Goal: Task Accomplishment & Management: Complete application form

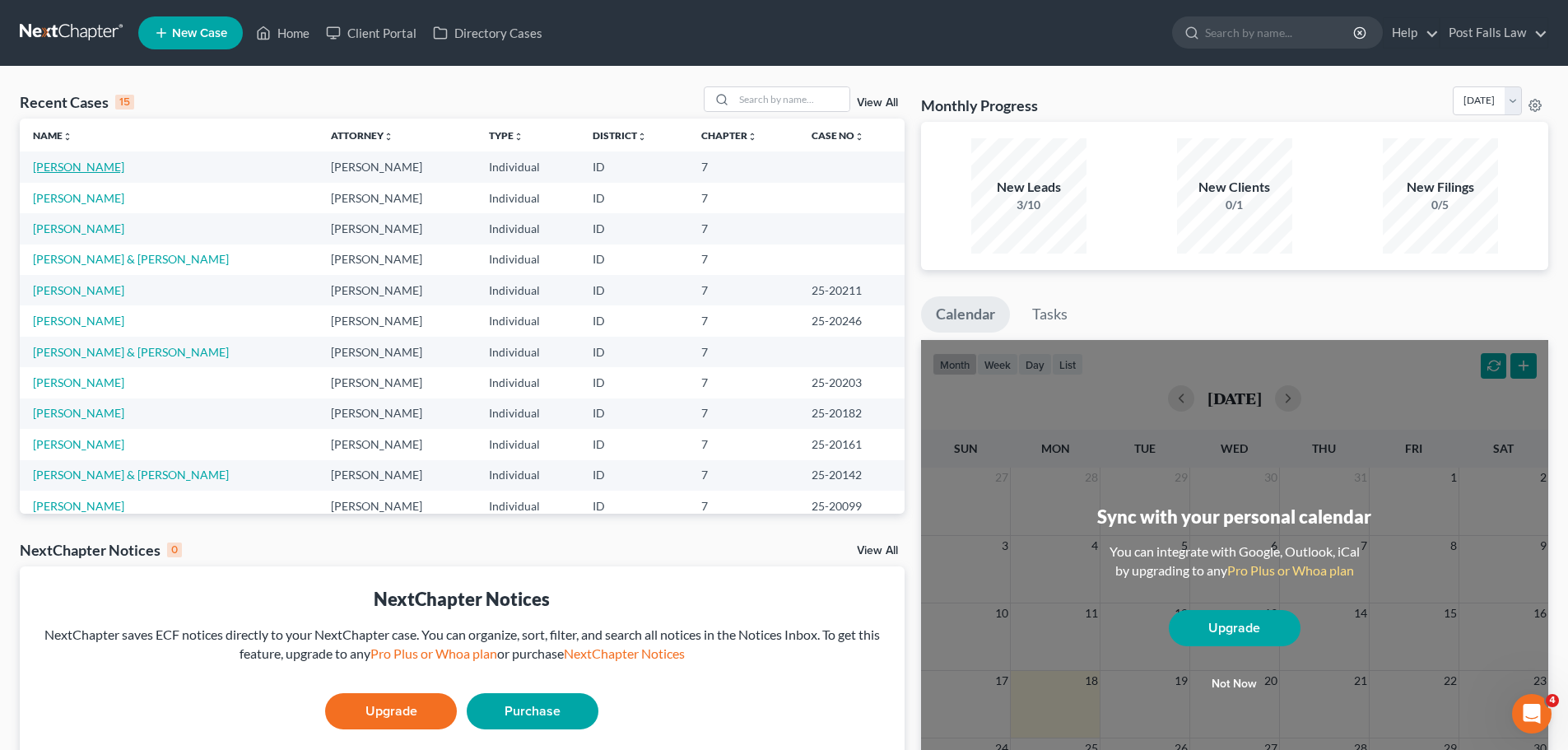
click at [84, 171] on link "[PERSON_NAME]" at bounding box center [78, 166] width 92 height 14
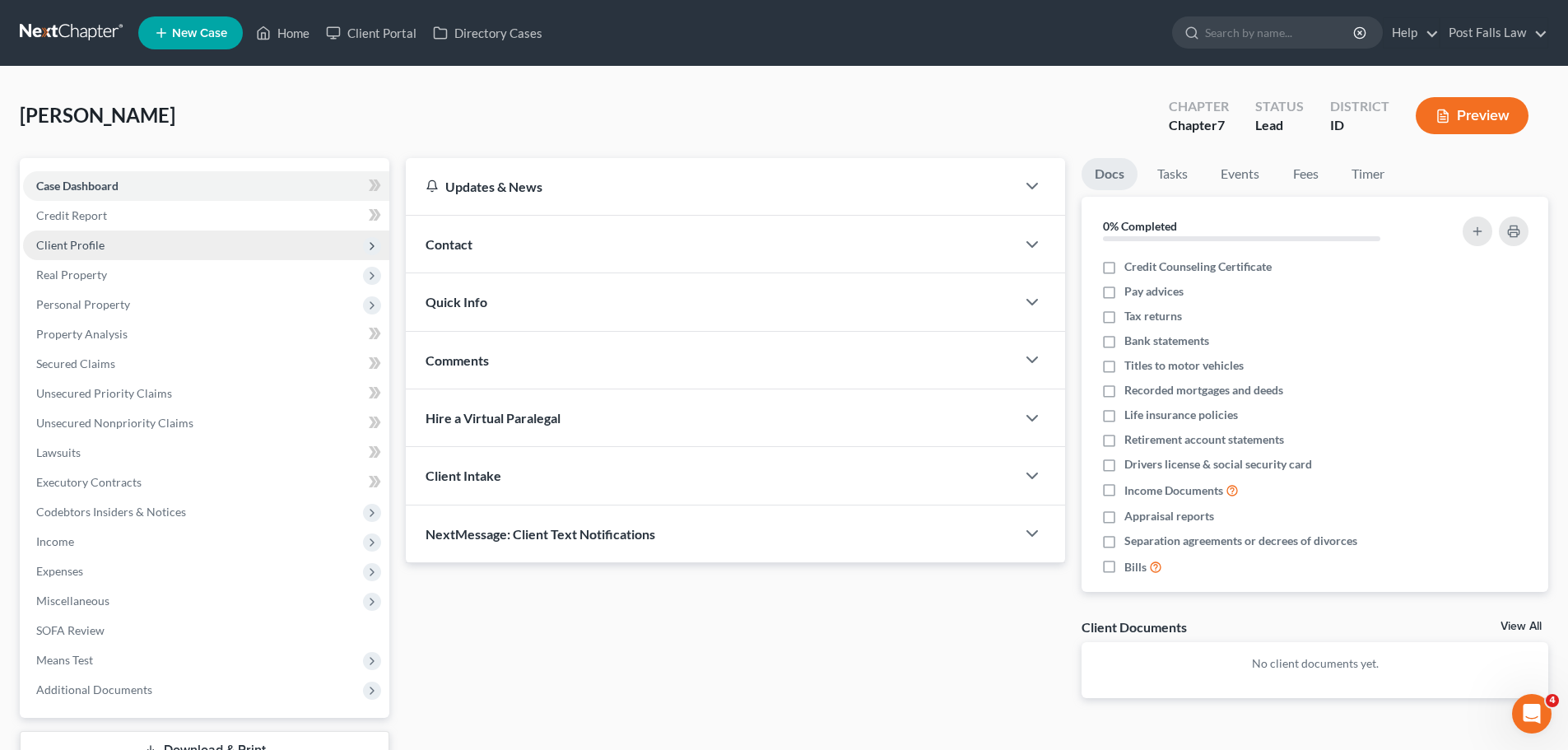
click at [74, 238] on span "Client Profile" at bounding box center [70, 244] width 69 height 14
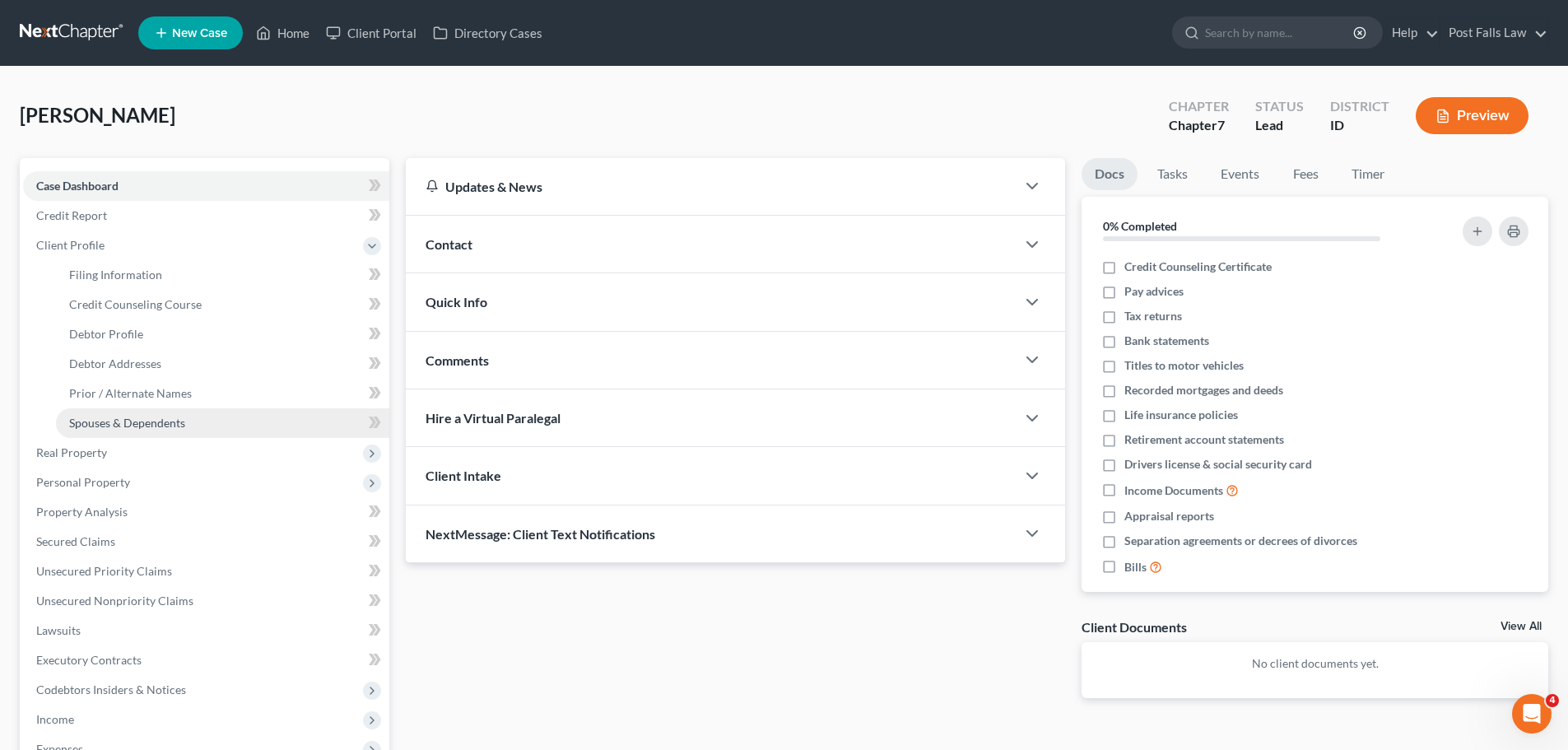
click at [103, 422] on span "Spouses & Dependents" at bounding box center [127, 422] width 116 height 14
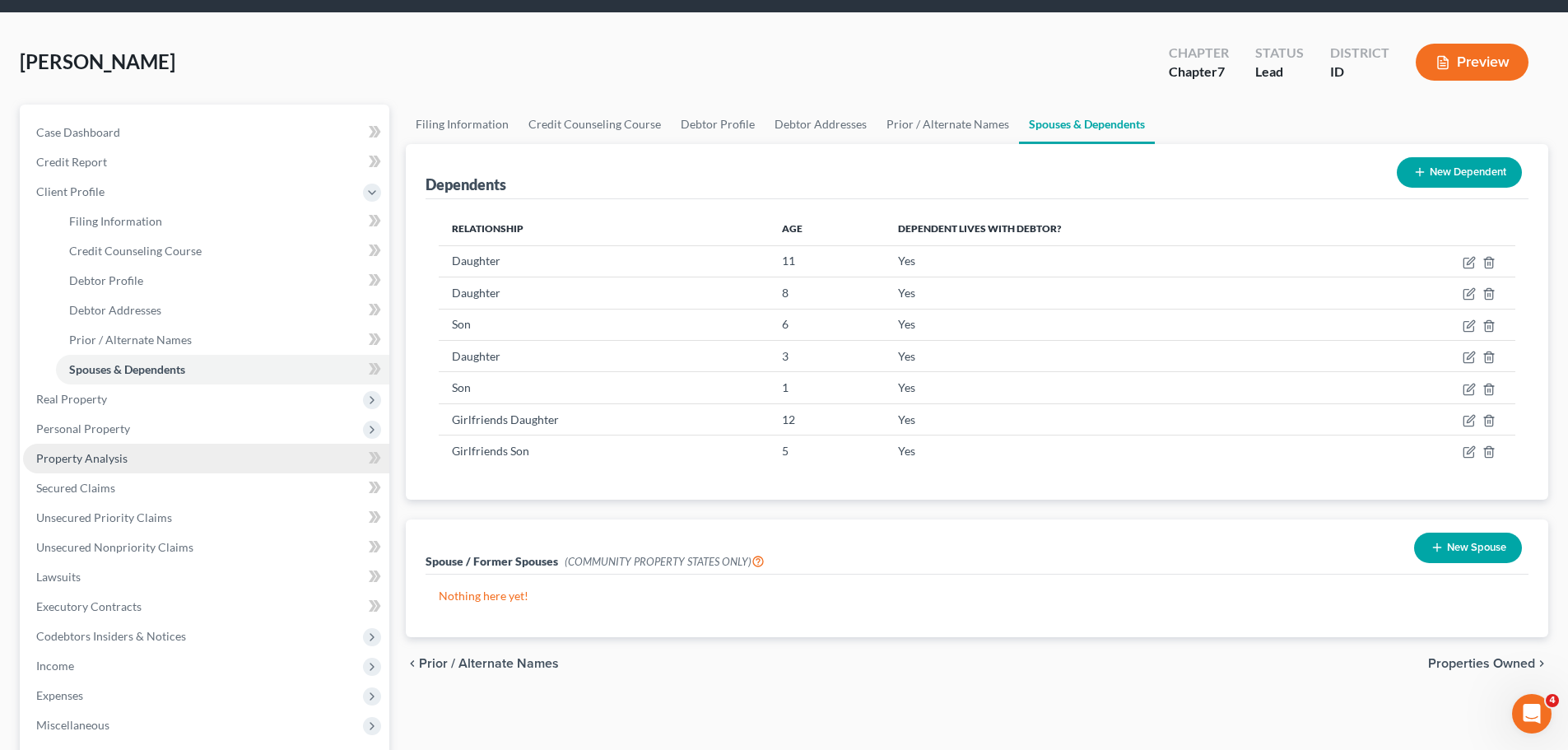
scroll to position [83, 0]
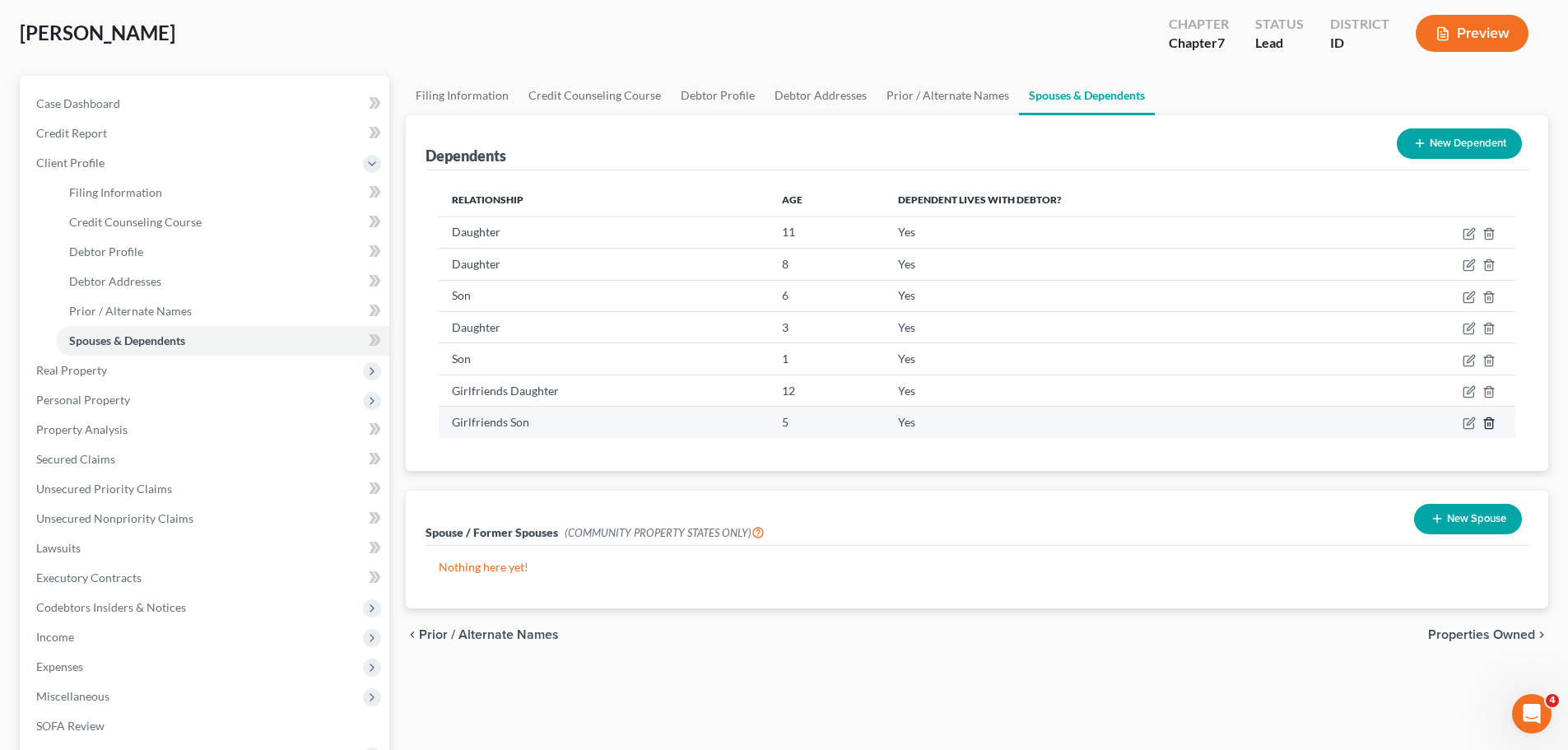
click at [1484, 420] on icon "button" at bounding box center [1490, 423] width 13 height 13
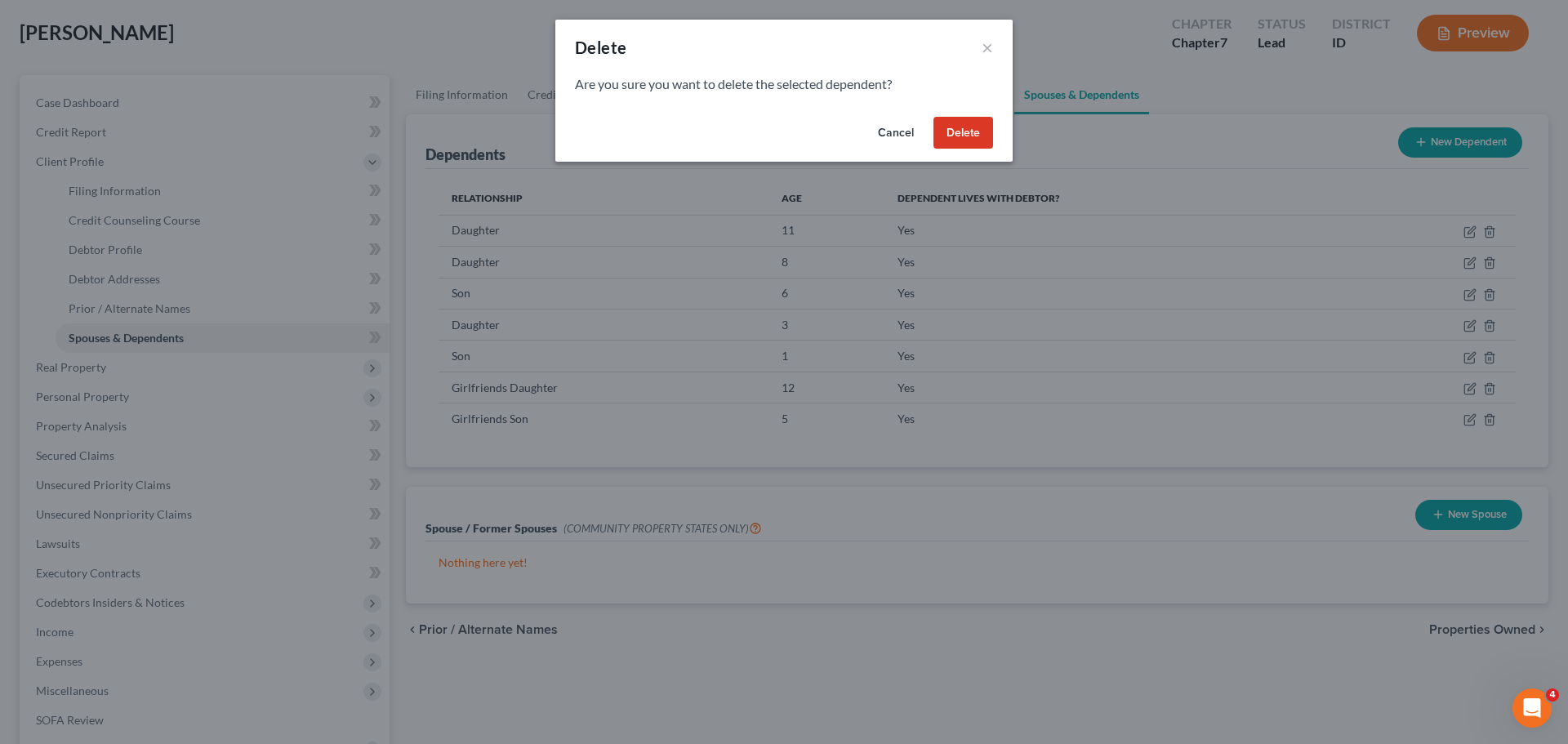
click at [961, 118] on button "Delete" at bounding box center [963, 134] width 60 height 33
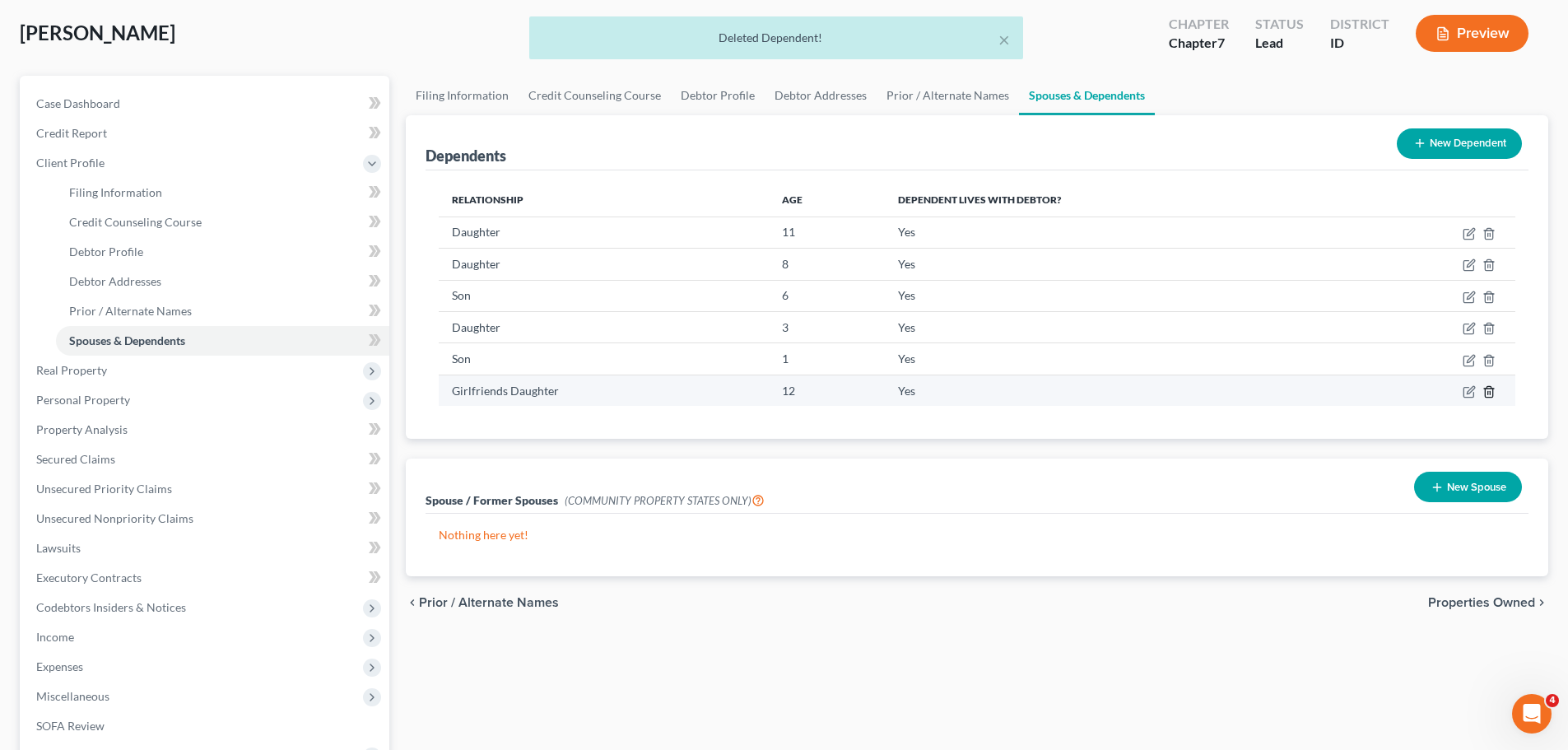
click at [1492, 387] on icon "button" at bounding box center [1489, 391] width 7 height 11
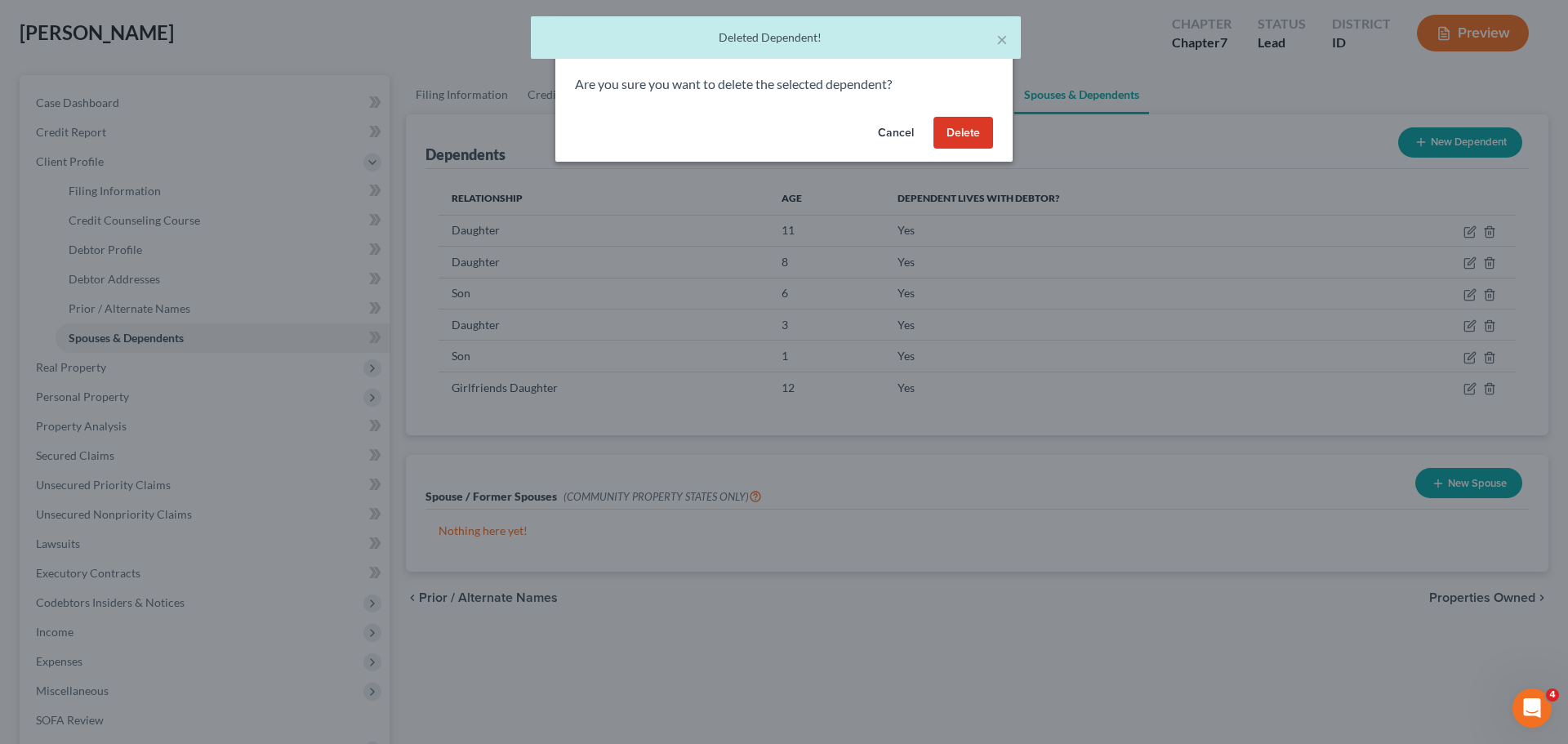
click at [946, 129] on button "Delete" at bounding box center [963, 134] width 60 height 33
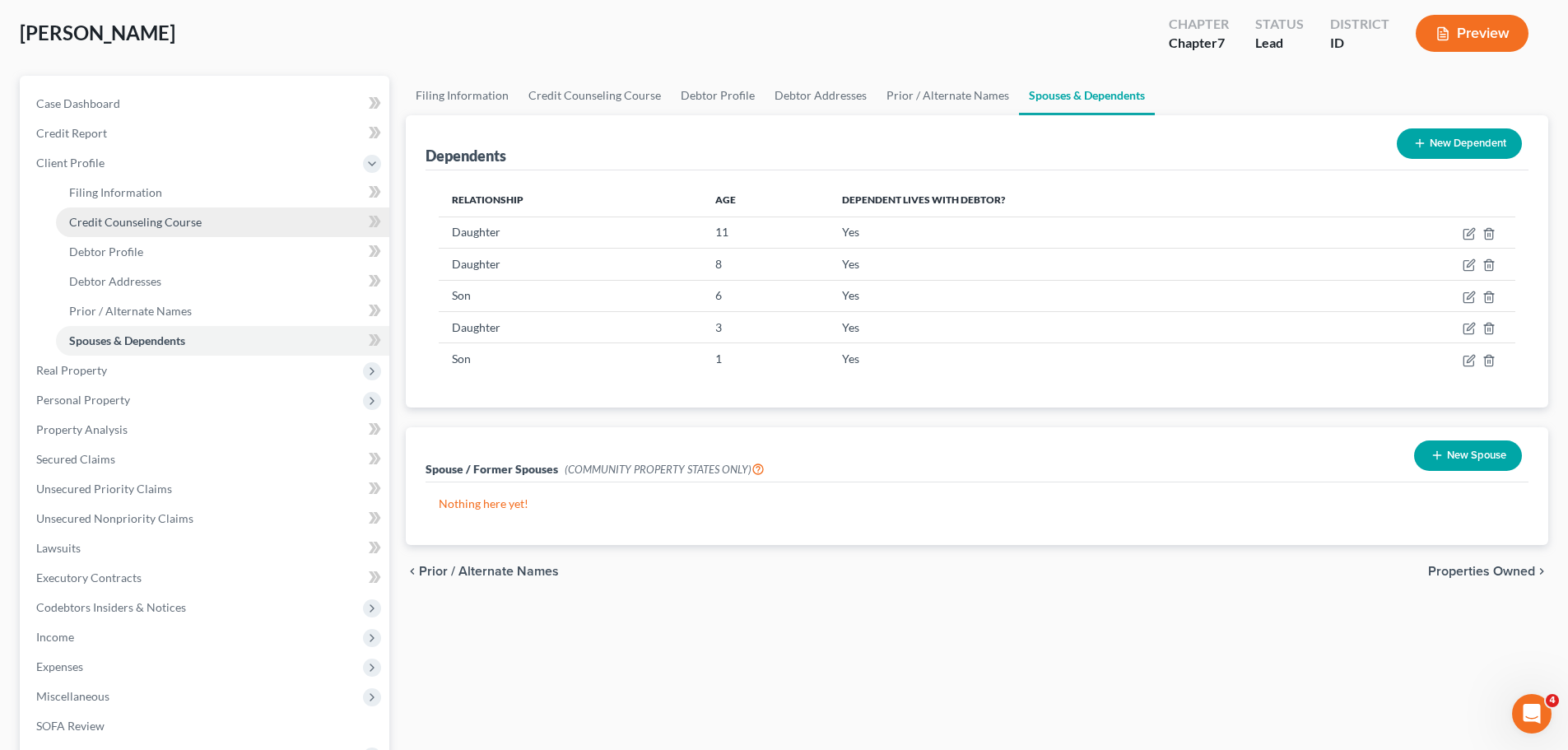
click at [114, 211] on link "Credit Counseling Course" at bounding box center [223, 222] width 334 height 30
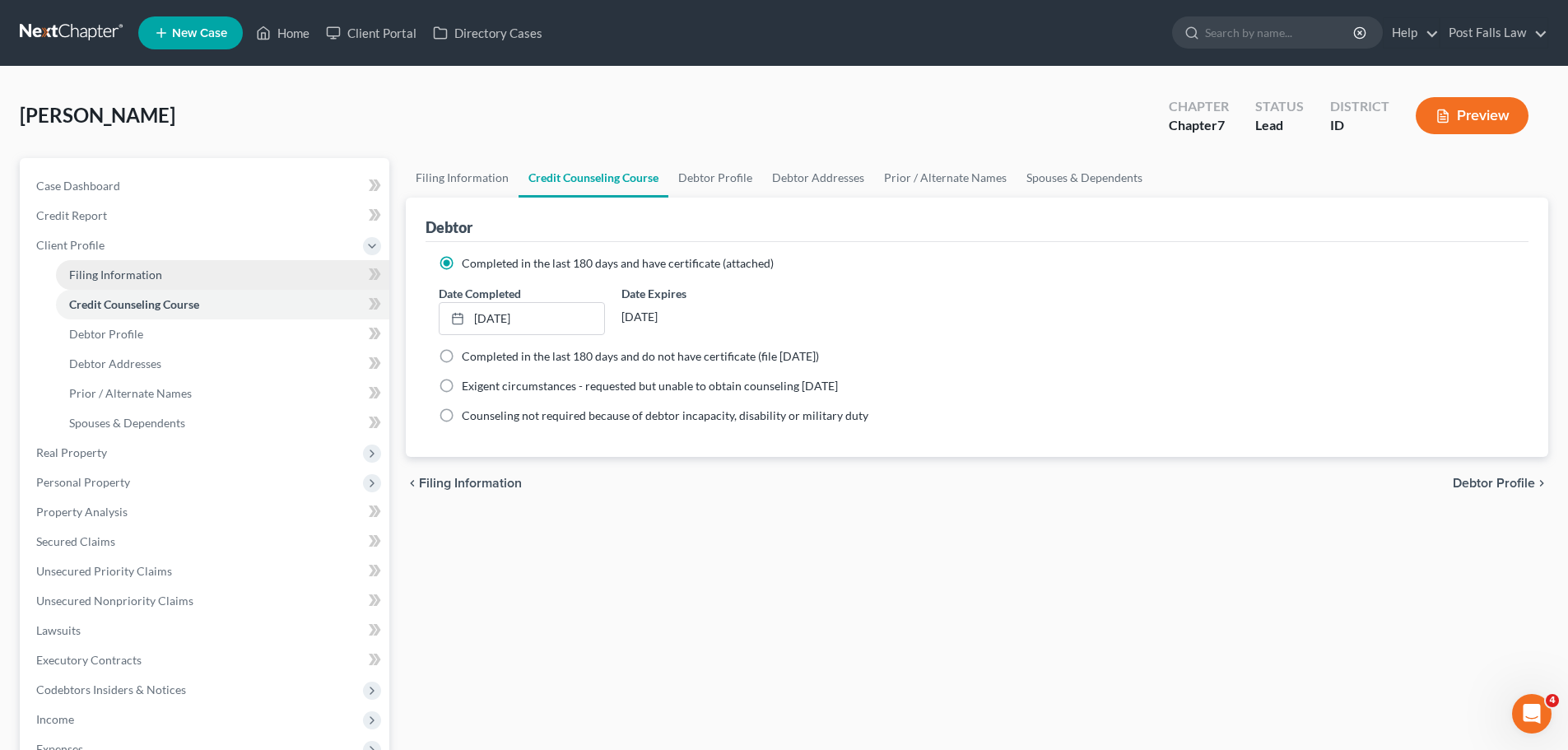
click at [113, 274] on span "Filing Information" at bounding box center [116, 274] width 93 height 14
select select "1"
select select "0"
select select "13"
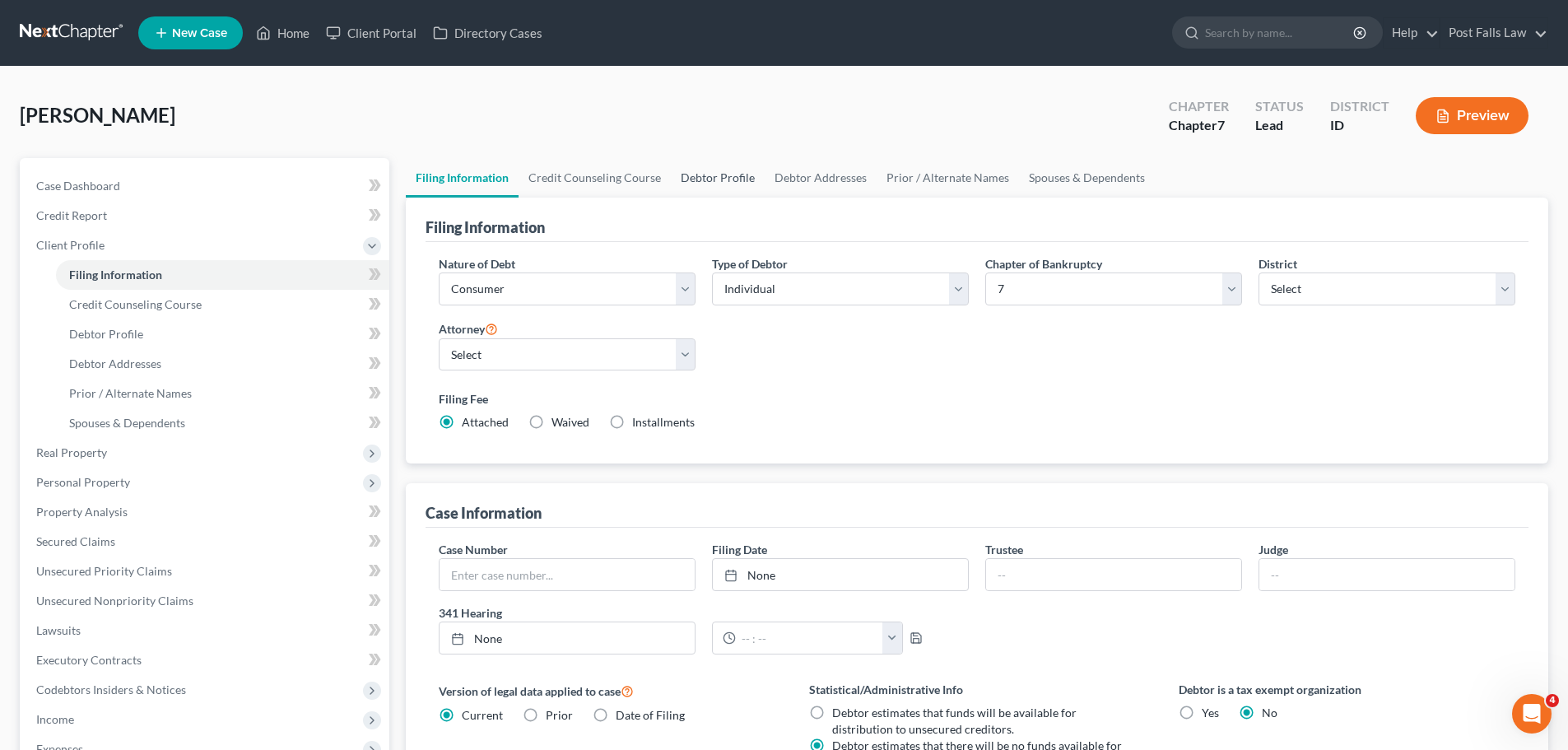
click at [698, 173] on link "Debtor Profile" at bounding box center [718, 178] width 94 height 40
select select "0"
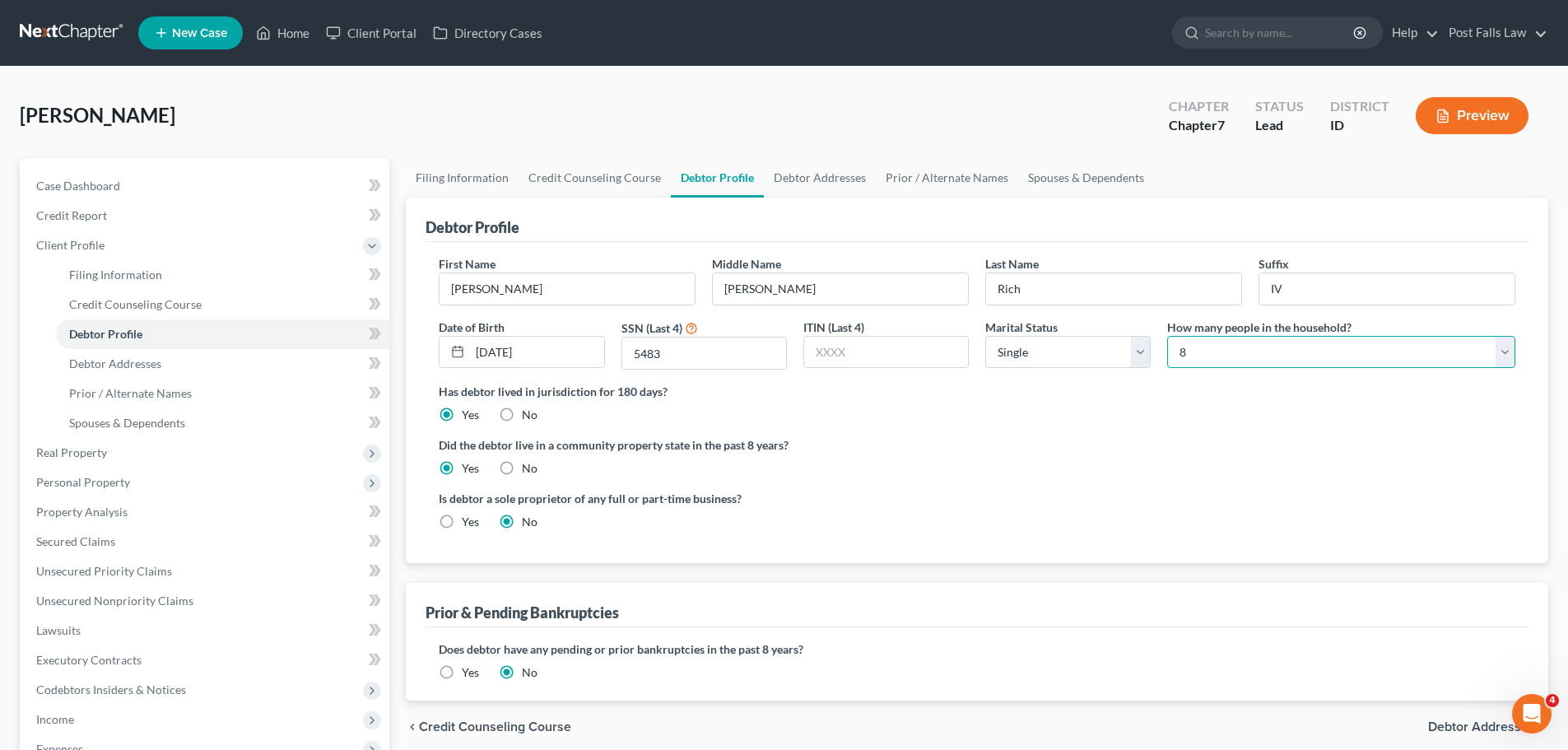
click at [1505, 351] on select "Select 1 2 3 4 5 6 7 8 9 10 11 12 13 14 15 16 17 18 19 20" at bounding box center [1342, 353] width 349 height 33
select select "5"
click at [1167, 336] on select "Select 1 2 3 4 5 6 7 8 9 10 11 12 13 14 15 16 17 18 19 20" at bounding box center [1342, 353] width 349 height 33
click at [983, 459] on div "Did the debtor live in a community property state in the past 8 years? Yes No" at bounding box center [976, 456] width 1076 height 40
click at [782, 159] on link "Debtor Addresses" at bounding box center [820, 178] width 112 height 40
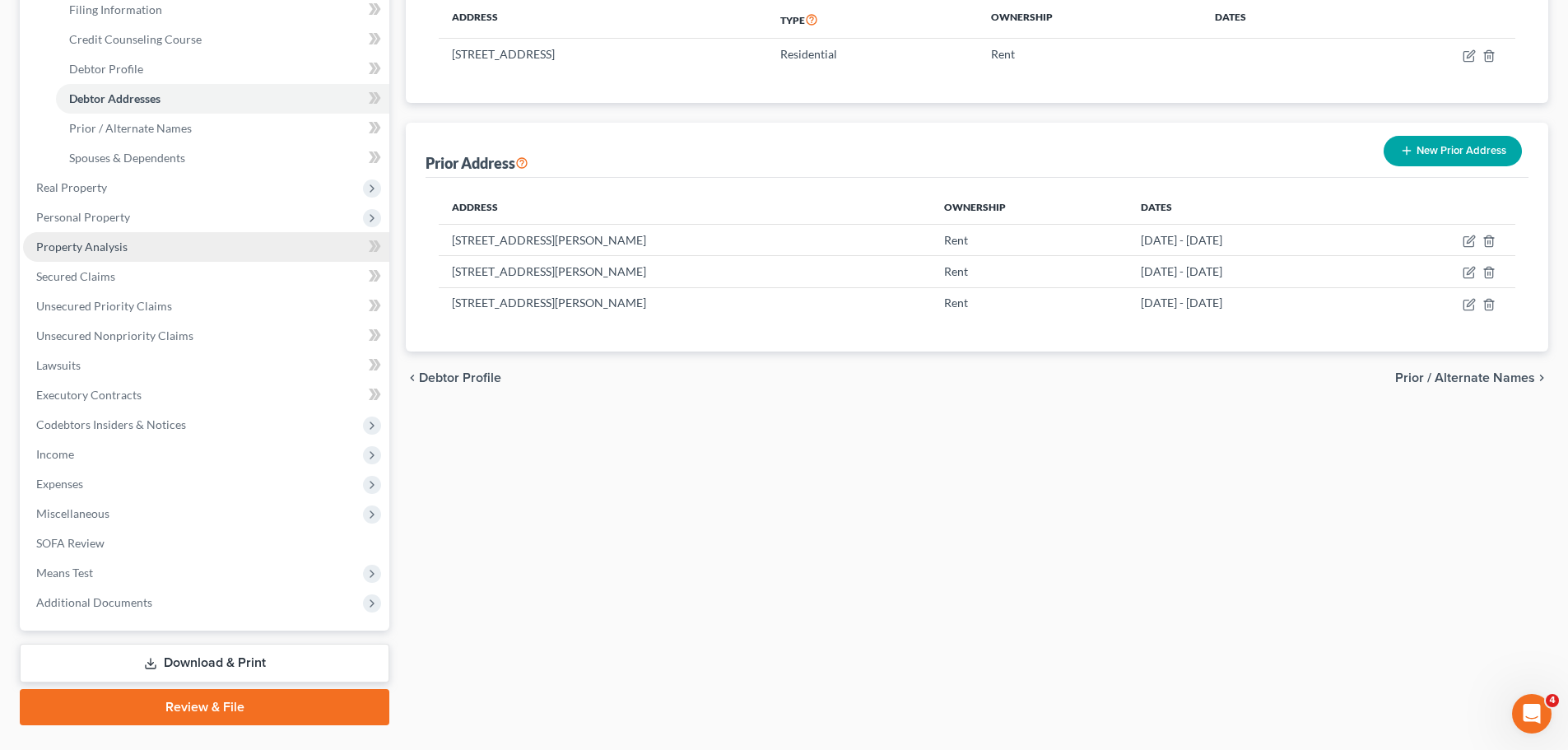
scroll to position [303, 0]
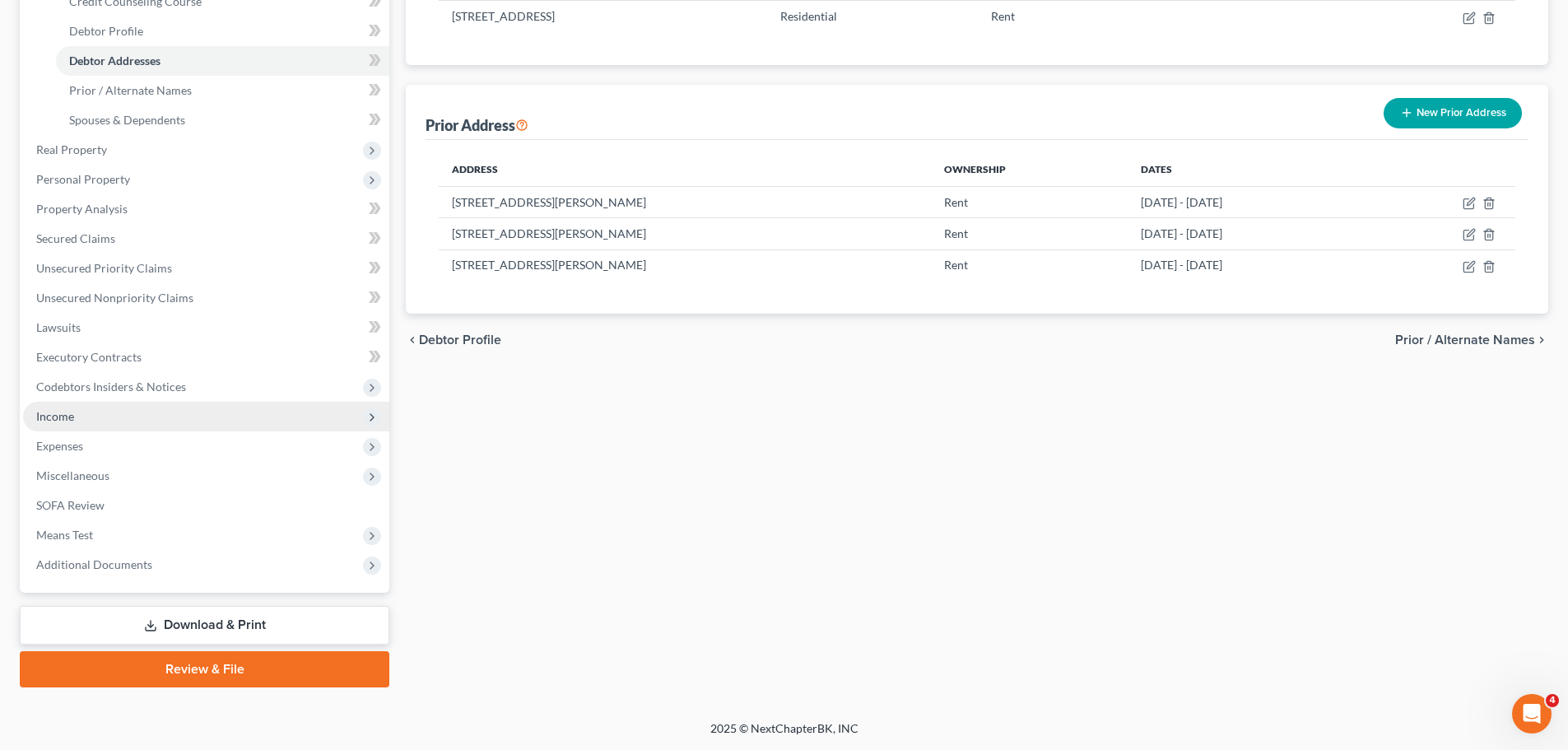
click at [74, 418] on span "Income" at bounding box center [206, 416] width 366 height 30
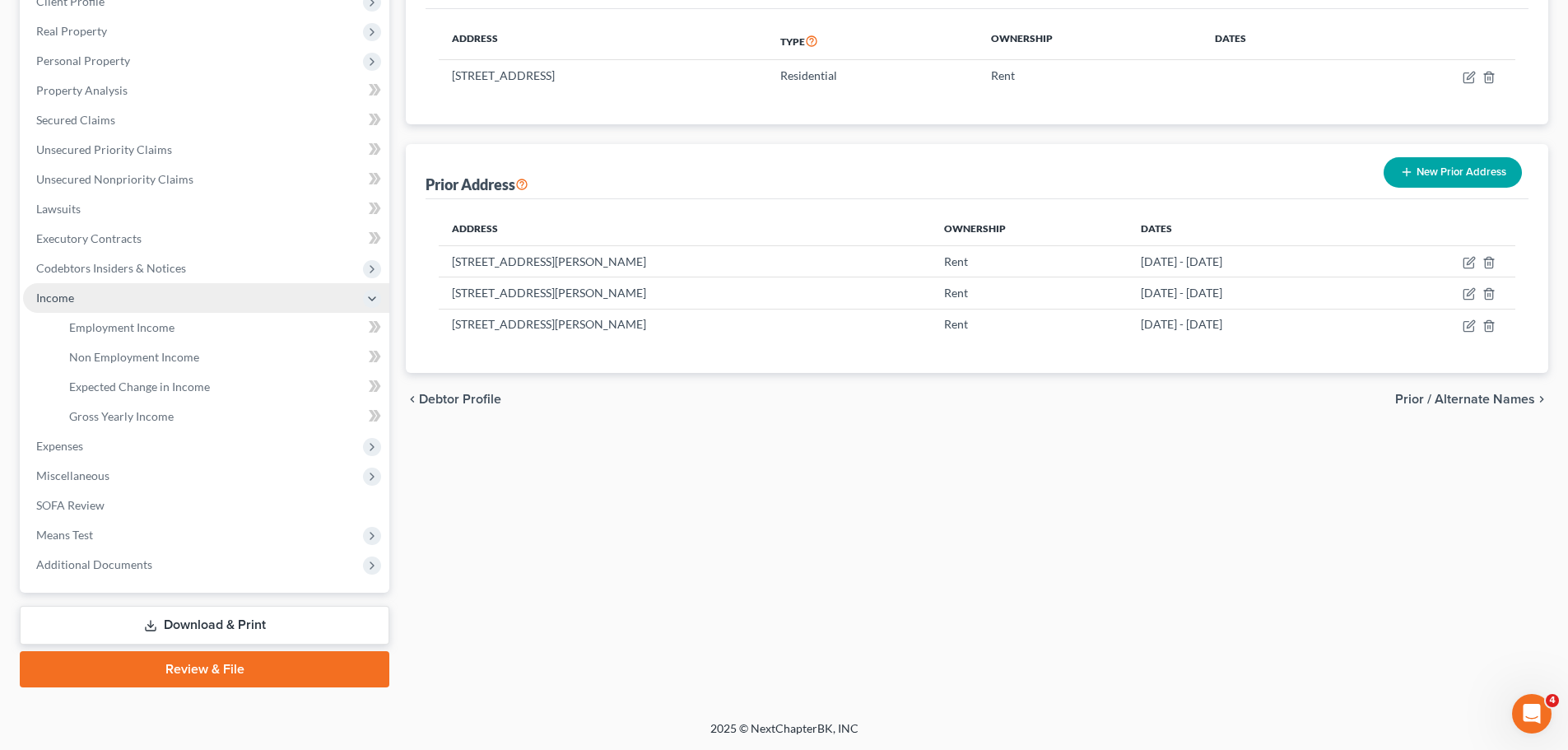
scroll to position [244, 0]
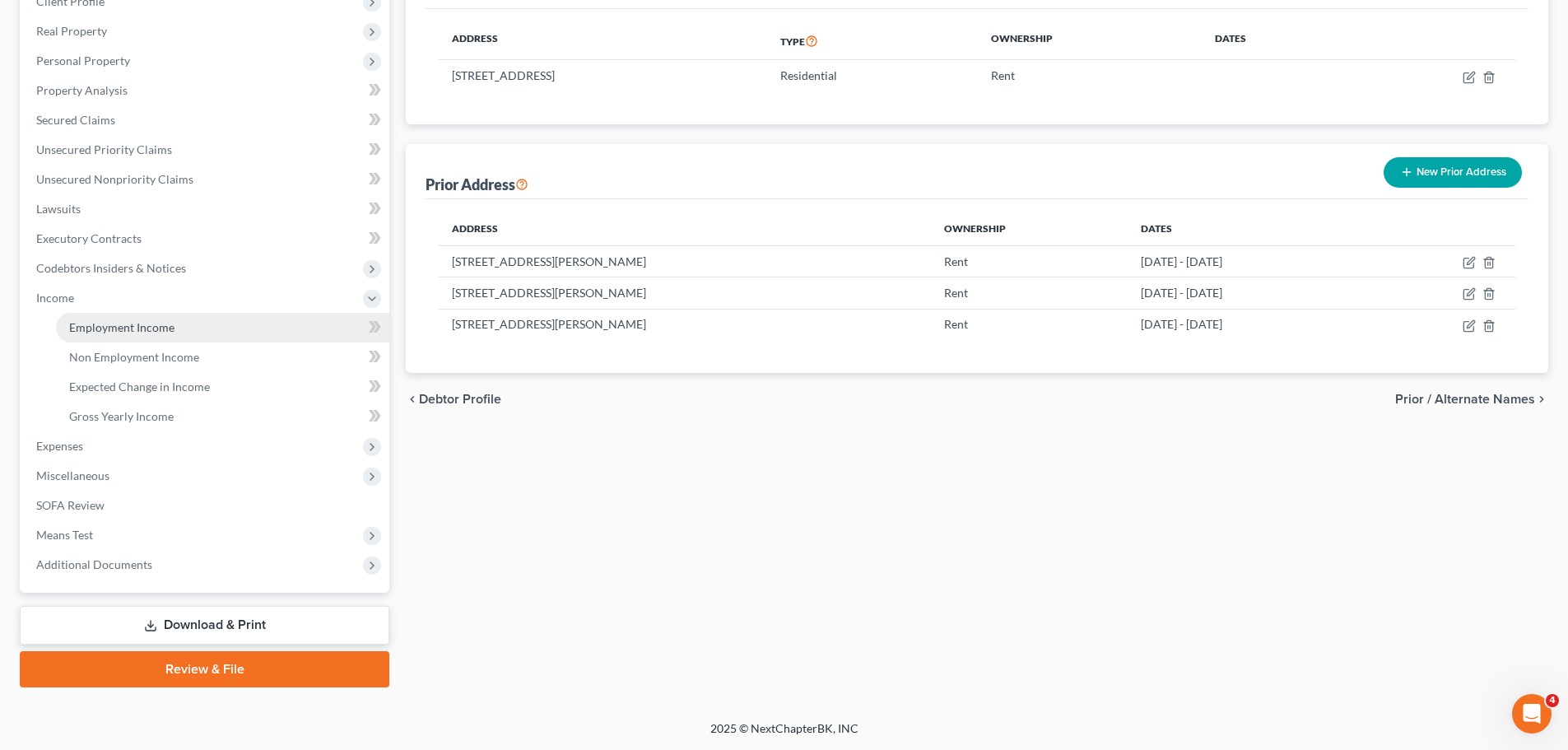
click at [101, 334] on span "Employment Income" at bounding box center [122, 327] width 106 height 14
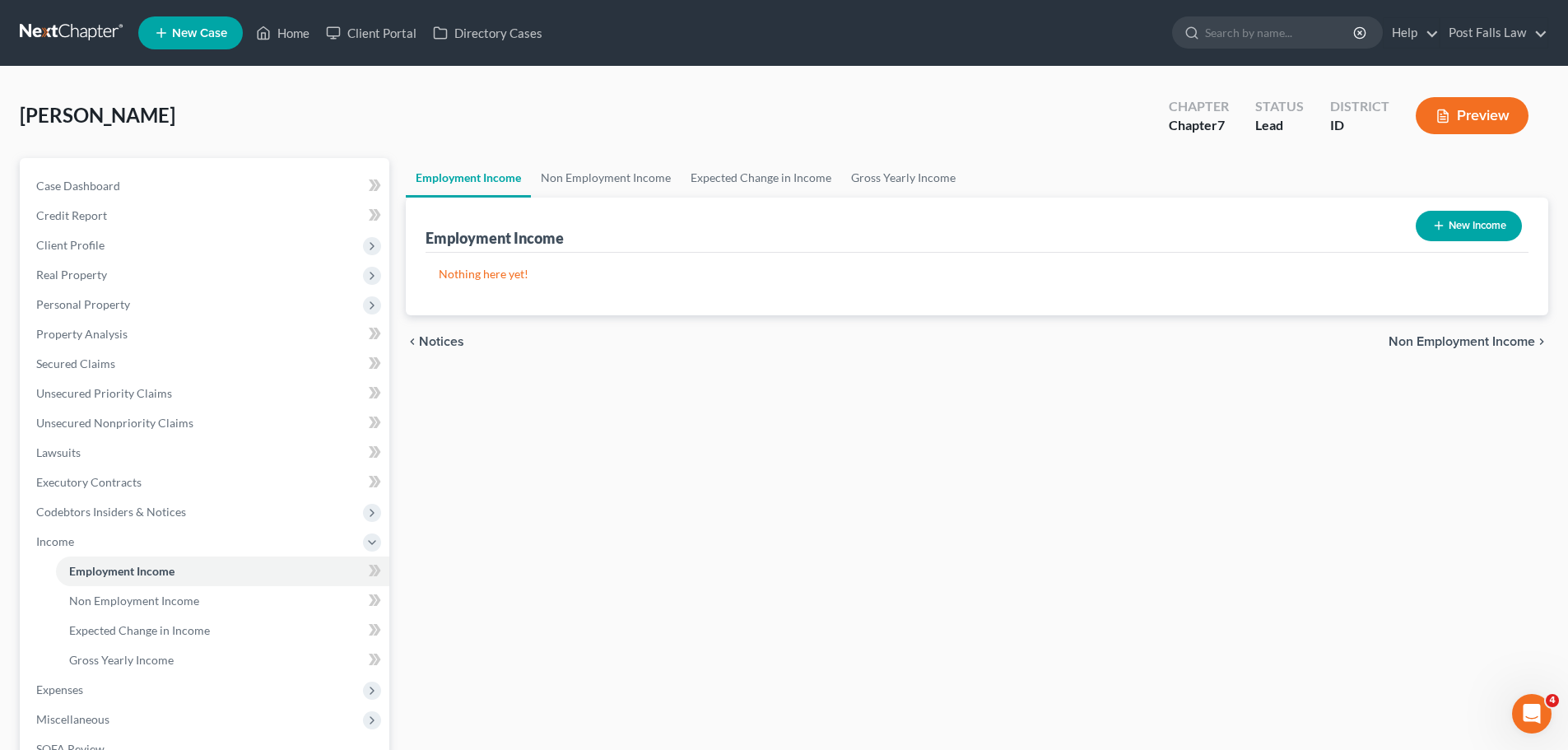
click at [1498, 226] on button "New Income" at bounding box center [1469, 225] width 107 height 31
select select "0"
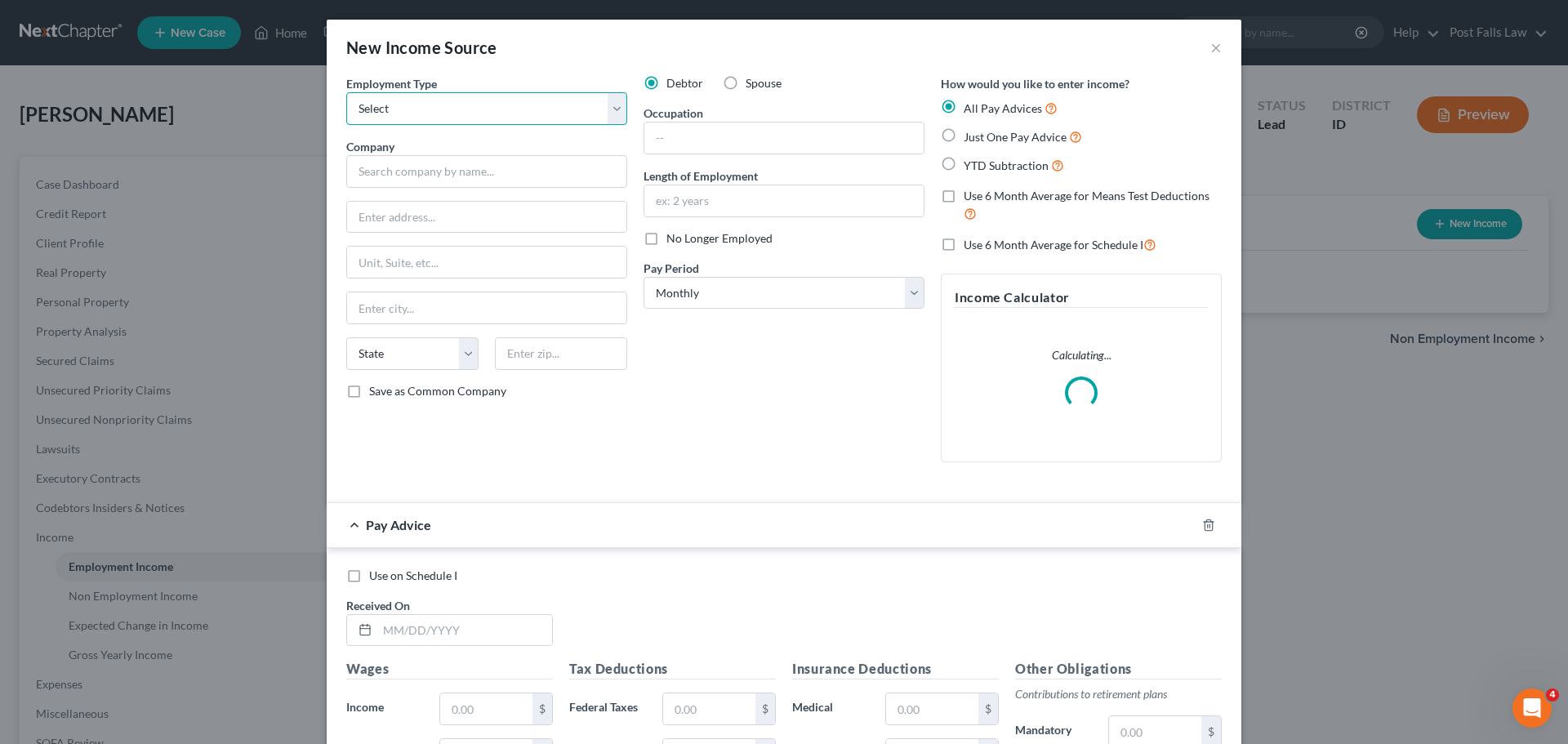
click at [616, 104] on select "Select Full or [DEMOGRAPHIC_DATA] Employment Self Employment" at bounding box center [487, 109] width 281 height 33
select select "0"
click at [347, 93] on select "Select Full or [DEMOGRAPHIC_DATA] Employment Self Employment" at bounding box center [487, 109] width 281 height 33
click at [505, 175] on input "text" at bounding box center [487, 171] width 281 height 33
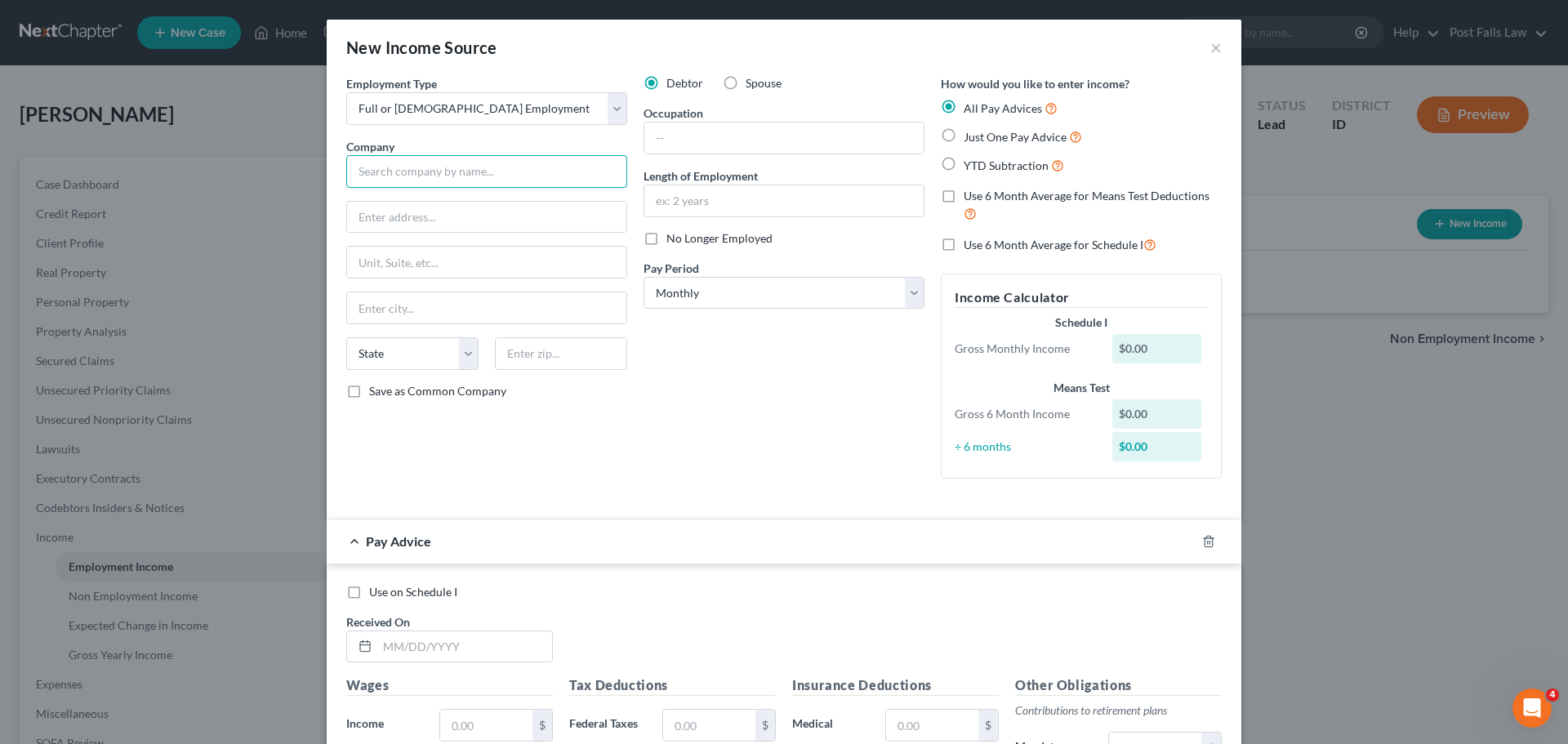
click at [380, 166] on input "text" at bounding box center [487, 171] width 281 height 33
type input "Kootenai [MEDICAL_DATA], LLC"
type input "[STREET_ADDRESS]"
type input "Coeur d' Alene"
select select "13"
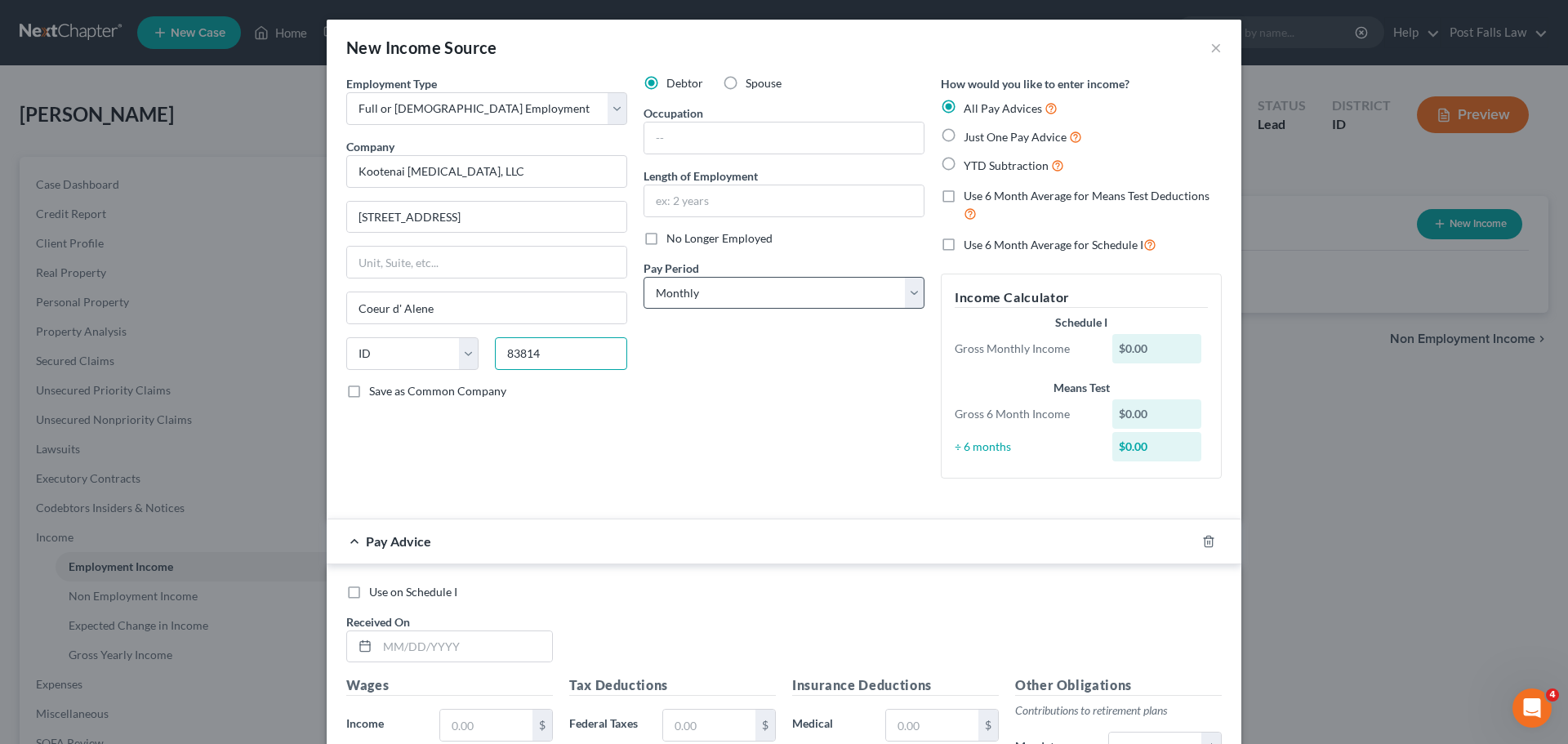
type input "83814"
click at [898, 288] on select "Select Monthly Twice Monthly Every Other Week Weekly" at bounding box center [784, 293] width 281 height 33
type input "Coeur D Alene"
select select "2"
click at [643, 277] on select "Select Monthly Twice Monthly Every Other Week Weekly" at bounding box center [784, 293] width 281 height 33
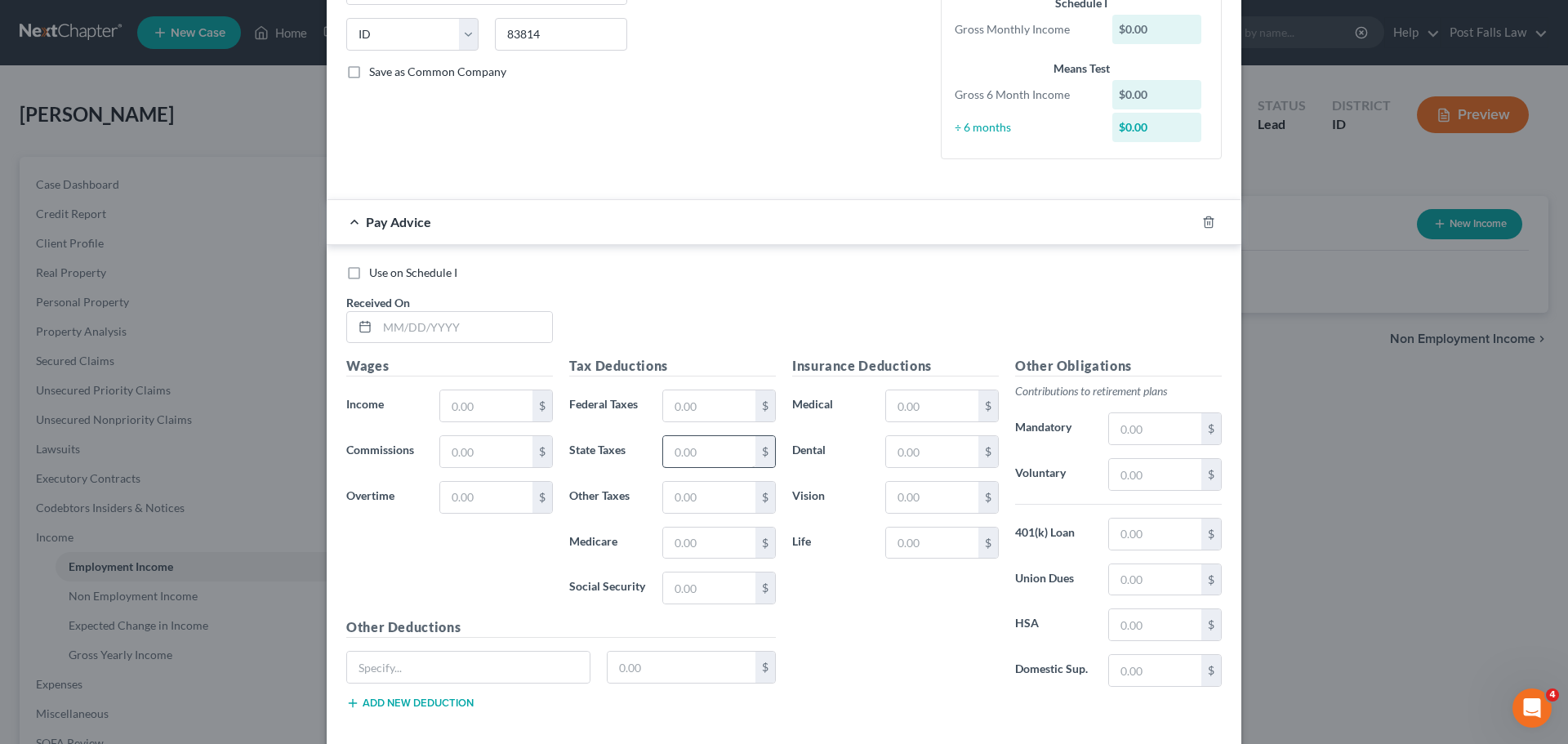
scroll to position [327, 0]
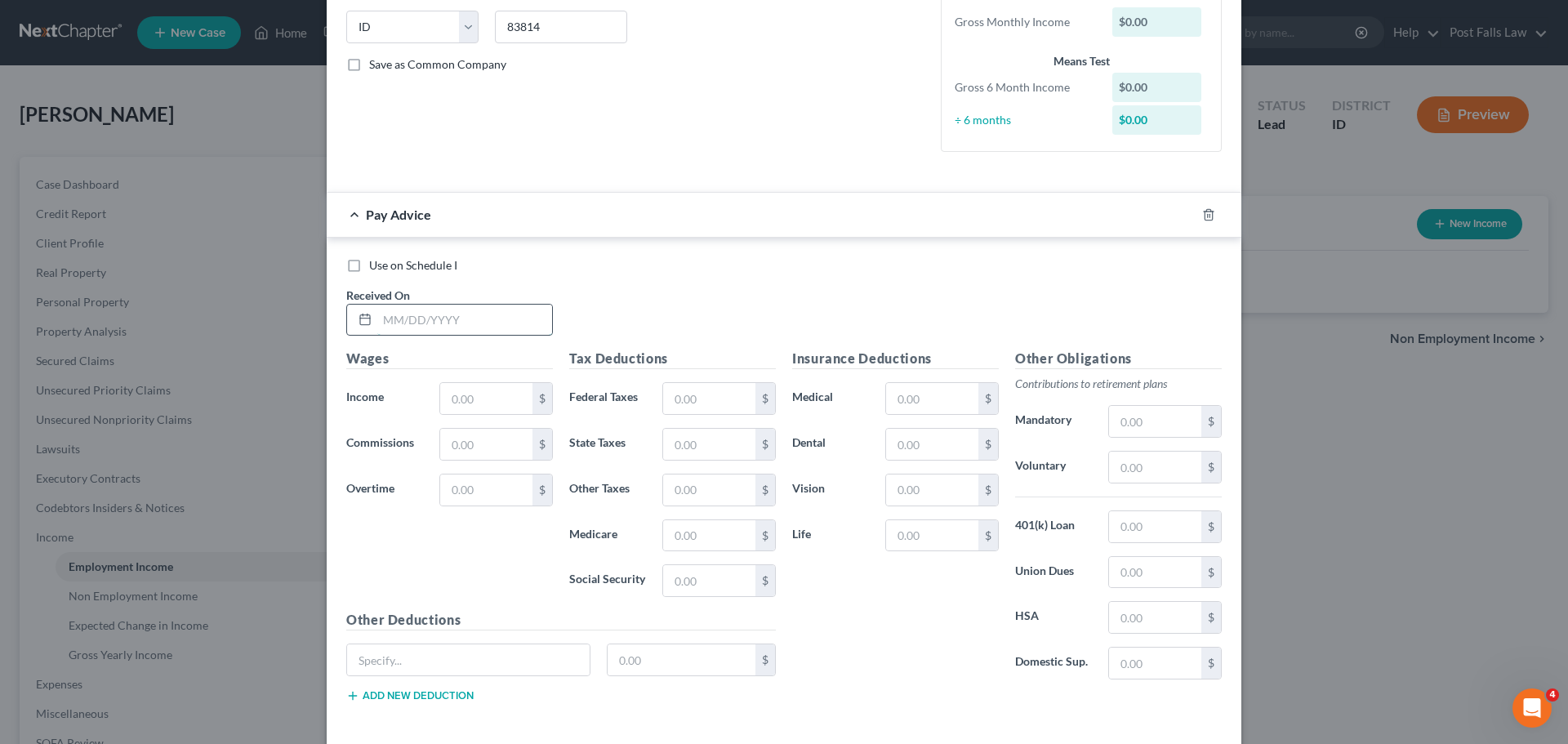
click at [420, 322] on input "text" at bounding box center [464, 320] width 175 height 31
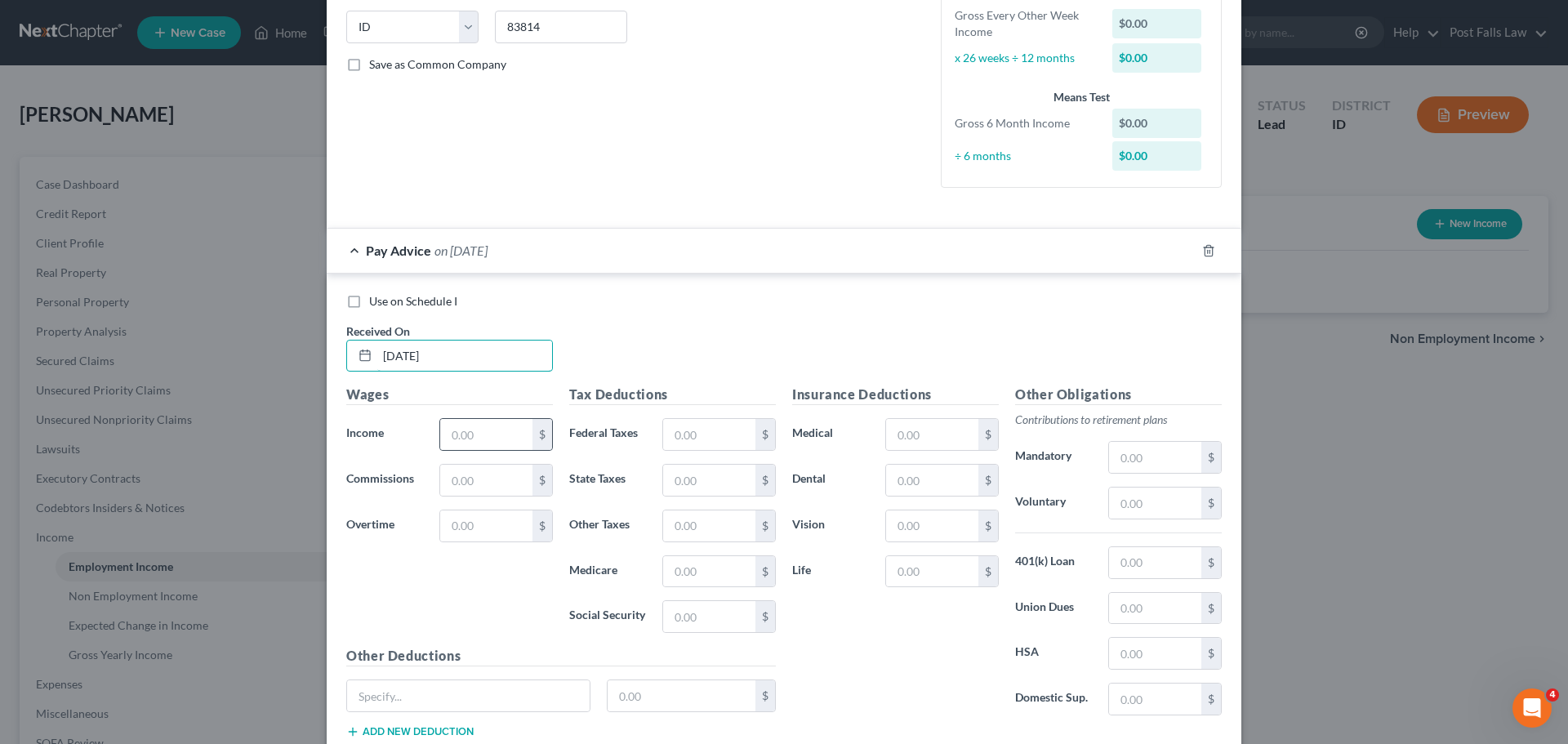
type input "[DATE]"
click at [455, 451] on div "$" at bounding box center [496, 434] width 114 height 33
click at [466, 438] on input "text" at bounding box center [486, 434] width 93 height 31
type input "2,381.09"
type input "1"
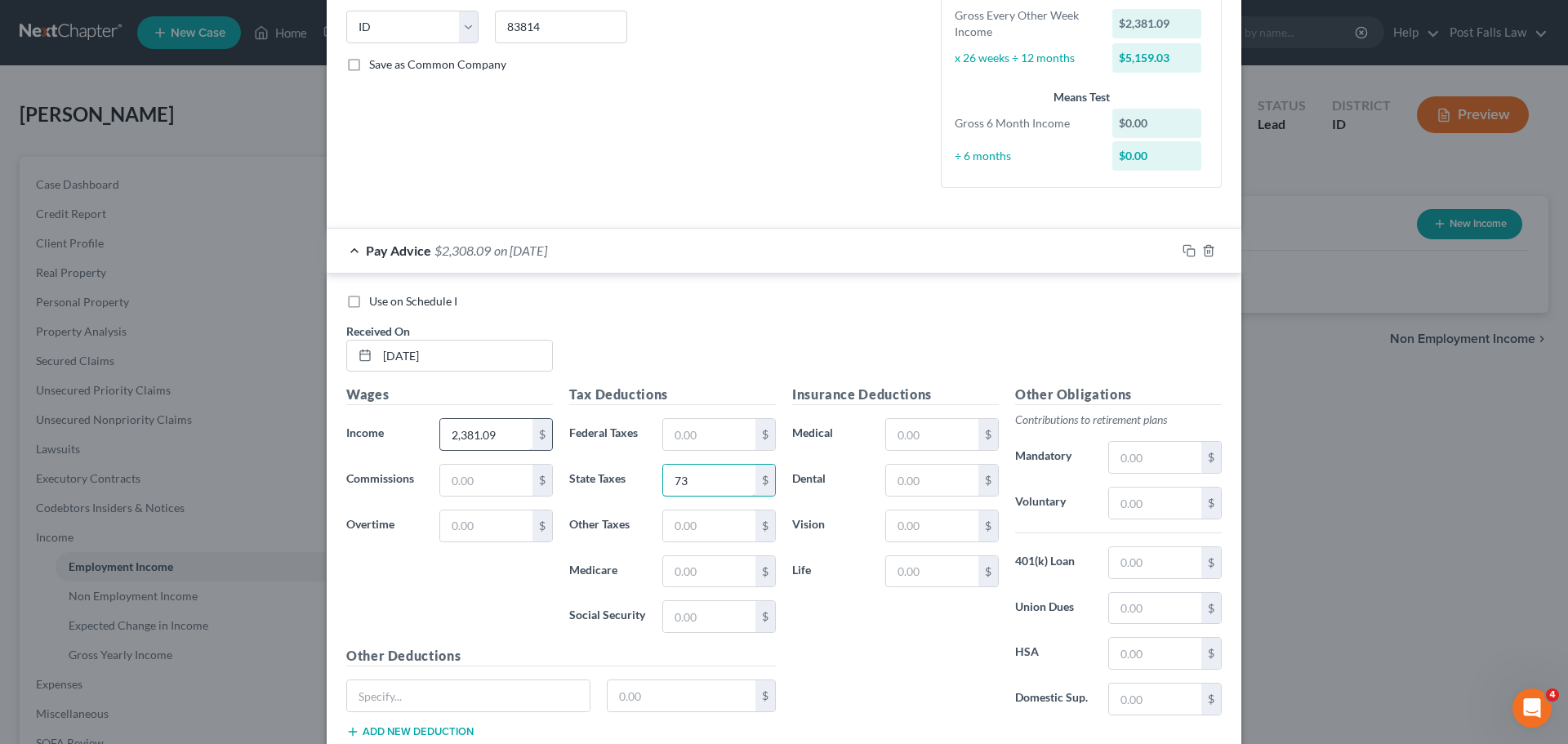
type input "73"
type input "32.53"
type input "139.11"
click at [398, 696] on input "text" at bounding box center [469, 696] width 243 height 31
click at [705, 487] on input "73" at bounding box center [709, 480] width 93 height 31
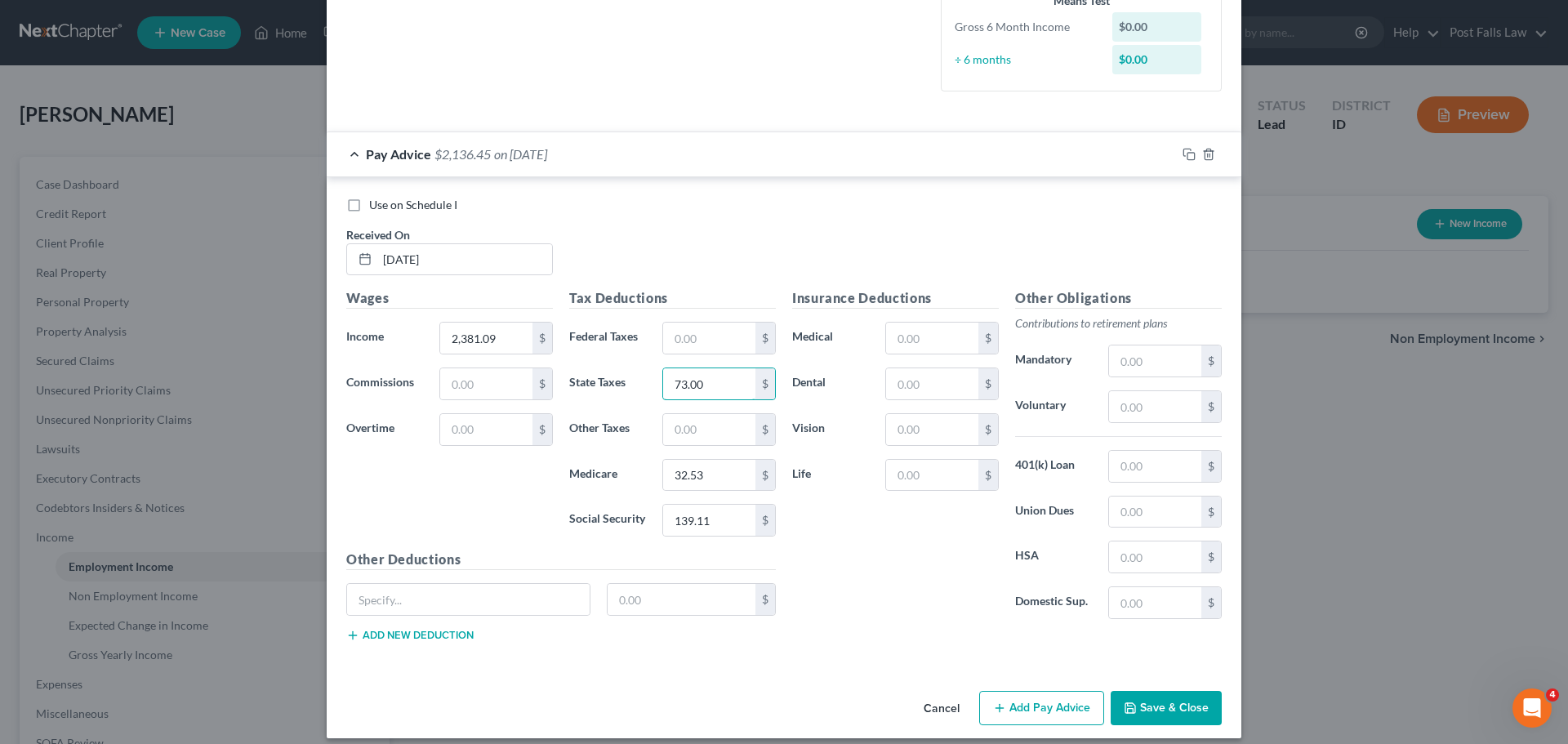
scroll to position [437, 0]
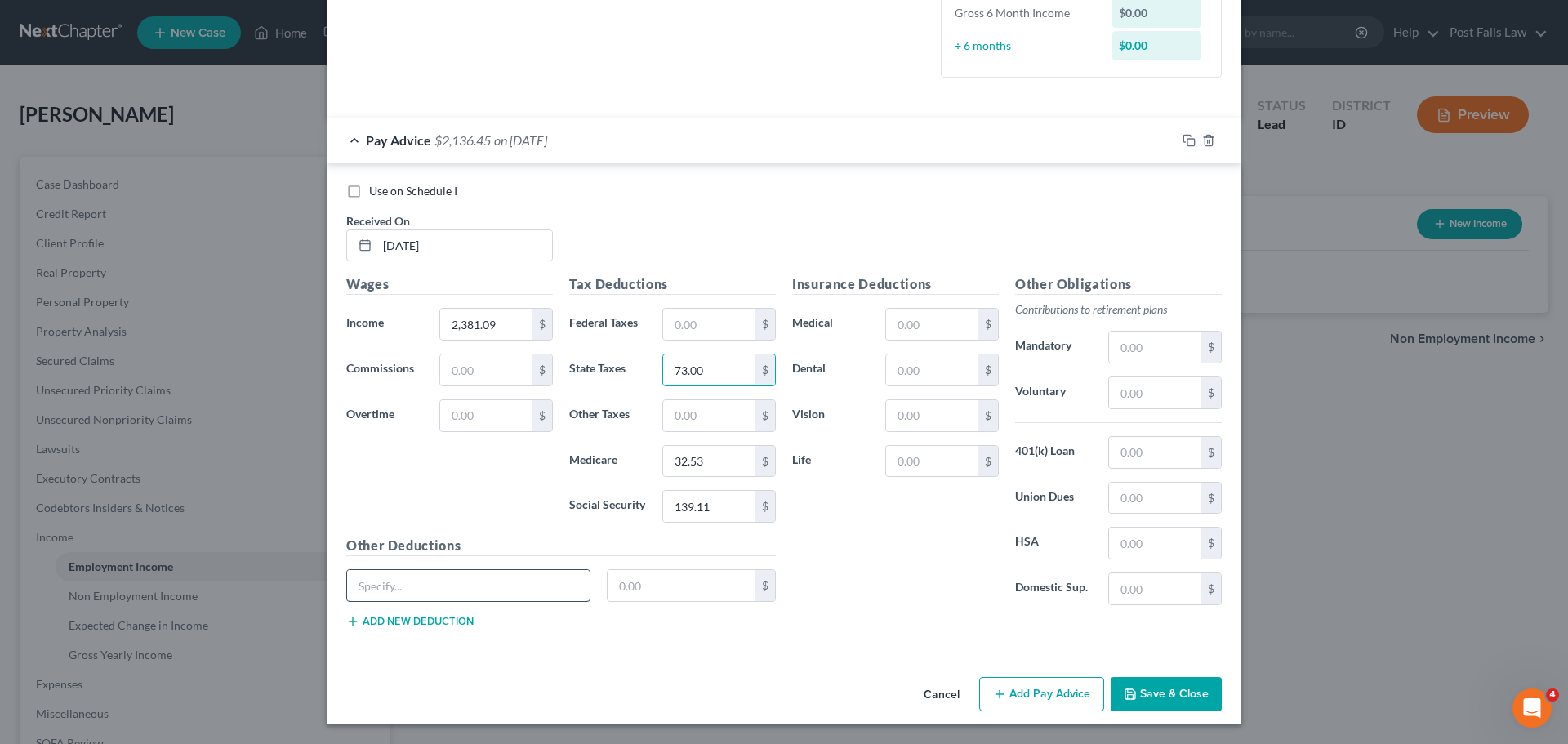
type input "73.00"
click at [409, 583] on input "text" at bounding box center [469, 586] width 243 height 31
type input "P129 HCA"
type input "137.50"
click at [409, 608] on div "P129 HCA 137.50 $" at bounding box center [561, 592] width 446 height 46
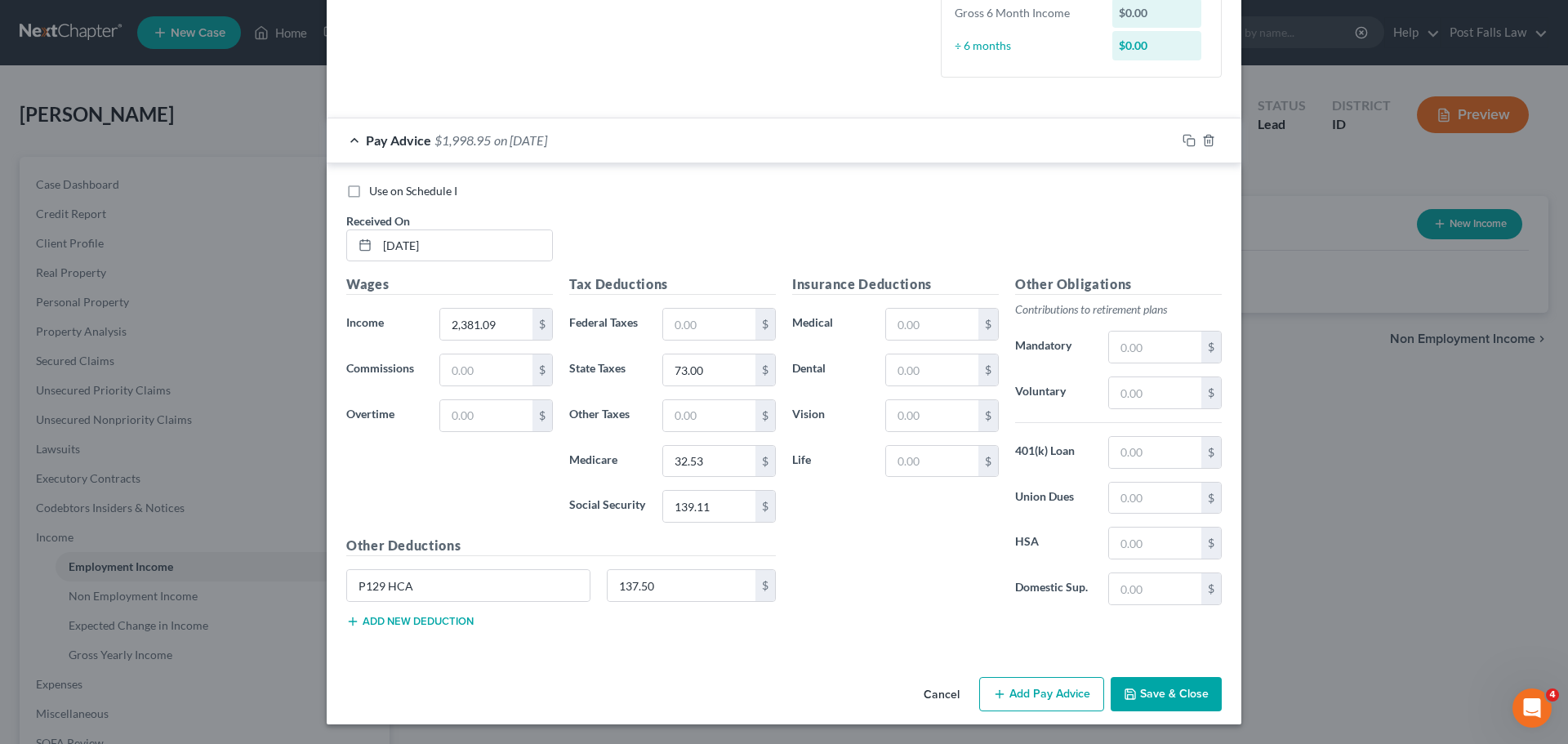
click at [408, 622] on button "Add new deduction" at bounding box center [410, 621] width 127 height 13
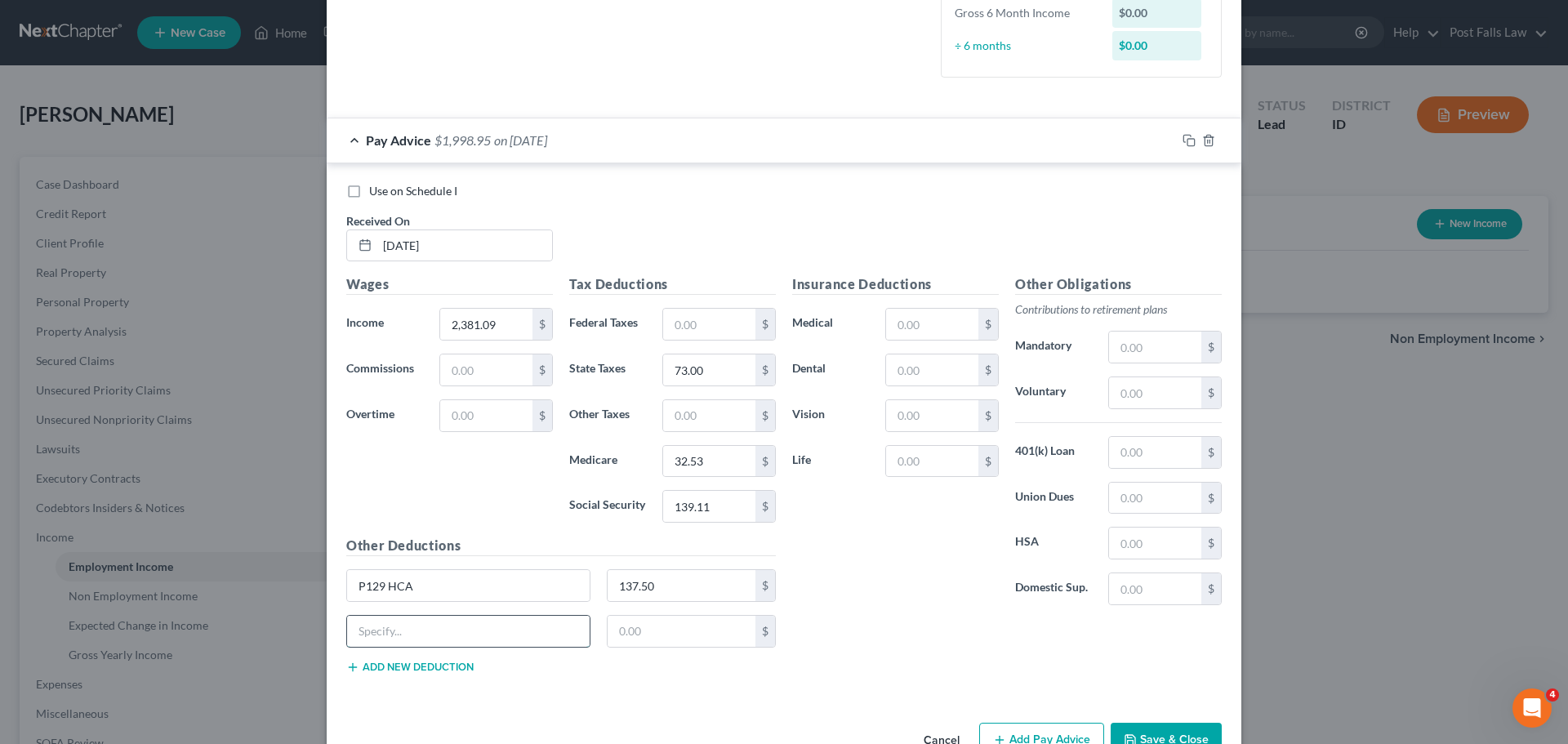
click at [407, 631] on input "text" at bounding box center [469, 631] width 243 height 31
type input "Meals"
type input "29.54"
click at [1054, 736] on button "Add Pay Advice" at bounding box center [1042, 740] width 125 height 34
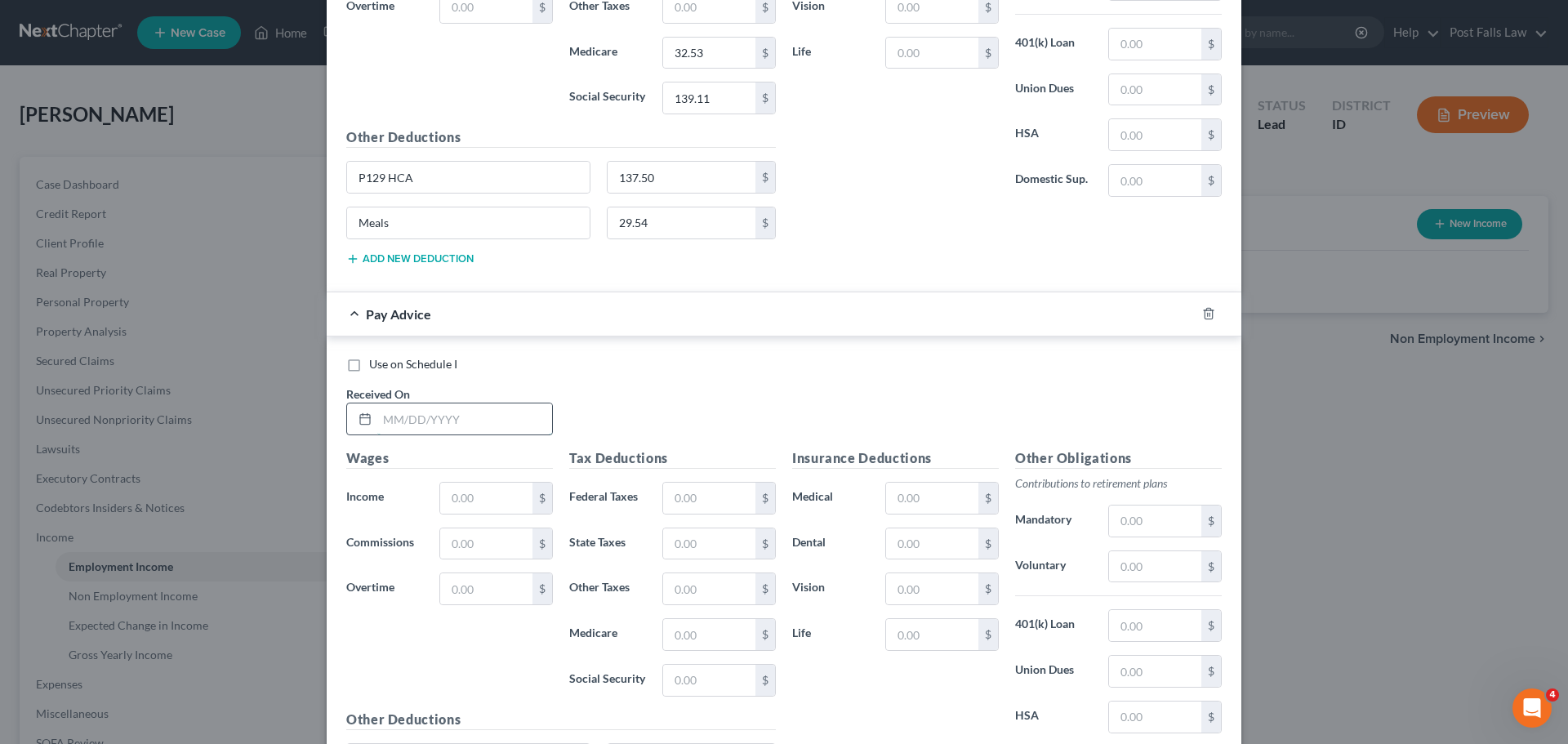
click at [448, 421] on input "text" at bounding box center [464, 419] width 175 height 31
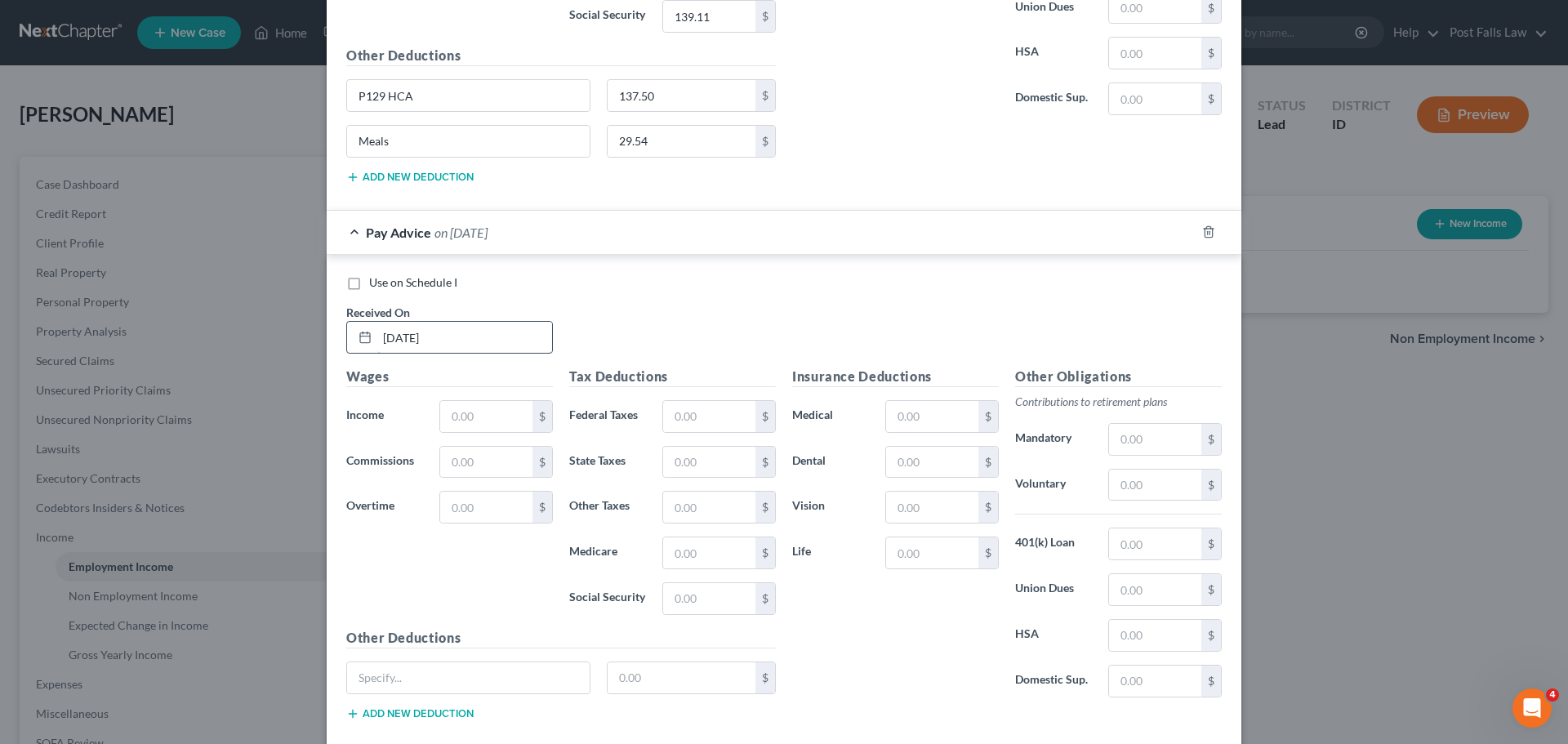
type input "[DATE]"
type input "3,091.14"
type input "75.35"
type input "110.00"
type input "42.83"
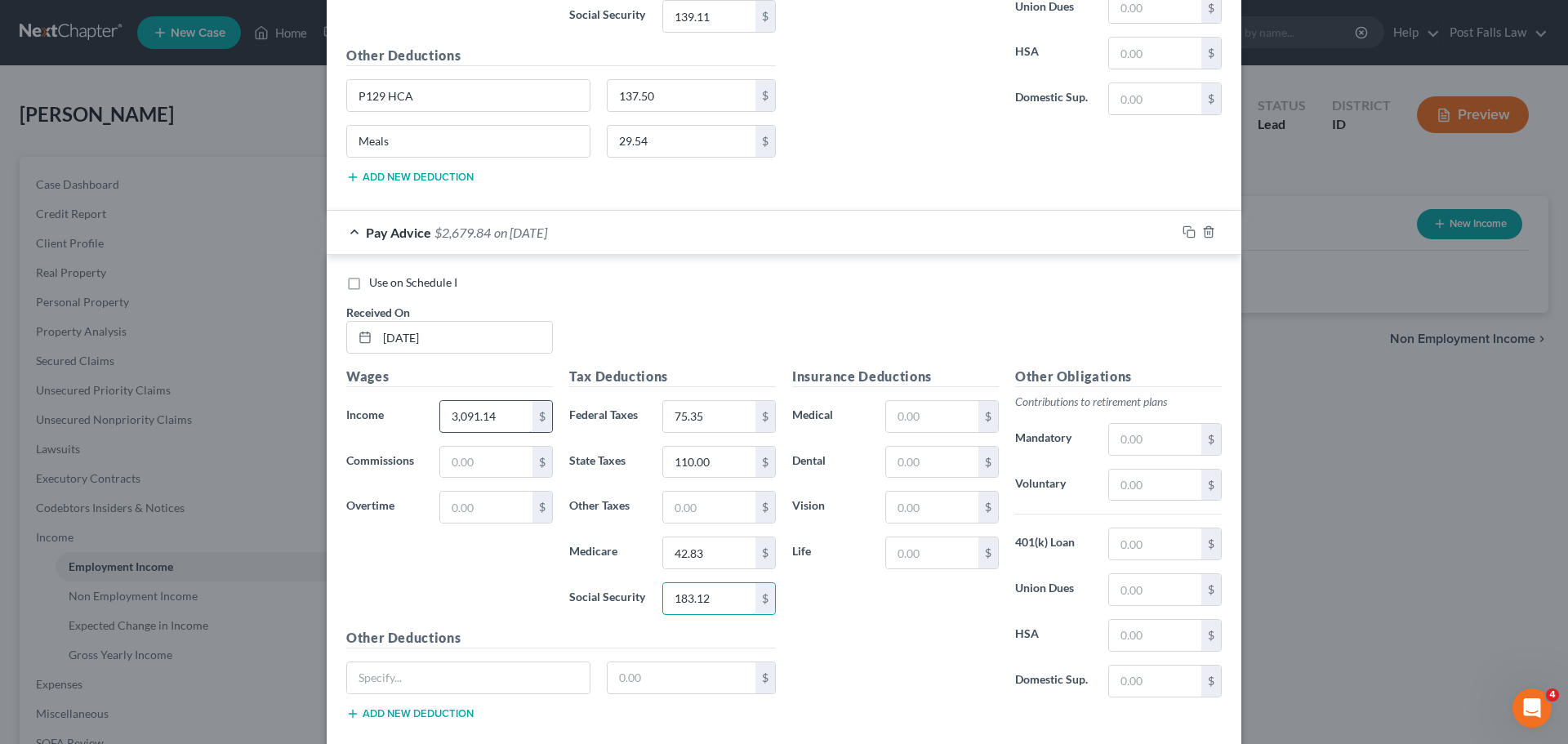
type input "183.12"
type input "P129 HCA"
type input "137.50"
click at [439, 716] on button "Add new deduction" at bounding box center [410, 714] width 127 height 13
click at [439, 716] on input "text" at bounding box center [469, 724] width 243 height 31
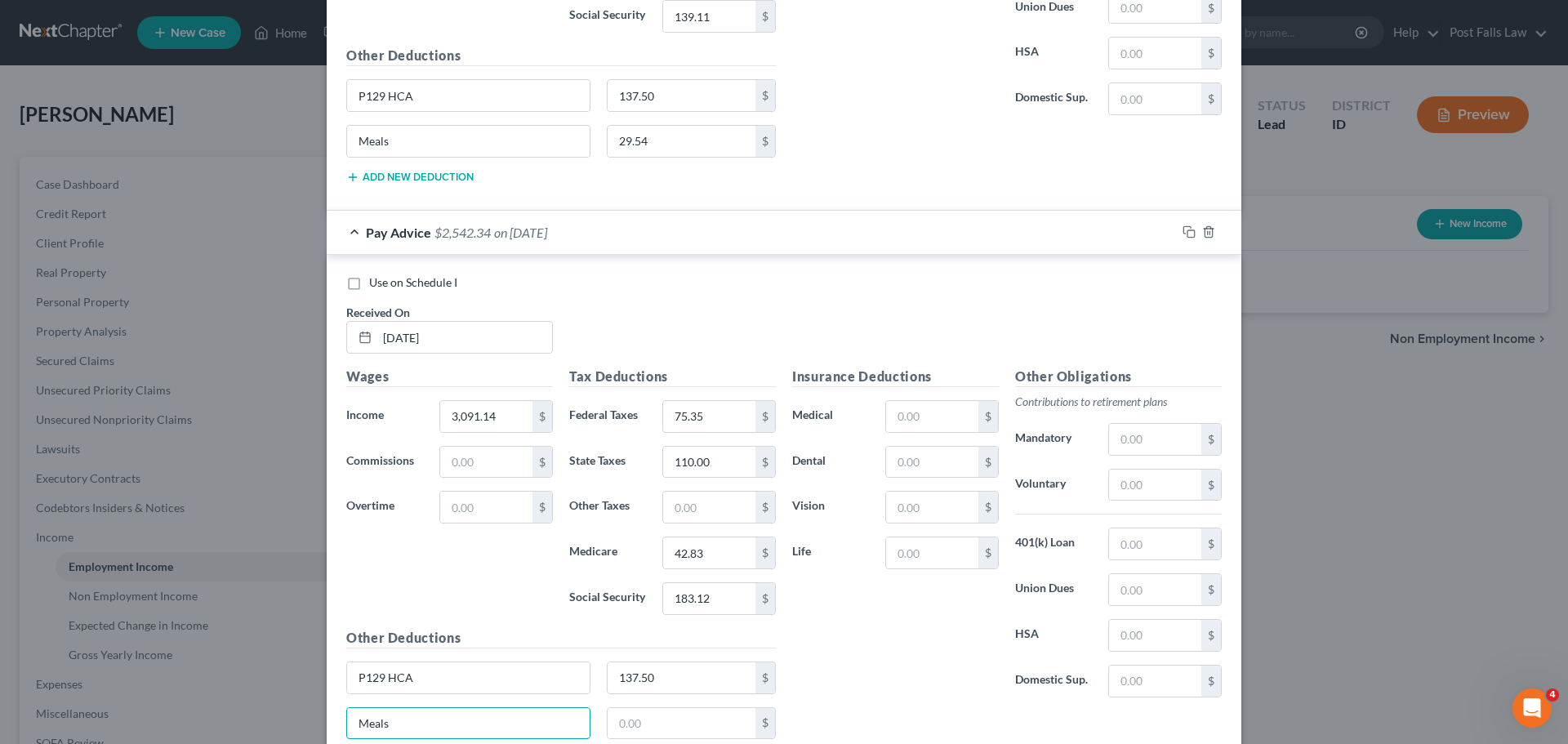
type input "Meals"
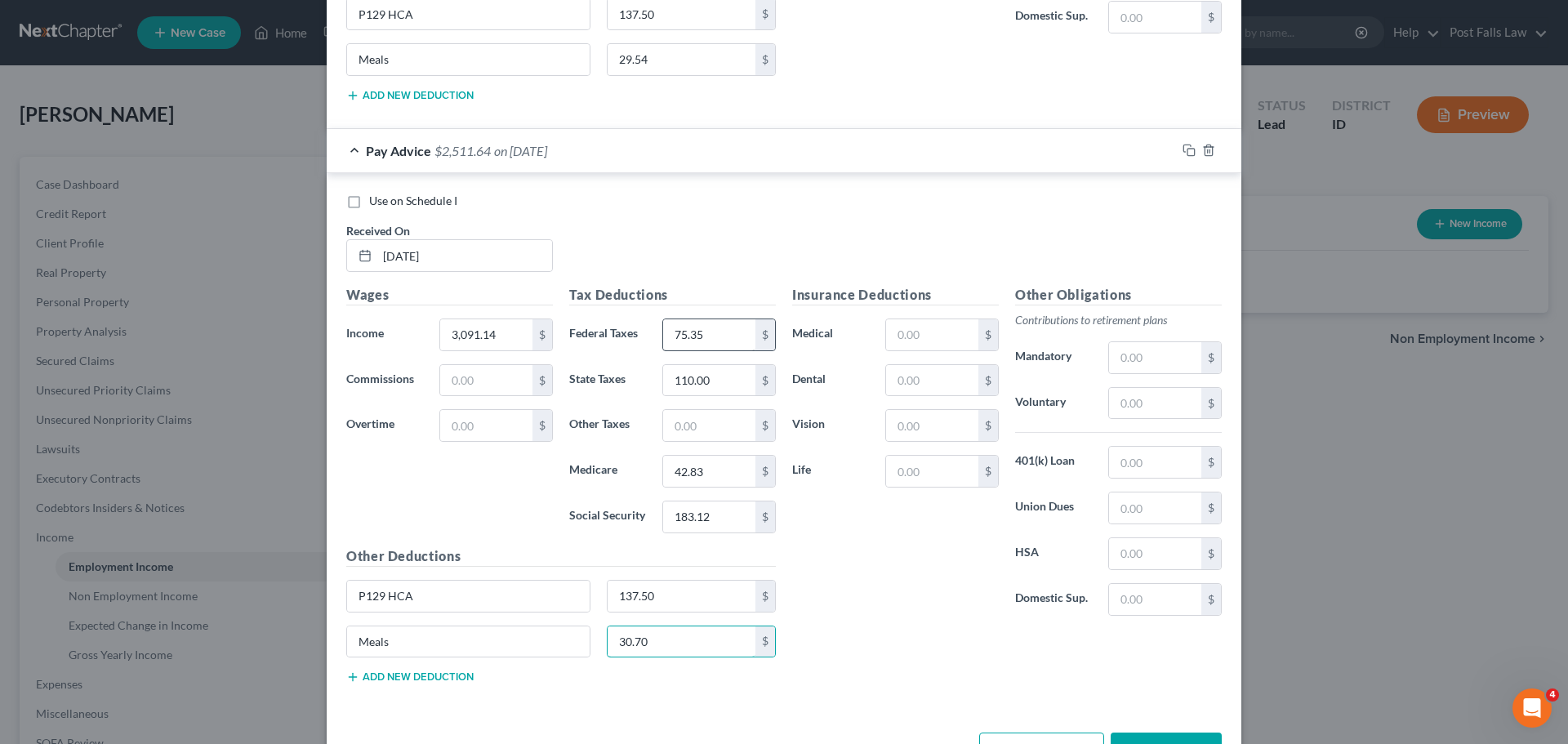
type input "30.70"
click at [723, 336] on input "75.35" at bounding box center [709, 335] width 93 height 31
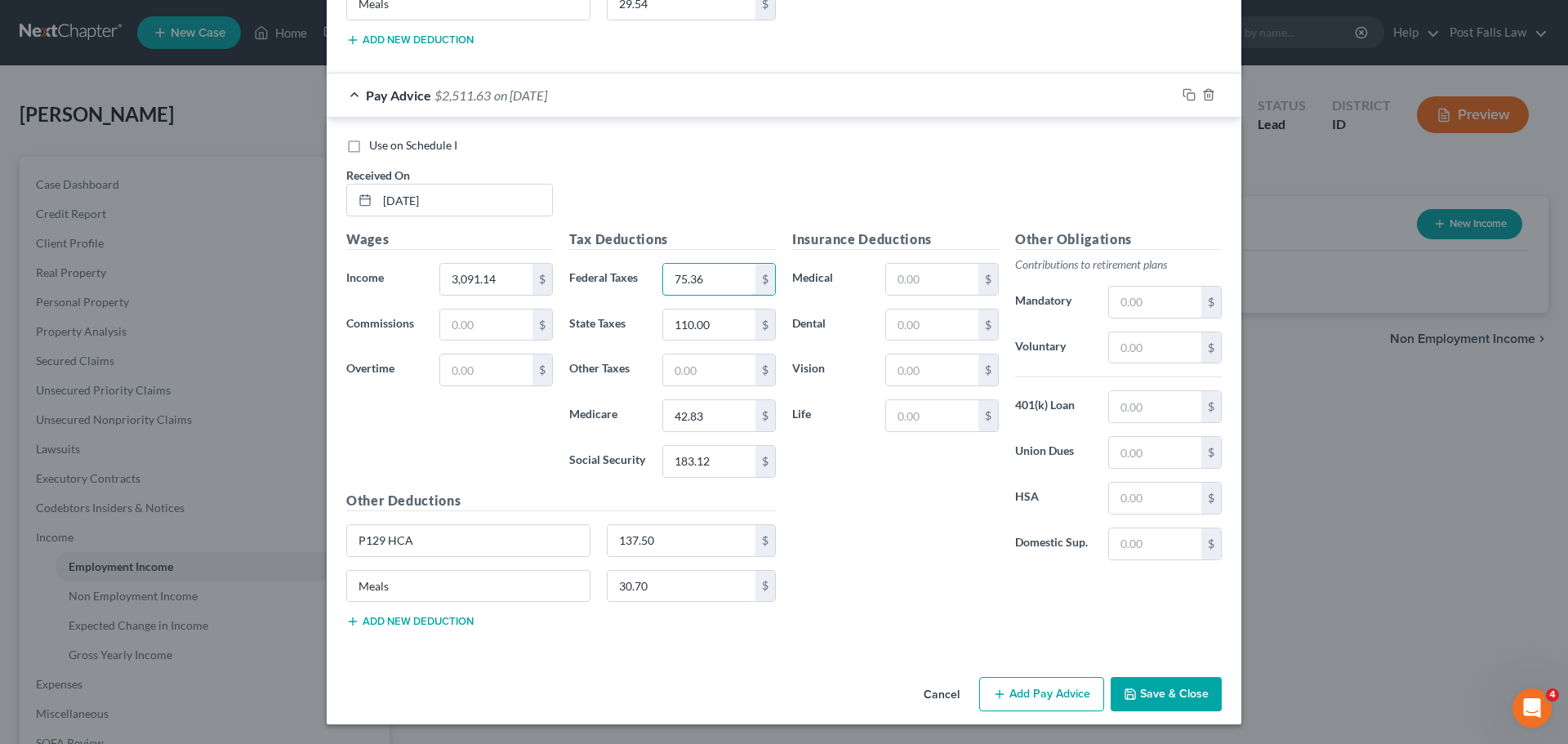
type input "75.36"
click at [1061, 690] on button "Add Pay Advice" at bounding box center [1042, 694] width 125 height 34
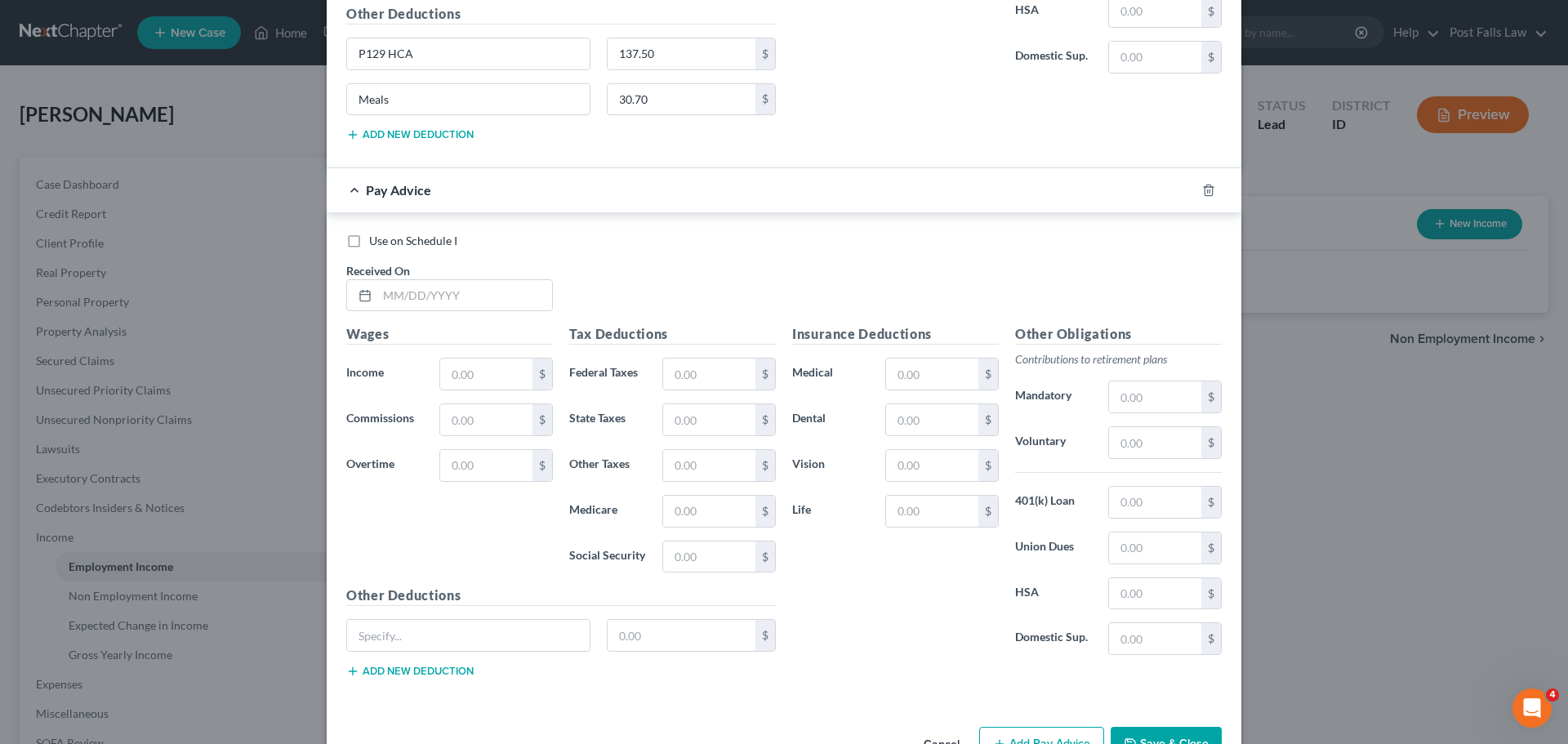
scroll to position [1554, 0]
click at [418, 296] on input "text" at bounding box center [464, 293] width 175 height 31
type input "[DATE]"
click at [445, 378] on input "text" at bounding box center [486, 370] width 93 height 31
type input "2,829.54"
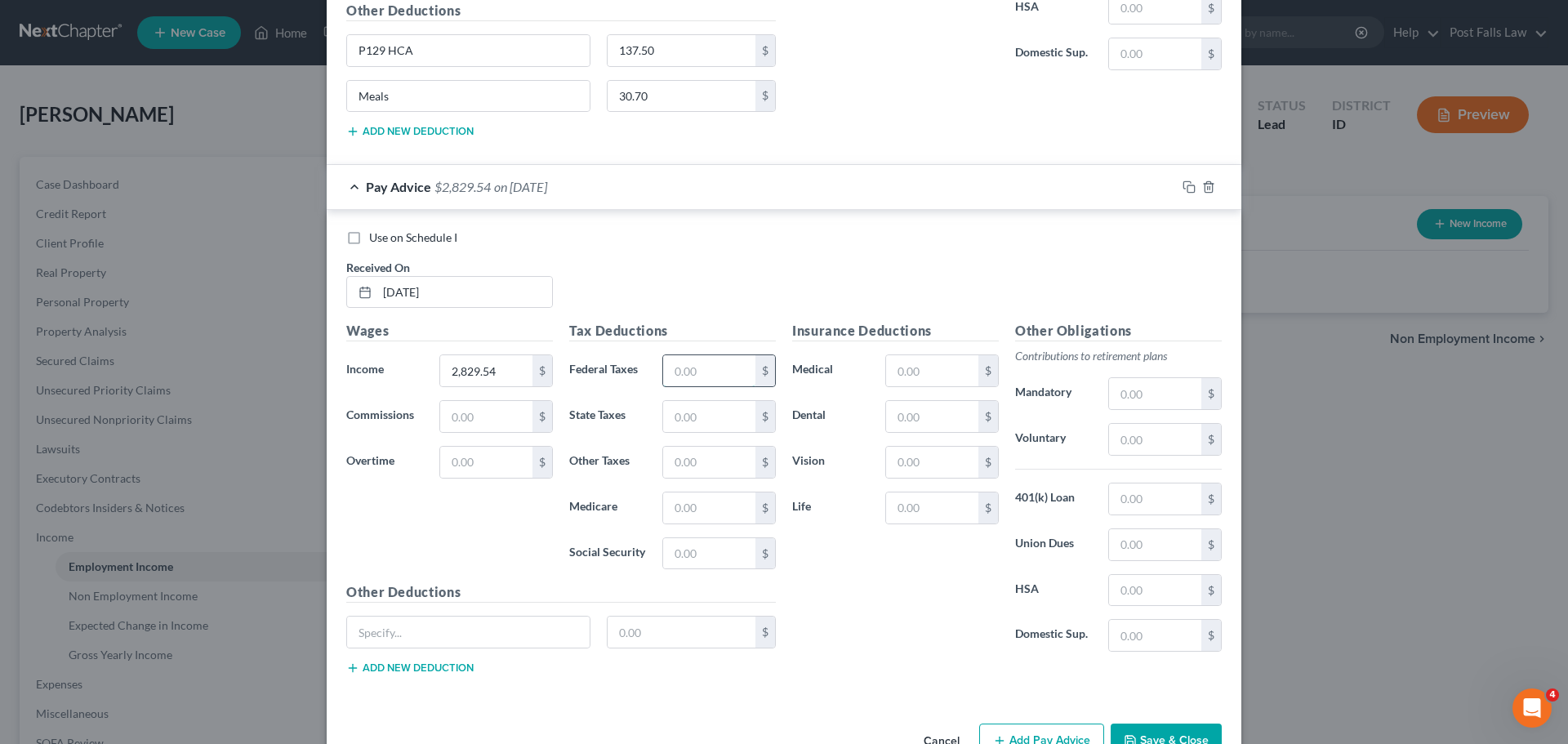
click at [683, 362] on input "text" at bounding box center [709, 370] width 93 height 31
type input "43.97"
type input "96.00"
click at [697, 501] on input "text" at bounding box center [709, 508] width 93 height 31
type input "39.04"
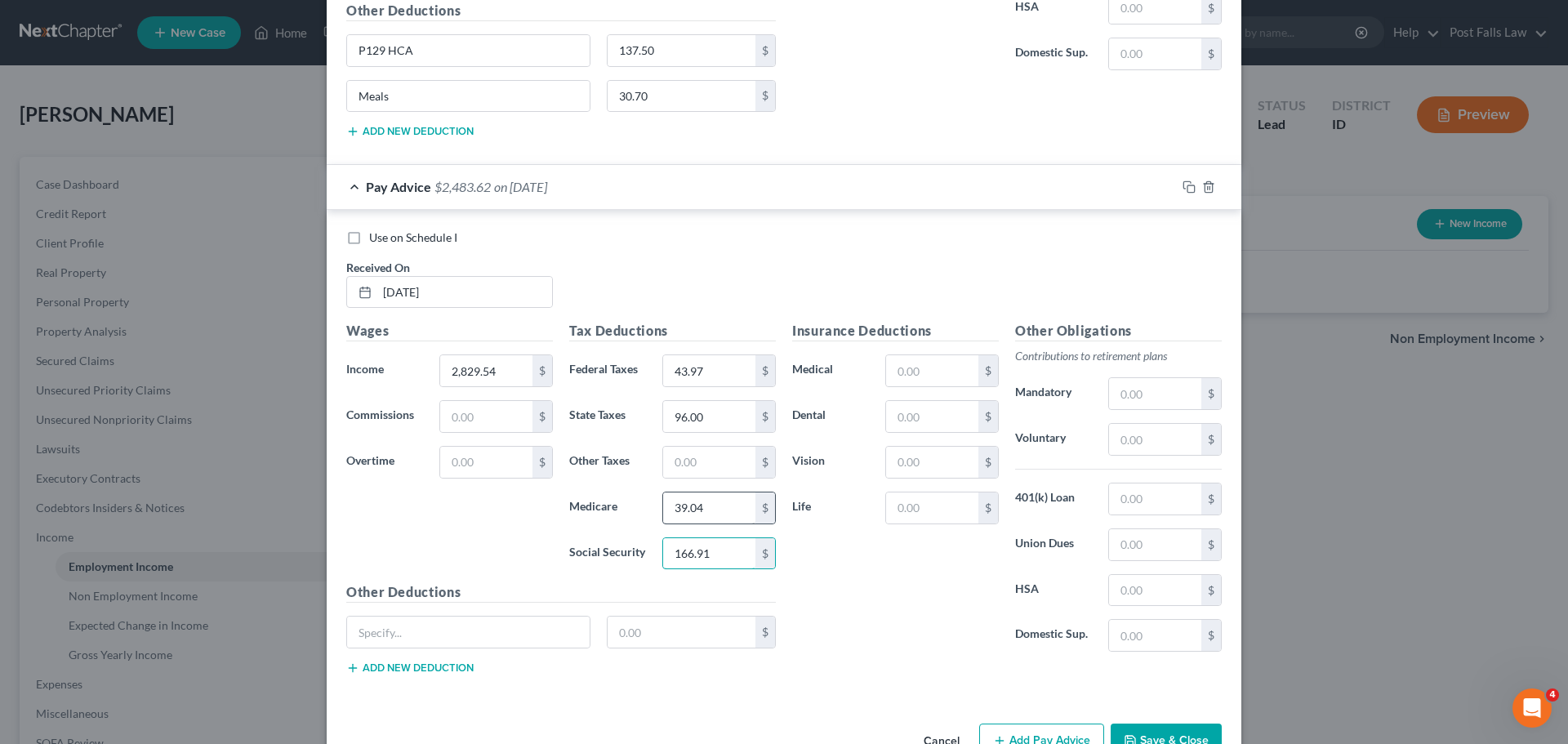
type input "166.91"
type input "P129 HCA"
type input "137.50"
click at [443, 668] on button "Add new deduction" at bounding box center [410, 668] width 127 height 13
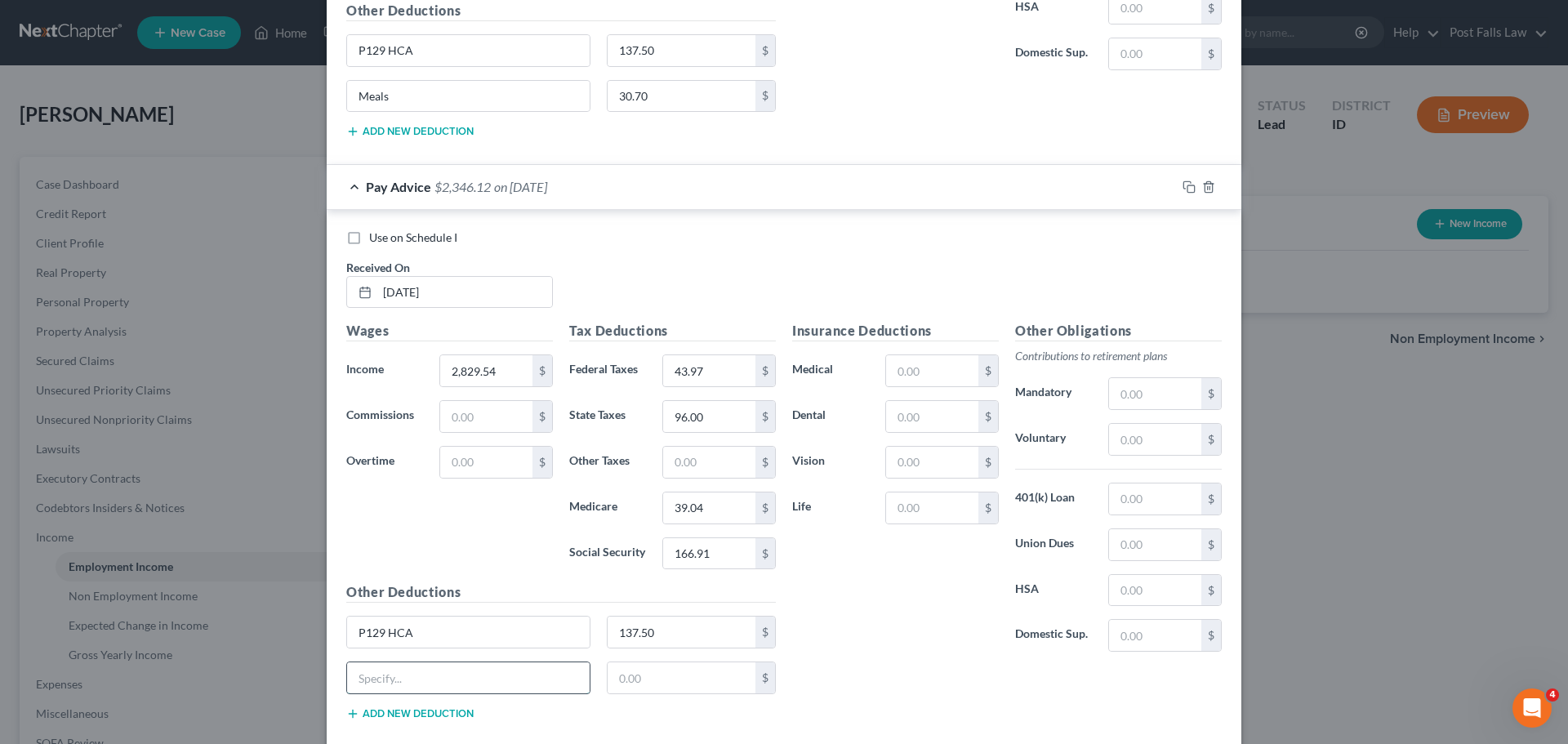
click at [425, 681] on input "text" at bounding box center [469, 678] width 243 height 31
type input "Meals"
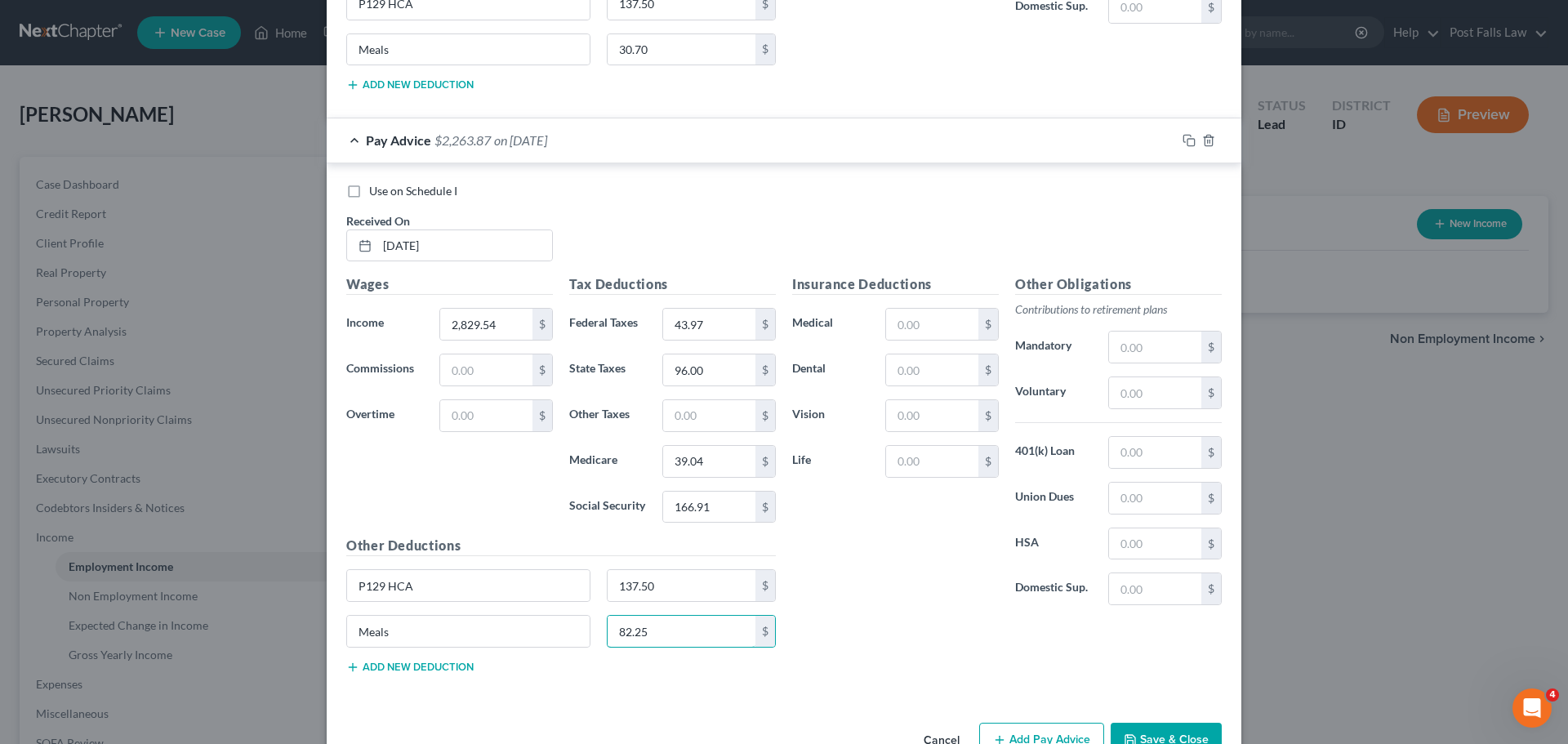
scroll to position [1646, 0]
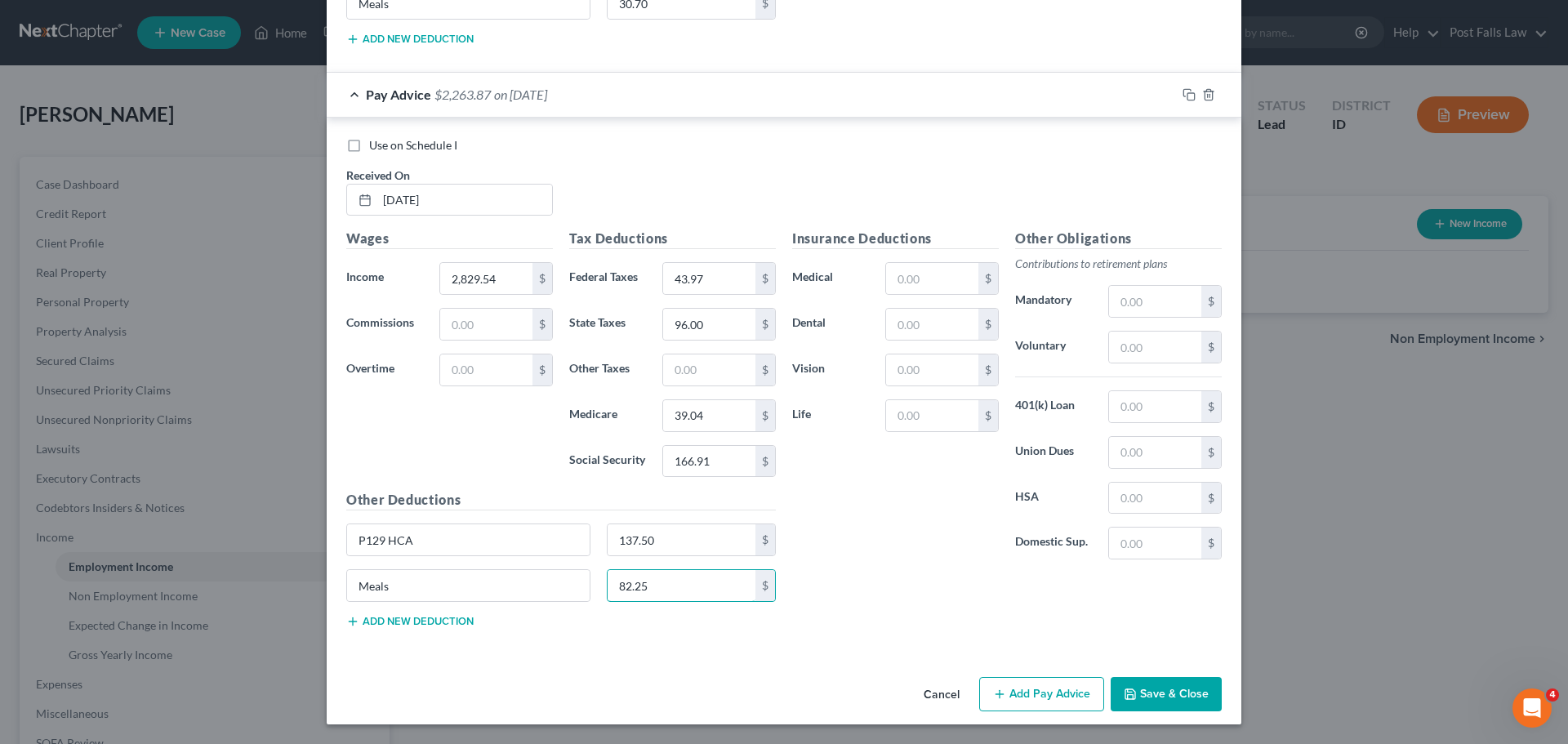
type input "82.25"
click at [1048, 680] on button "Add Pay Advice" at bounding box center [1042, 694] width 125 height 34
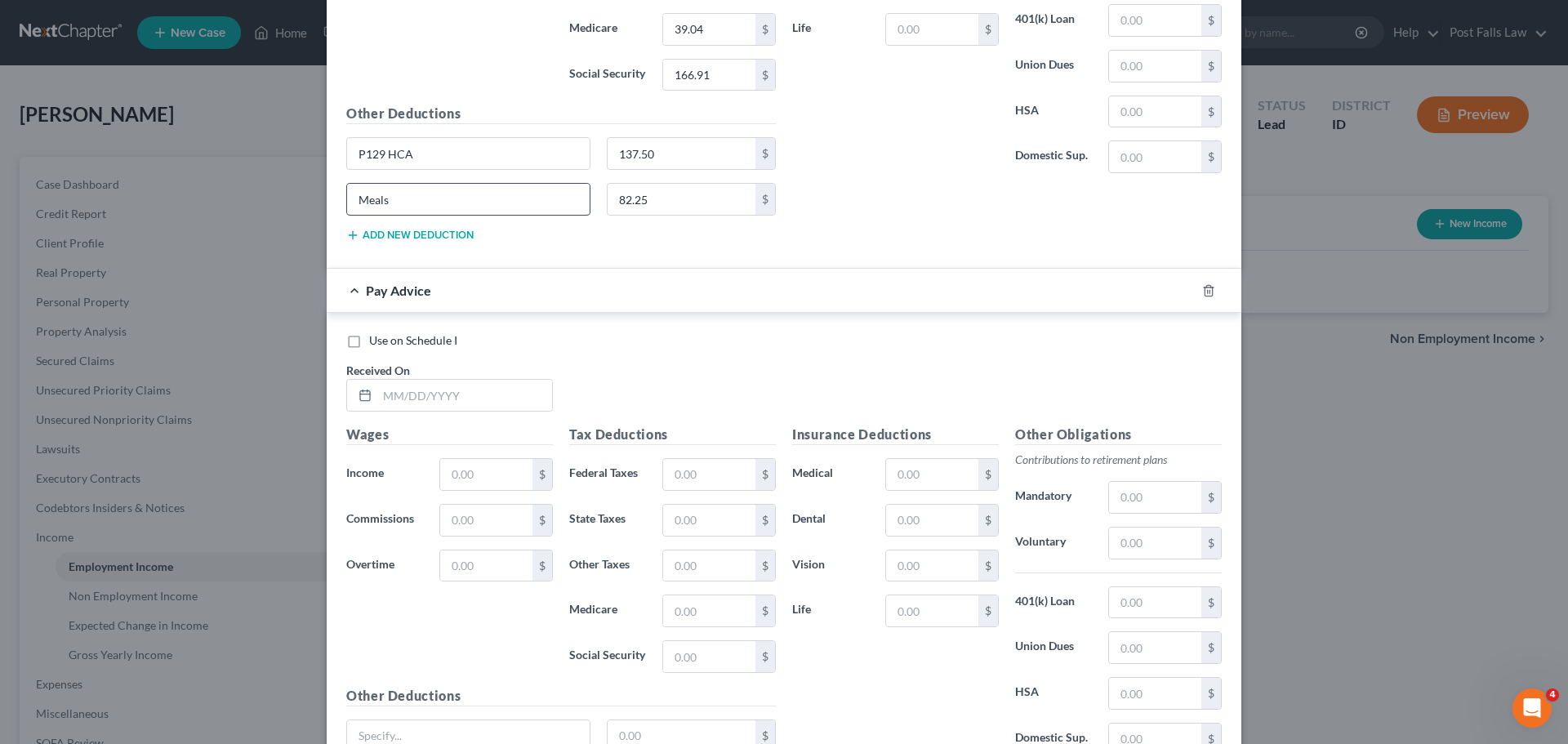
scroll to position [2054, 0]
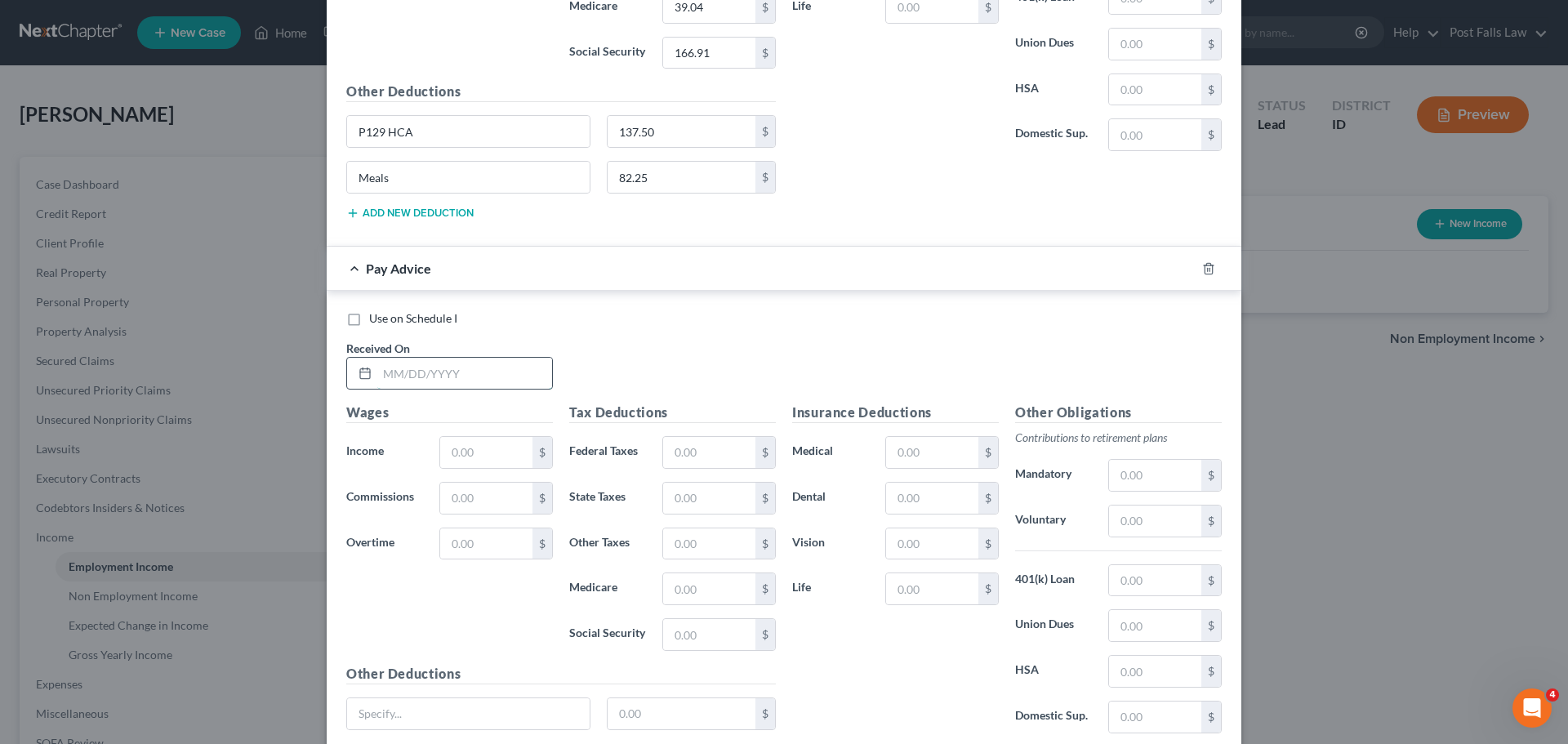
click at [380, 374] on input "text" at bounding box center [464, 373] width 175 height 31
type input "[DATE]"
type input "2,487.86"
type input "2.97"
type input "78.00"
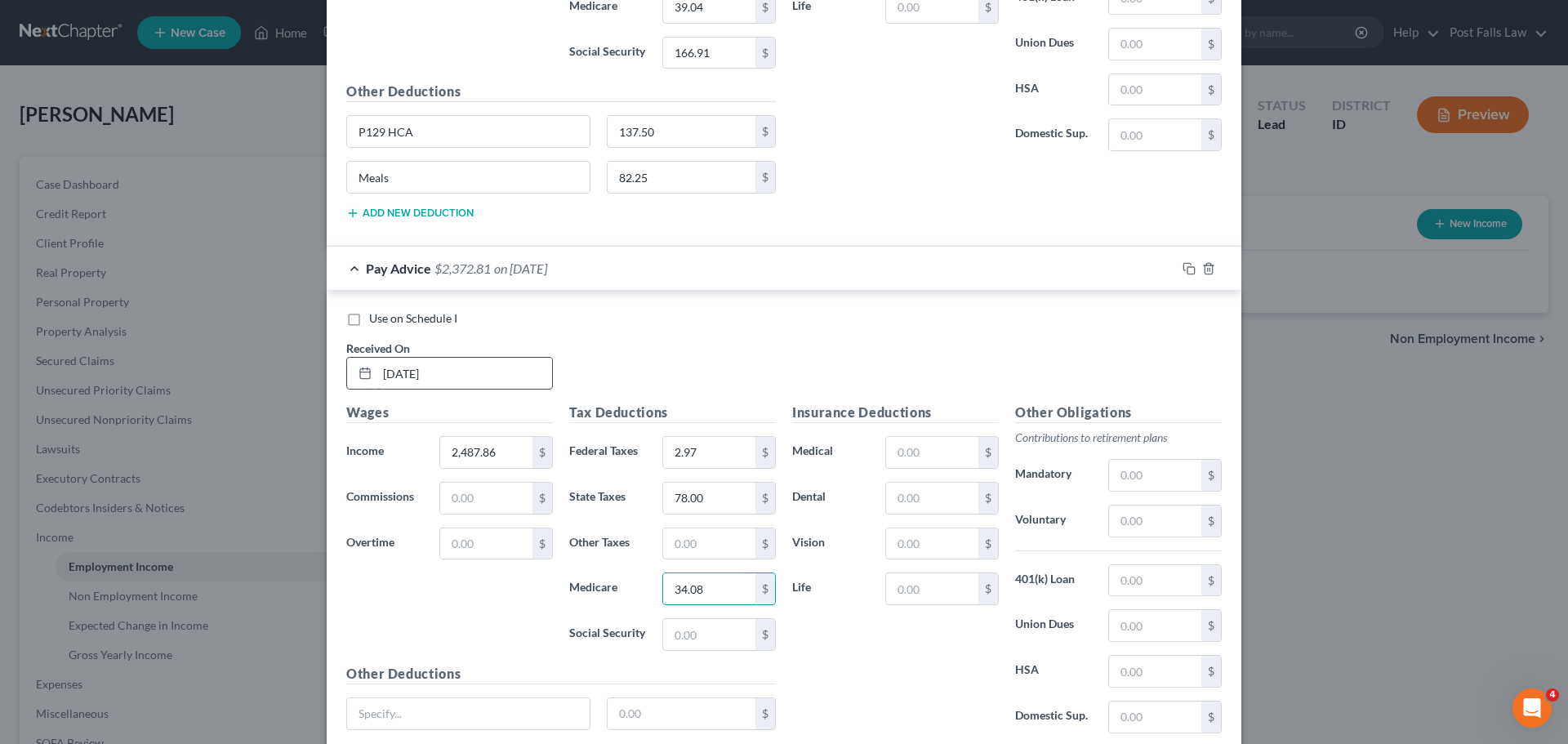
type input "34.08"
type input "145.72"
click at [380, 712] on input "P129HCA" at bounding box center [469, 714] width 243 height 31
type input "P129 HCA"
click at [607, 715] on input "text" at bounding box center [681, 714] width 148 height 31
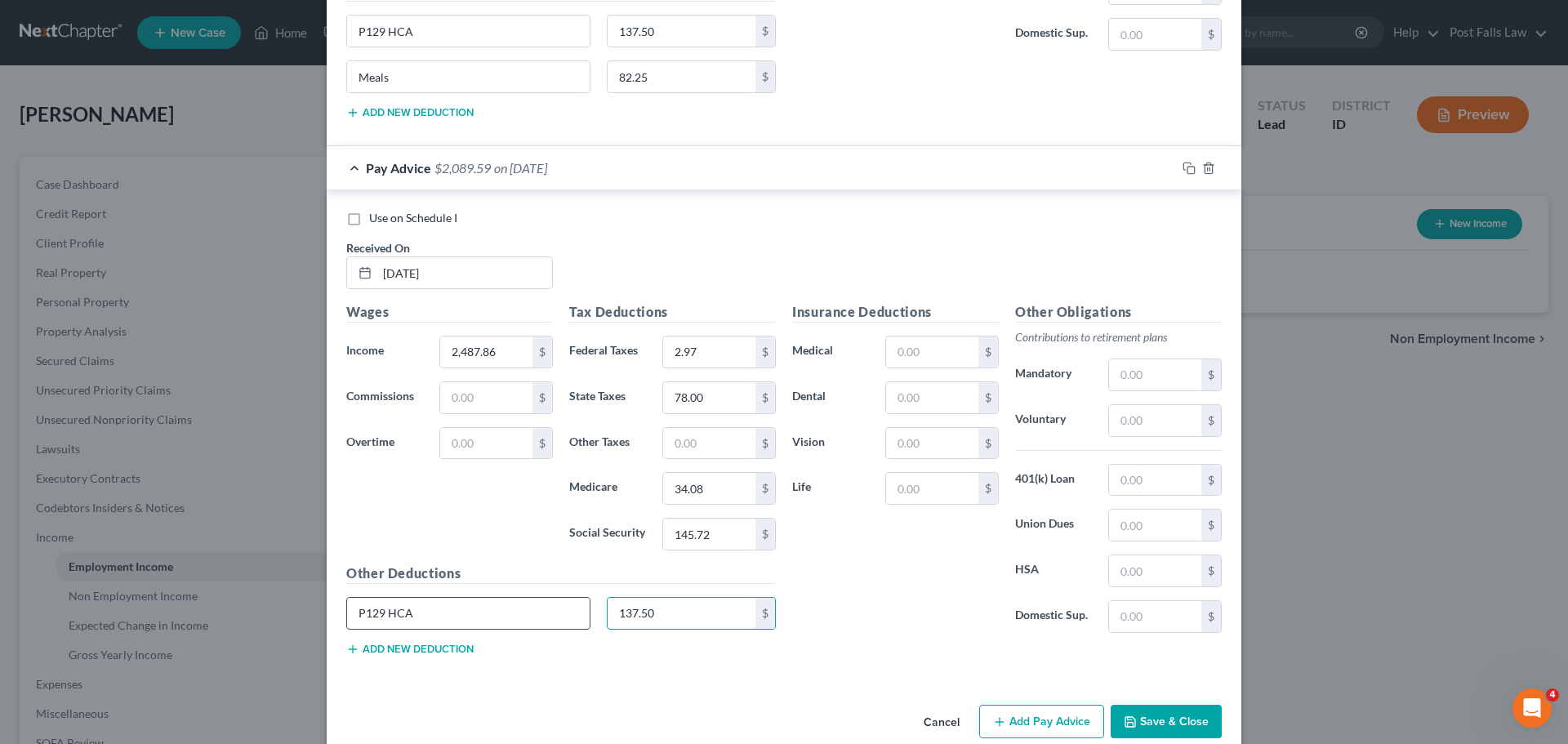
scroll to position [2182, 0]
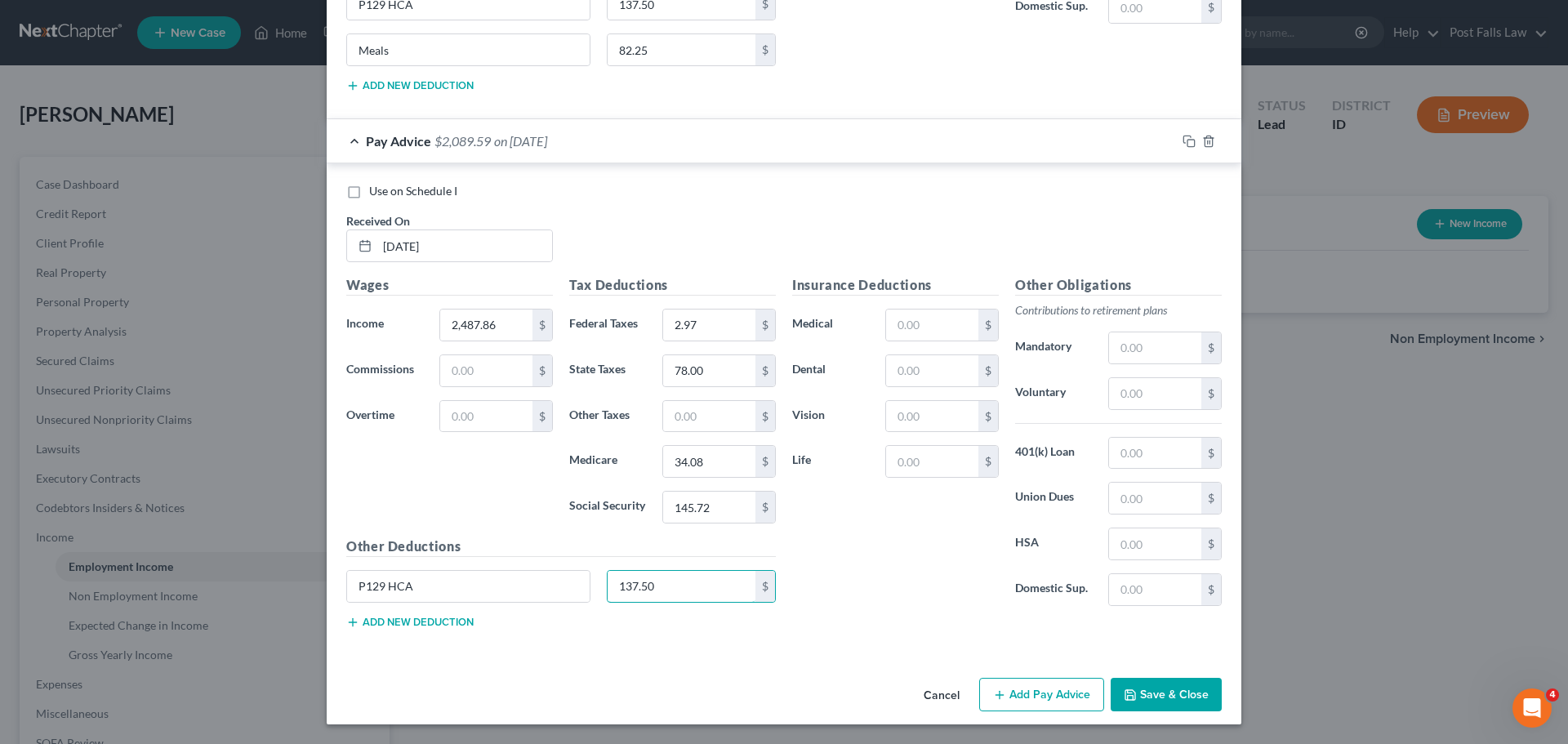
type input "137.50"
click at [461, 622] on button "Add new deduction" at bounding box center [410, 622] width 127 height 13
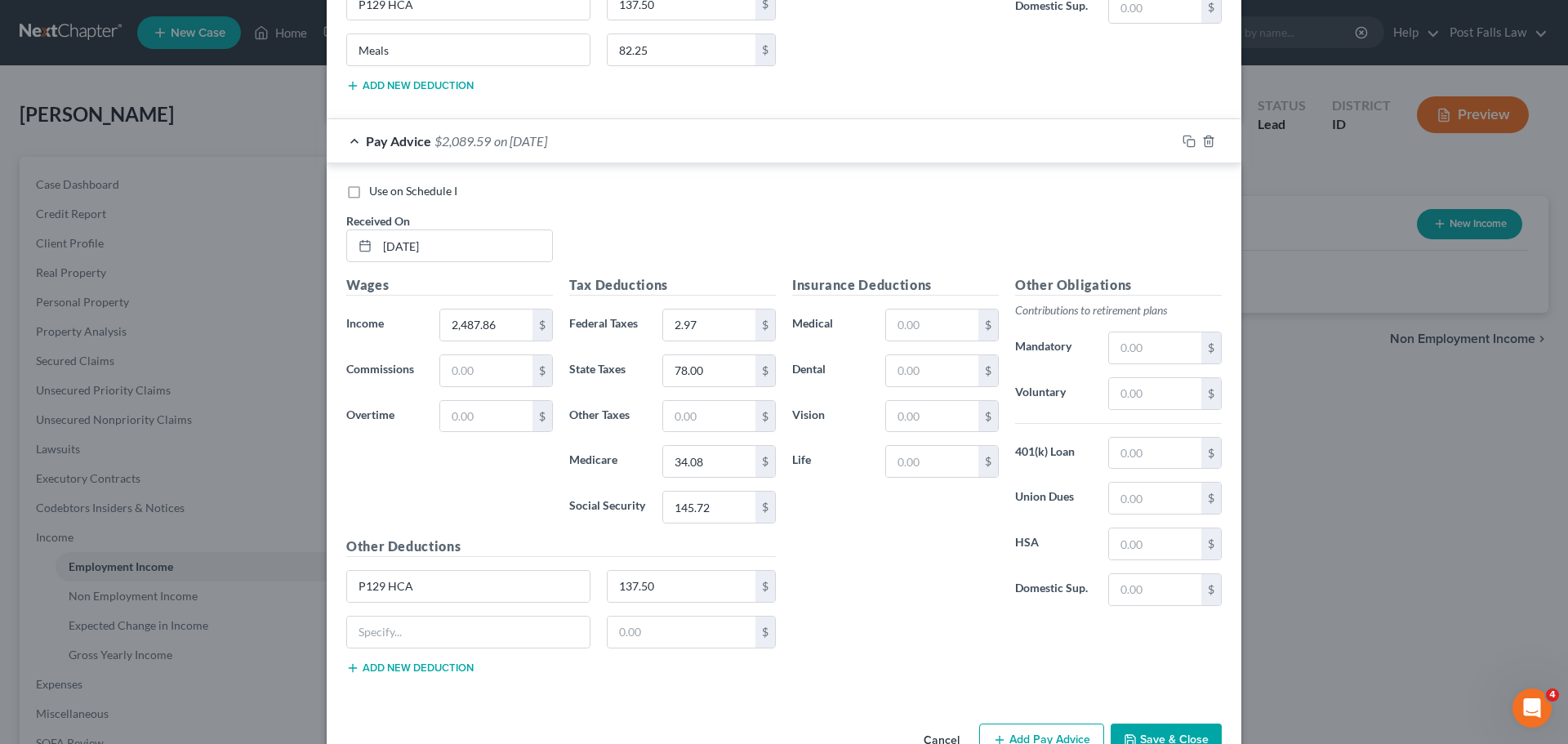
click at [434, 650] on div "$" at bounding box center [561, 638] width 446 height 46
click at [434, 638] on input "text" at bounding box center [469, 632] width 243 height 31
type input "Meals"
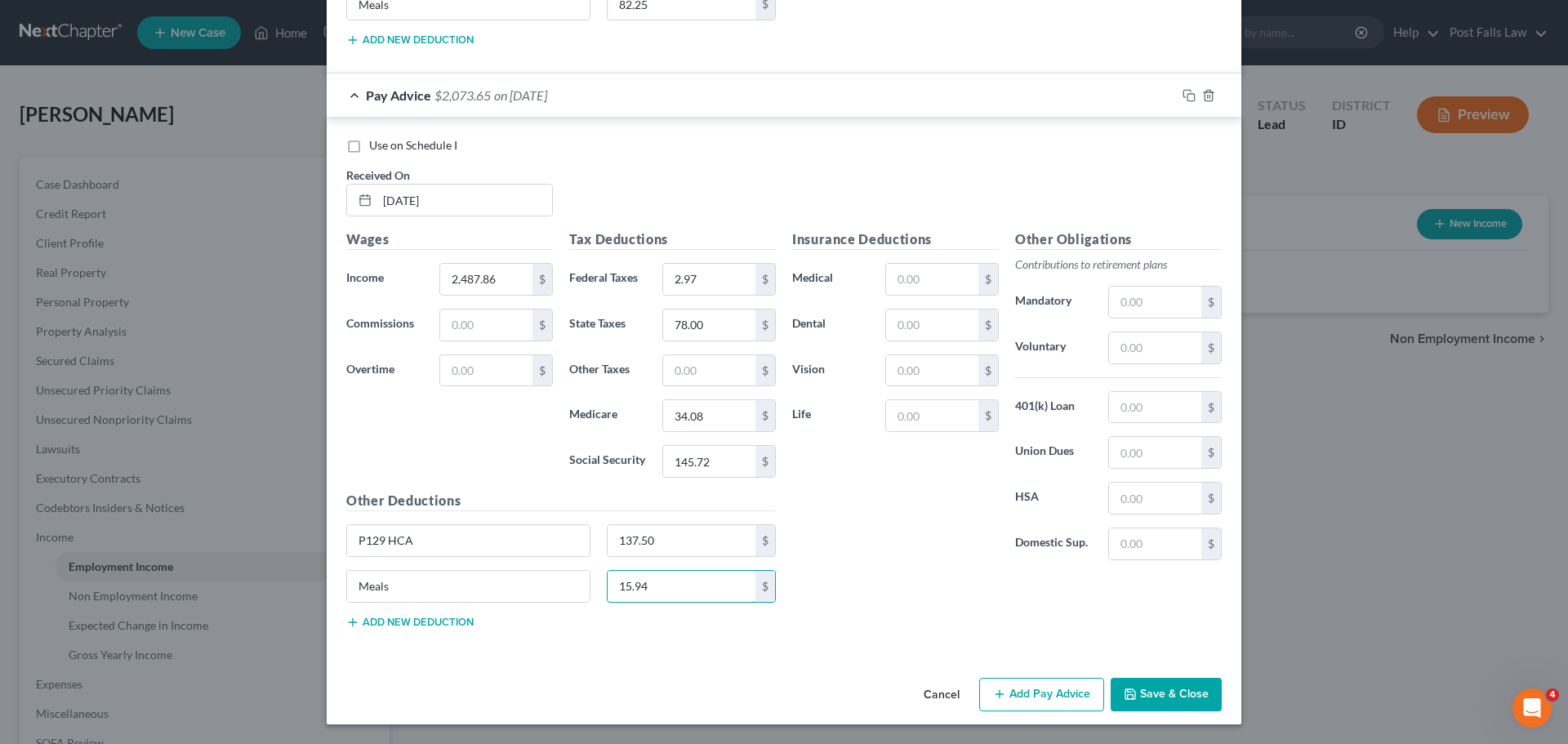
type input "15.94"
click at [1023, 699] on button "Add Pay Advice" at bounding box center [1042, 695] width 125 height 34
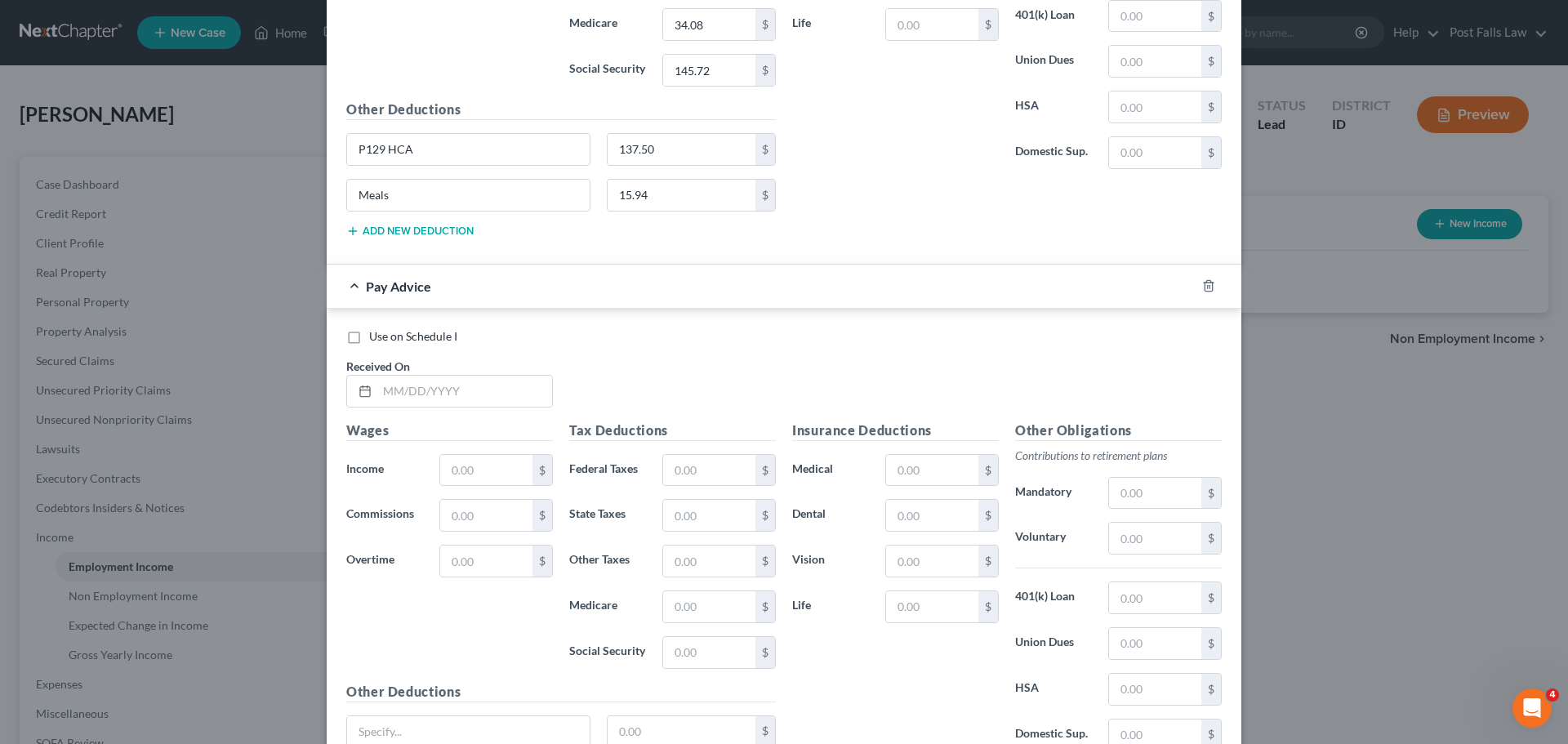
scroll to position [2636, 0]
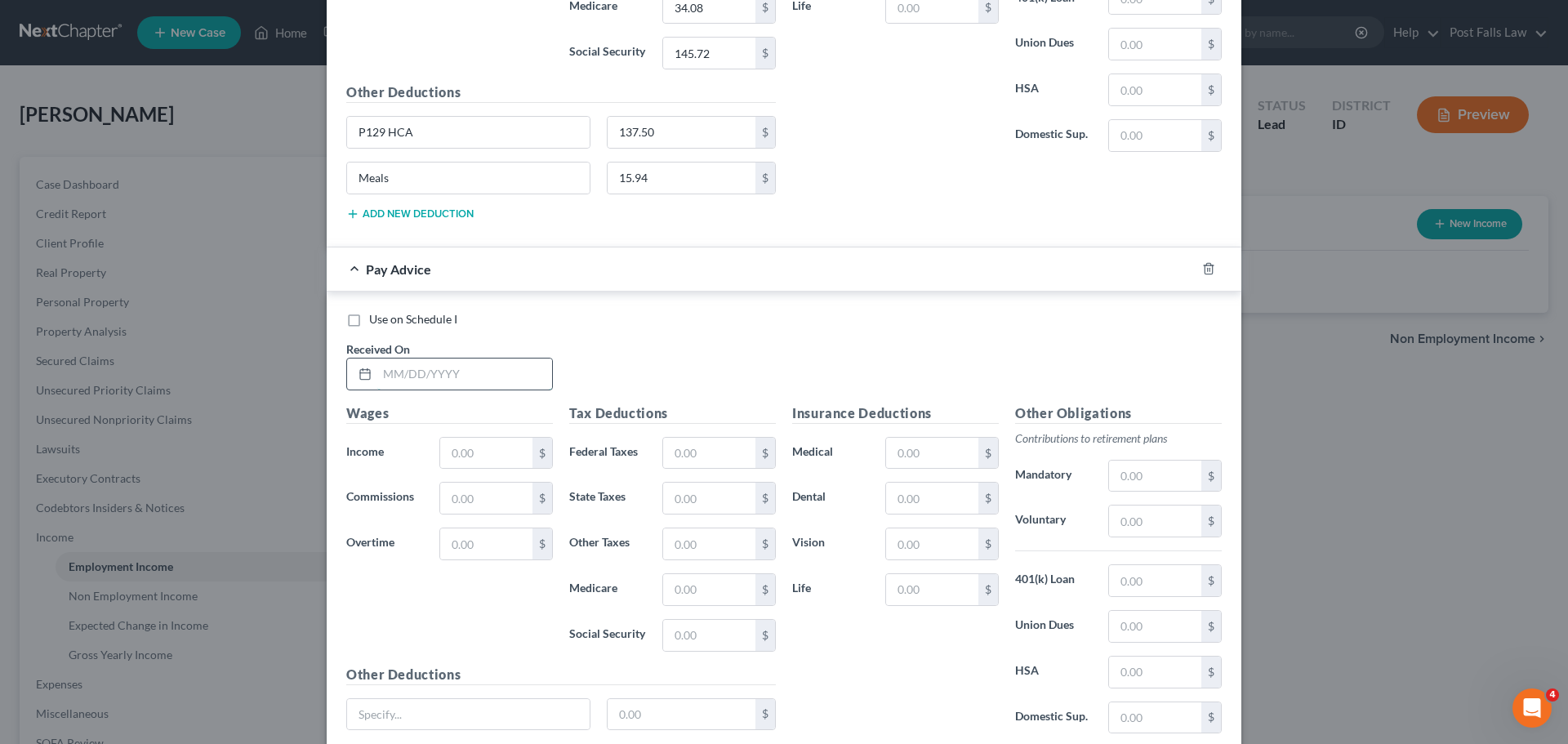
click at [435, 361] on input "text" at bounding box center [464, 374] width 175 height 31
click at [458, 363] on input "text" at bounding box center [464, 374] width 175 height 31
type input "[DATE]"
type input "3,064.45"
type input "72.16"
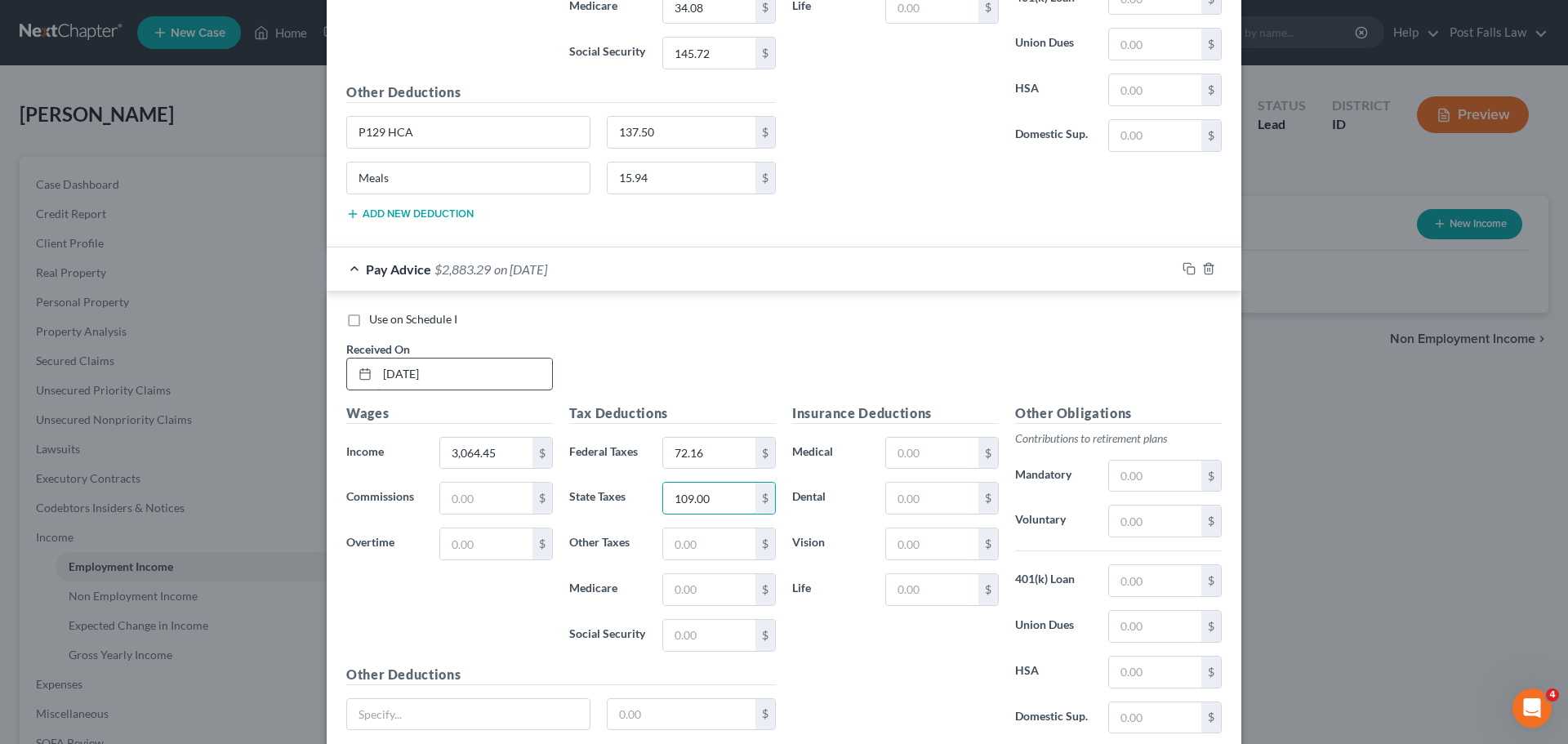
type input "109.00"
type input "42.44"
type input "181.47"
type input "P129 HCA"
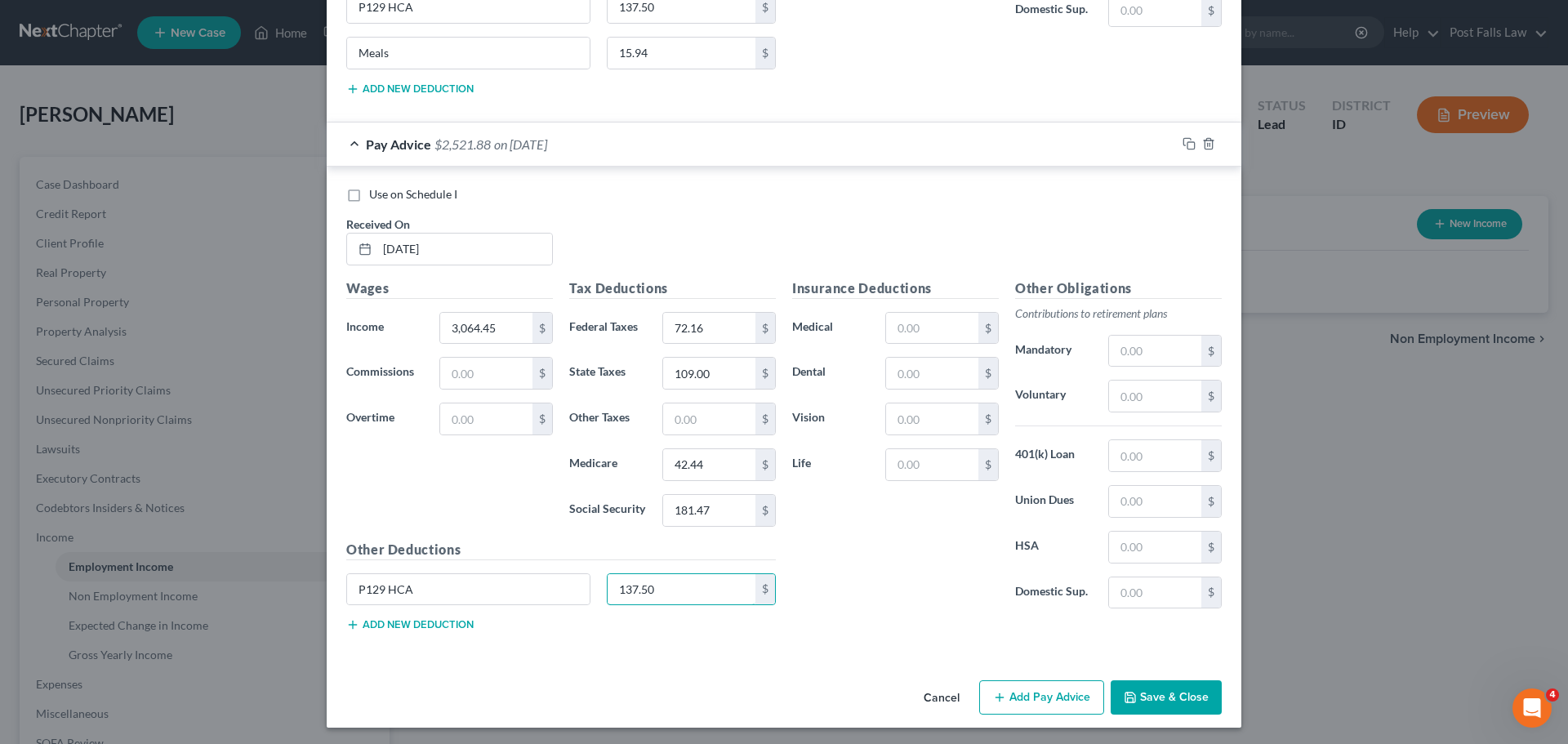
scroll to position [2764, 0]
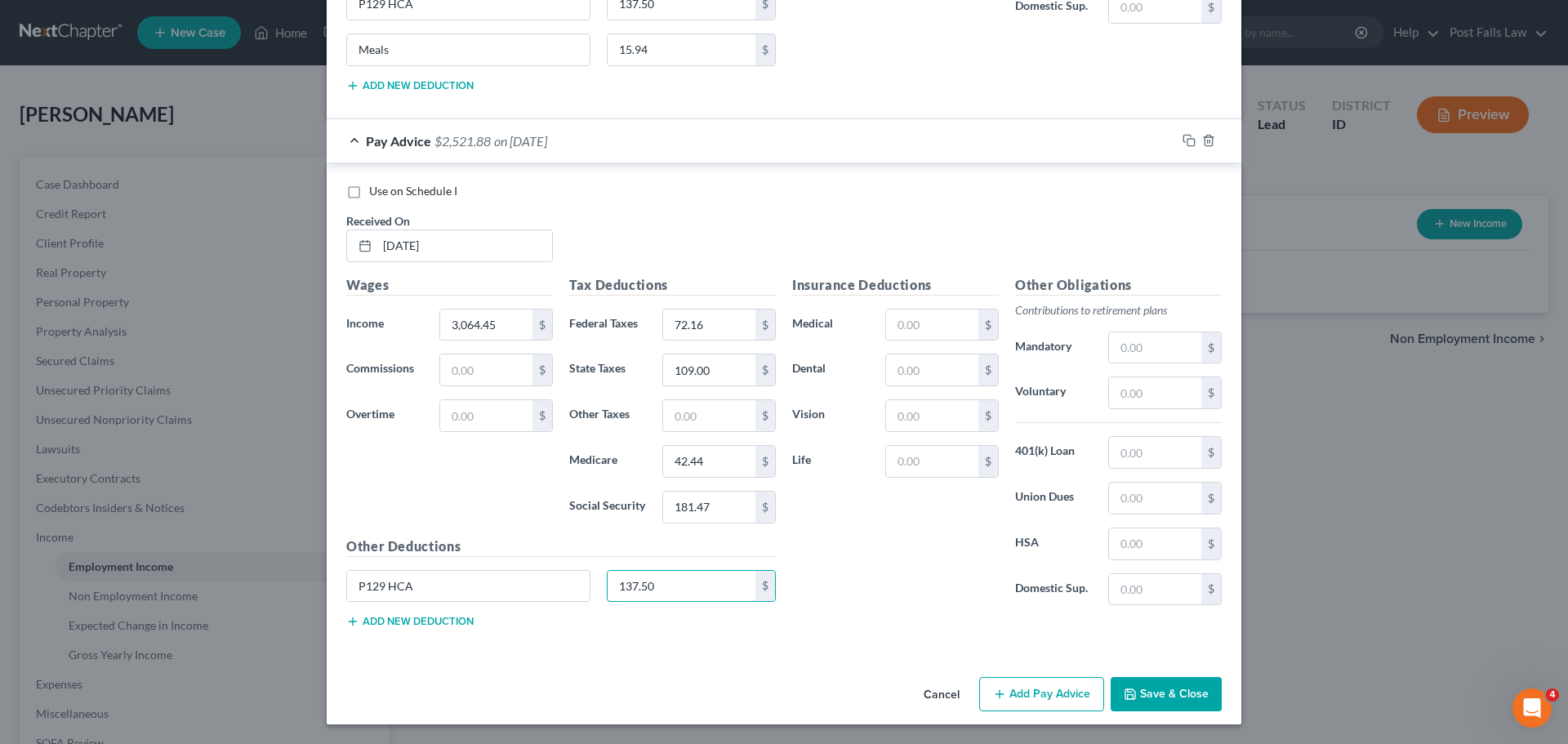
type input "137.50"
click at [394, 616] on button "Add new deduction" at bounding box center [410, 621] width 127 height 13
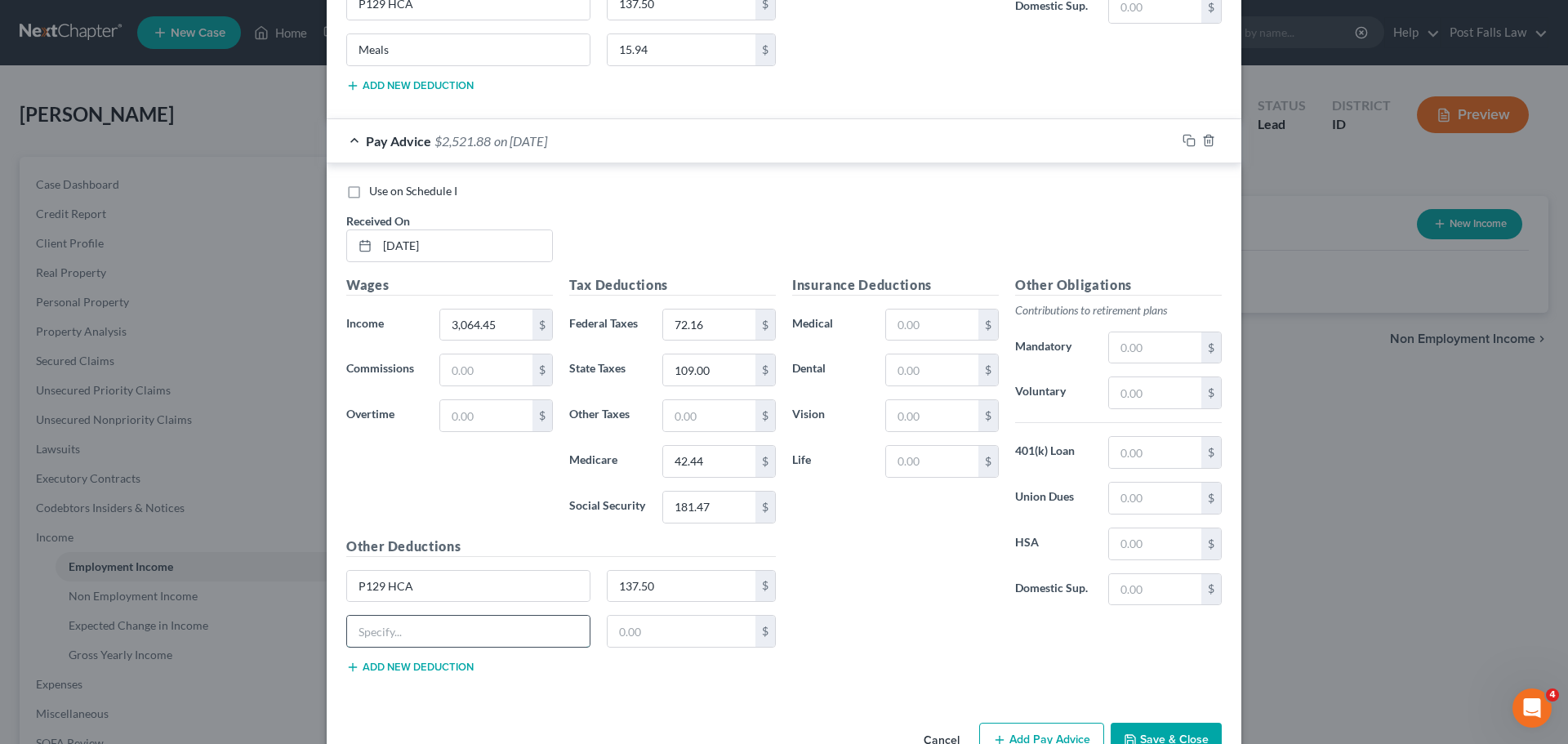
click at [395, 640] on input "text" at bounding box center [469, 631] width 243 height 31
type input "Meals"
type input "5"
type input "20.40"
click at [395, 665] on button "Add new deduction" at bounding box center [410, 667] width 127 height 13
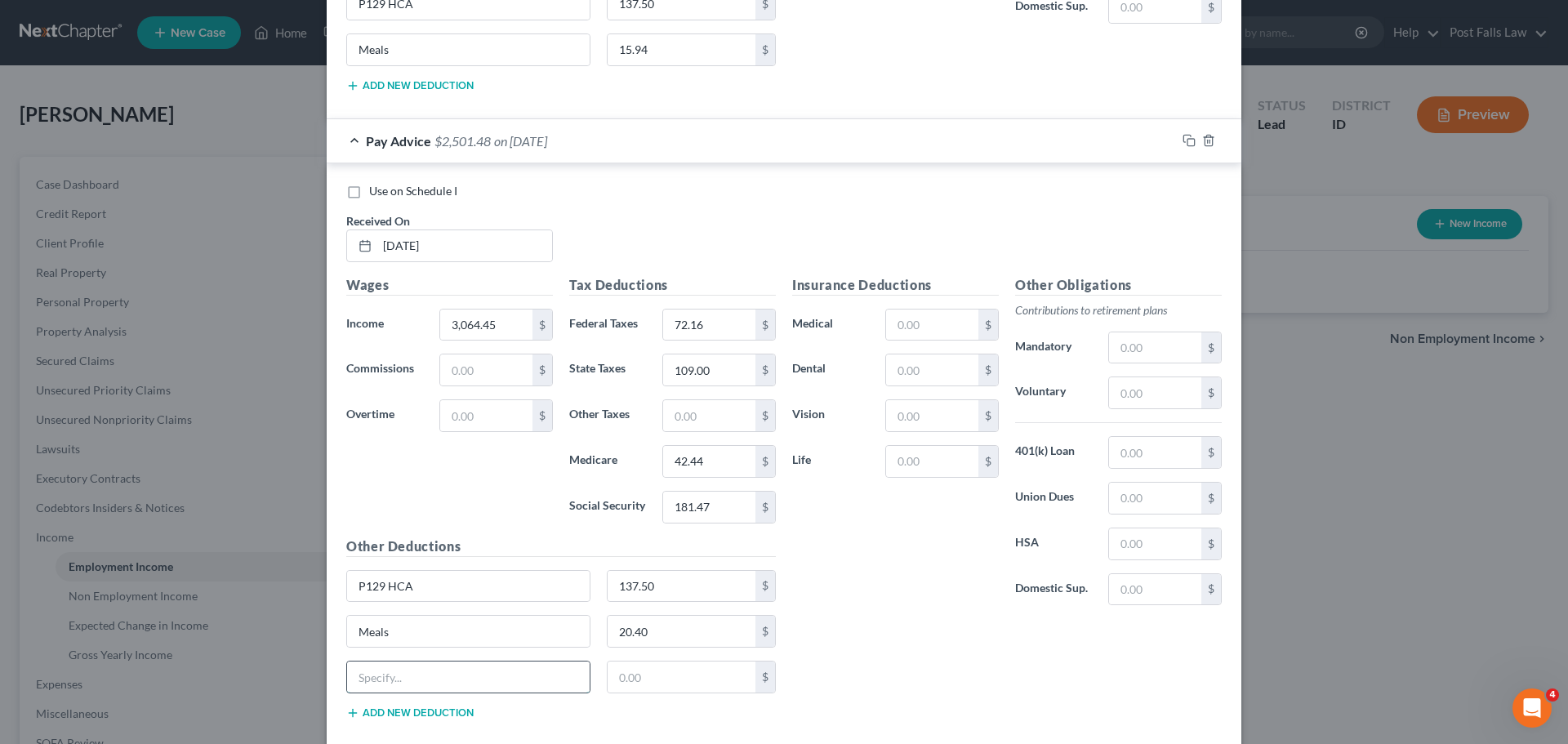
click at [391, 682] on input "text" at bounding box center [469, 677] width 243 height 31
type input "Espresso"
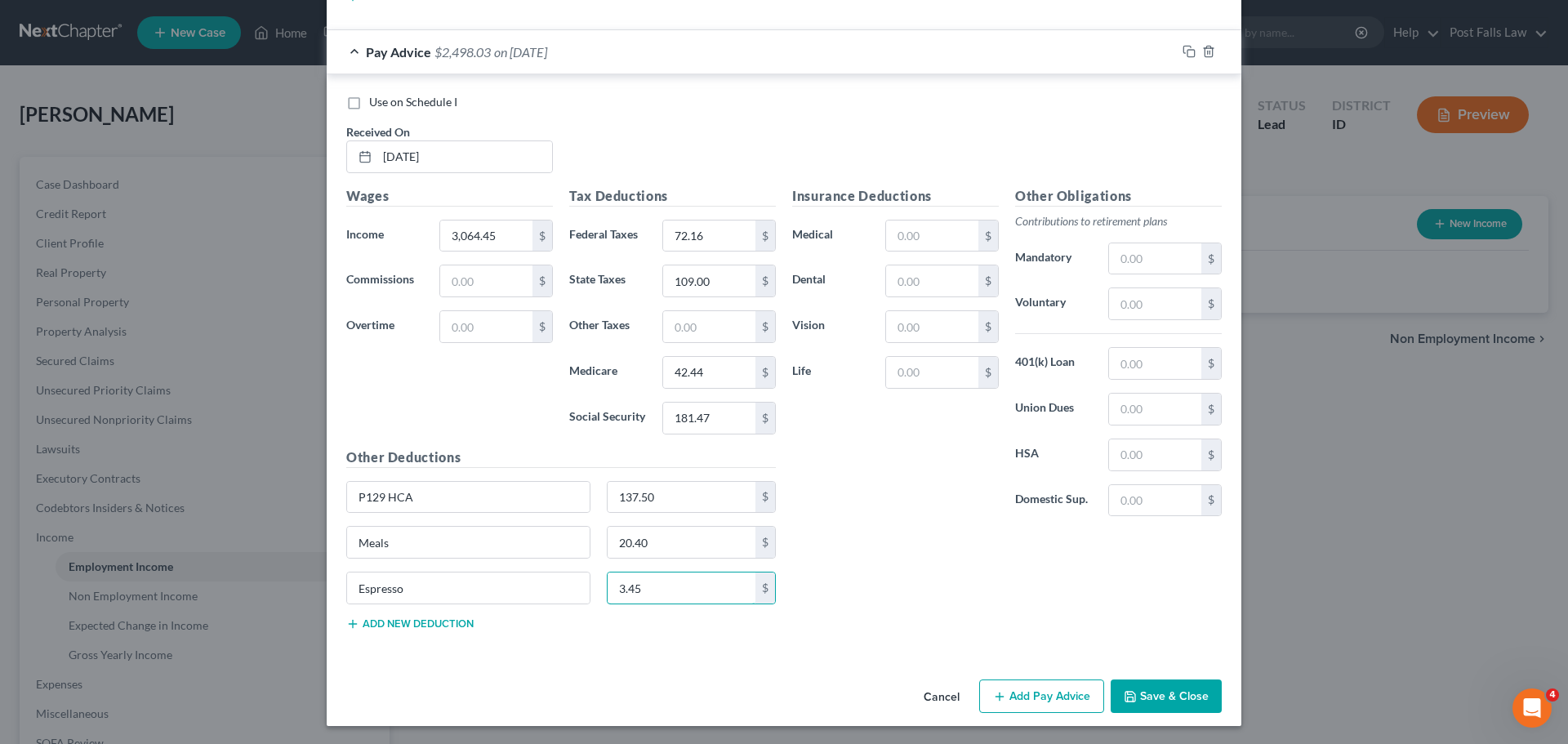
scroll to position [2855, 0]
type input "3.45"
click at [1020, 688] on button "Add Pay Advice" at bounding box center [1042, 695] width 125 height 34
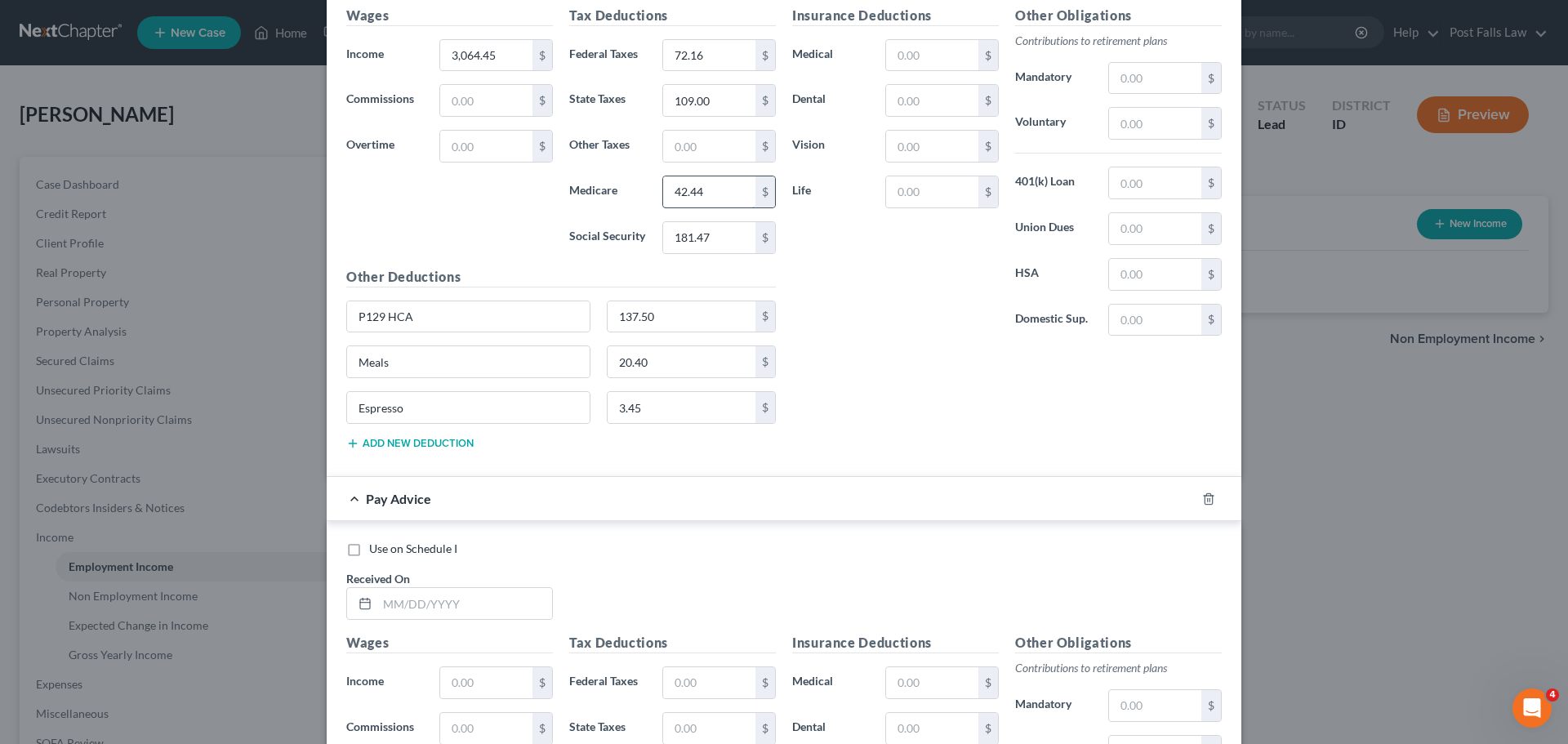
scroll to position [3391, 0]
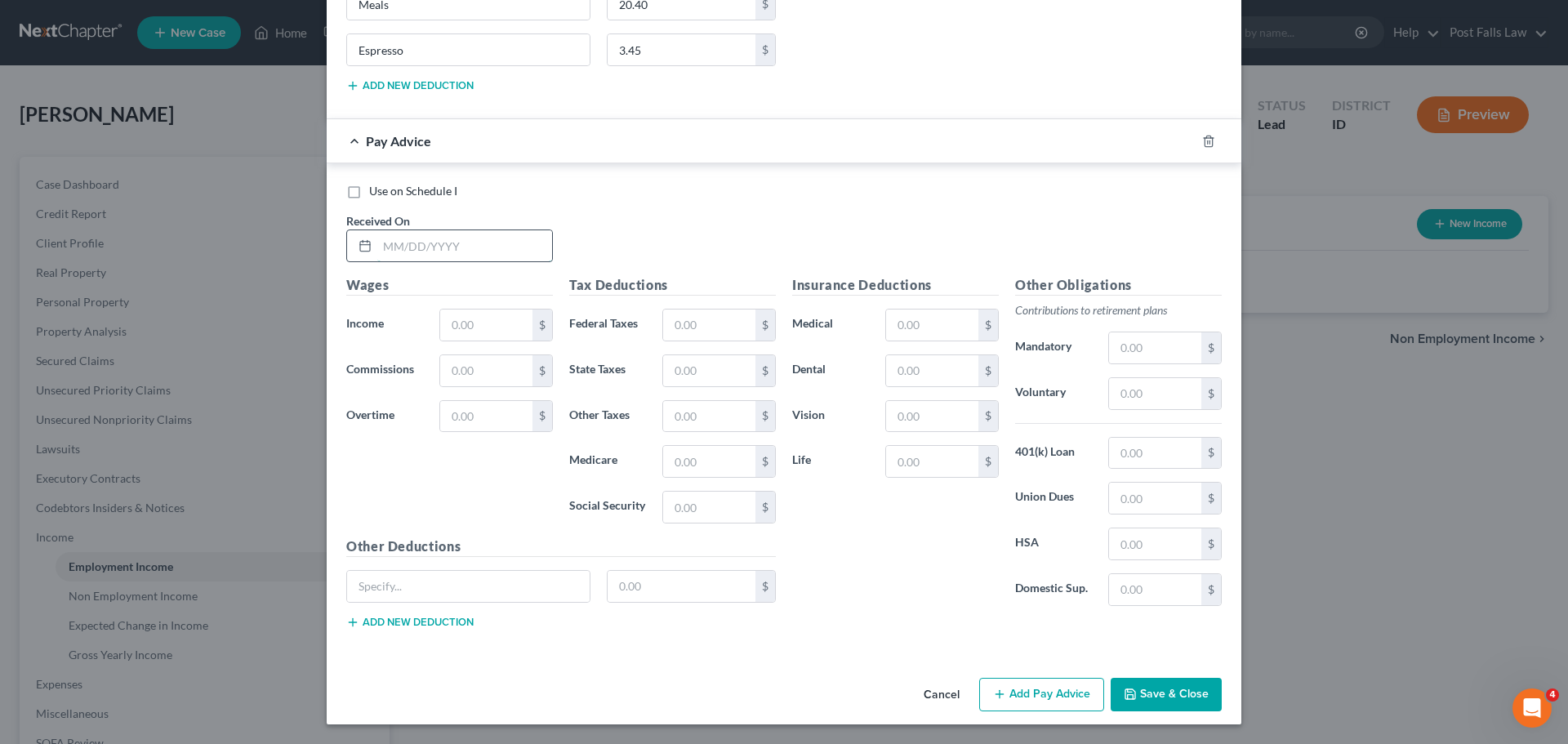
click at [416, 253] on input "text" at bounding box center [464, 246] width 175 height 31
type input "[DATE]"
click at [458, 324] on input "text" at bounding box center [486, 325] width 93 height 31
type input "2,626.67"
click at [705, 320] on input "text" at bounding box center [709, 325] width 93 height 31
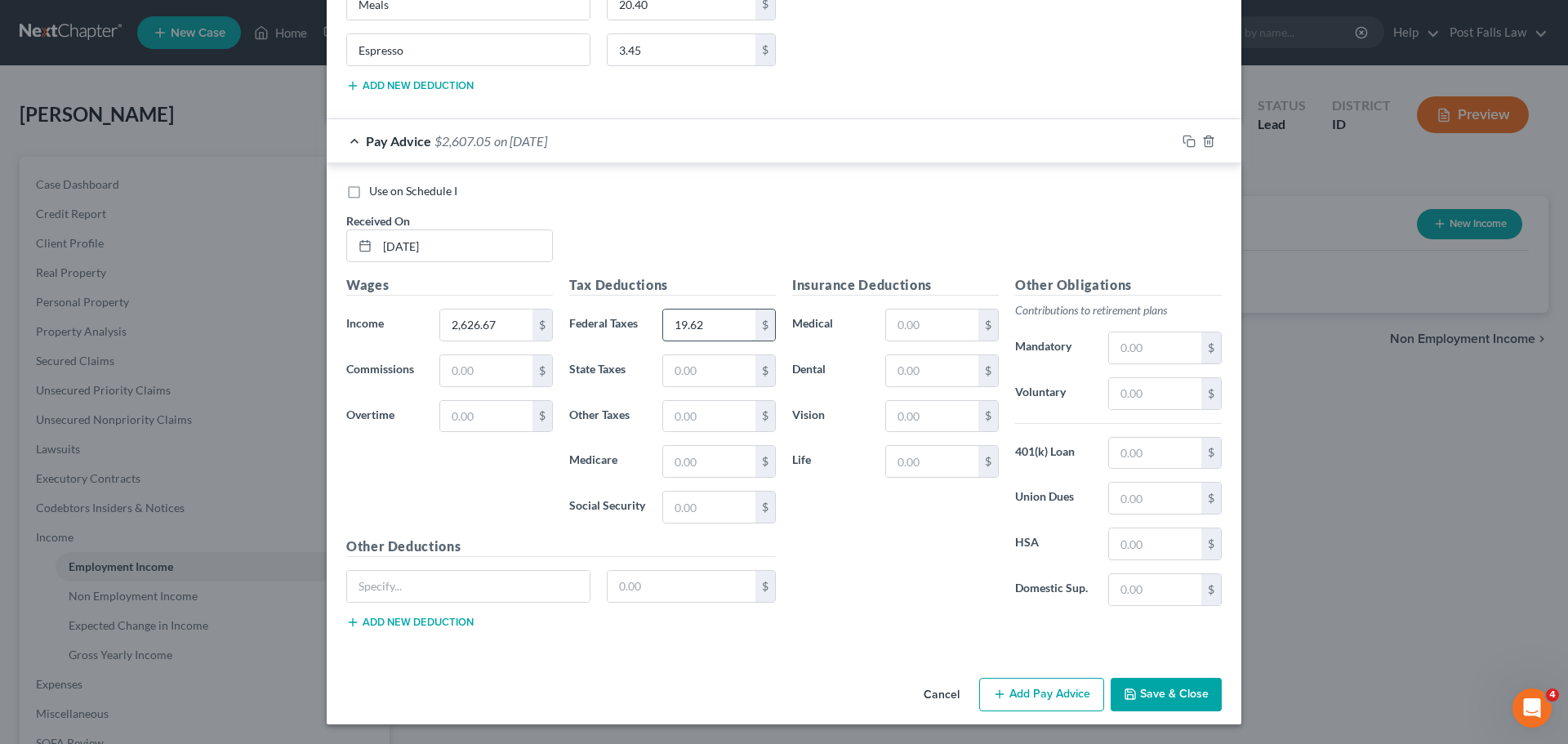
type input "19.62"
type input "86.00"
type input "36.09"
type input "154.33"
type input "P129 HCA"
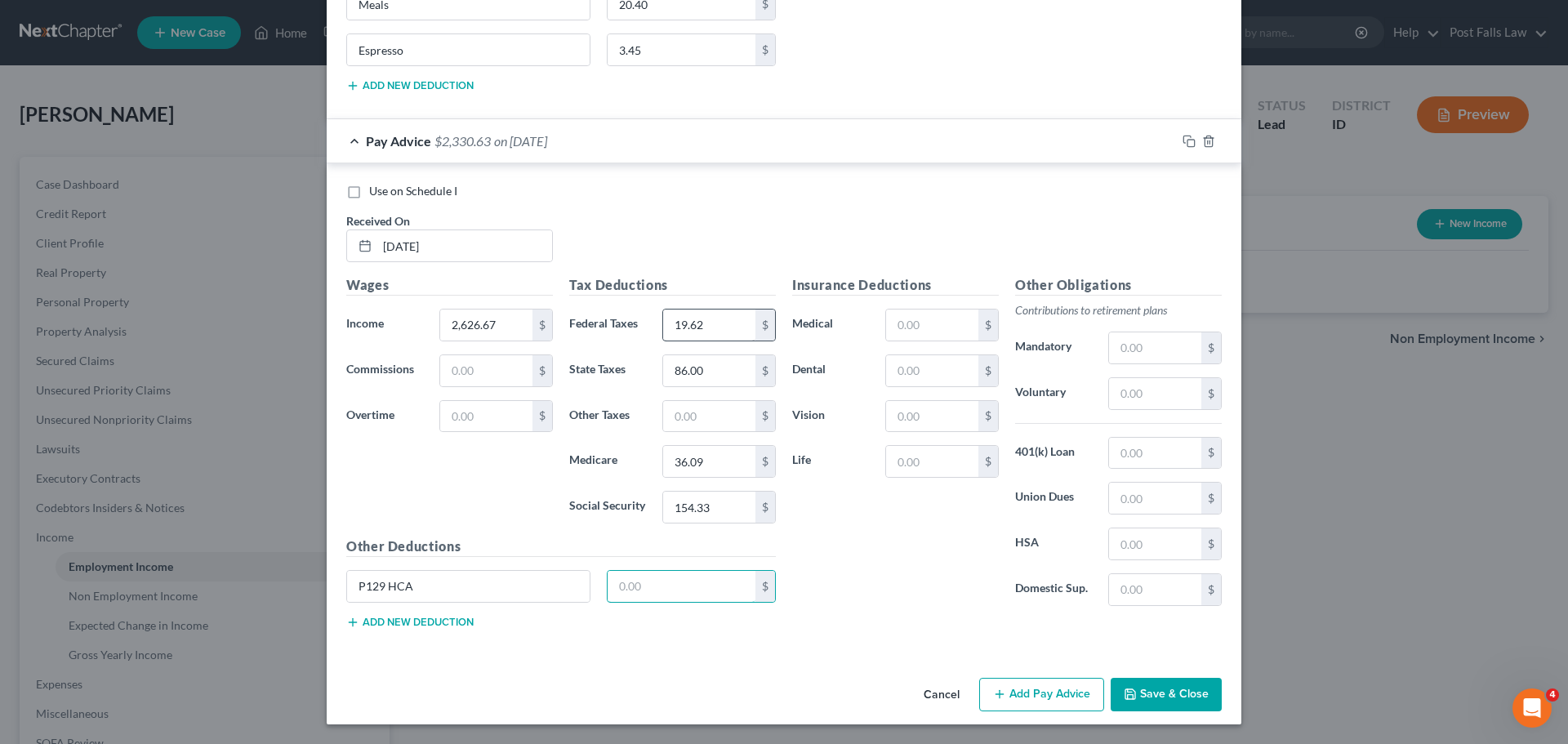
type input "8"
type input "137.50"
click at [384, 619] on button "Add new deduction" at bounding box center [410, 622] width 127 height 13
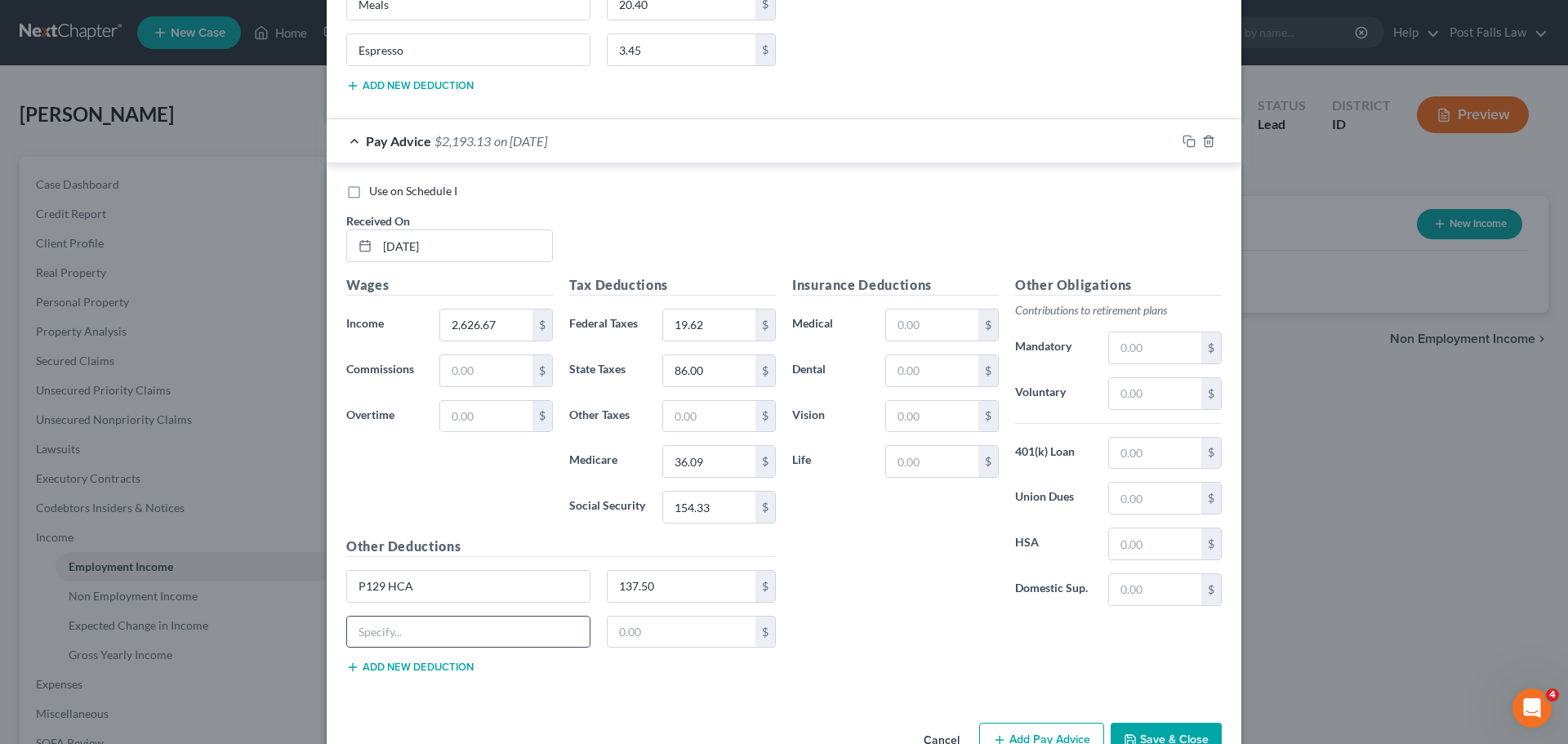
click at [378, 634] on input "text" at bounding box center [469, 632] width 243 height 31
type input "Meals"
type input "67.57"
click at [385, 661] on button "Add new deduction" at bounding box center [410, 667] width 127 height 13
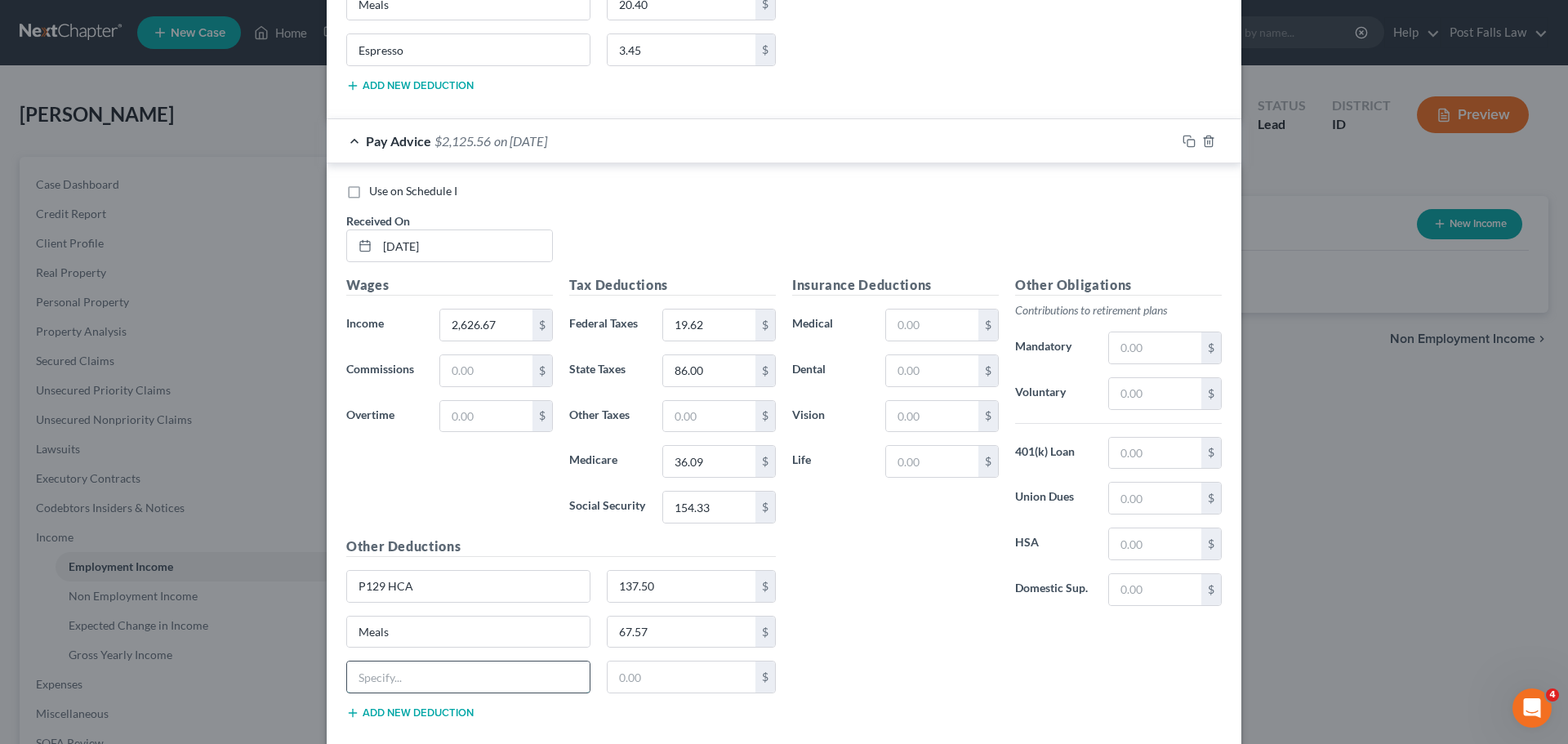
click at [384, 673] on input "text" at bounding box center [469, 677] width 243 height 31
type input "Espresso"
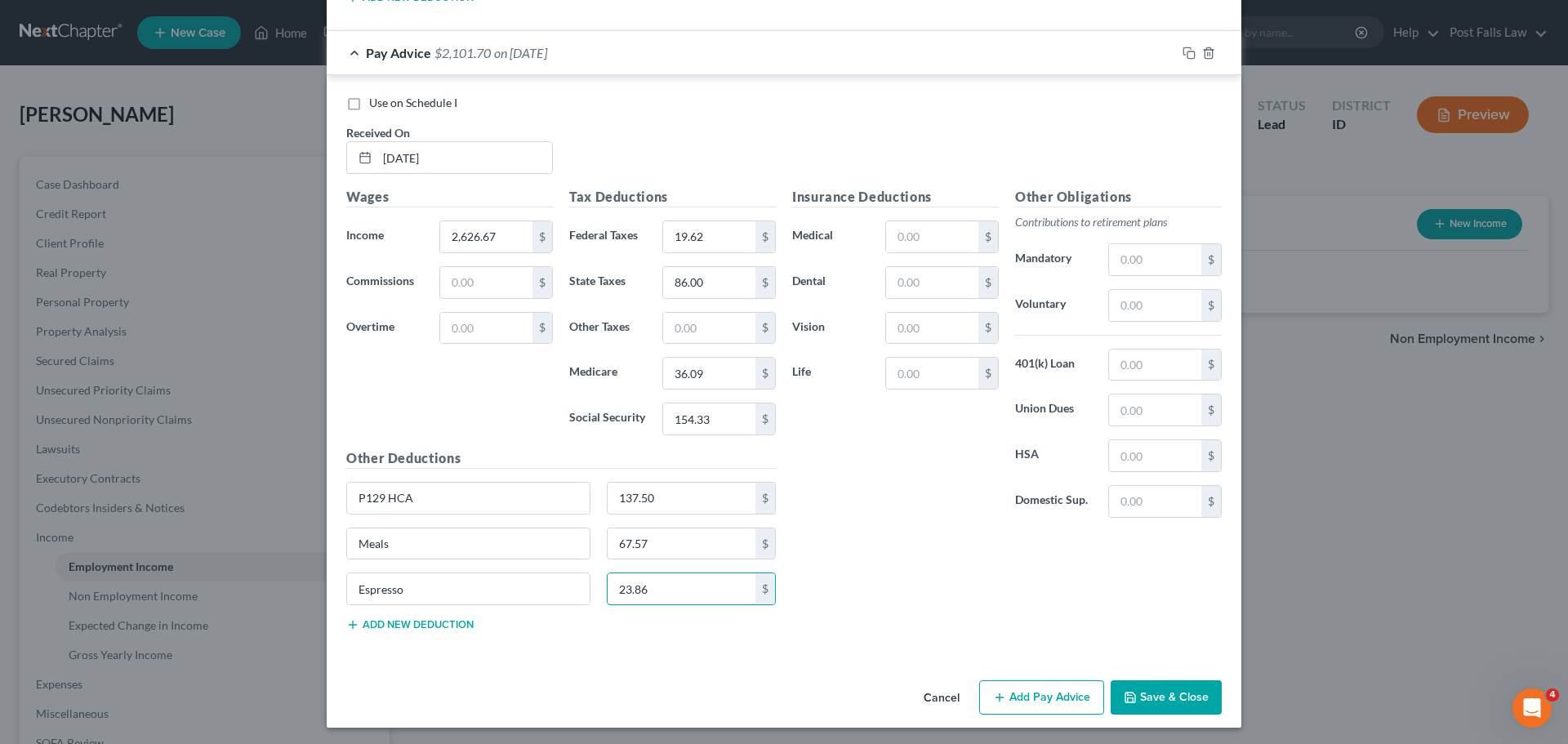
scroll to position [3482, 0]
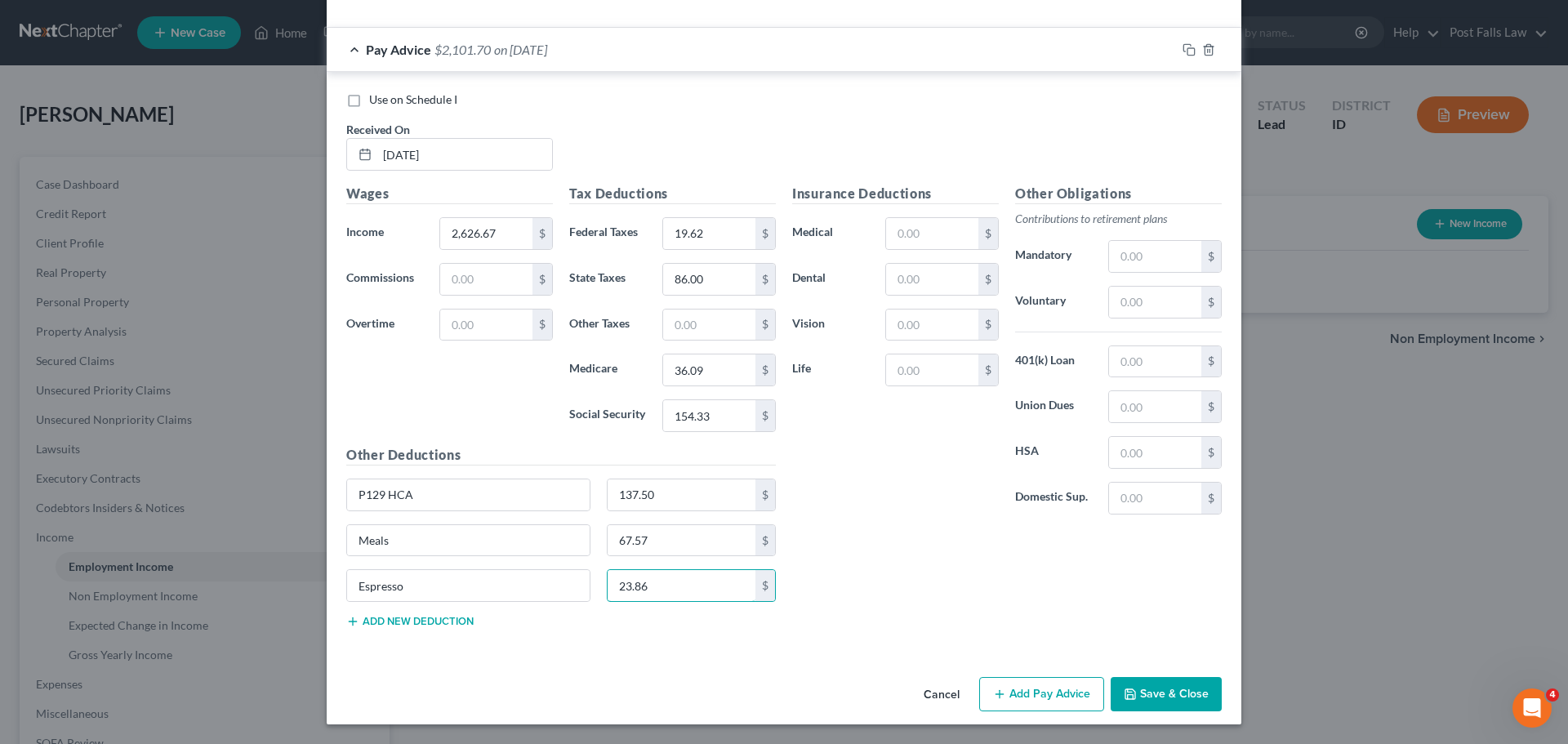
type input "23.86"
click at [1011, 696] on button "Add Pay Advice" at bounding box center [1042, 694] width 125 height 34
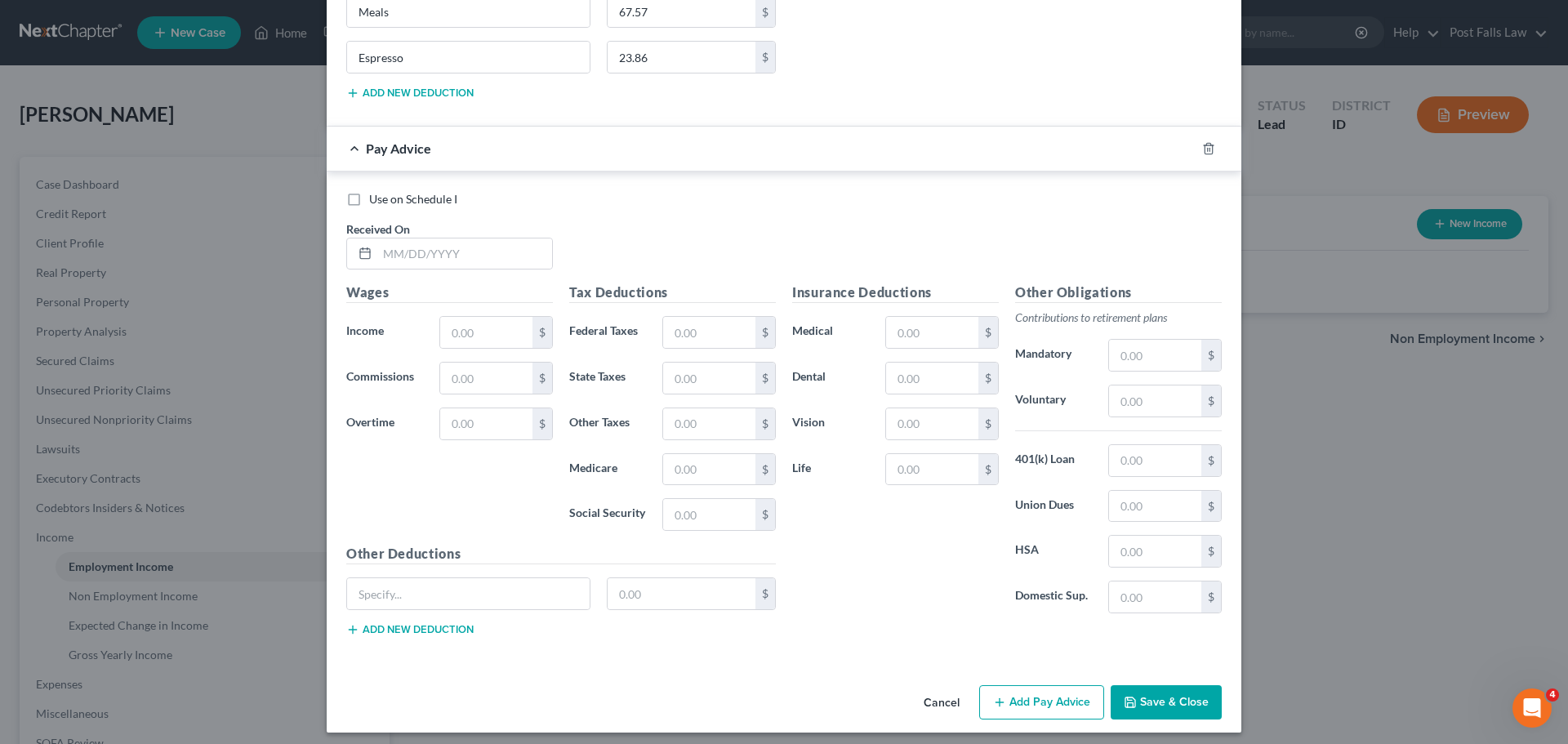
scroll to position [4019, 0]
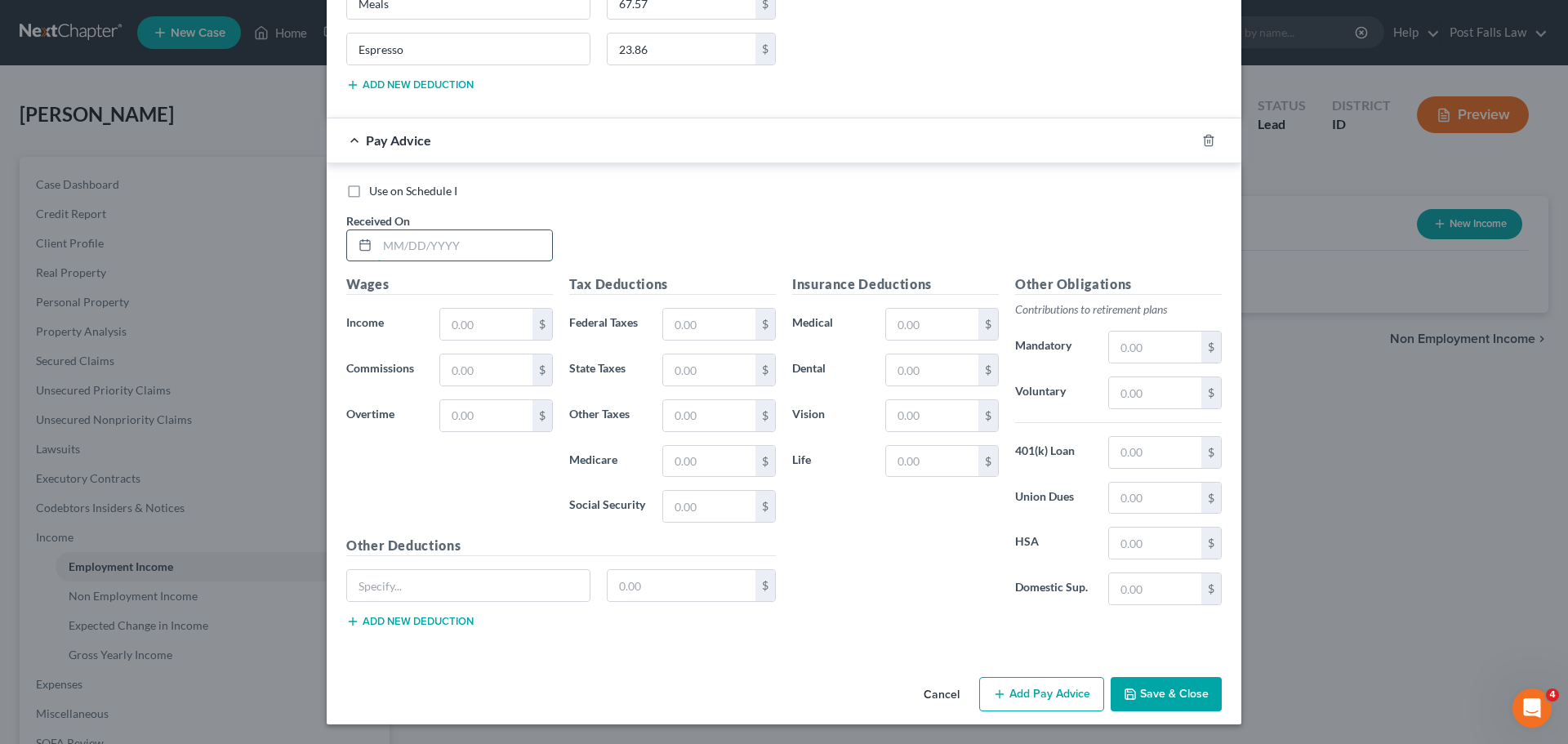
click at [412, 250] on input "text" at bounding box center [464, 246] width 175 height 31
type input "[DATE]"
click at [467, 321] on input "text" at bounding box center [486, 324] width 93 height 31
type input "3,299.35"
type input "100.35"
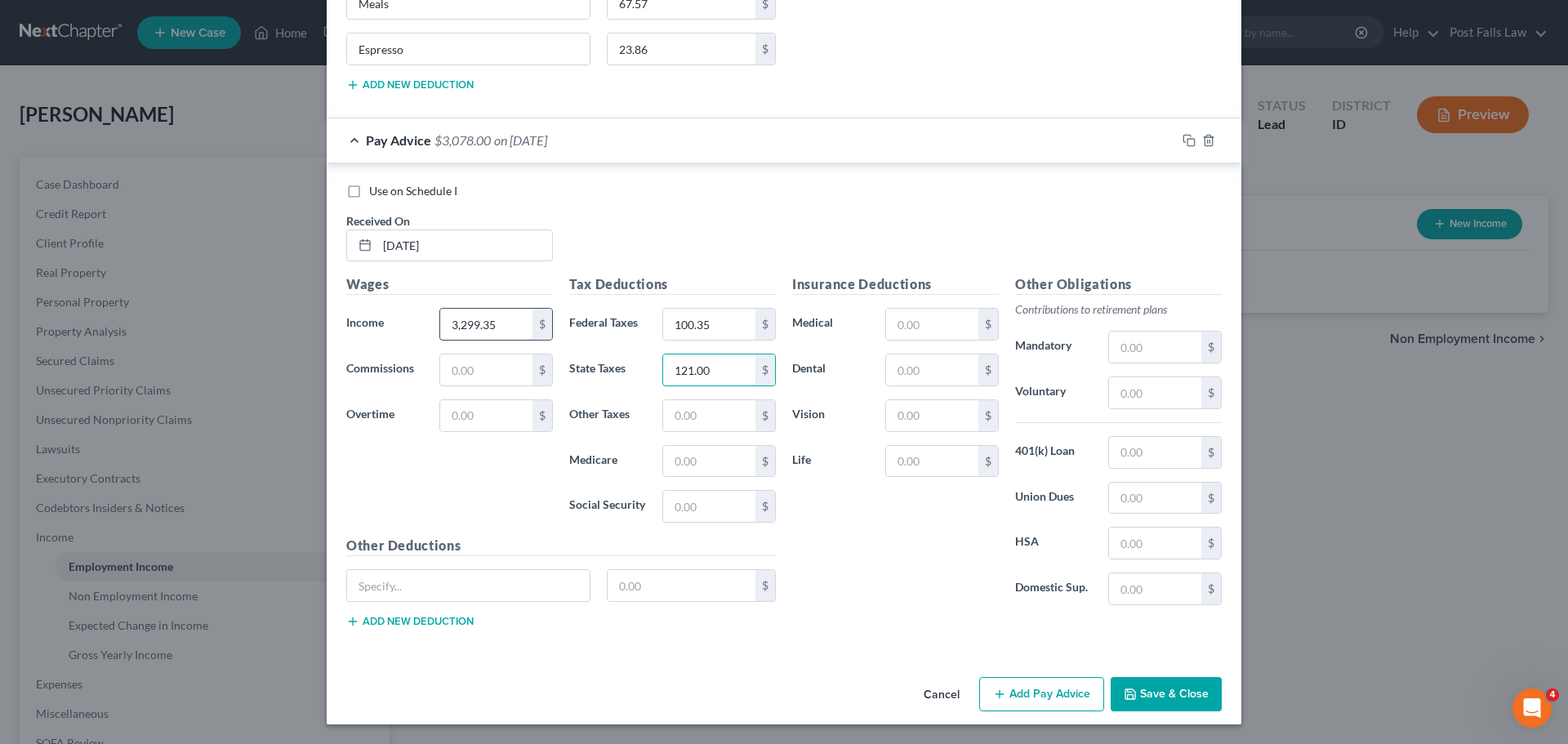
type input "121.00"
type input "45.85"
type input "196.04"
type input "P129 HCA"
type input "137.50"
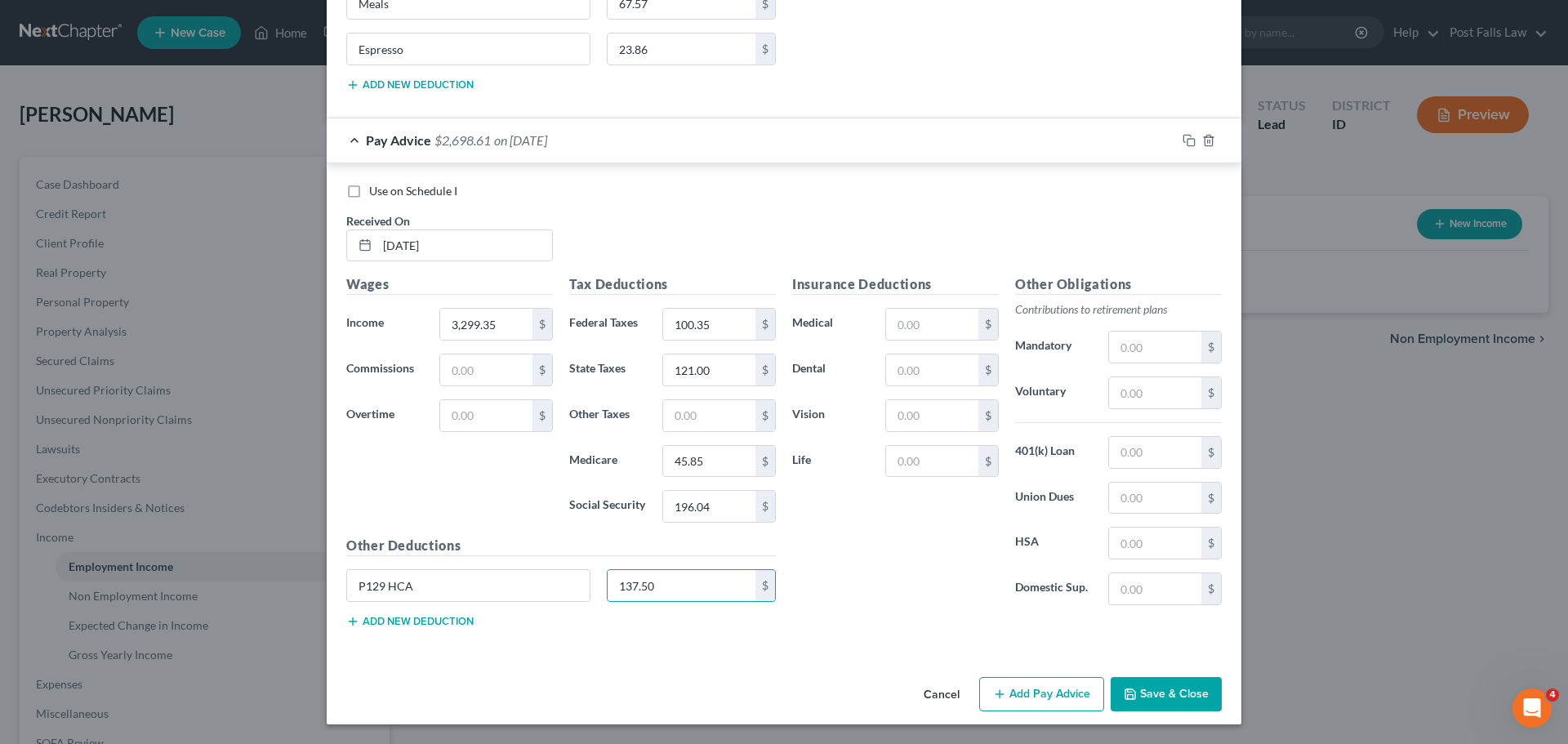
click at [417, 623] on button "Add new deduction" at bounding box center [410, 621] width 127 height 13
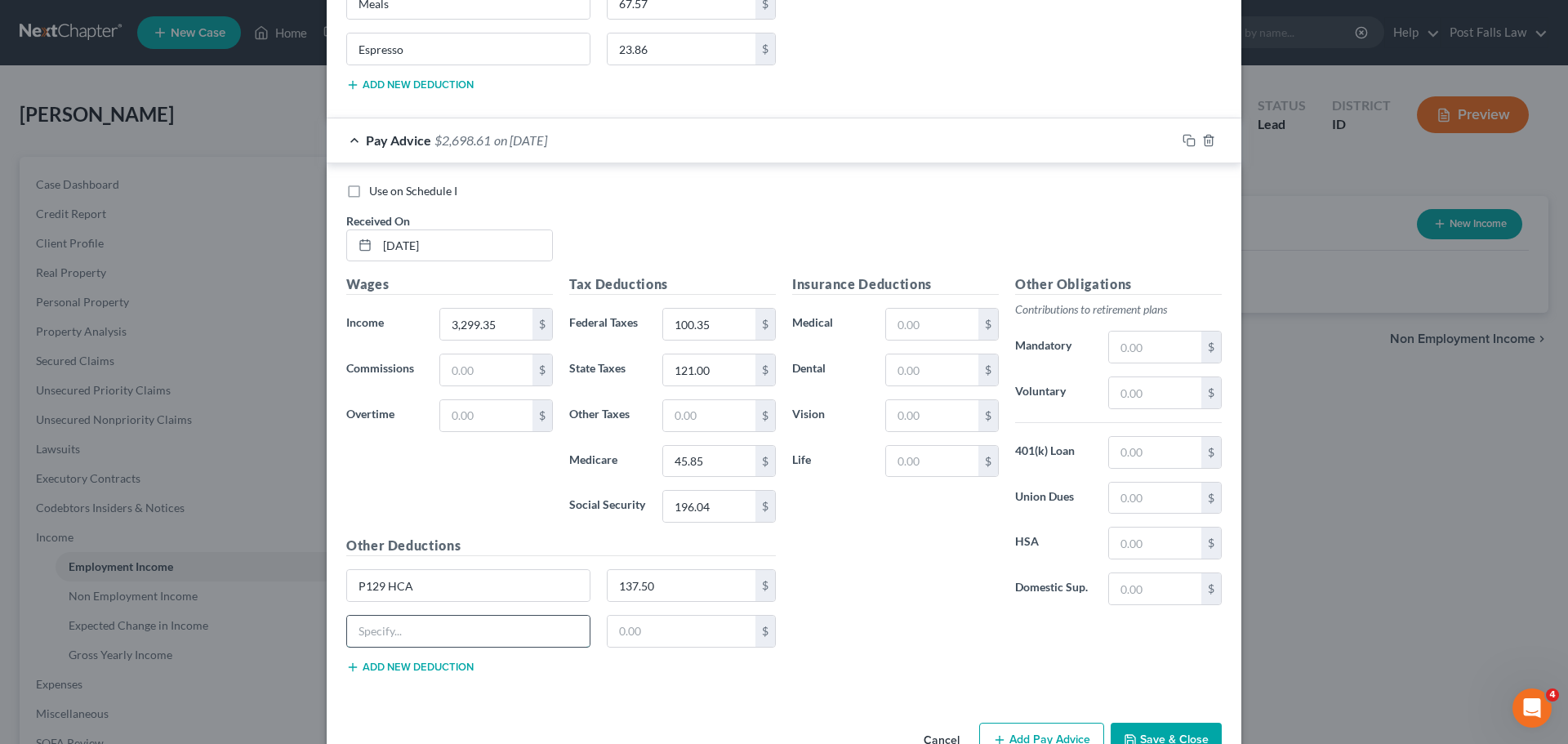
click at [411, 630] on input "text" at bounding box center [469, 631] width 243 height 31
type input "Meals"
type input "109.97"
click at [403, 678] on div "Other Deductions P129 HCA 137.50 $ Meals 109.97 $ Add new deduction" at bounding box center [561, 611] width 446 height 151
click at [404, 673] on button "Add new deduction" at bounding box center [410, 667] width 127 height 13
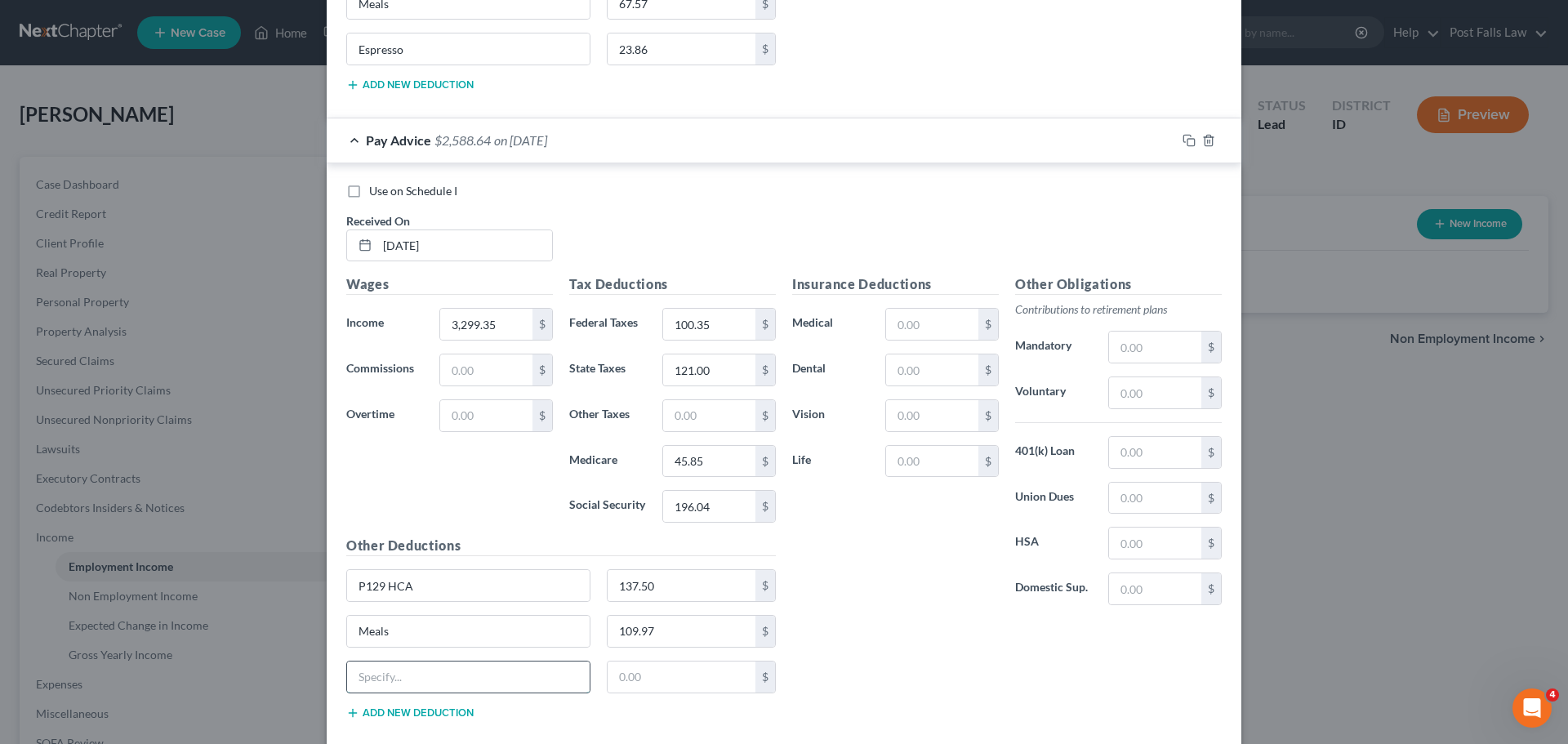
click at [406, 669] on input "text" at bounding box center [469, 677] width 243 height 31
type input "Espresso"
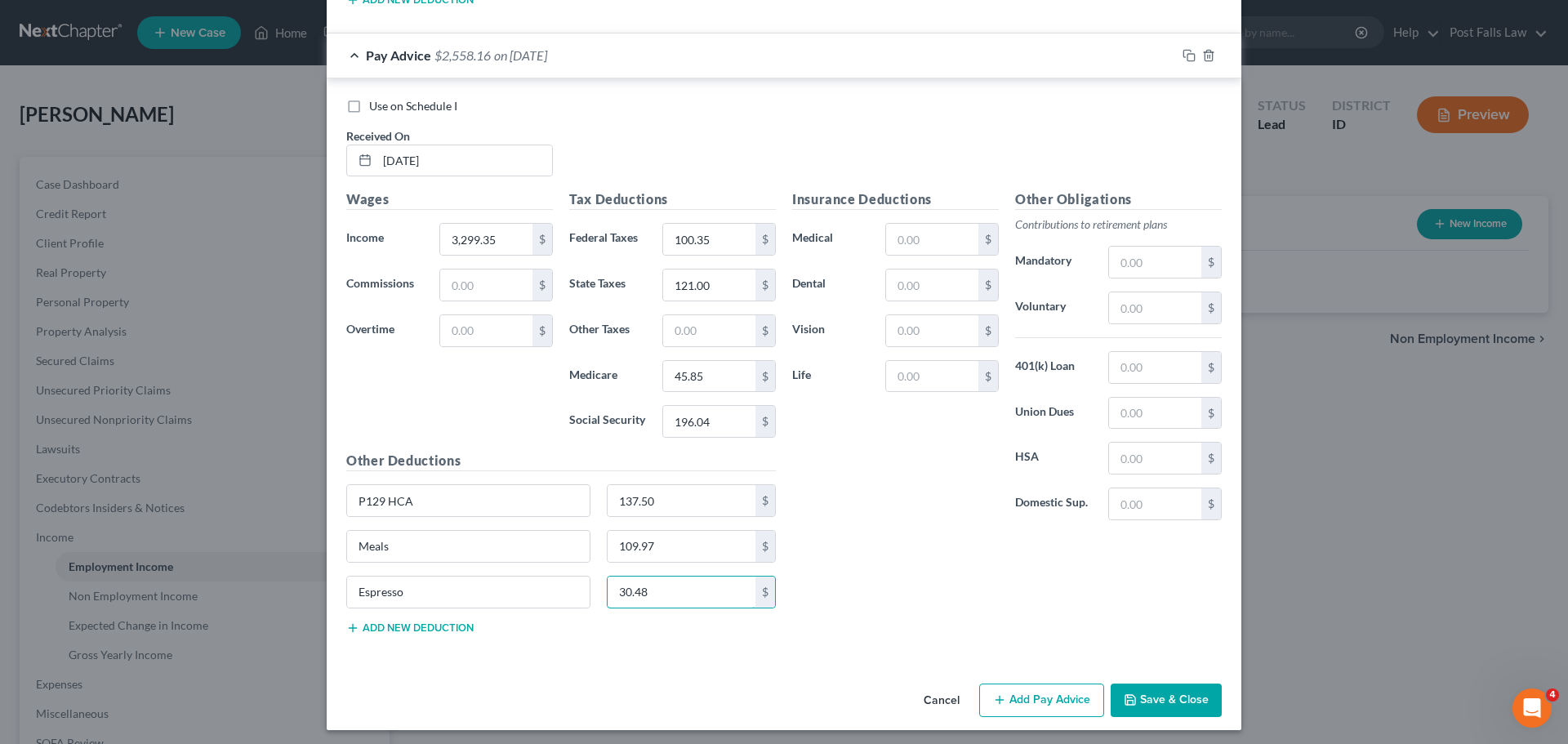
scroll to position [4109, 0]
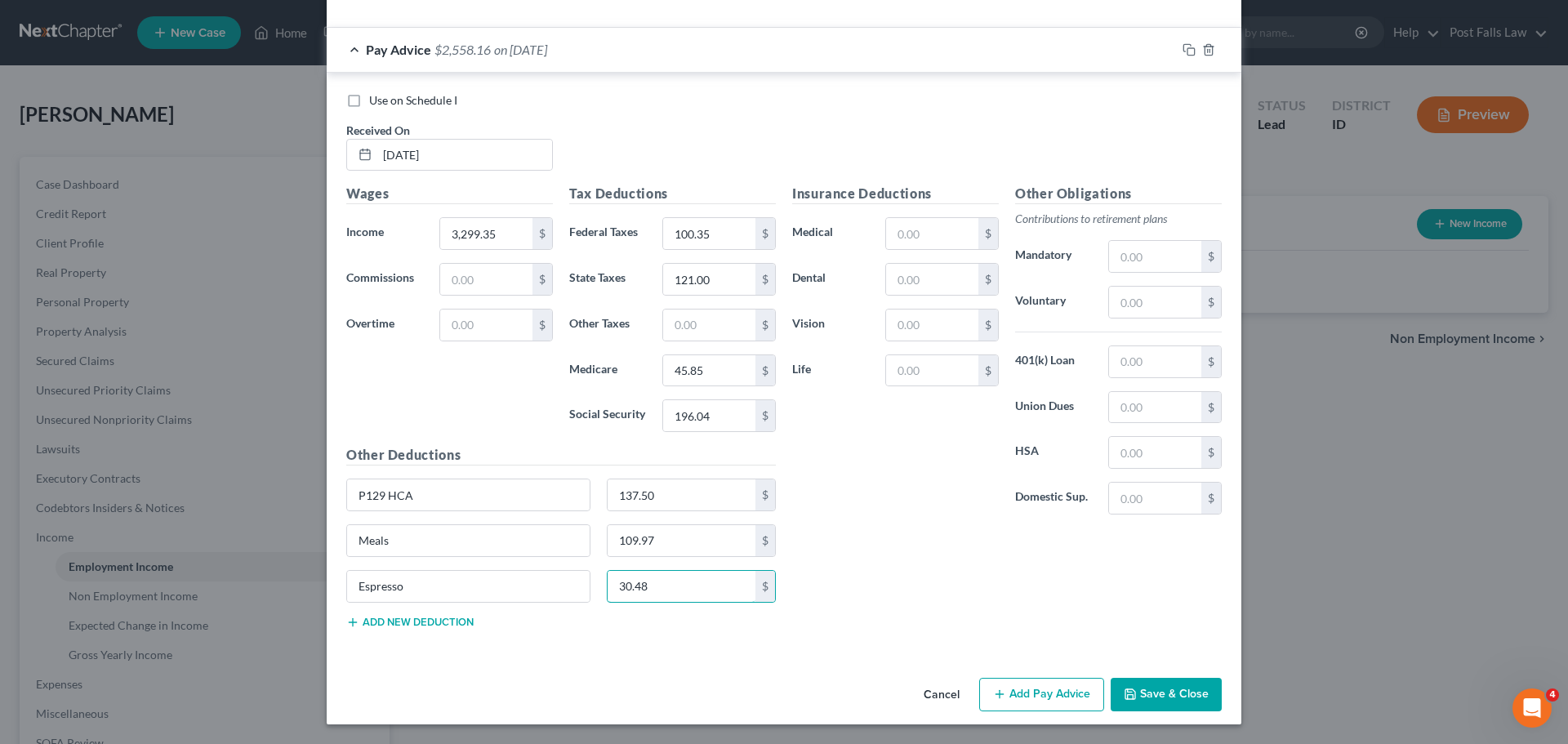
type input "30.48"
click at [998, 692] on icon "button" at bounding box center [1000, 694] width 13 height 13
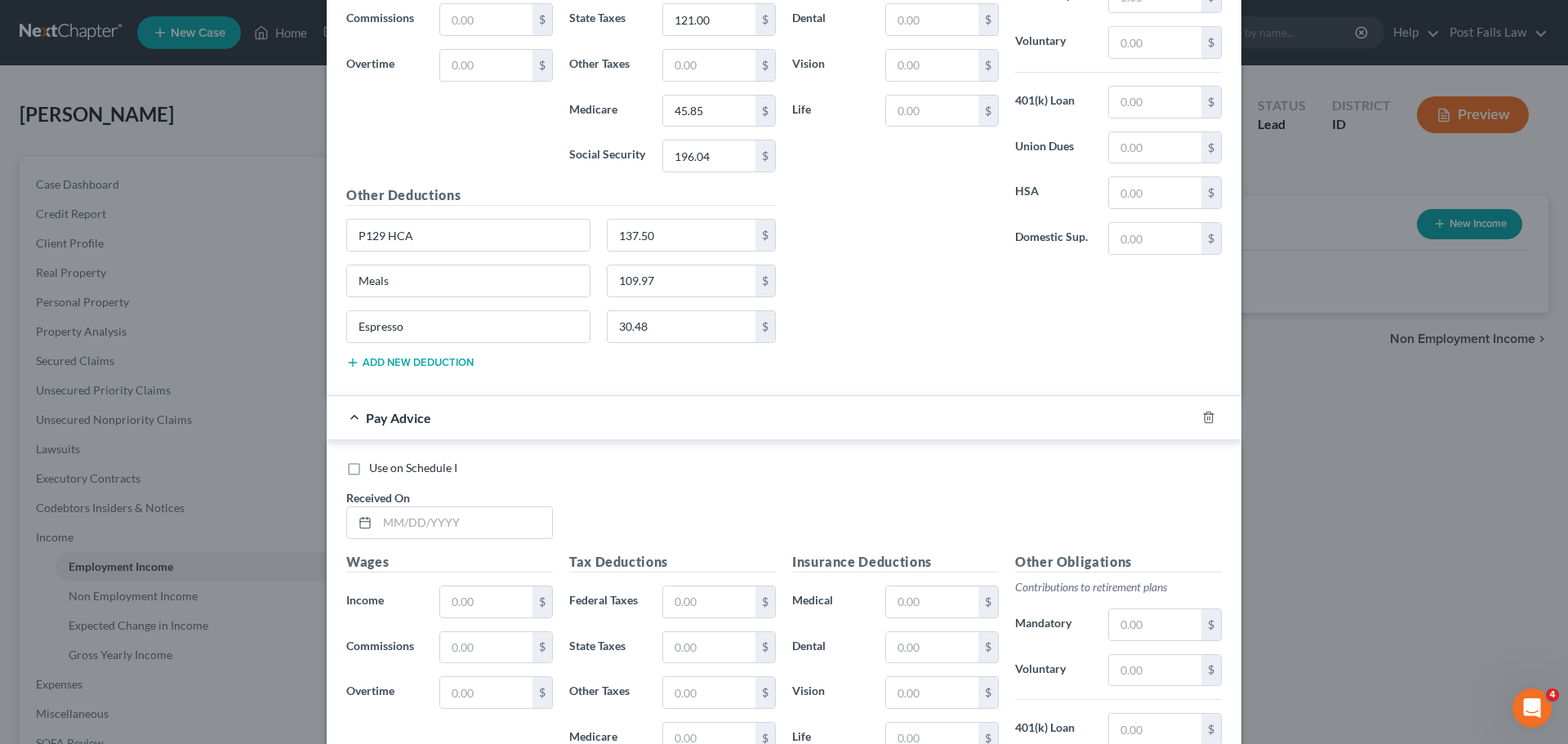
scroll to position [4646, 0]
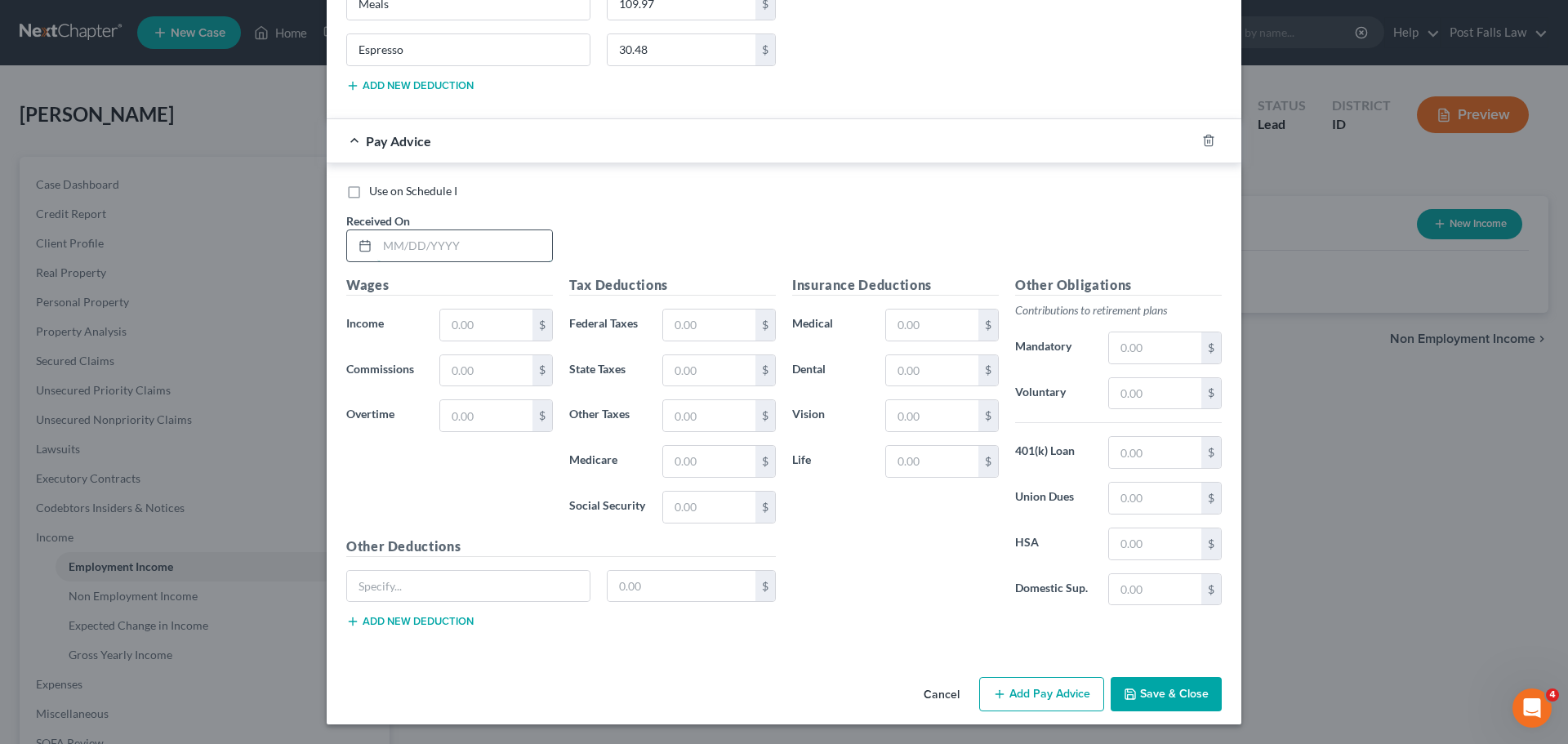
click at [457, 241] on input "text" at bounding box center [464, 246] width 175 height 31
type input "[DATE]"
type input "2,680.83"
type input "23.72"
type input "96.00"
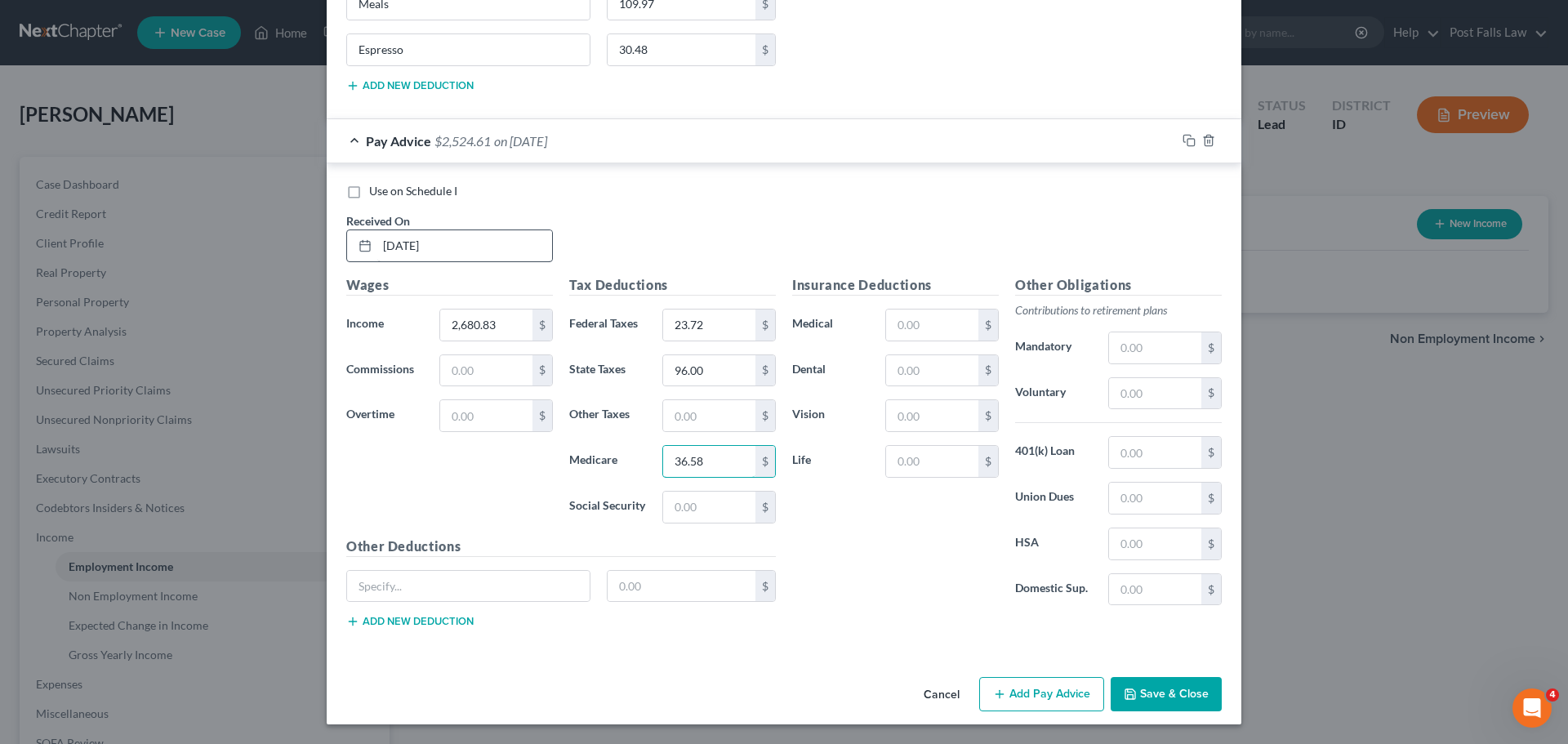
type input "36.58"
type input "156.44"
type input "P129 HCA"
type input "137.50"
click at [407, 619] on button "Add new deduction" at bounding box center [410, 621] width 127 height 13
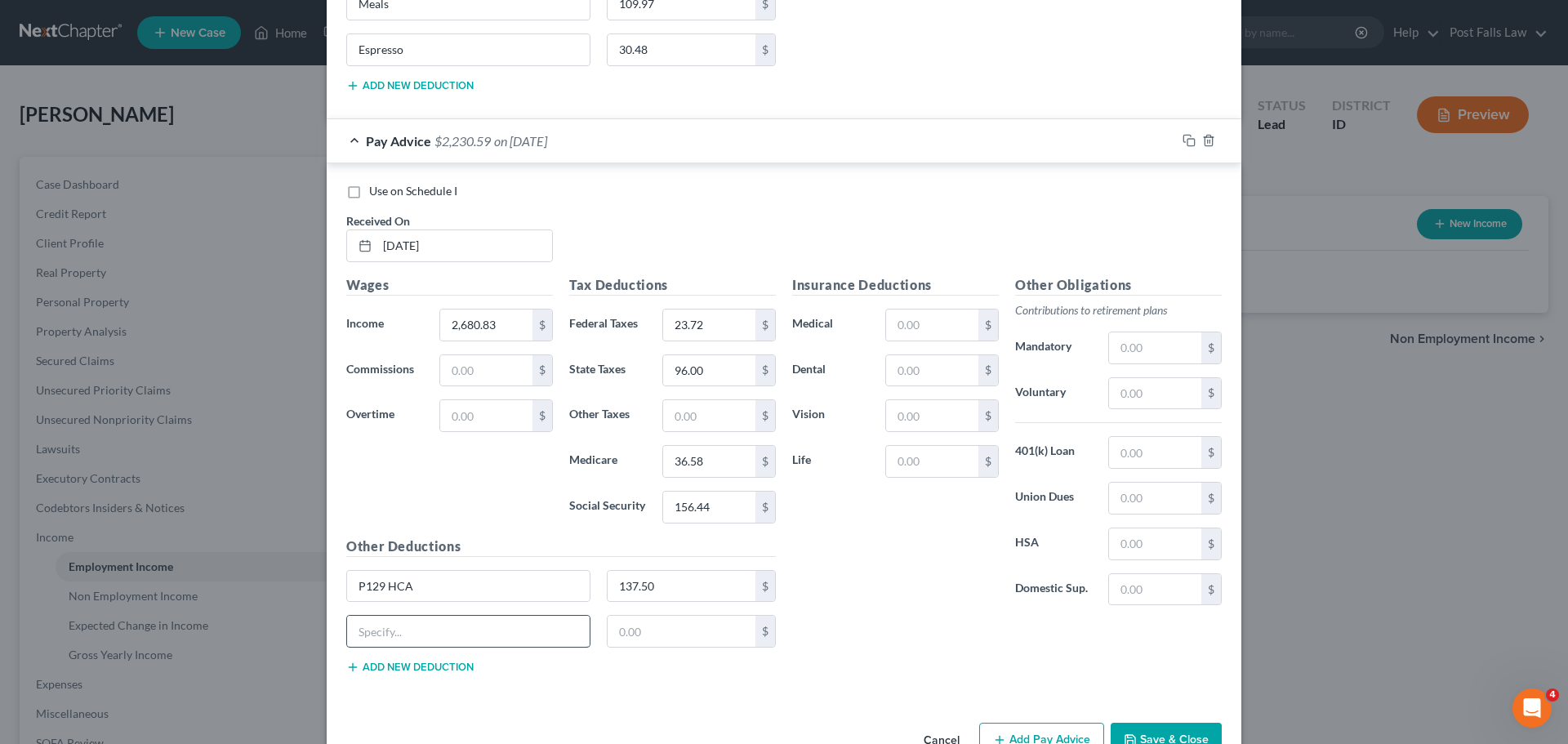
click at [402, 629] on input "text" at bounding box center [469, 631] width 243 height 31
type input "Meals"
type input "59.71"
click at [396, 666] on button "Add new deduction" at bounding box center [410, 667] width 127 height 13
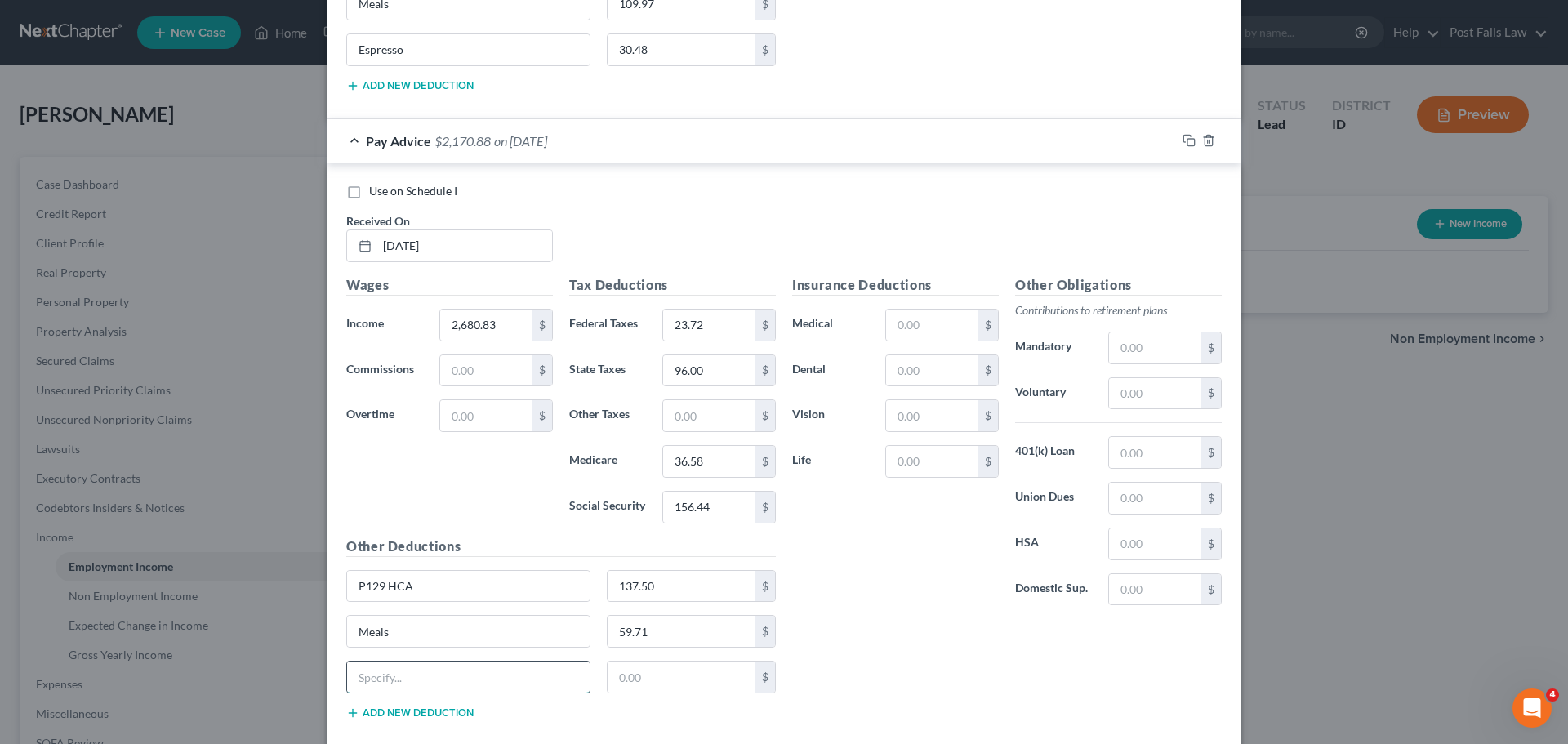
click at [393, 674] on input "text" at bounding box center [469, 677] width 243 height 31
type input "Espresso"
type input "17.76"
click at [469, 326] on input "2,680.83" at bounding box center [486, 325] width 93 height 31
click at [457, 324] on input "260.83" at bounding box center [486, 325] width 93 height 31
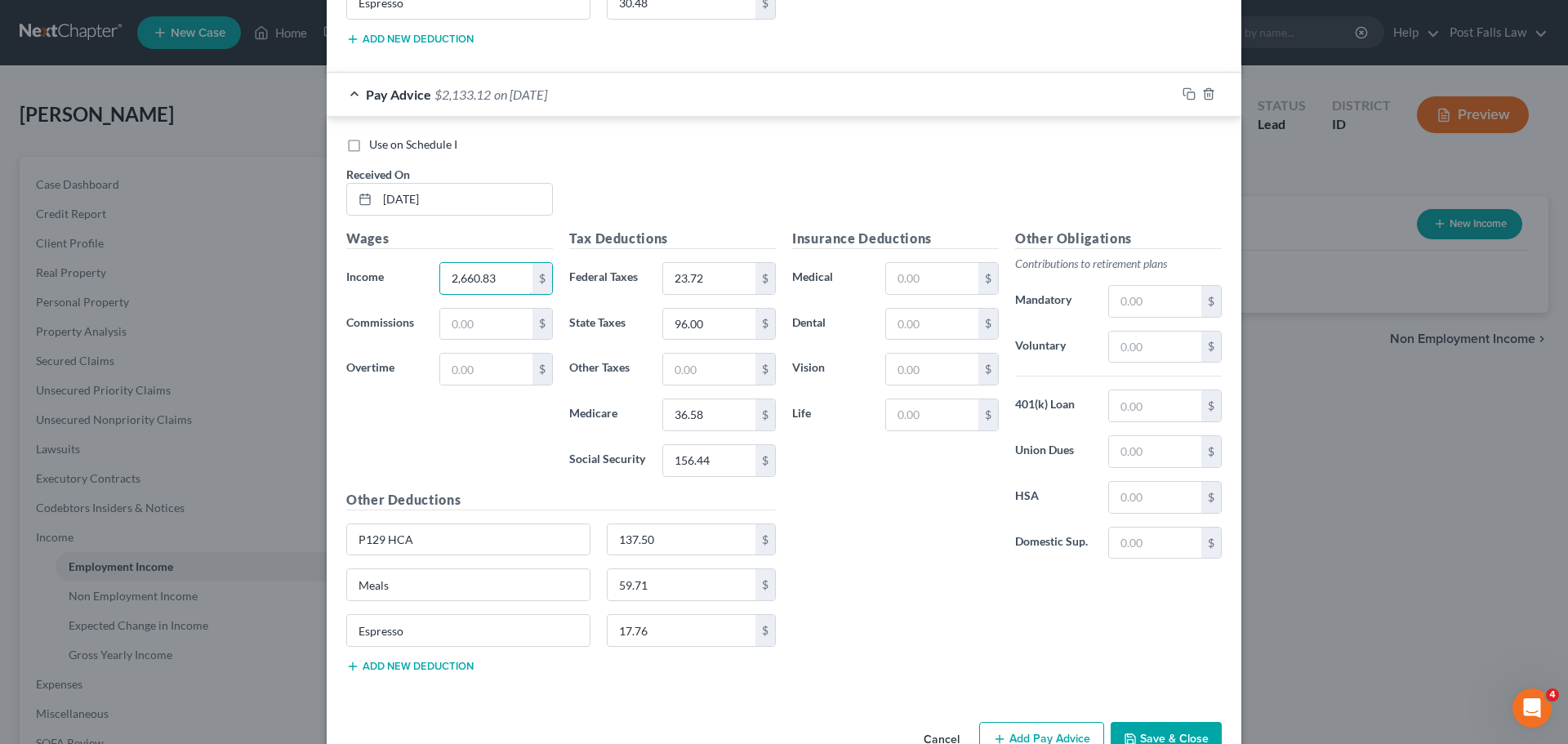
scroll to position [4738, 0]
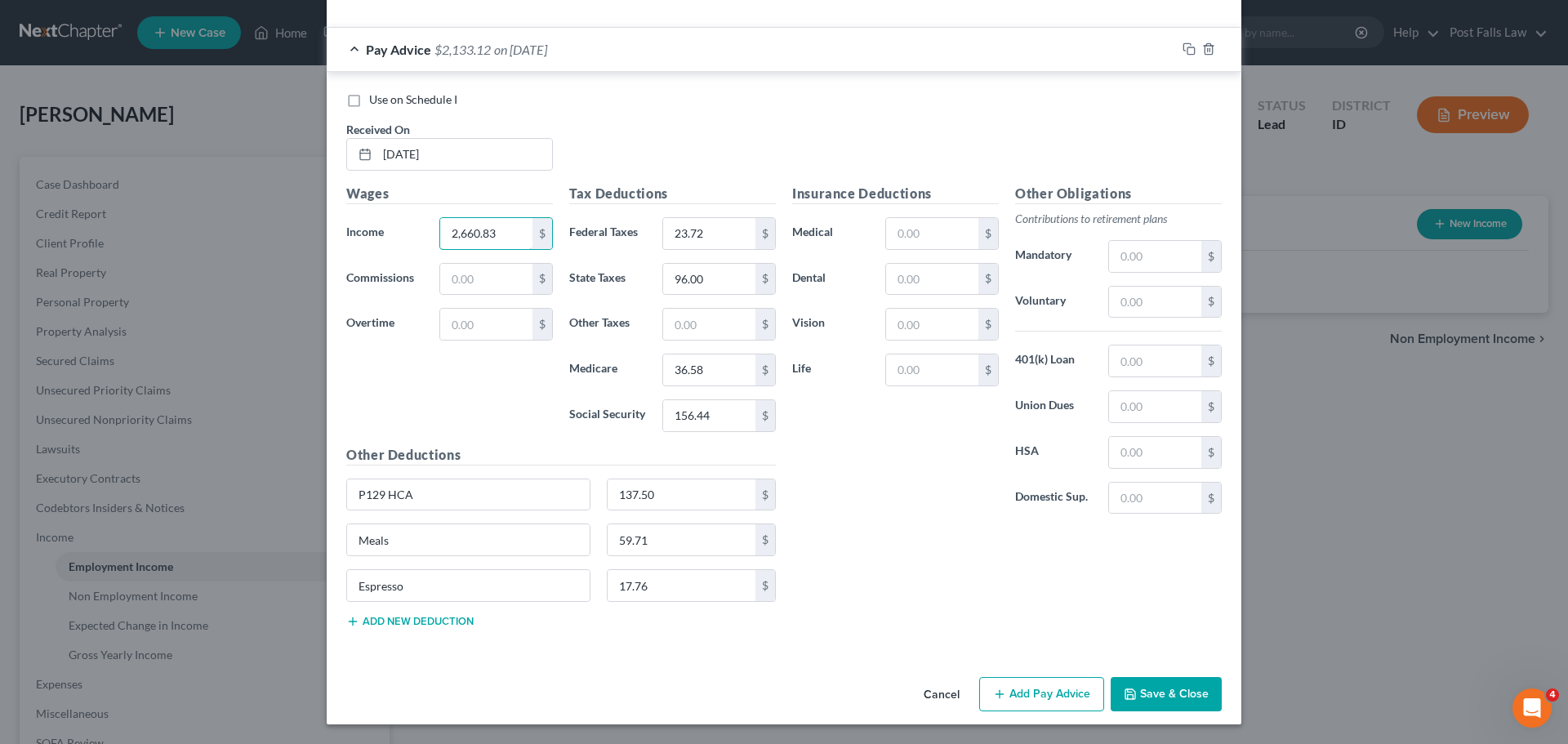
type input "2,660.83"
drag, startPoint x: 1053, startPoint y: 687, endPoint x: 820, endPoint y: 575, distance: 258.5
click at [1053, 687] on button "Add Pay Advice" at bounding box center [1042, 694] width 125 height 34
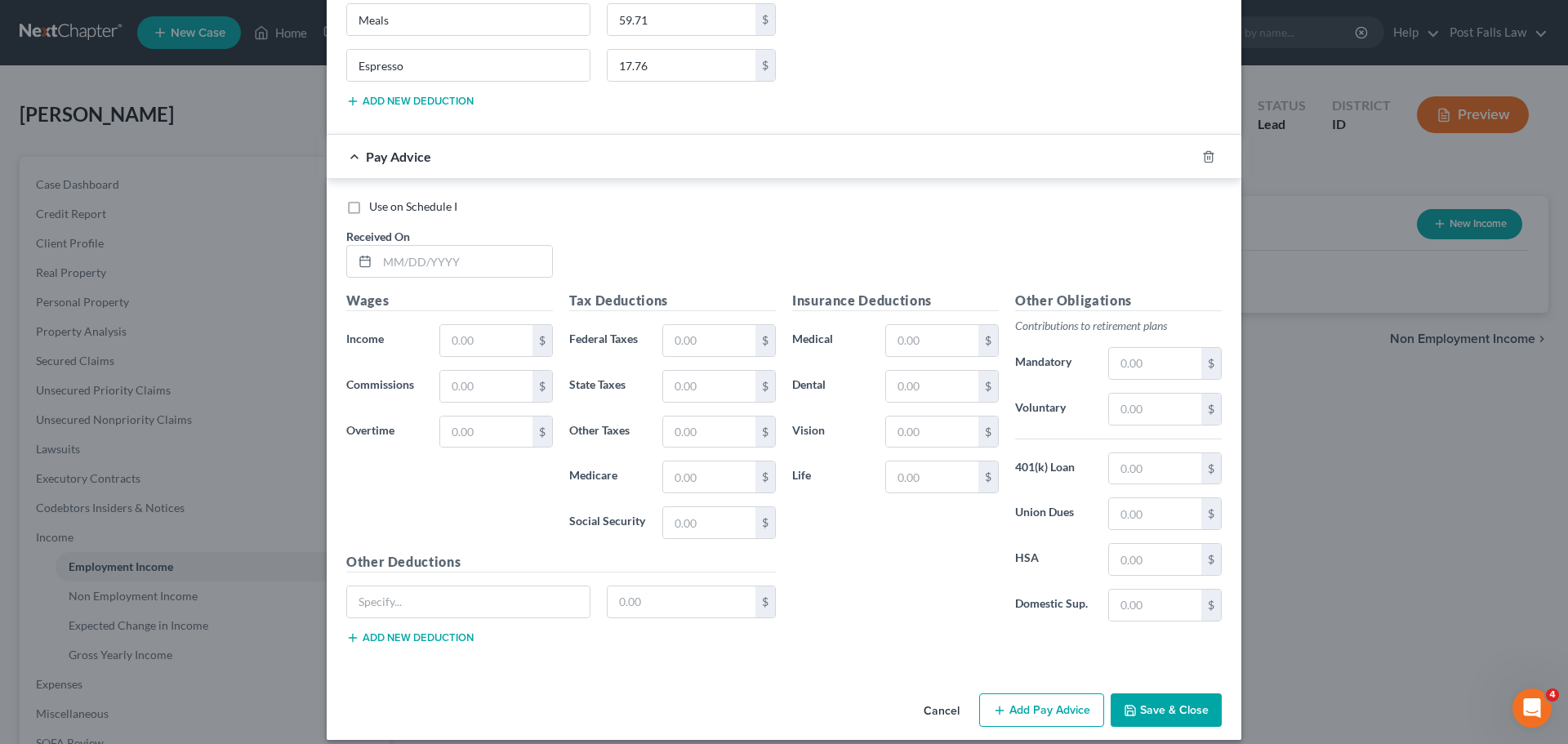
scroll to position [5274, 0]
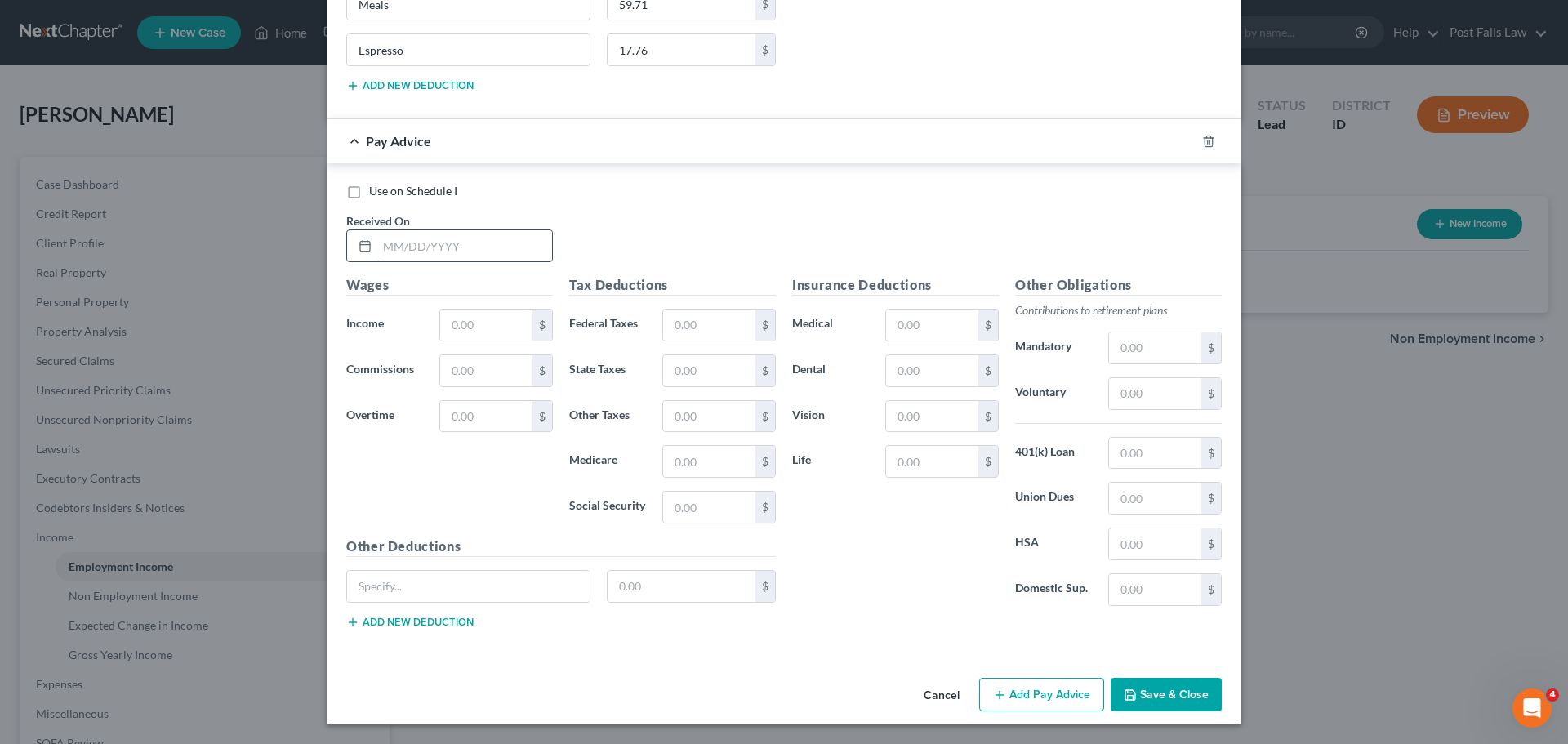
click at [385, 242] on input "text" at bounding box center [464, 246] width 175 height 31
click at [448, 246] on input "text" at bounding box center [464, 246] width 175 height 31
type input "[DATE]"
type input "2,918.17"
type input "71.10"
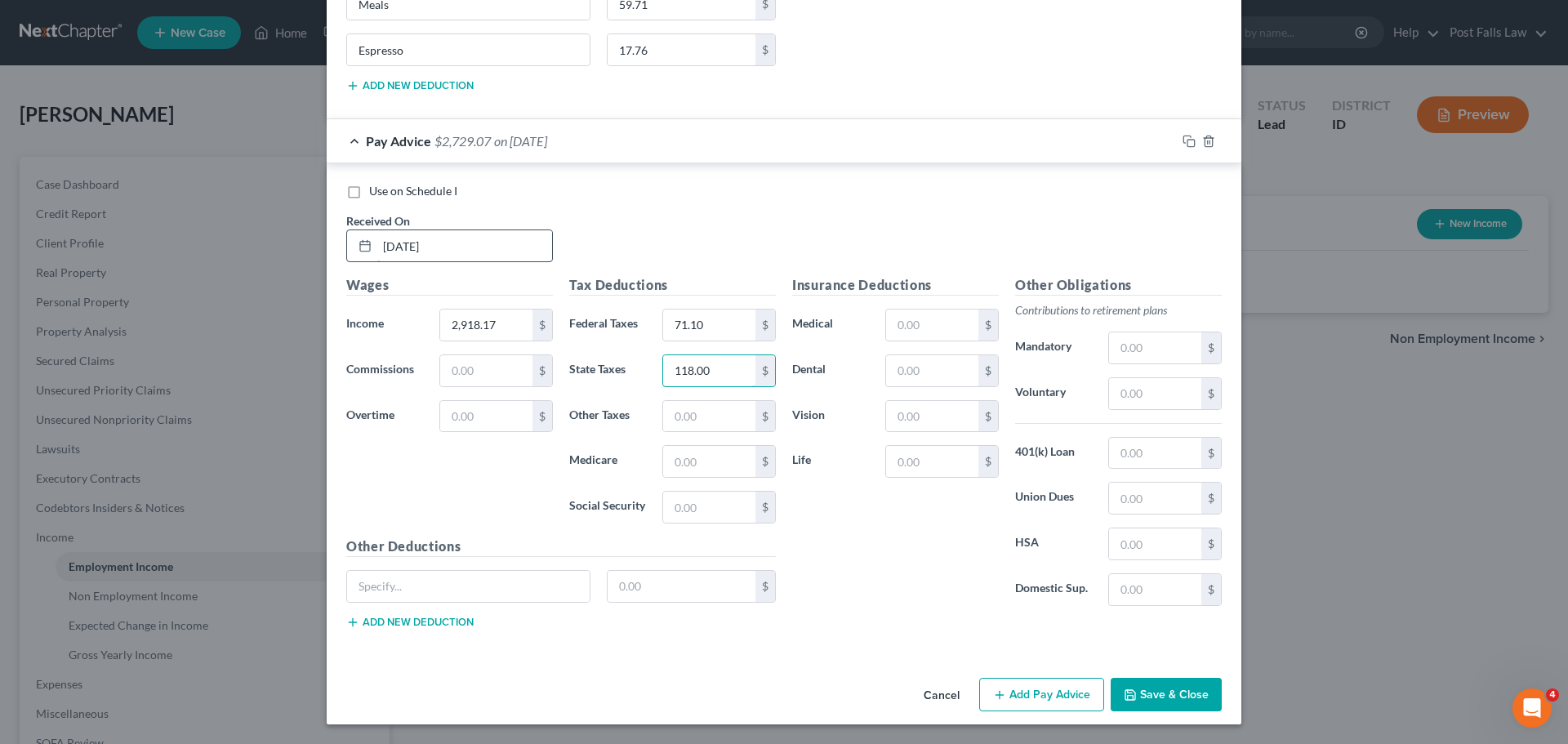
type input "118.00"
type input "42.32"
type input "180.93"
type input "Meals"
type input "53.11"
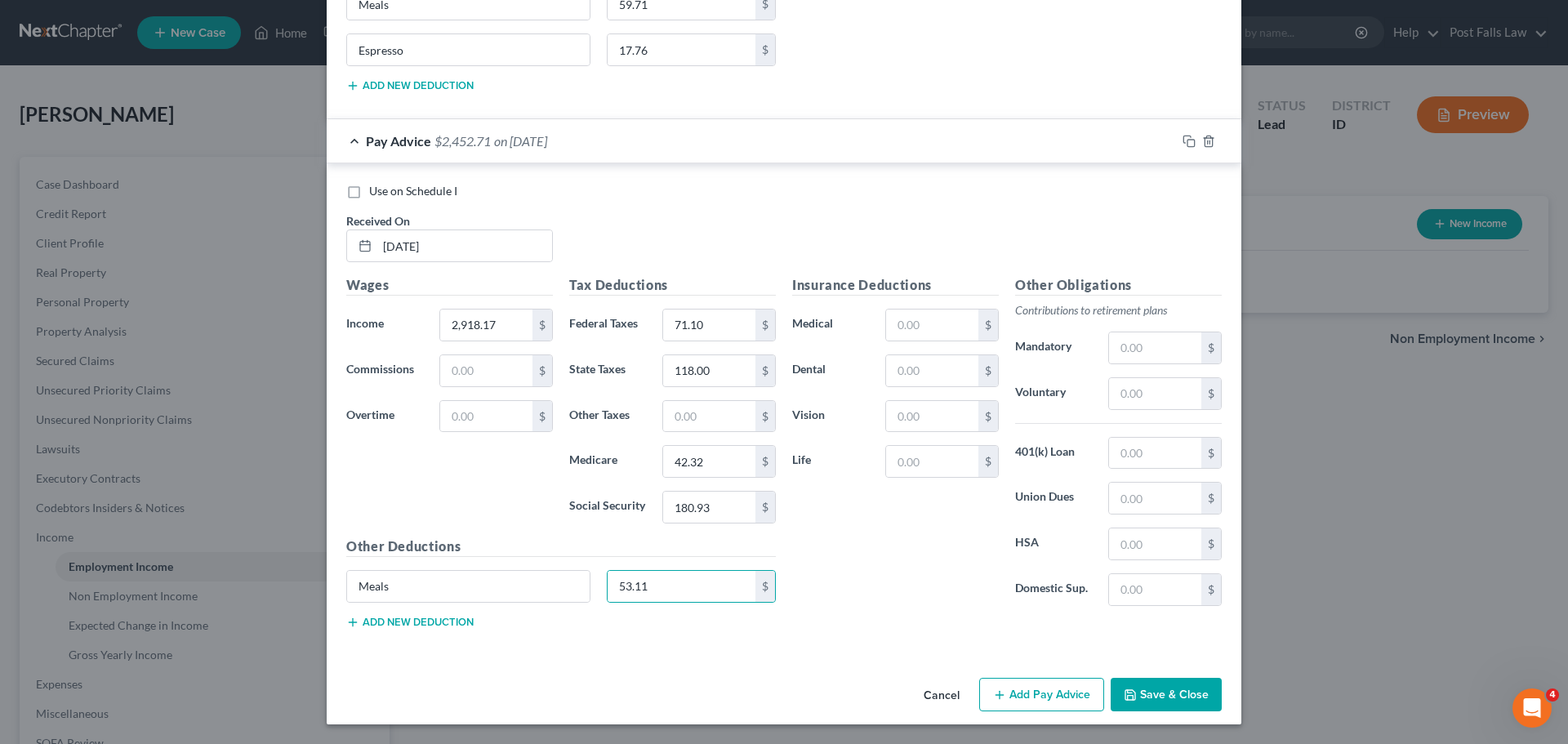
click at [424, 623] on button "Add new deduction" at bounding box center [410, 622] width 127 height 13
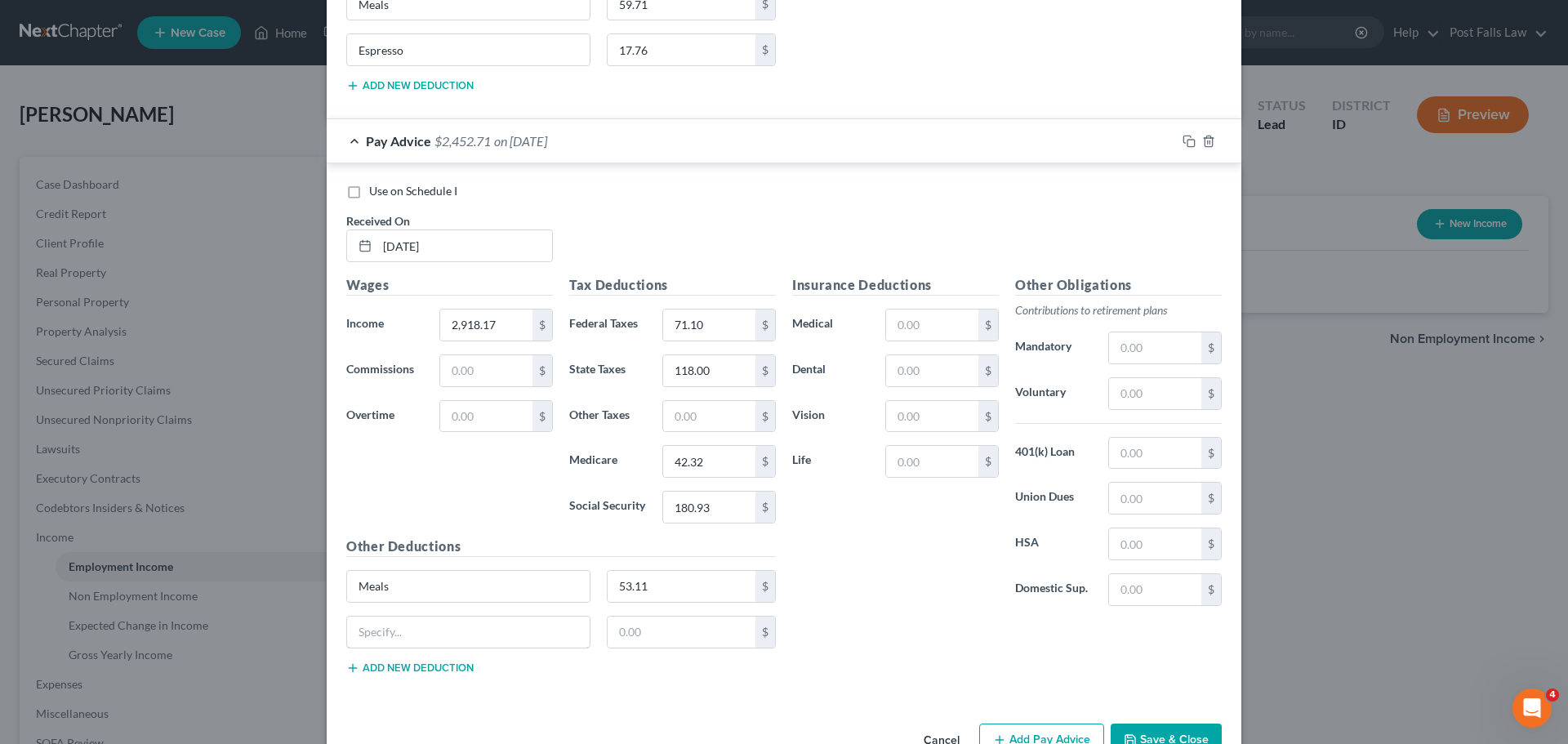
click at [424, 623] on input "text" at bounding box center [469, 632] width 243 height 31
type input "Espresso"
type input "24.39"
click at [1013, 737] on button "Add Pay Advice" at bounding box center [1042, 741] width 125 height 34
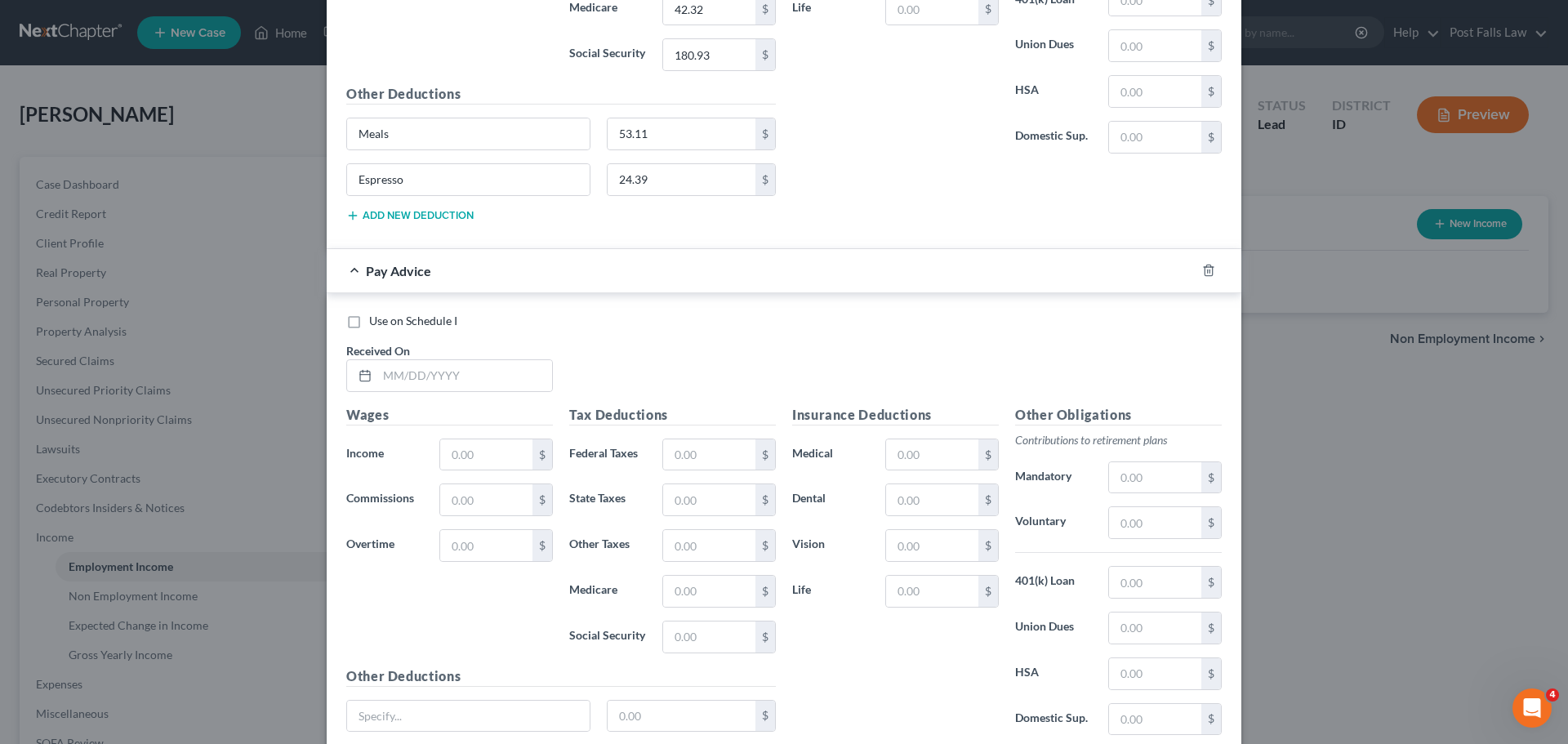
scroll to position [5845, 0]
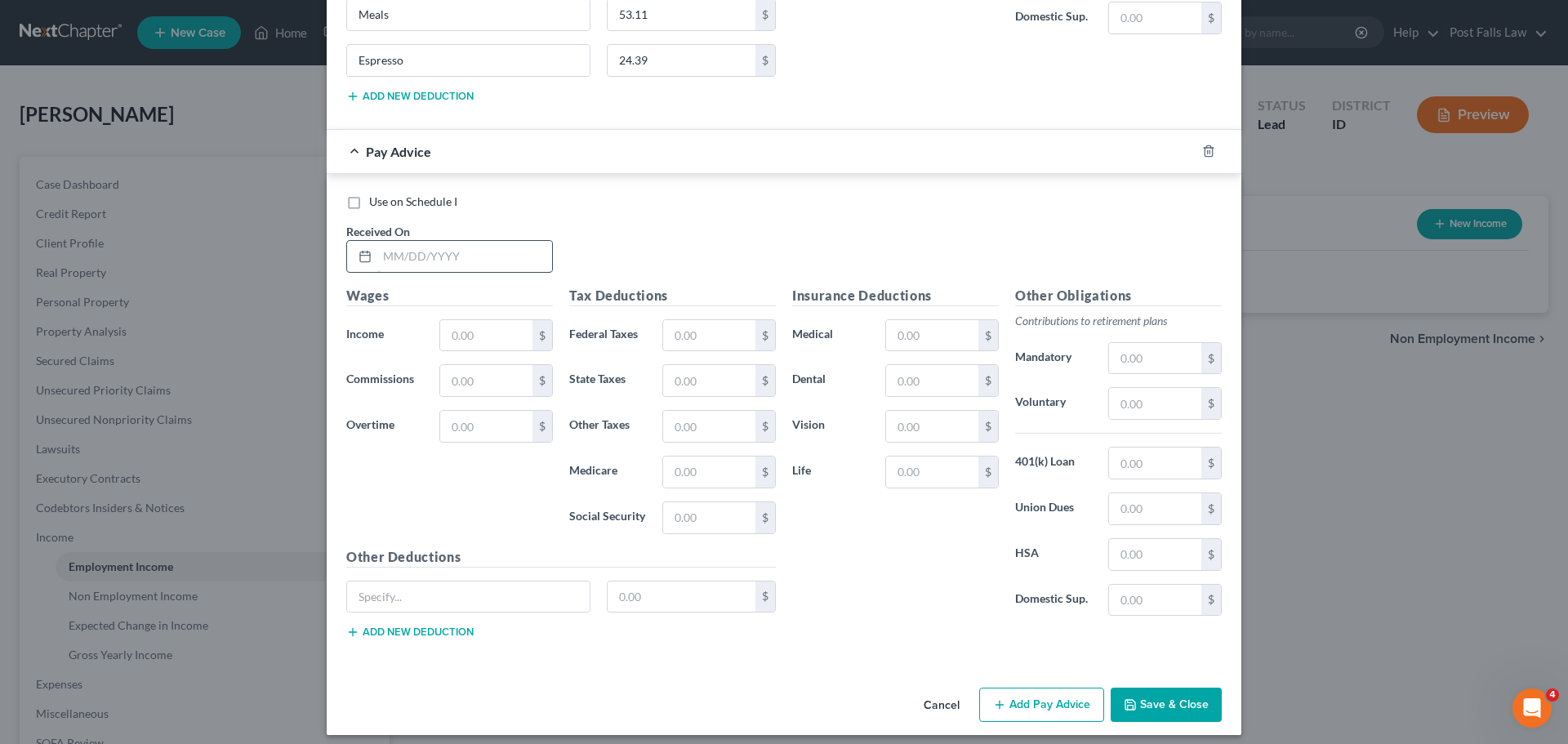
click at [448, 252] on input "text" at bounding box center [464, 256] width 175 height 31
type input "[DATE]"
click at [457, 325] on input "text" at bounding box center [486, 336] width 93 height 31
type input "10,000"
type input "1,798.00"
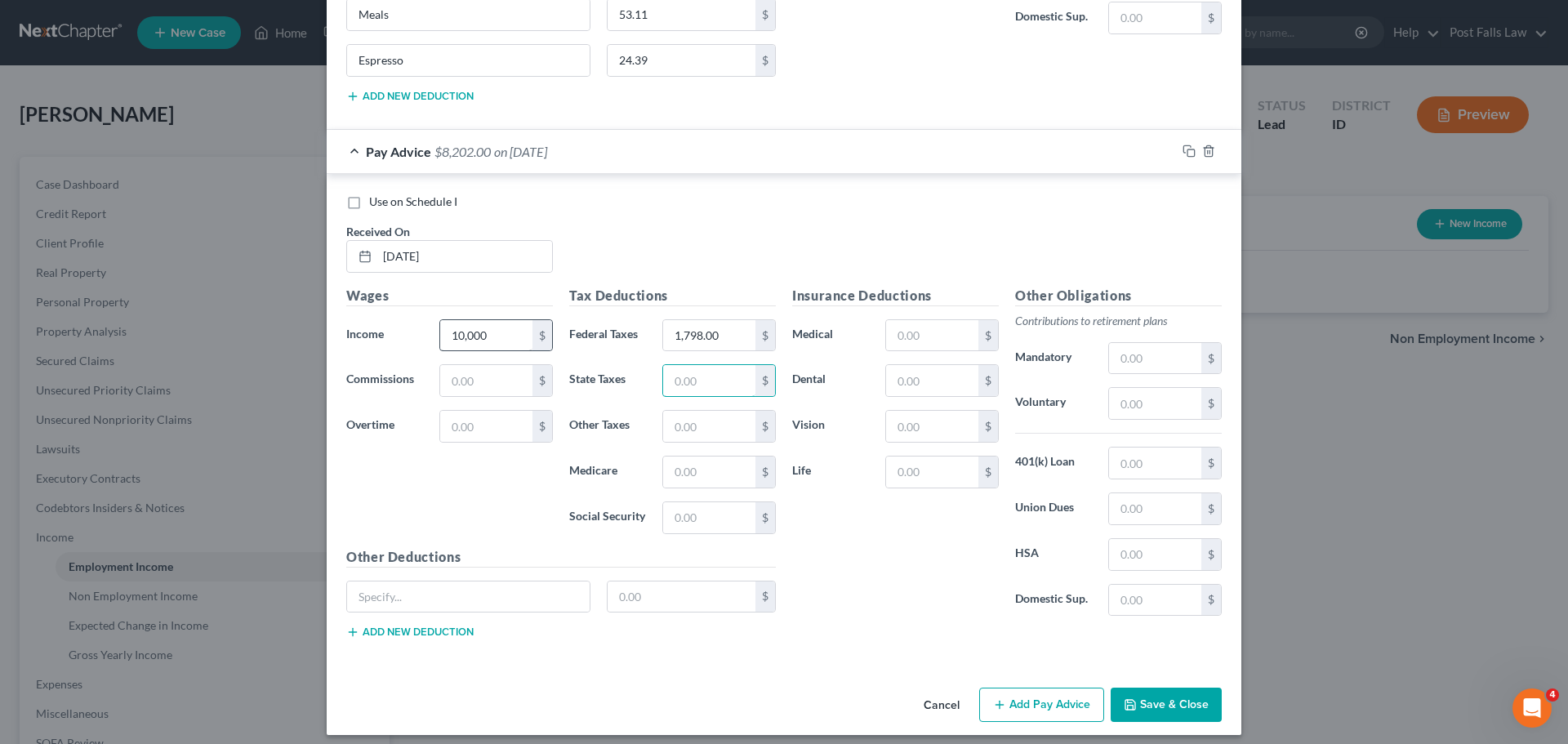
type input "1"
type input "522.00"
type input "145.00"
type input "620.00"
click at [1057, 697] on button "Add Pay Advice" at bounding box center [1042, 705] width 125 height 34
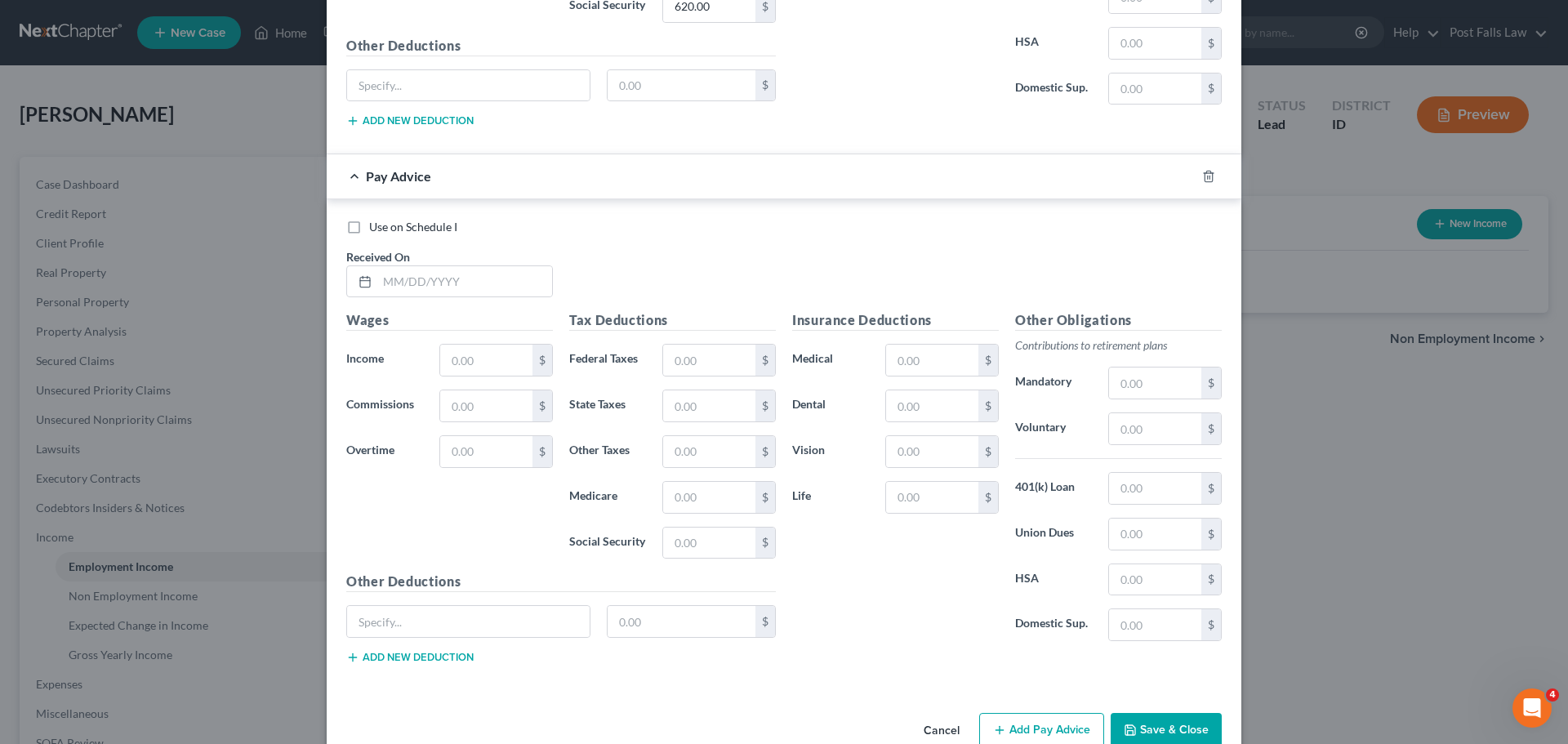
scroll to position [6392, 0]
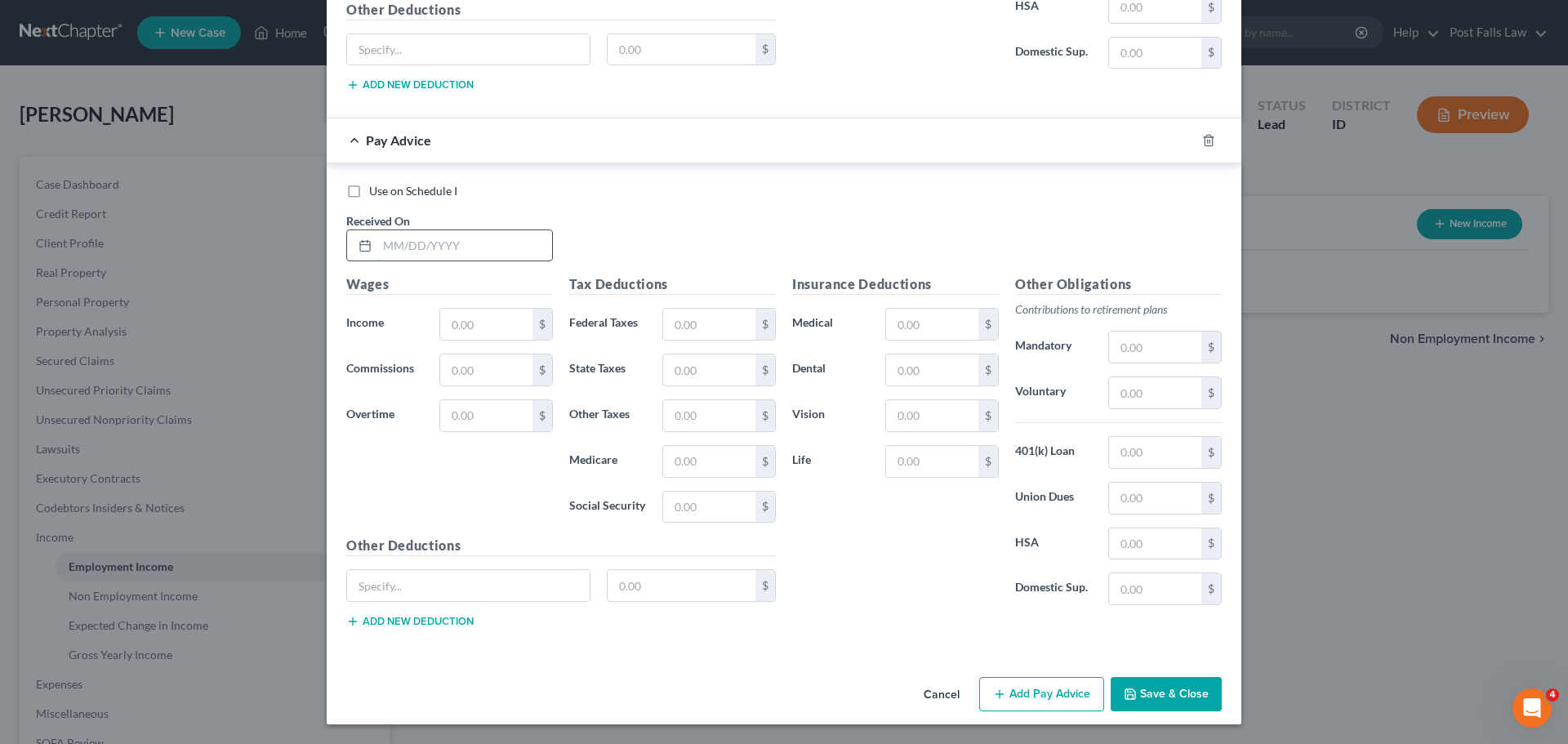
drag, startPoint x: 389, startPoint y: 239, endPoint x: 375, endPoint y: 239, distance: 14.0
click at [389, 239] on input "text" at bounding box center [464, 246] width 175 height 31
click at [399, 252] on input "text" at bounding box center [464, 246] width 175 height 31
type input "[DATE]"
type input "1,708.40"
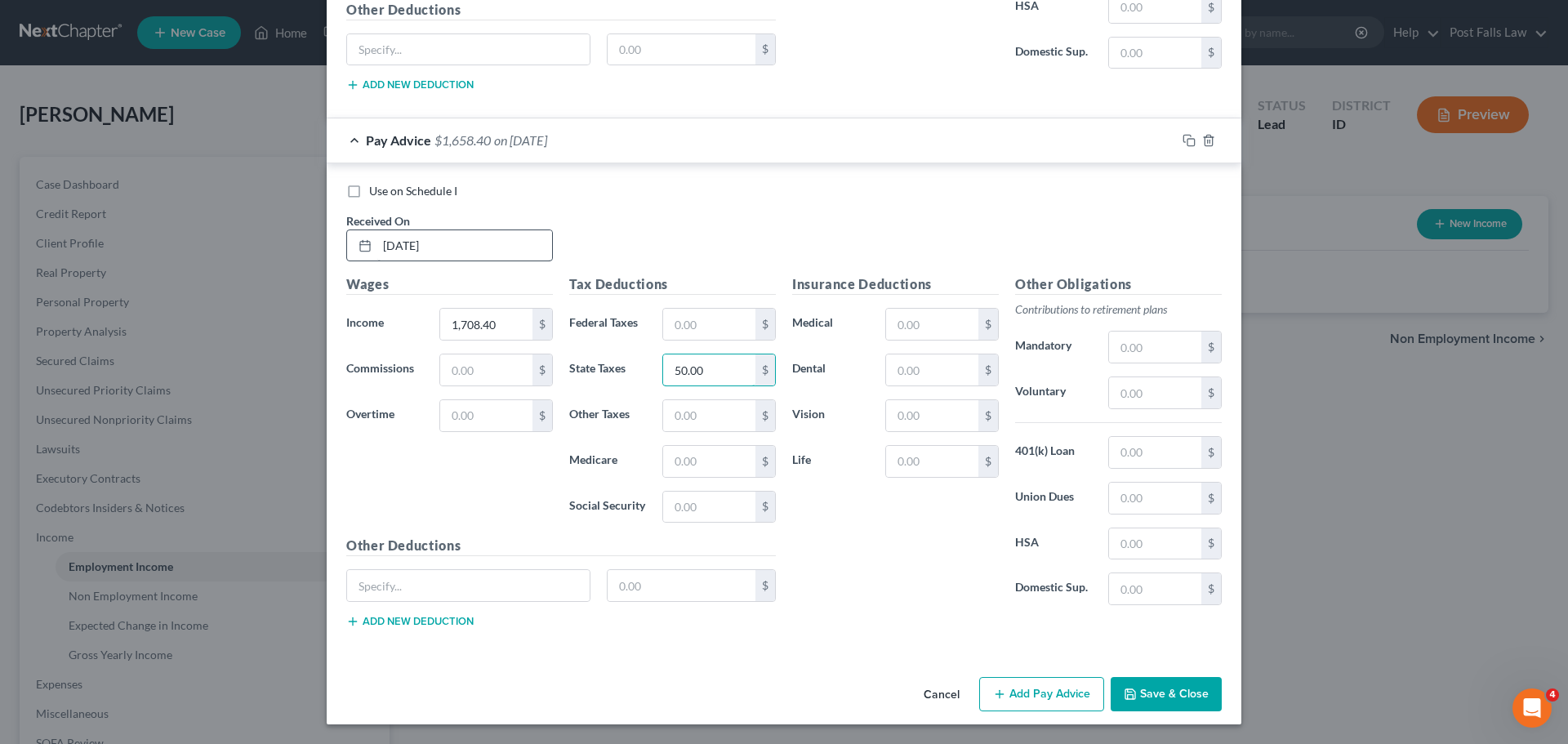
type input "50.00"
type input "24.77"
type input "105.92"
type input "Meals"
type input "30.14"
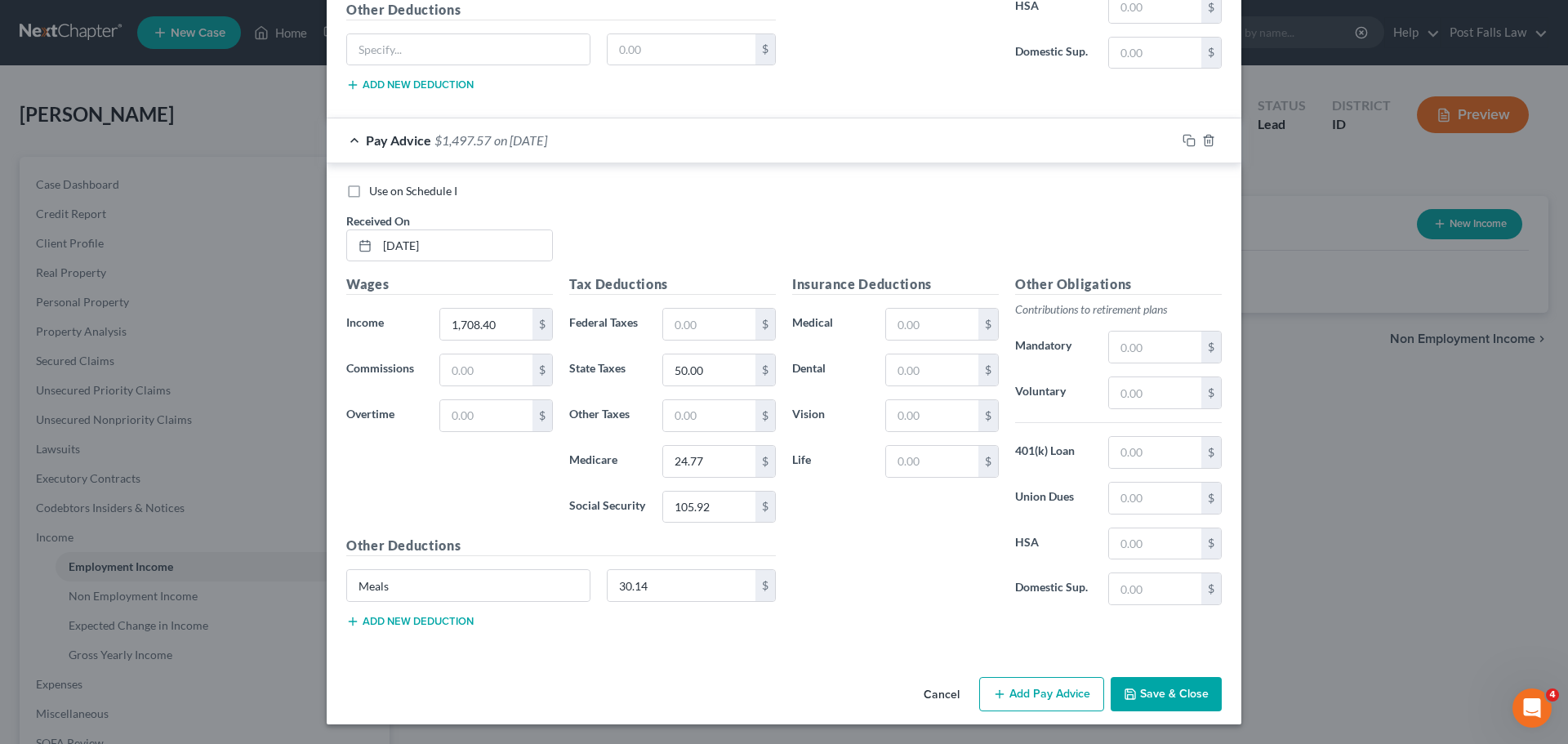
click at [386, 619] on button "Add new deduction" at bounding box center [410, 621] width 127 height 13
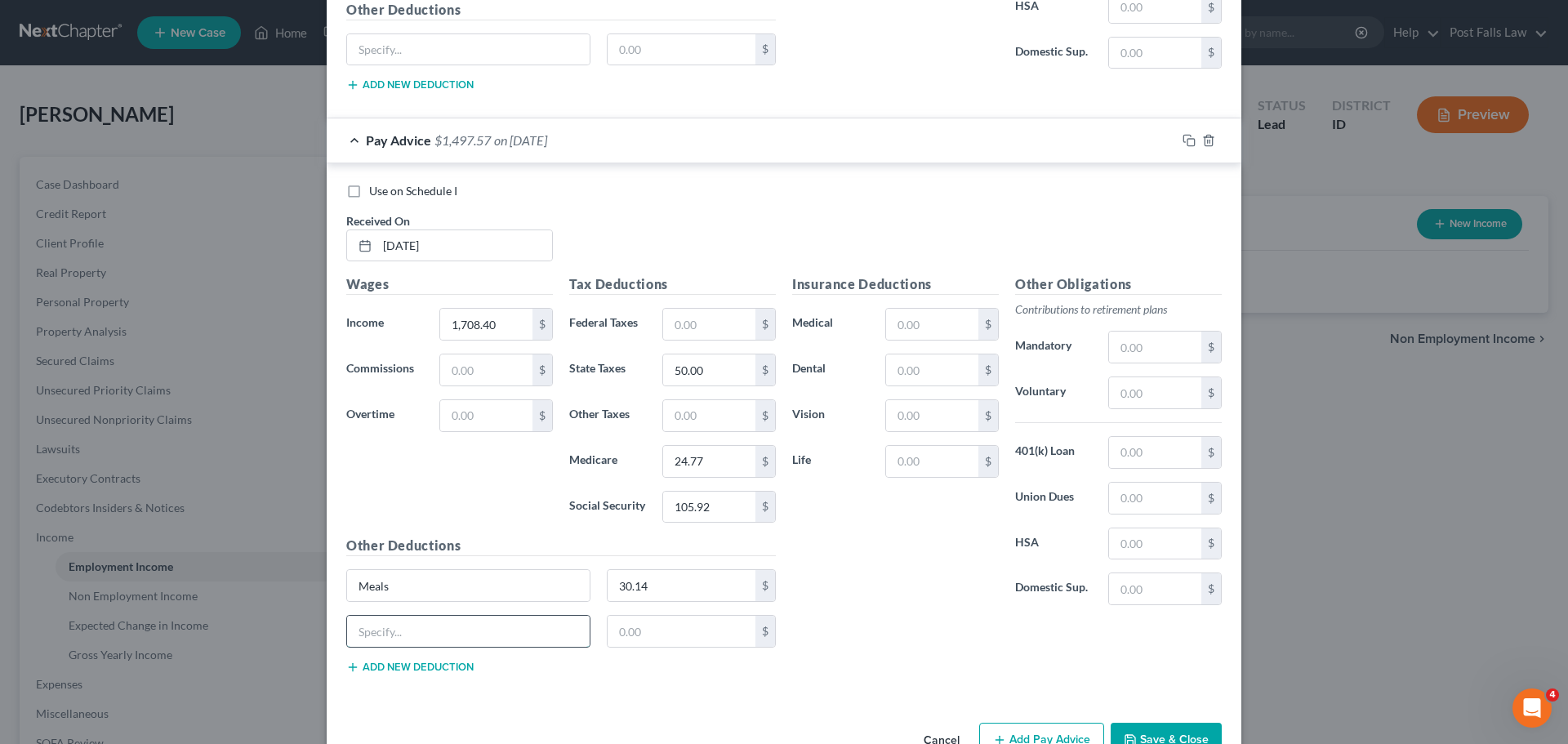
click at [383, 628] on input "text" at bounding box center [469, 631] width 243 height 31
type input "Espresso"
type input "12.21"
click at [1029, 733] on button "Add Pay Advice" at bounding box center [1042, 740] width 125 height 34
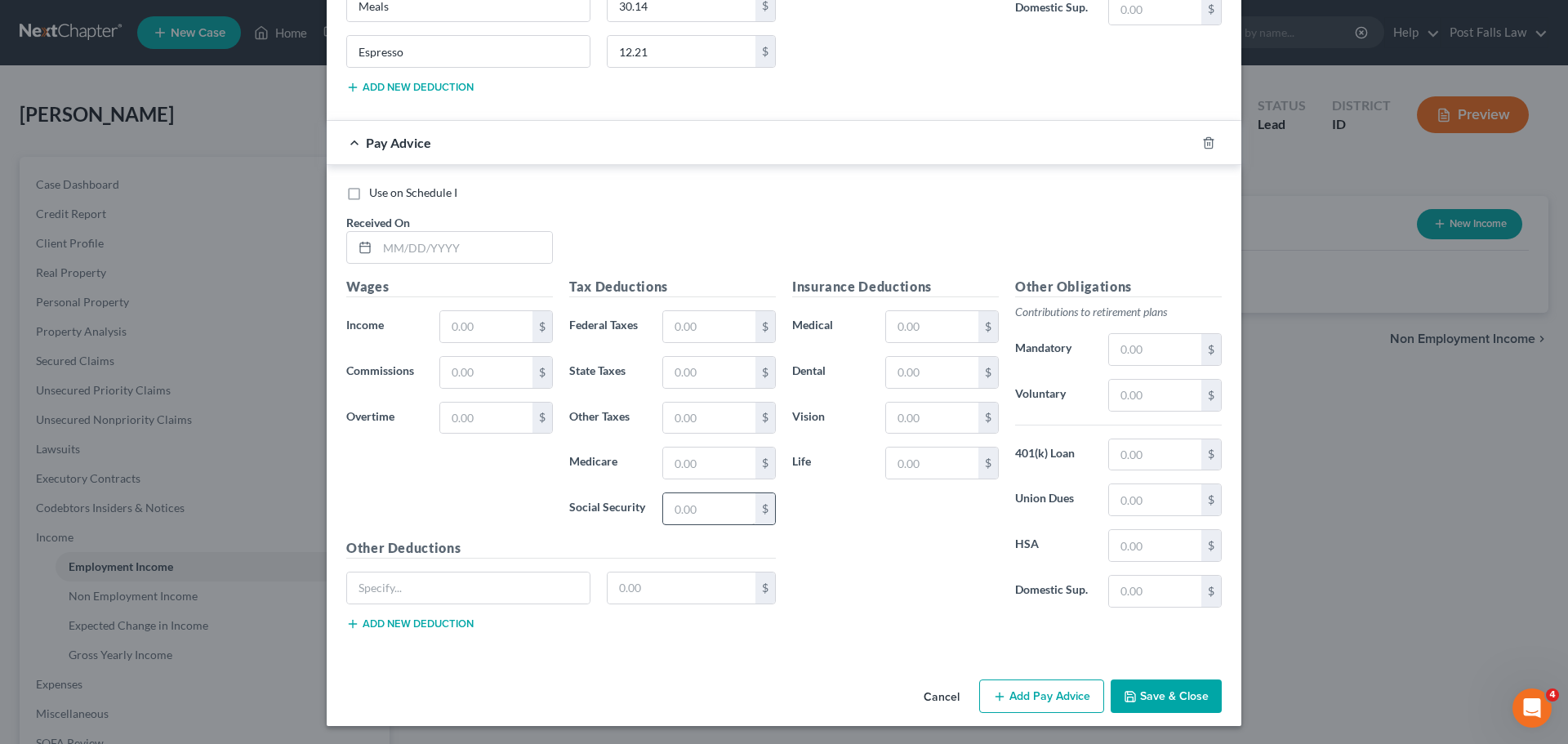
scroll to position [6973, 0]
click at [457, 248] on input "text" at bounding box center [464, 246] width 175 height 31
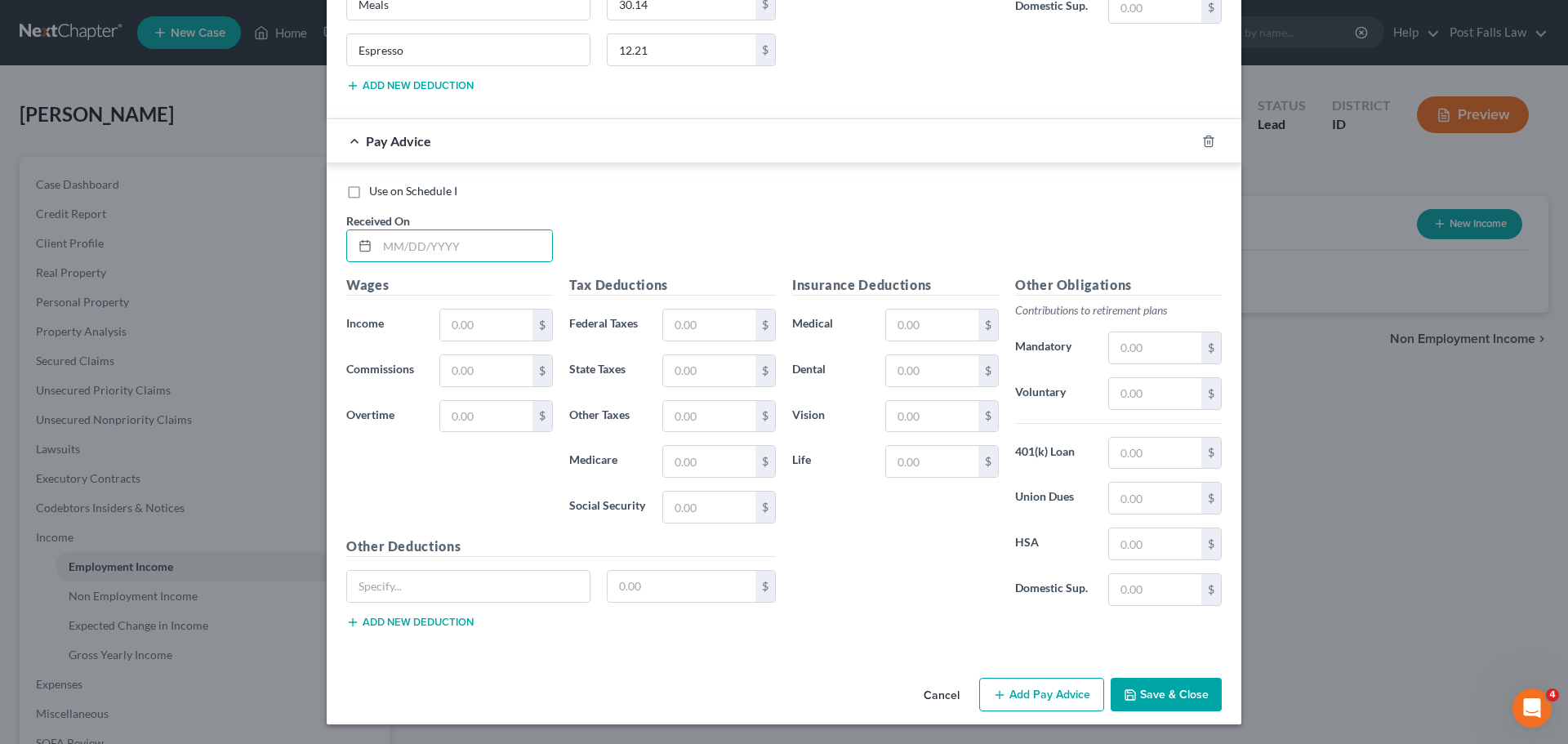
click at [1139, 700] on button "Save & Close" at bounding box center [1166, 695] width 111 height 34
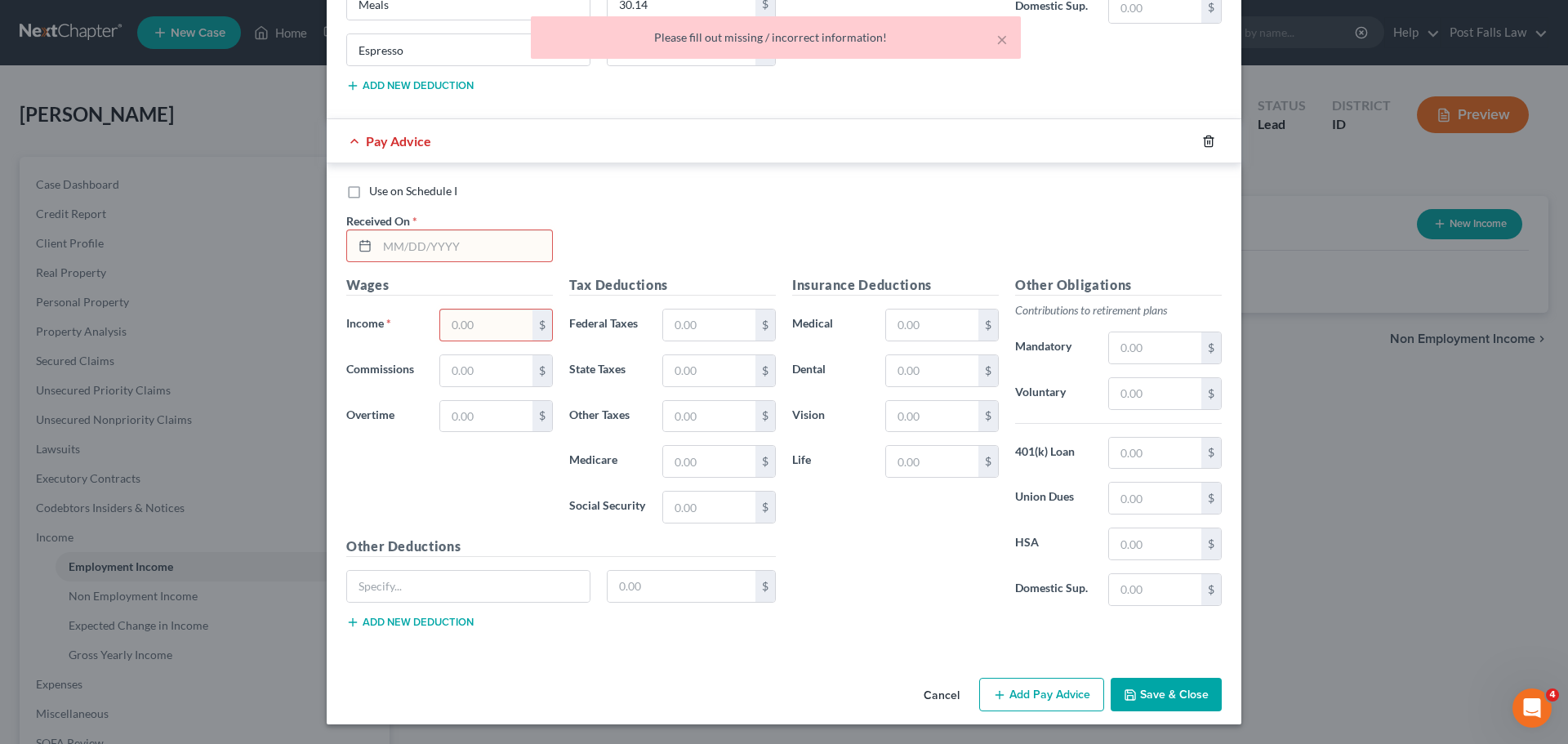
click at [1208, 141] on line "button" at bounding box center [1208, 142] width 0 height 3
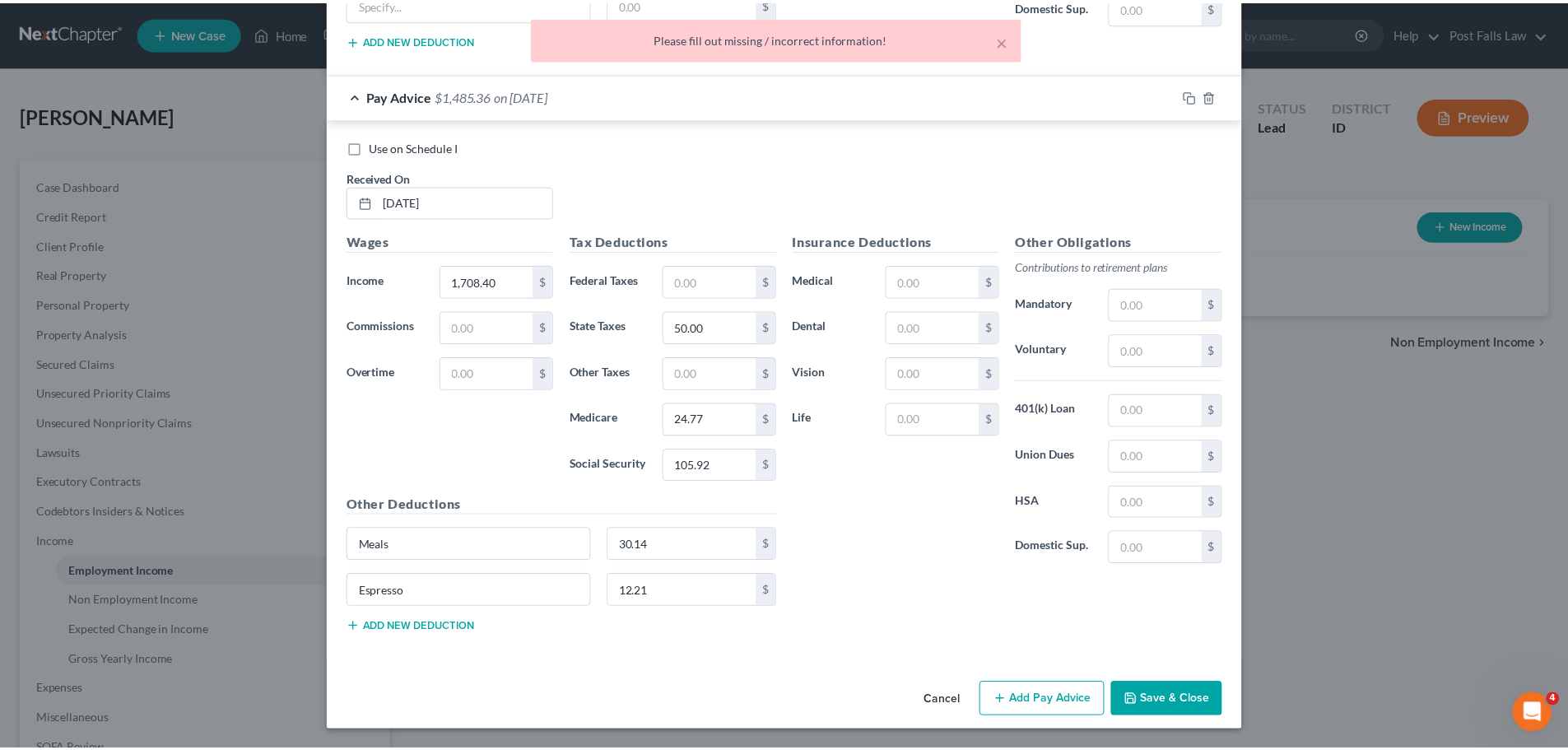
scroll to position [6490, 0]
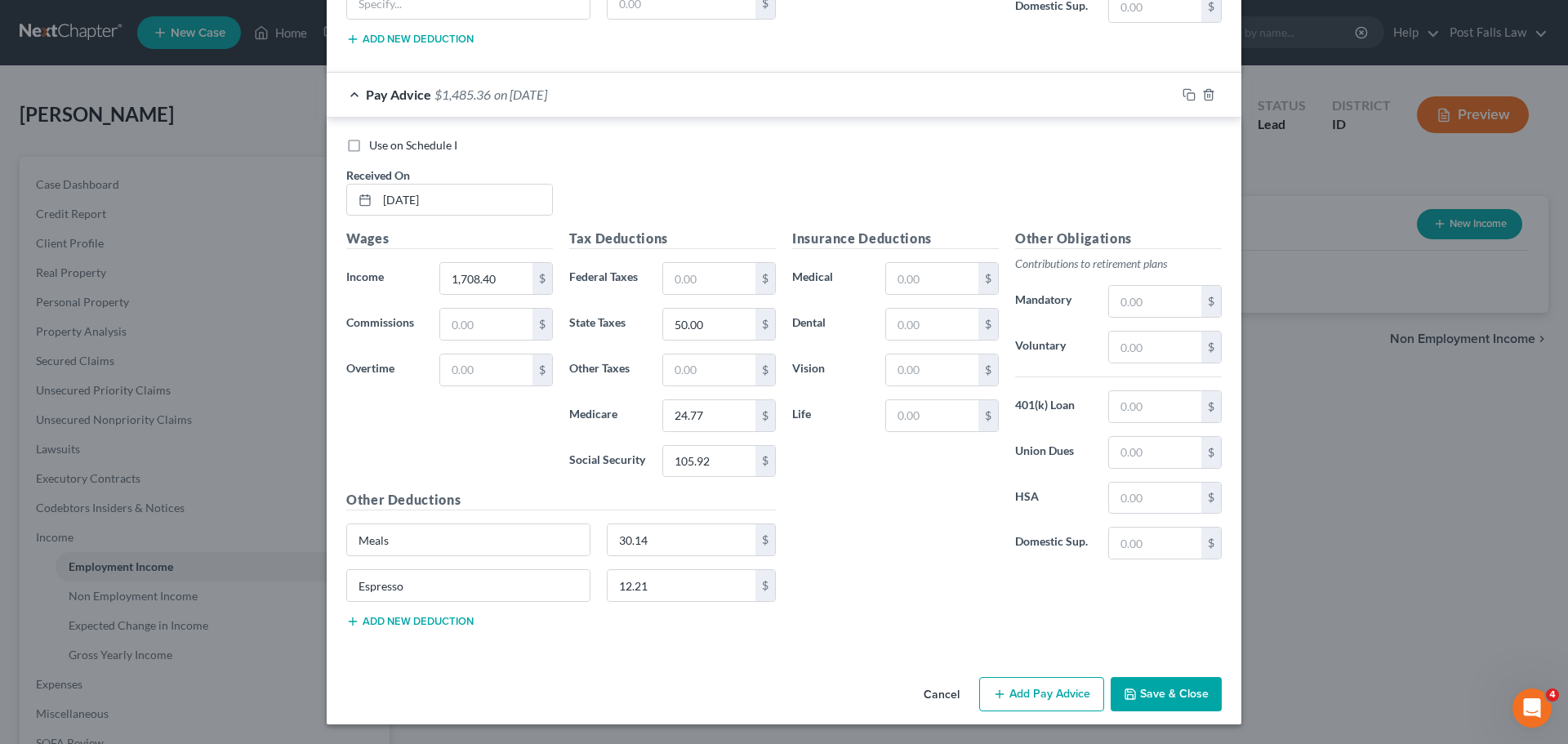
click at [1139, 687] on button "Save & Close" at bounding box center [1166, 694] width 111 height 34
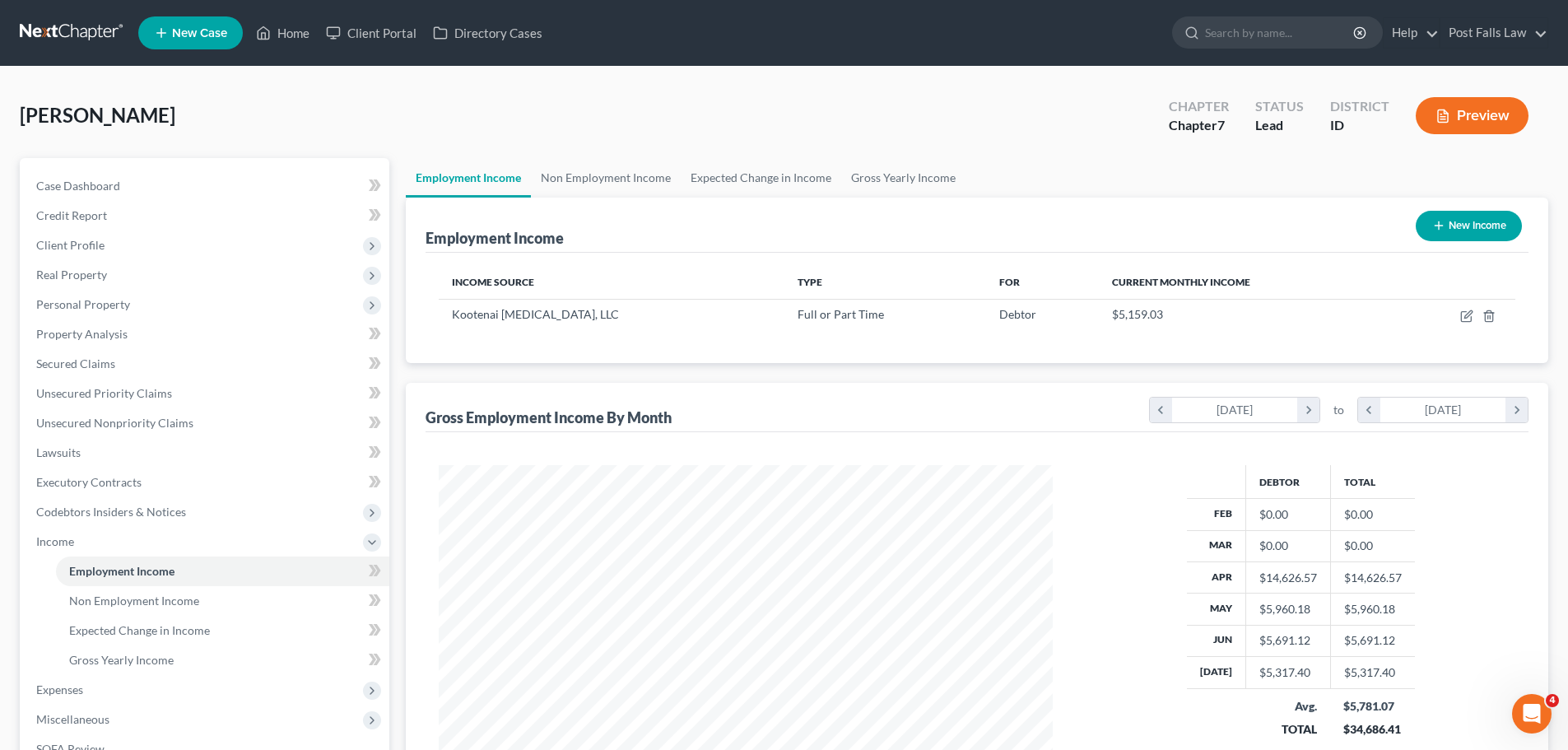
scroll to position [307, 647]
click at [97, 685] on span "Expenses" at bounding box center [206, 690] width 366 height 30
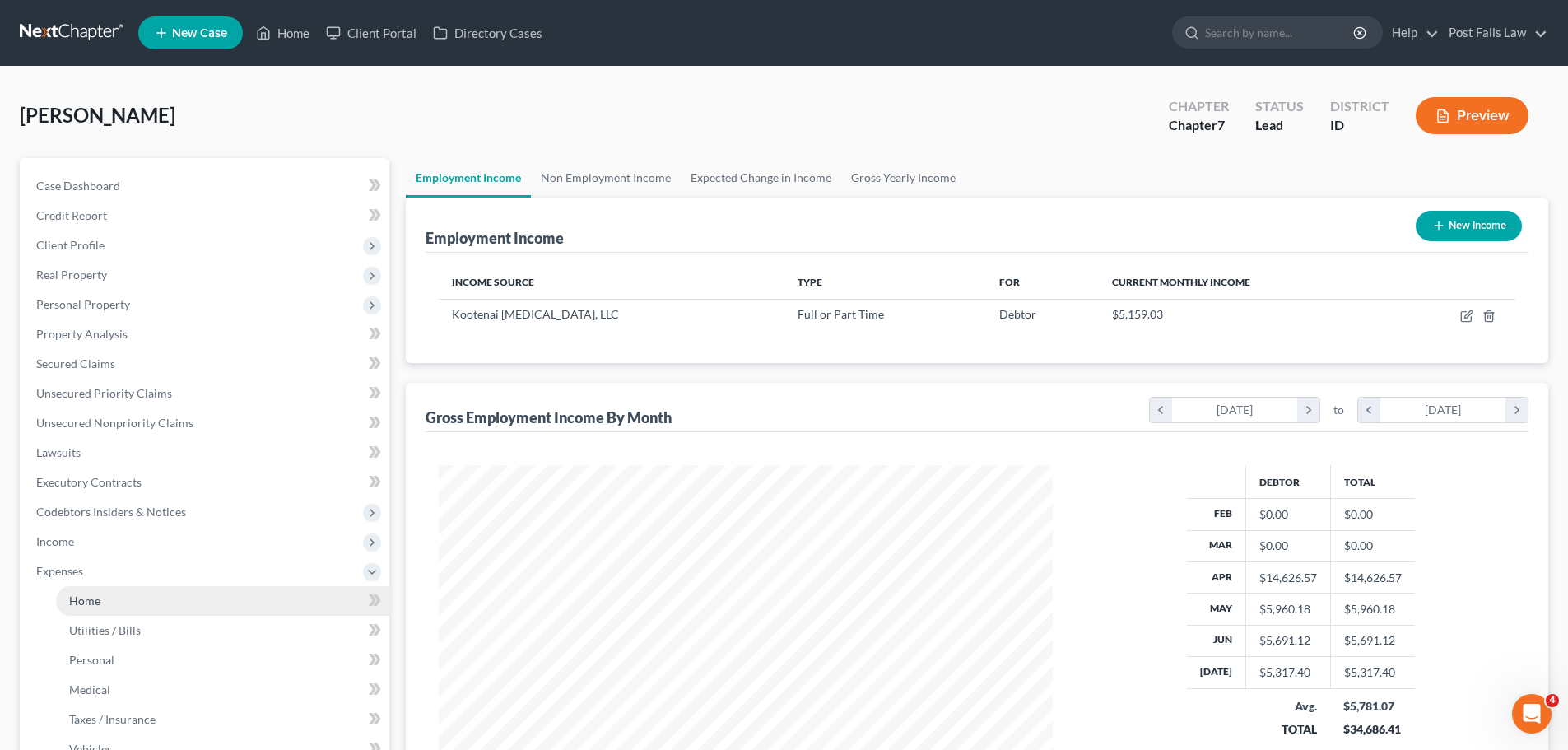
click at [96, 605] on span "Home" at bounding box center [85, 600] width 31 height 14
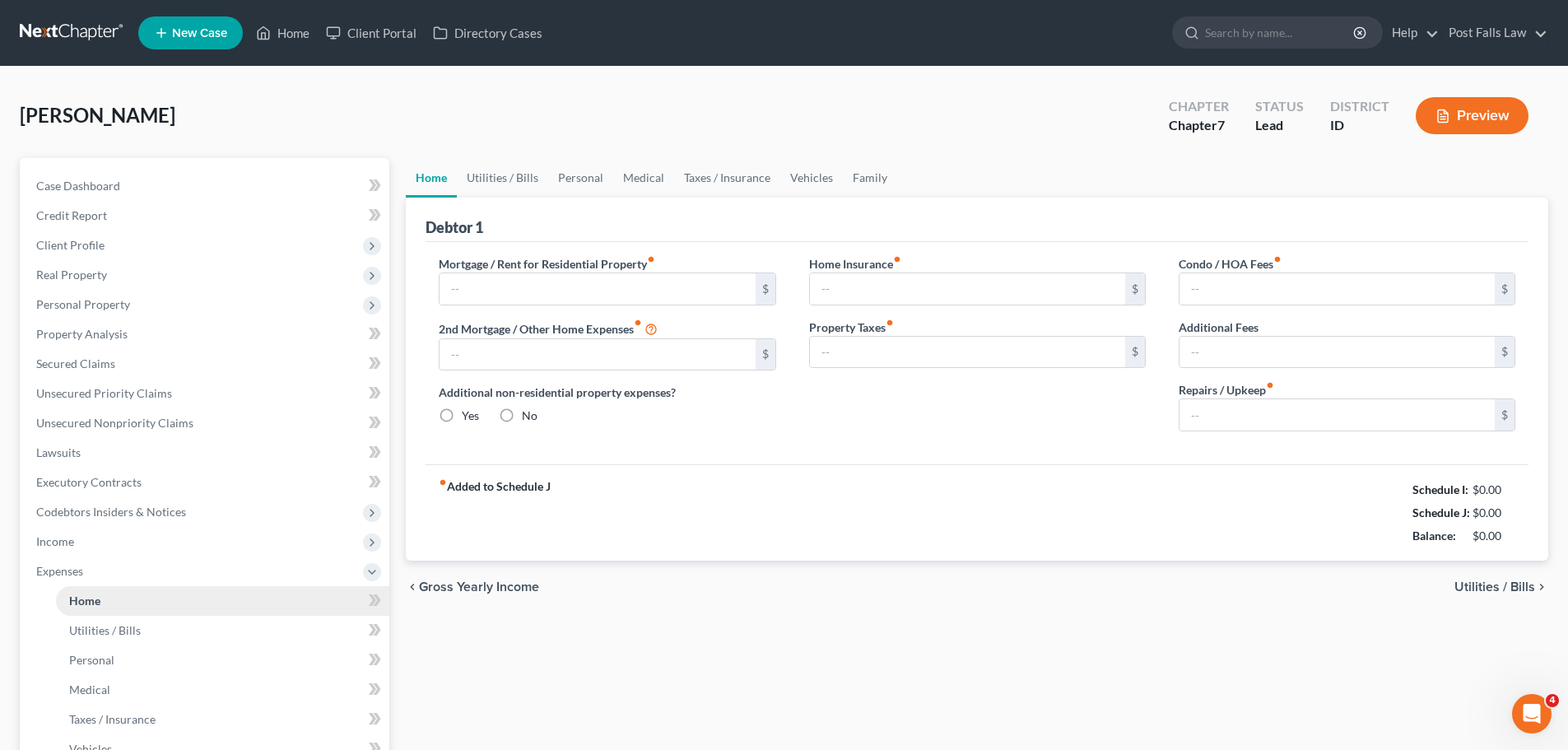
type input "3,200.00"
type input "0.00"
radio input "true"
type input "27.63"
type input "0.00"
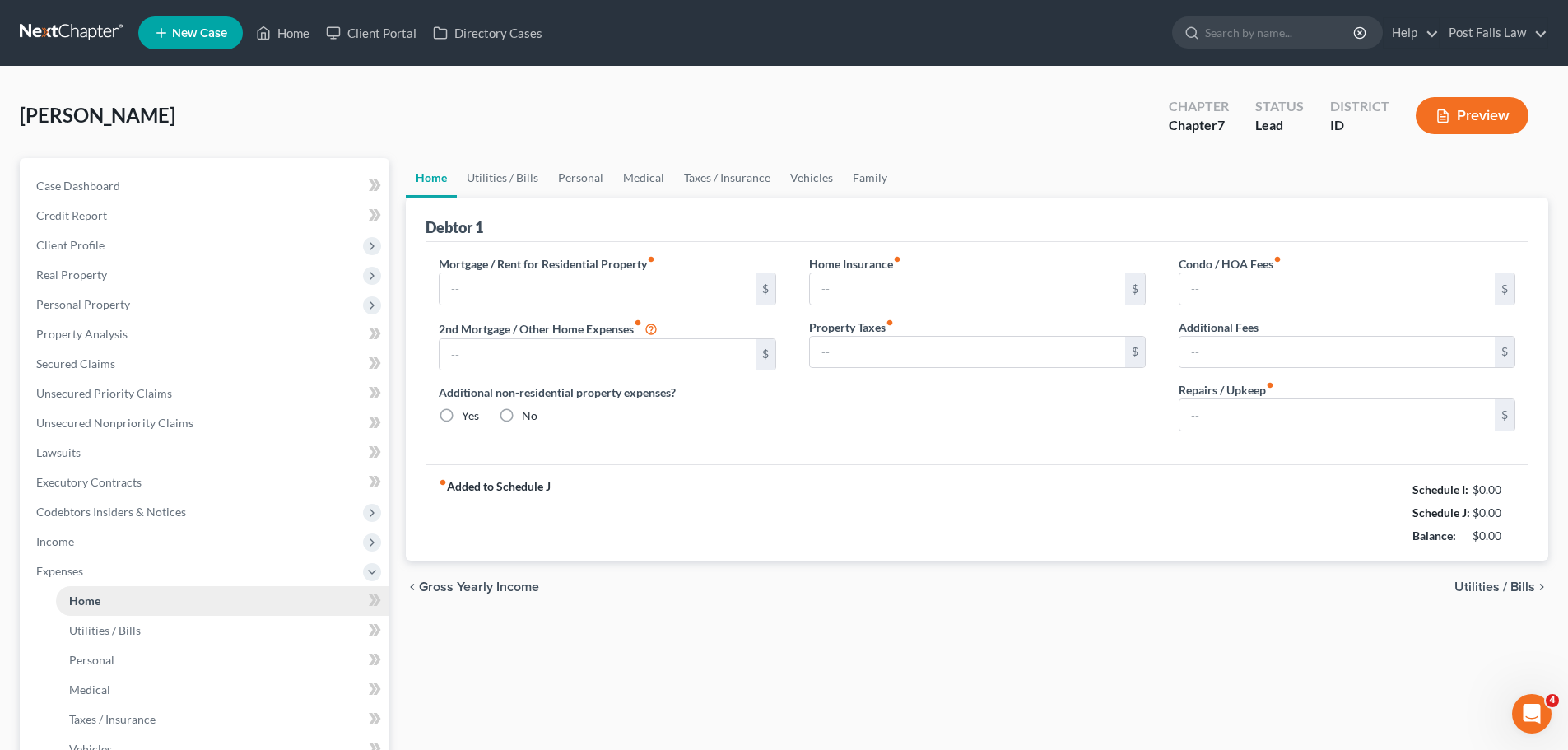
type input "0.00"
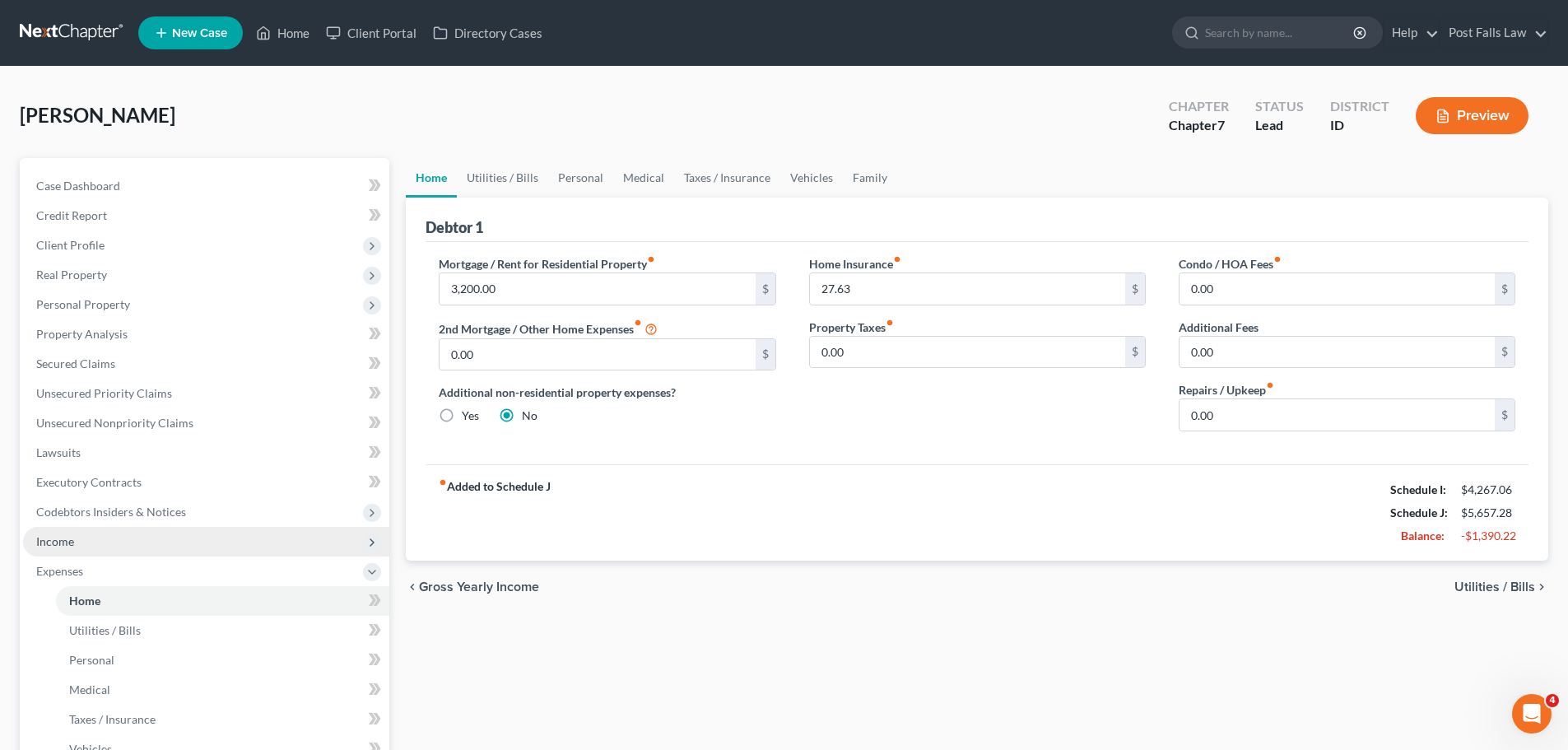
click at [80, 548] on span "Income" at bounding box center [206, 542] width 366 height 30
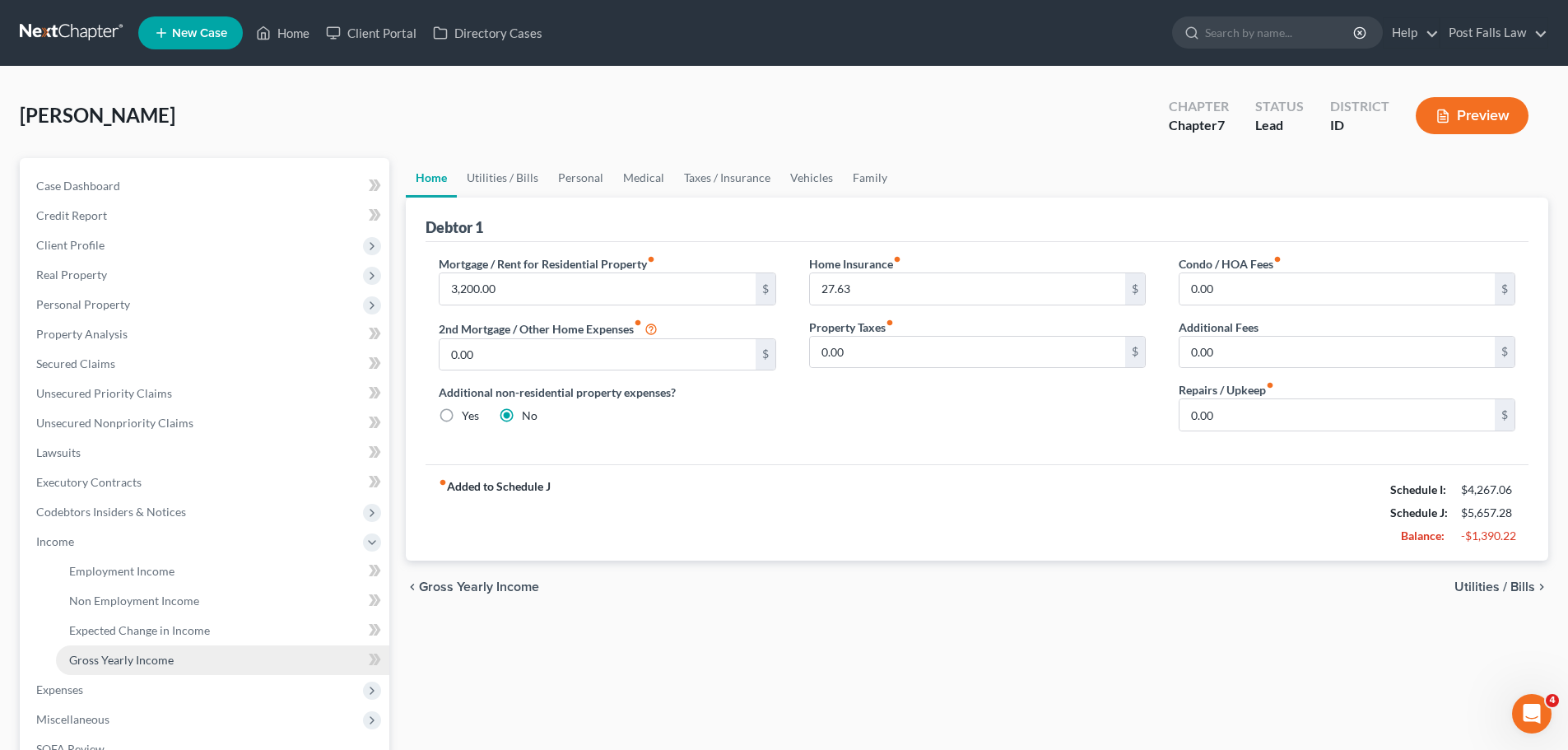
click at [112, 662] on span "Gross Yearly Income" at bounding box center [121, 659] width 105 height 14
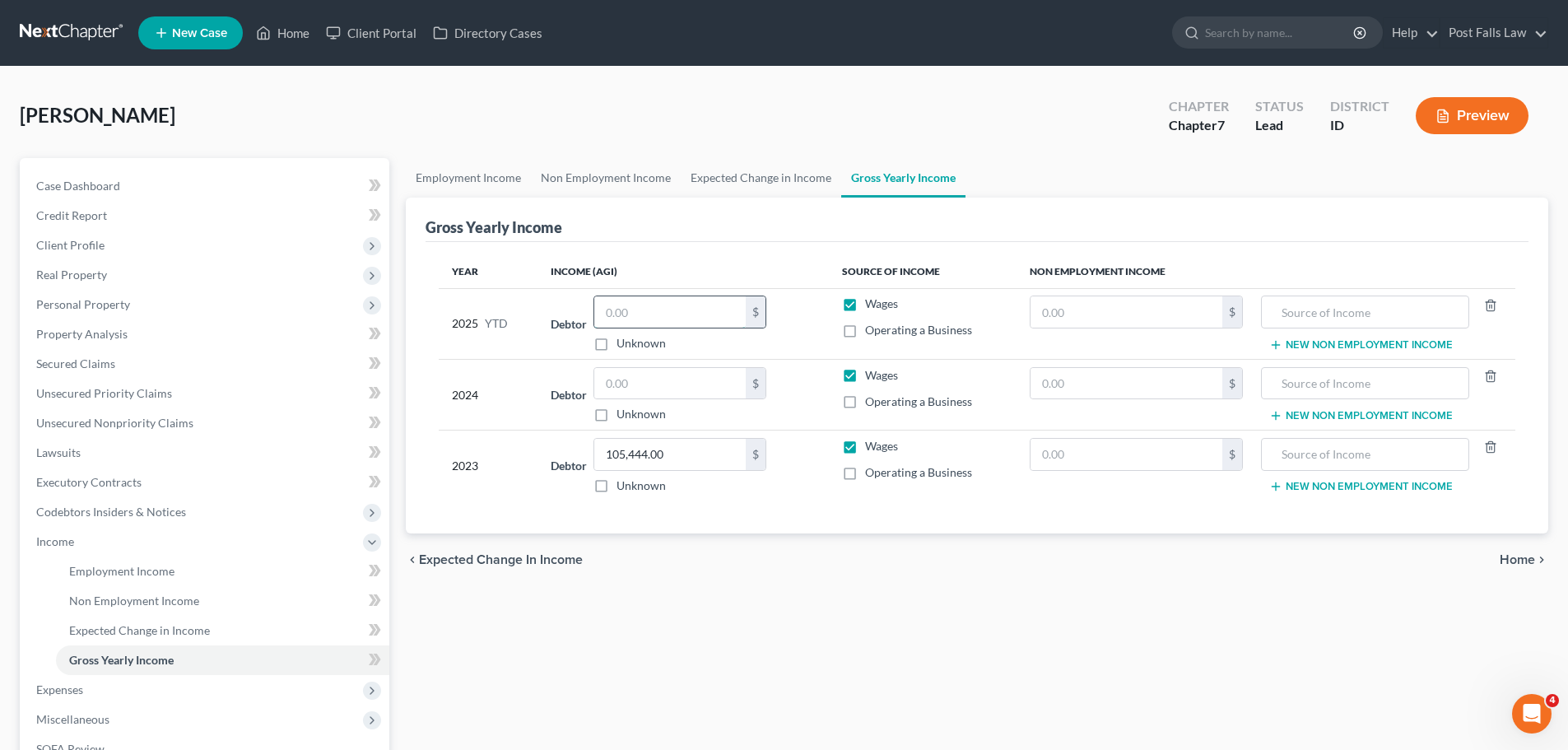
click at [685, 308] on input "text" at bounding box center [669, 312] width 151 height 31
type input "37,067.50"
click at [658, 380] on input "text" at bounding box center [669, 383] width 151 height 31
click at [753, 174] on link "Expected Change in Income" at bounding box center [761, 178] width 160 height 40
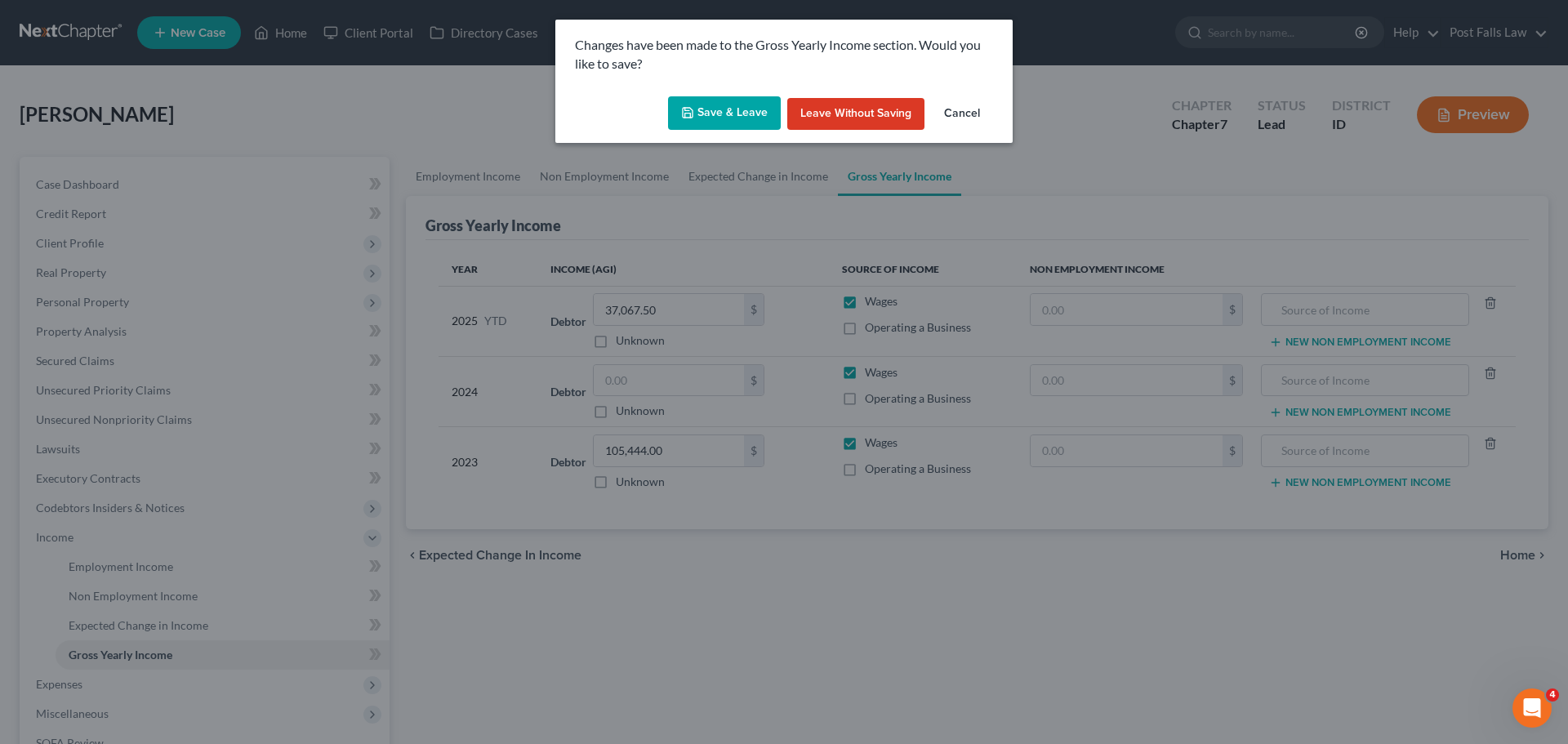
click at [735, 109] on button "Save & Leave" at bounding box center [725, 114] width 113 height 34
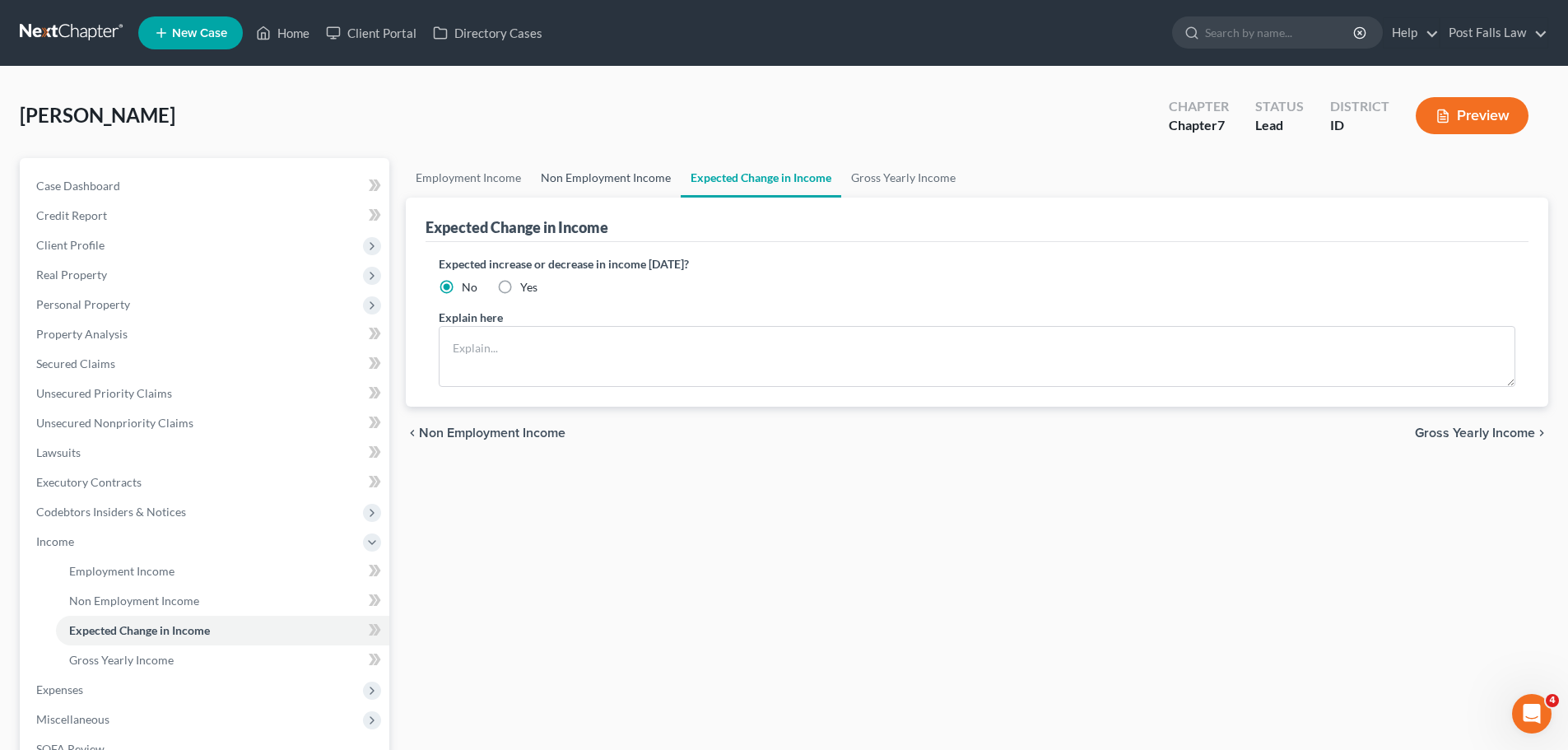
click at [593, 172] on link "Non Employment Income" at bounding box center [606, 178] width 150 height 40
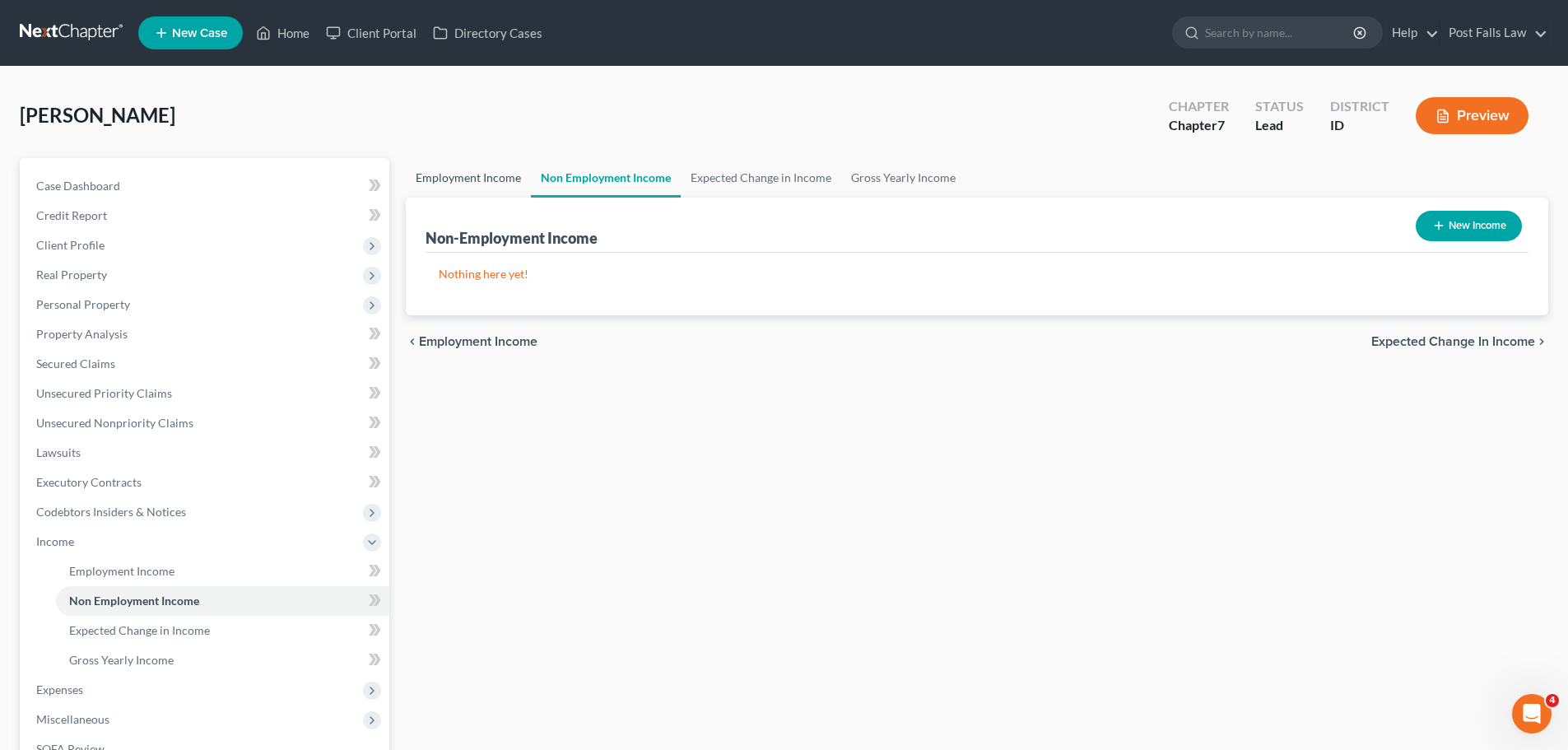
click at [478, 173] on link "Employment Income" at bounding box center [468, 178] width 125 height 40
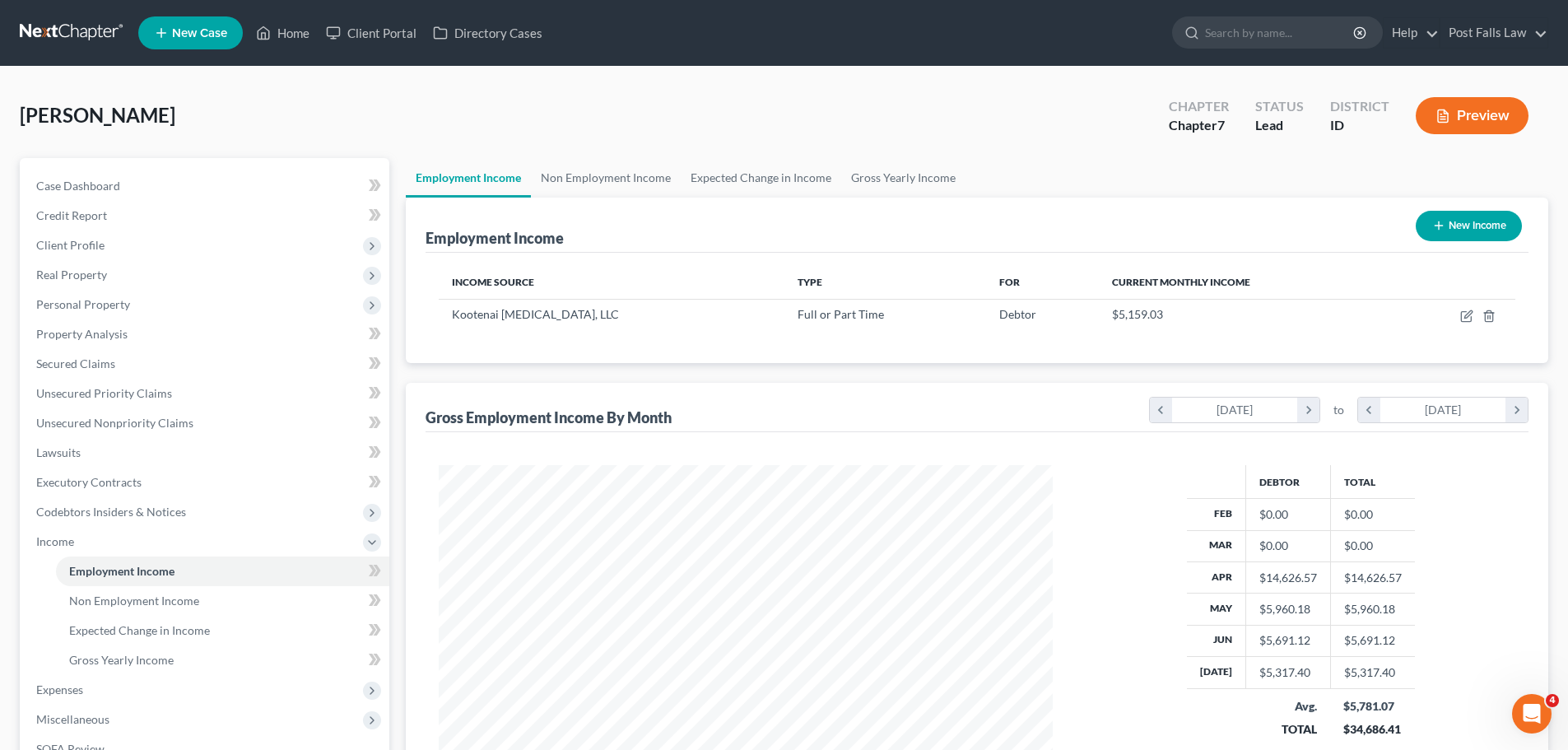
scroll to position [307, 647]
click at [107, 426] on span "Unsecured Nonpriority Claims" at bounding box center [115, 422] width 157 height 14
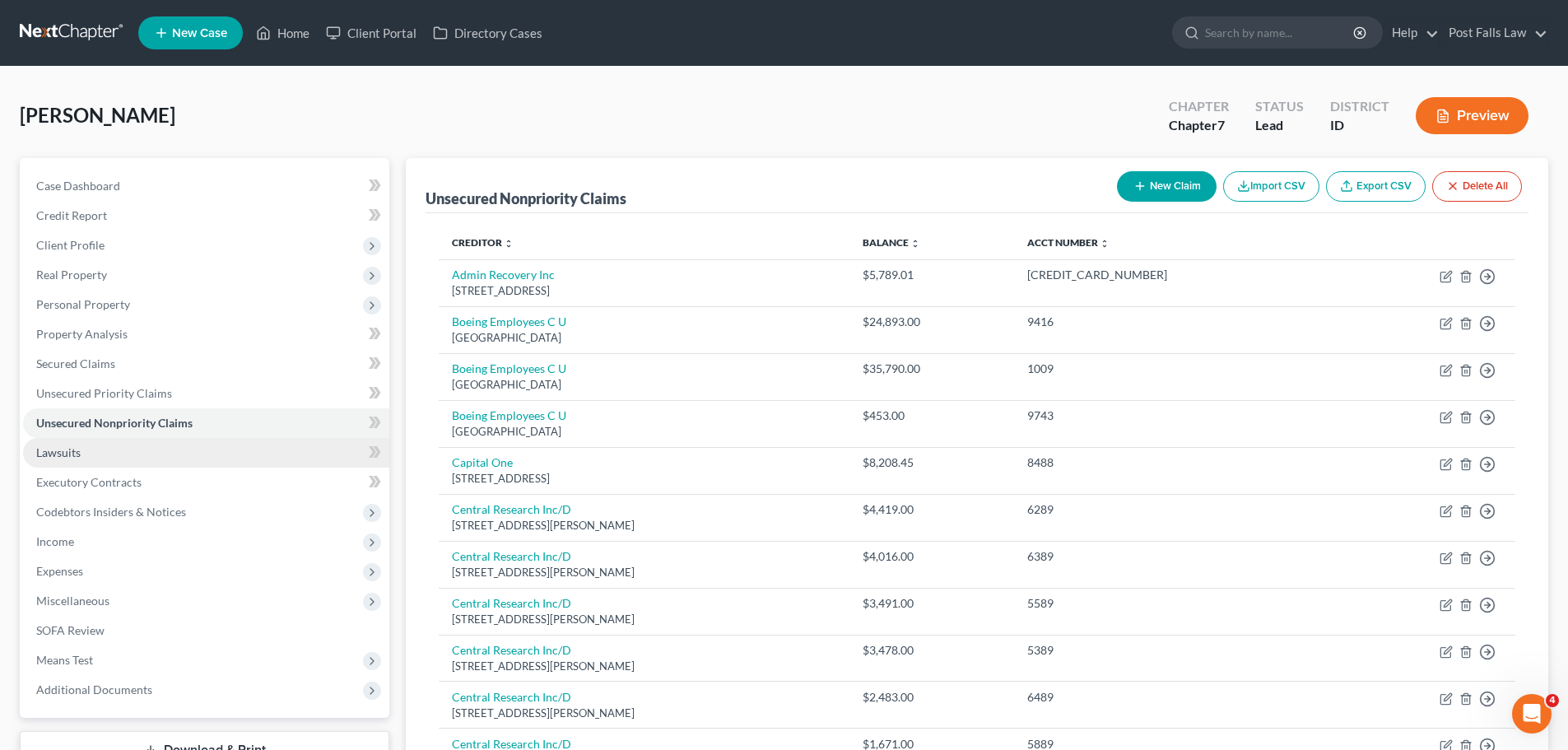
click at [117, 461] on link "Lawsuits" at bounding box center [206, 453] width 366 height 30
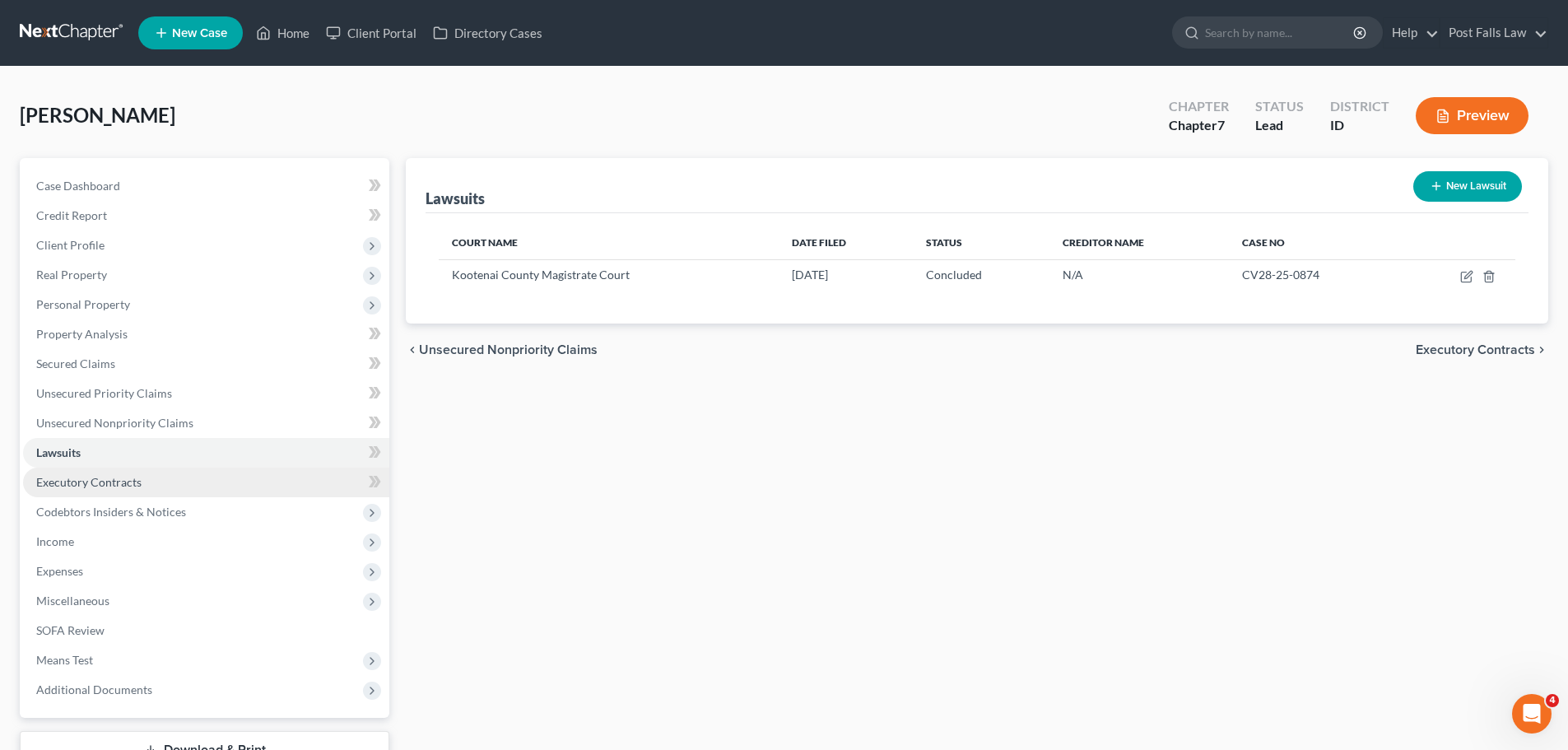
click at [109, 485] on span "Executory Contracts" at bounding box center [89, 482] width 106 height 14
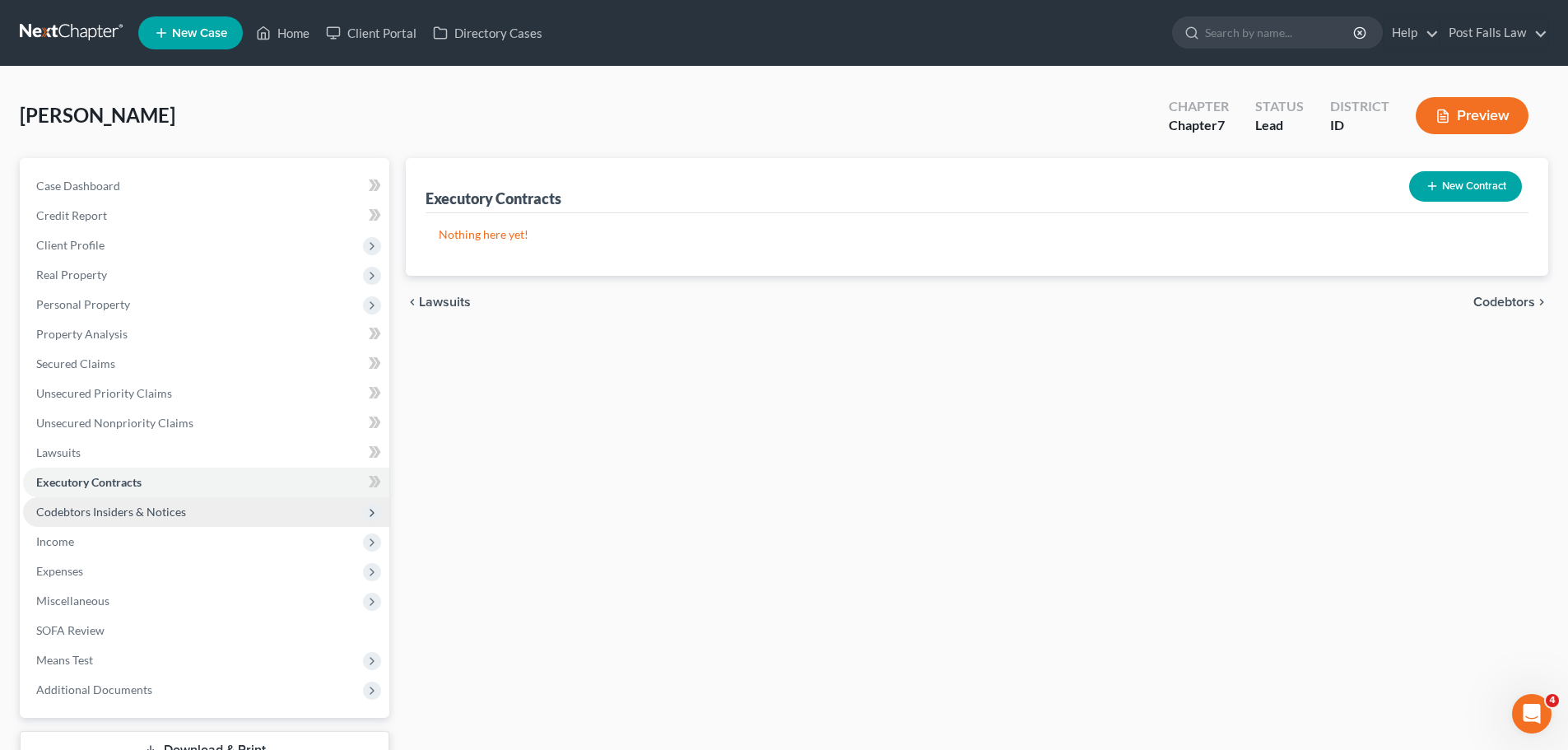
click at [109, 501] on span "Codebtors Insiders & Notices" at bounding box center [206, 512] width 366 height 30
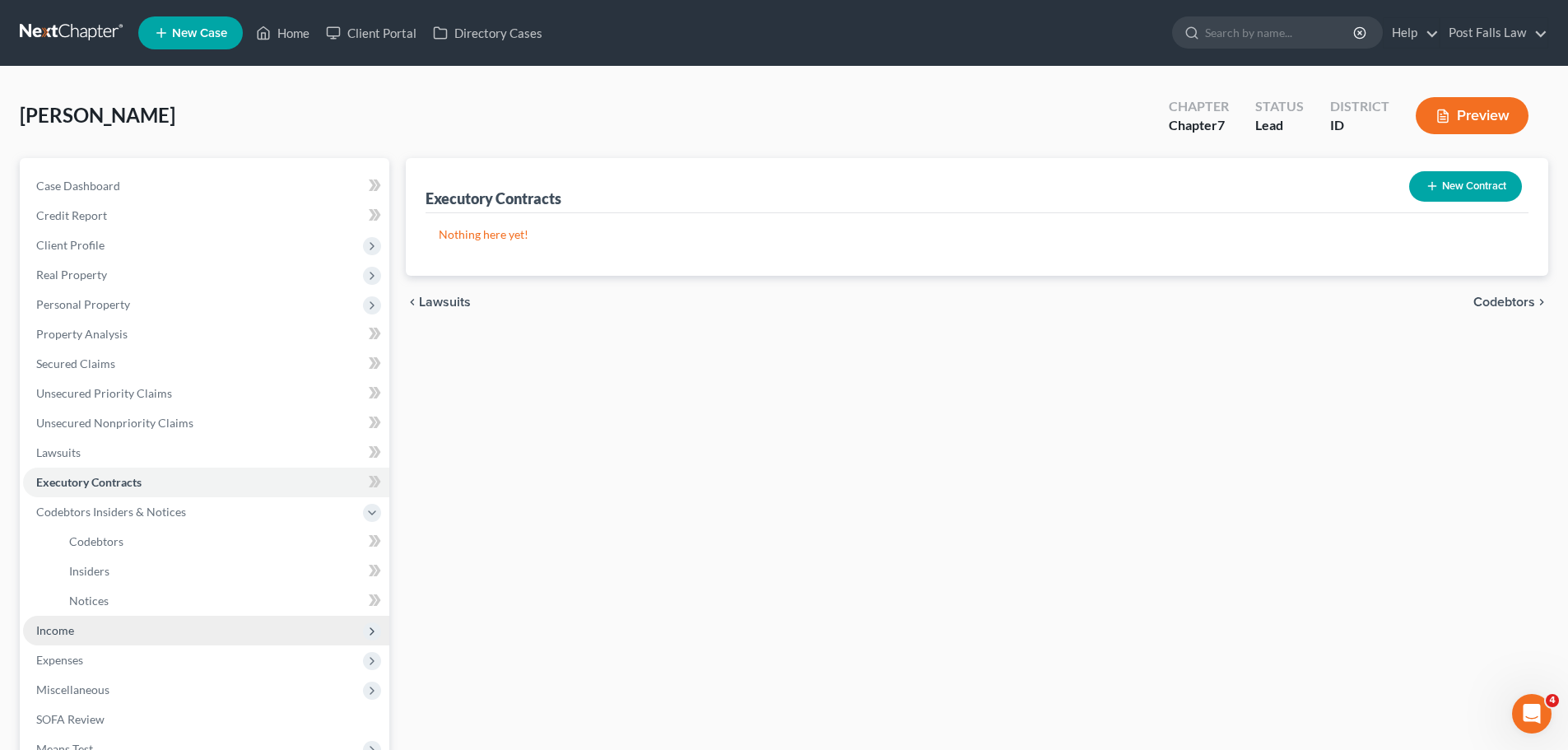
click at [76, 630] on span "Income" at bounding box center [206, 630] width 366 height 30
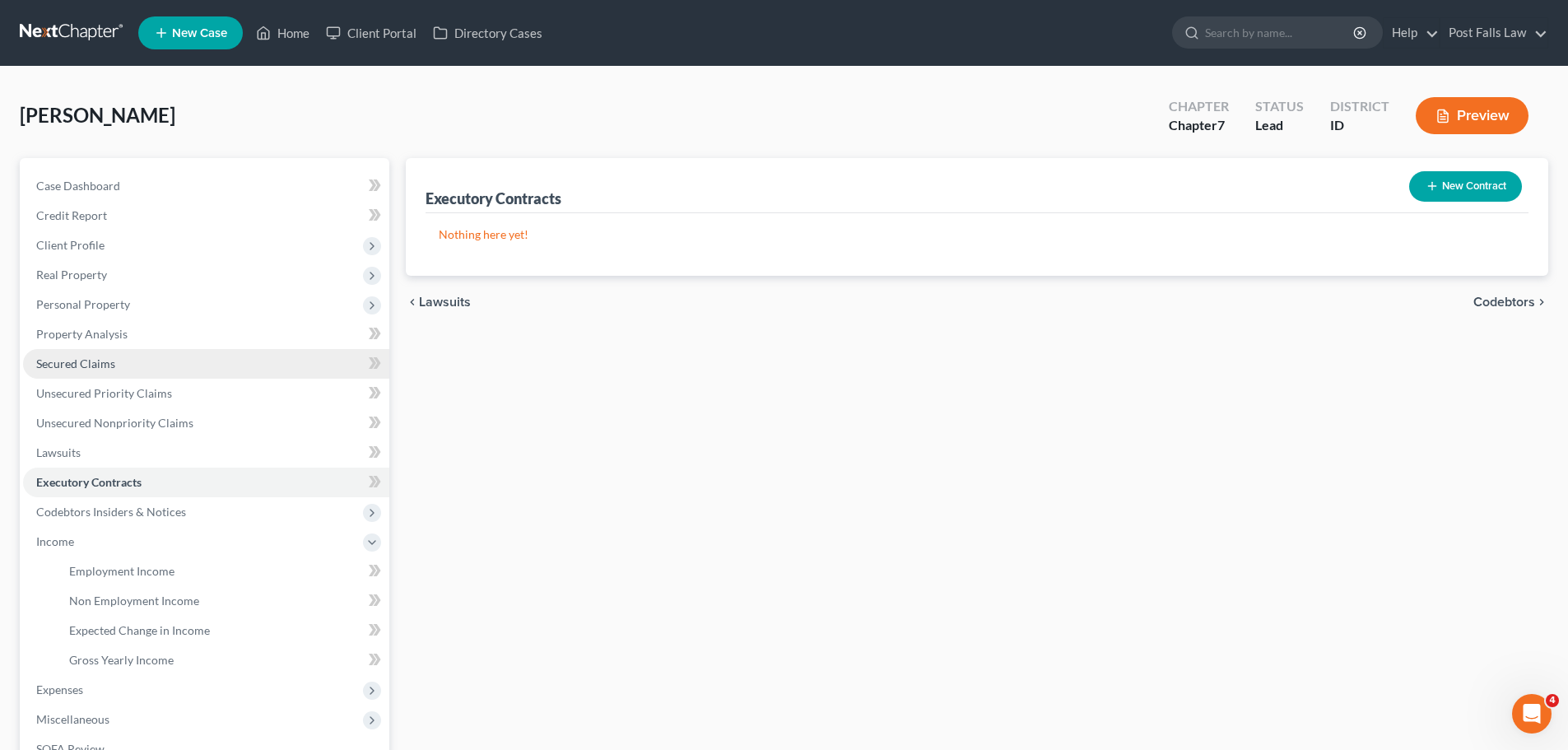
click at [75, 357] on span "Secured Claims" at bounding box center [76, 363] width 79 height 14
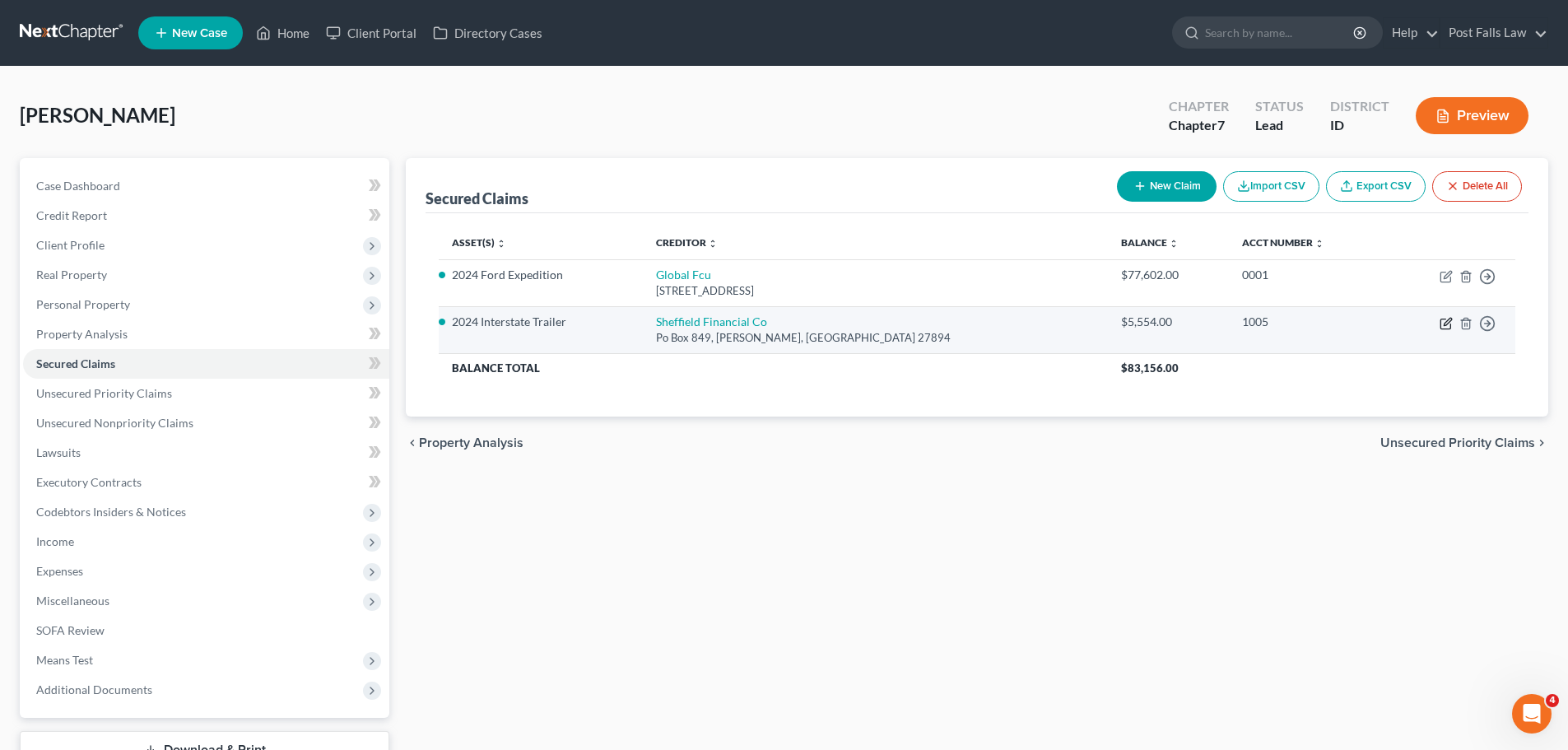
click at [1446, 320] on icon "button" at bounding box center [1447, 324] width 13 height 13
select select "28"
select select "0"
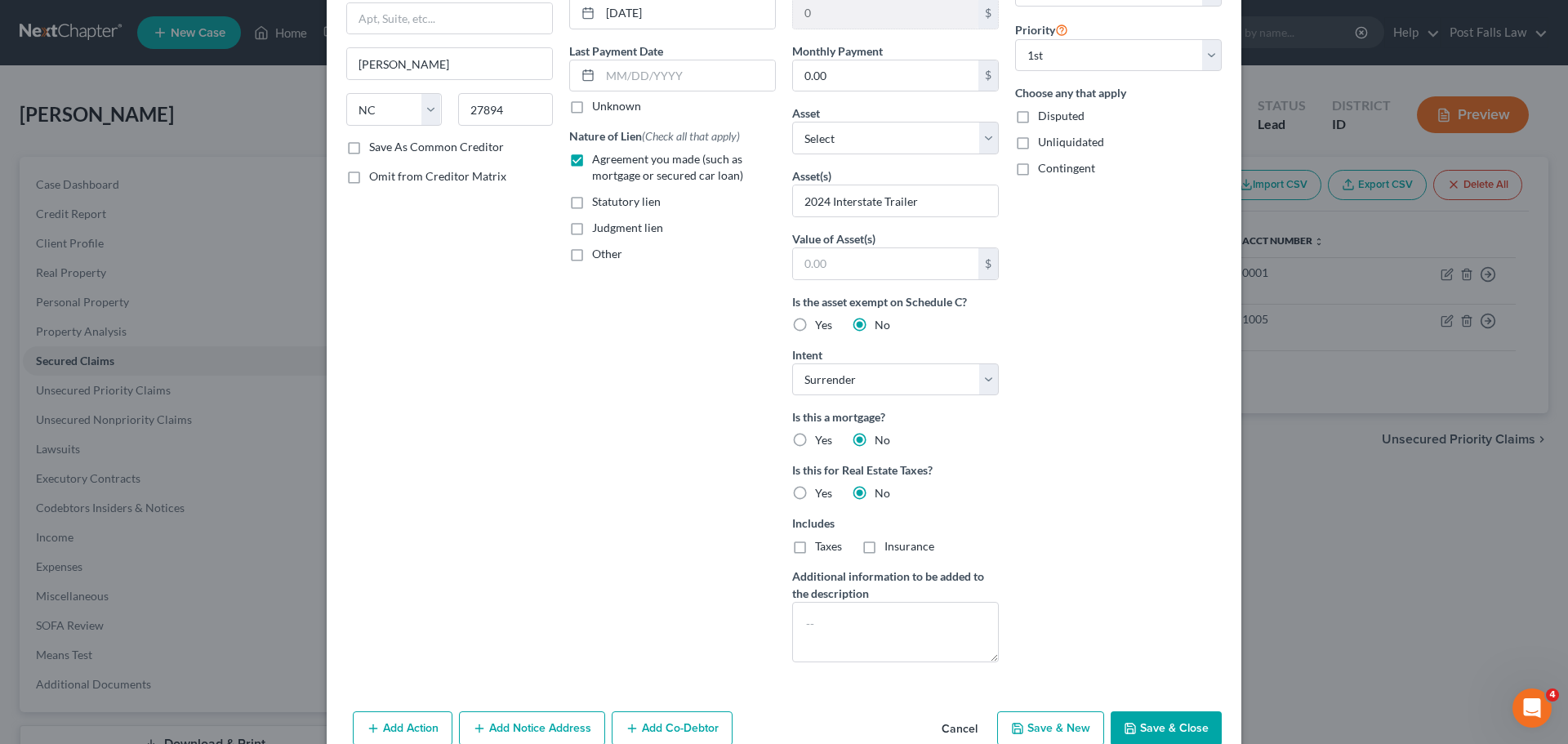
scroll to position [263, 0]
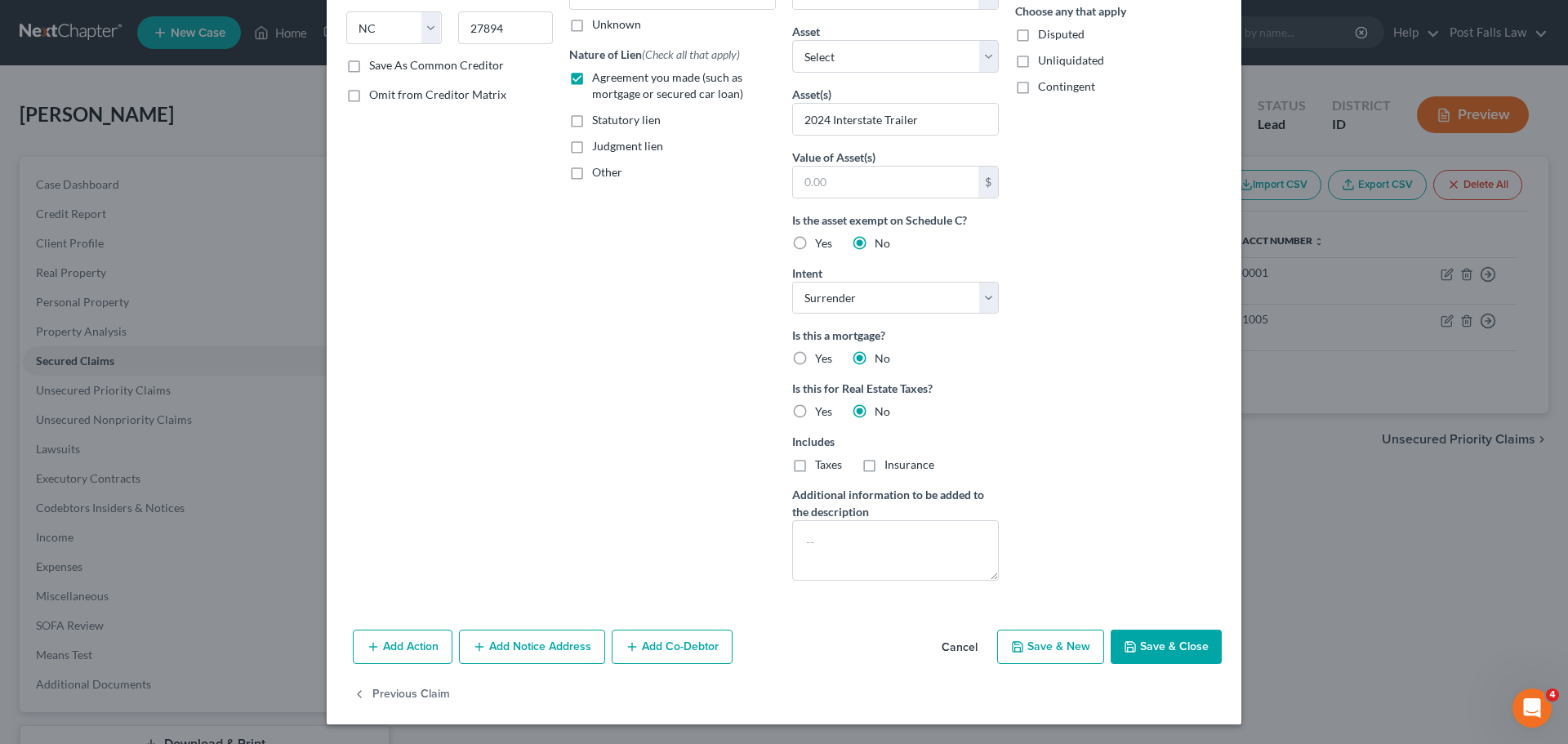
click at [959, 642] on button "Cancel" at bounding box center [960, 647] width 62 height 33
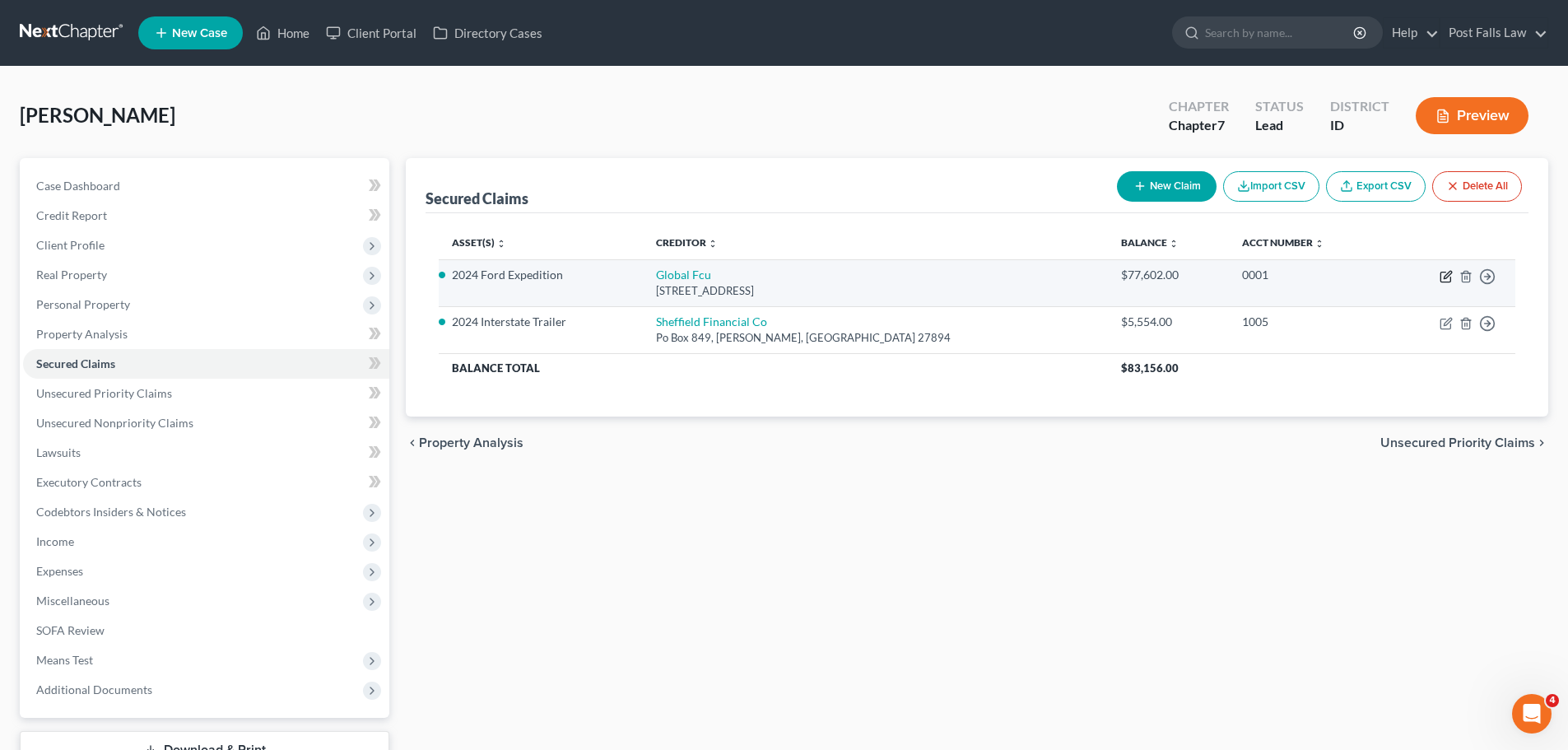
click at [1445, 273] on icon "button" at bounding box center [1447, 277] width 13 height 13
select select "1"
select select "5"
select select "0"
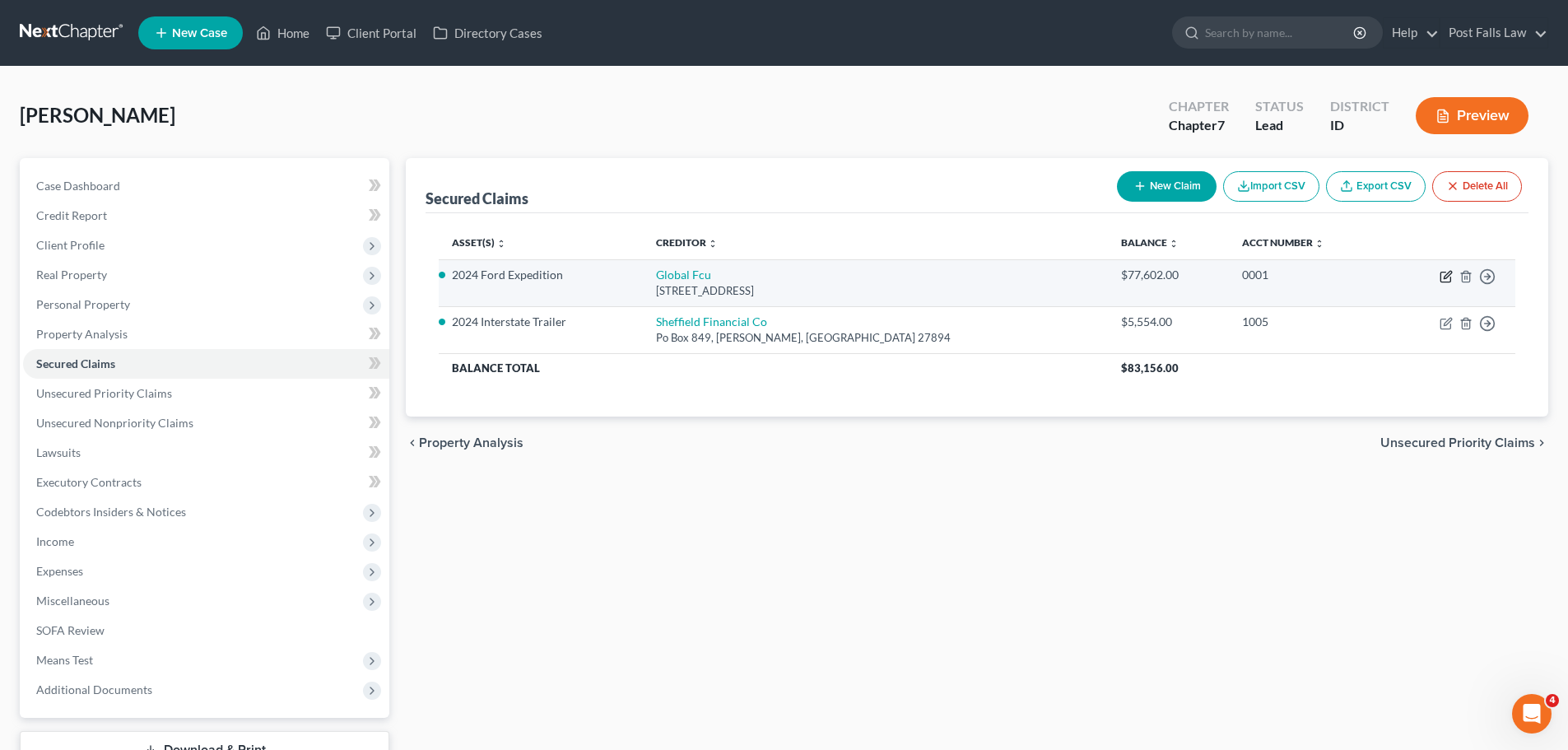
select select "0"
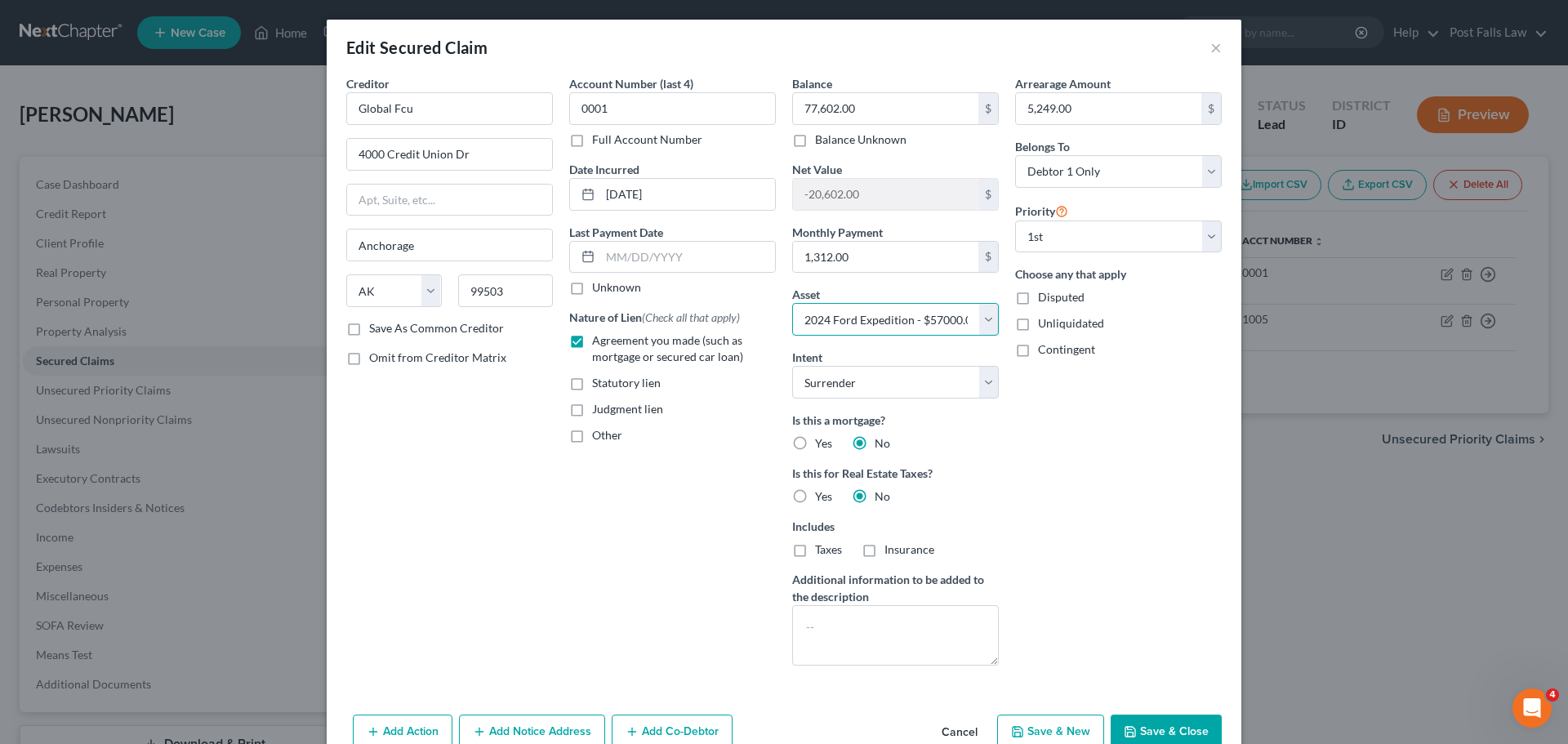
click at [977, 311] on select "Select Other Multiple Assets ICCU (Savings Account) - $0.0 Jewelry - Ring - $50…" at bounding box center [896, 320] width 207 height 33
click at [1202, 443] on div "Arrearage Amount 5,249.00 $ Belongs To * Select Debtor 1 Only Debtor 2 Only Deb…" at bounding box center [1119, 377] width 223 height 603
click at [960, 732] on button "Cancel" at bounding box center [960, 733] width 62 height 33
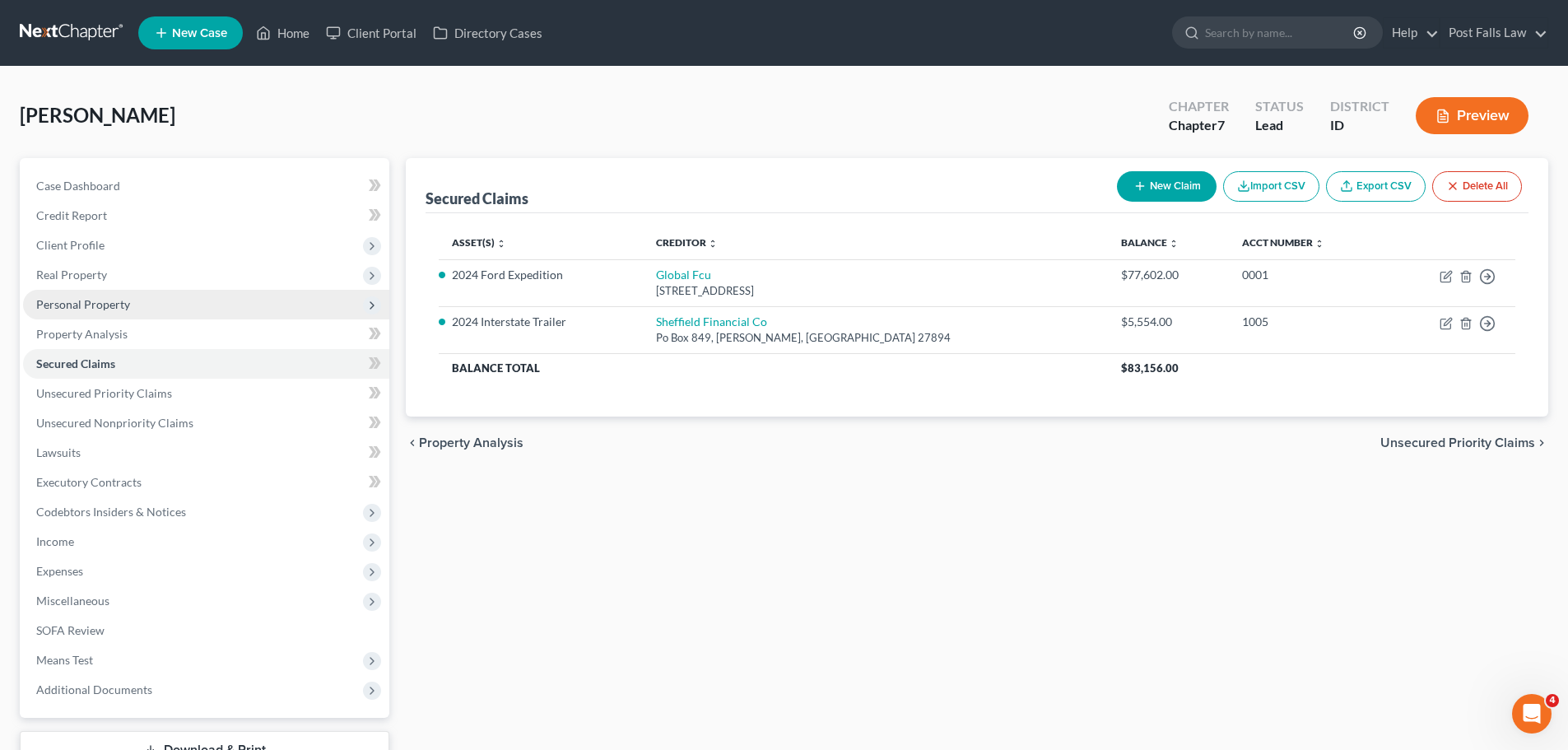
click at [66, 292] on span "Personal Property" at bounding box center [206, 305] width 366 height 30
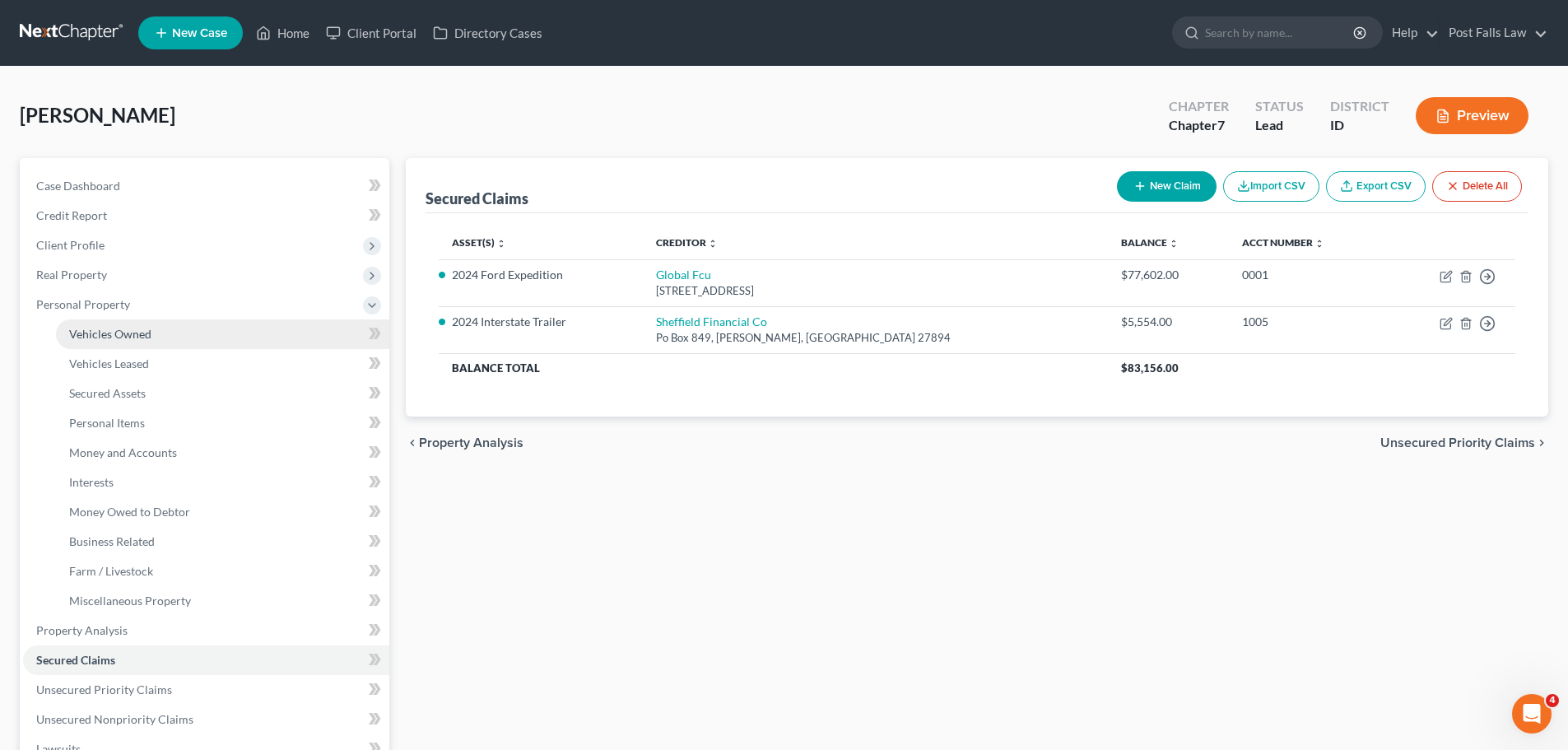
click at [109, 339] on span "Vehicles Owned" at bounding box center [111, 334] width 83 height 14
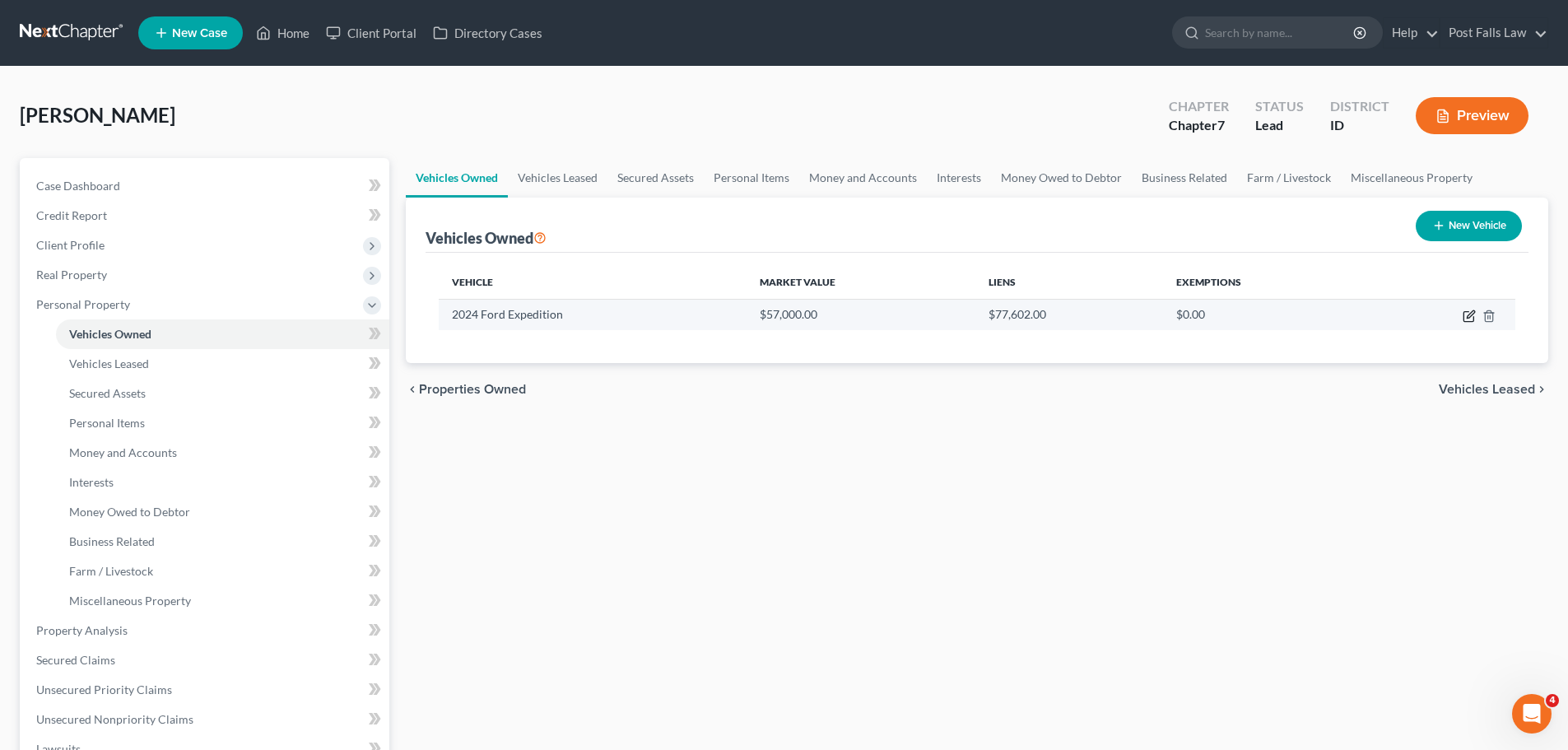
click at [1463, 315] on icon "button" at bounding box center [1470, 316] width 13 height 13
select select "0"
select select "2"
select select "0"
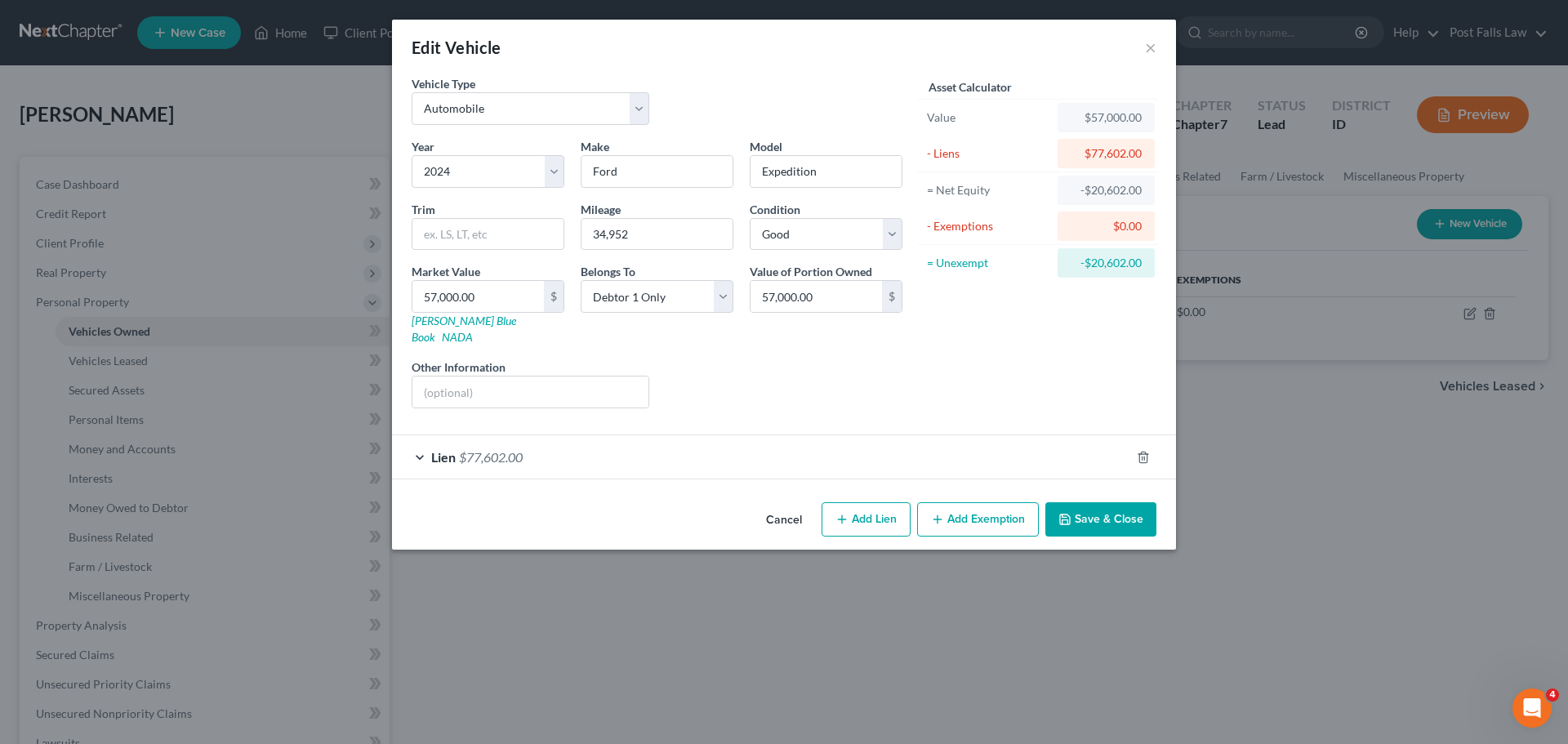
click at [432, 449] on span "Lien" at bounding box center [443, 456] width 25 height 16
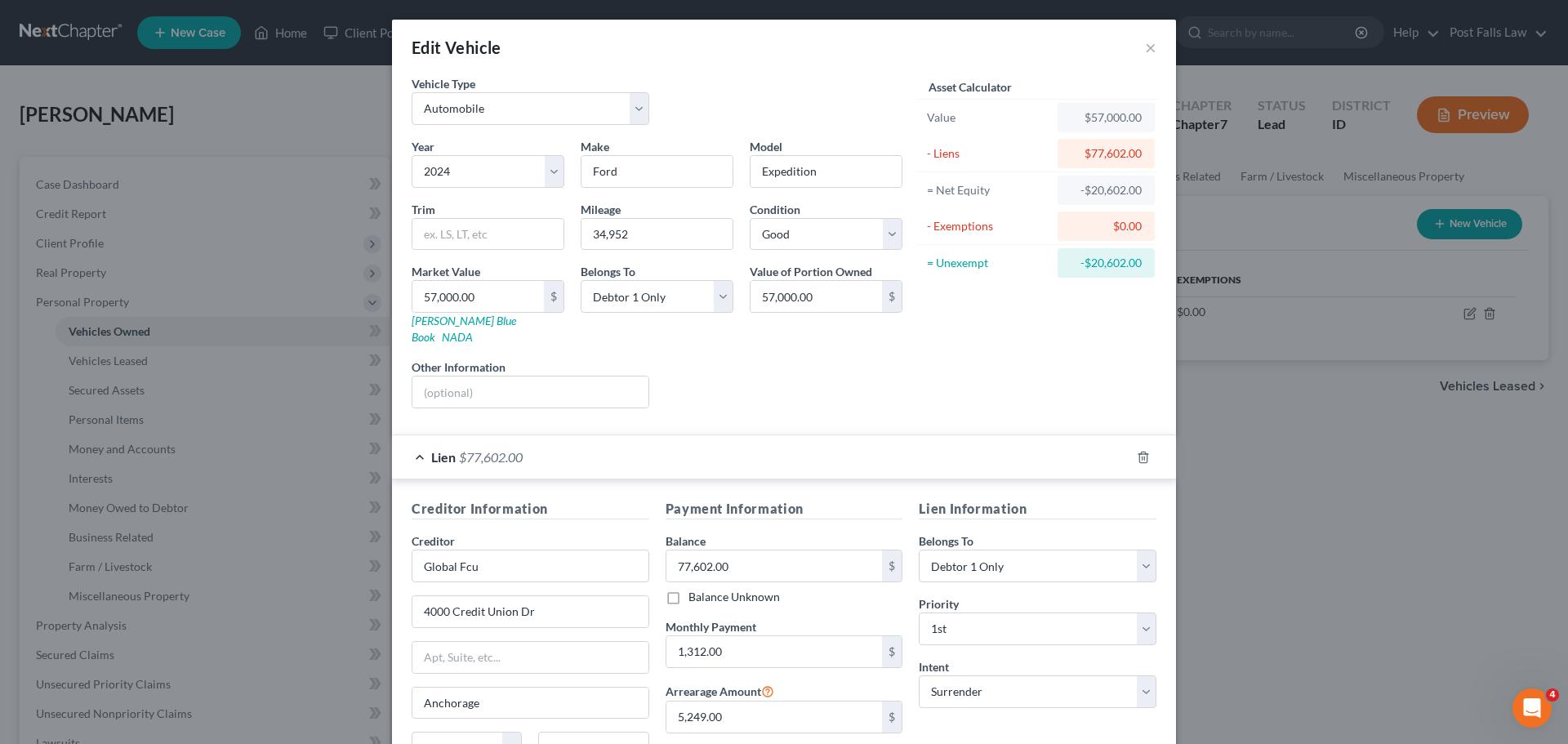
click at [432, 449] on span "Lien" at bounding box center [443, 456] width 25 height 16
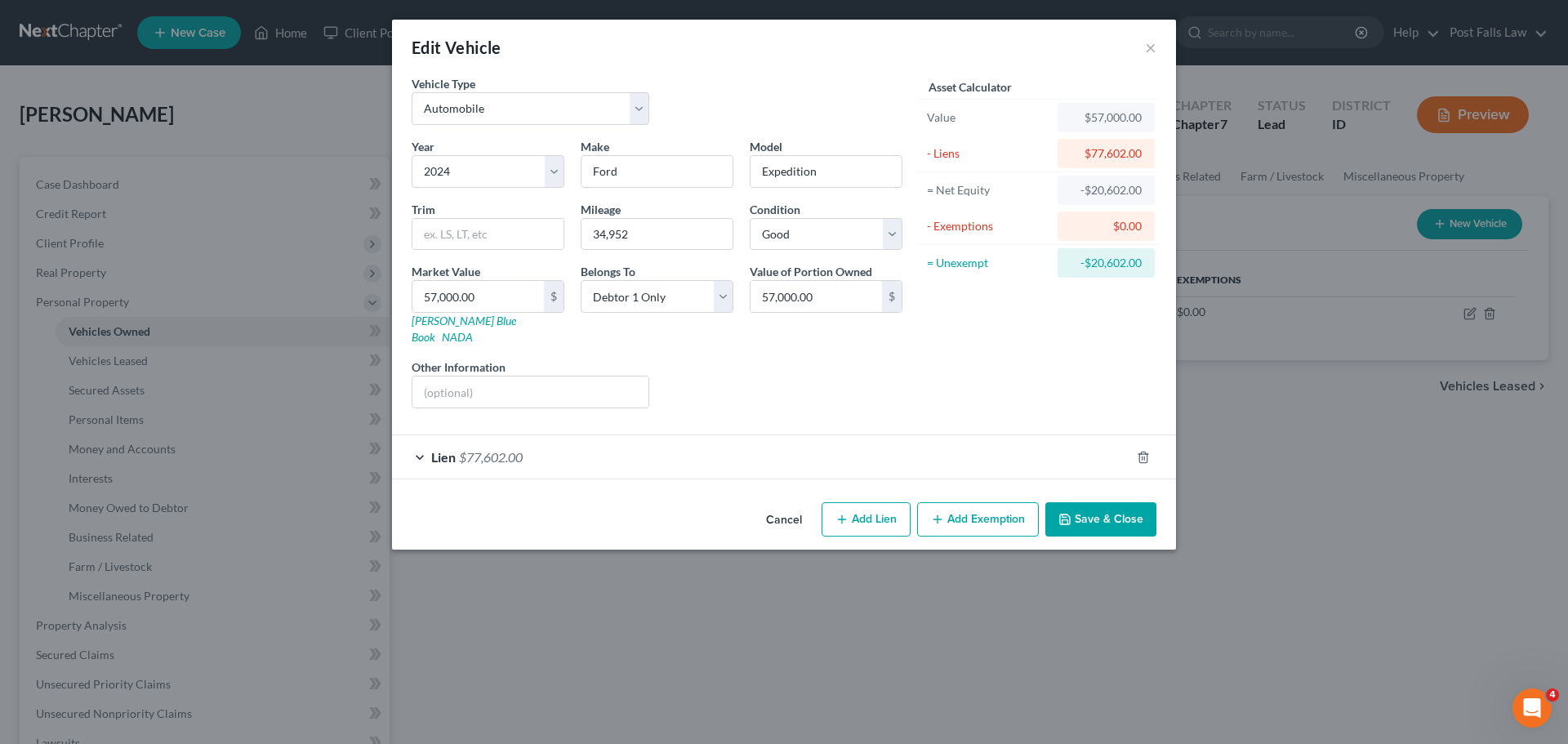
click at [796, 504] on button "Cancel" at bounding box center [784, 520] width 62 height 33
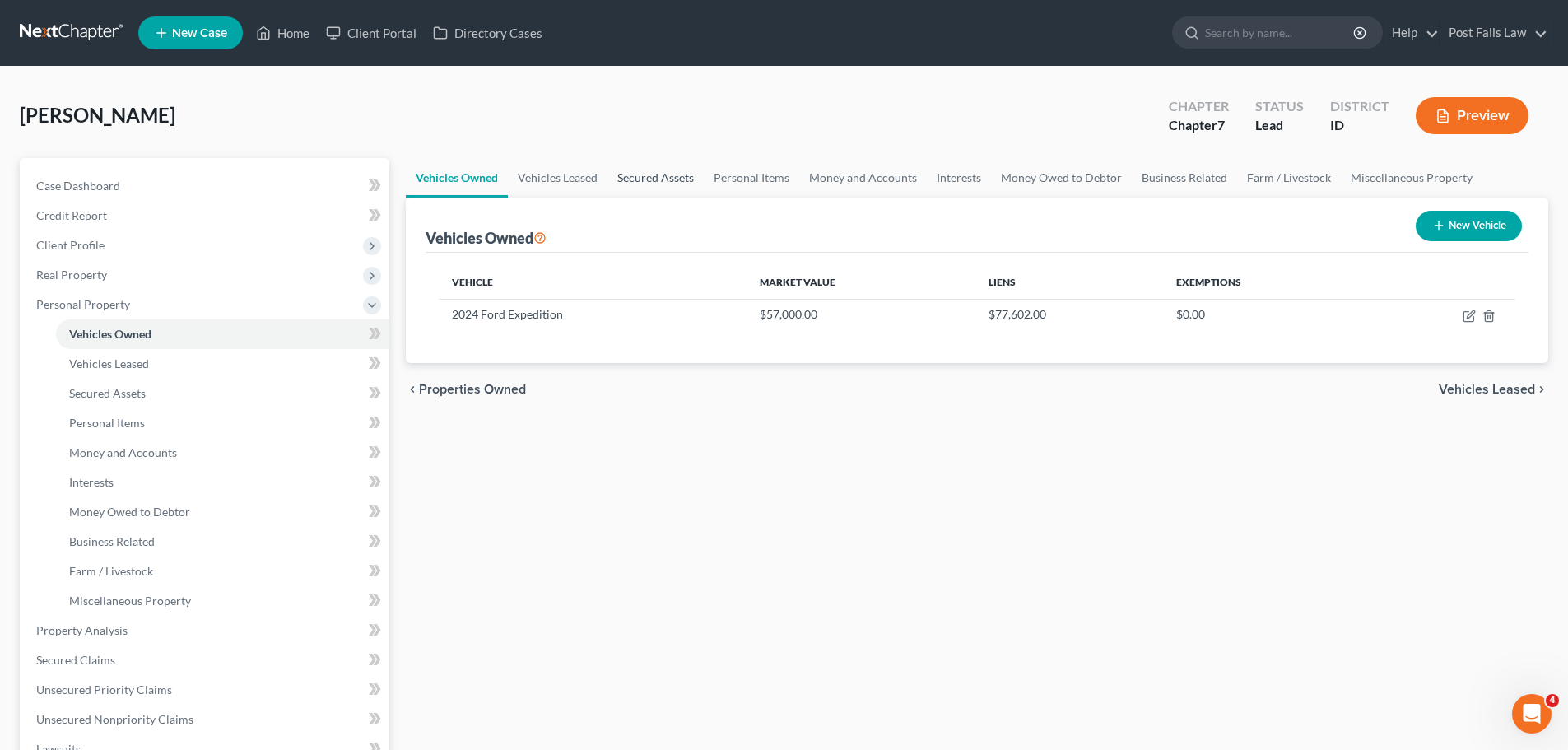
click at [670, 169] on link "Secured Assets" at bounding box center [655, 178] width 97 height 40
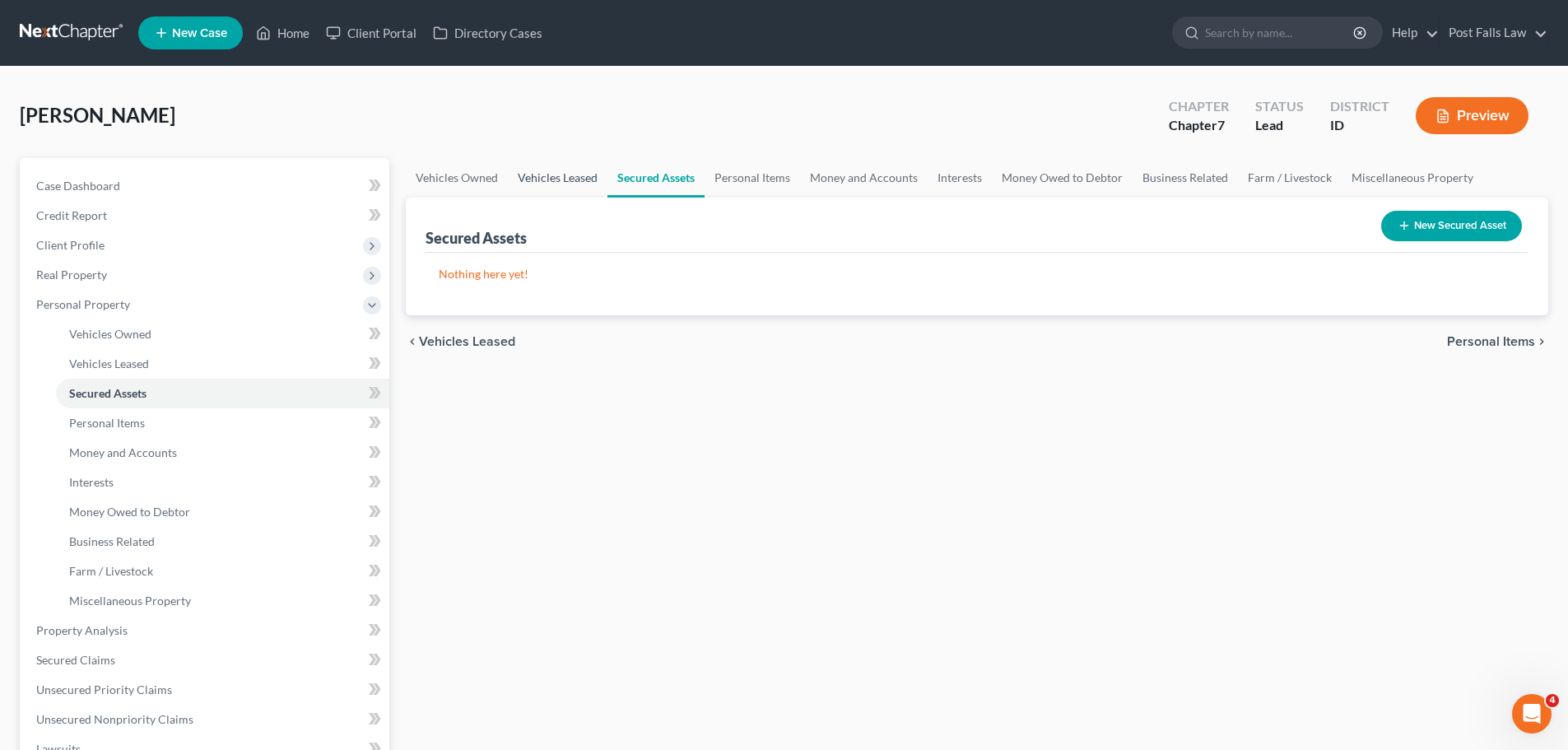
click at [579, 177] on link "Vehicles Leased" at bounding box center [558, 178] width 100 height 40
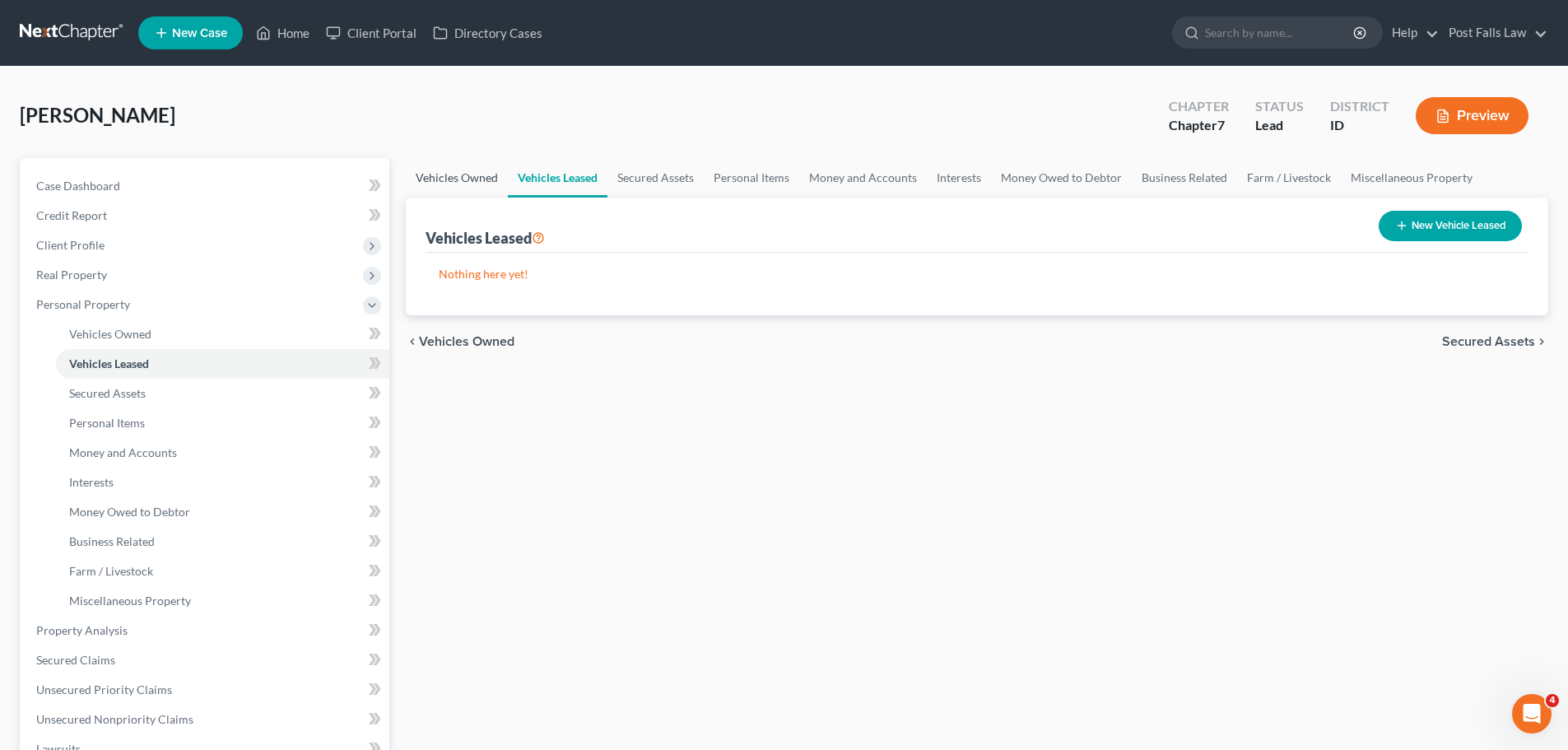
click at [453, 173] on link "Vehicles Owned" at bounding box center [457, 178] width 102 height 40
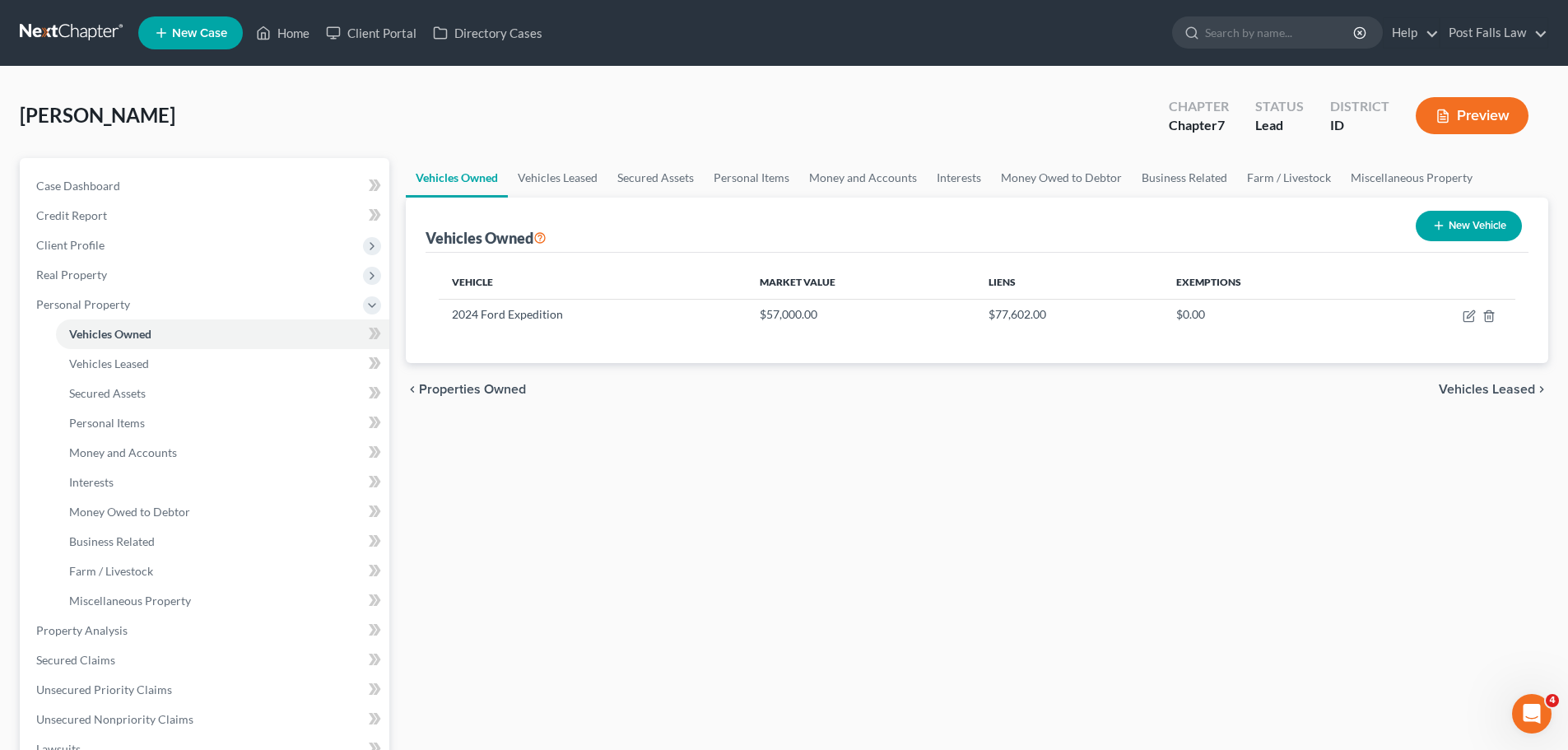
click at [1477, 116] on button "Preview" at bounding box center [1472, 116] width 113 height 37
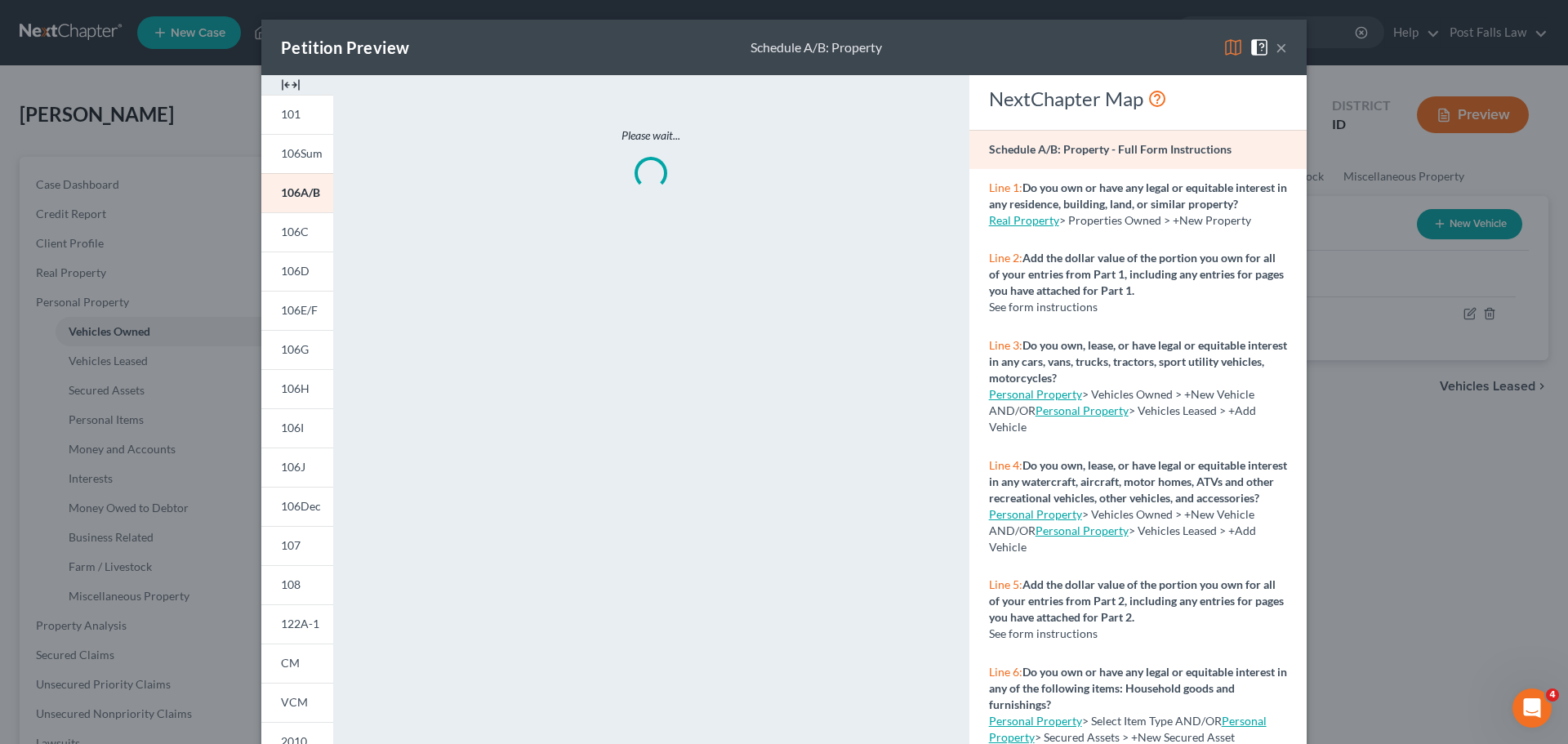
click at [283, 84] on img at bounding box center [291, 85] width 20 height 20
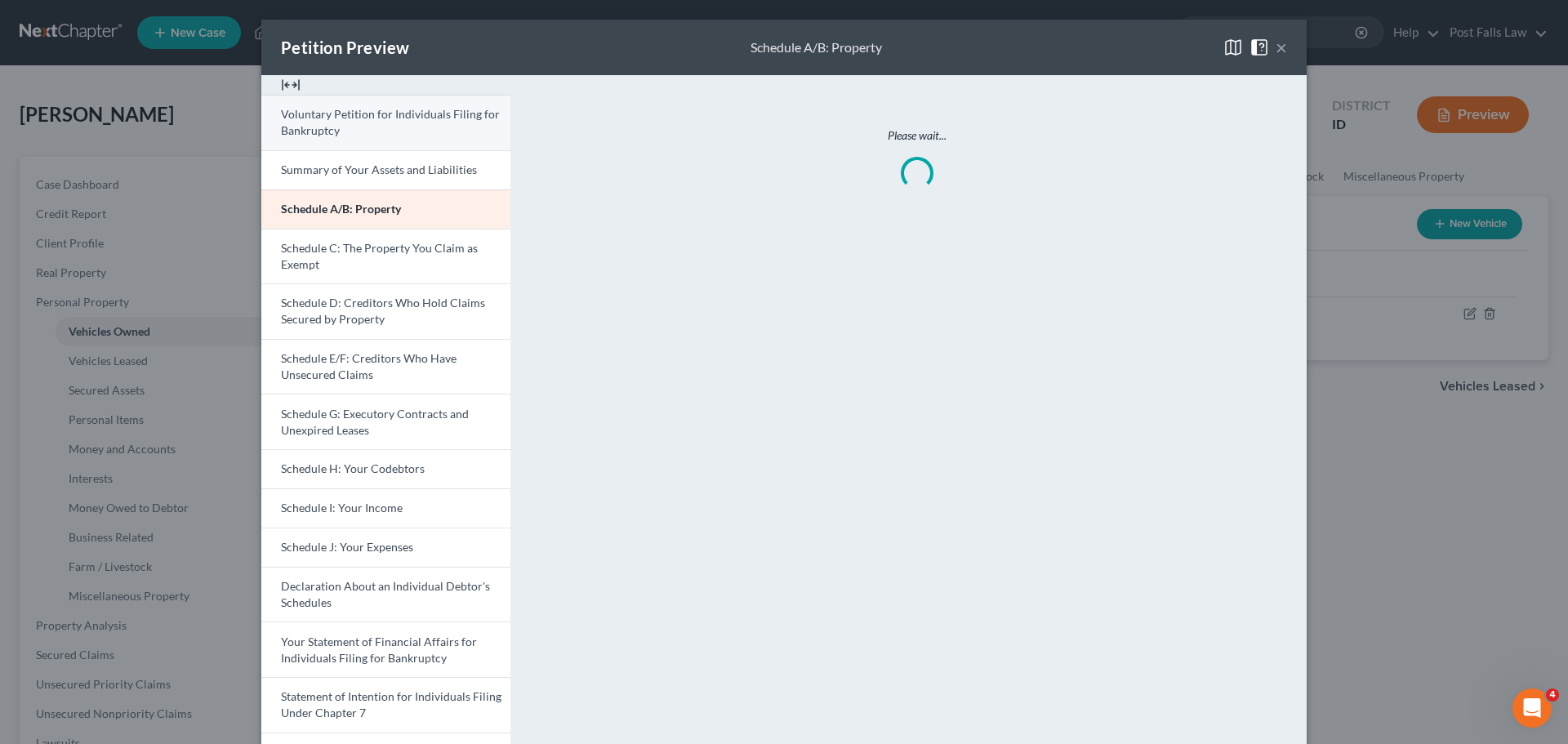
click at [311, 109] on span "Voluntary Petition for Individuals Filing for Bankruptcy" at bounding box center [390, 122] width 219 height 30
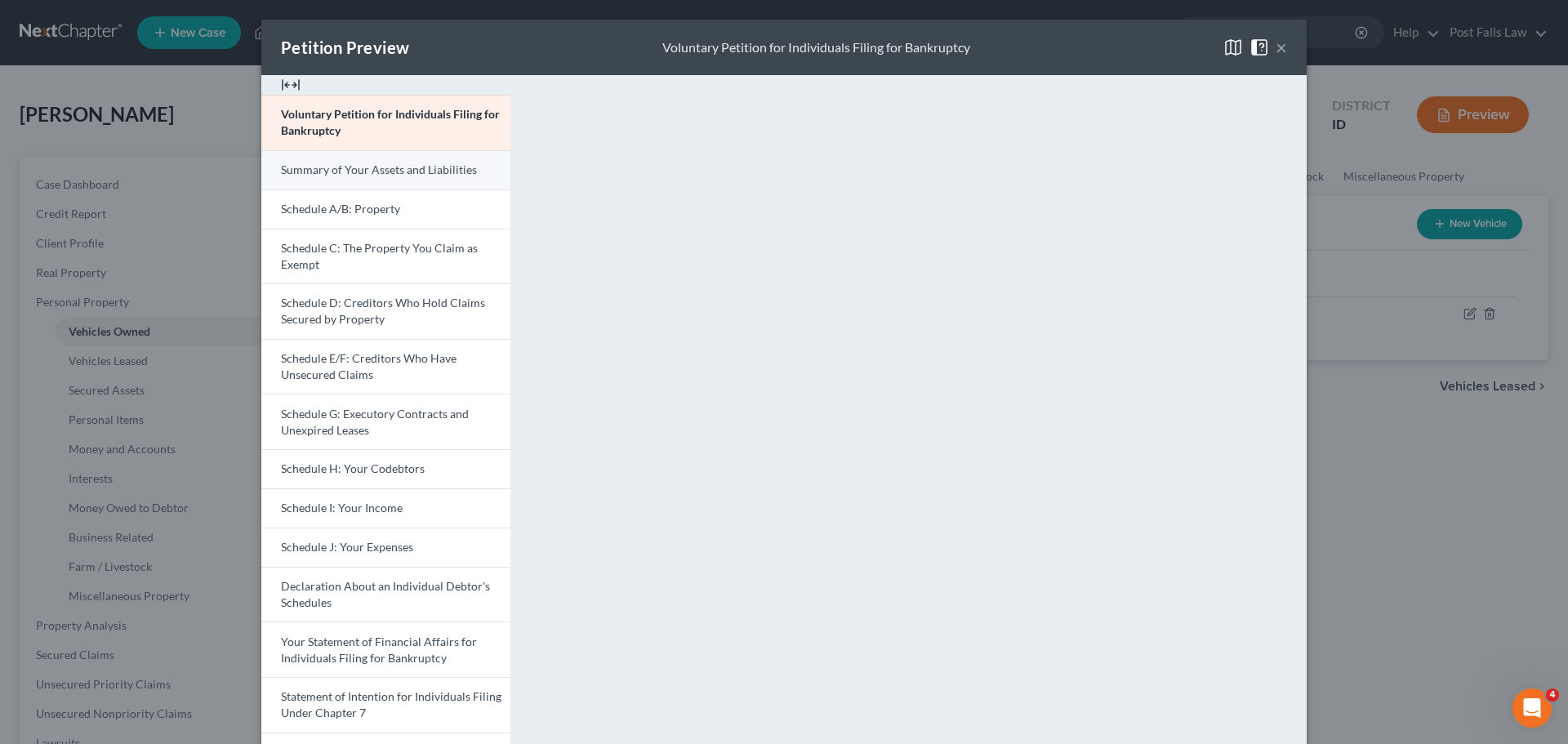
click at [401, 170] on span "Summary of Your Assets and Liabilities" at bounding box center [379, 169] width 196 height 14
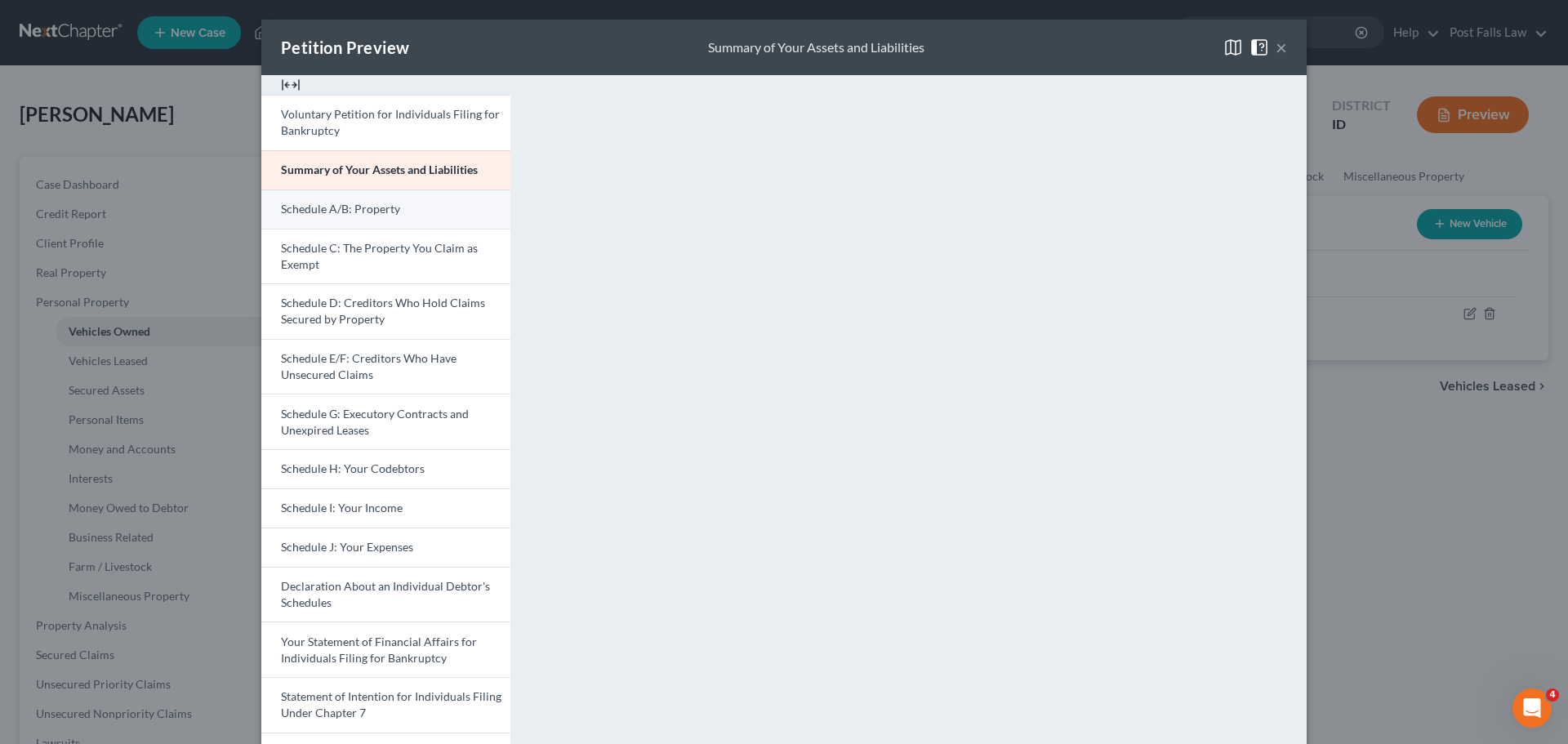
click at [378, 220] on link "Schedule A/B: Property" at bounding box center [386, 209] width 249 height 39
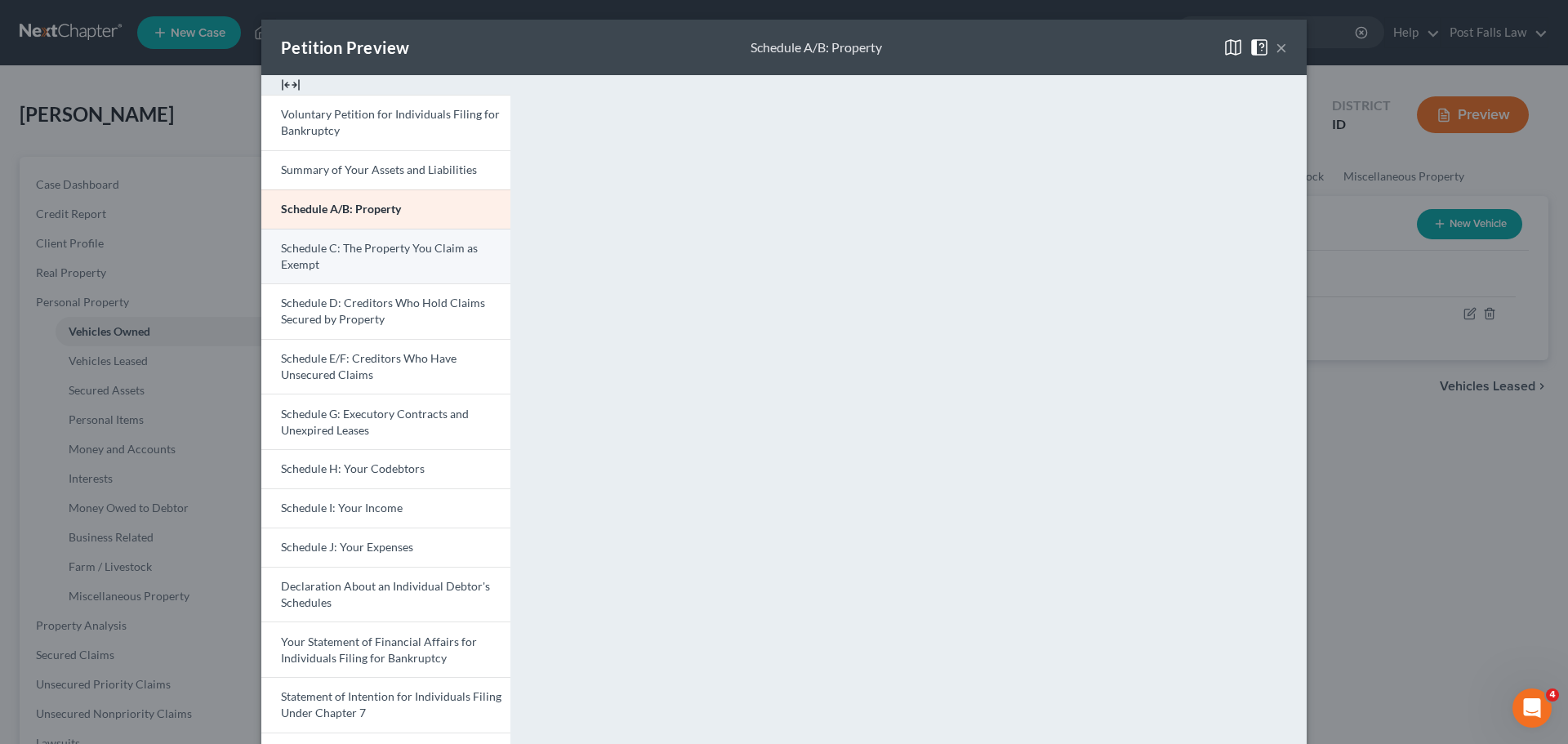
click at [406, 246] on span "Schedule C: The Property You Claim as Exempt" at bounding box center [380, 256] width 197 height 30
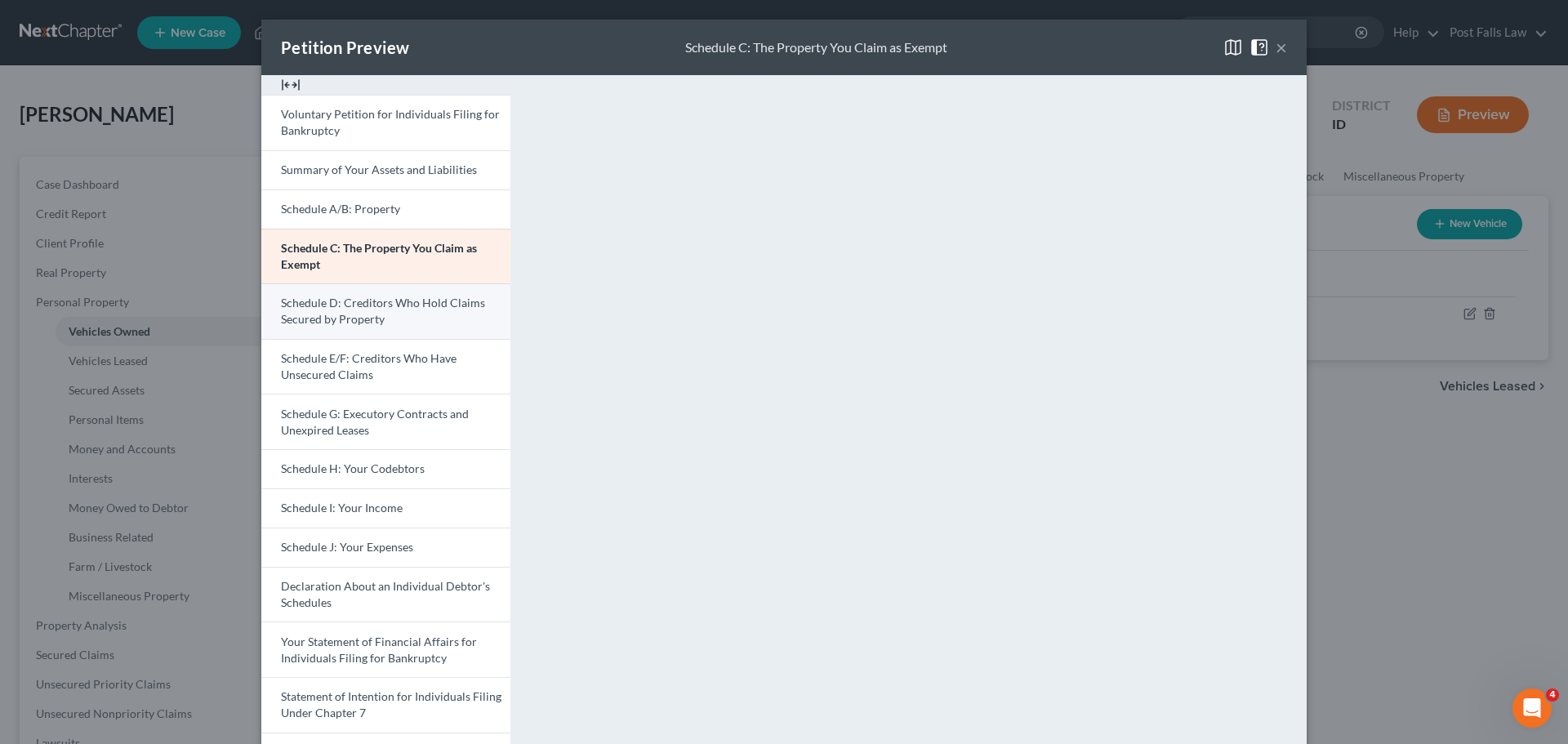
click at [324, 324] on span "Schedule D: Creditors Who Hold Claims Secured by Property" at bounding box center [383, 311] width 204 height 30
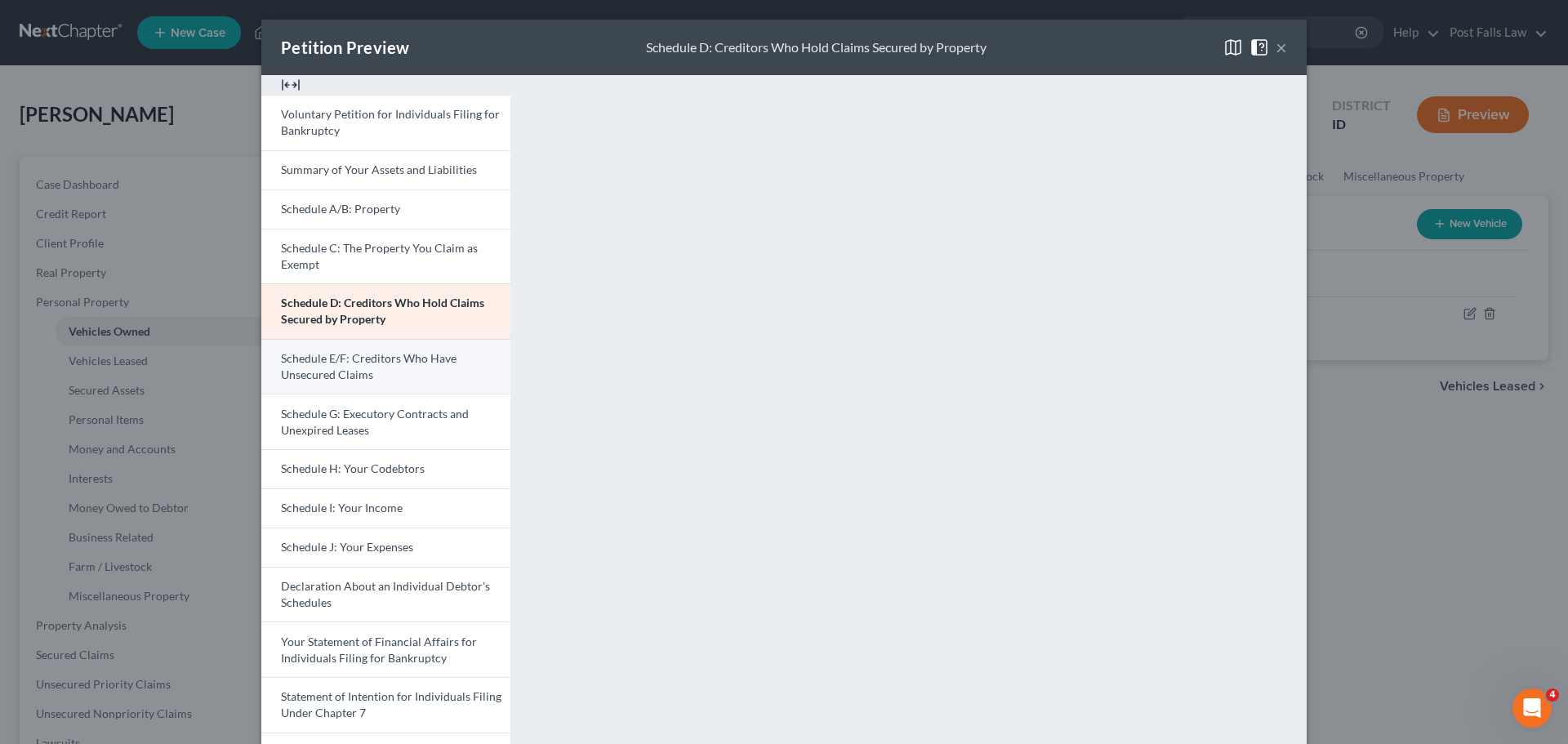
click at [380, 365] on link "Schedule E/F: Creditors Who Have Unsecured Claims" at bounding box center [386, 367] width 249 height 56
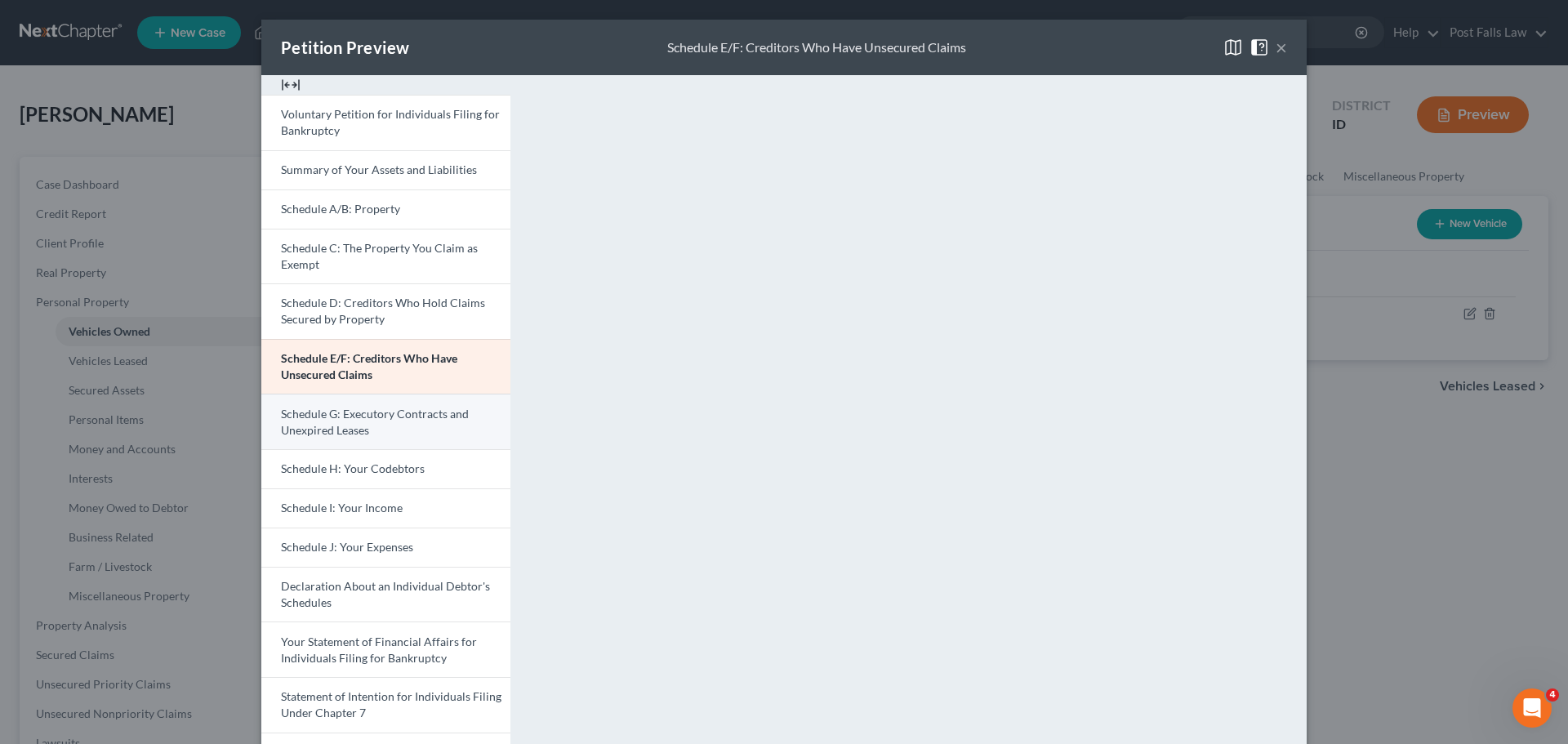
click at [398, 420] on span "Schedule G: Executory Contracts and Unexpired Leases" at bounding box center [375, 421] width 188 height 30
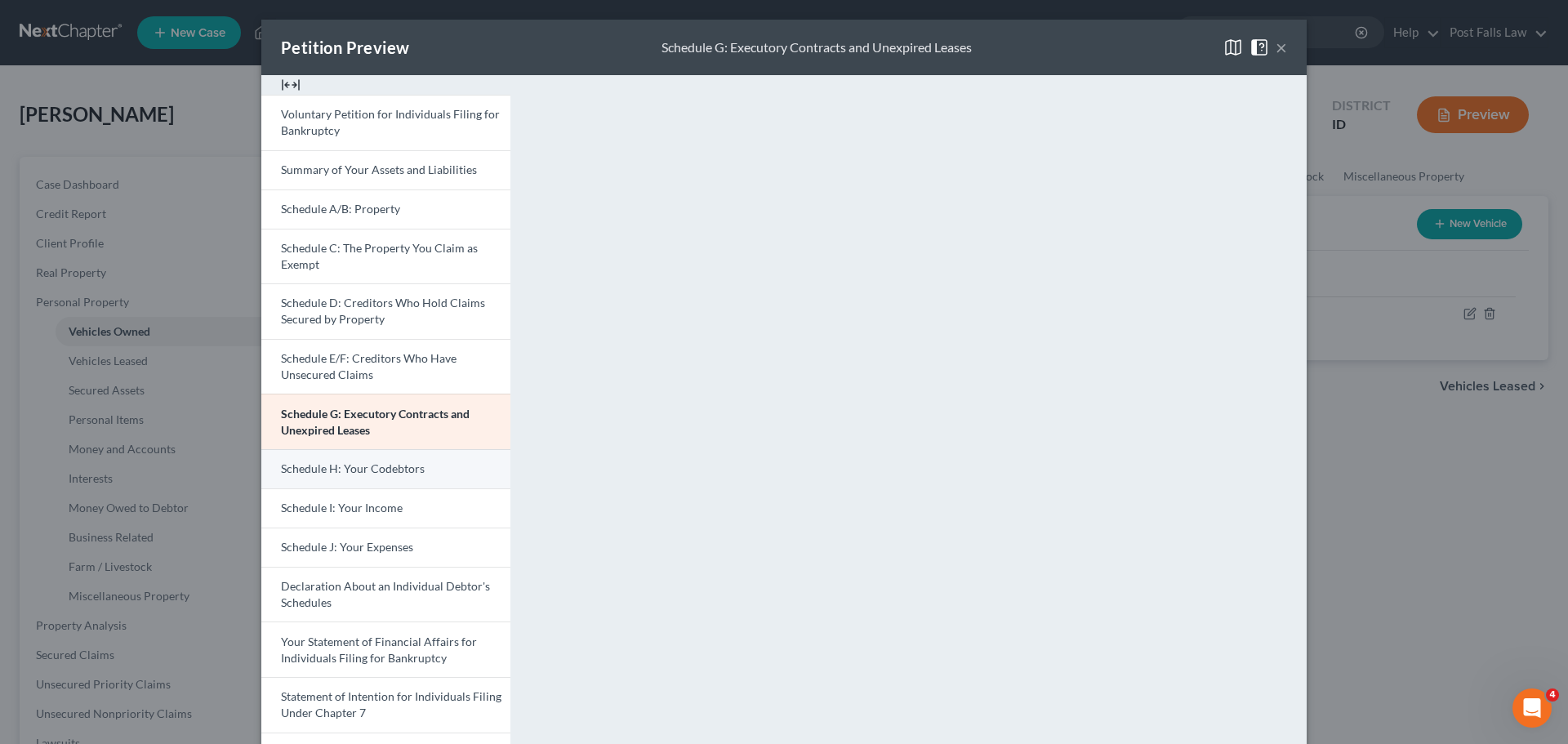
click at [408, 472] on span "Schedule H: Your Codebtors" at bounding box center [352, 468] width 143 height 14
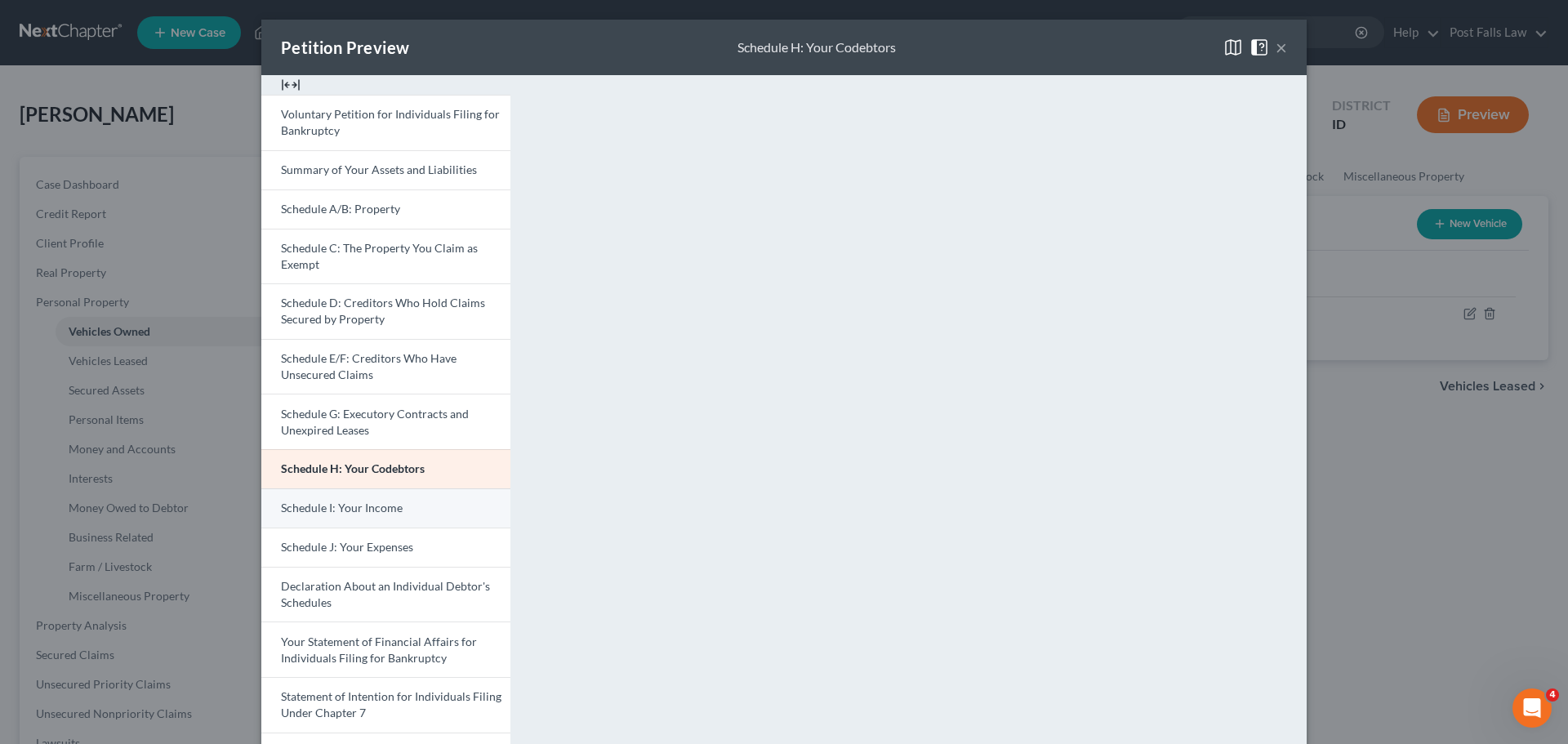
click at [452, 509] on link "Schedule I: Your Income" at bounding box center [386, 508] width 249 height 39
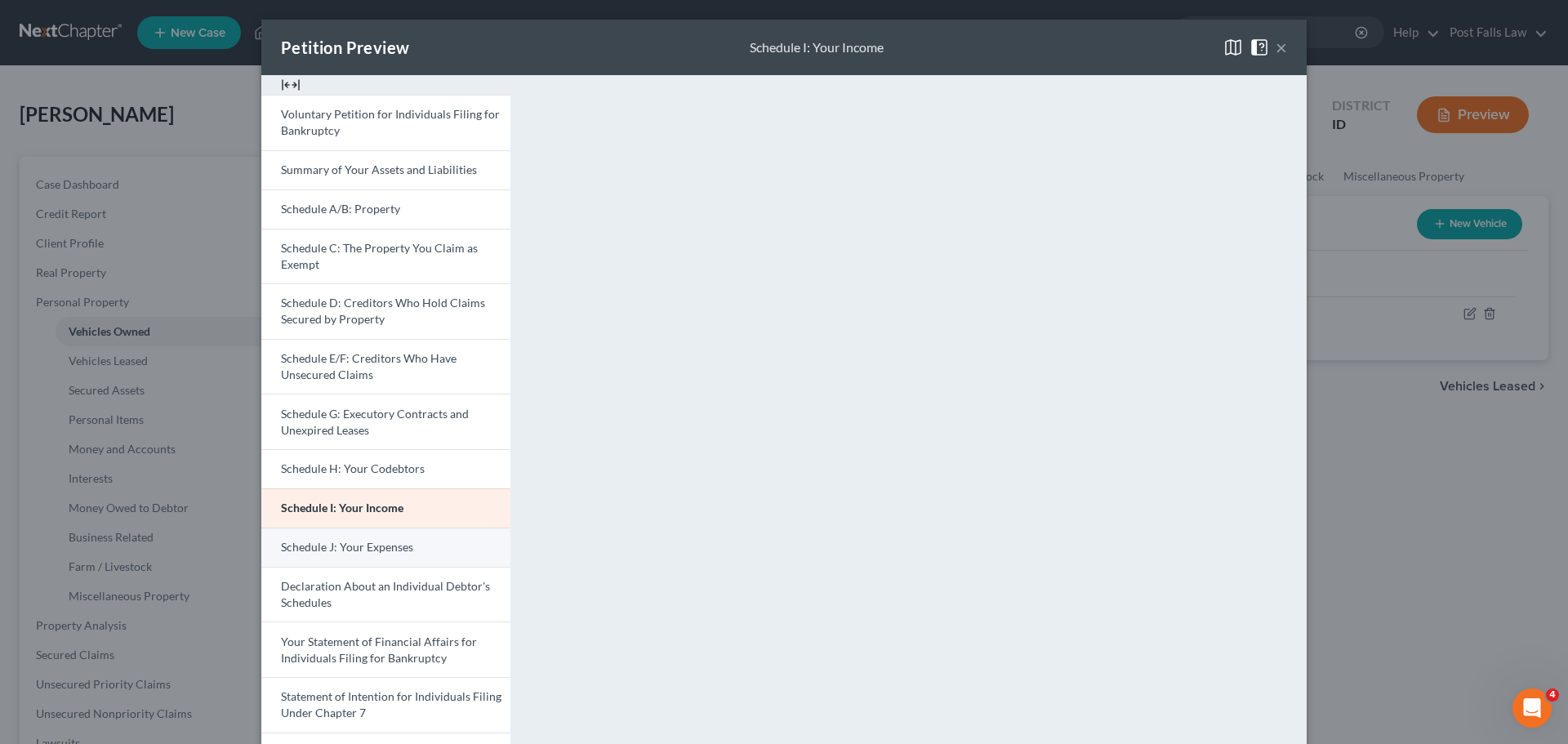
click at [454, 552] on link "Schedule J: Your Expenses" at bounding box center [386, 547] width 249 height 39
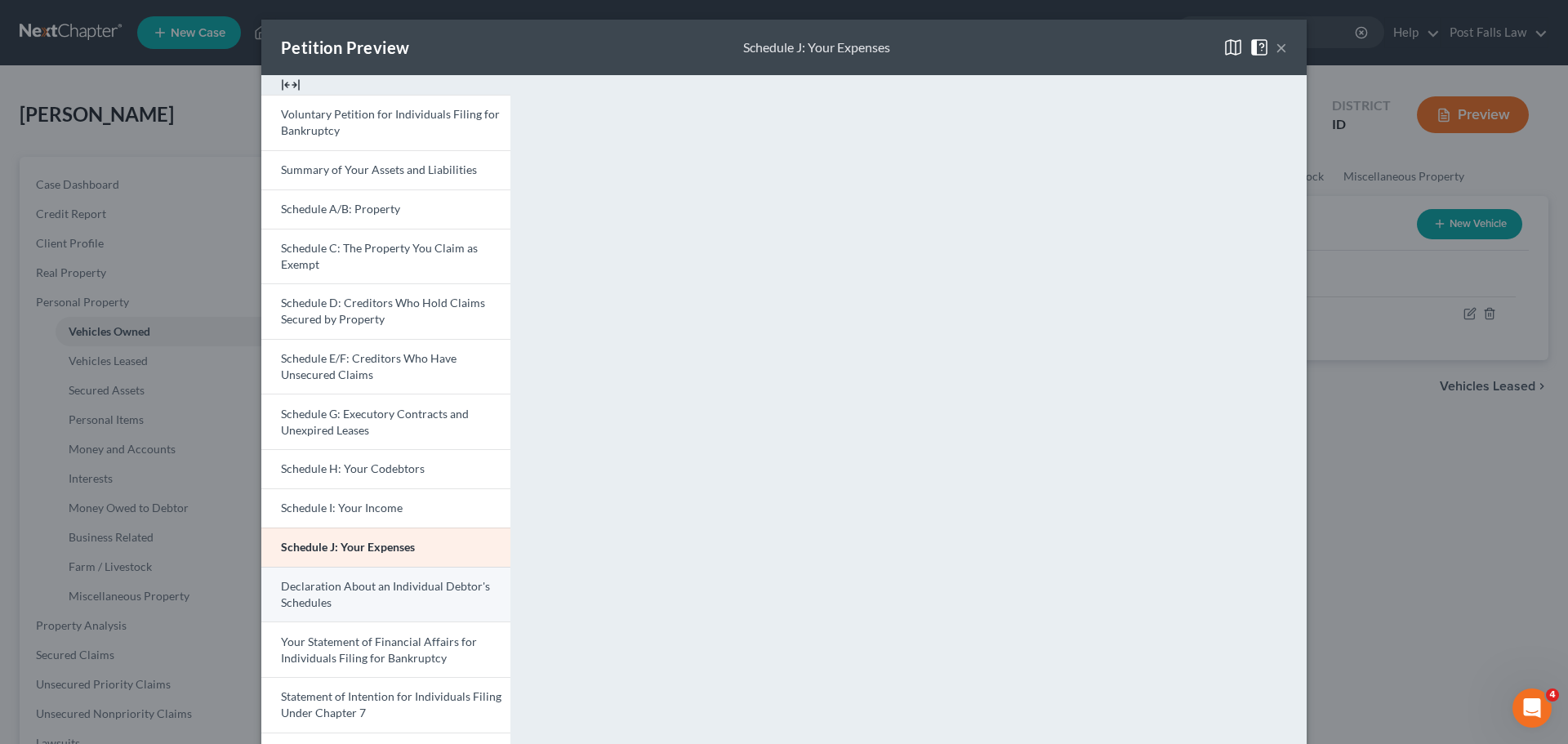
click at [402, 584] on span "Declaration About an Individual Debtor's Schedules" at bounding box center [385, 594] width 209 height 30
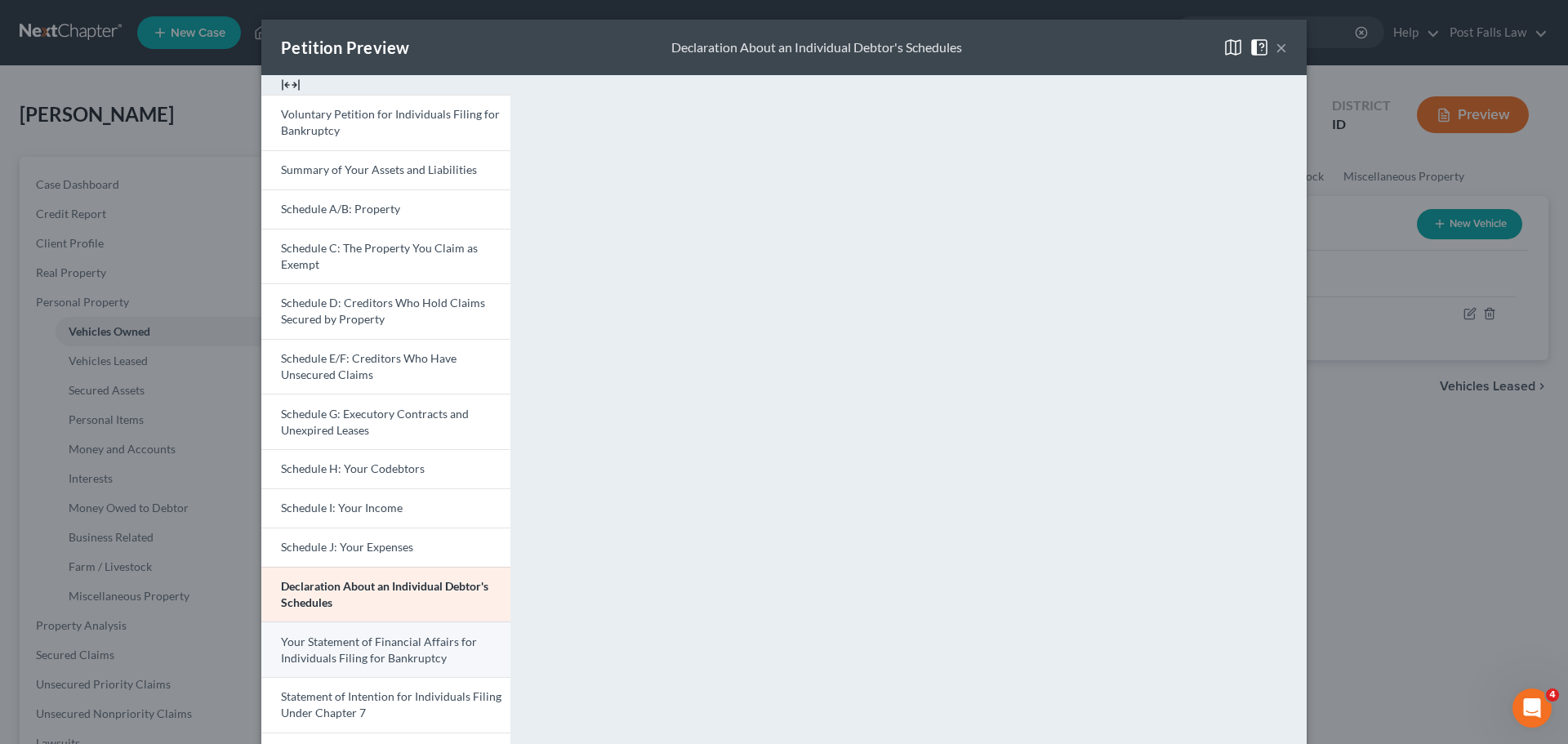
click at [453, 654] on link "Your Statement of Financial Affairs for Individuals Filing for Bankruptcy" at bounding box center [386, 649] width 249 height 56
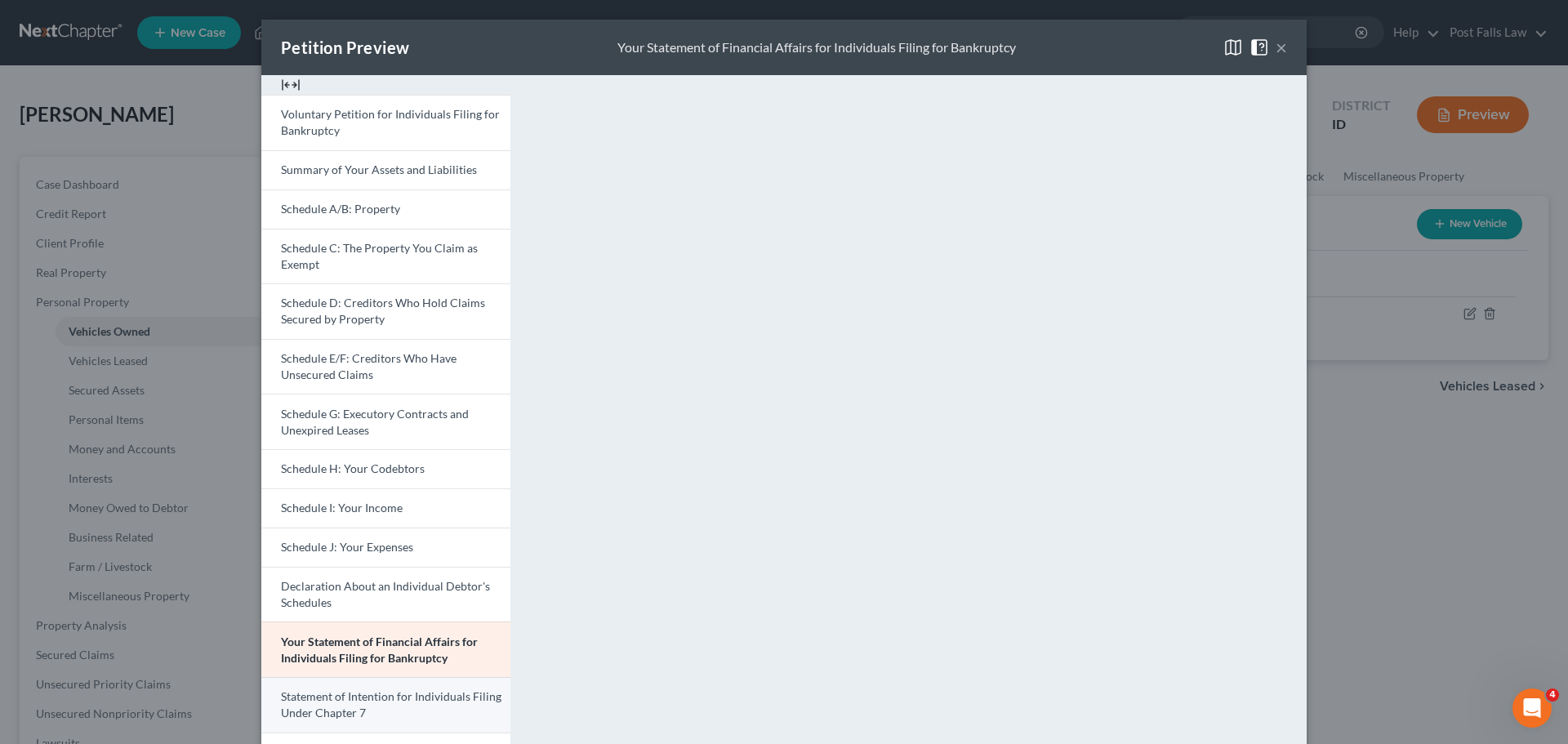
click at [416, 701] on span "Statement of Intention for Individuals Filing Under Chapter 7" at bounding box center [391, 704] width 220 height 30
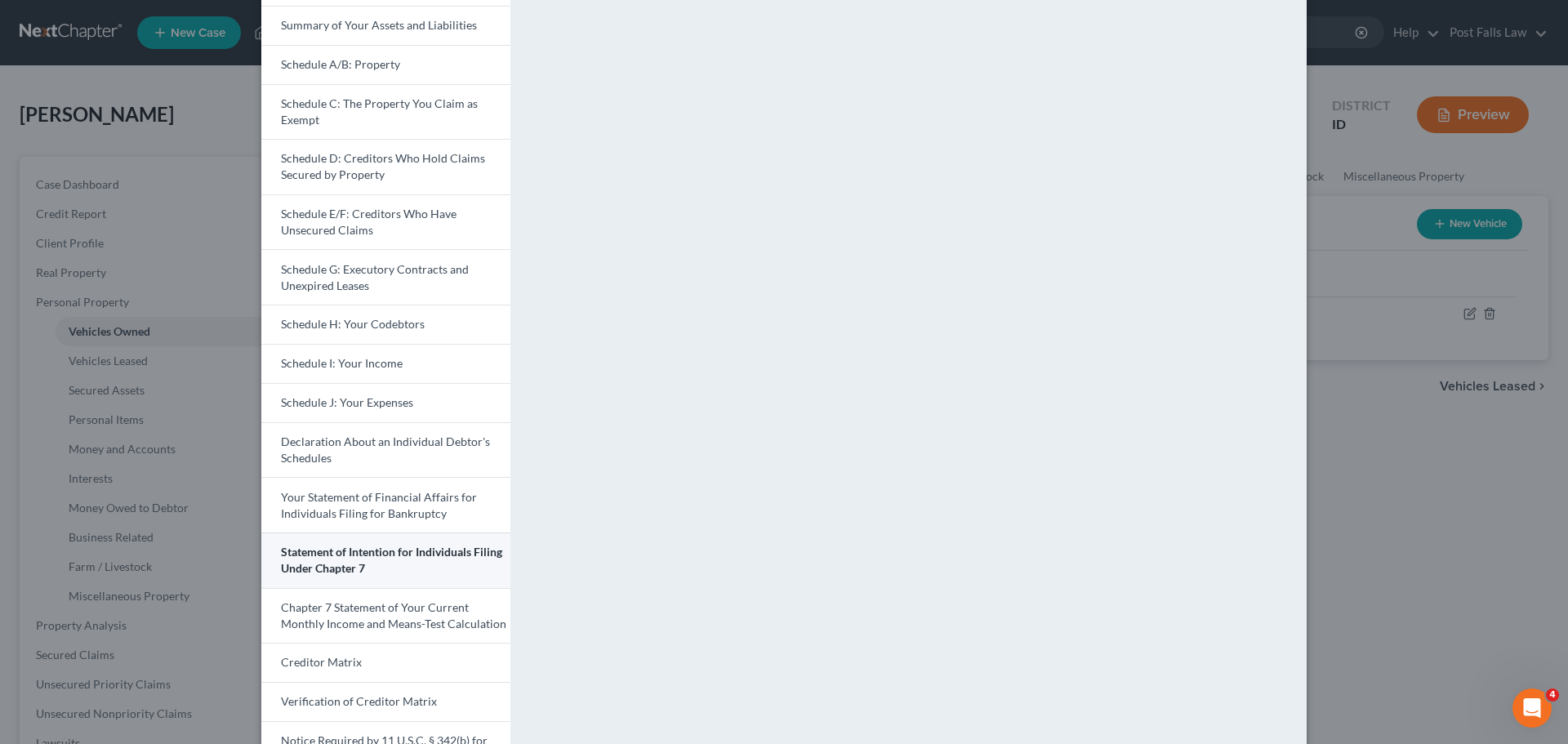
scroll to position [163, 0]
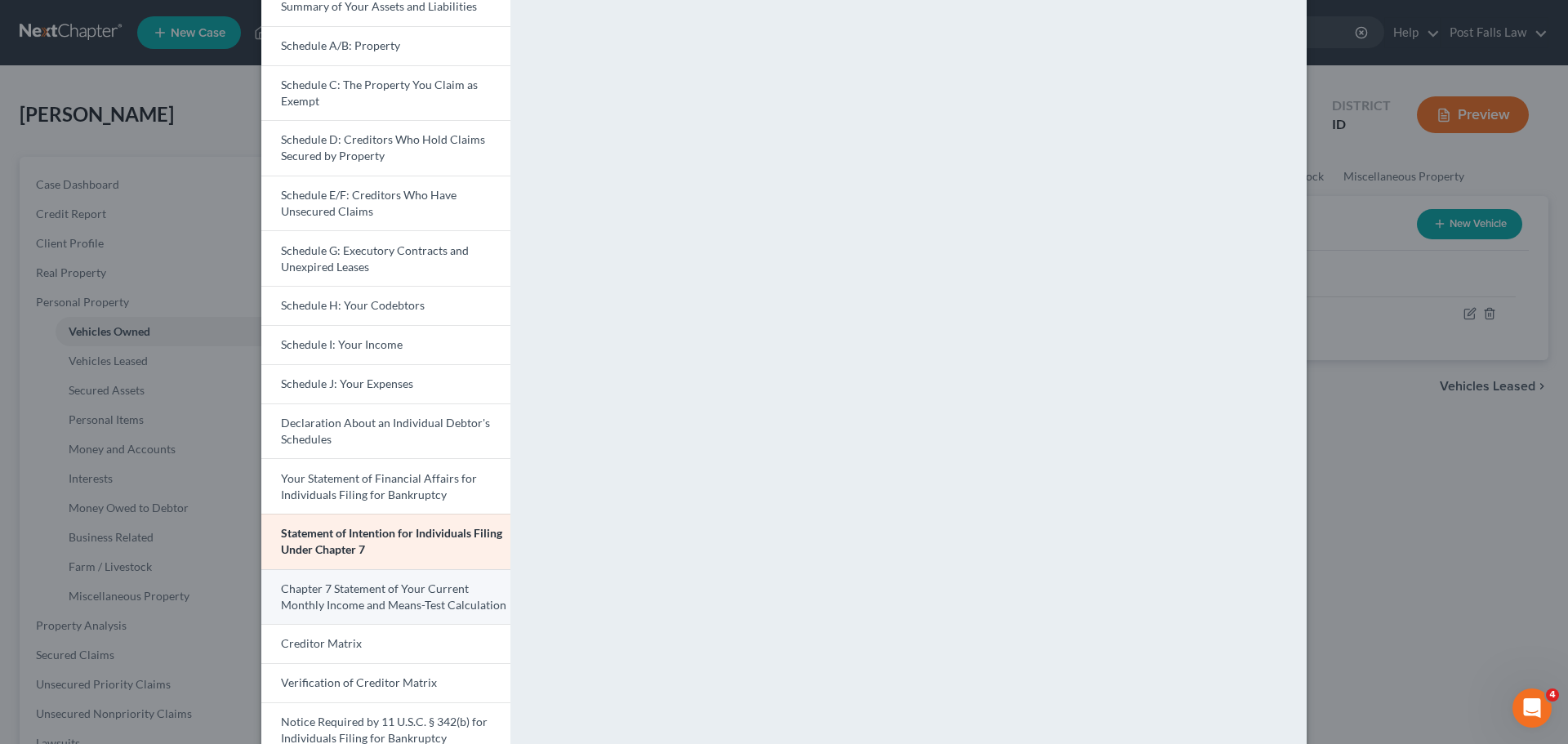
click at [381, 601] on span "Chapter 7 Statement of Your Current Monthly Income and Means-Test Calculation" at bounding box center [393, 597] width 225 height 30
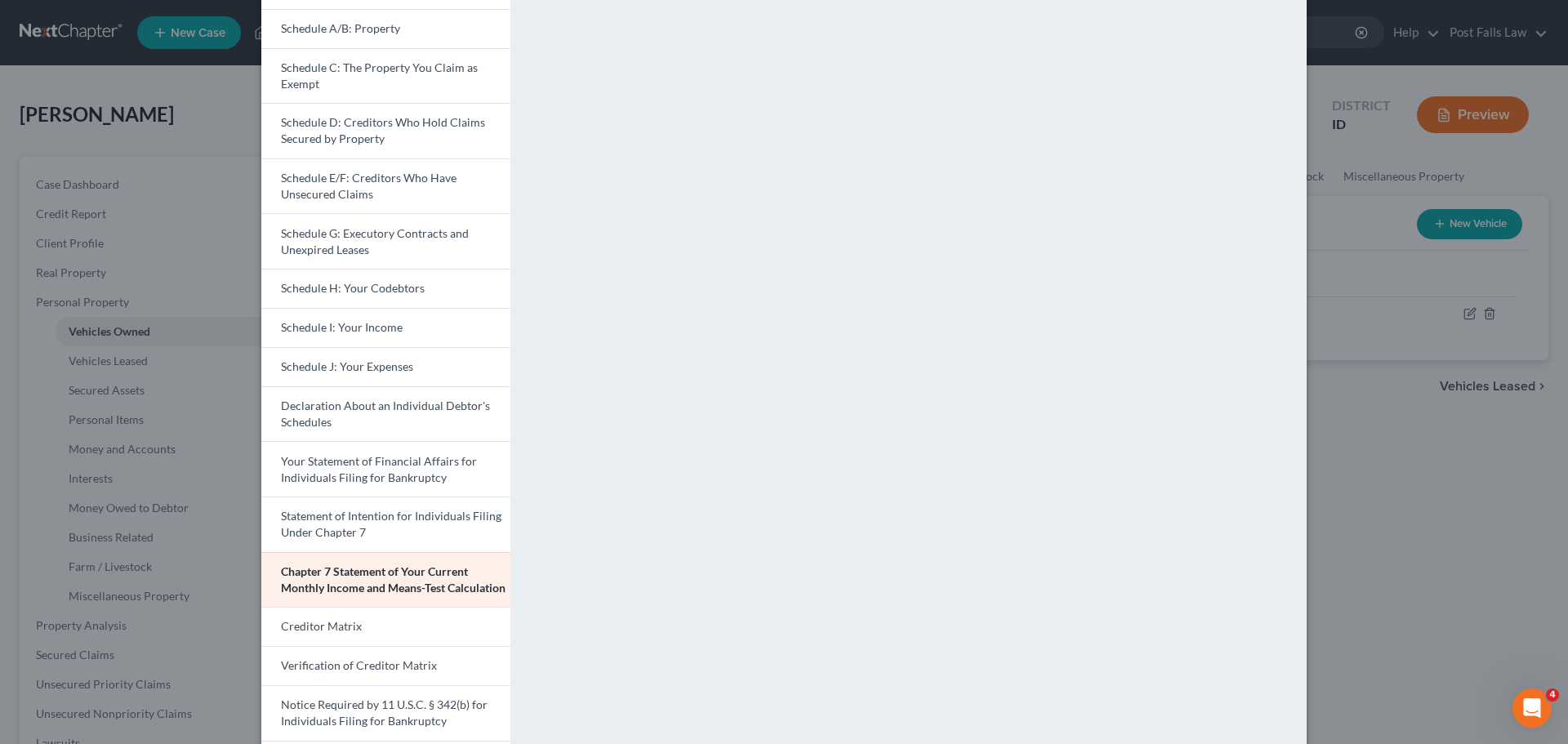
scroll to position [245, 0]
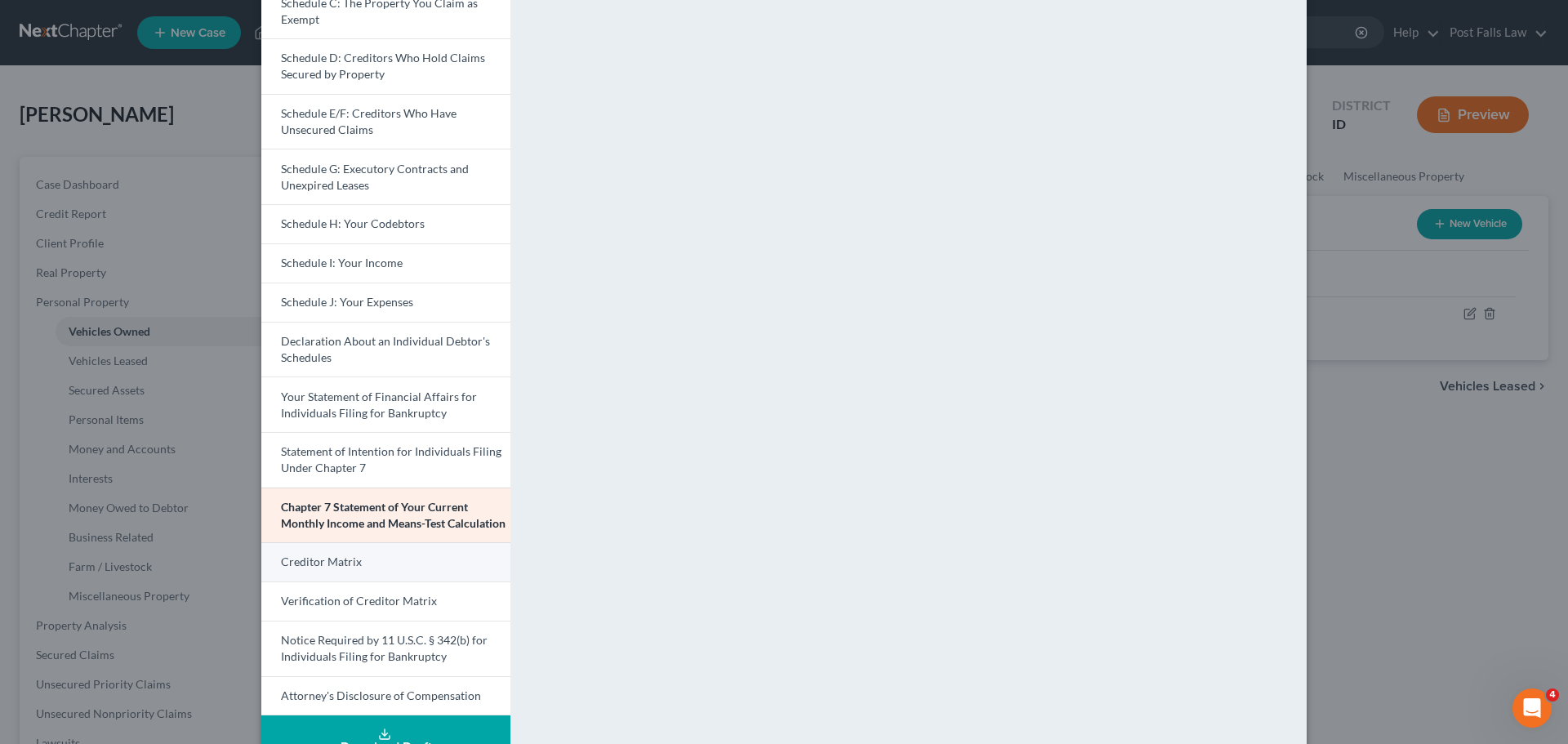
click at [403, 573] on link "Creditor Matrix" at bounding box center [386, 562] width 249 height 39
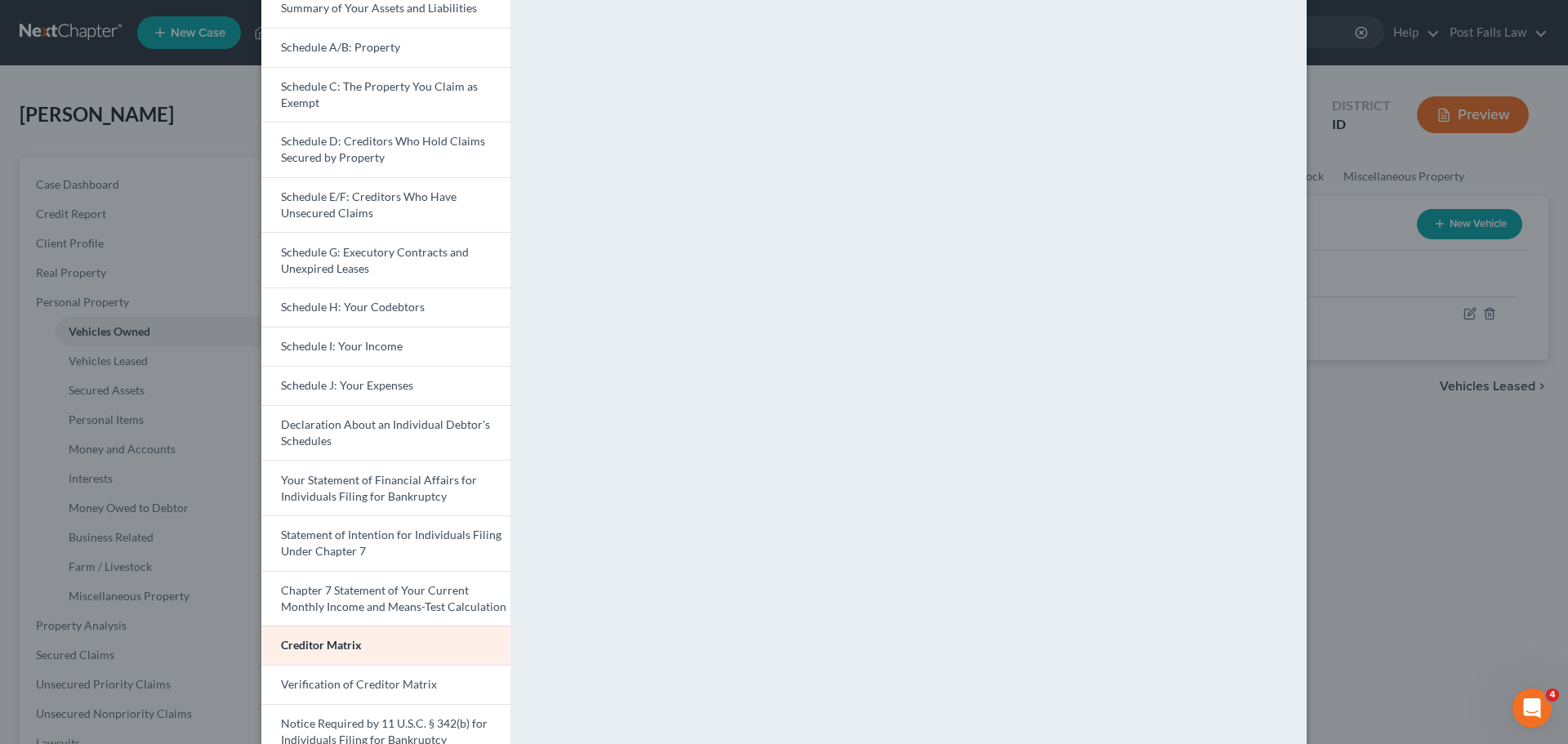
scroll to position [163, 0]
click at [389, 675] on span "Verification of Creditor Matrix" at bounding box center [359, 682] width 156 height 14
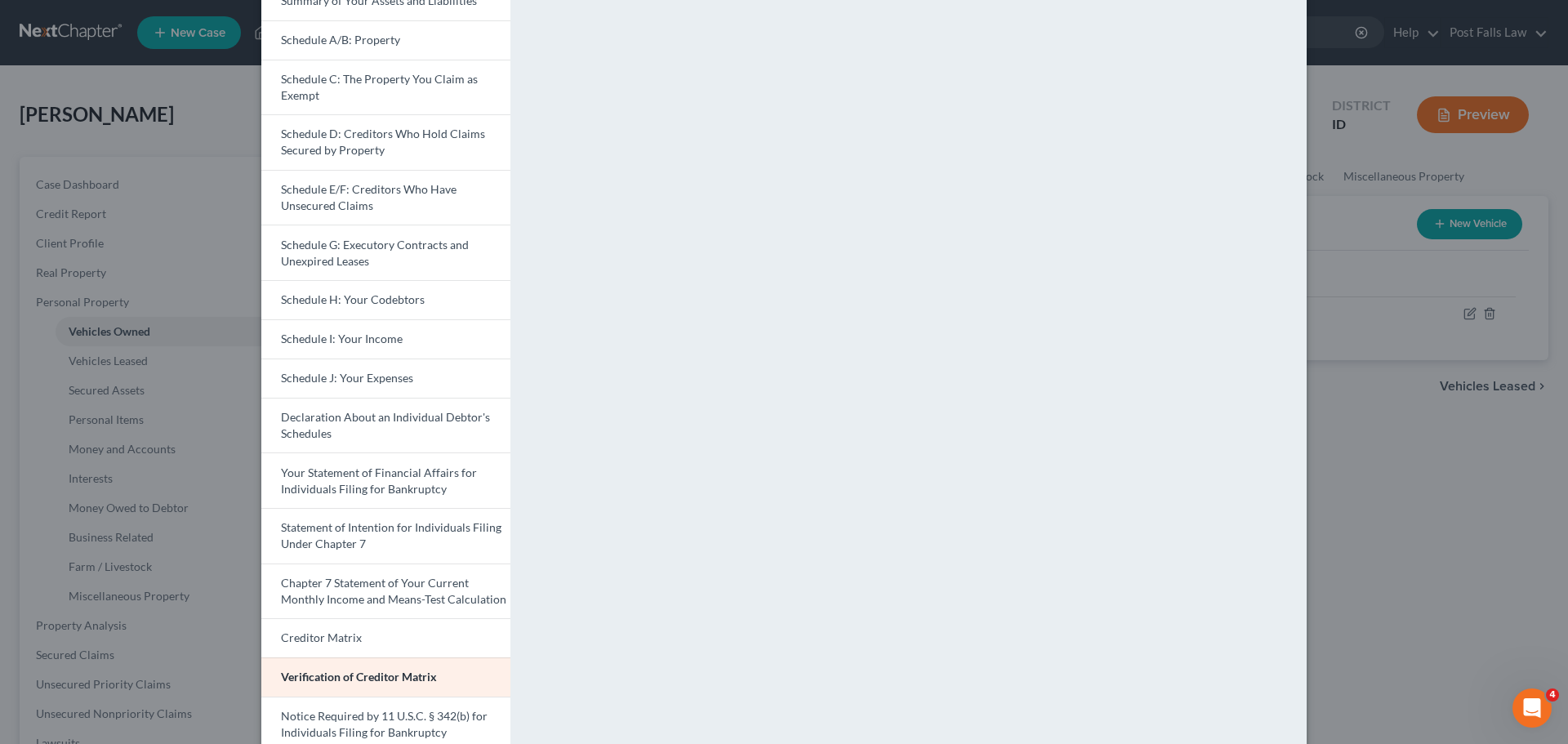
scroll to position [245, 0]
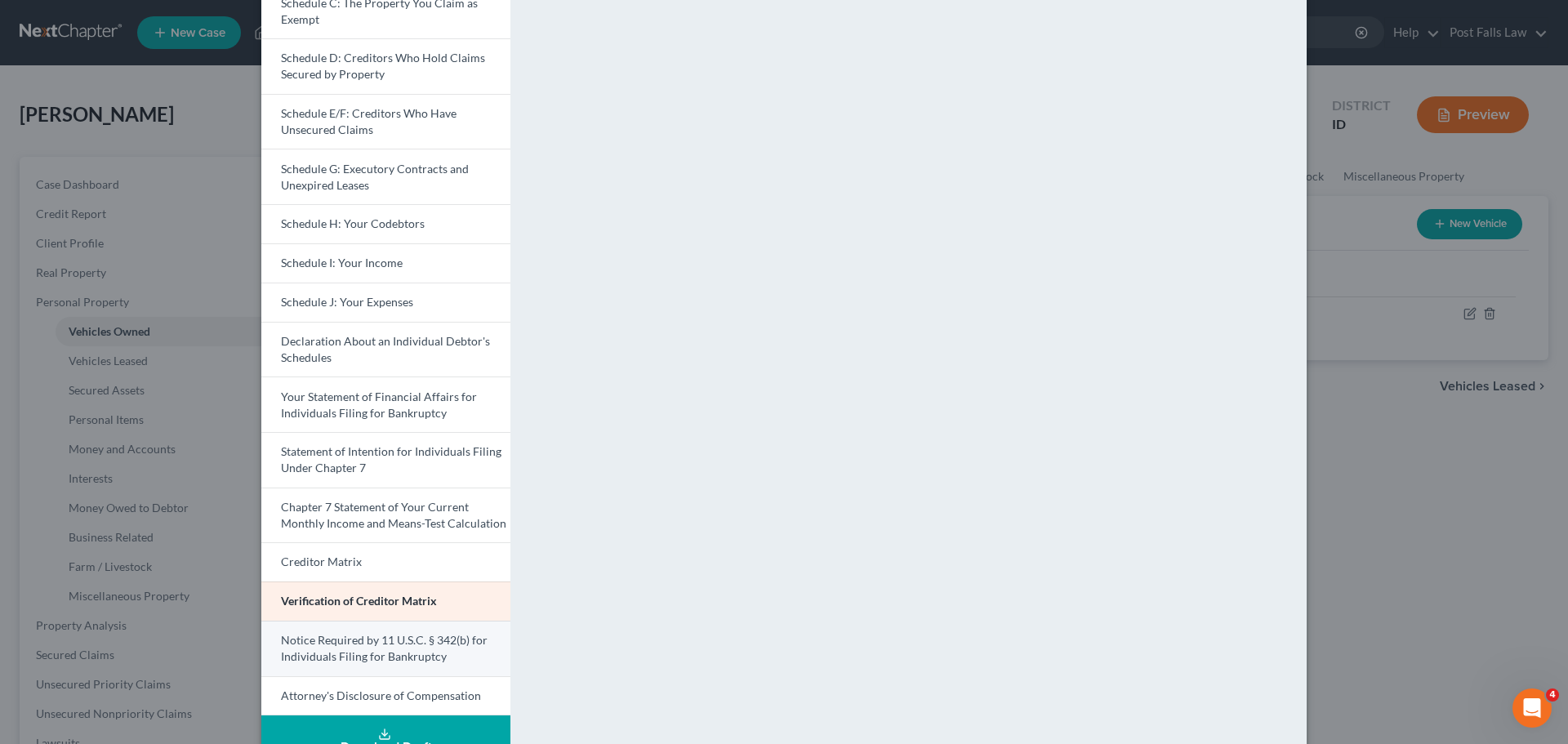
click at [416, 639] on span "Notice Required by 11 U.S.C. § 342(b) for Individuals Filing for Bankruptcy" at bounding box center [384, 647] width 207 height 30
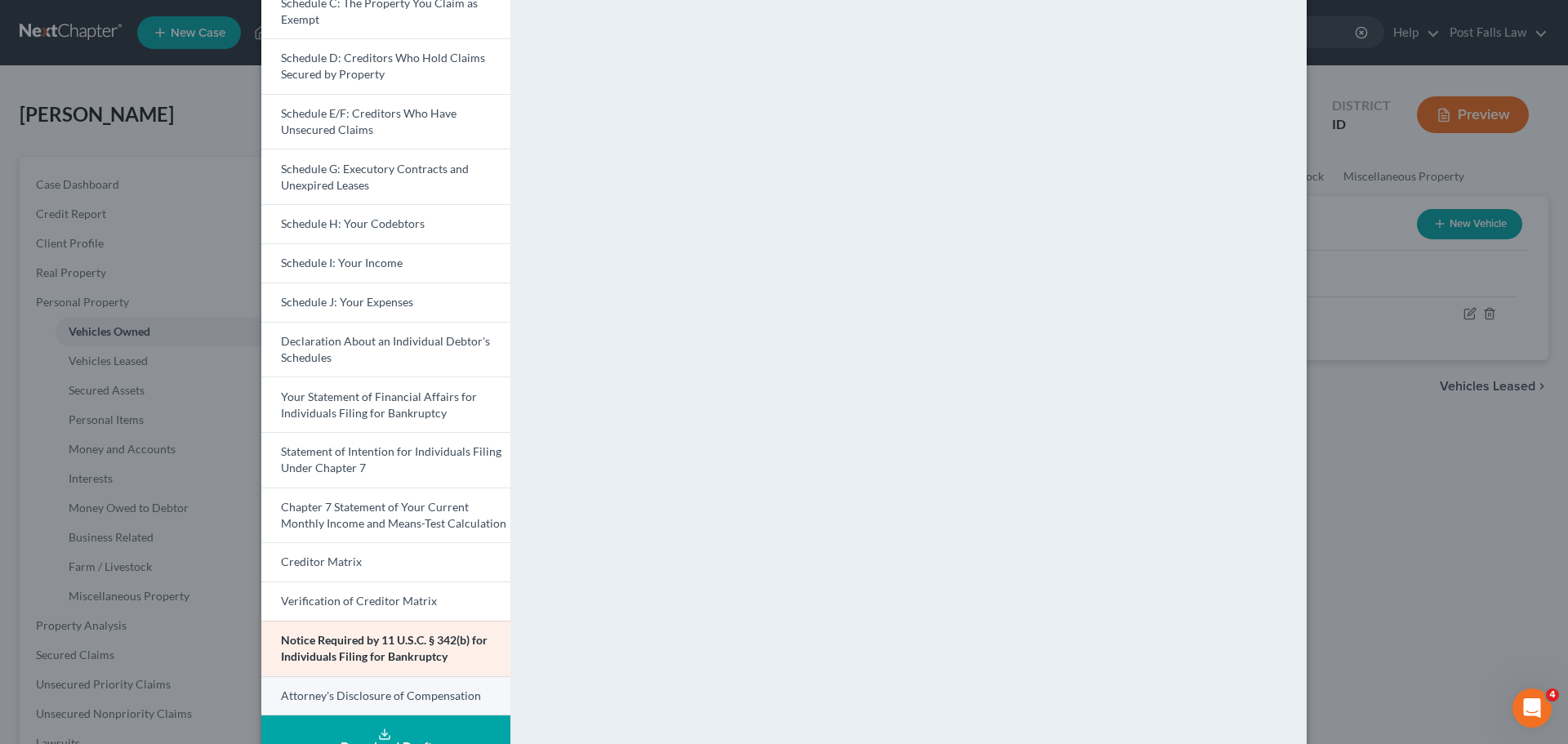
click at [382, 689] on span "Attorney's Disclosure of Compensation" at bounding box center [381, 695] width 200 height 14
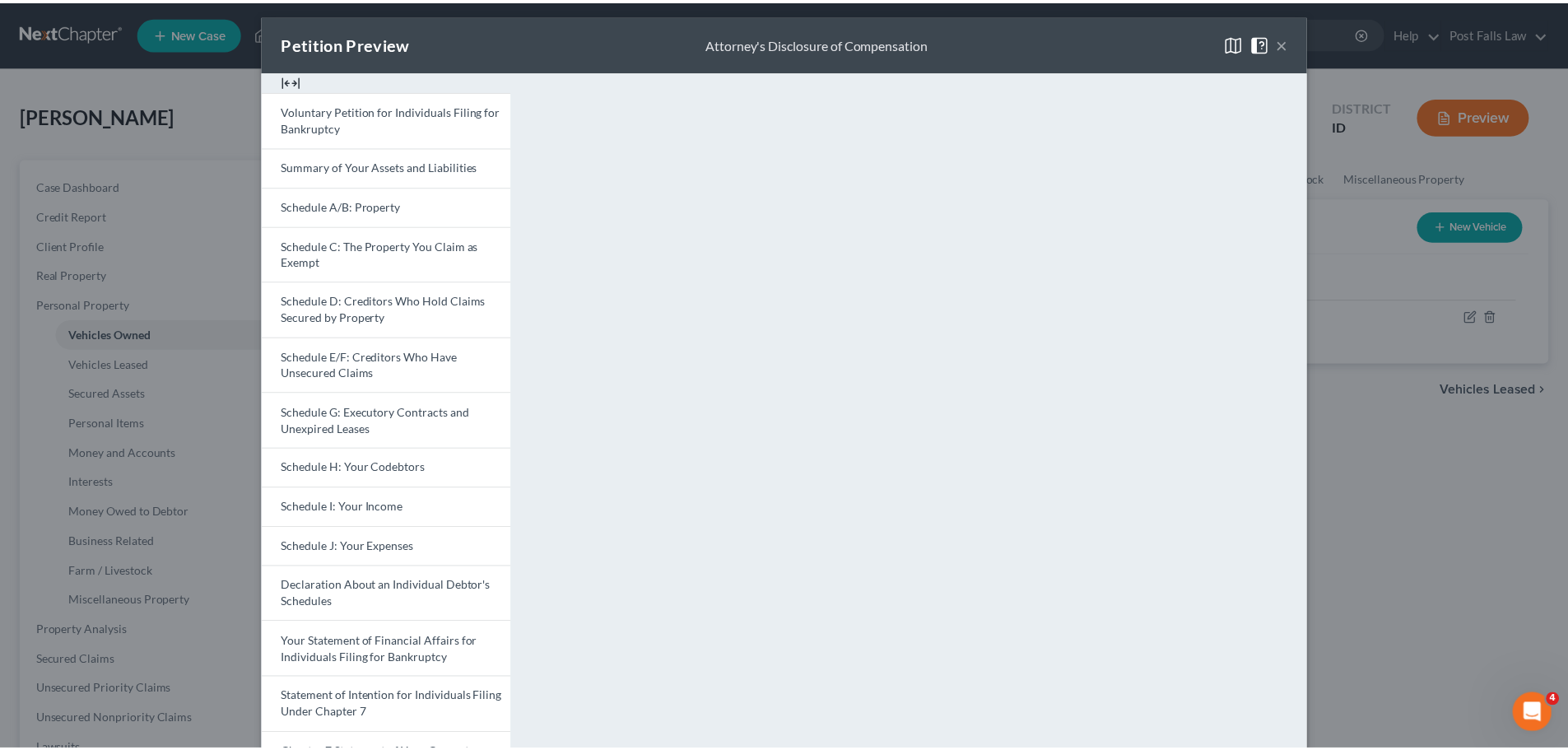
scroll to position [0, 0]
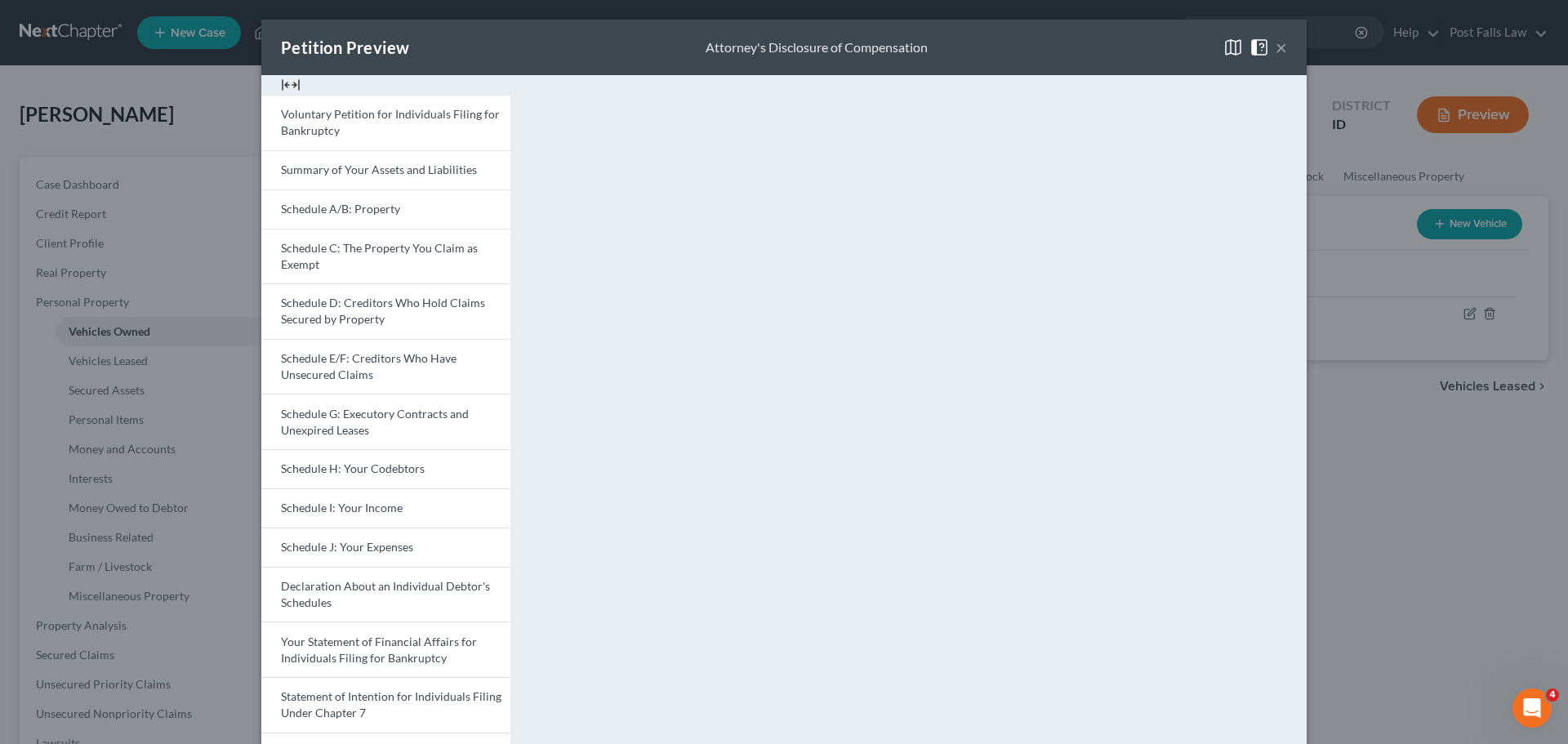
click at [1276, 47] on button "×" at bounding box center [1282, 48] width 11 height 20
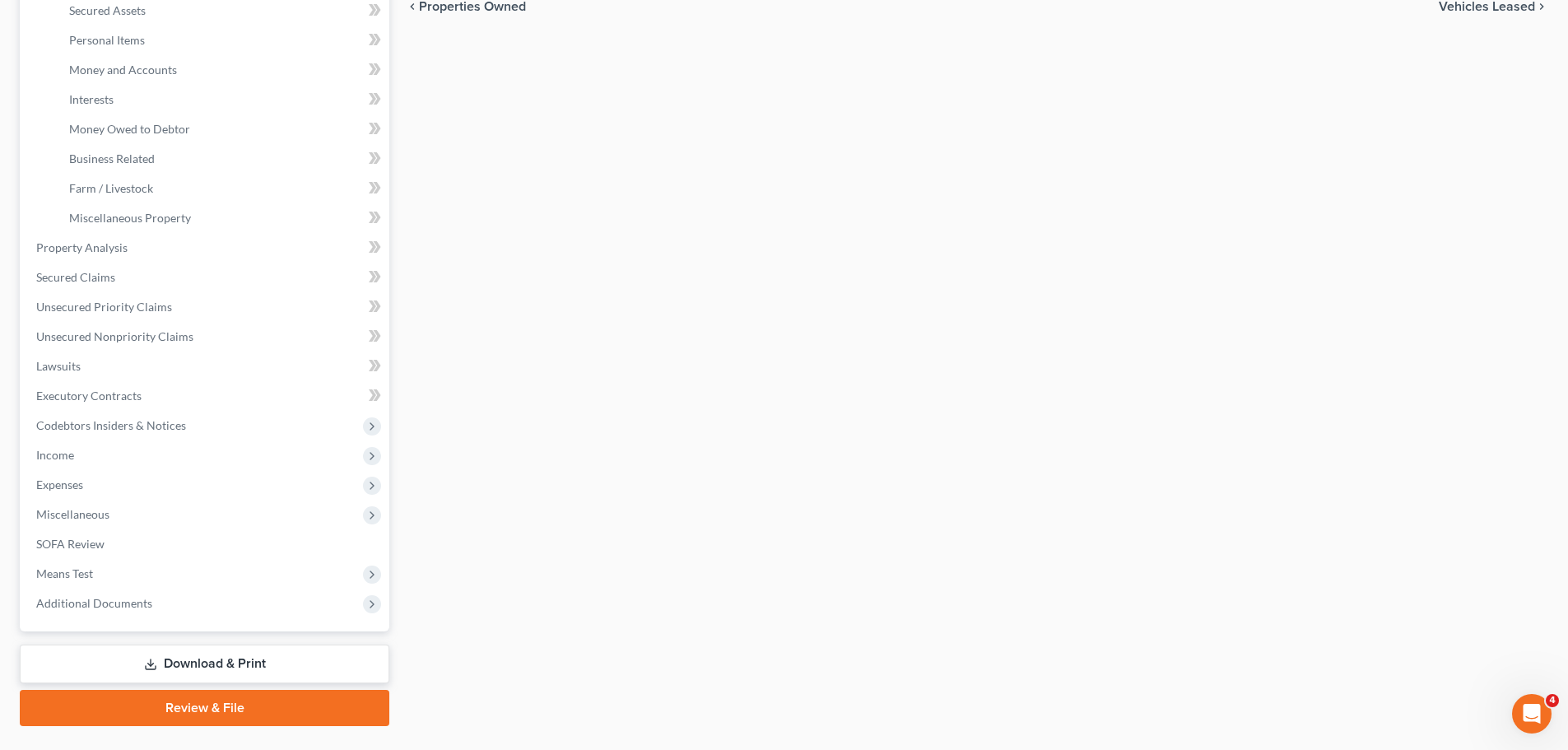
scroll to position [411, 0]
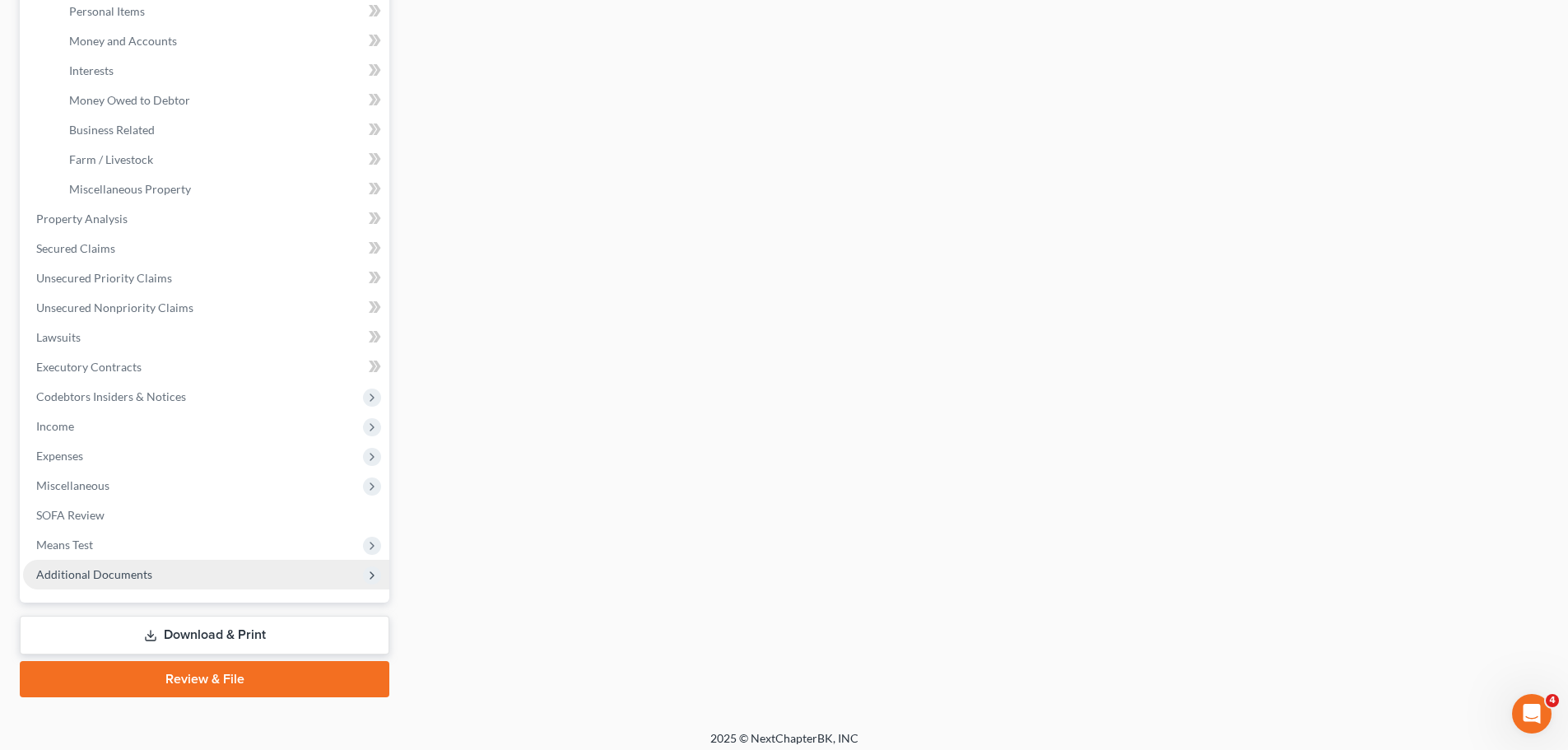
click at [70, 579] on span "Additional Documents" at bounding box center [94, 574] width 116 height 14
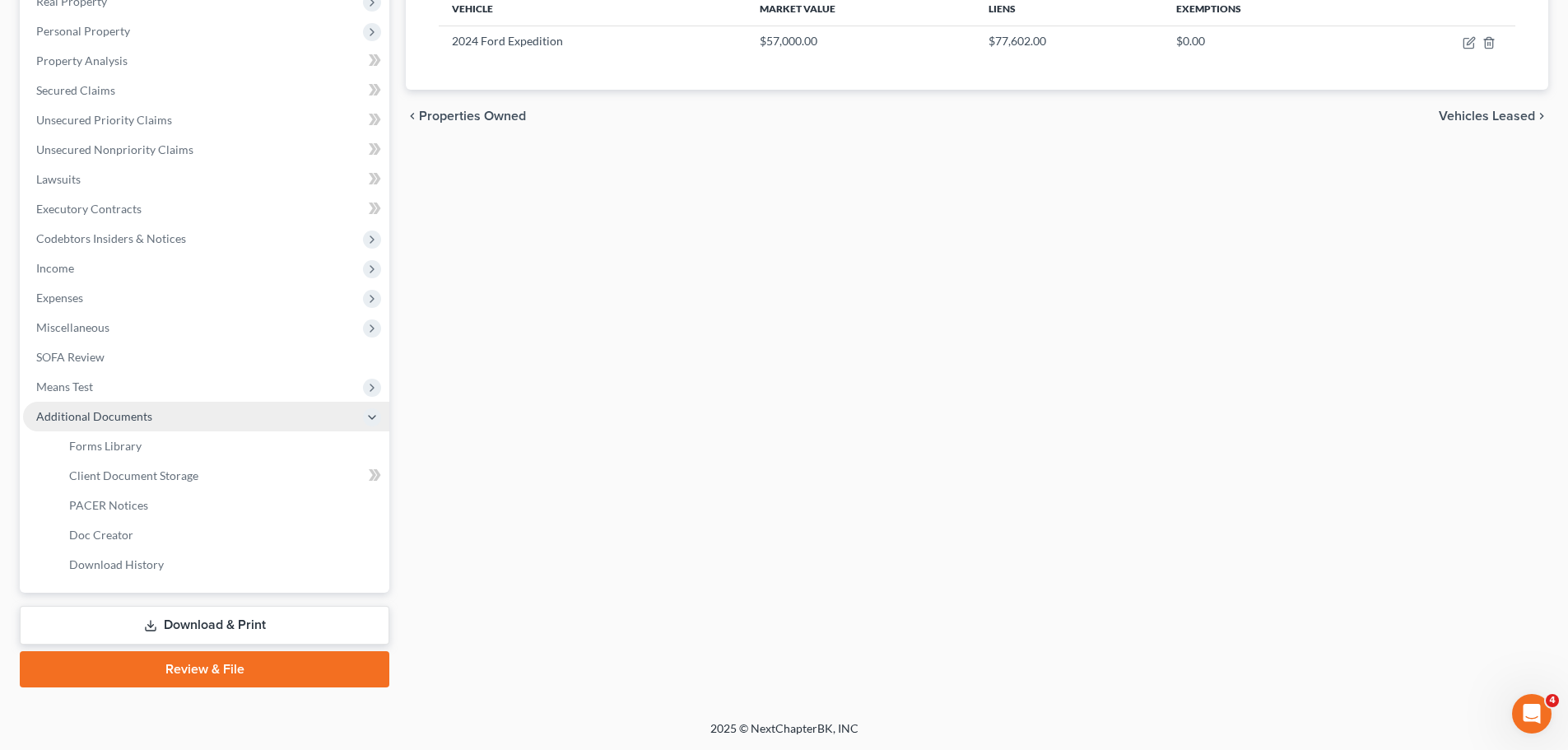
scroll to position [273, 0]
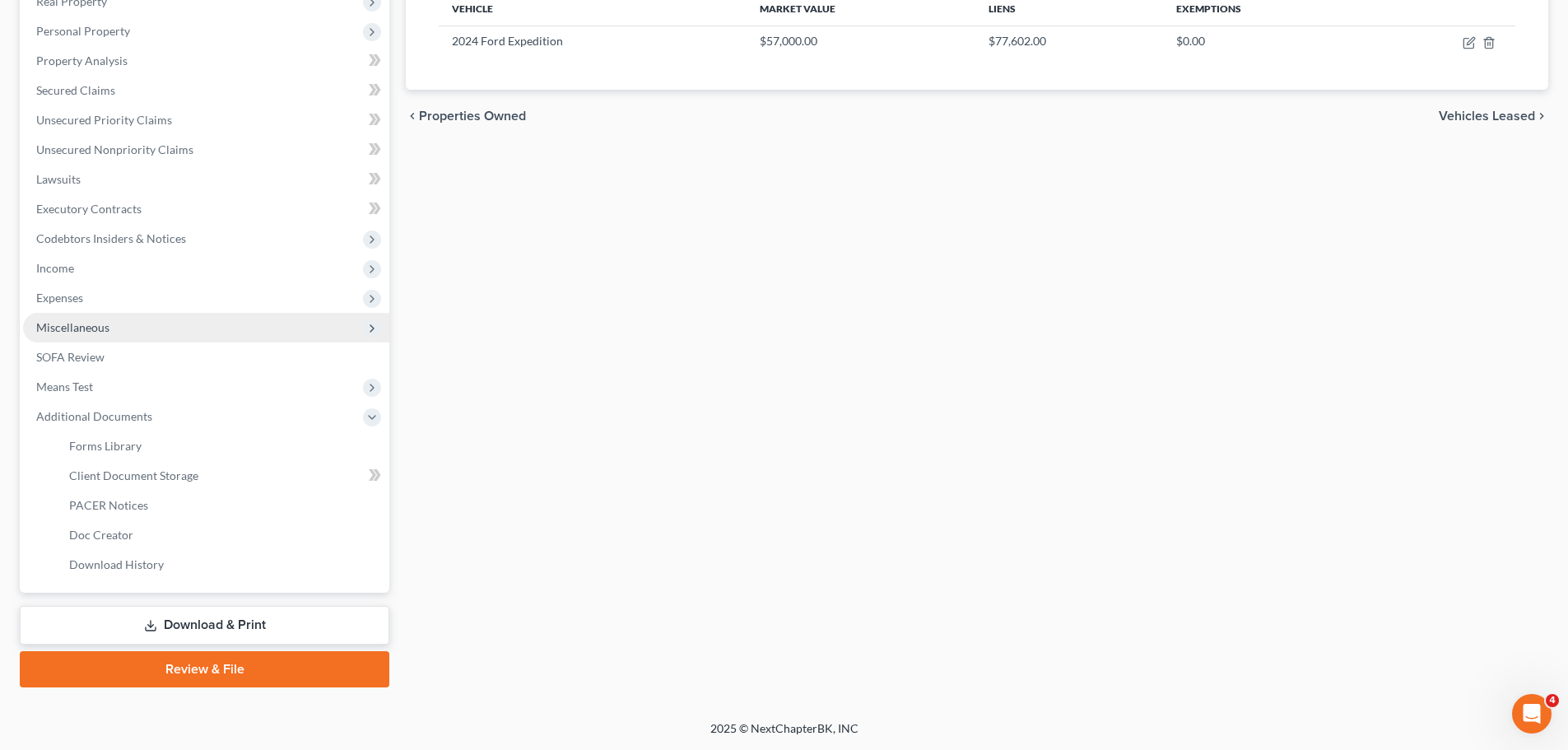
click at [76, 330] on span "Miscellaneous" at bounding box center [73, 327] width 74 height 14
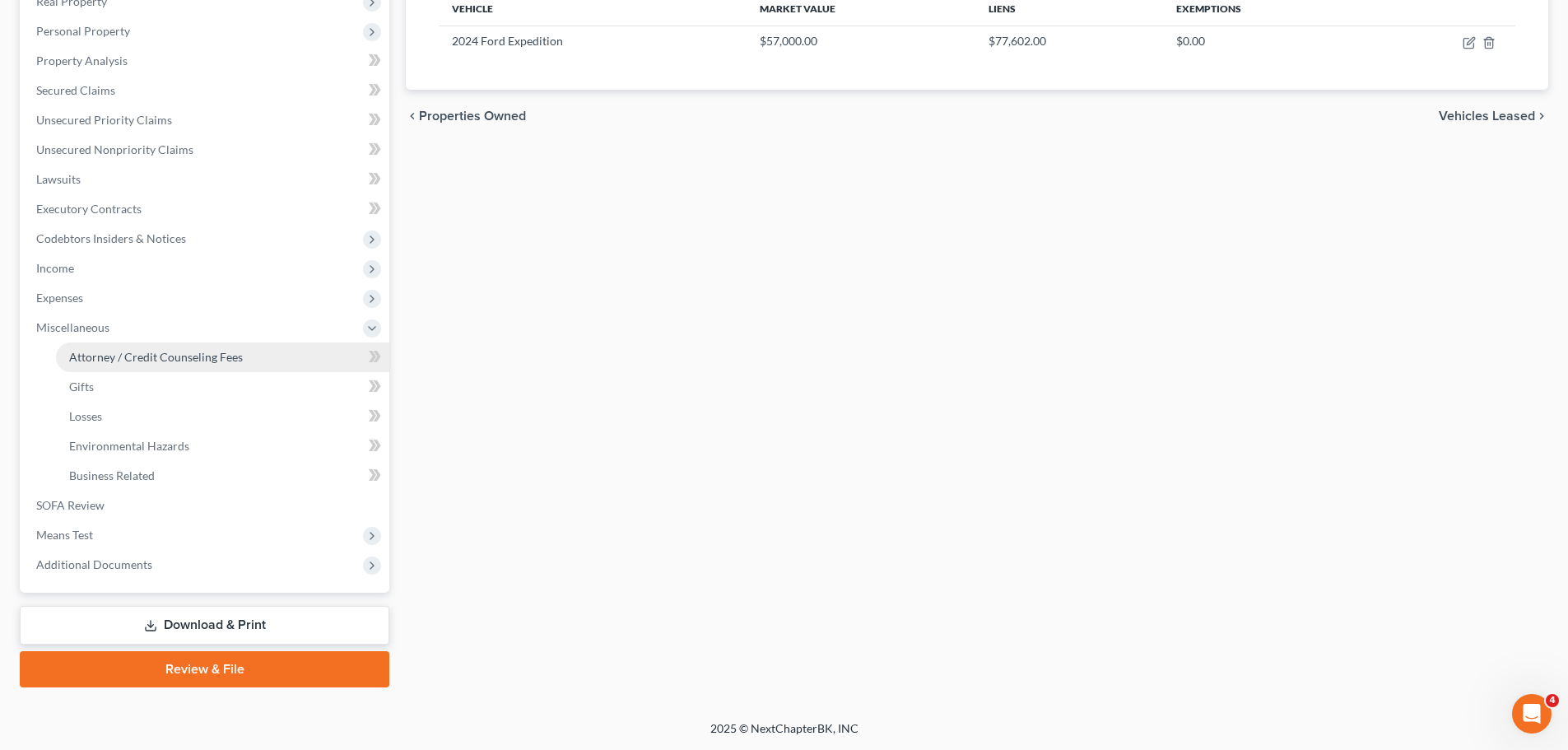
click at [112, 365] on link "Attorney / Credit Counseling Fees" at bounding box center [223, 358] width 334 height 30
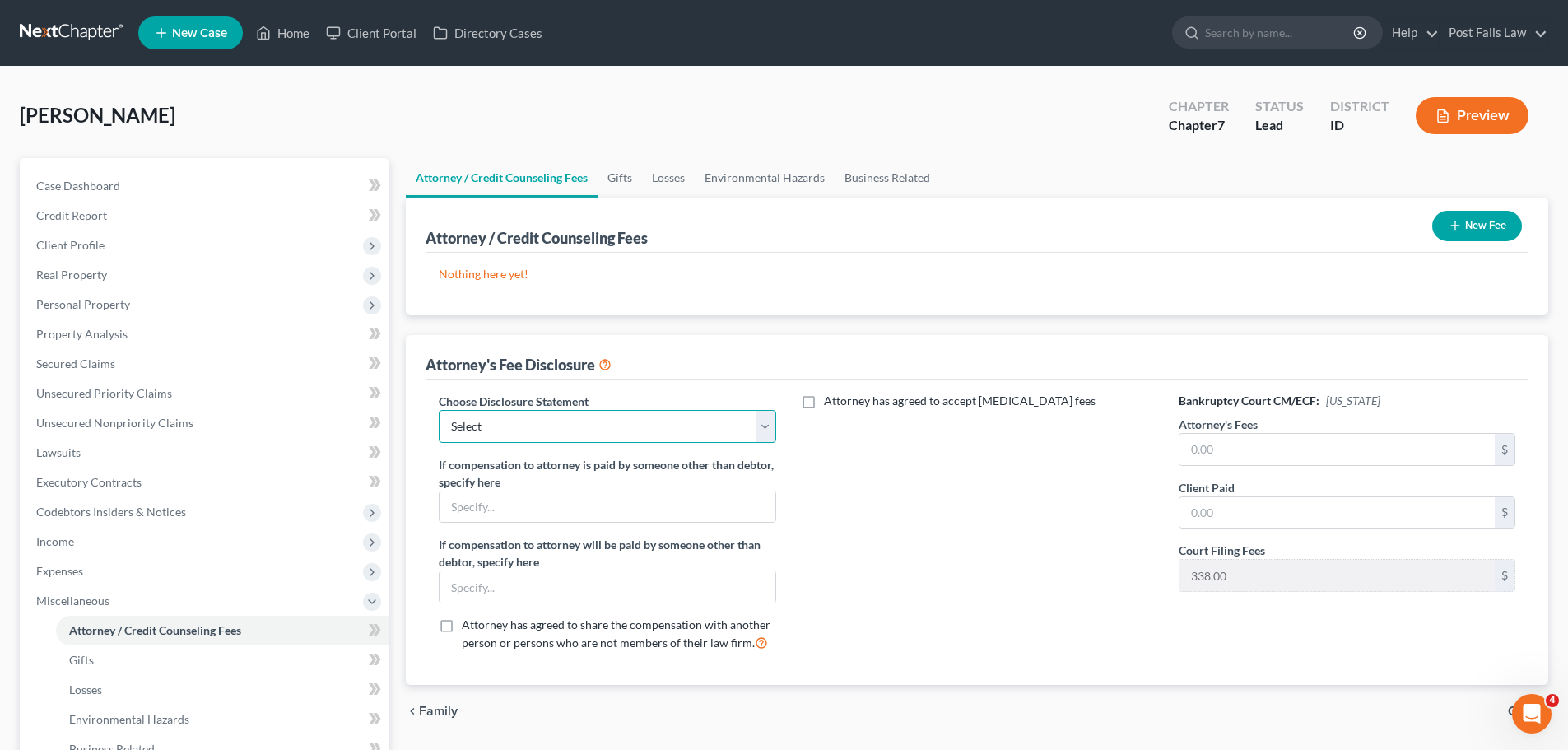
click at [752, 425] on select "Select Fee Discloure" at bounding box center [607, 426] width 337 height 33
select select "0"
click at [439, 410] on select "Select Fee Discloure" at bounding box center [607, 426] width 337 height 33
click at [1223, 451] on input "text" at bounding box center [1338, 449] width 316 height 31
type input "1,500.00"
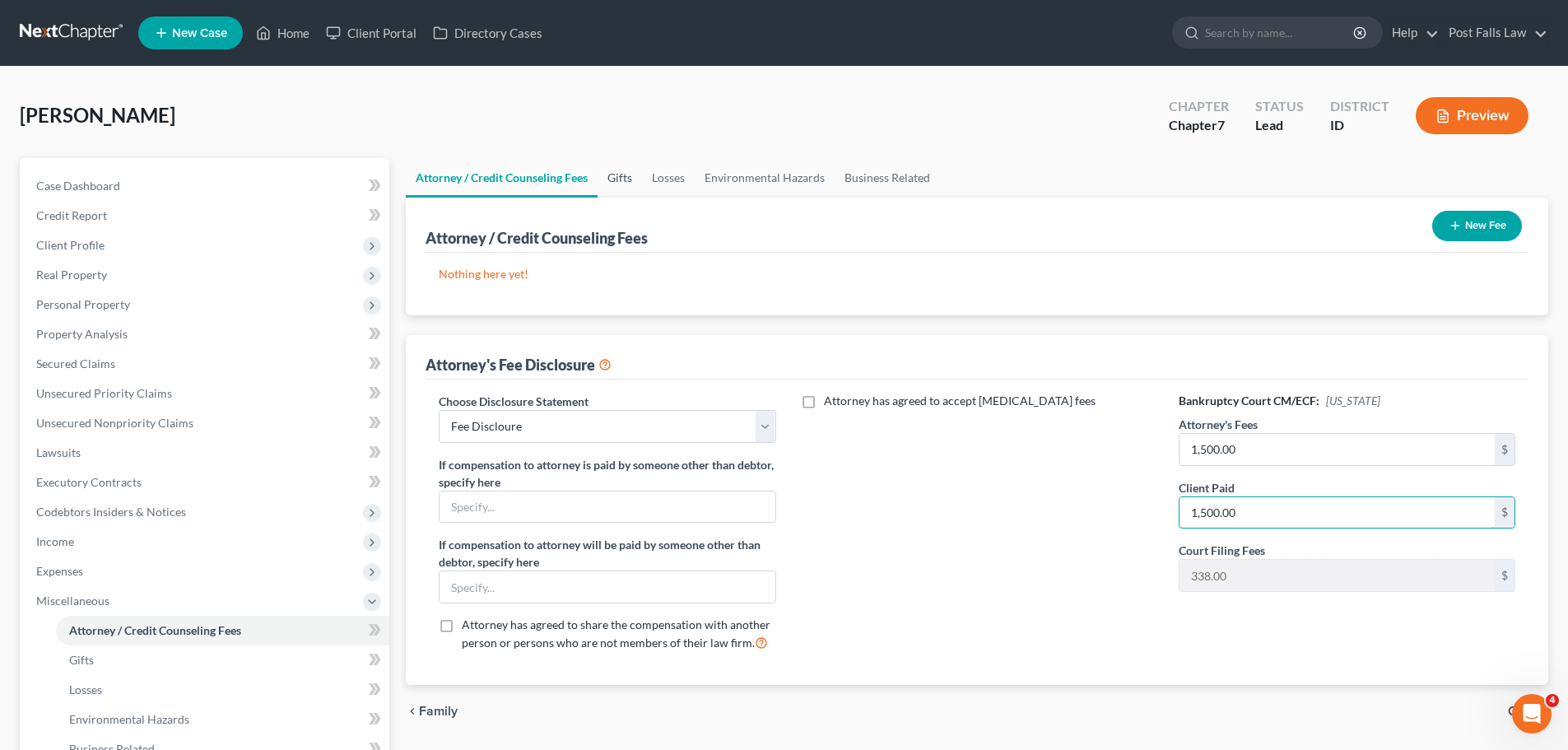
type input "1,500.00"
click at [638, 169] on link "Gifts" at bounding box center [620, 178] width 45 height 40
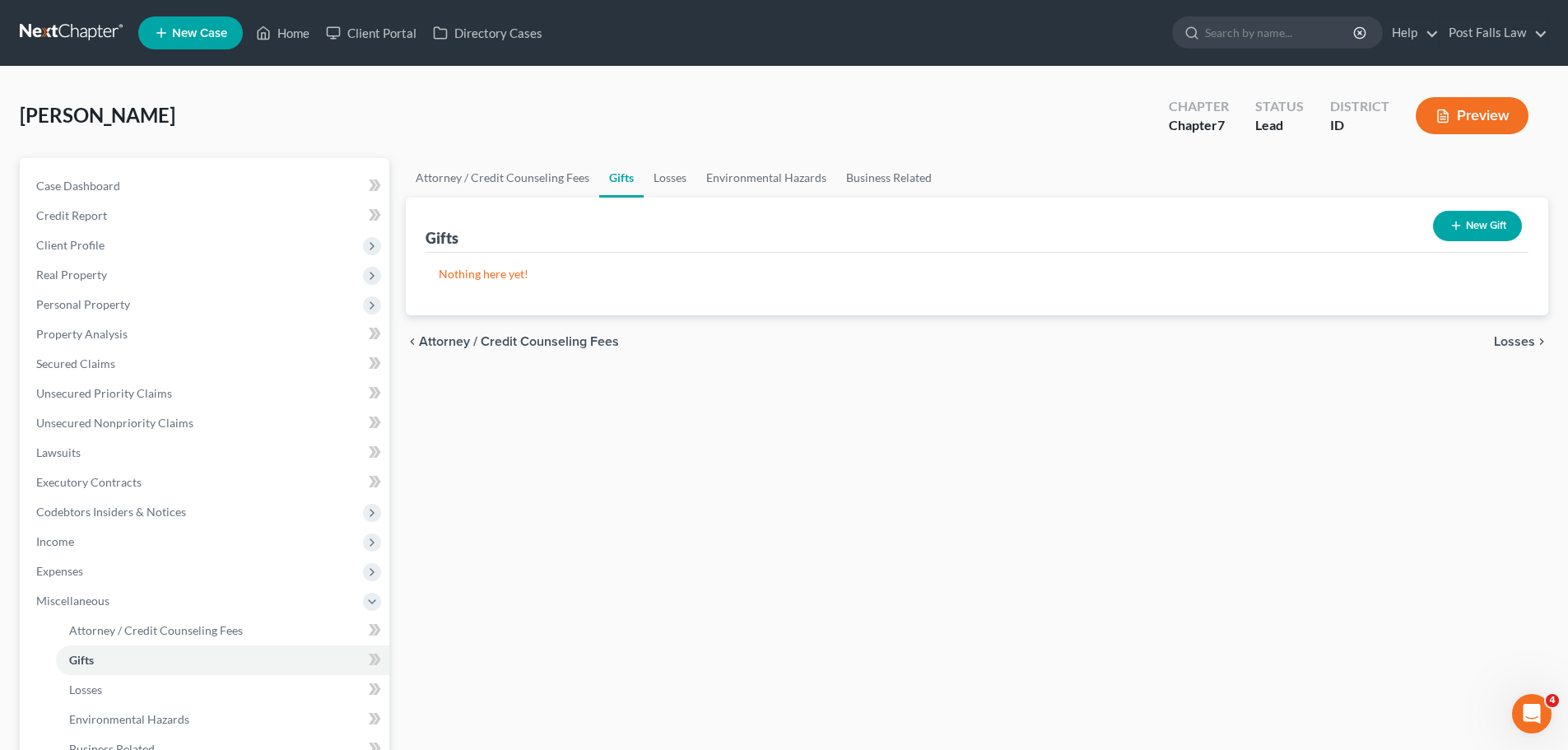
click at [1453, 105] on button "Preview" at bounding box center [1472, 116] width 113 height 37
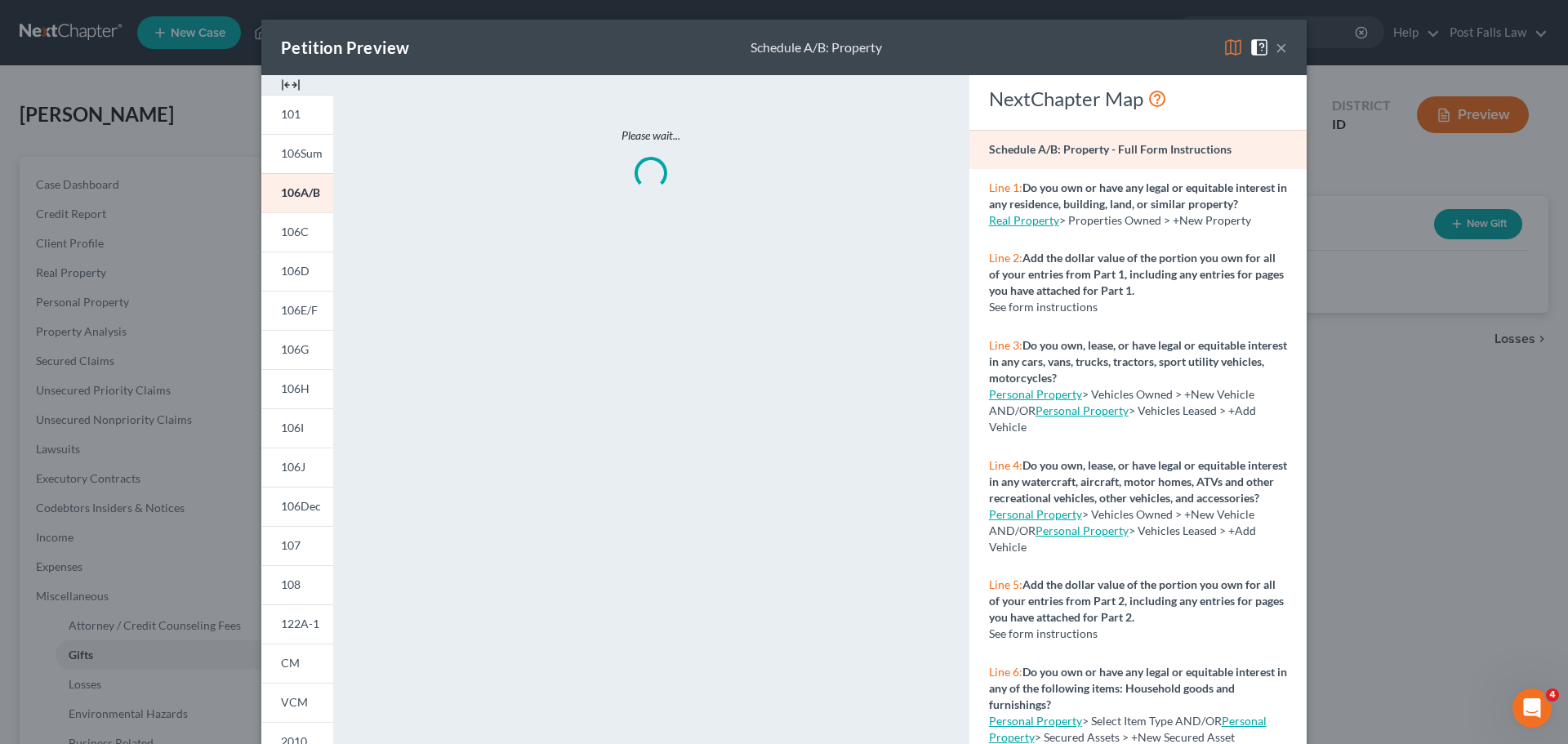
scroll to position [161, 0]
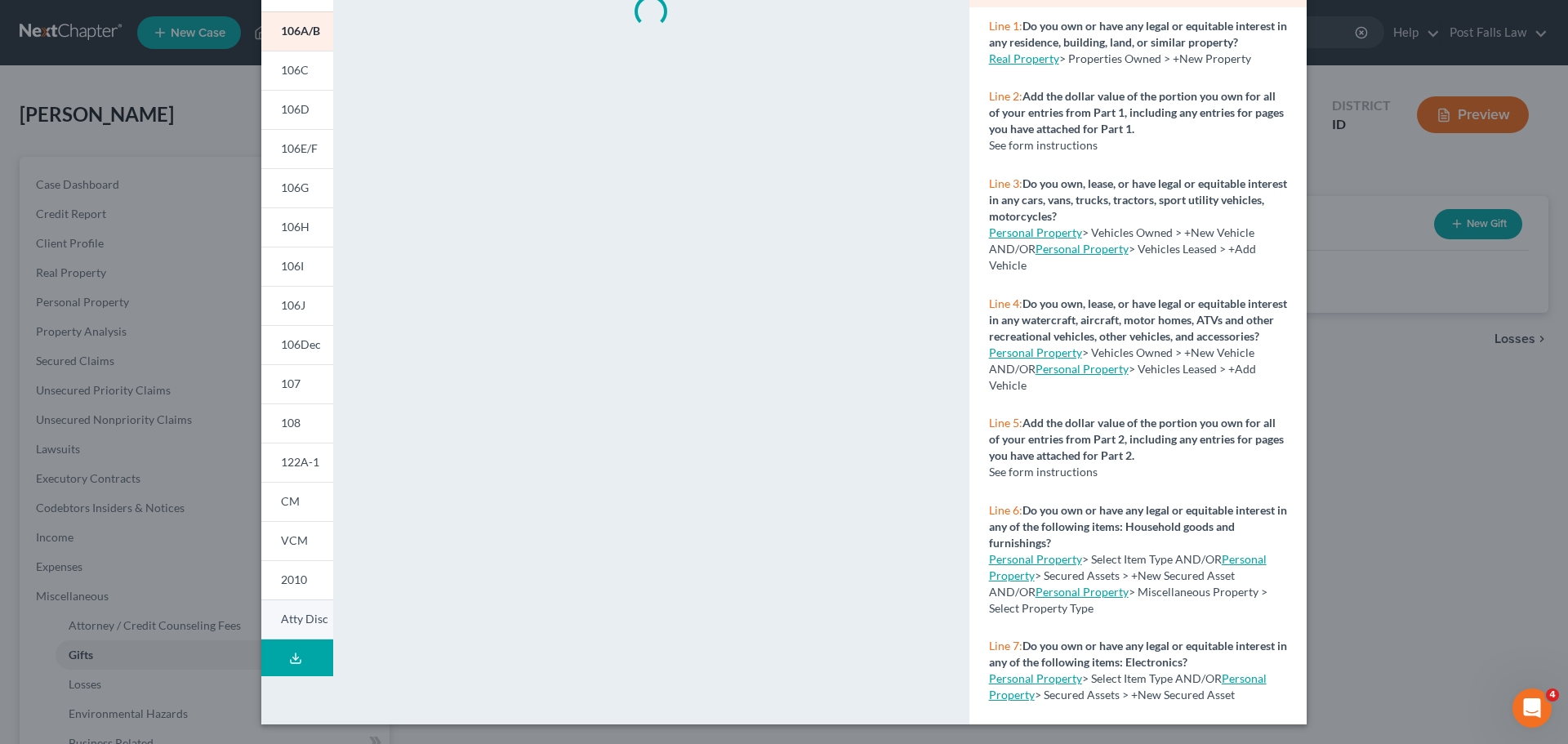
click at [283, 615] on span "Atty Disc" at bounding box center [305, 618] width 48 height 14
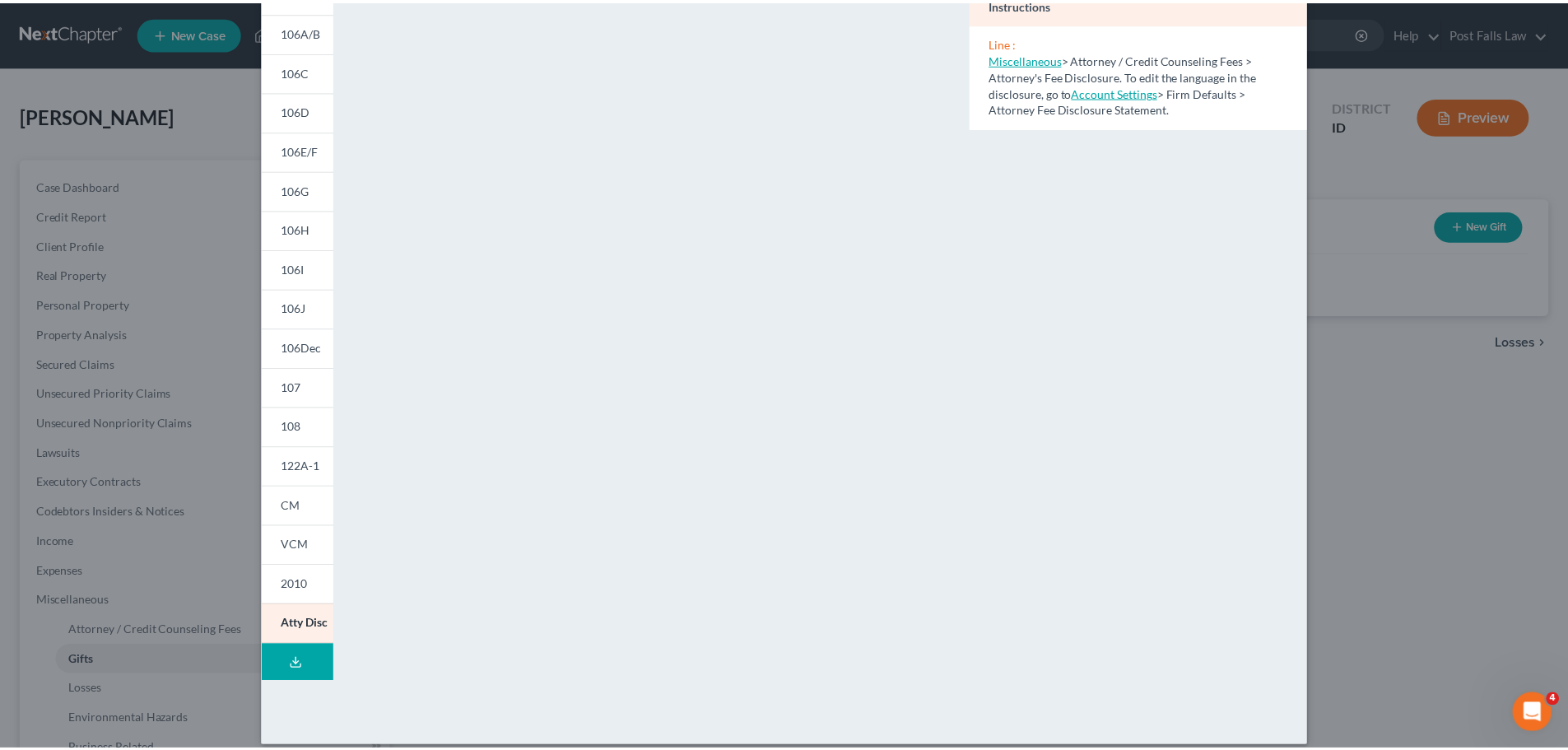
scroll to position [0, 0]
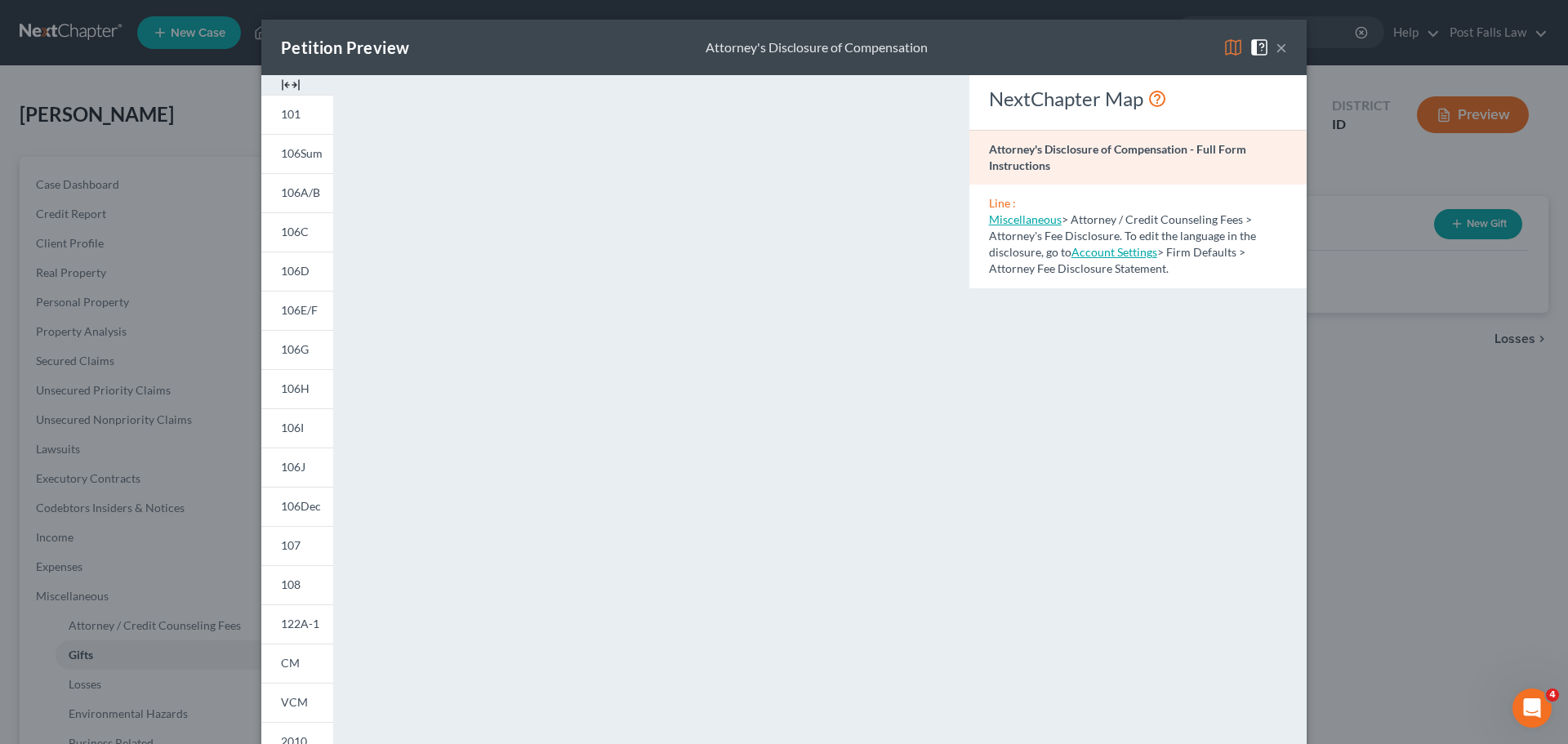
click at [1276, 48] on button "×" at bounding box center [1282, 48] width 11 height 20
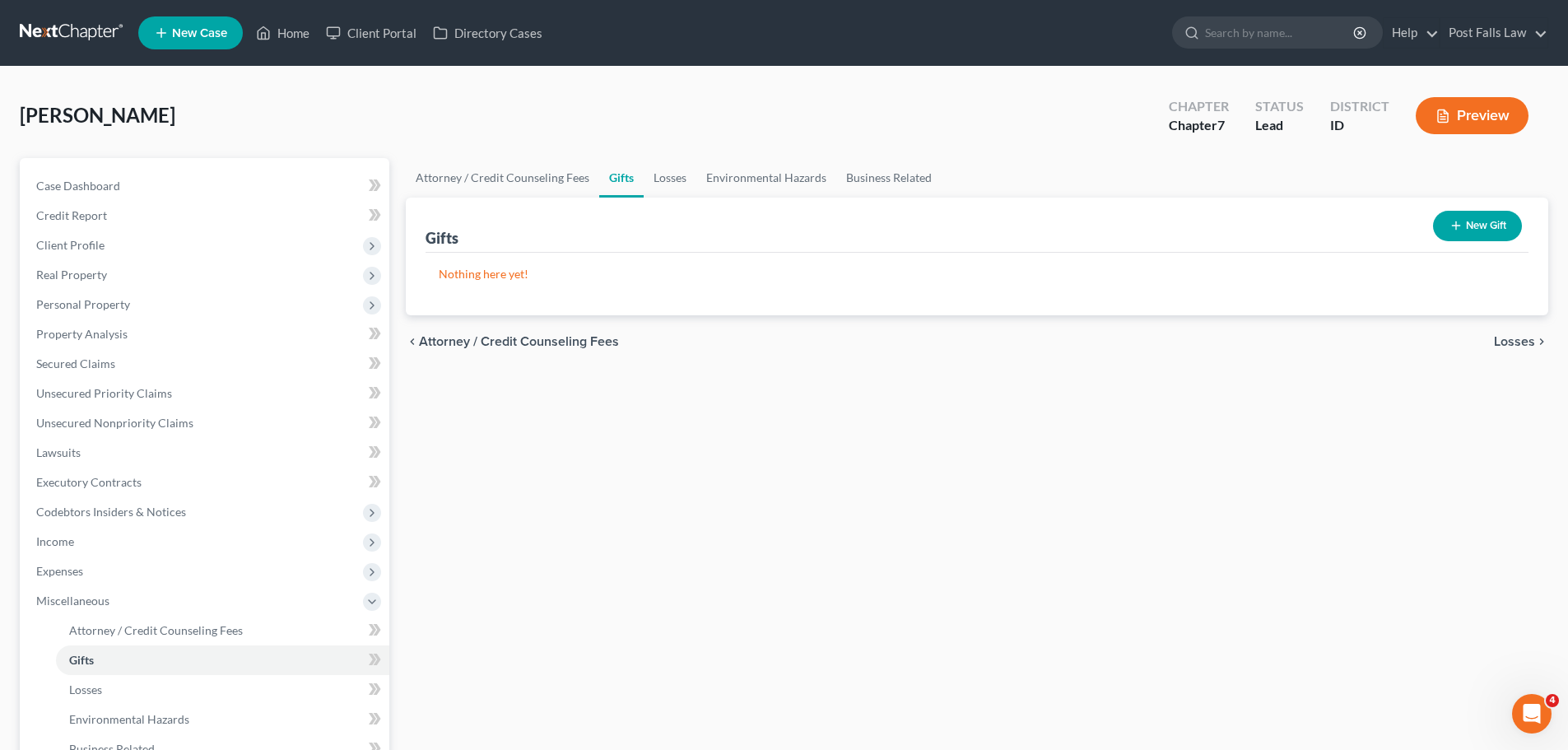
click at [1441, 118] on icon "button" at bounding box center [1443, 116] width 15 height 15
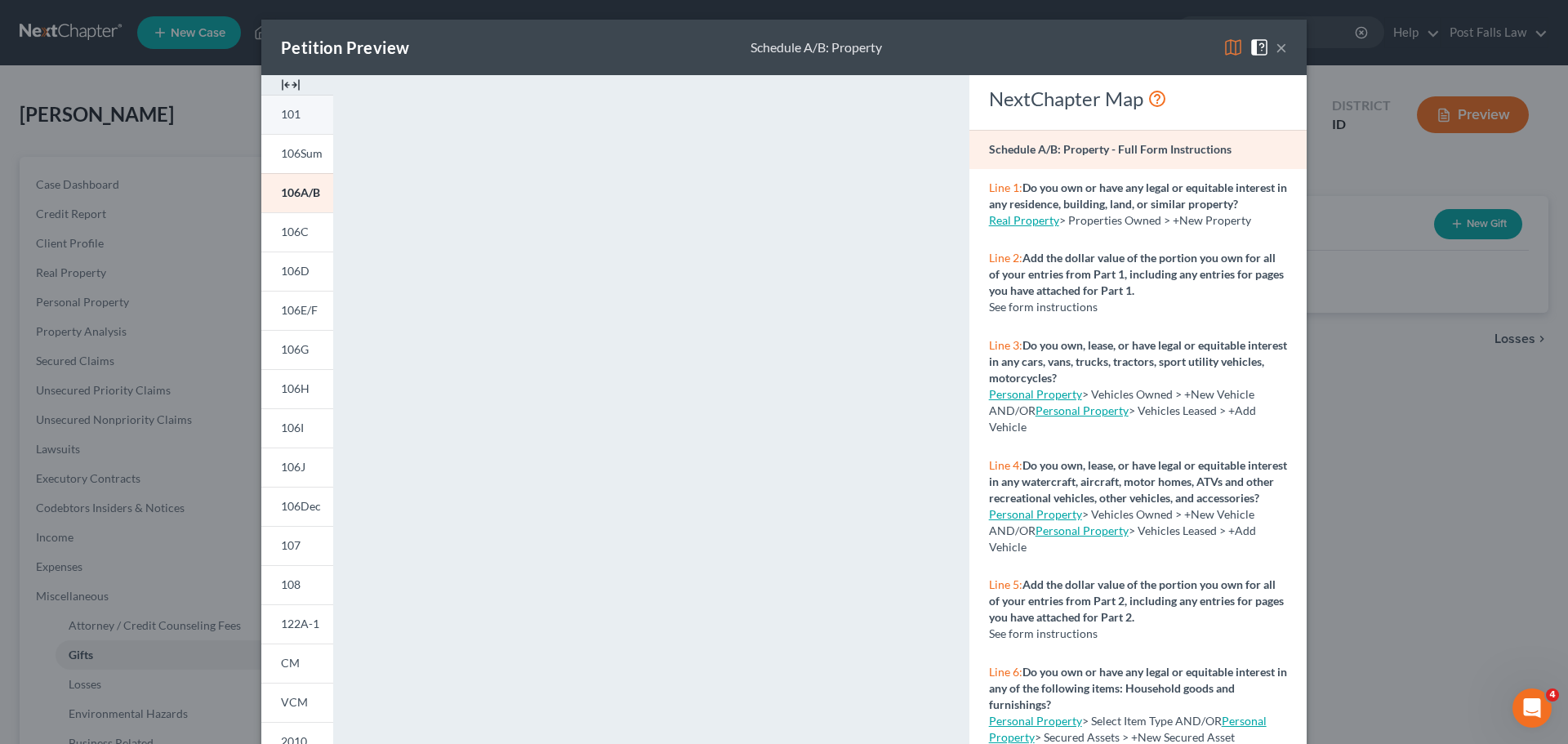
click at [270, 111] on link "101" at bounding box center [298, 115] width 72 height 39
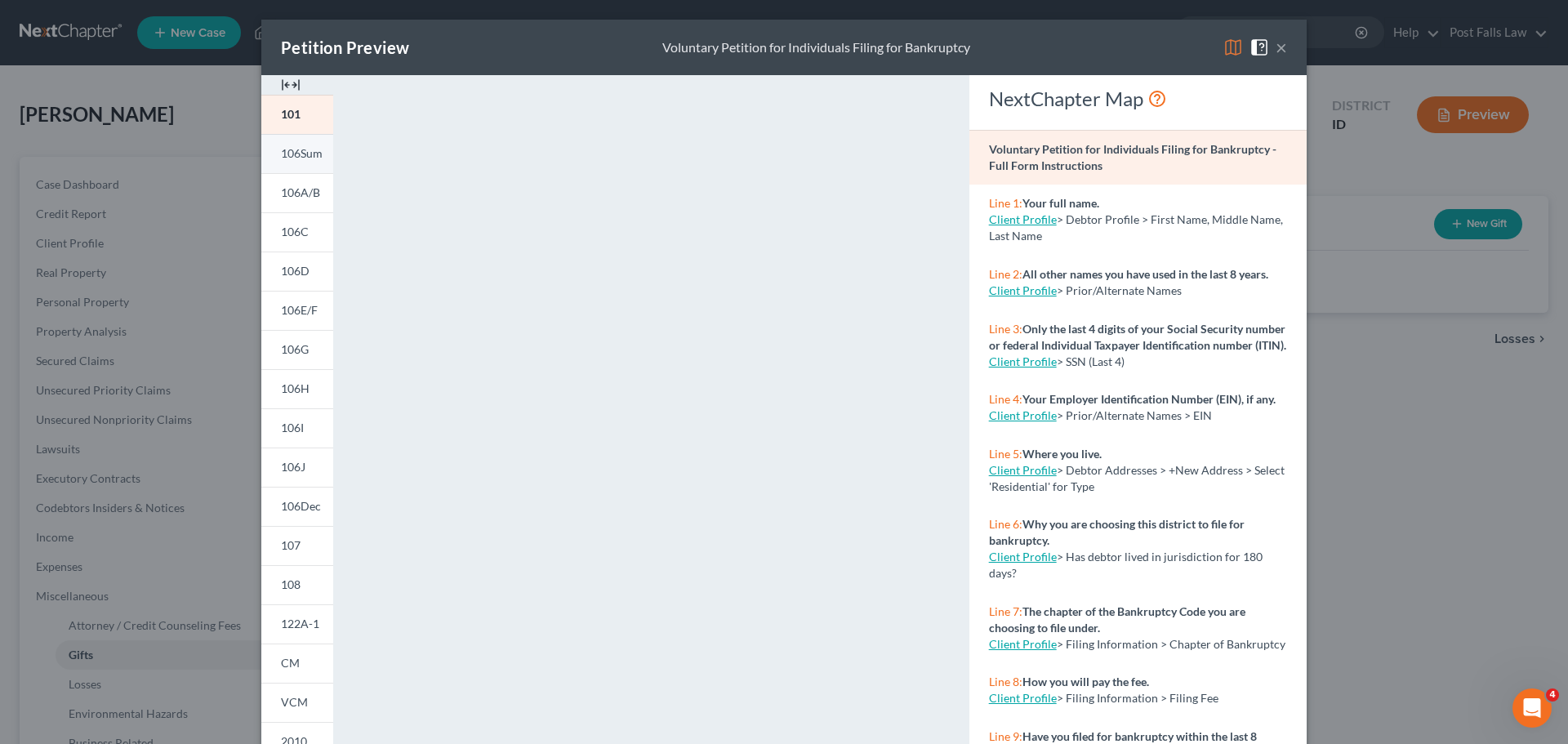
click at [311, 158] on span "106Sum" at bounding box center [302, 152] width 42 height 14
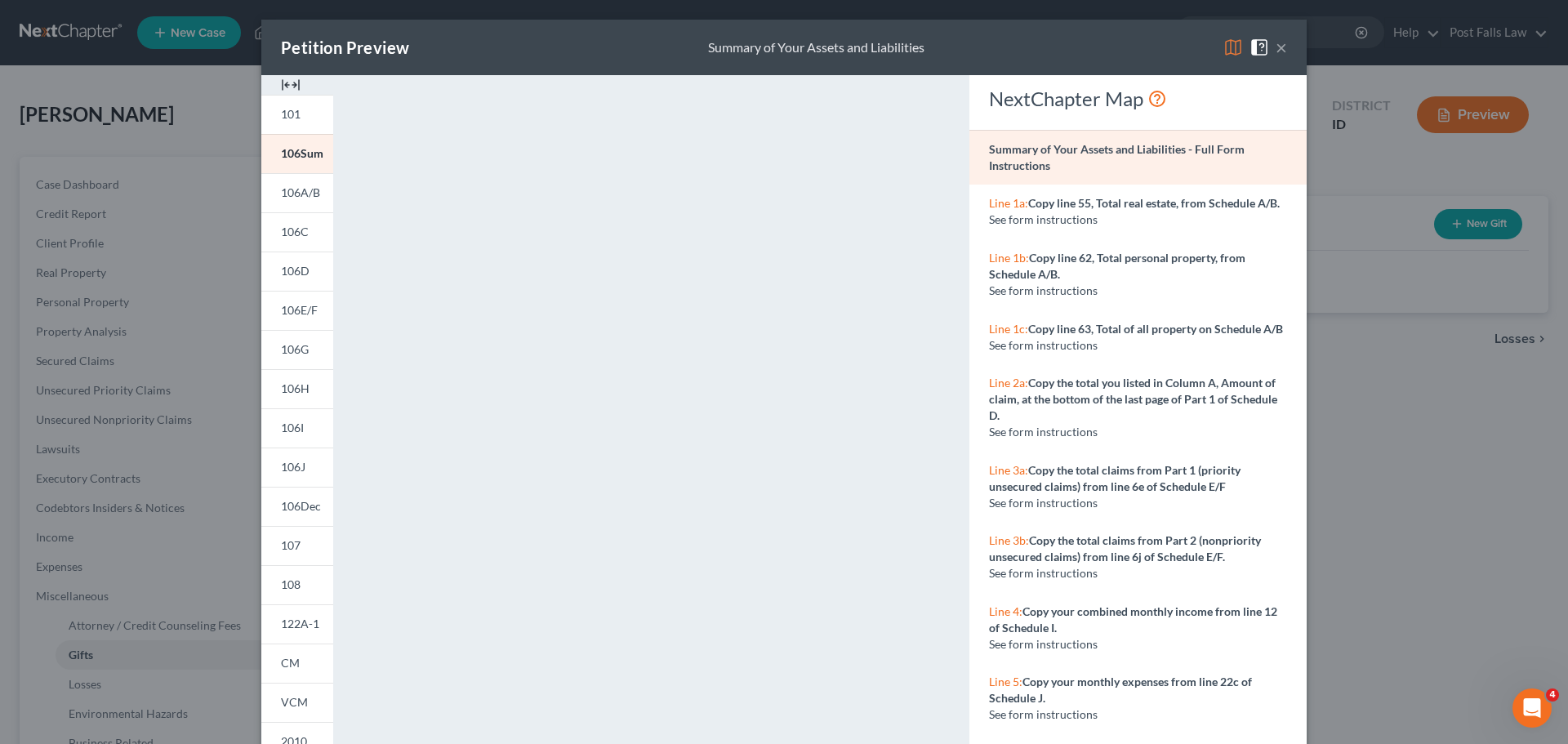
click at [1276, 45] on button "×" at bounding box center [1282, 48] width 11 height 20
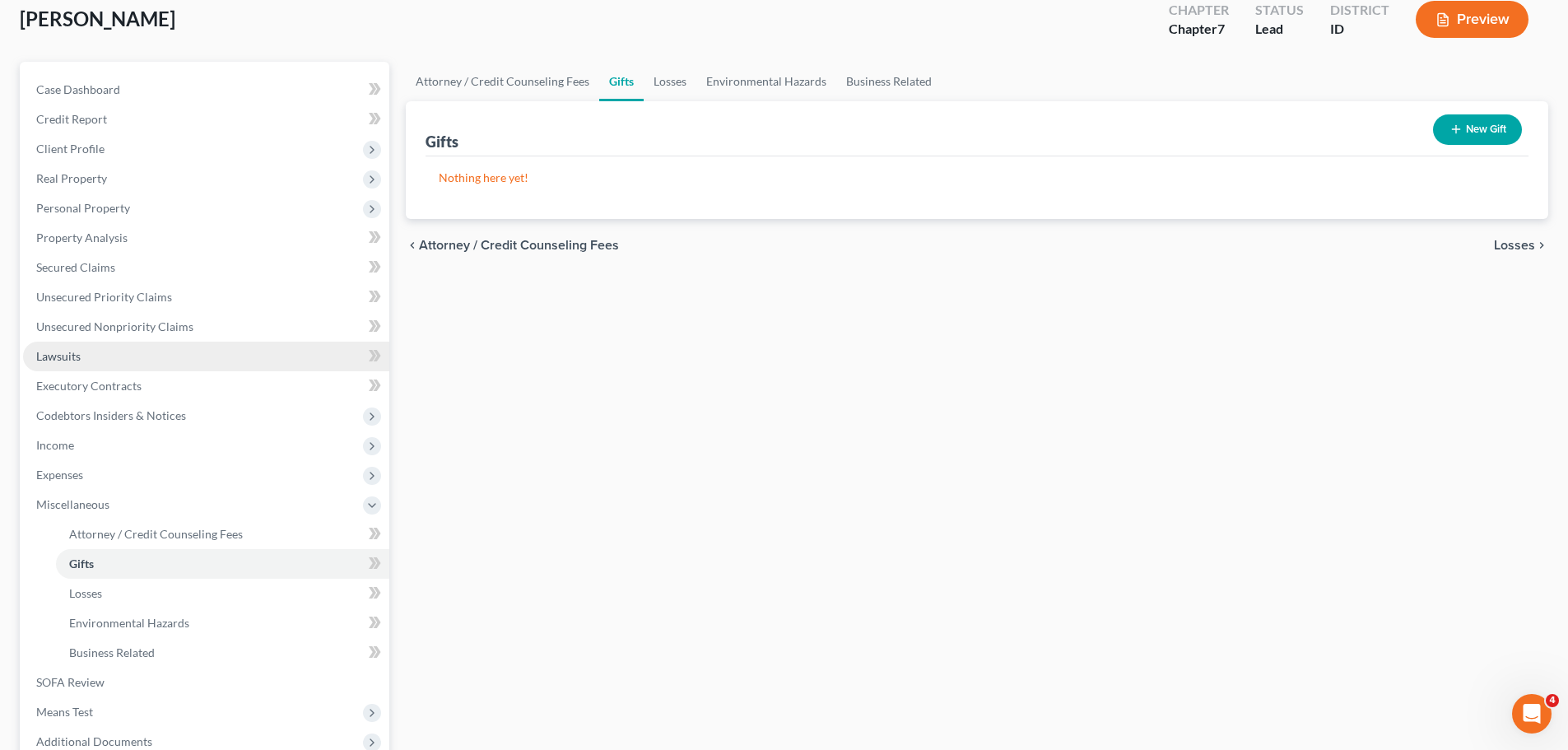
scroll to position [273, 0]
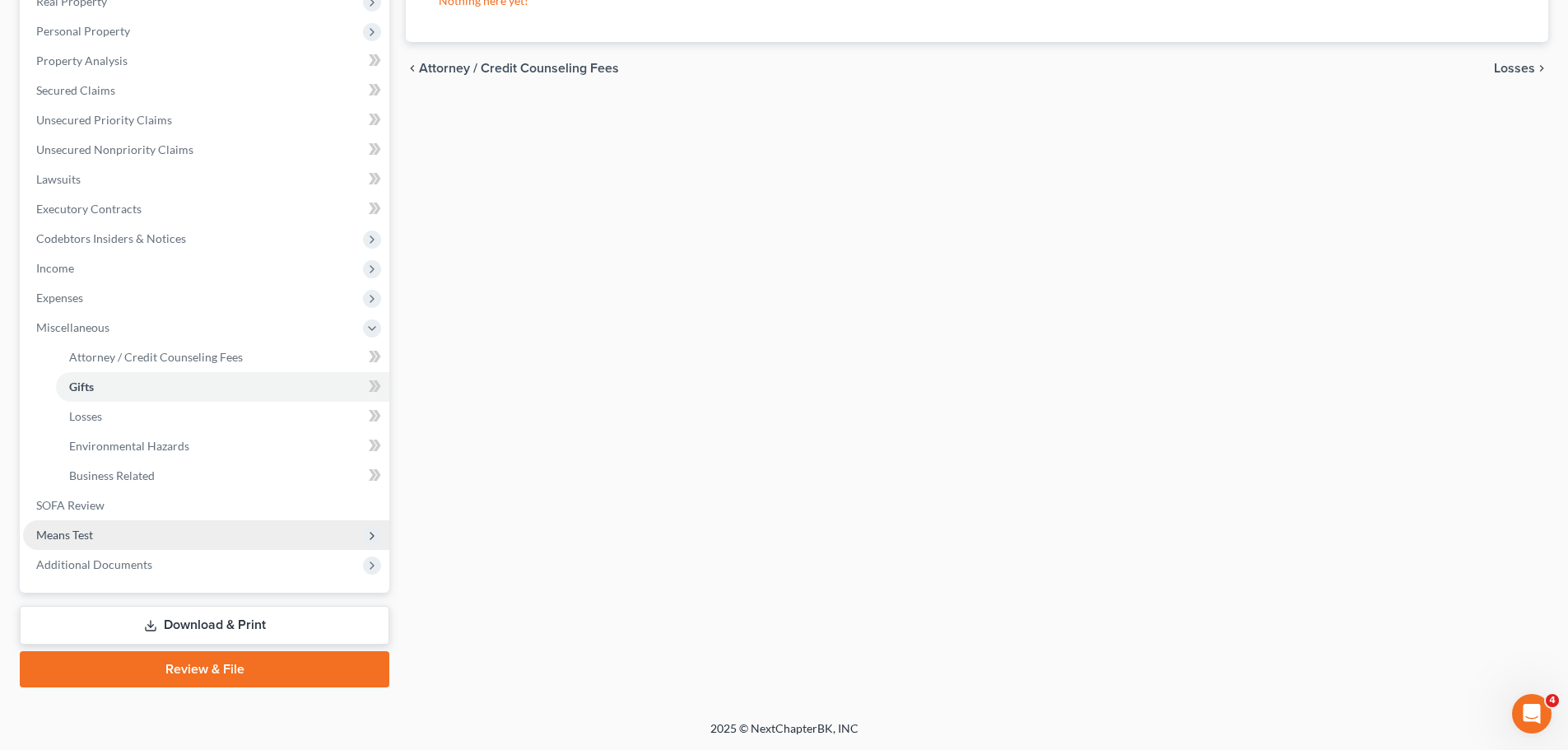
click at [93, 539] on span "Means Test" at bounding box center [64, 534] width 57 height 14
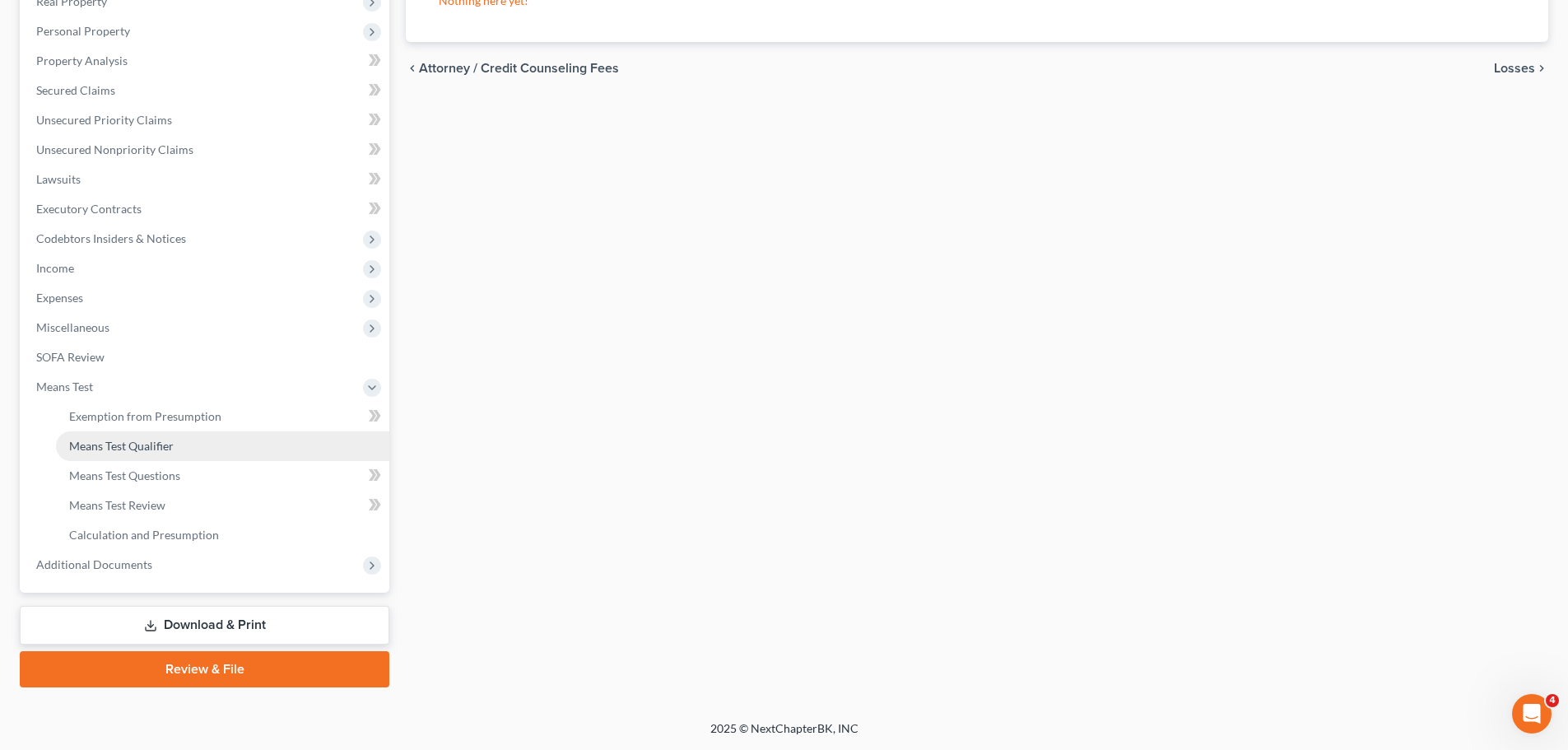
click at [115, 443] on span "Means Test Qualifier" at bounding box center [121, 445] width 105 height 14
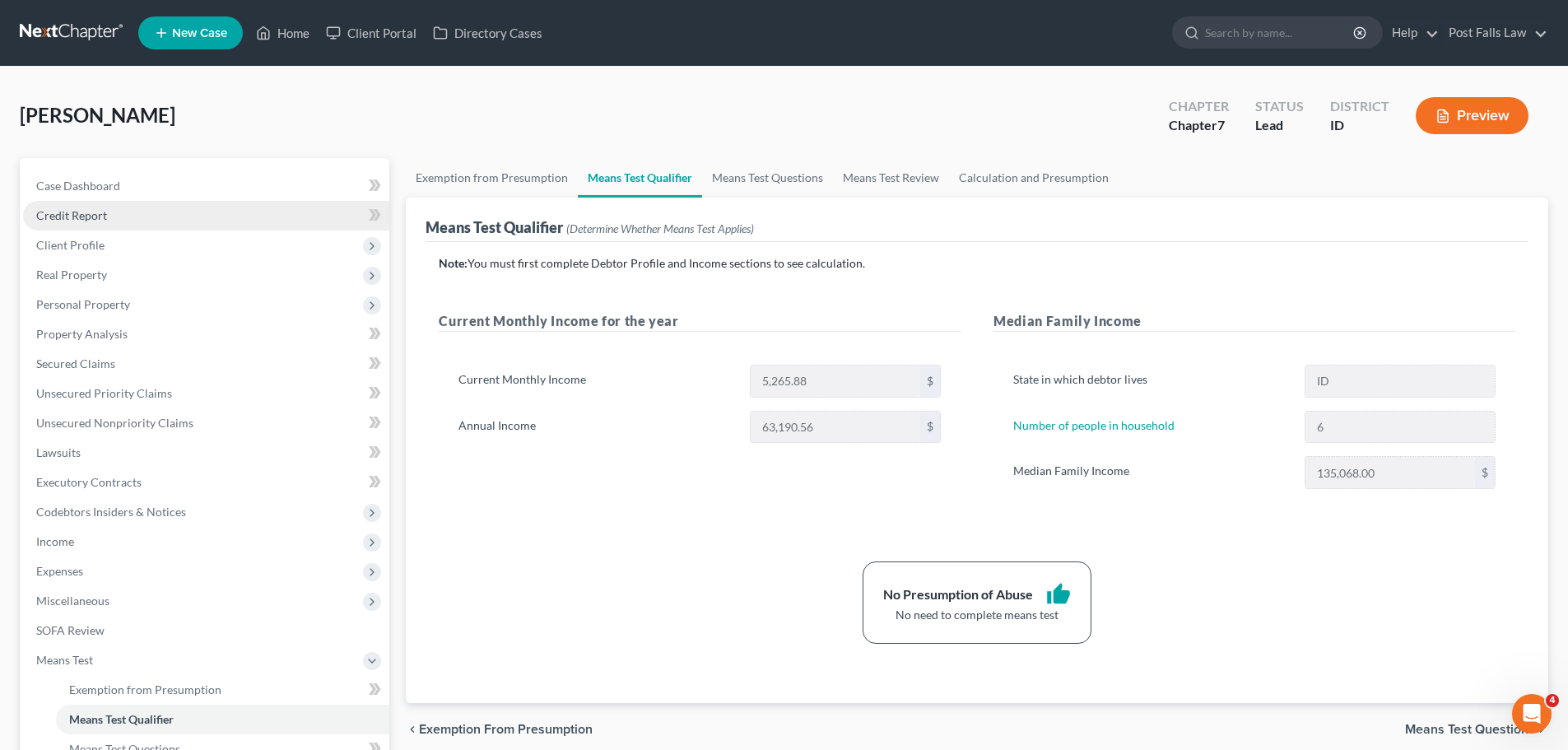
click at [75, 219] on span "Credit Report" at bounding box center [72, 215] width 71 height 14
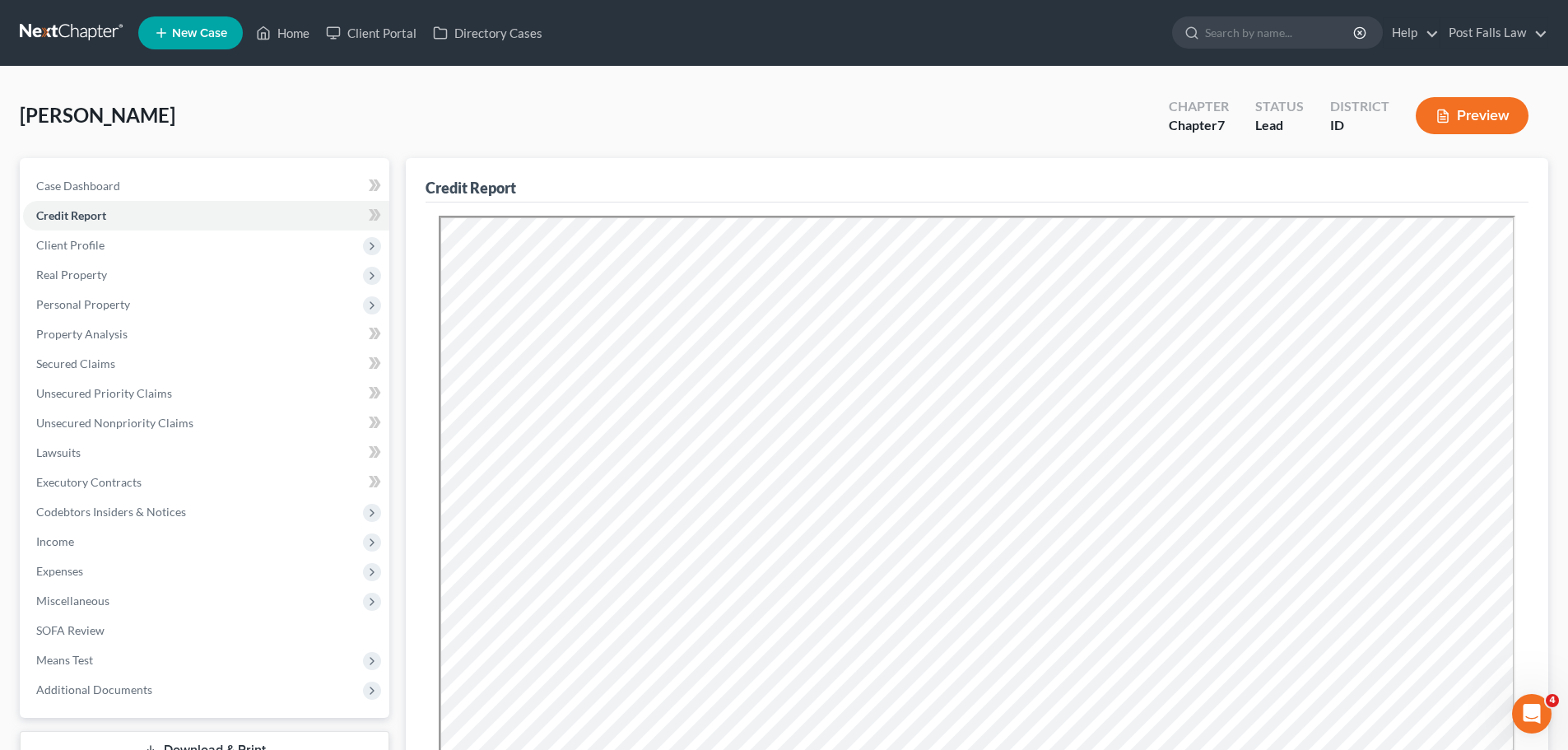
click at [191, 30] on span "New Case" at bounding box center [199, 33] width 55 height 12
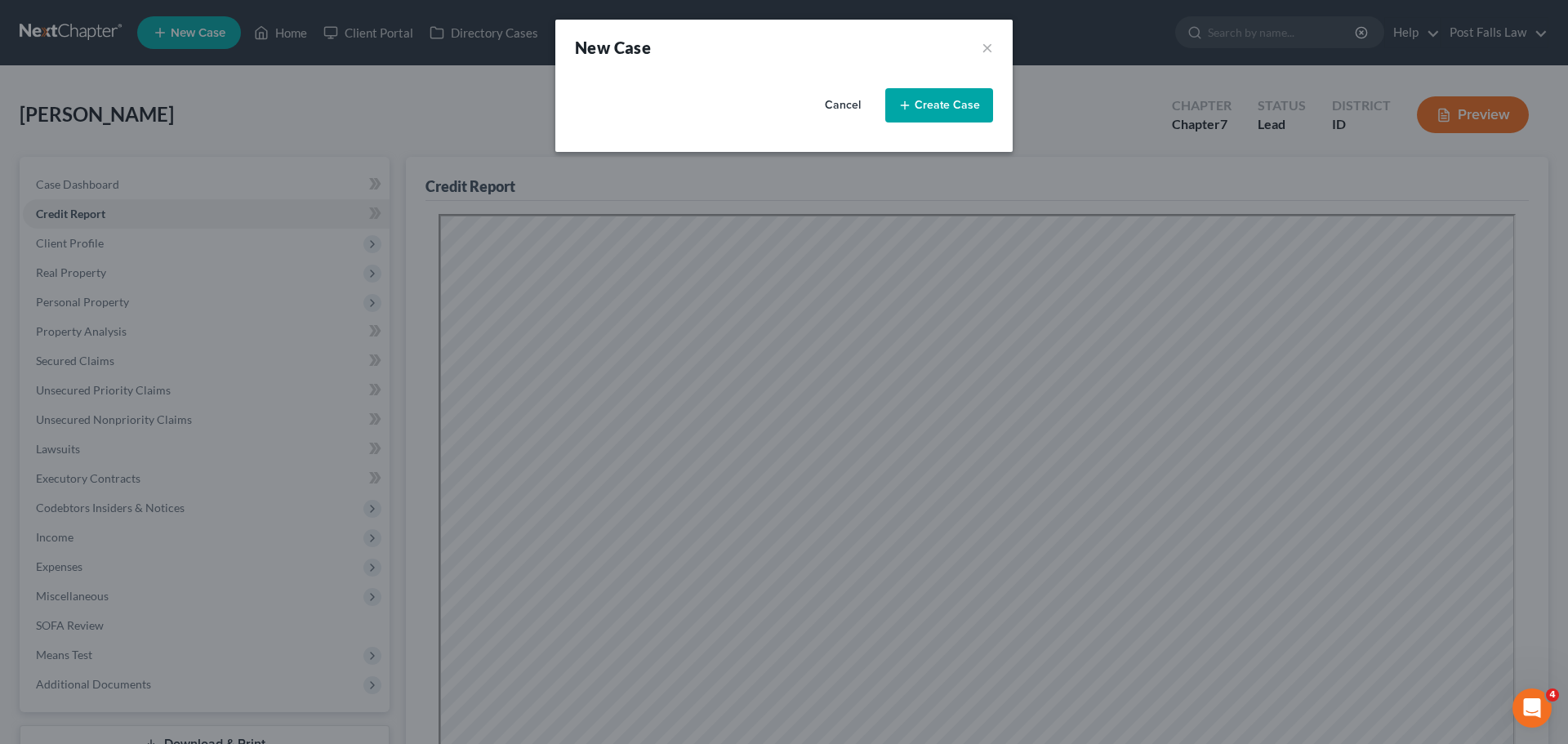
select select "23"
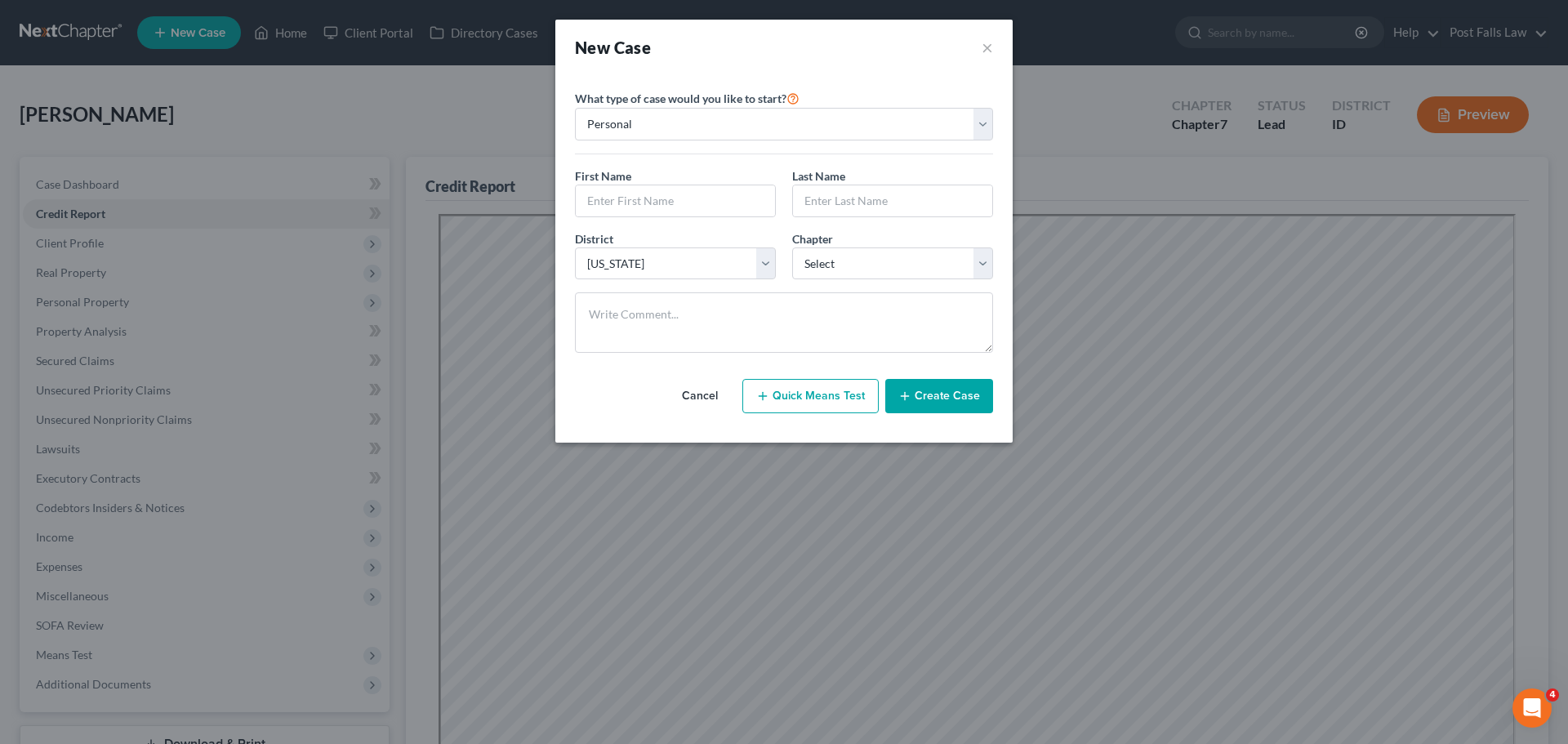
click at [707, 392] on button "Cancel" at bounding box center [700, 396] width 72 height 33
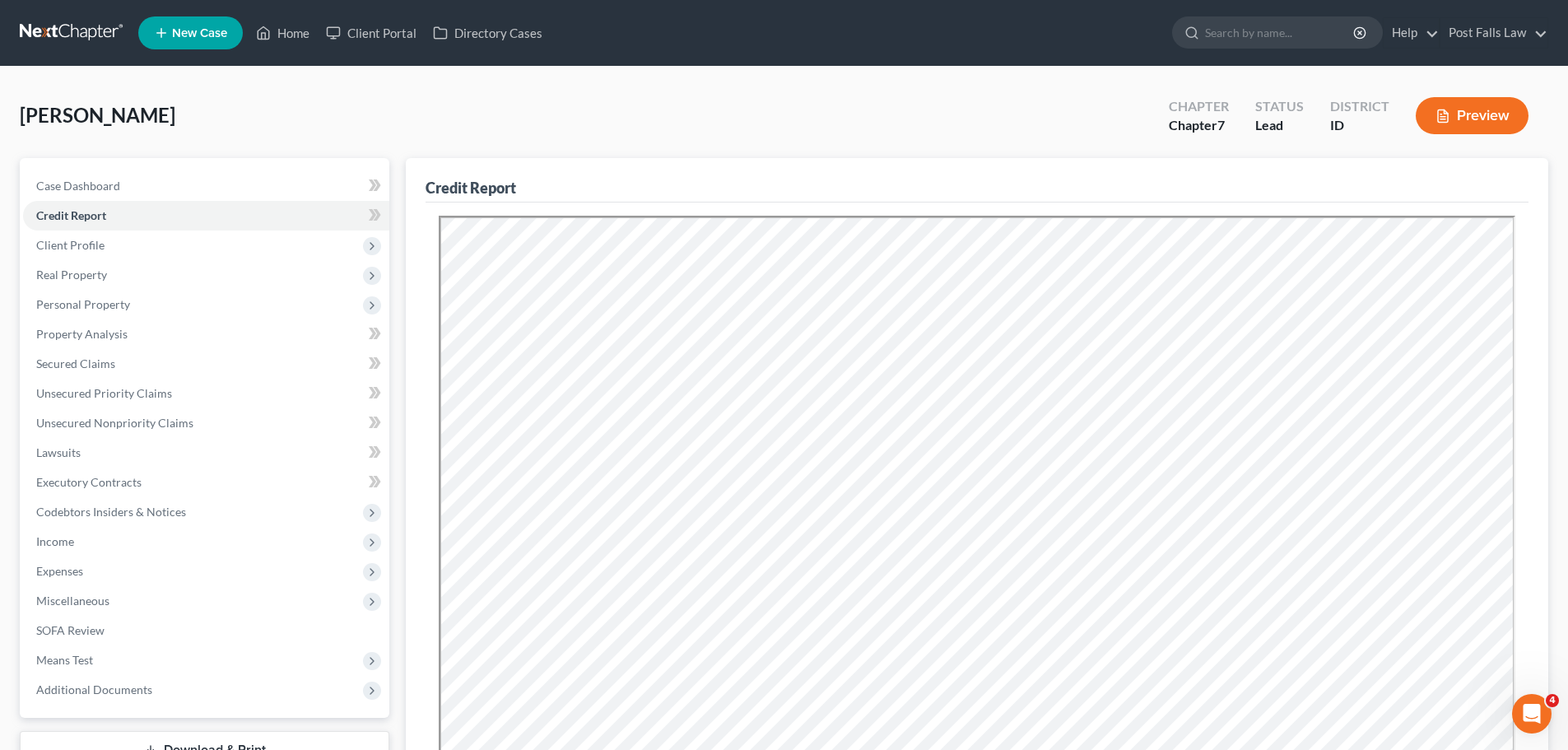
click at [46, 24] on link at bounding box center [73, 33] width 106 height 30
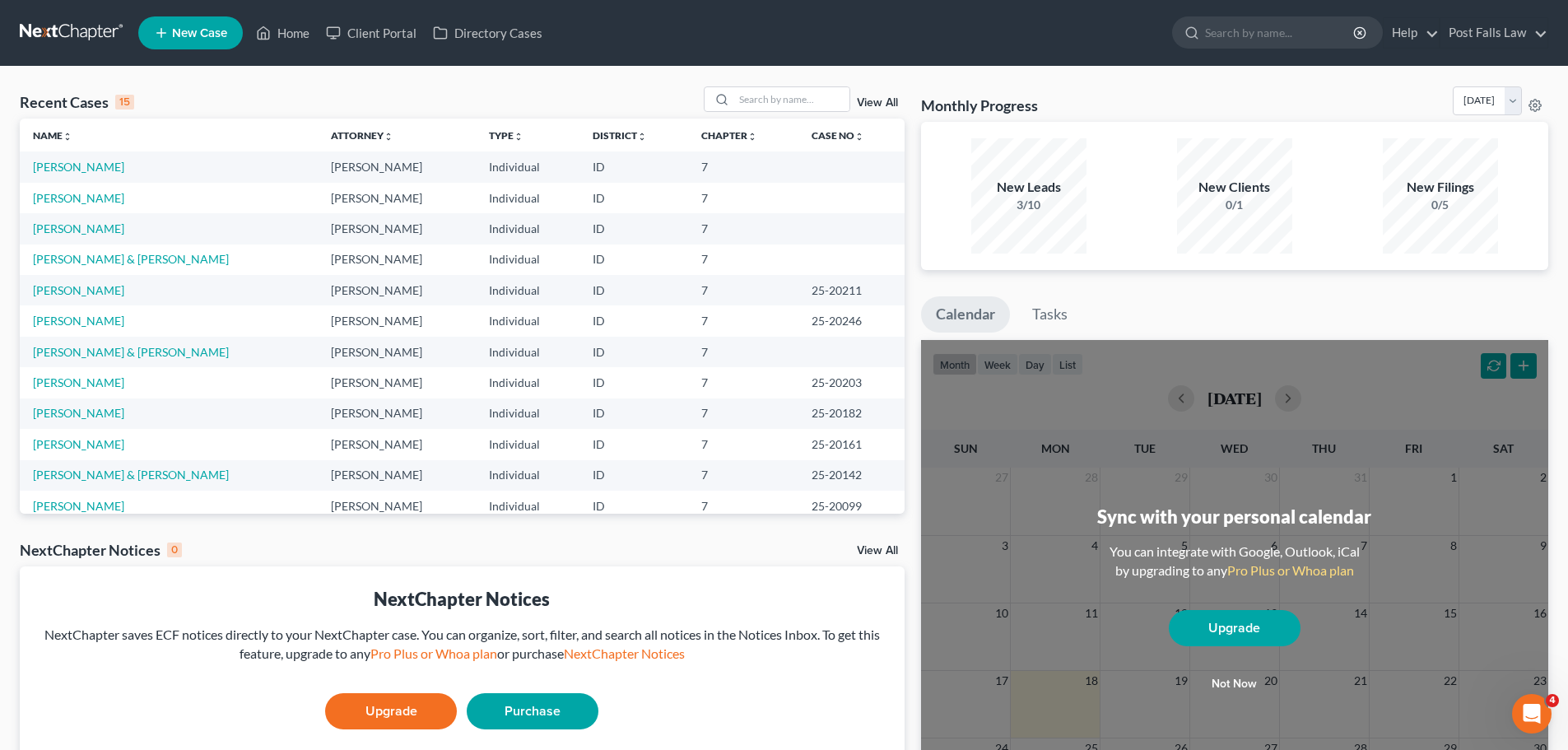
click at [174, 40] on link "New Case" at bounding box center [190, 33] width 105 height 33
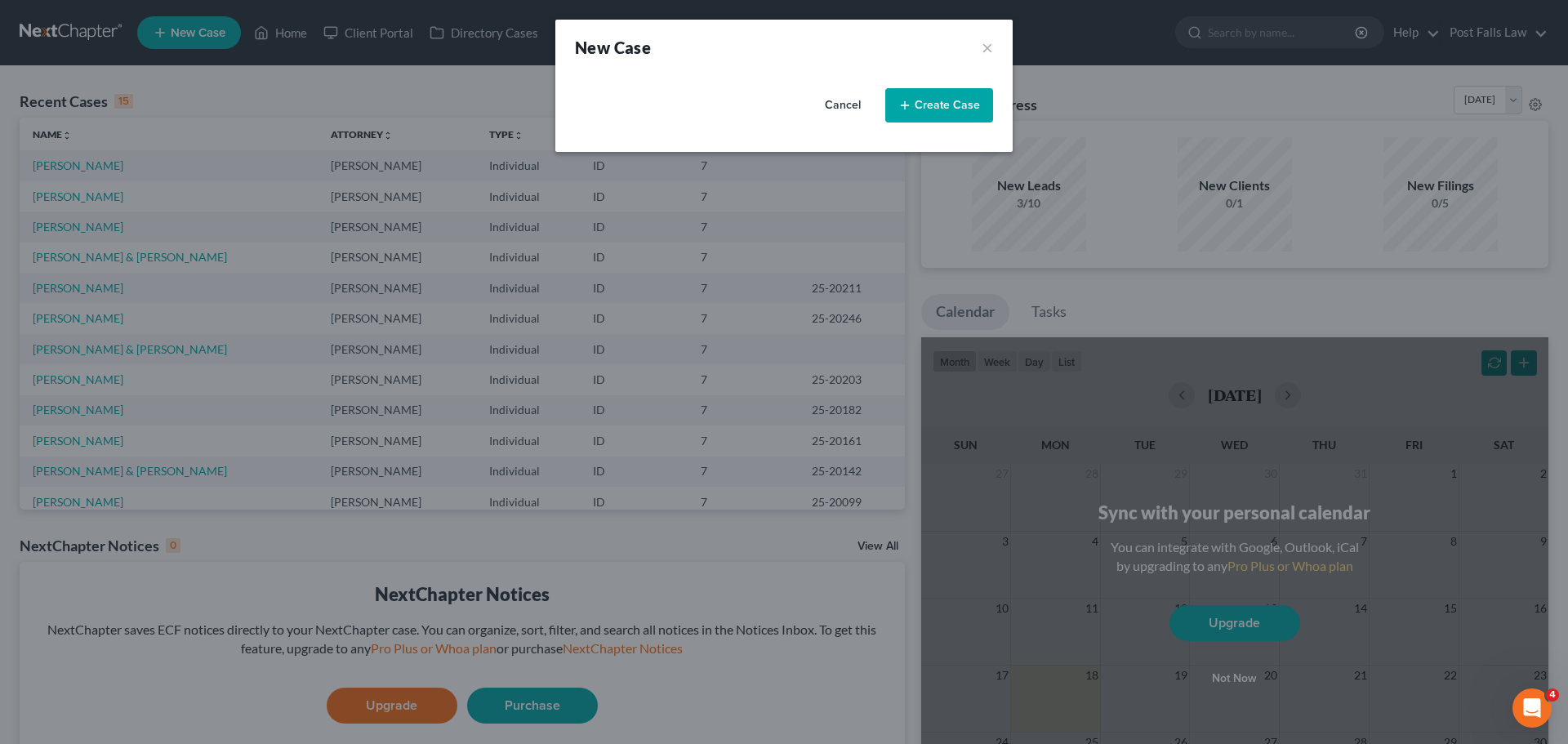
select select "23"
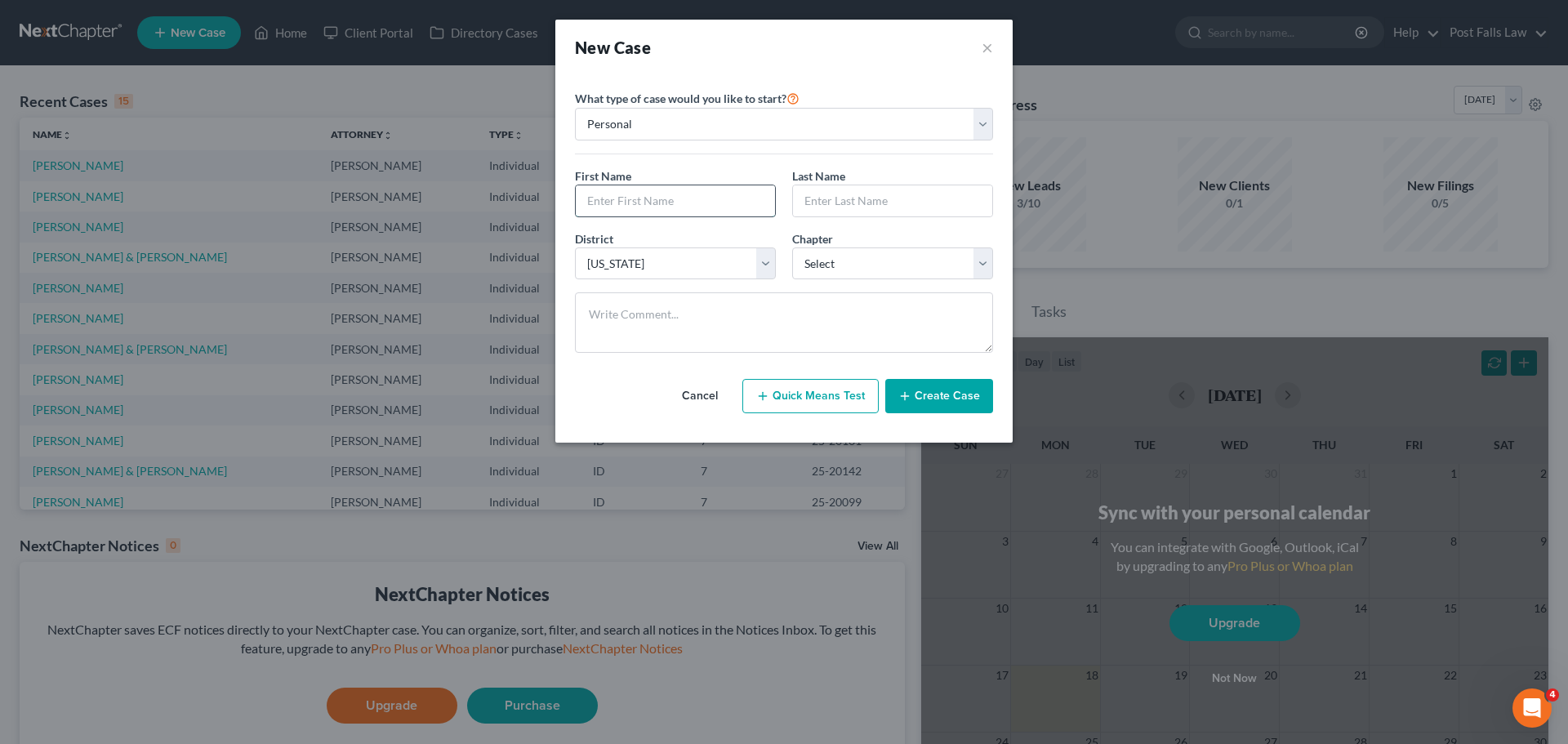
click at [648, 193] on input "text" at bounding box center [675, 201] width 199 height 31
type input "Dean"
select select "86"
click at [848, 202] on input "text" at bounding box center [893, 201] width 199 height 31
type input "Walsmith"
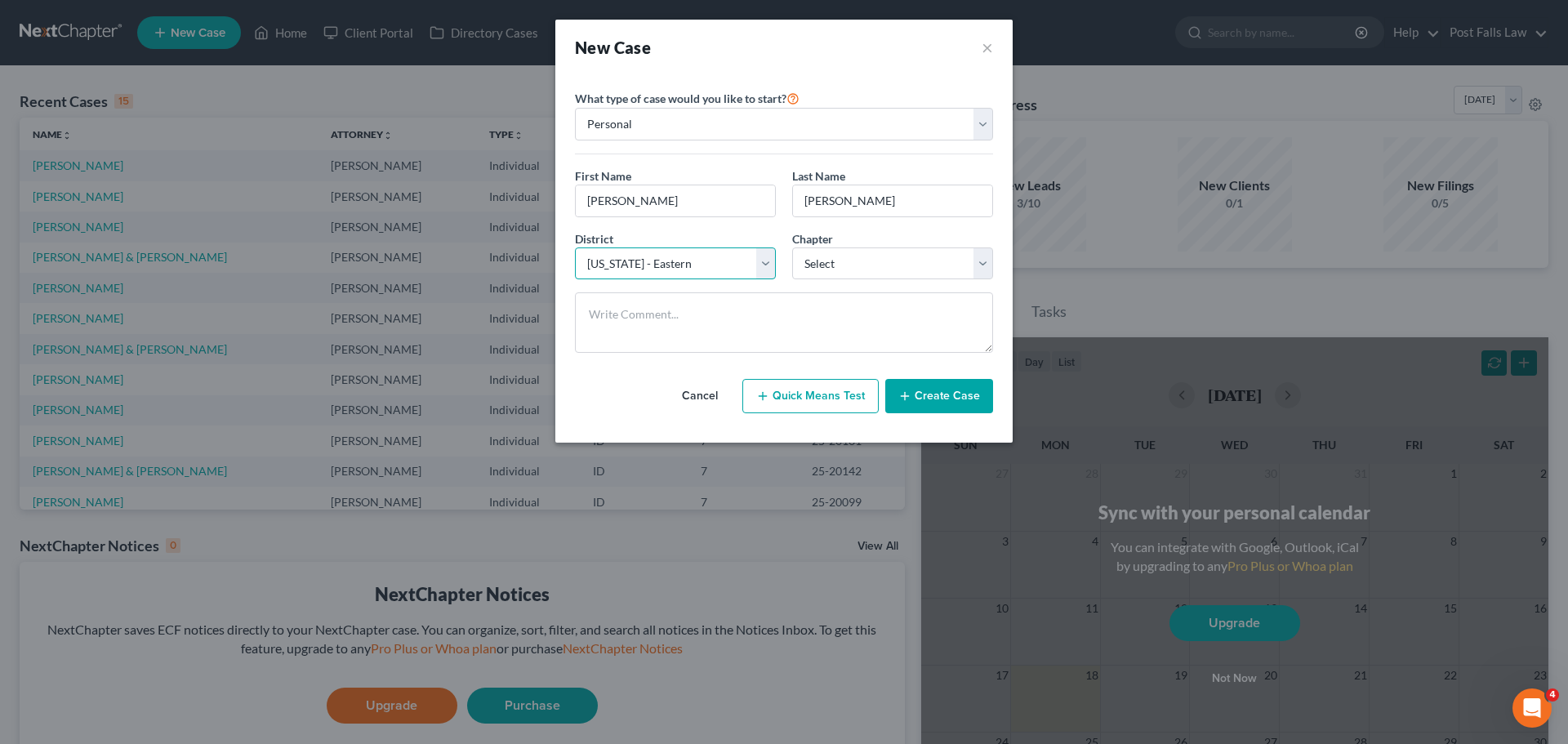
click at [757, 253] on select "Select Alabama - Middle Alabama - Northern Alabama - Southern Alaska Arizona Ar…" at bounding box center [675, 264] width 201 height 33
select select "23"
click at [575, 247] on select "Select Alabama - Middle Alabama - Northern Alabama - Southern Alaska Arizona Ar…" at bounding box center [675, 264] width 201 height 33
click at [988, 262] on select "Select 7 11 12 13" at bounding box center [893, 264] width 201 height 33
select select "0"
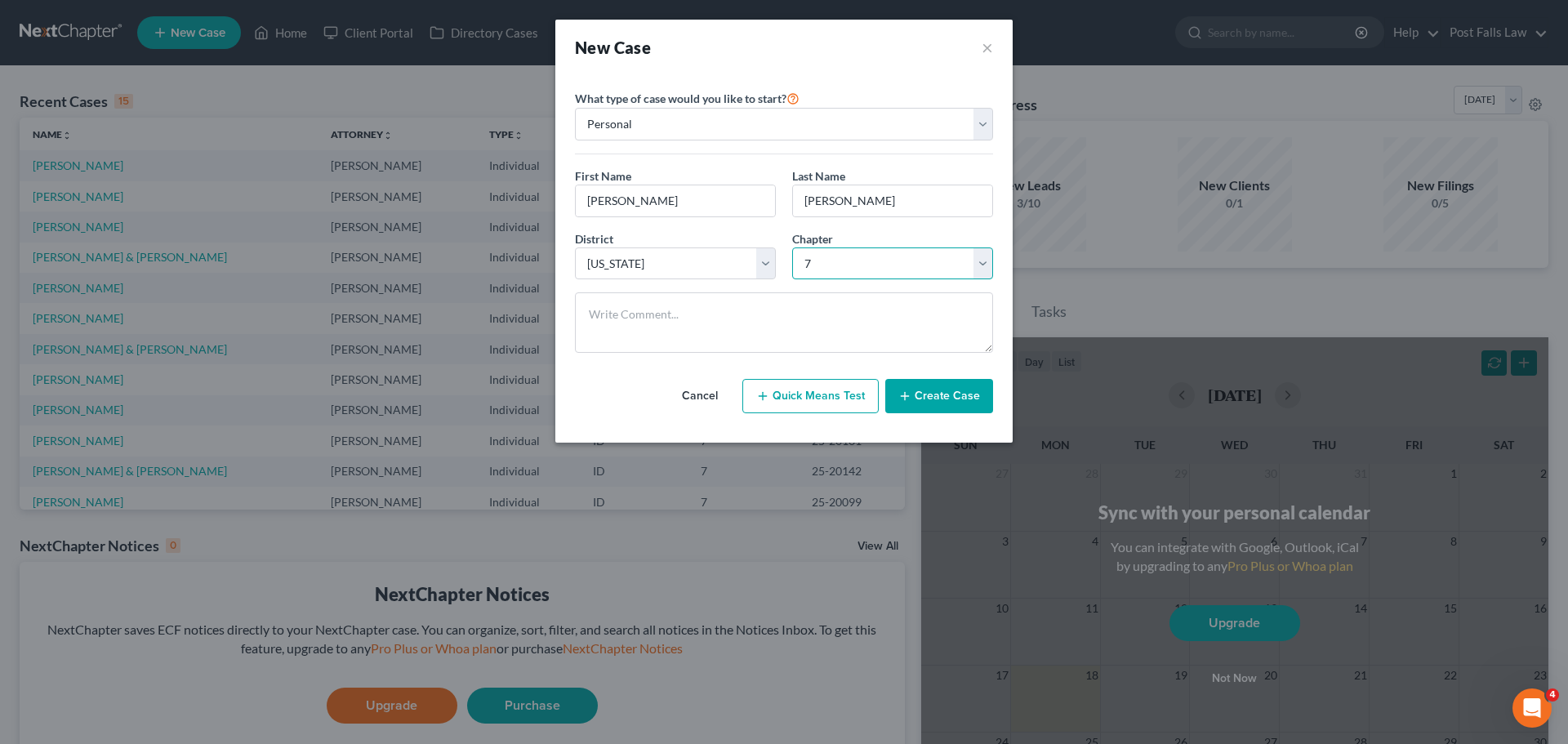
click at [793, 247] on select "Select 7 11 12 13" at bounding box center [893, 264] width 201 height 33
click at [930, 389] on button "Create Case" at bounding box center [939, 396] width 108 height 34
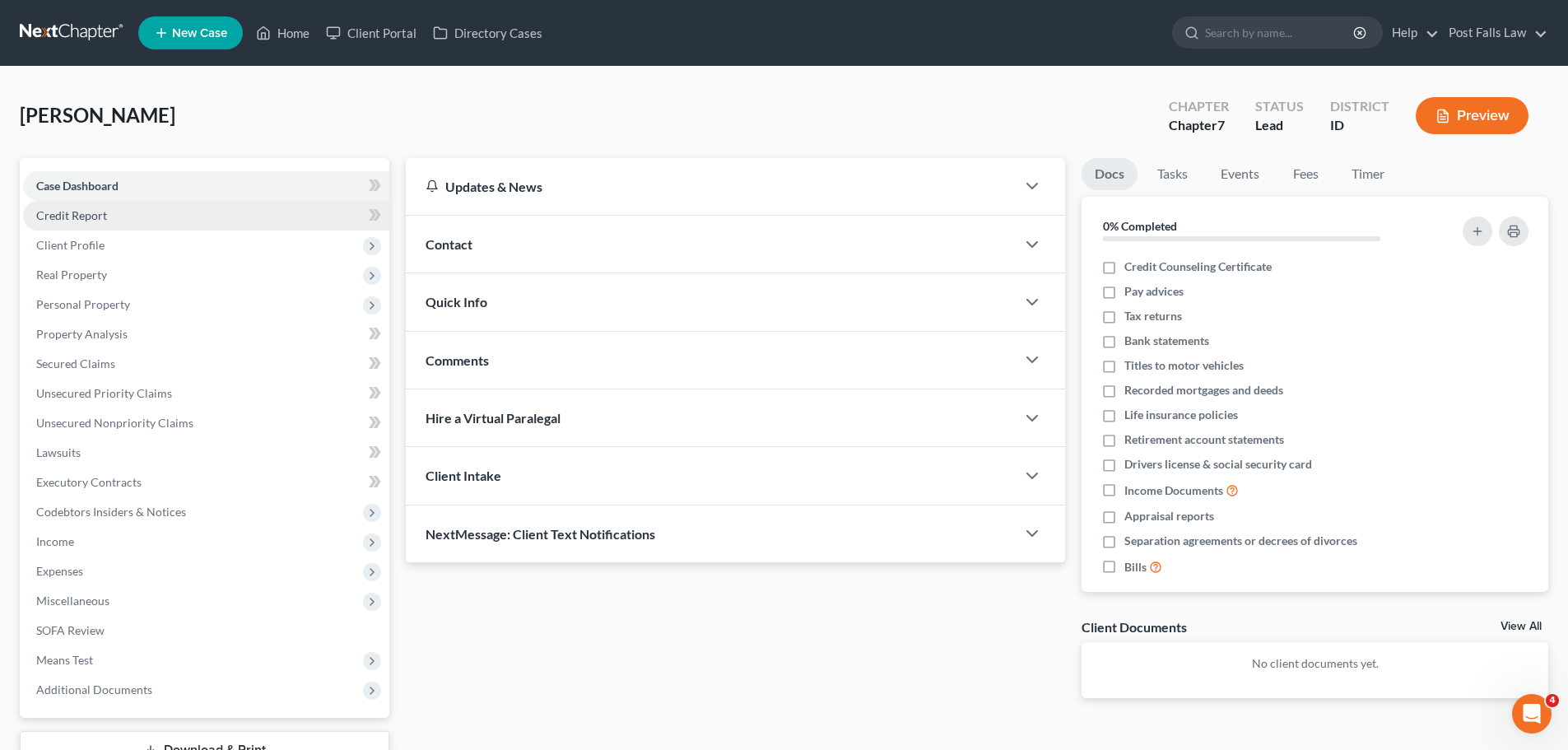
click at [119, 223] on link "Credit Report" at bounding box center [206, 216] width 366 height 30
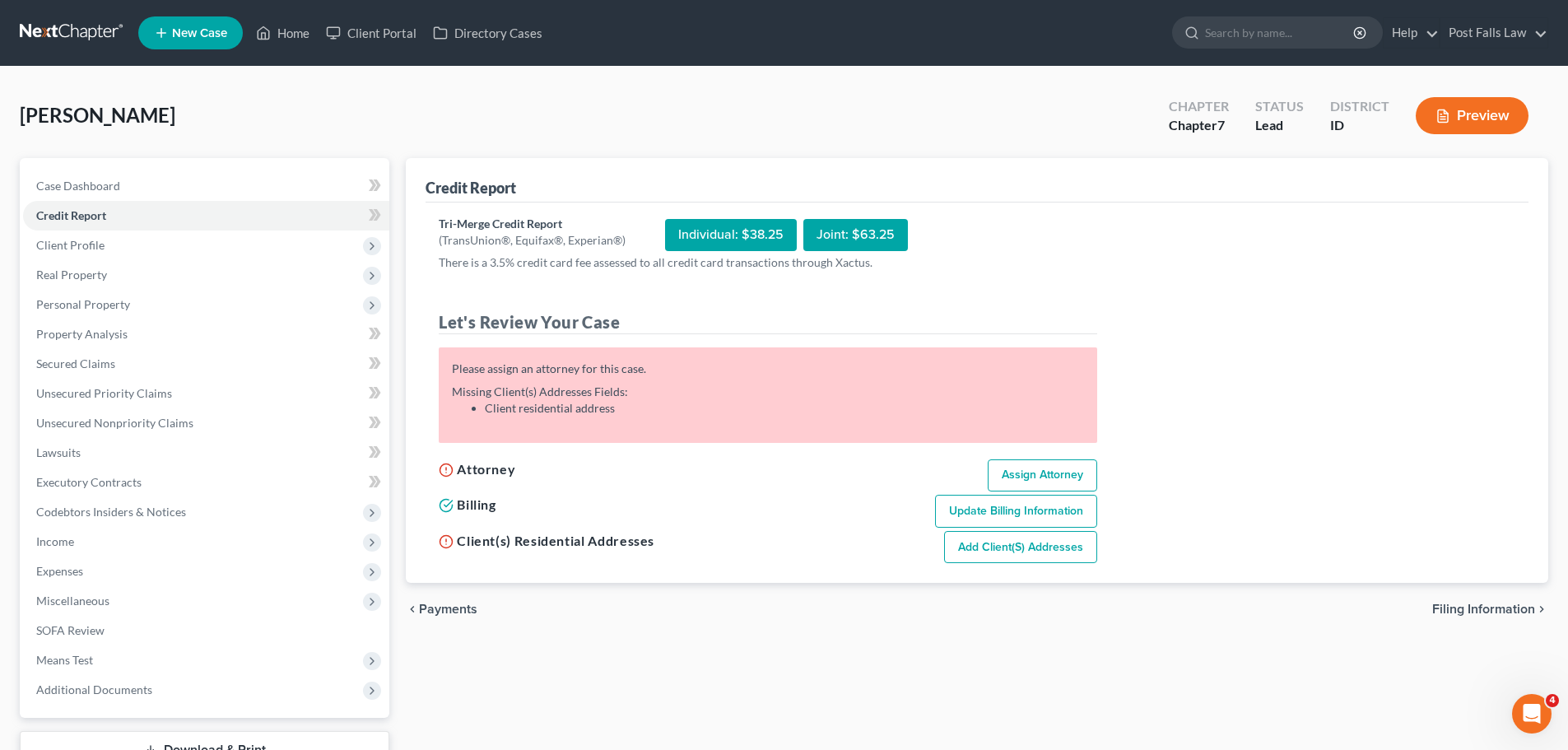
click at [1048, 476] on link "Assign Attorney" at bounding box center [1043, 476] width 110 height 33
select select "1"
select select "0"
select select "23"
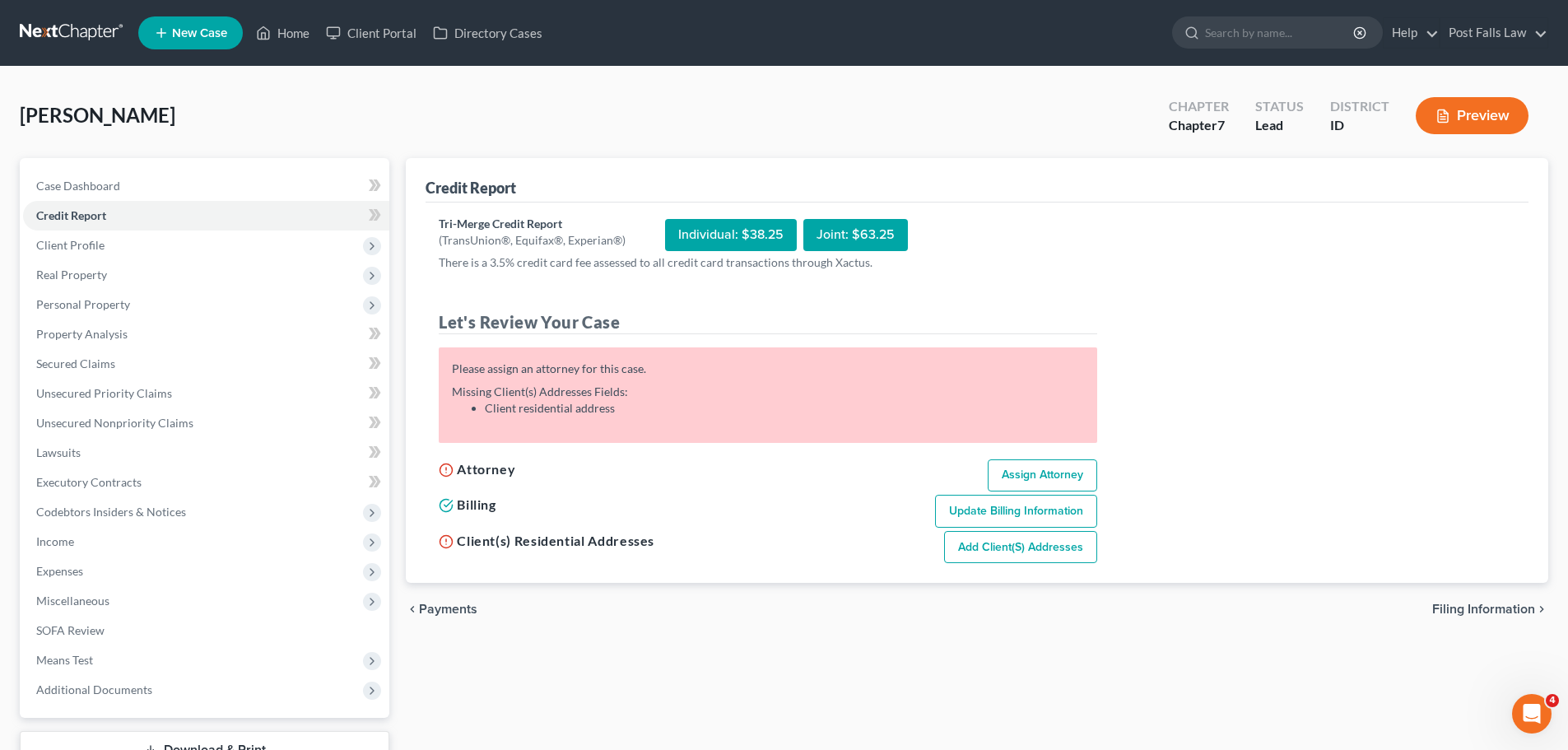
select select "13"
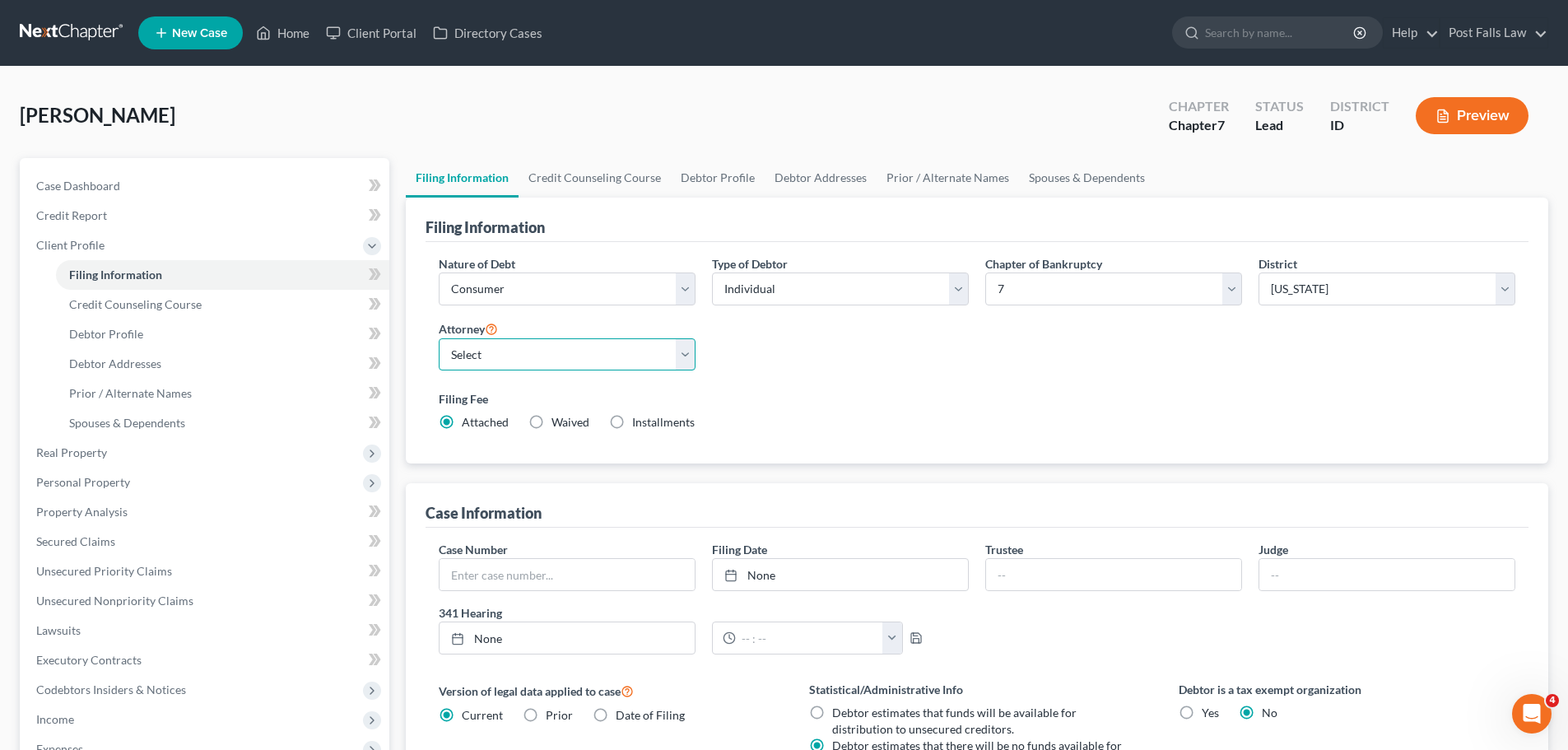
click at [677, 363] on select "Select Jonathon Frantz - null Andrea Hunter - ID" at bounding box center [567, 355] width 257 height 33
select select "1"
click at [439, 339] on select "Select Jonathon Frantz - null Andrea Hunter - ID" at bounding box center [567, 355] width 257 height 33
click at [702, 173] on link "Debtor Profile" at bounding box center [718, 178] width 94 height 40
select select "0"
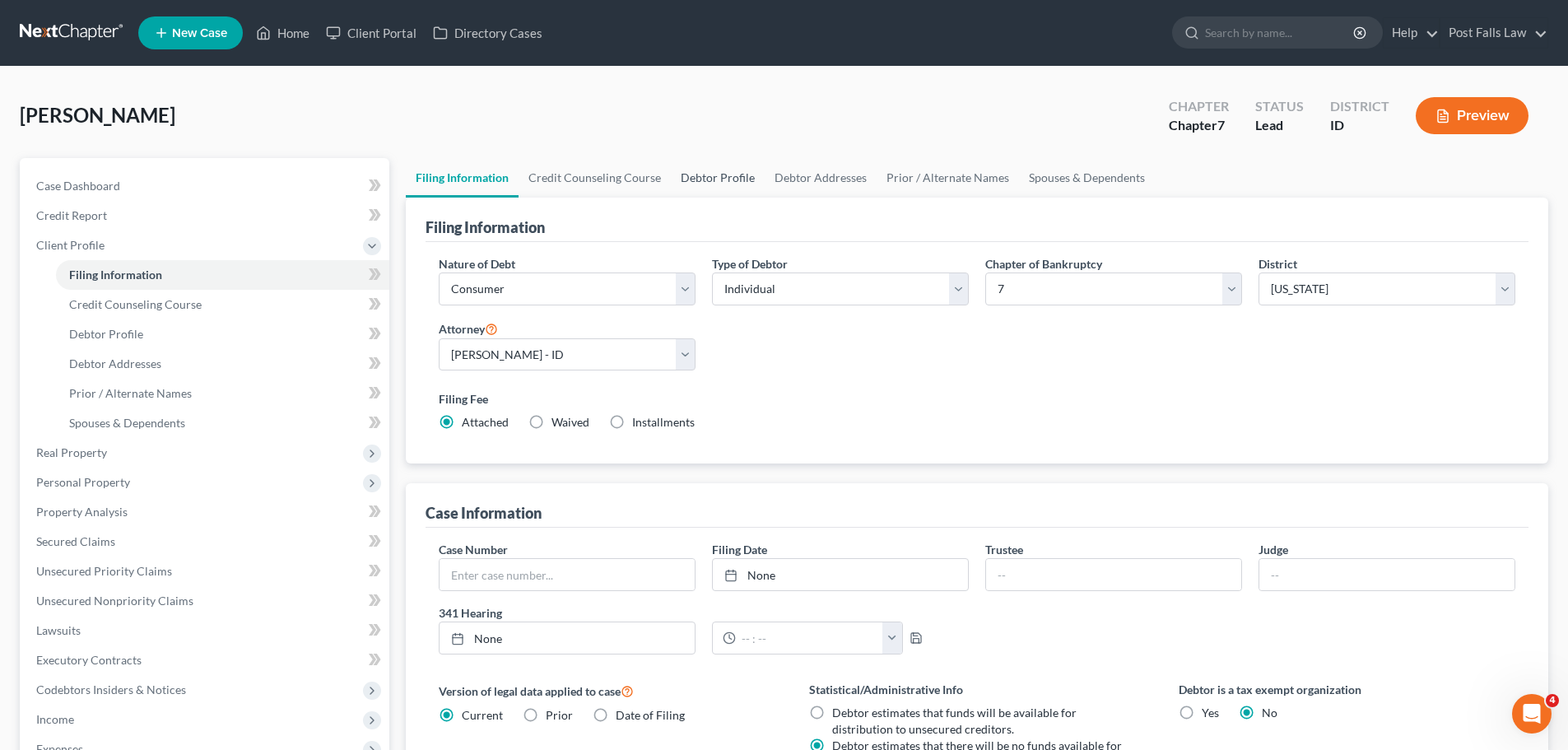
select select "0"
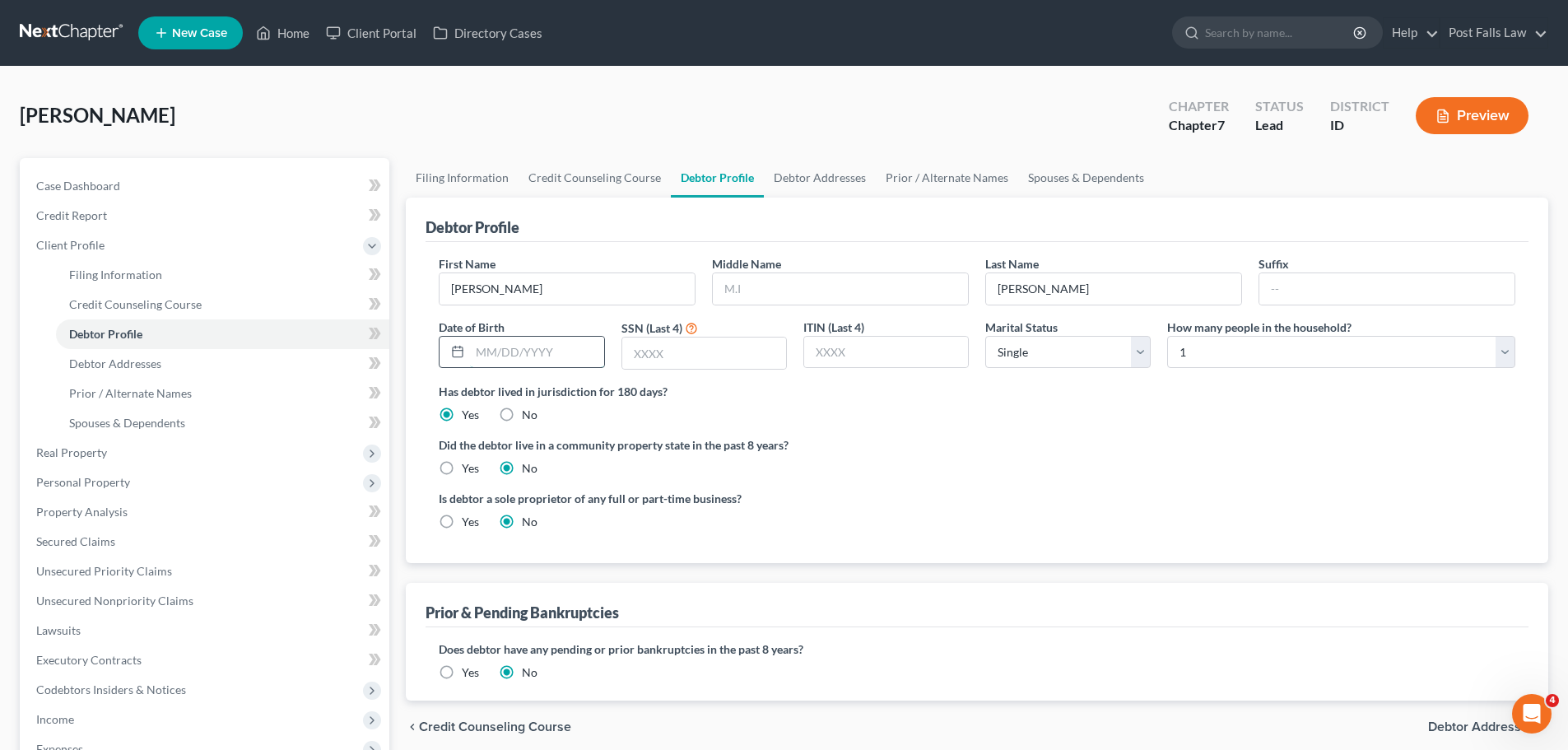
click at [512, 355] on input "text" at bounding box center [536, 353] width 133 height 31
type input "02/29/1968"
click at [660, 339] on input "text" at bounding box center [704, 354] width 164 height 31
type input "9297"
click at [462, 471] on label "Yes" at bounding box center [470, 468] width 17 height 17
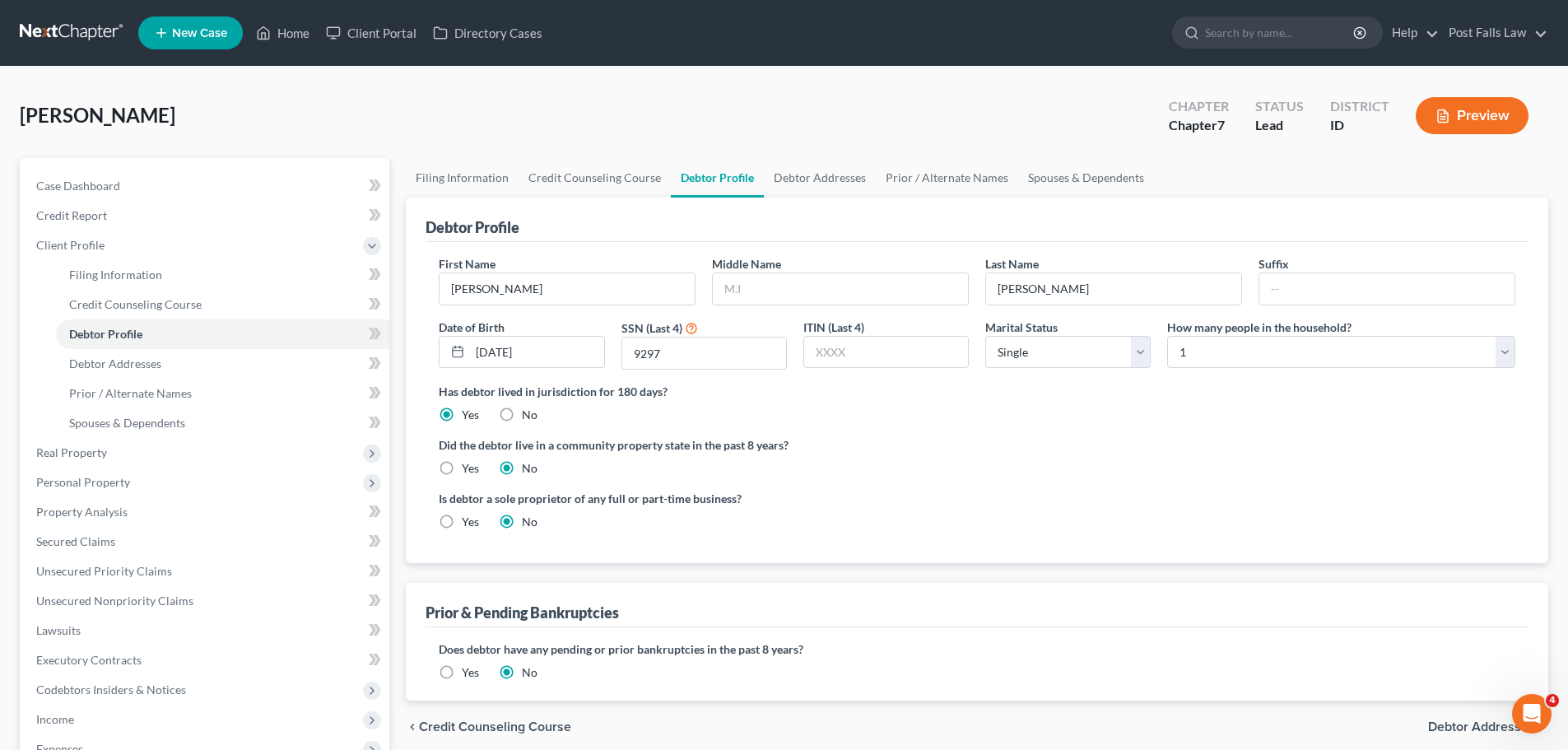
click at [468, 471] on input "Yes" at bounding box center [473, 465] width 11 height 11
radio input "true"
radio input "false"
click at [627, 164] on link "Credit Counseling Course" at bounding box center [595, 178] width 152 height 40
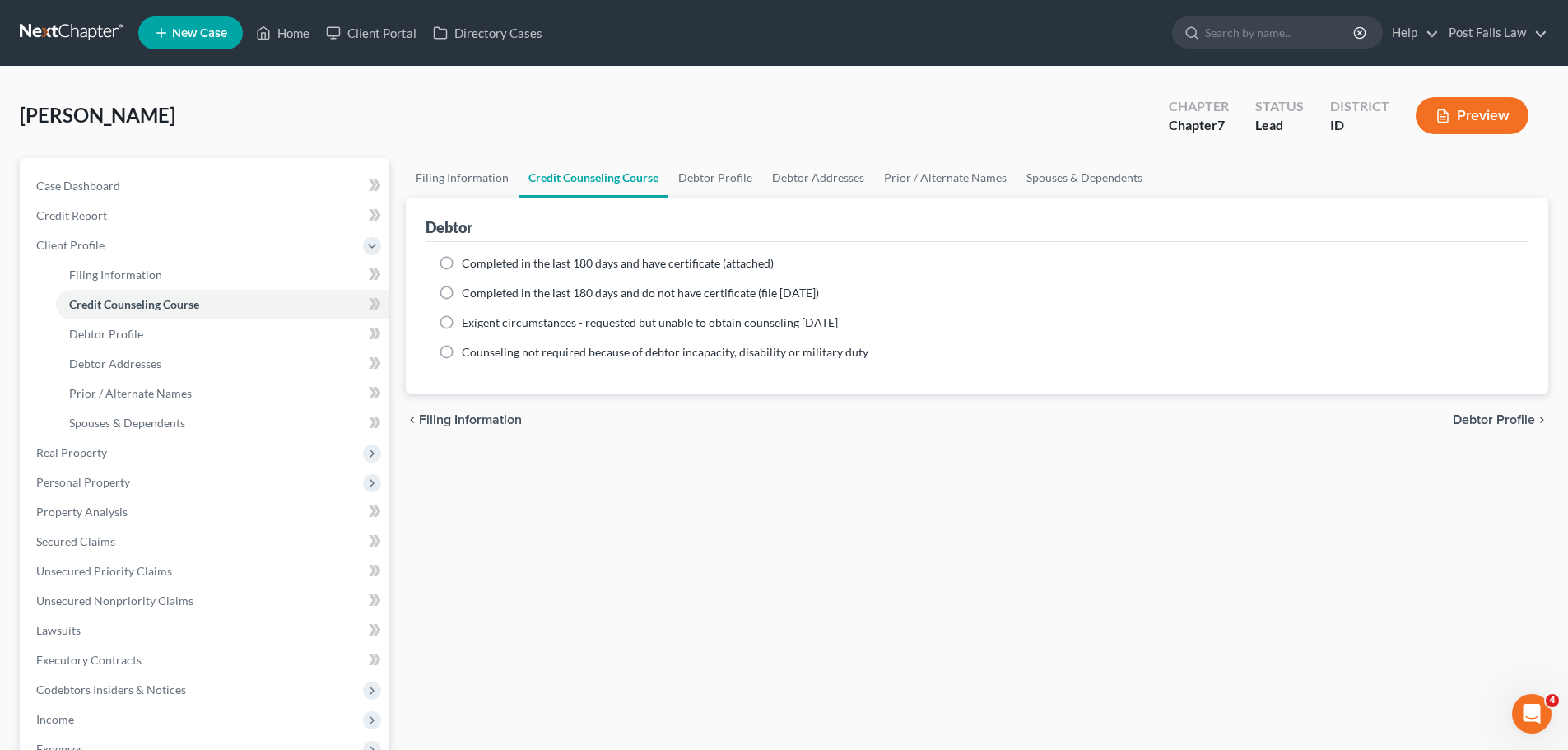
click at [462, 261] on label "Completed in the last 180 days and have certificate (attached)" at bounding box center [618, 263] width 312 height 17
click at [468, 261] on input "Completed in the last 180 days and have certificate (attached)" at bounding box center [473, 260] width 11 height 11
radio input "true"
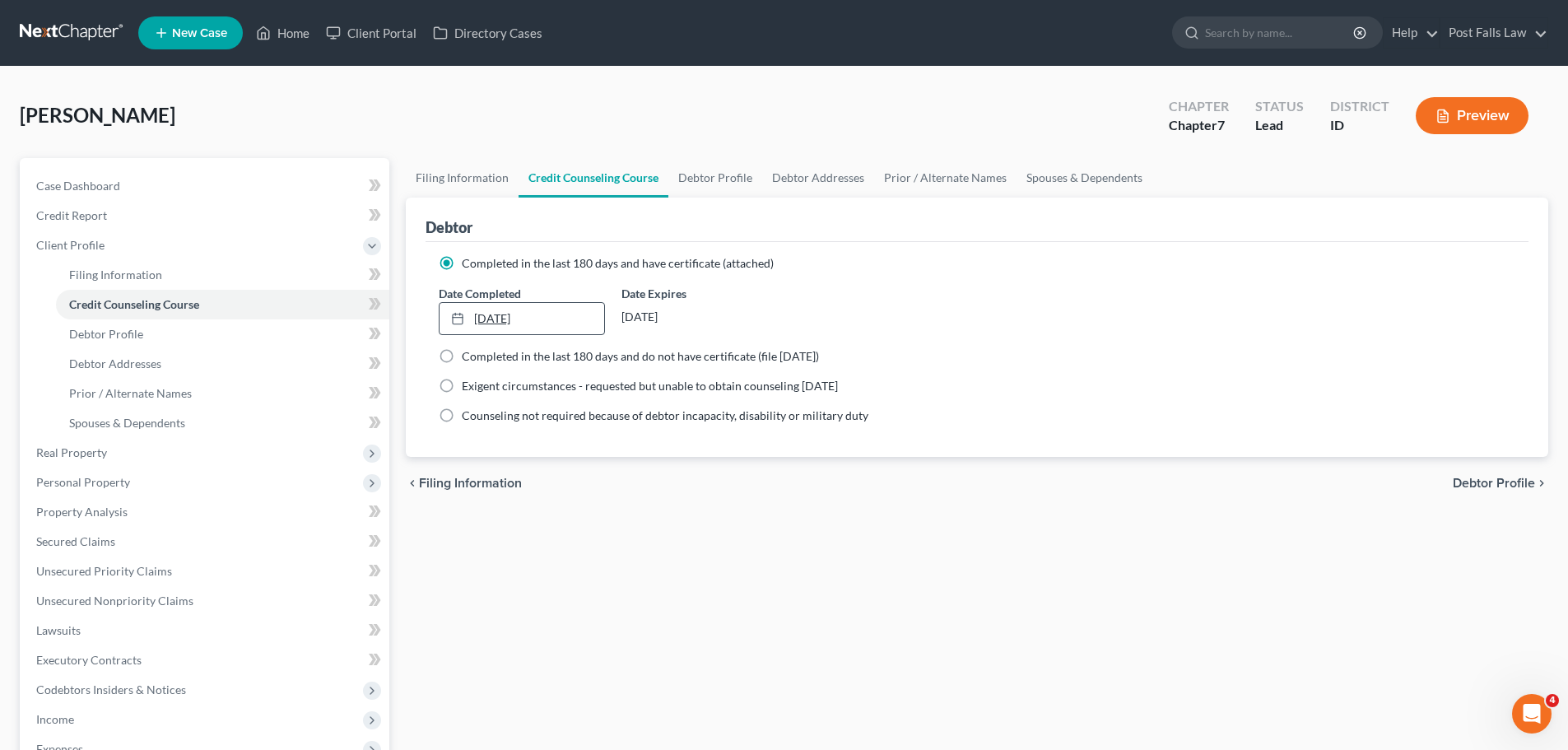
click at [487, 317] on link "8/18/2025" at bounding box center [521, 319] width 164 height 31
click at [781, 171] on link "Debtor Addresses" at bounding box center [819, 178] width 112 height 40
select select "0"
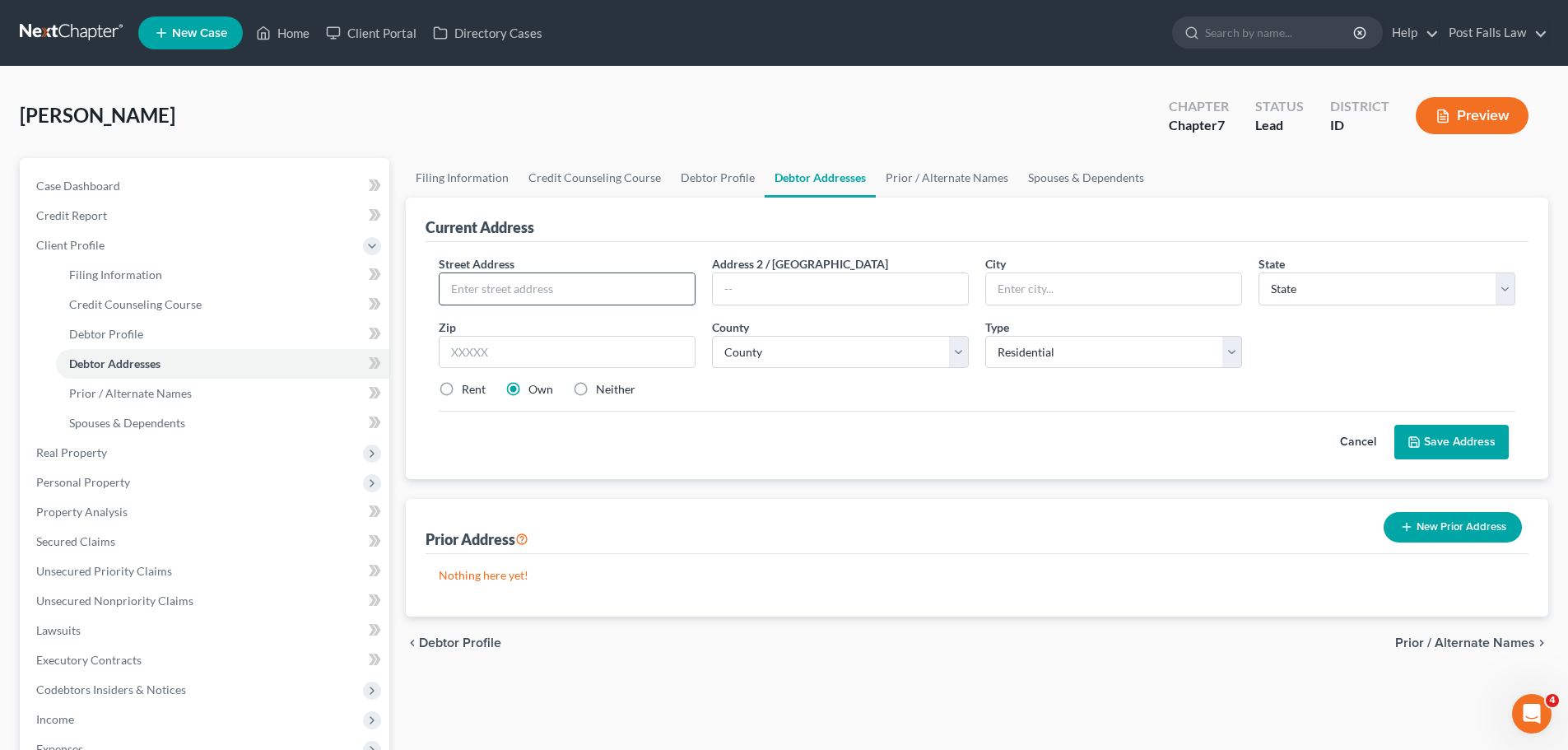
click at [586, 289] on input "text" at bounding box center [567, 289] width 255 height 31
type input "217 W 11th Ave"
type input "Post Falls"
select select "13"
type input "83854"
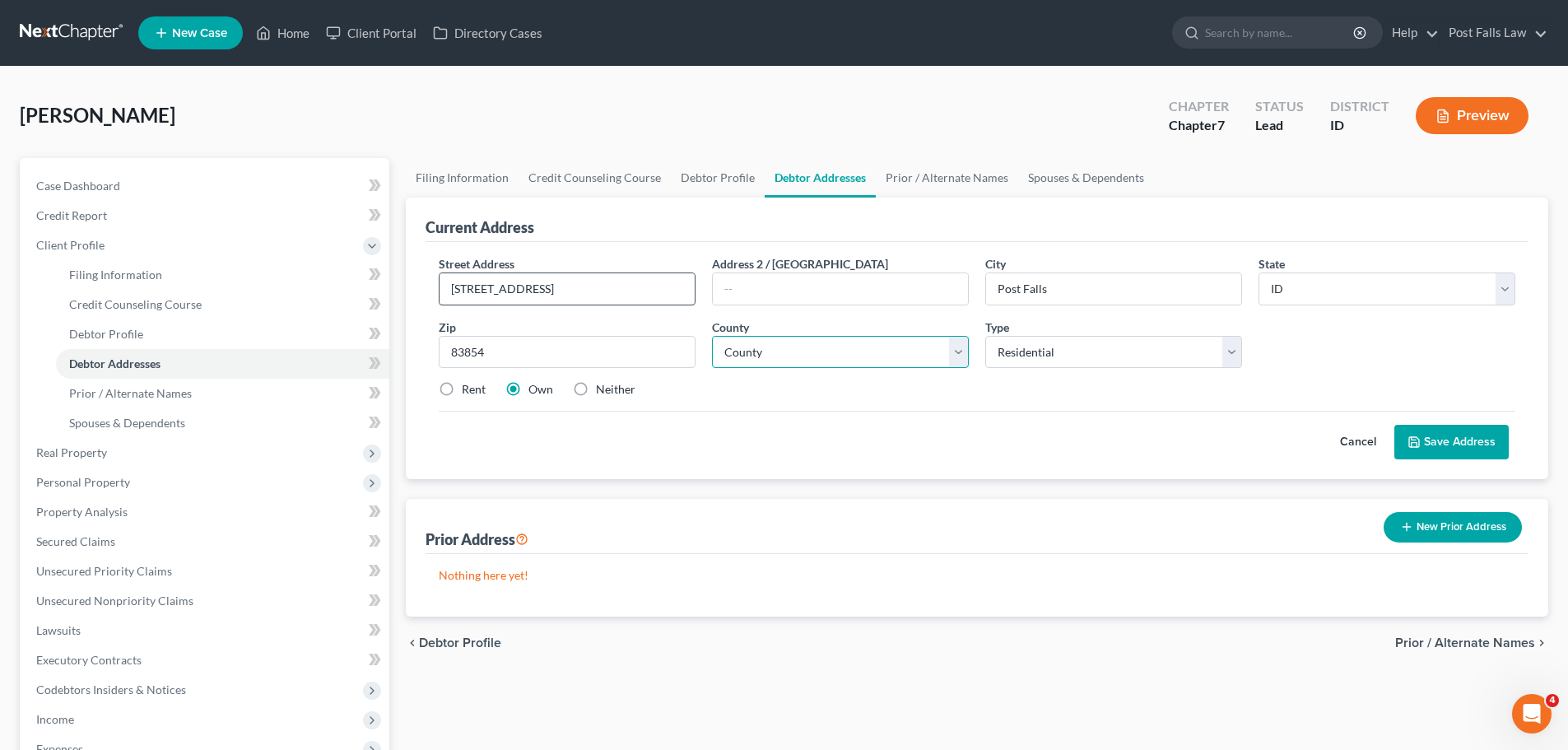
select select "27"
click at [462, 386] on label "Rent" at bounding box center [473, 389] width 24 height 17
click at [468, 386] on input "Rent" at bounding box center [473, 386] width 11 height 11
radio input "true"
click at [1433, 447] on button "Save Address" at bounding box center [1452, 442] width 115 height 35
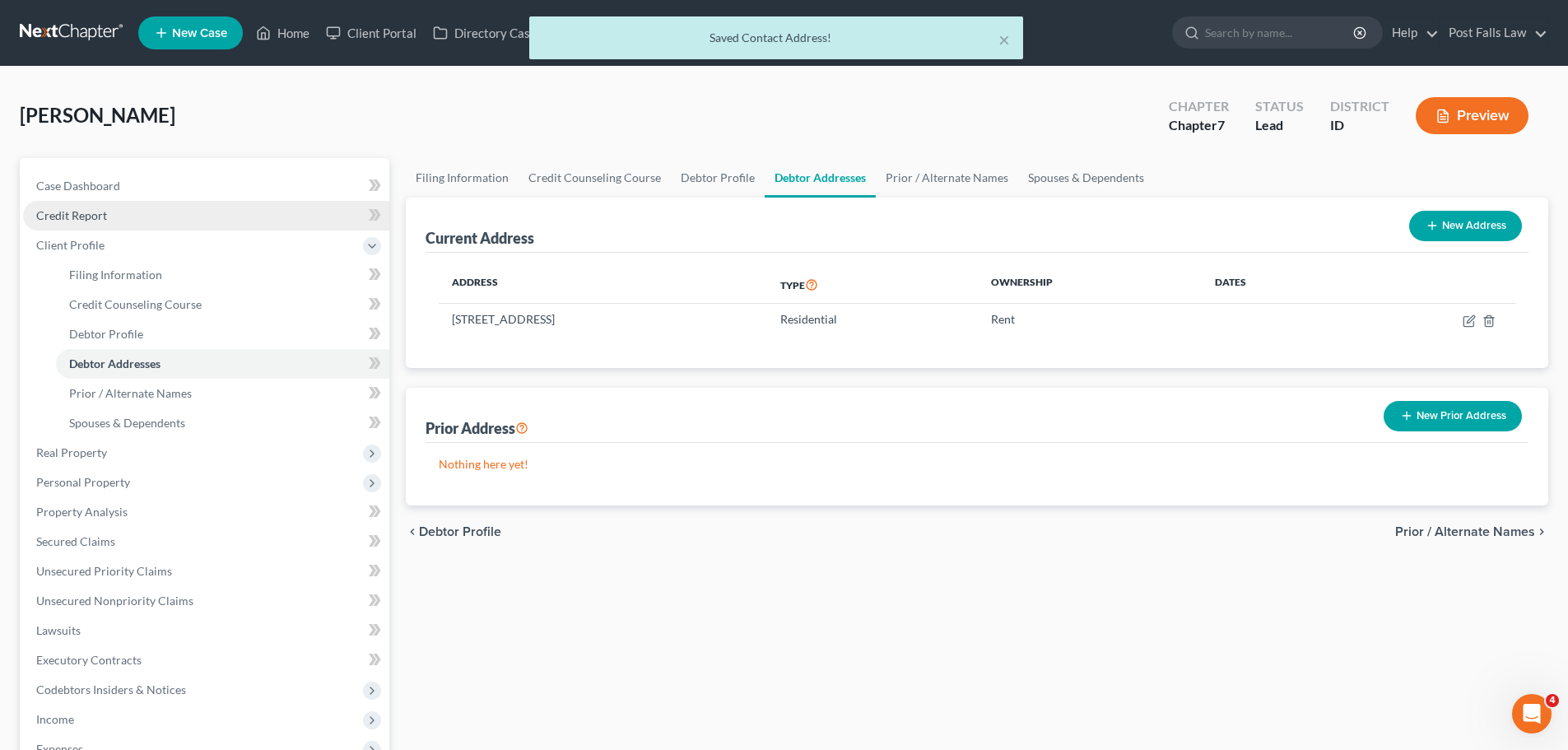
click at [66, 218] on span "Credit Report" at bounding box center [72, 215] width 71 height 14
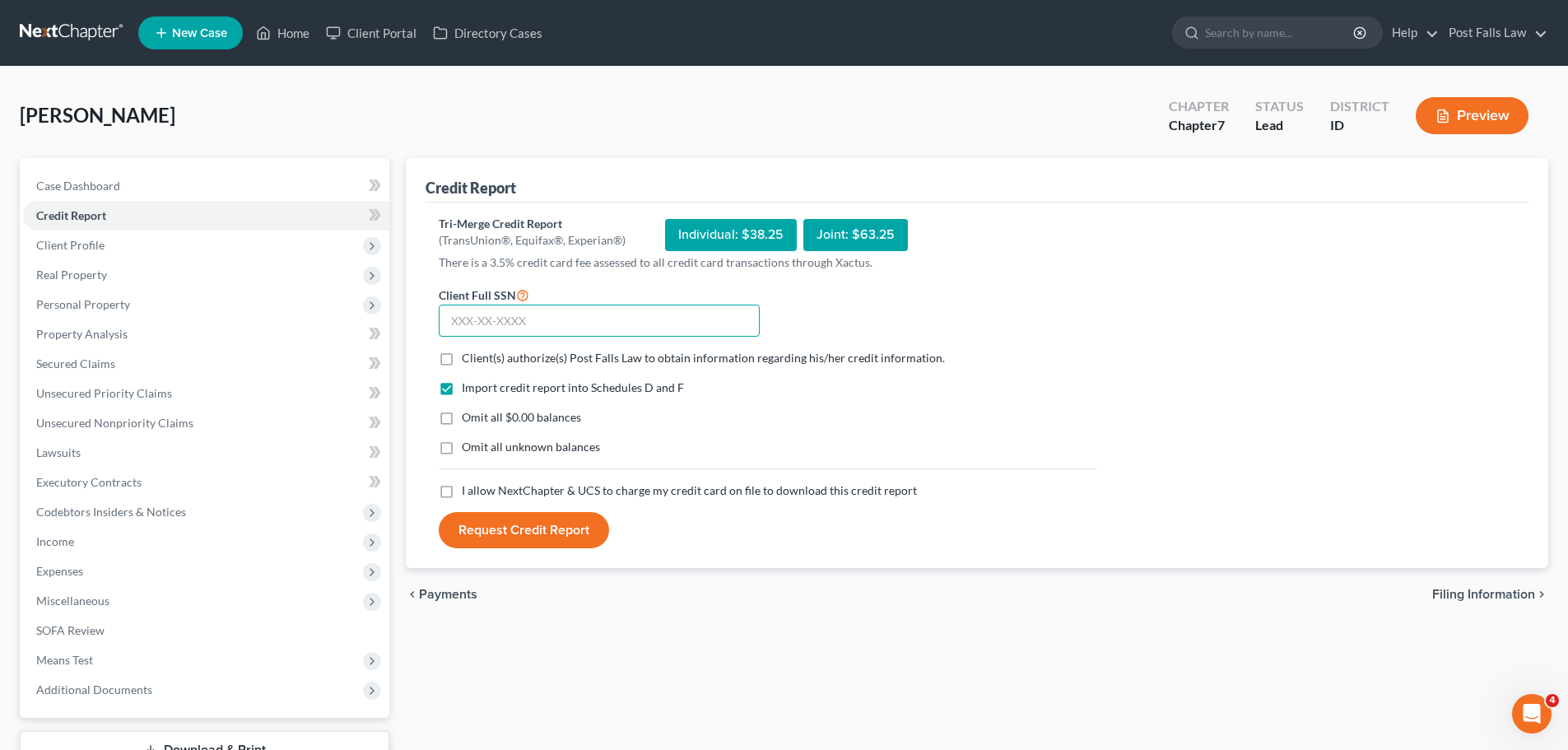
click at [551, 315] on input "text" at bounding box center [599, 321] width 321 height 33
type input "557-43-9297"
click at [462, 359] on label "Client(s) authorize(s) Post Falls Law to obtain information regarding his/her c…" at bounding box center [703, 358] width 483 height 17
click at [468, 359] on input "Client(s) authorize(s) Post Falls Law to obtain information regarding his/her c…" at bounding box center [473, 355] width 11 height 11
checkbox input "true"
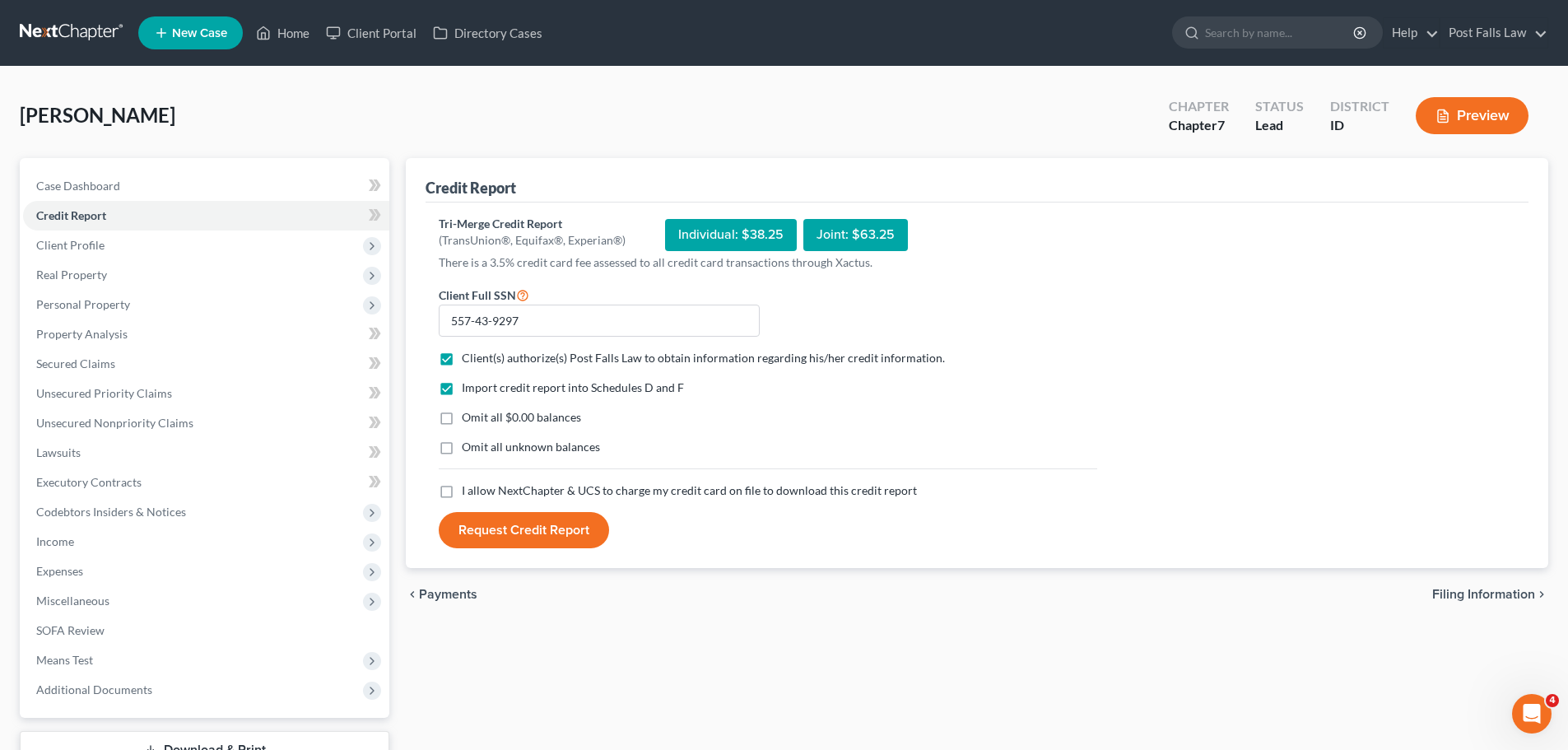
click at [462, 420] on label "Omit all $0.00 balances" at bounding box center [521, 417] width 119 height 17
click at [468, 420] on input "Omit all $0.00 balances" at bounding box center [473, 414] width 11 height 11
checkbox input "true"
click at [462, 491] on label "I allow NextChapter & UCS to charge my credit card on file to download this cre…" at bounding box center [689, 491] width 455 height 17
click at [468, 491] on input "I allow NextChapter & UCS to charge my credit card on file to download this cre…" at bounding box center [473, 487] width 11 height 11
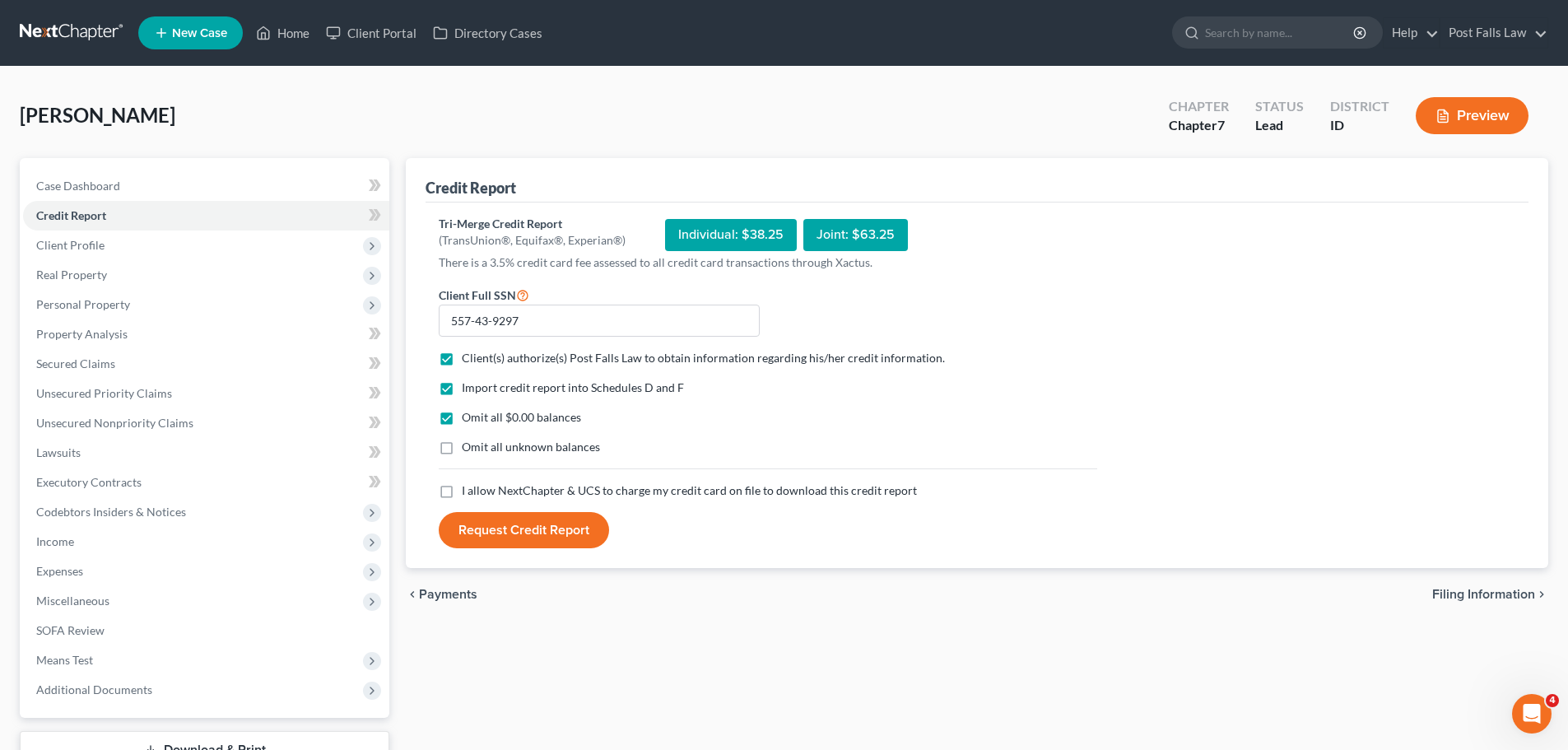
checkbox input "true"
click at [492, 529] on button "Request Credit Report" at bounding box center [524, 530] width 170 height 36
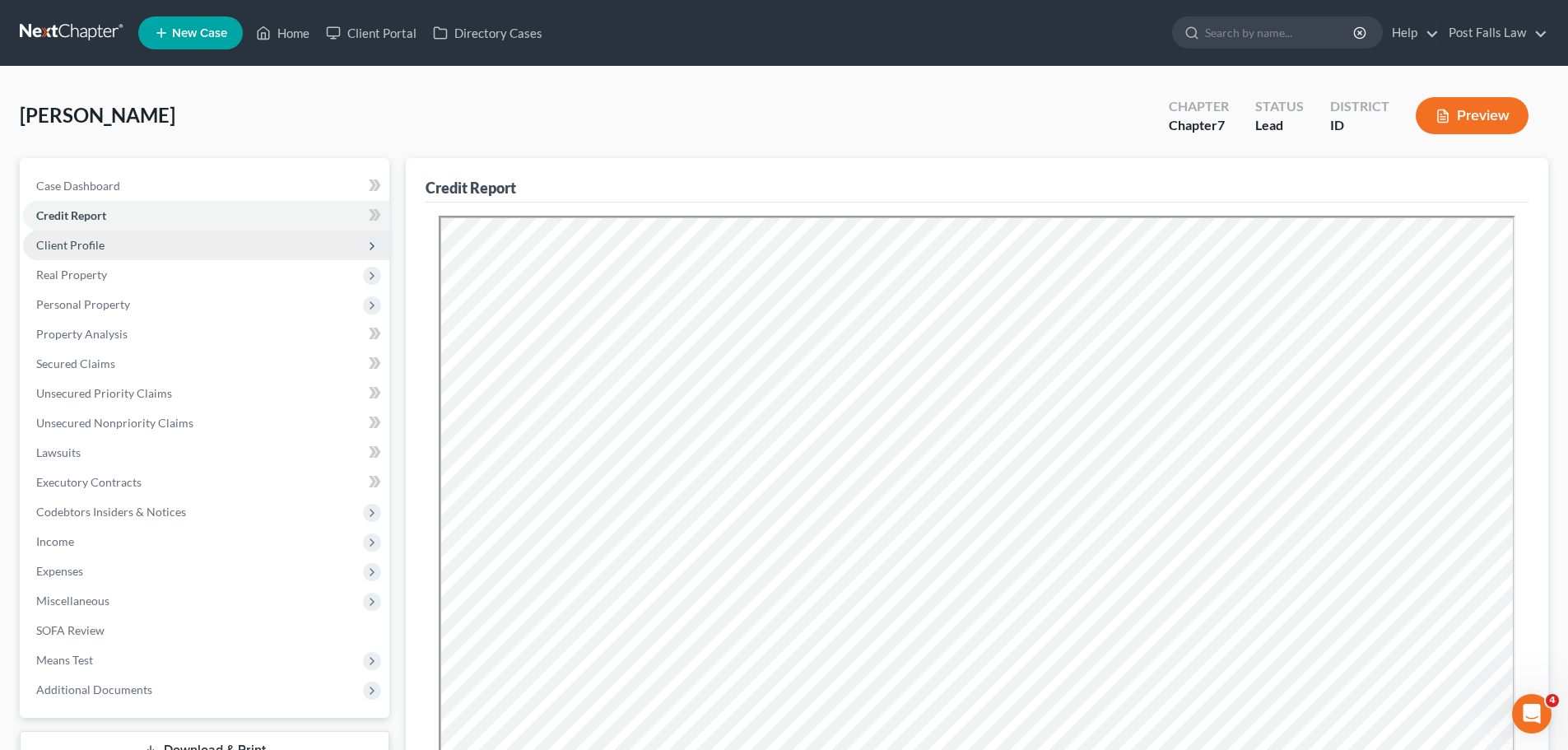
click at [71, 241] on span "Client Profile" at bounding box center [70, 244] width 69 height 14
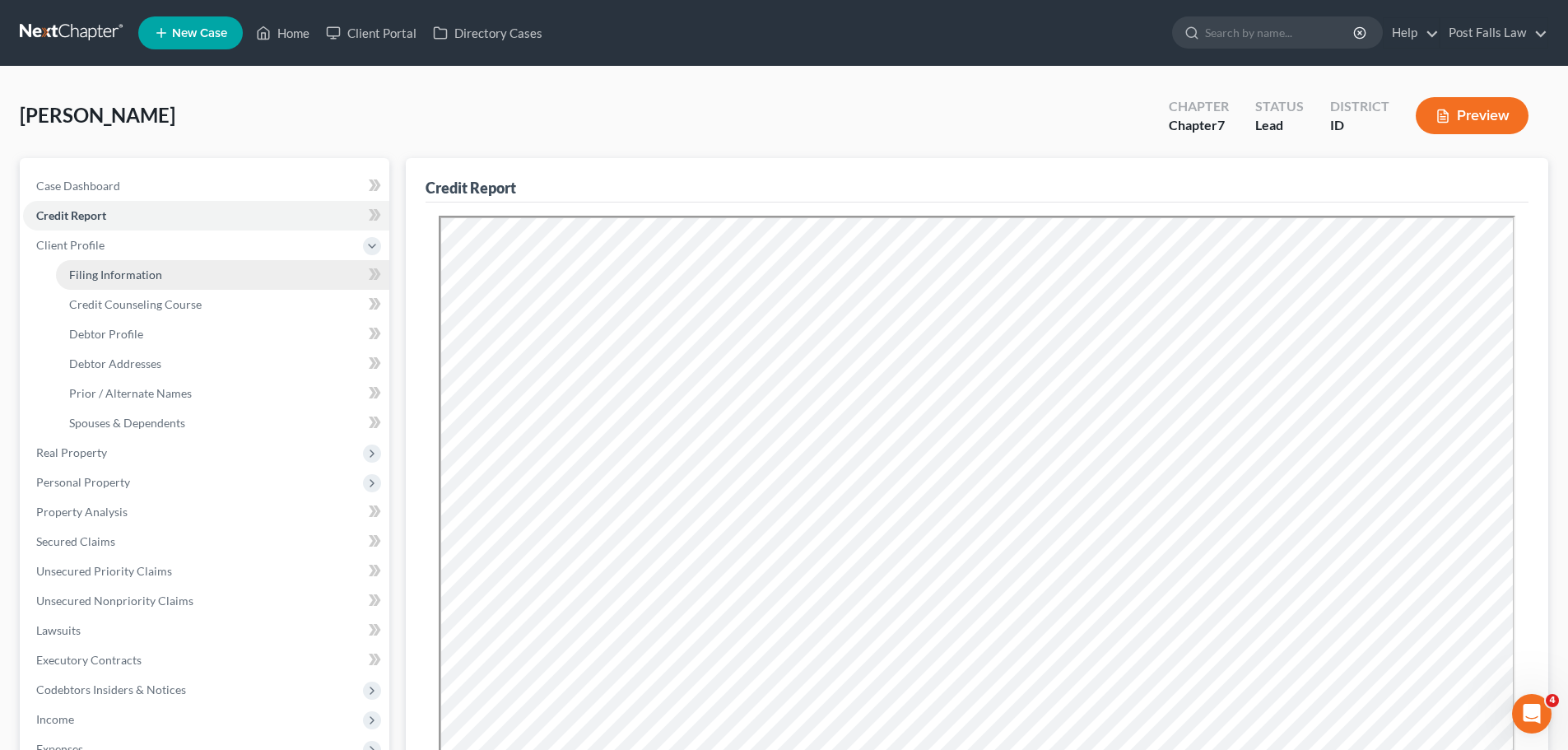
click at [76, 283] on link "Filing Information" at bounding box center [223, 275] width 334 height 30
select select "1"
select select "0"
select select "23"
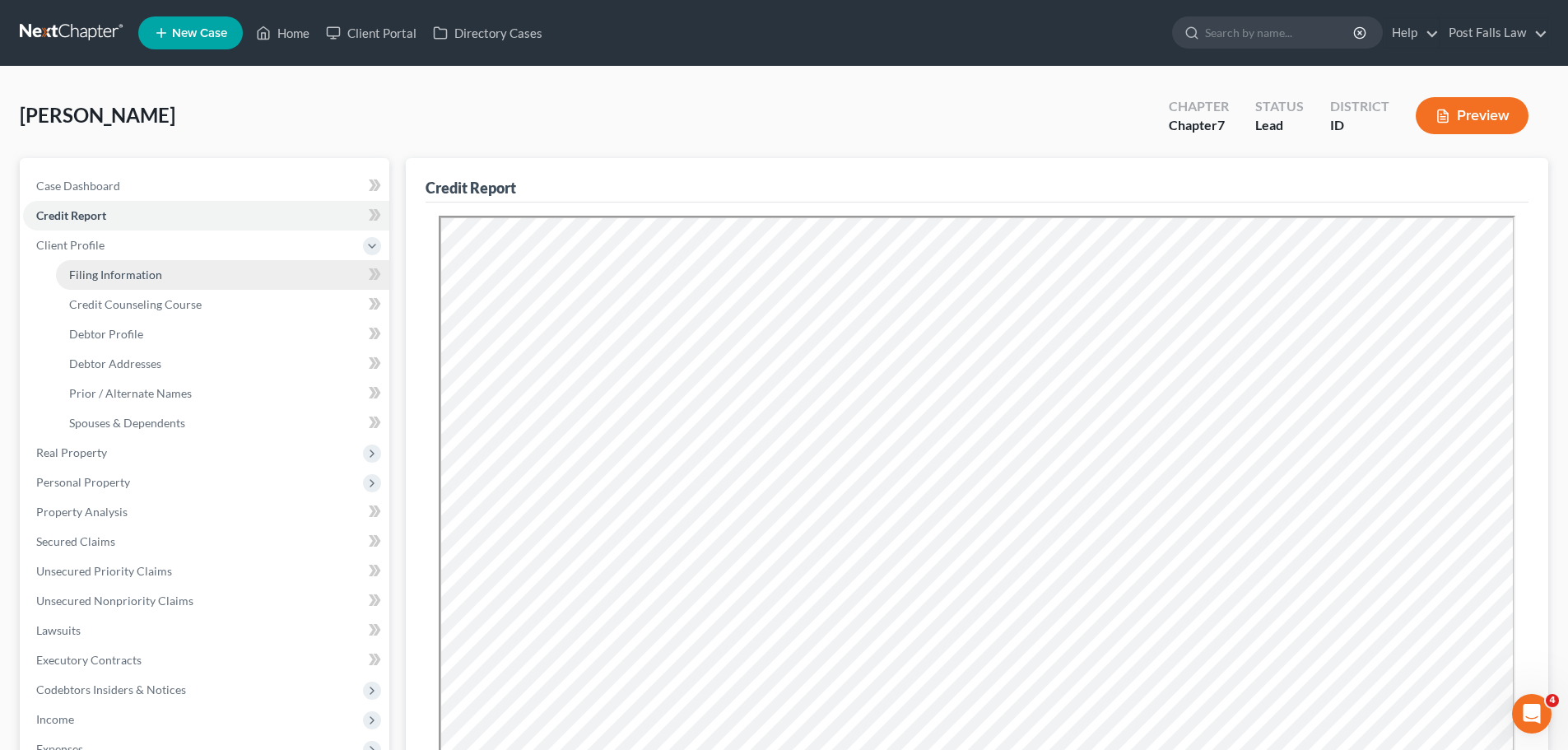
select select "1"
select select "13"
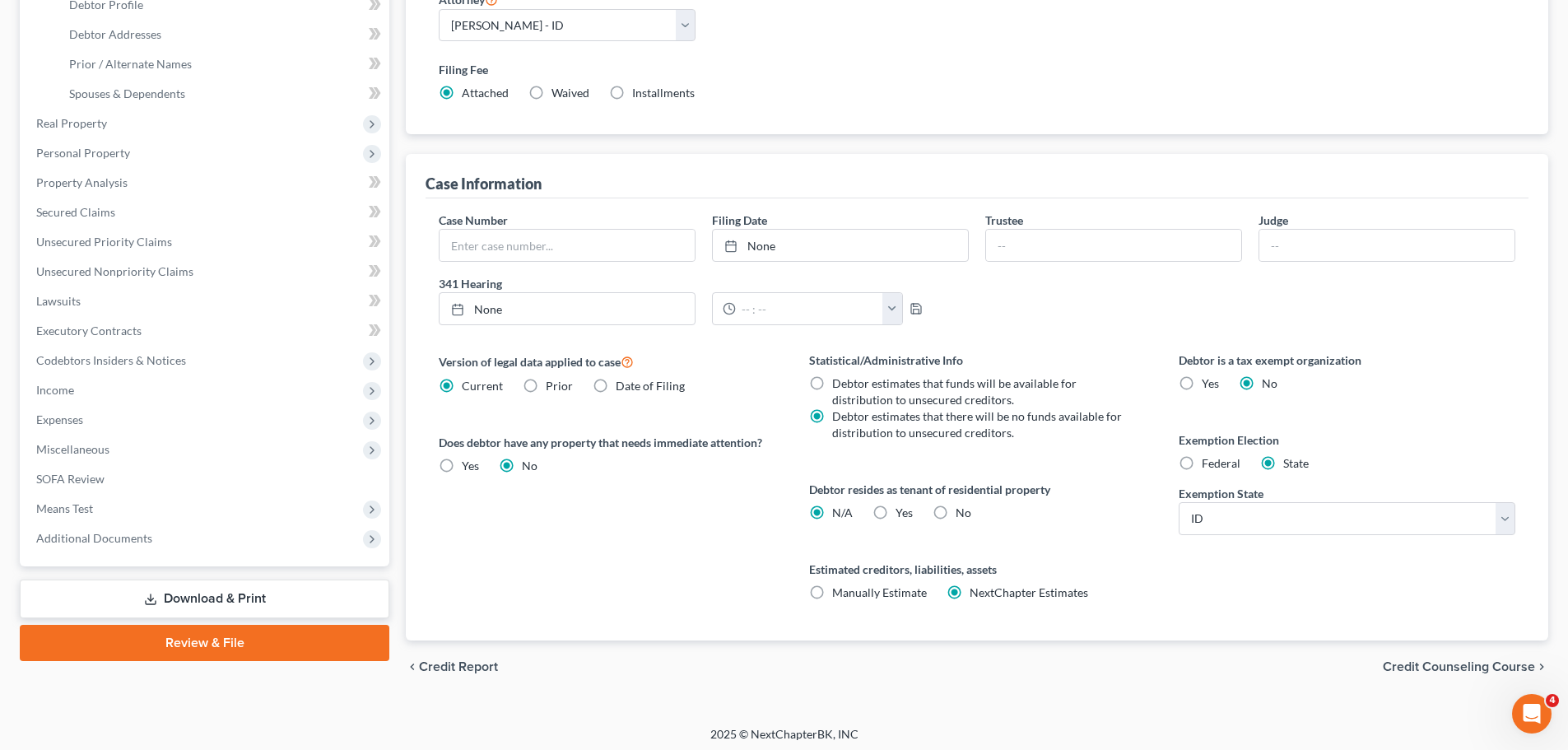
scroll to position [335, 0]
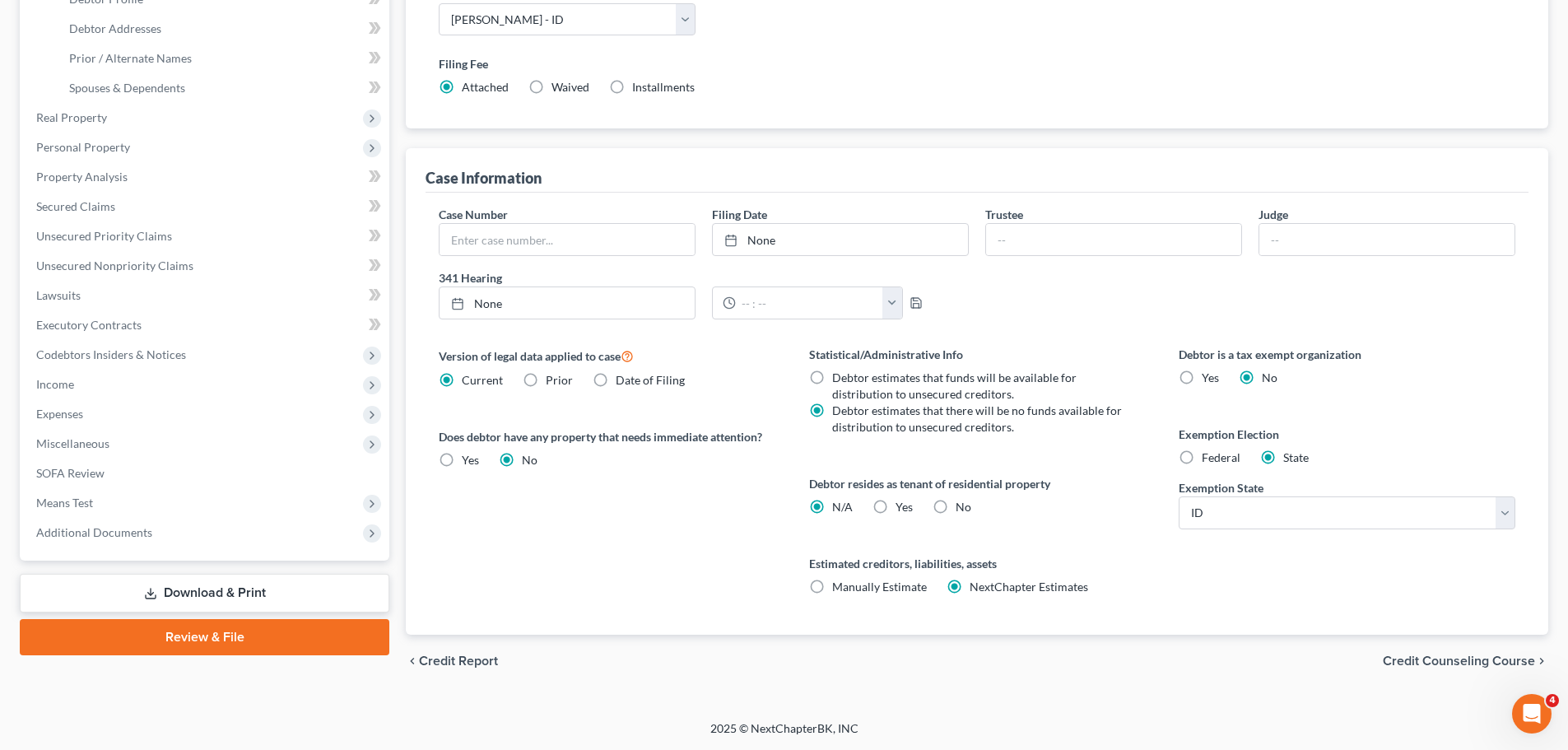
click at [896, 505] on label "Yes Yes" at bounding box center [904, 507] width 17 height 17
click at [902, 505] on input "Yes Yes" at bounding box center [907, 504] width 11 height 11
radio input "true"
radio input "false"
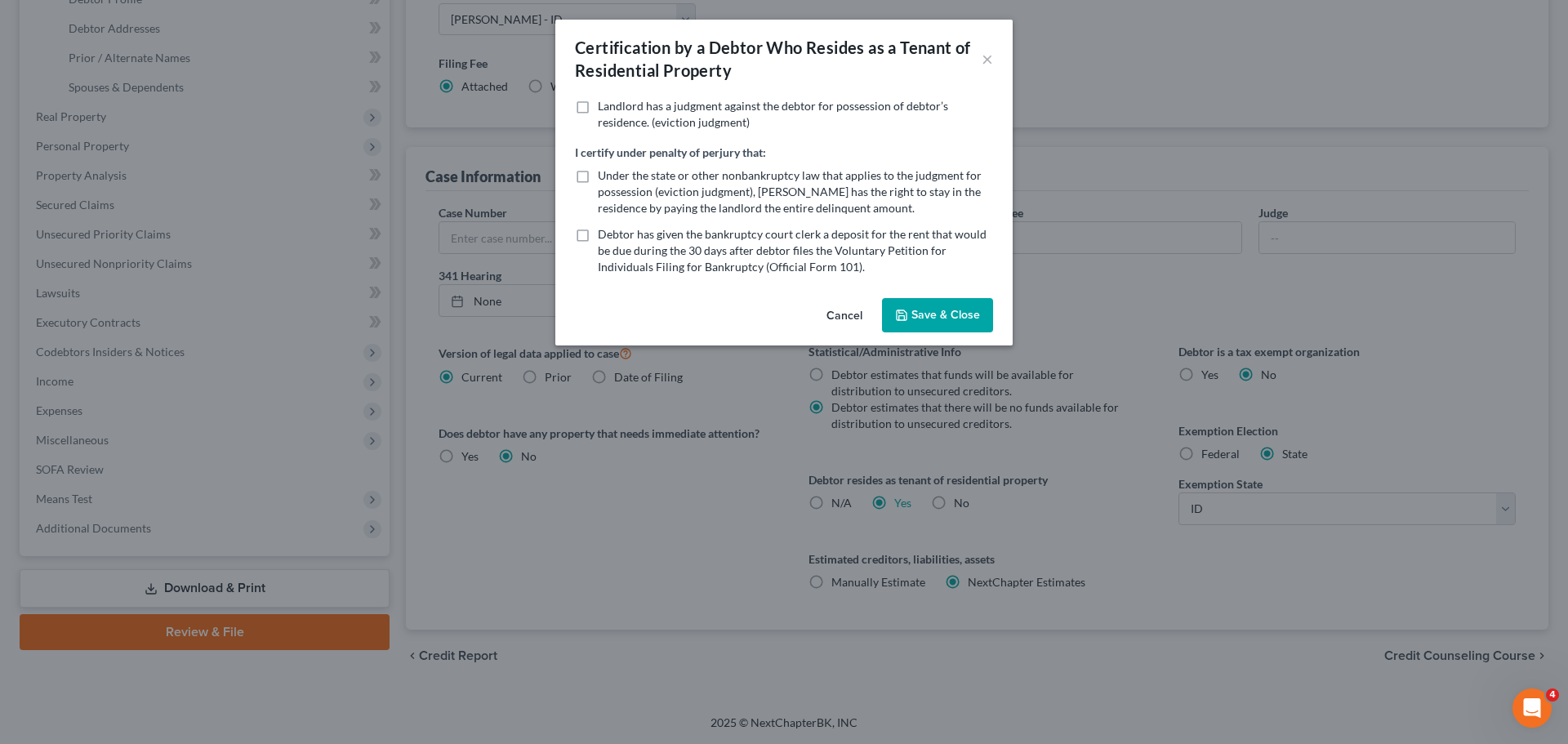
click at [949, 318] on button "Save & Close" at bounding box center [938, 315] width 111 height 34
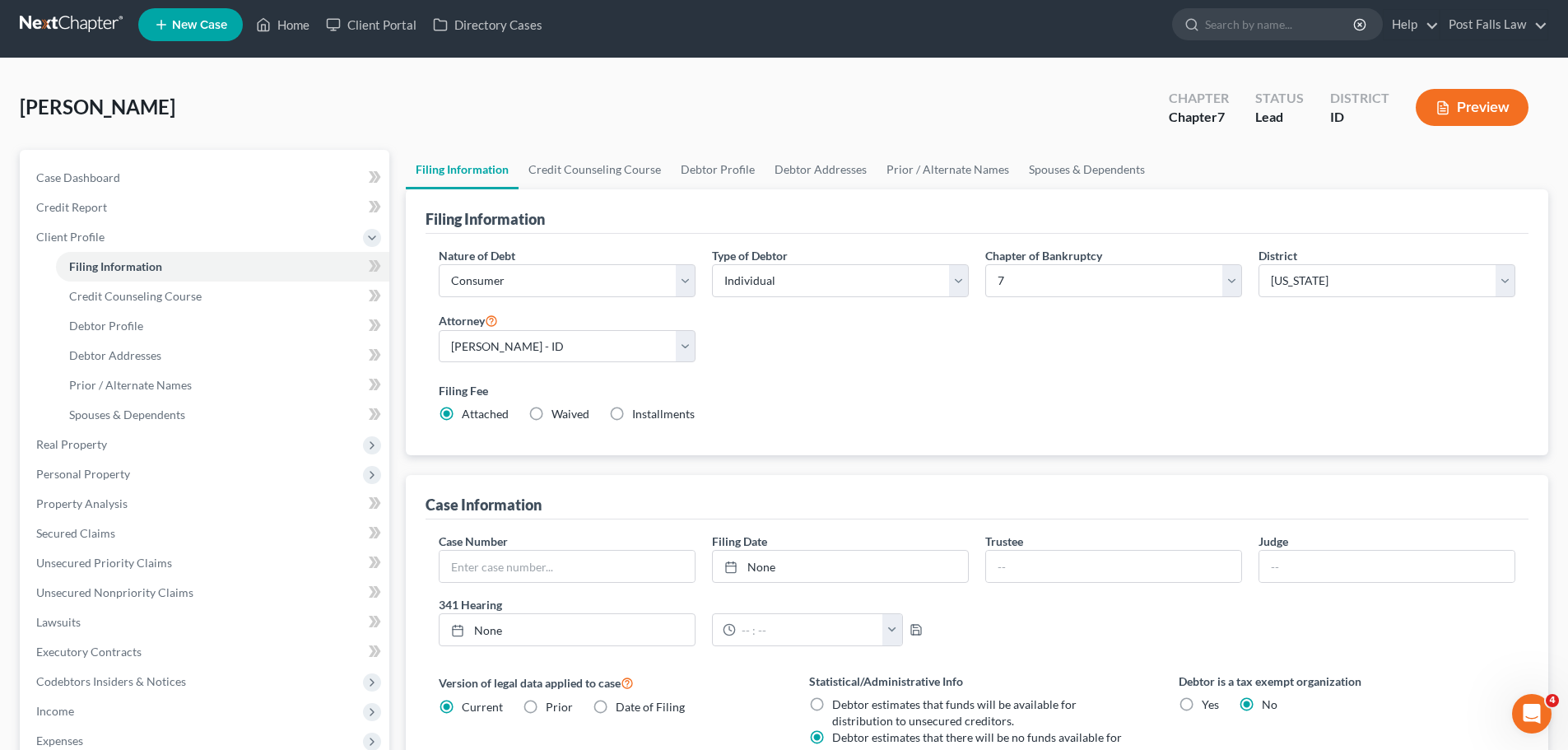
scroll to position [0, 0]
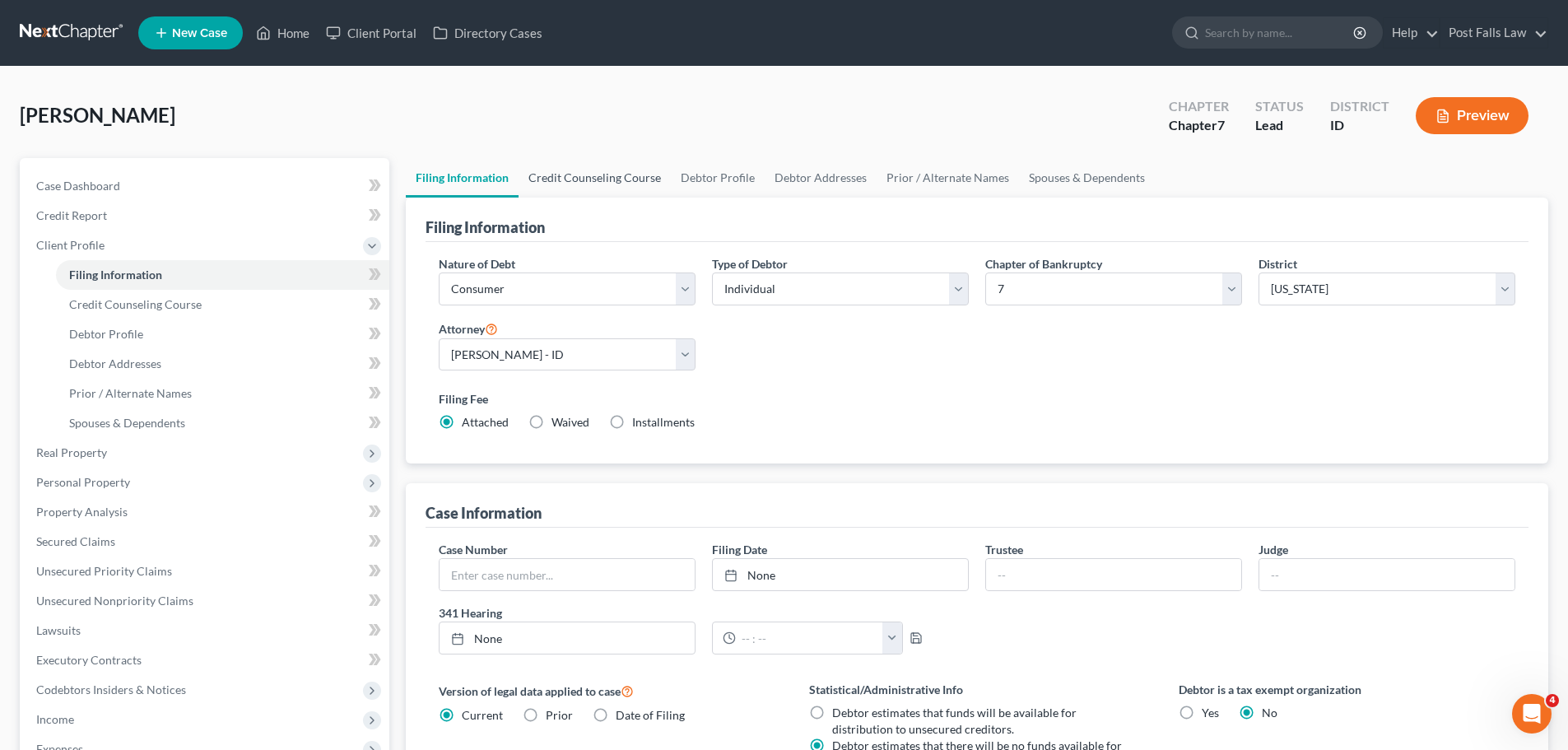
click at [601, 176] on link "Credit Counseling Course" at bounding box center [595, 178] width 152 height 40
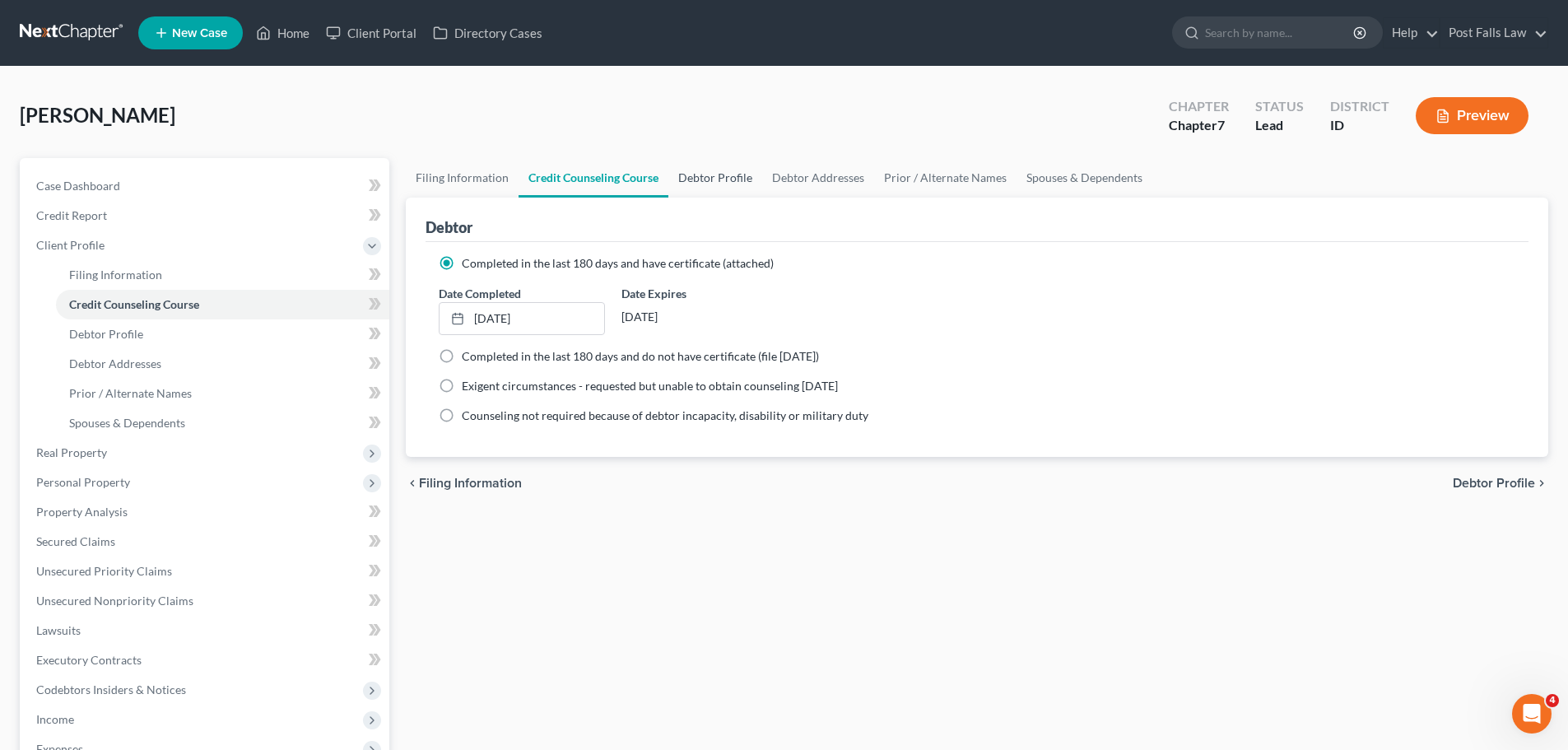
click at [696, 167] on link "Debtor Profile" at bounding box center [715, 178] width 94 height 40
select select "0"
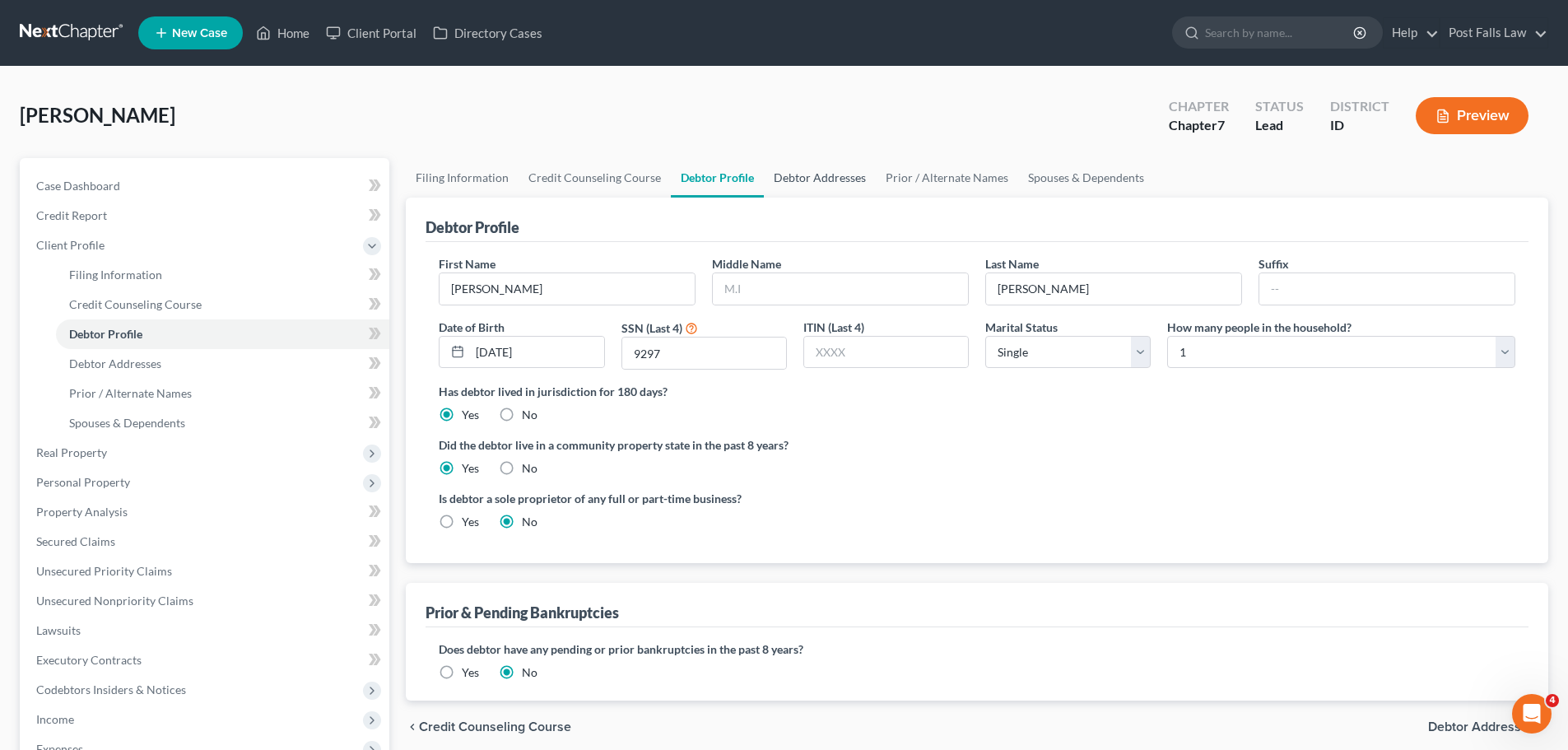
click at [775, 178] on link "Debtor Addresses" at bounding box center [820, 178] width 112 height 40
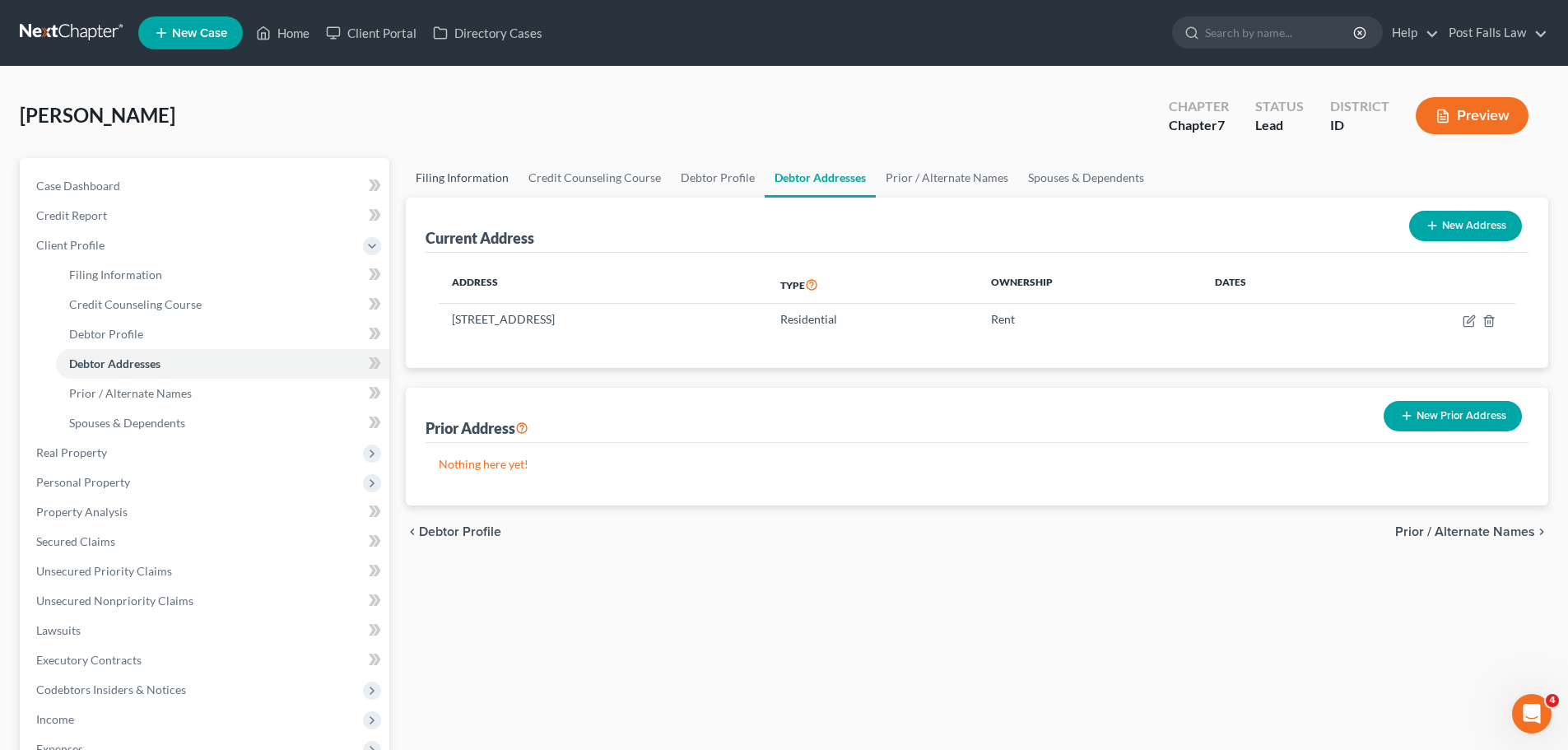
click at [437, 169] on link "Filing Information" at bounding box center [462, 178] width 113 height 40
select select "1"
select select "0"
select select "23"
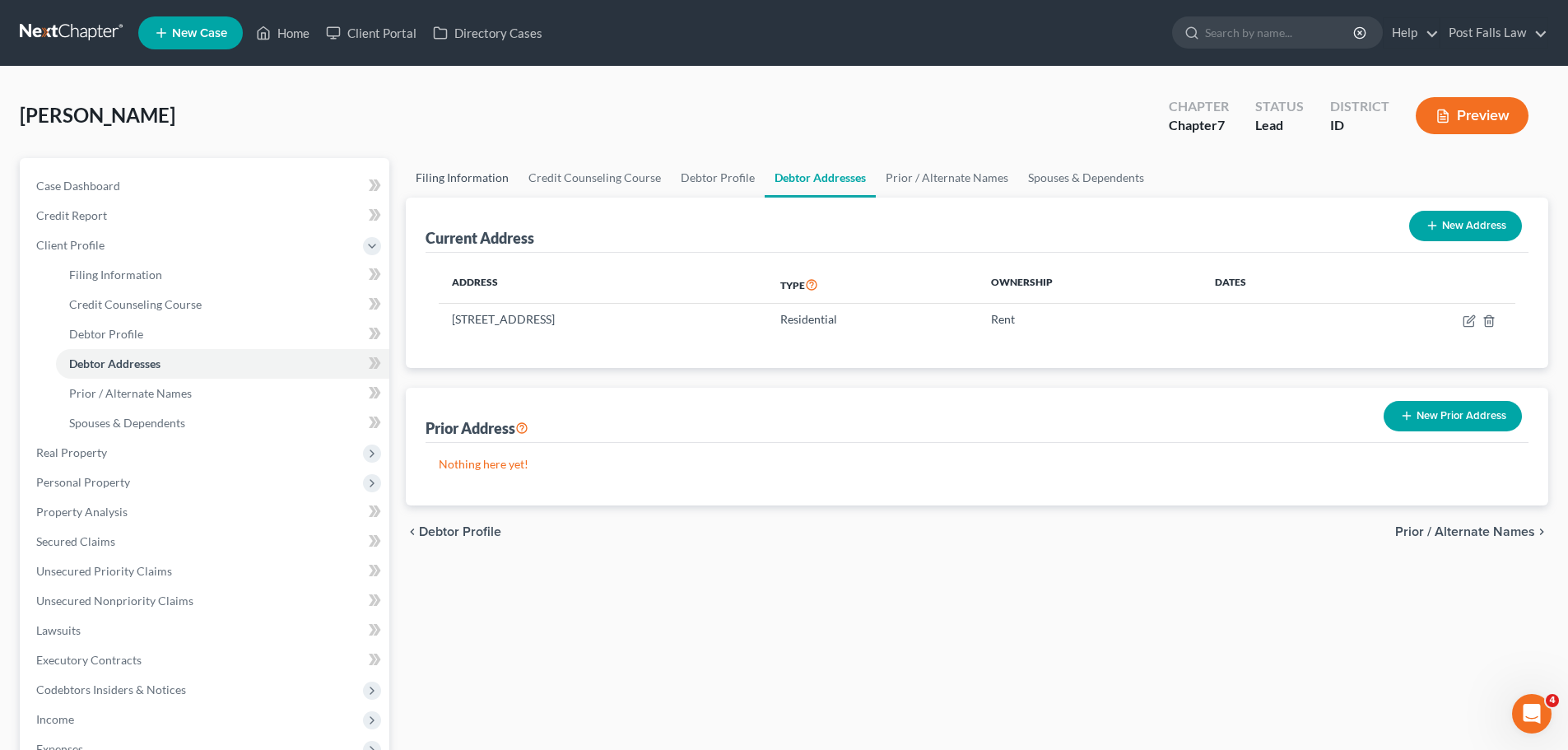
select select "1"
select select "13"
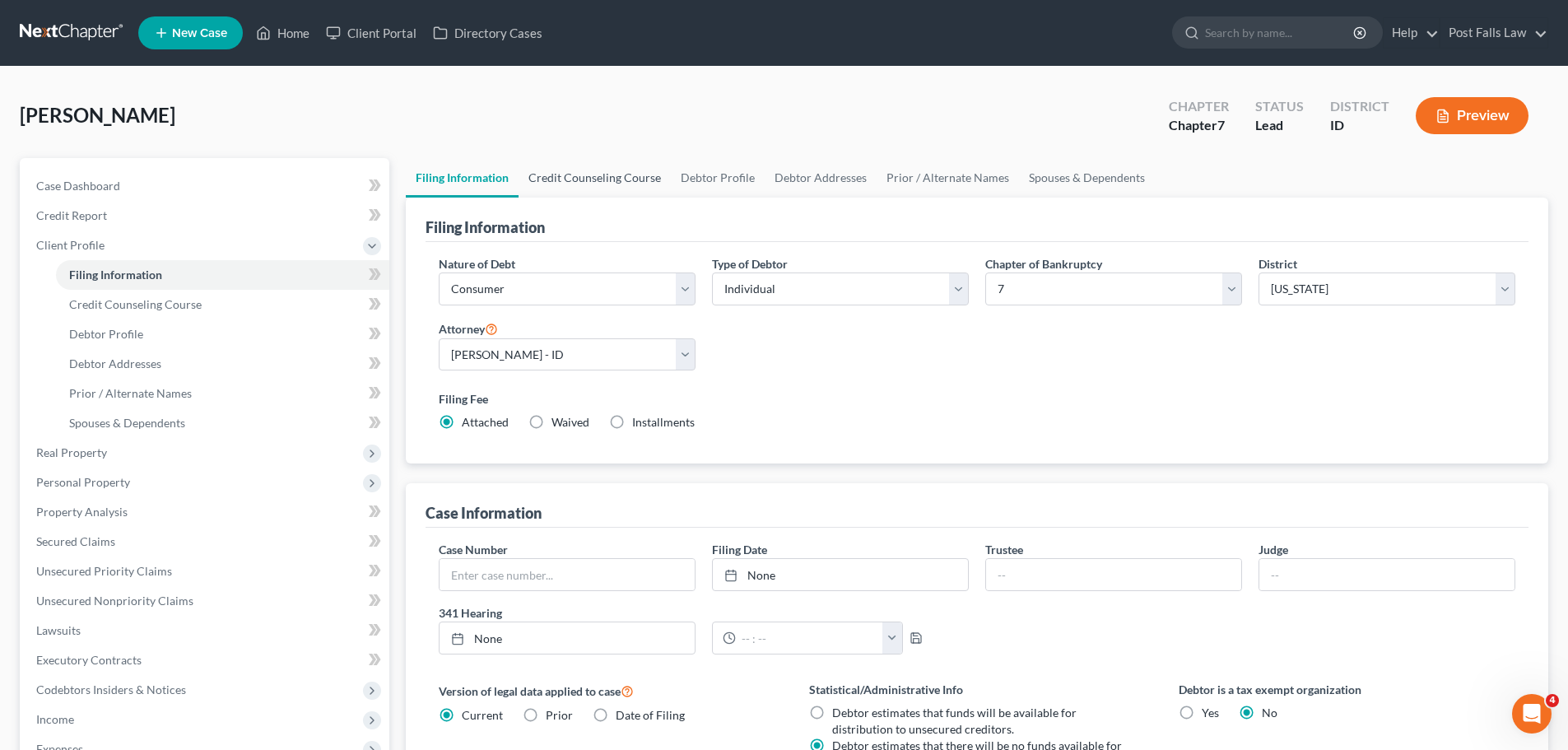
click at [566, 179] on link "Credit Counseling Course" at bounding box center [595, 178] width 152 height 40
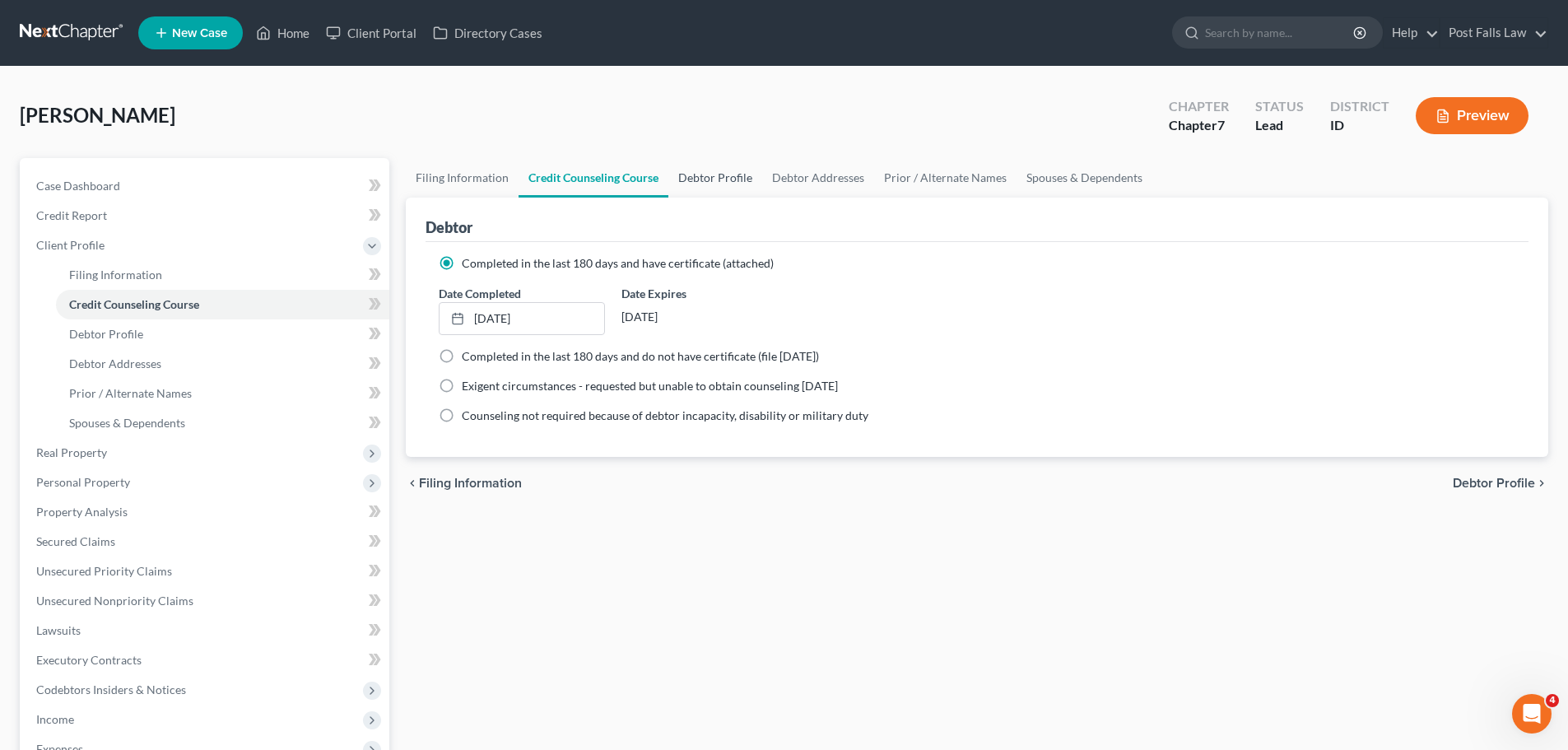
click at [710, 184] on link "Debtor Profile" at bounding box center [715, 178] width 94 height 40
select select "0"
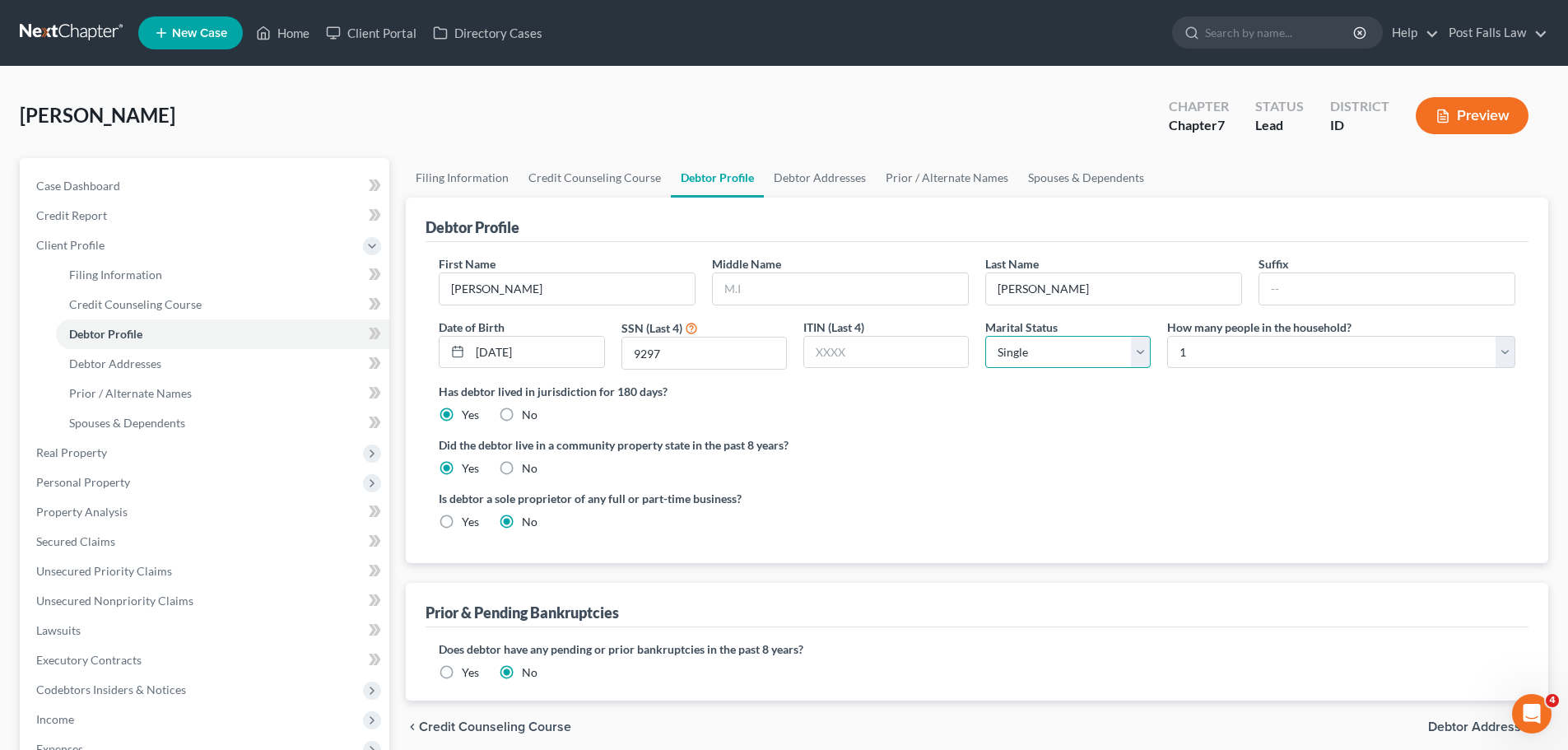
click at [1138, 351] on select "Select Single Married Separated Divorced Widowed" at bounding box center [1068, 353] width 165 height 33
select select "3"
click at [986, 336] on select "Select Single Married Separated Divorced Widowed" at bounding box center [1068, 353] width 165 height 33
click at [816, 184] on link "Debtor Addresses" at bounding box center [820, 178] width 112 height 40
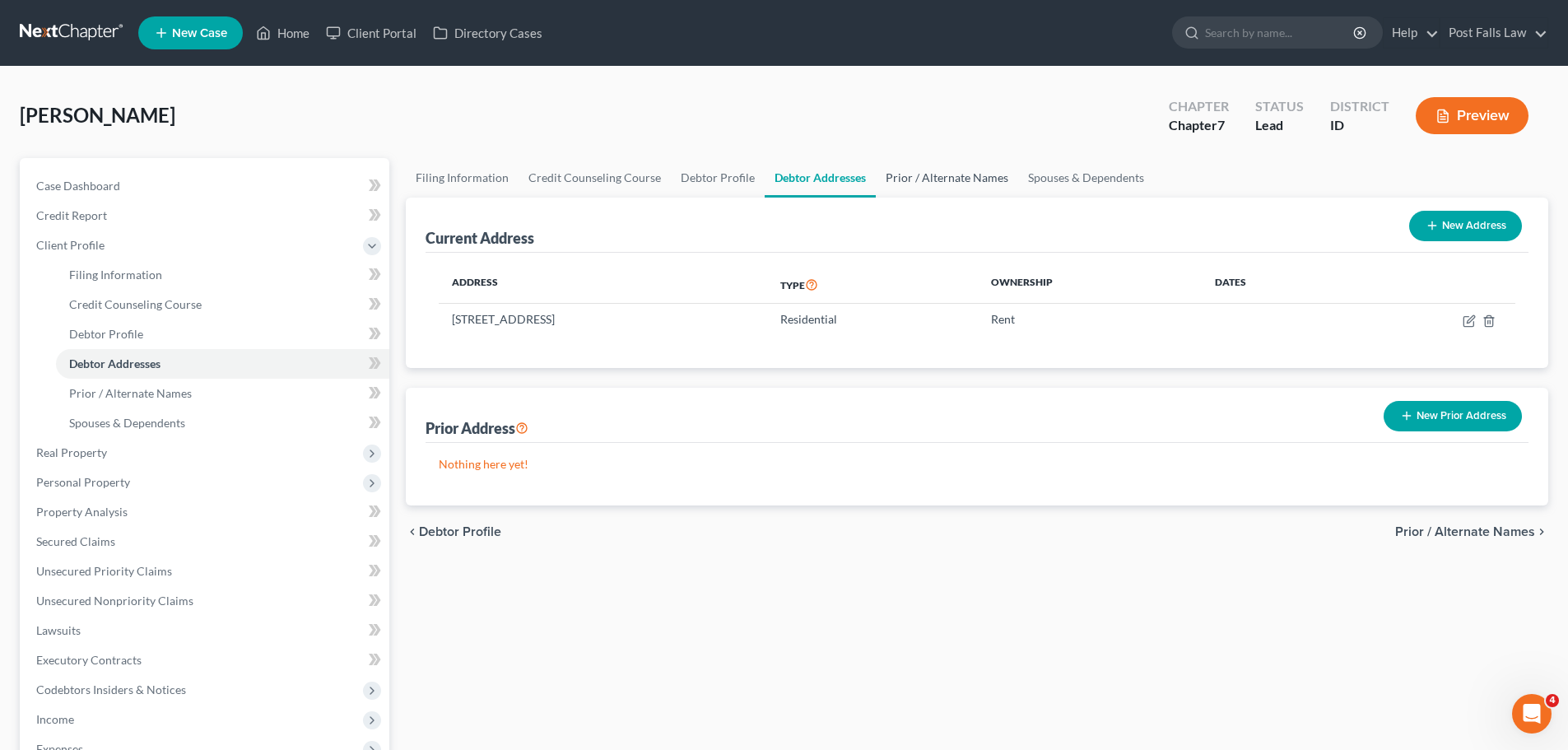
click at [917, 169] on link "Prior / Alternate Names" at bounding box center [947, 178] width 142 height 40
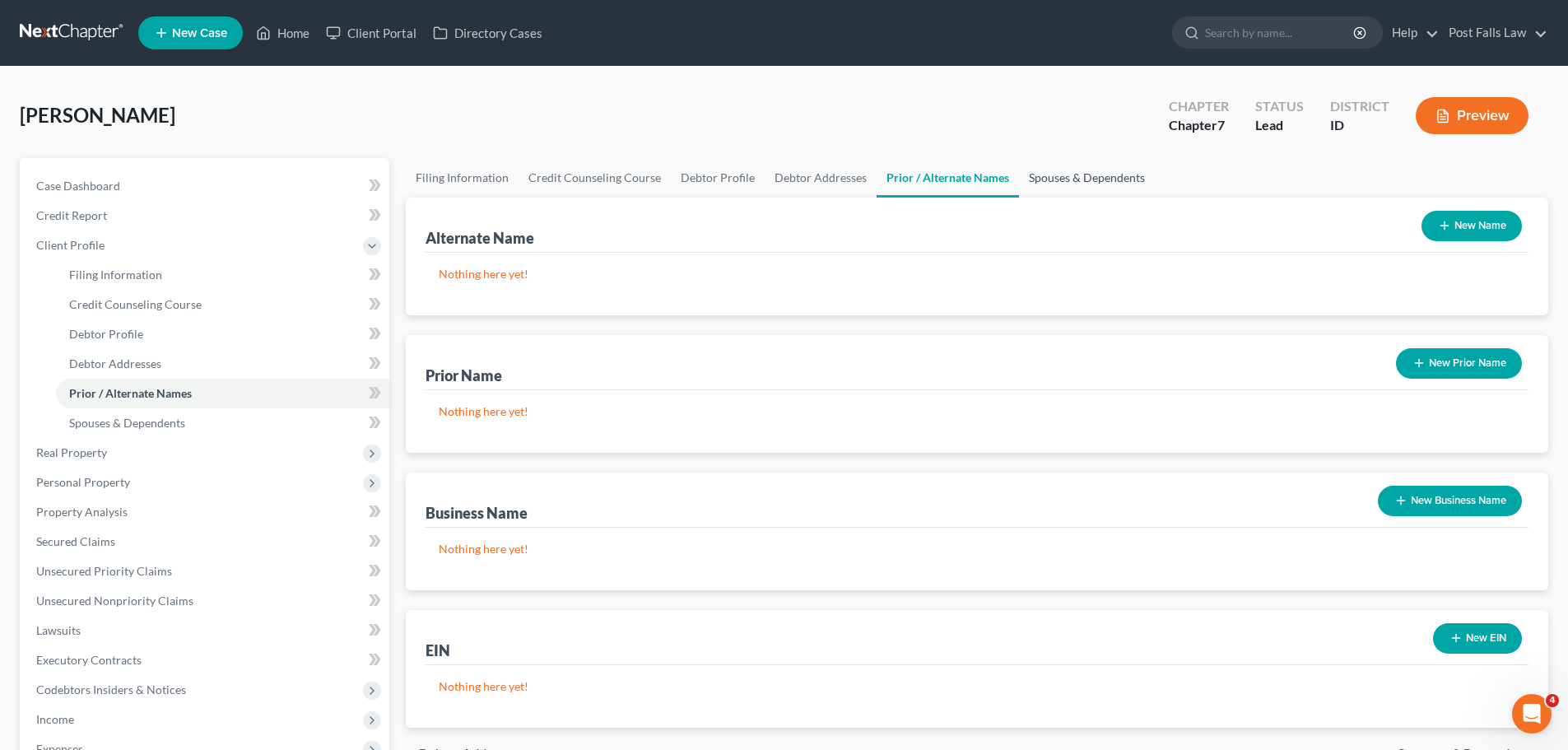
click at [1043, 182] on link "Spouses & Dependents" at bounding box center [1087, 178] width 135 height 40
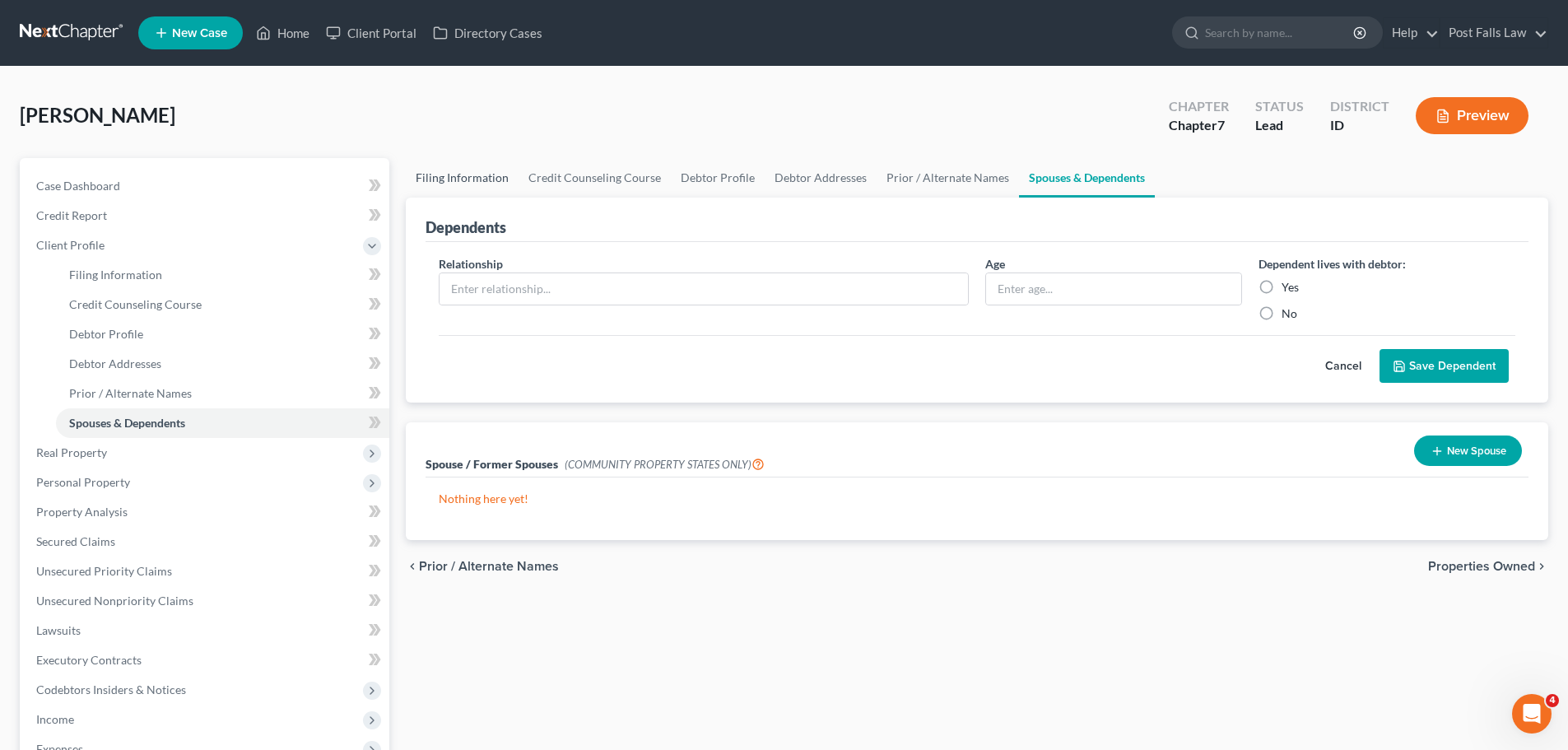
click at [463, 173] on link "Filing Information" at bounding box center [462, 178] width 113 height 40
select select "1"
select select "0"
select select "23"
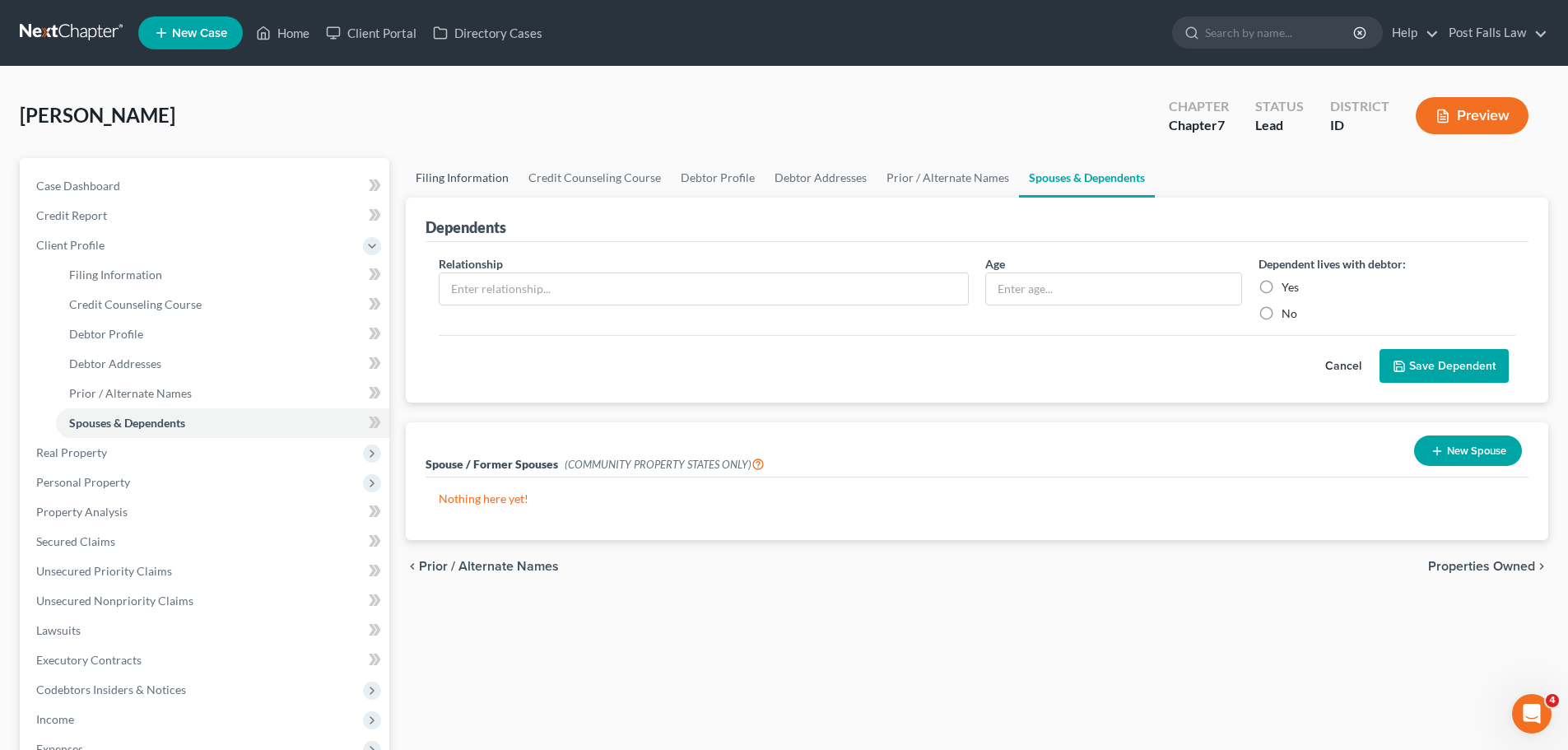
select select "1"
select select "13"
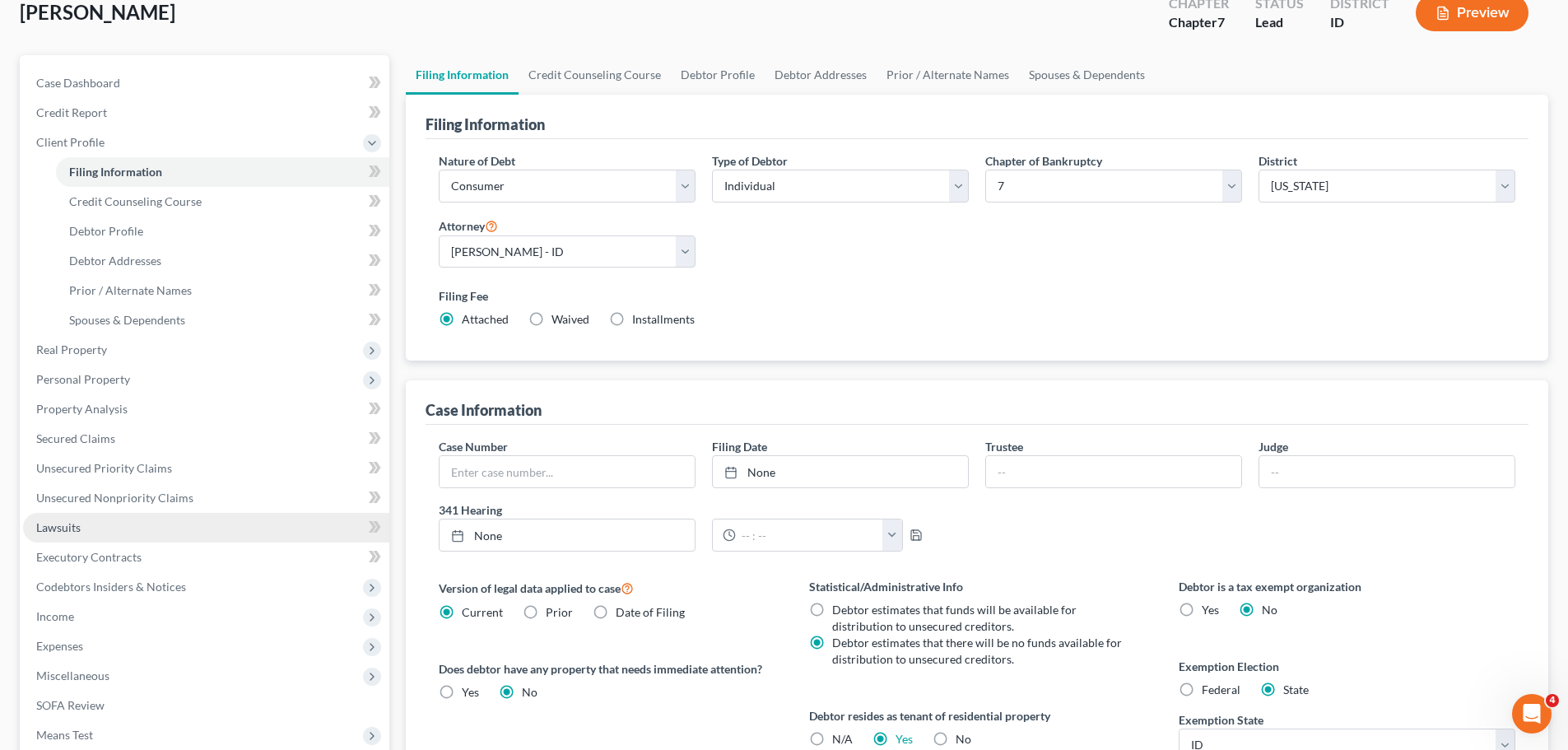
scroll to position [335, 0]
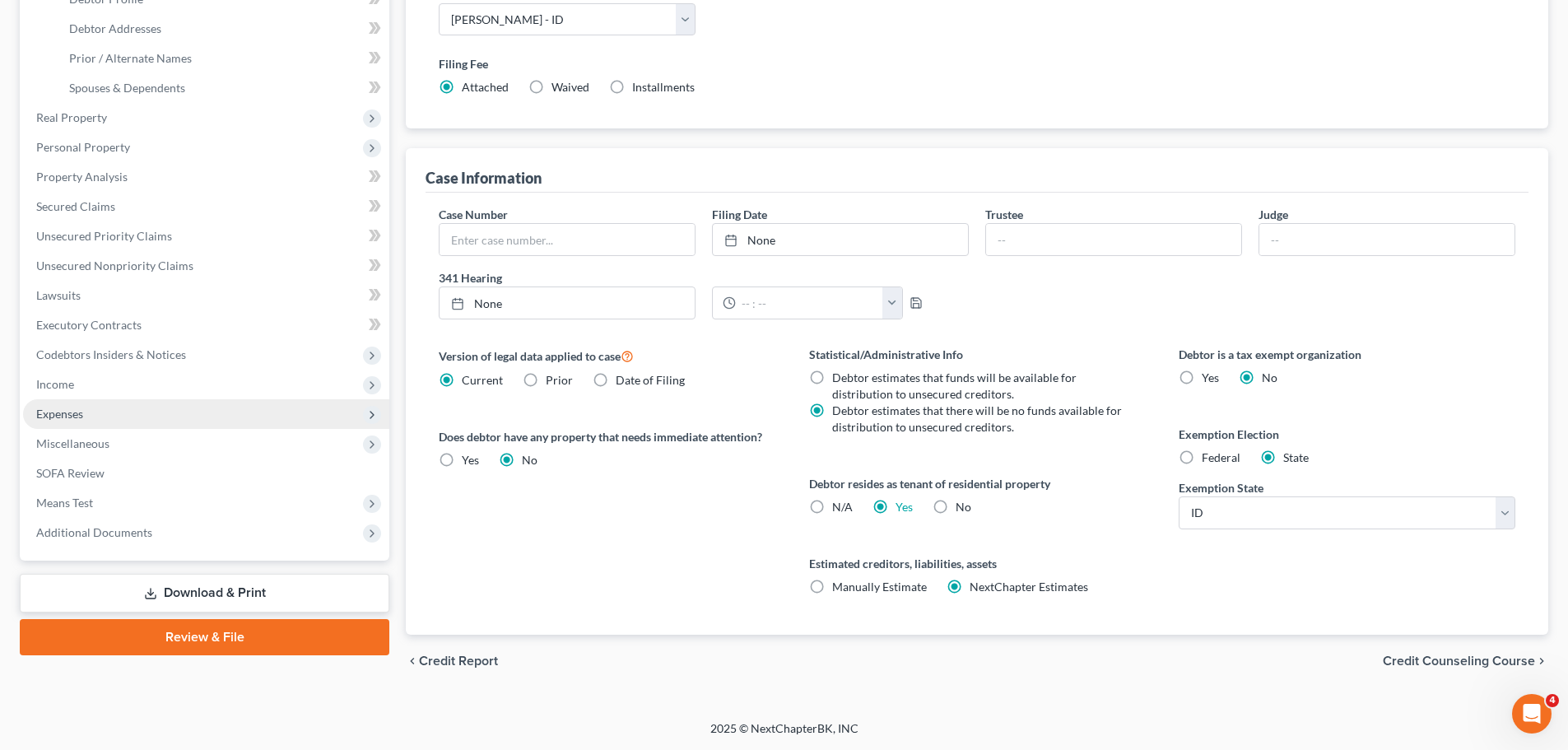
click at [58, 403] on span "Expenses" at bounding box center [206, 414] width 366 height 30
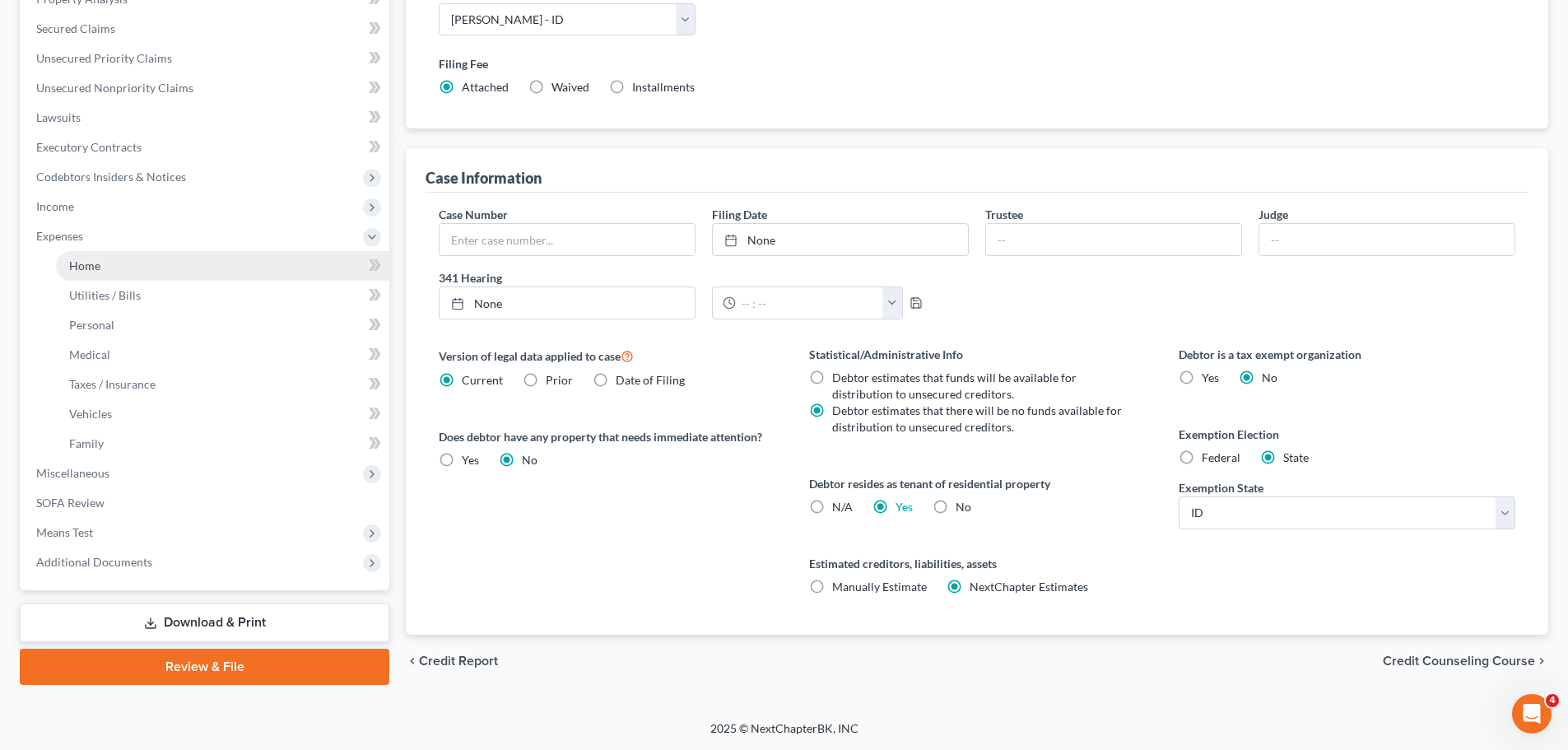
click at [84, 270] on span "Home" at bounding box center [85, 265] width 31 height 14
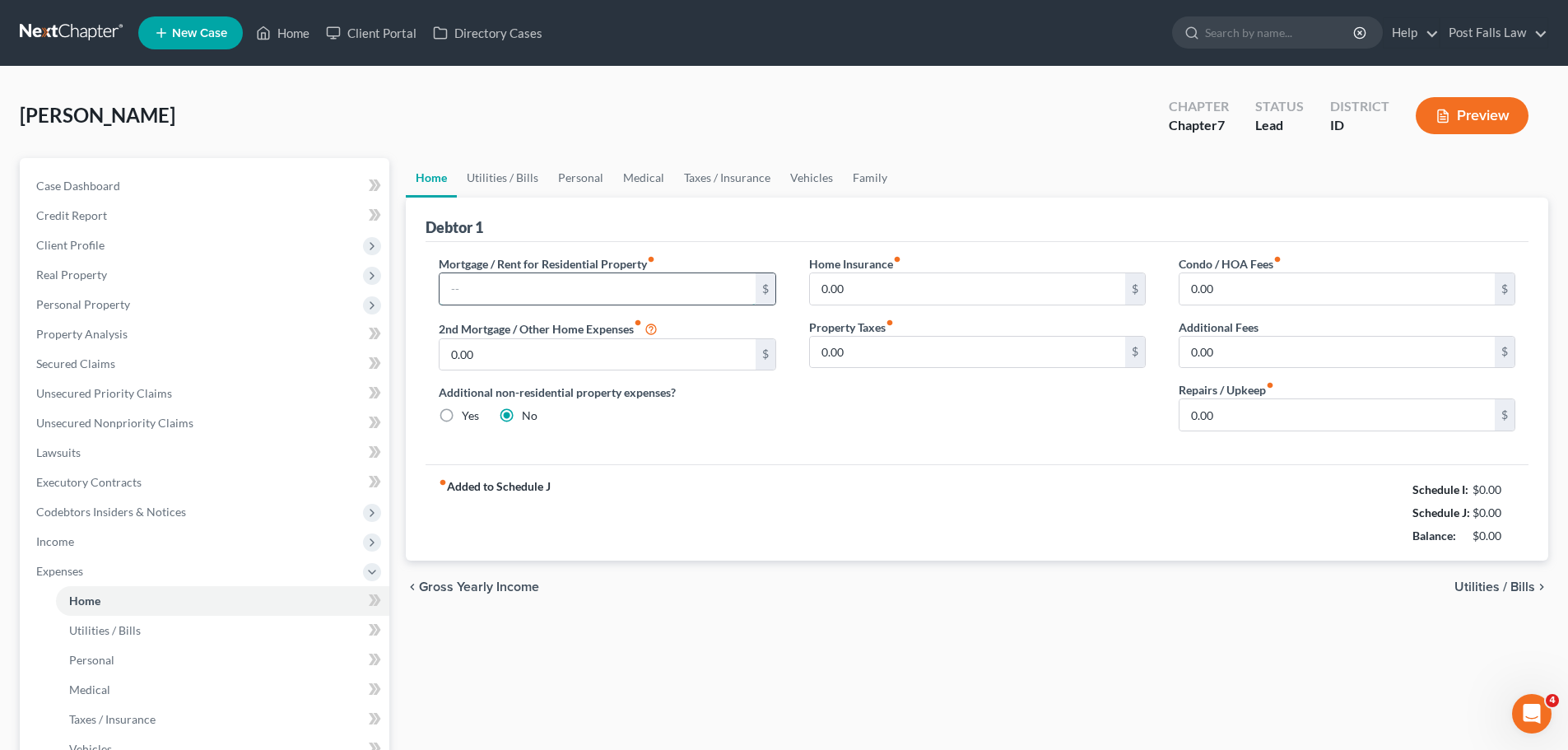
click at [494, 290] on input "text" at bounding box center [597, 289] width 316 height 31
type input "200.00"
click at [541, 182] on link "Utilities / Bills" at bounding box center [502, 178] width 92 height 40
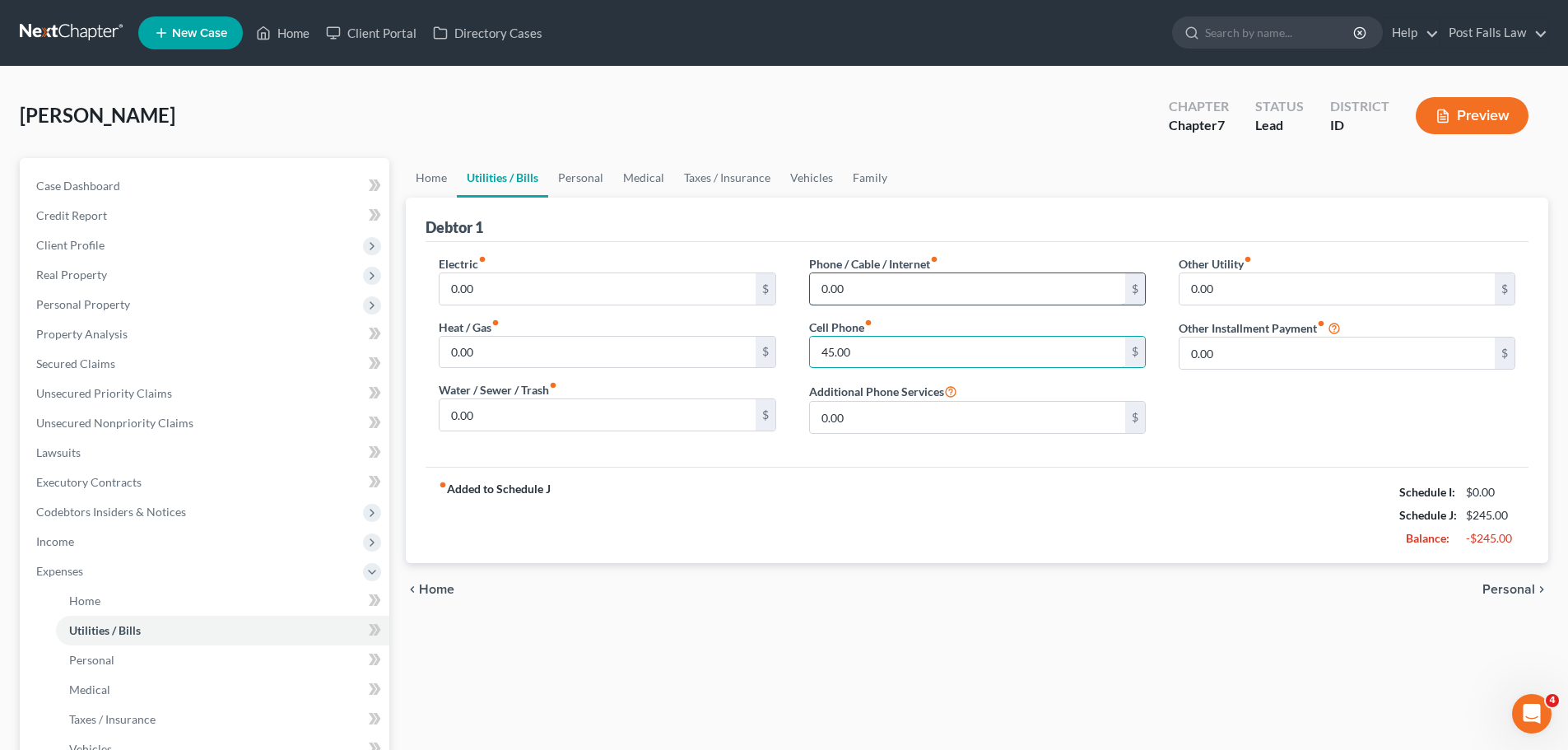
type input "45.00"
type input "85.00"
click at [578, 178] on link "Personal" at bounding box center [581, 178] width 65 height 40
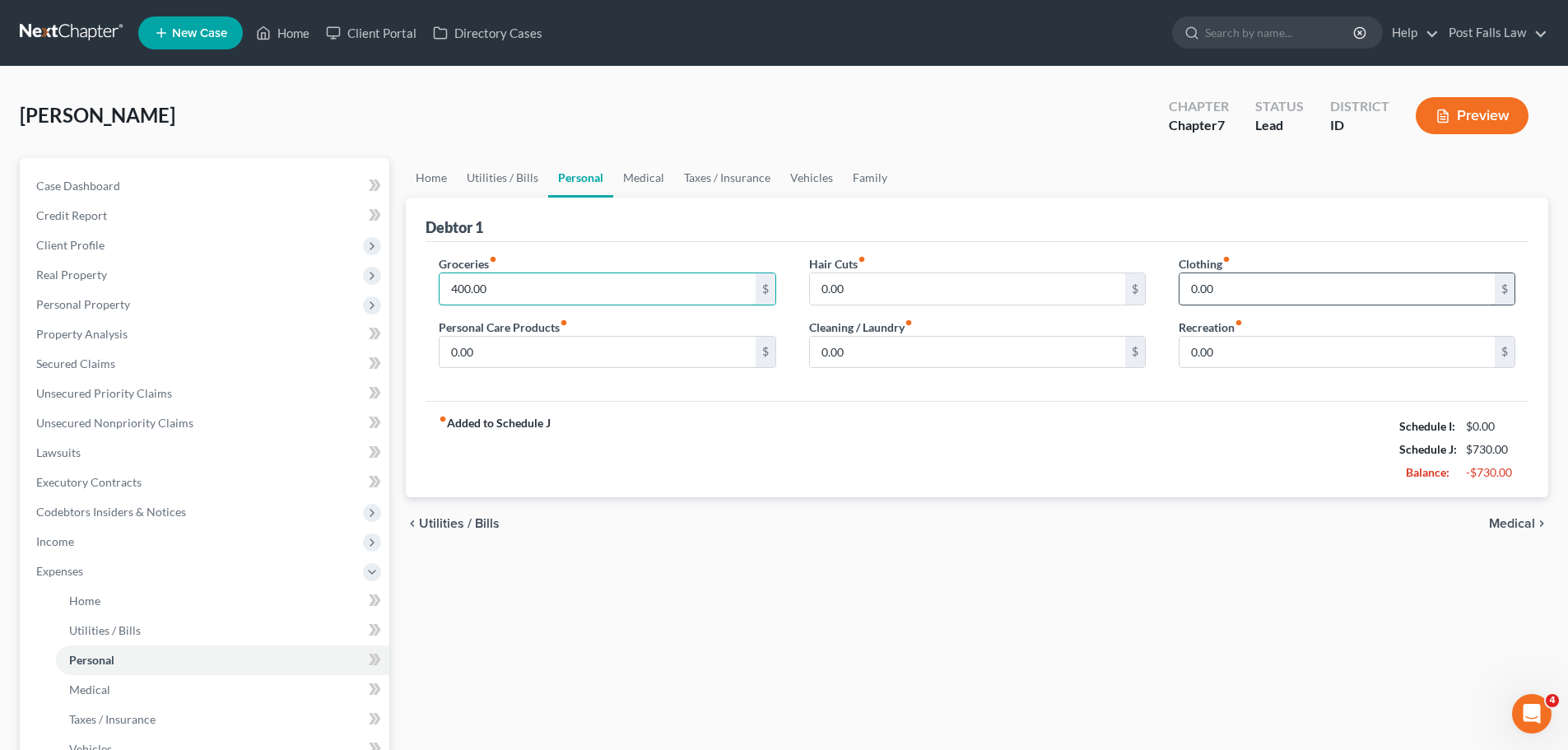
type input "400.00"
click at [1219, 292] on input "0.00" at bounding box center [1338, 289] width 316 height 31
type input "30.00"
click at [801, 176] on link "Vehicles" at bounding box center [812, 178] width 63 height 40
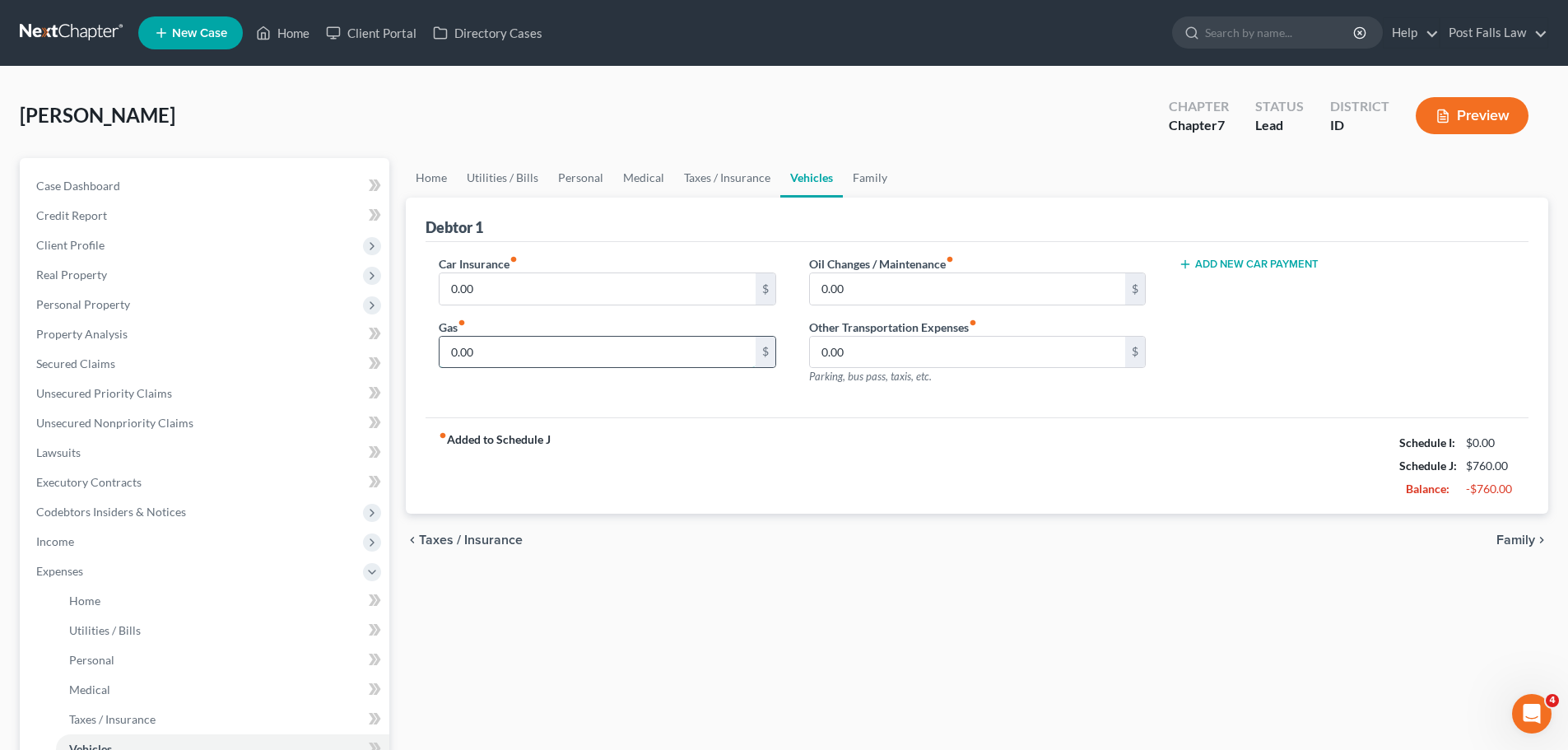
click at [499, 345] on input "0.00" at bounding box center [597, 353] width 316 height 31
type input "75.00"
click at [498, 292] on input "0.00" at bounding box center [597, 289] width 316 height 31
type input "114.00"
click at [737, 176] on link "Taxes / Insurance" at bounding box center [727, 178] width 107 height 40
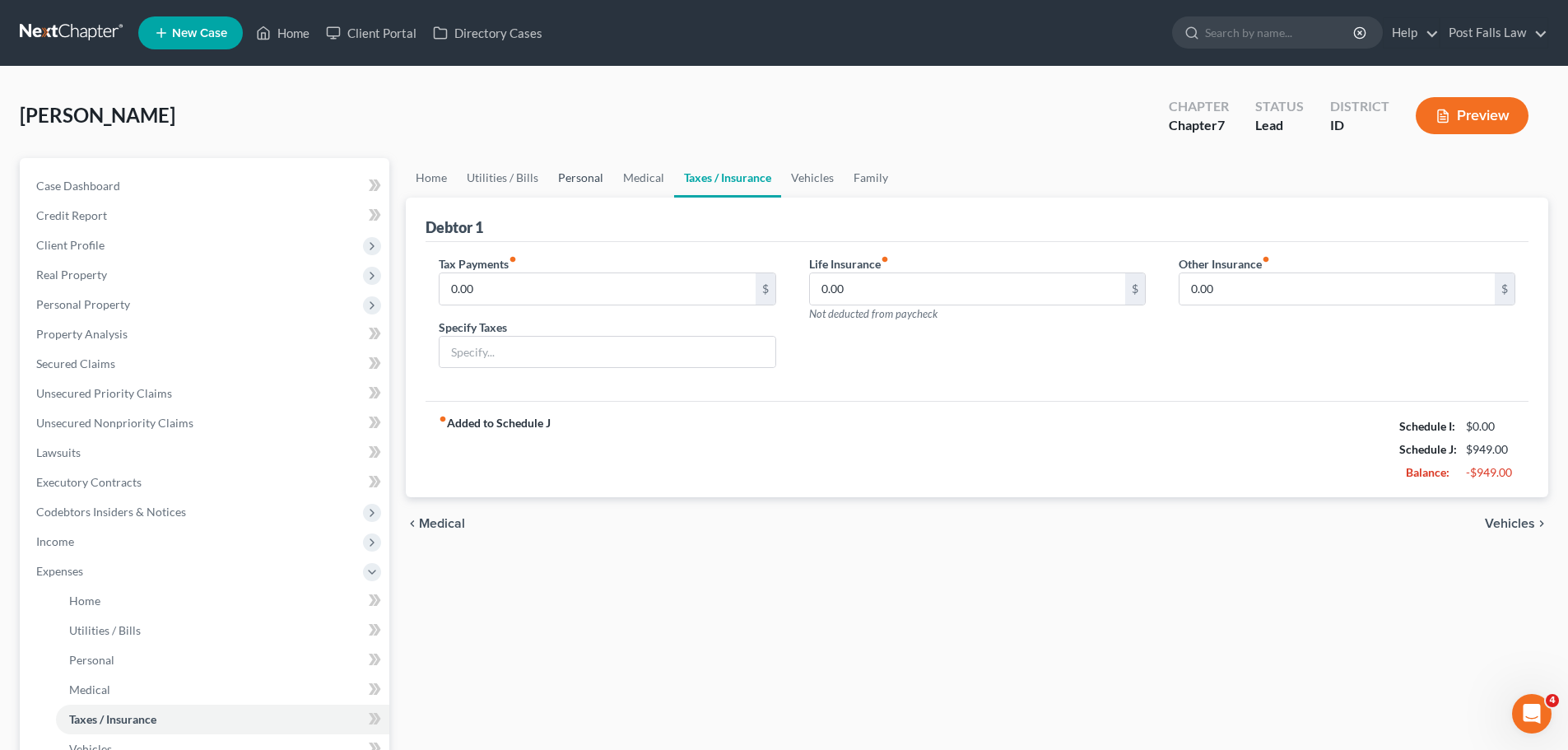
click at [587, 160] on link "Personal" at bounding box center [581, 178] width 65 height 40
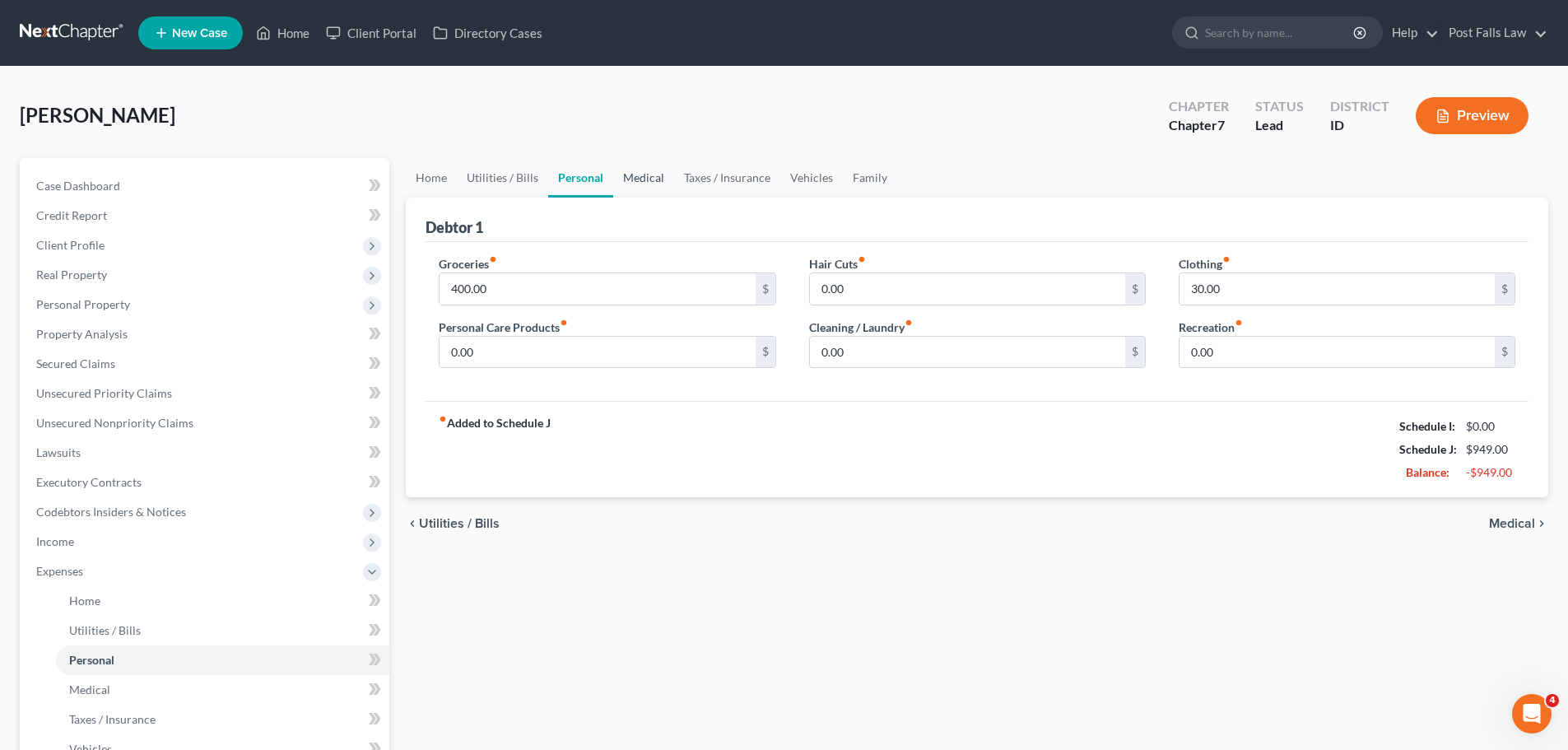
click at [625, 175] on link "Medical" at bounding box center [644, 178] width 61 height 40
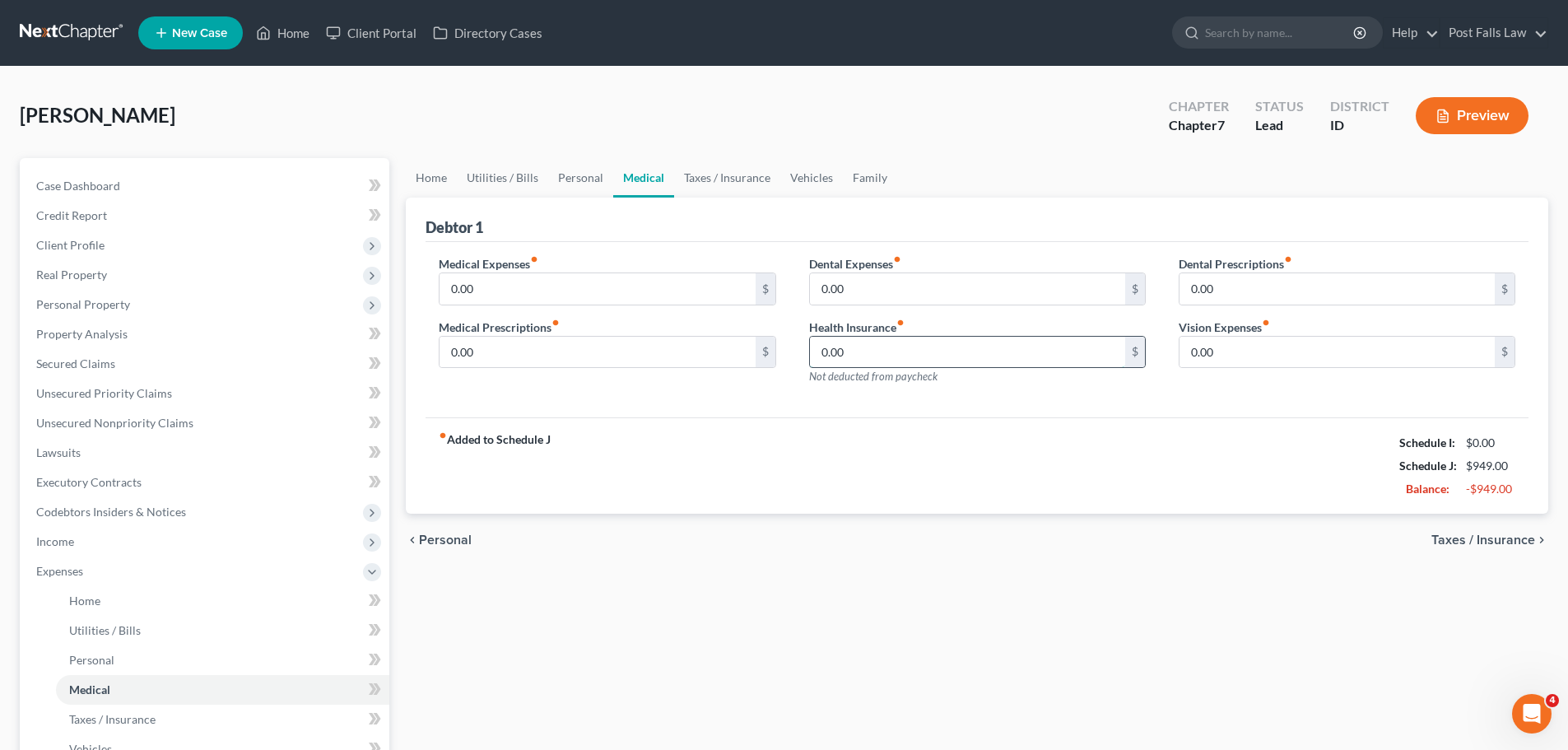
click at [911, 361] on input "0.00" at bounding box center [968, 353] width 316 height 31
type input "188.90"
click at [437, 178] on link "Home" at bounding box center [431, 178] width 51 height 40
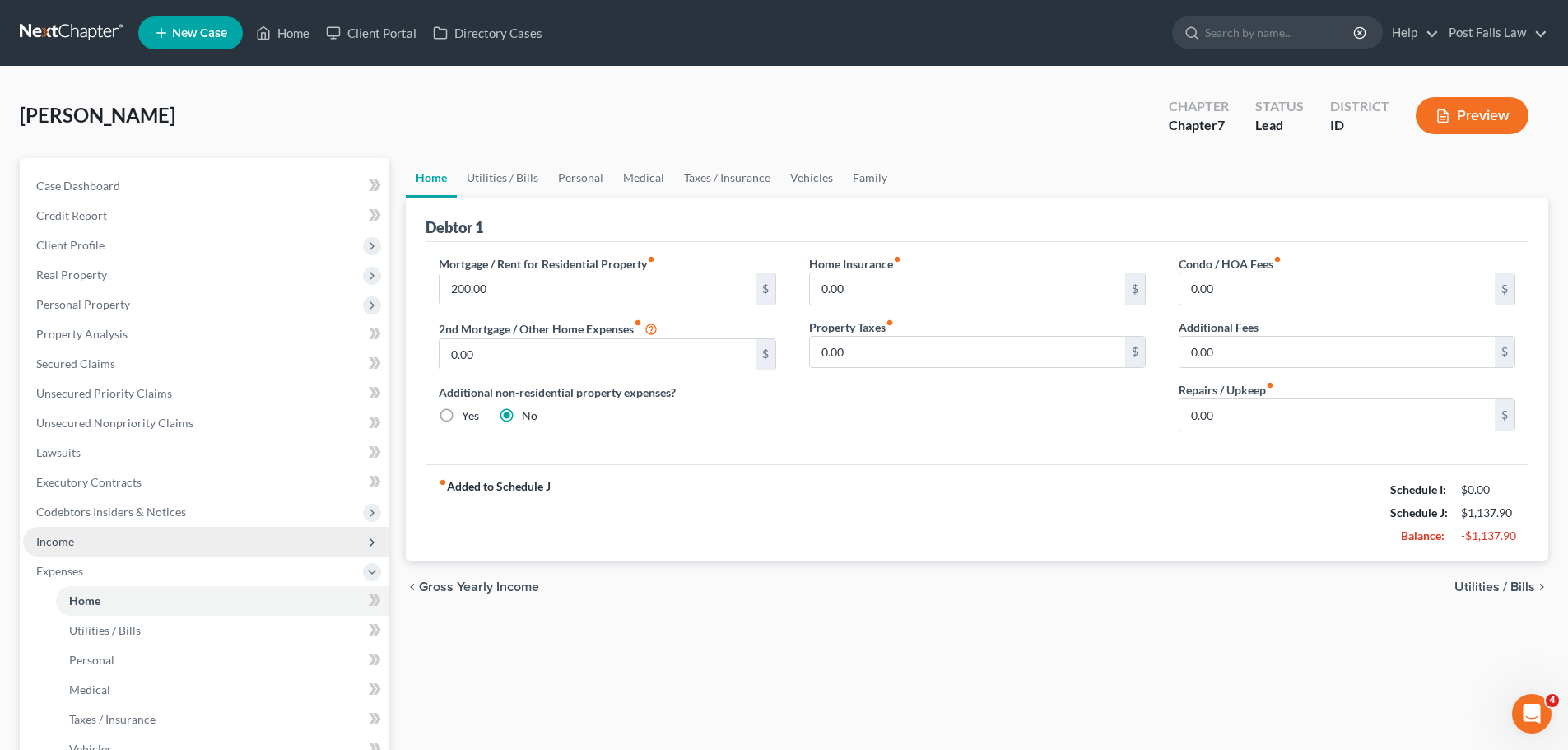
click at [87, 544] on span "Income" at bounding box center [206, 542] width 366 height 30
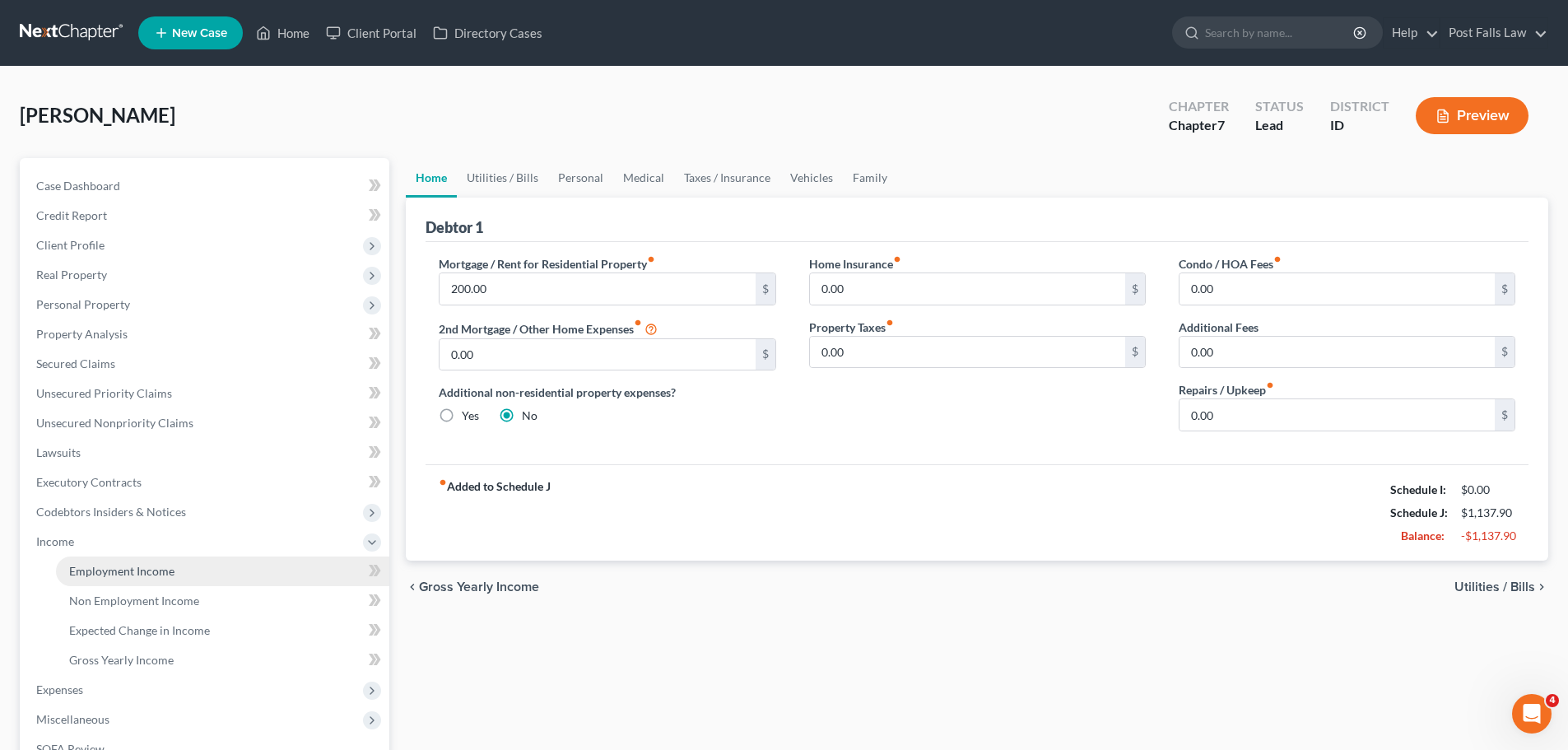
click at [90, 569] on span "Employment Income" at bounding box center [122, 571] width 106 height 14
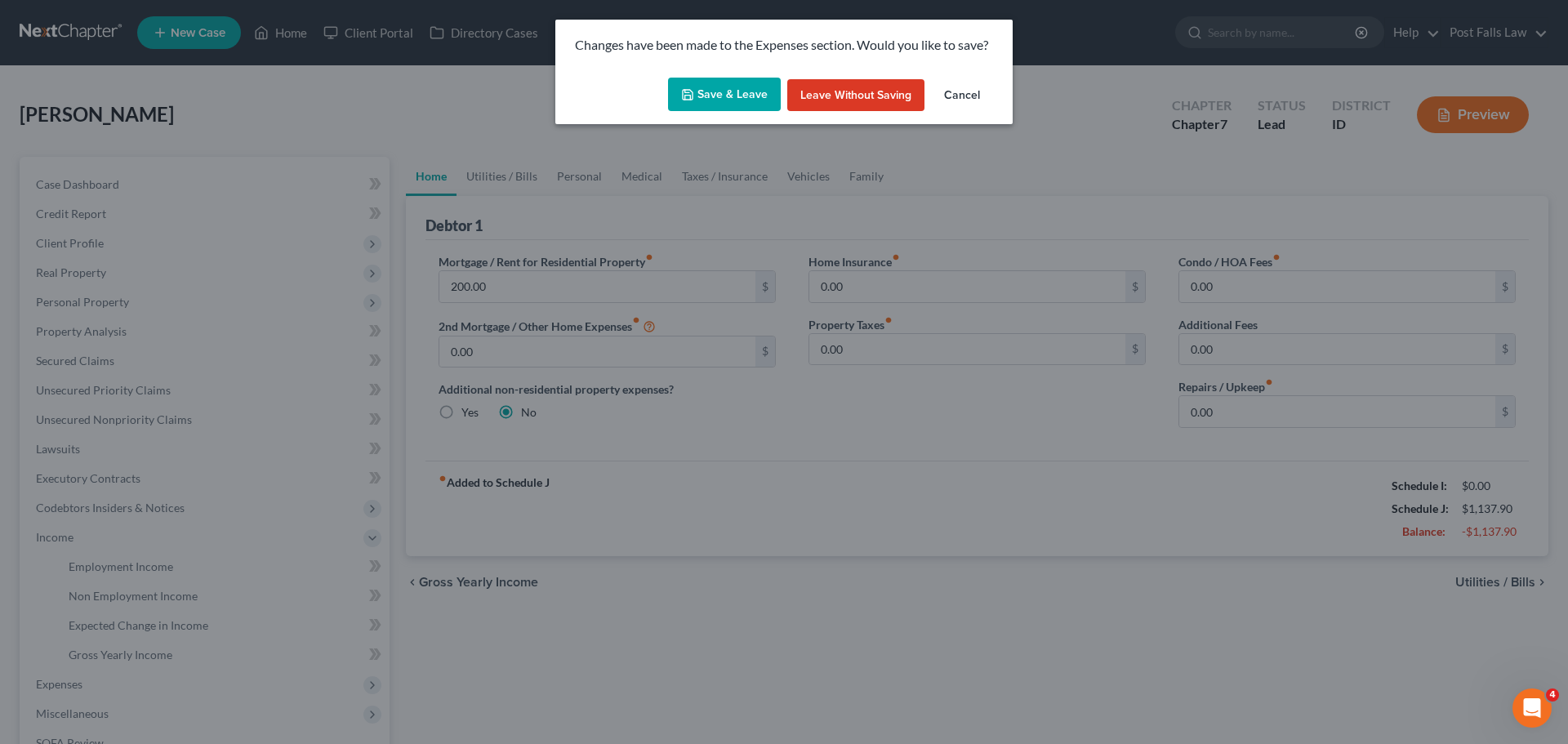
click at [727, 97] on button "Save & Leave" at bounding box center [725, 95] width 113 height 34
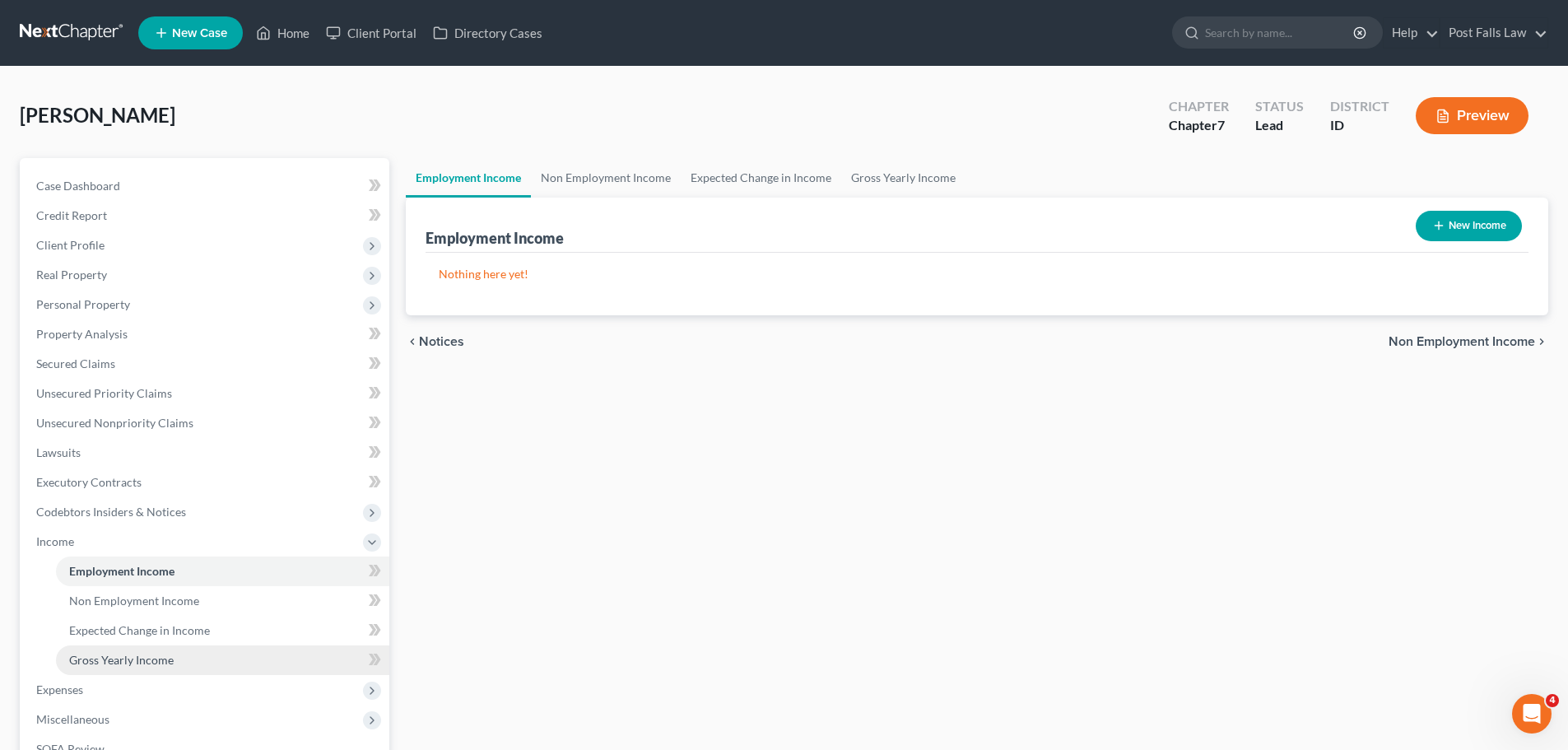
click at [105, 653] on span "Gross Yearly Income" at bounding box center [121, 659] width 105 height 14
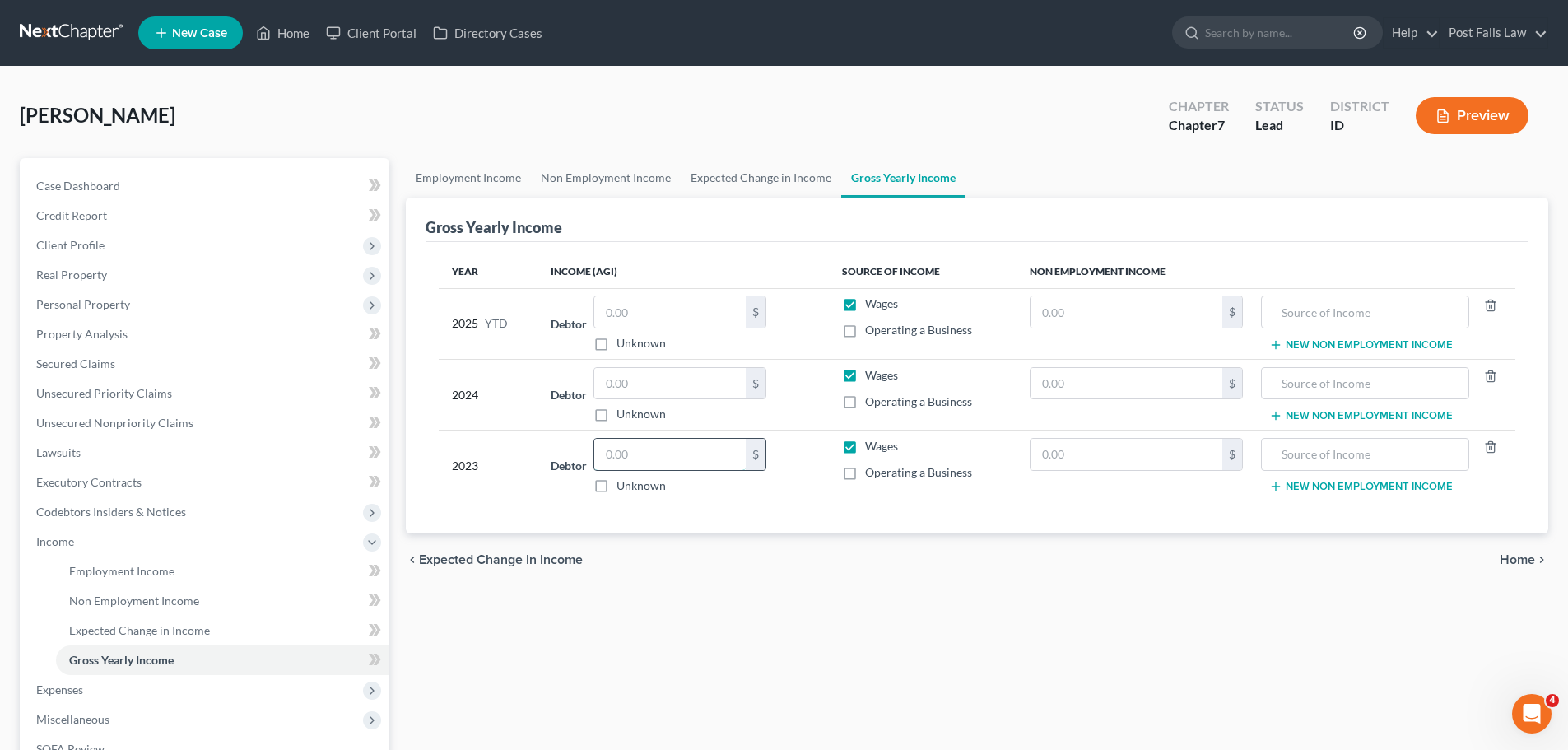
click at [644, 453] on input "text" at bounding box center [669, 454] width 151 height 31
type input "51,264.00"
click at [635, 392] on input "text" at bounding box center [669, 383] width 151 height 31
click at [636, 388] on input "text" at bounding box center [669, 383] width 151 height 31
type input "50,213.00"
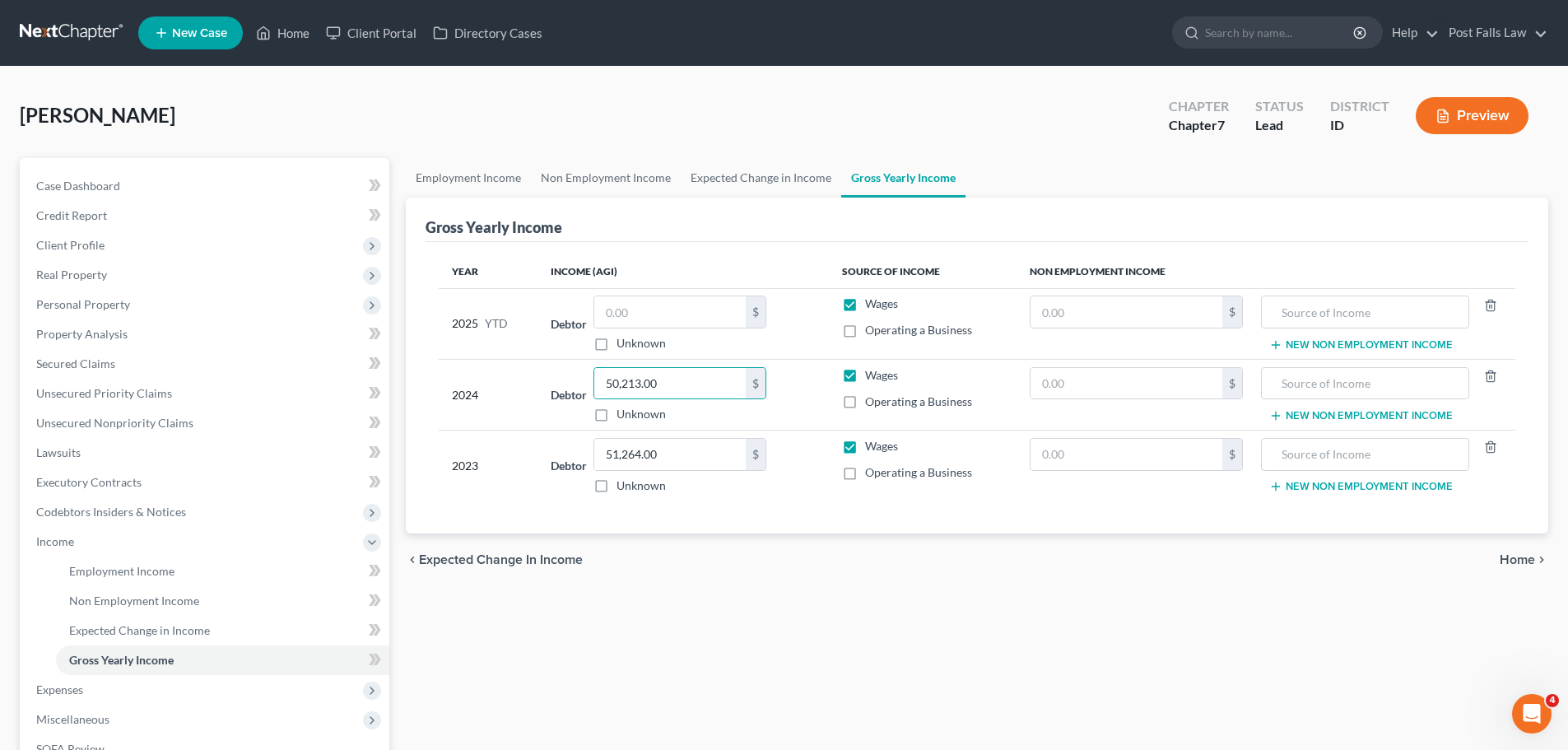
click at [628, 331] on div "$ Unknown" at bounding box center [679, 324] width 173 height 56
click at [628, 319] on input "text" at bounding box center [669, 312] width 151 height 31
type input "33,600.00"
click at [484, 181] on link "Employment Income" at bounding box center [468, 178] width 125 height 40
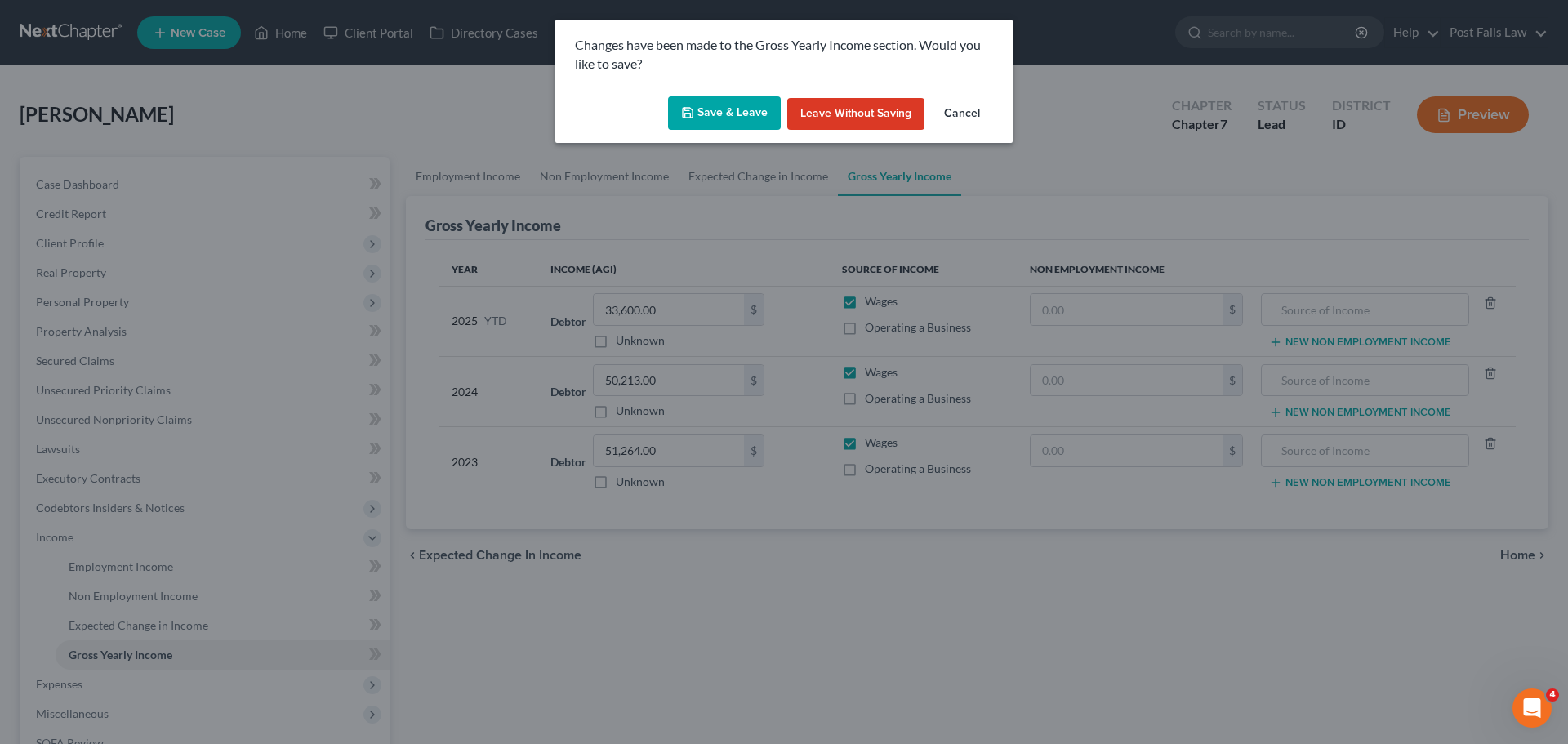
click at [702, 111] on button "Save & Leave" at bounding box center [725, 114] width 113 height 34
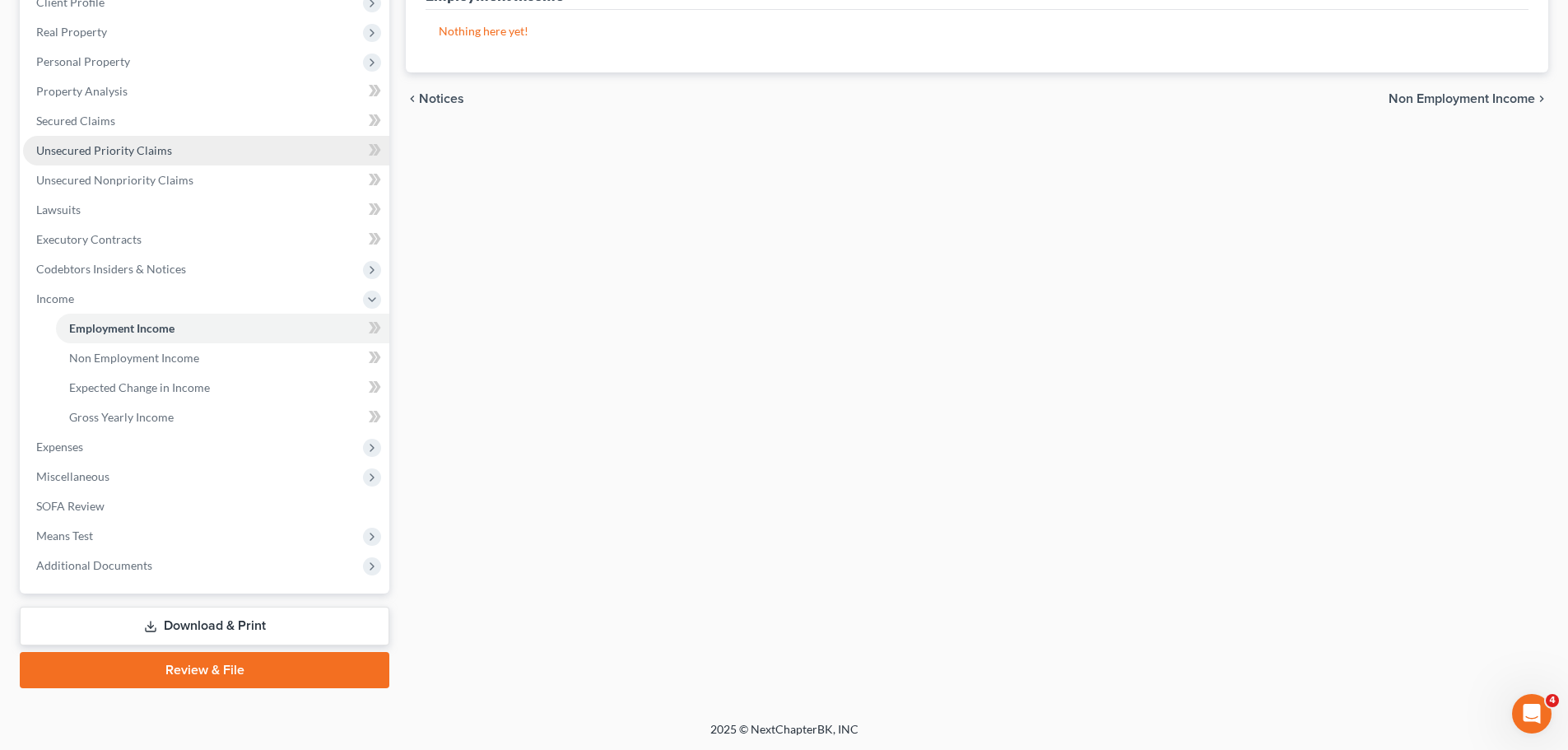
scroll to position [244, 0]
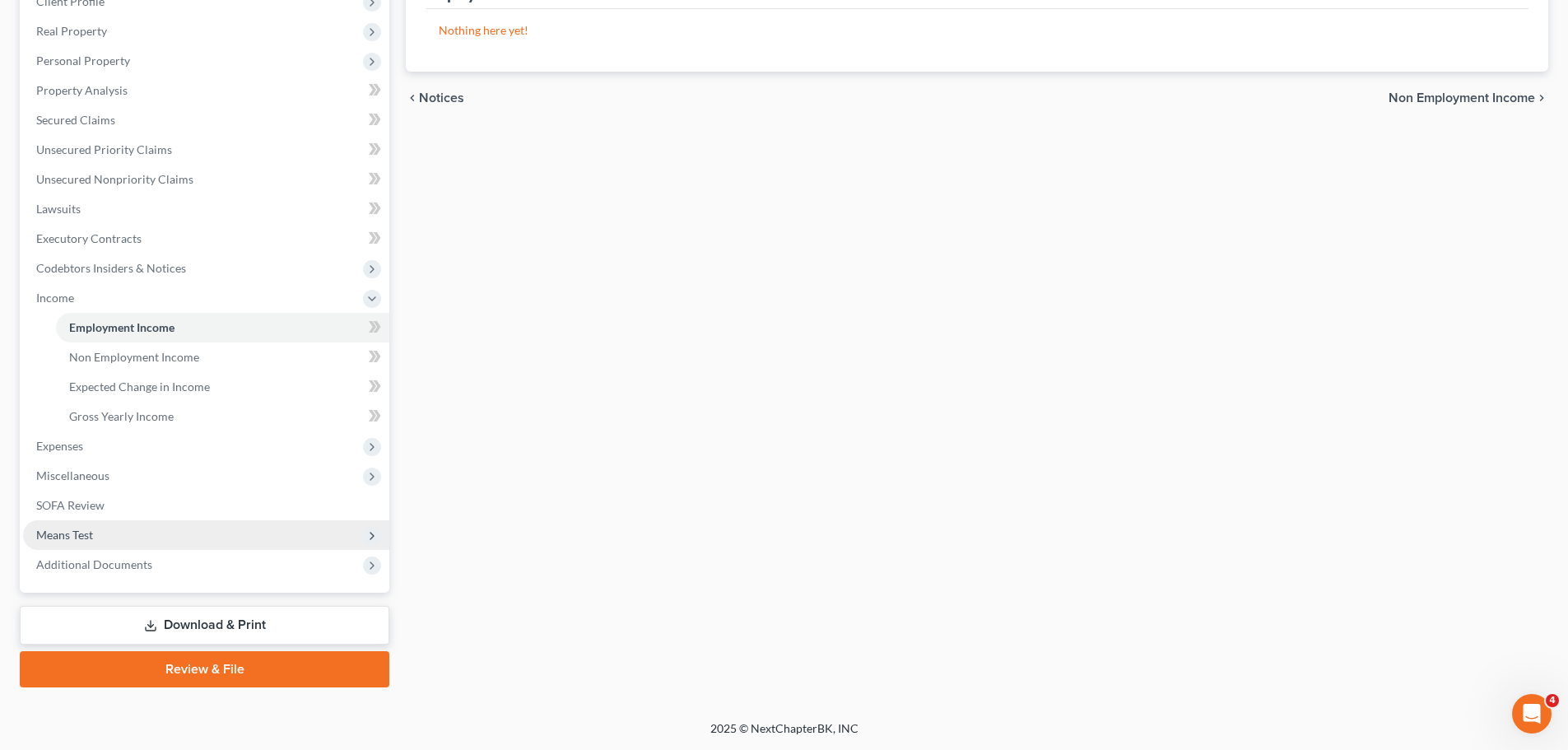
click at [74, 538] on span "Means Test" at bounding box center [64, 534] width 57 height 14
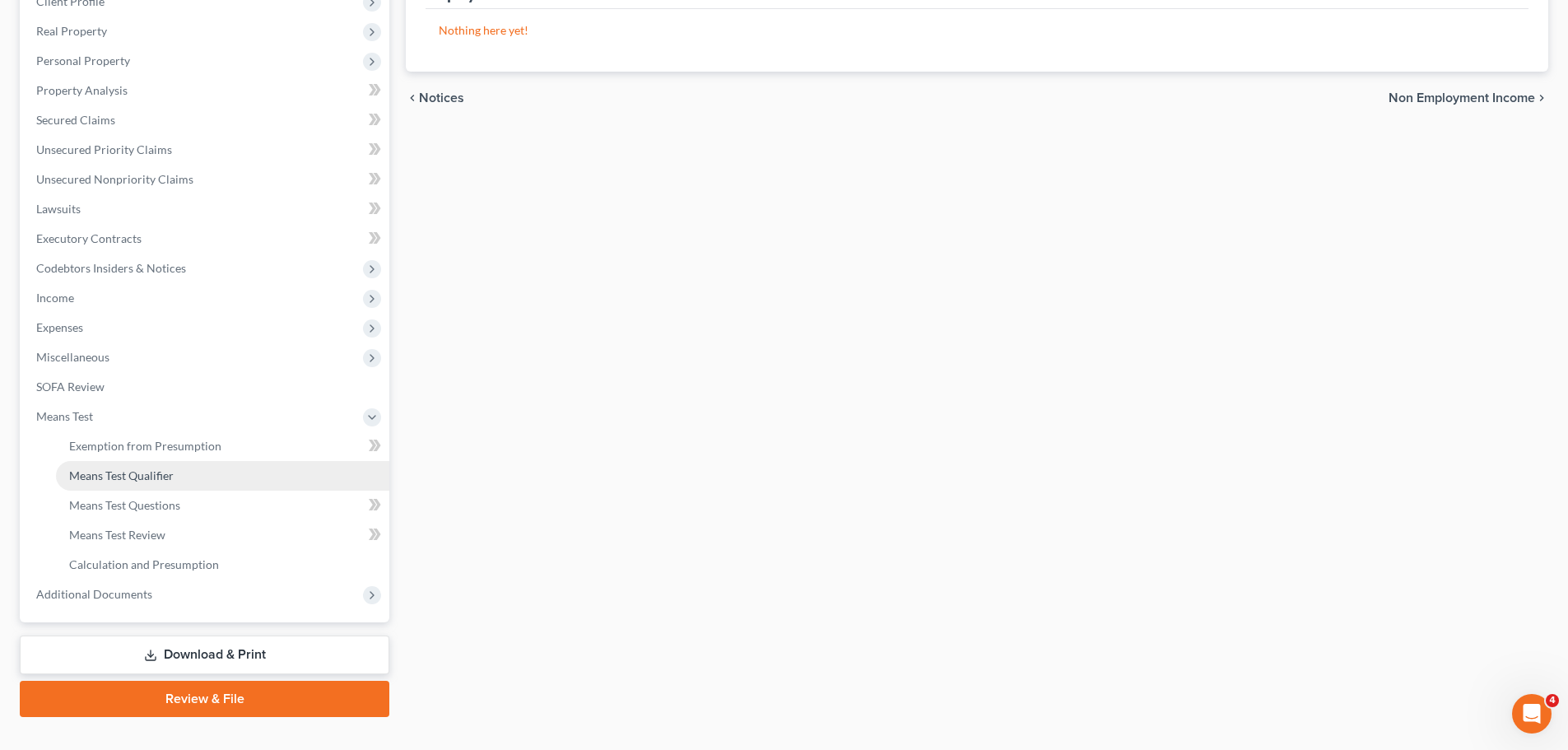
click at [97, 485] on link "Means Test Qualifier" at bounding box center [223, 476] width 334 height 30
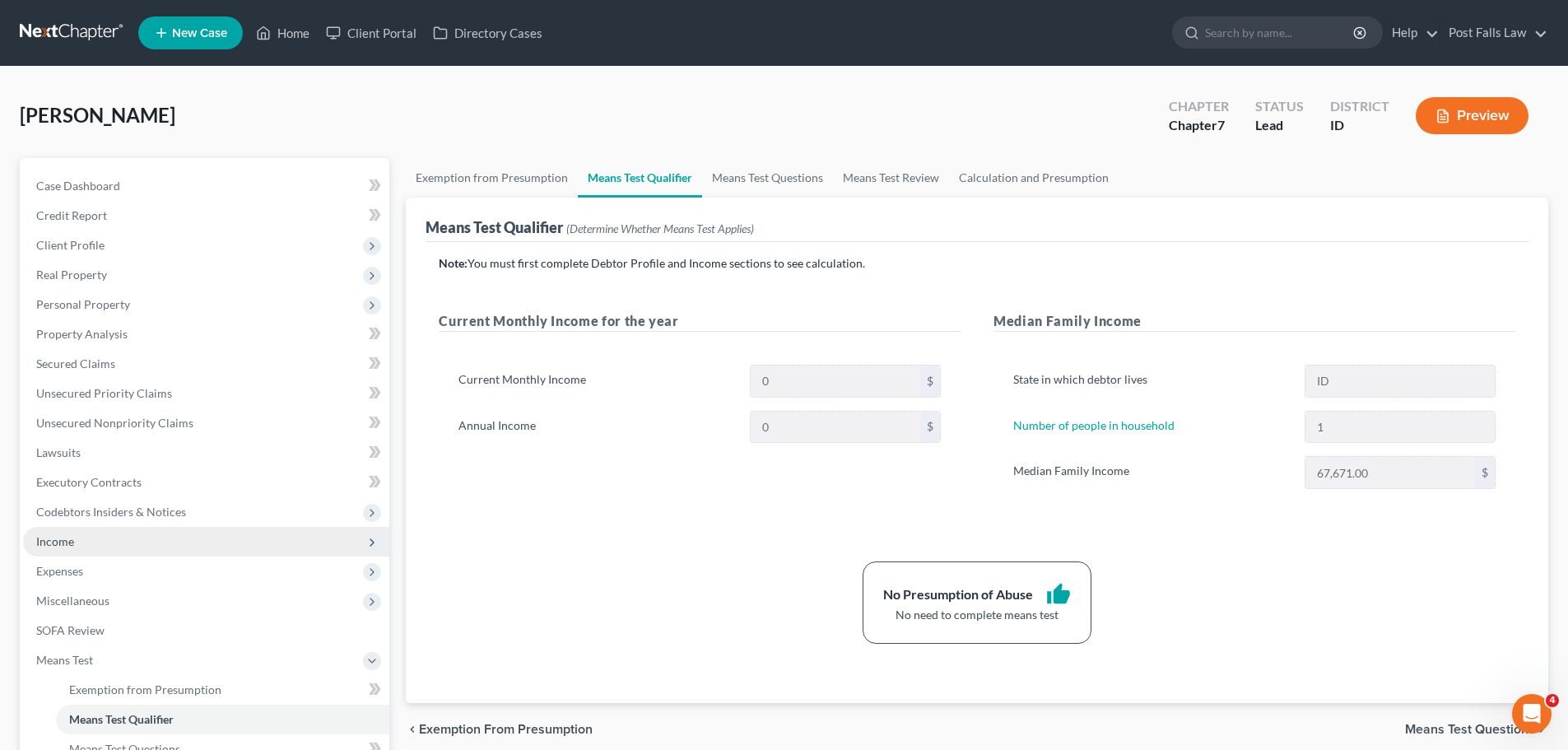
click at [72, 538] on span "Income" at bounding box center [55, 541] width 38 height 14
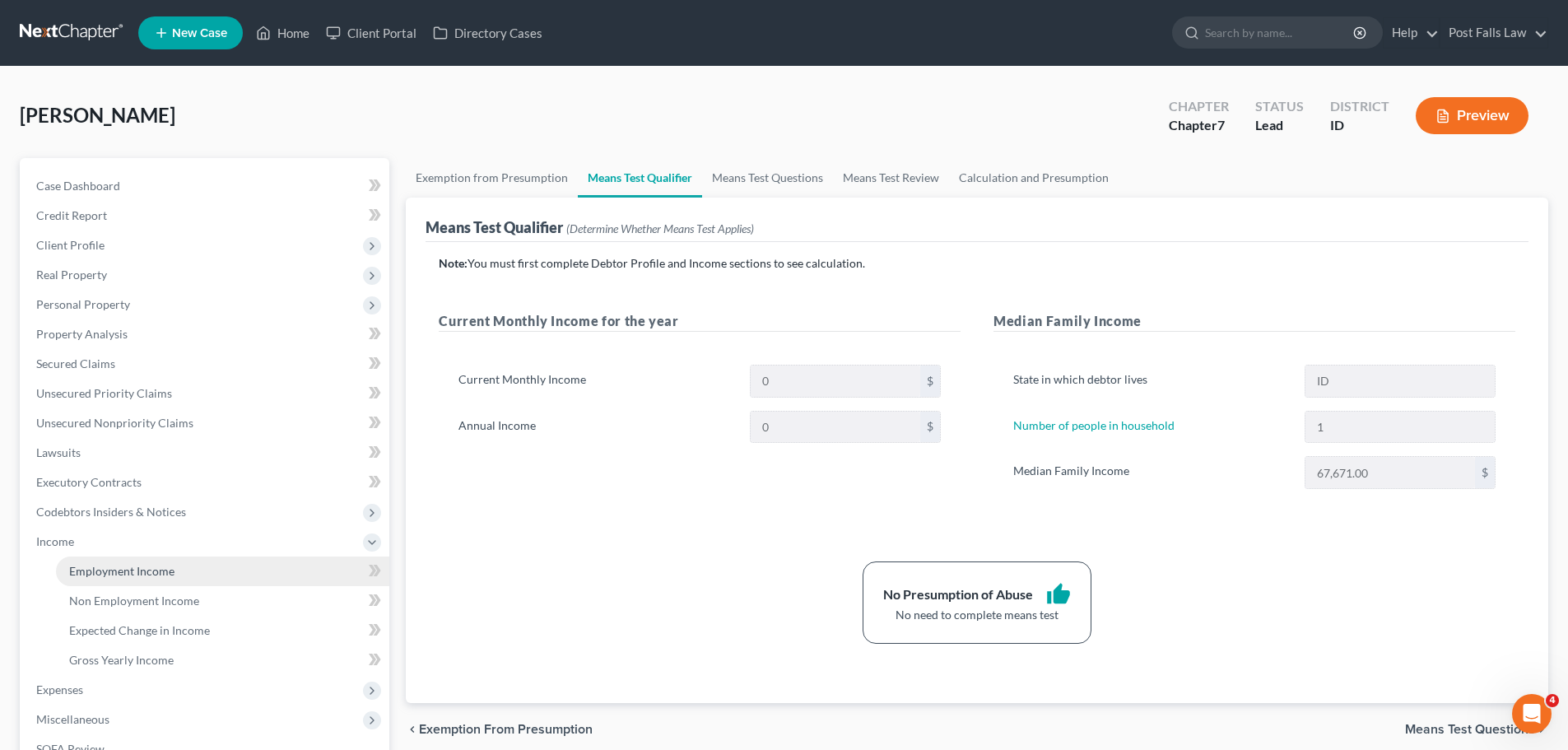
click at [85, 562] on link "Employment Income" at bounding box center [223, 572] width 334 height 30
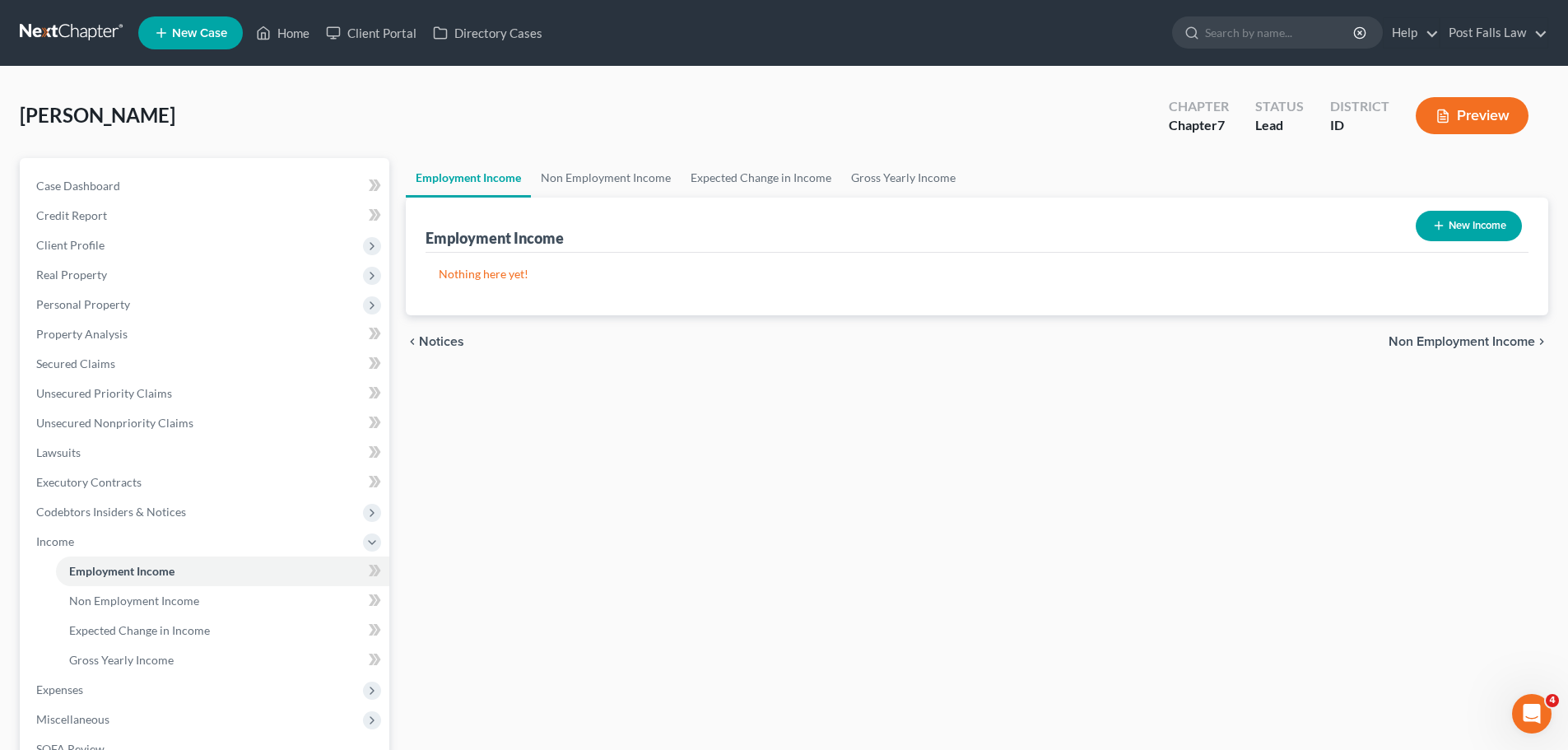
click at [1441, 220] on icon "button" at bounding box center [1439, 225] width 13 height 13
select select "0"
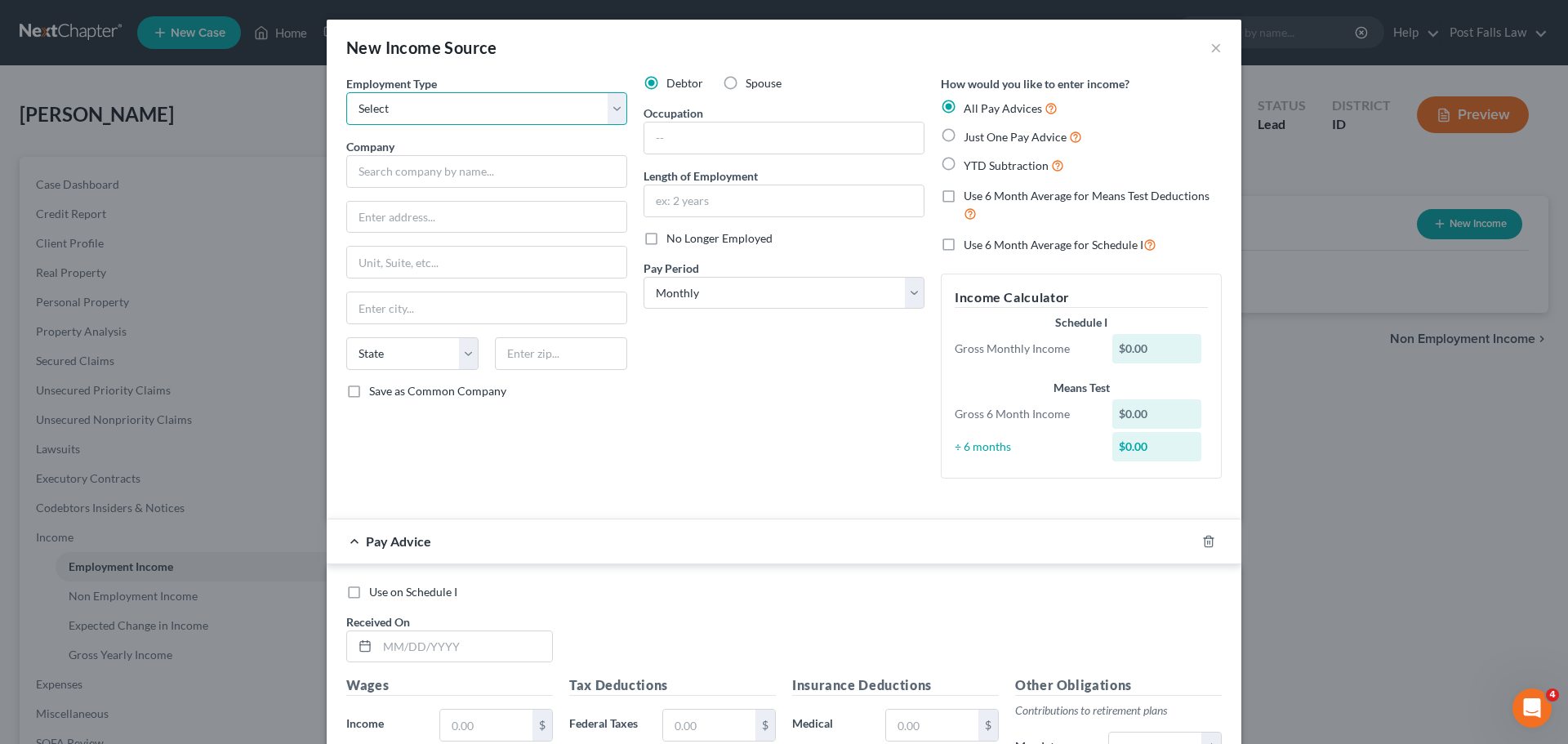
click at [616, 103] on select "Select Full or [DEMOGRAPHIC_DATA] Employment Self Employment" at bounding box center [487, 109] width 281 height 33
select select "0"
click at [347, 93] on select "Select Full or [DEMOGRAPHIC_DATA] Employment Self Employment" at bounding box center [487, 109] width 281 height 33
click at [498, 152] on div "Company *" at bounding box center [487, 162] width 281 height 50
click at [483, 157] on input "text" at bounding box center [487, 171] width 281 height 33
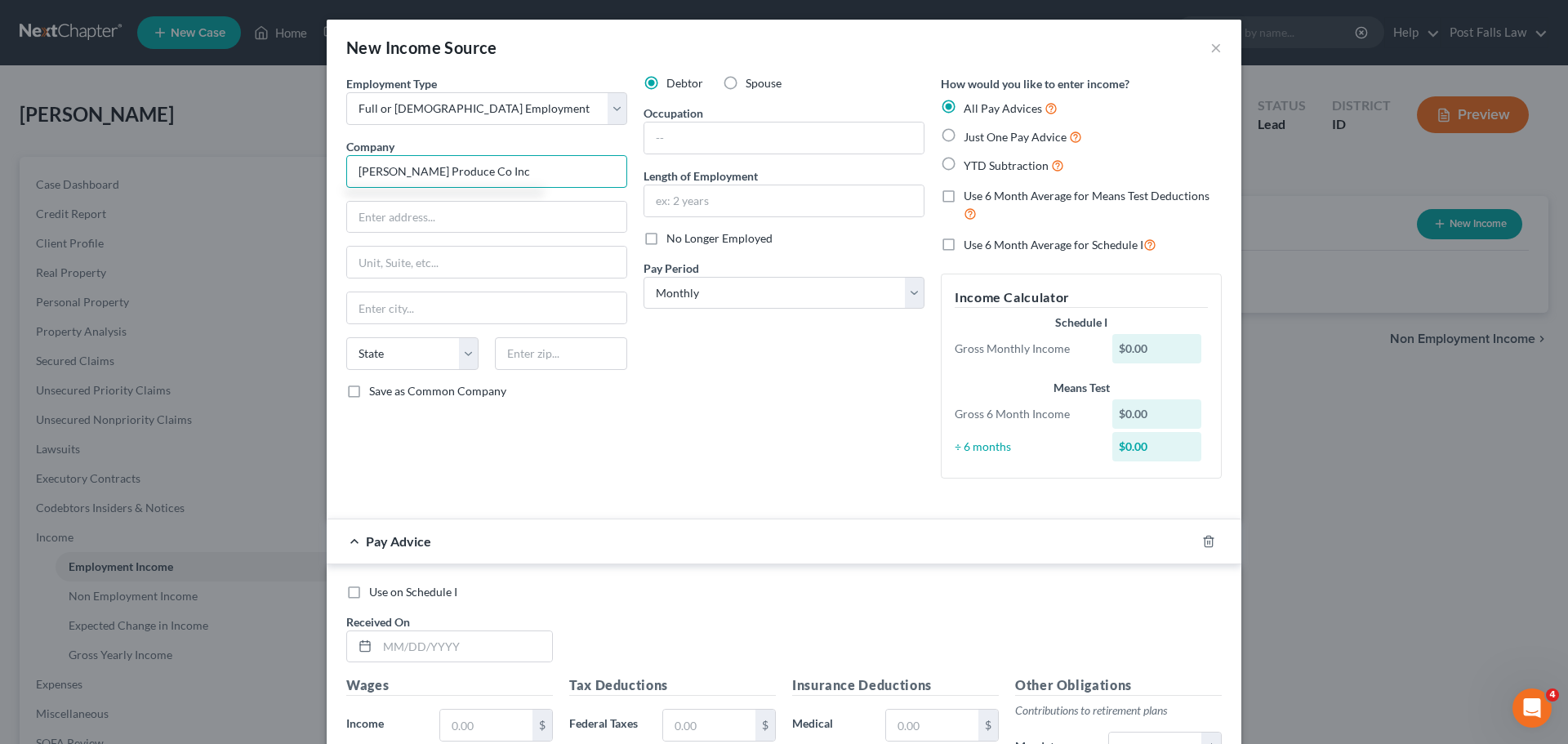
type input "Grasmick Produce Co Inc"
type input "215 E 42nd St"
type input "C"
type input "Boise"
select select "13"
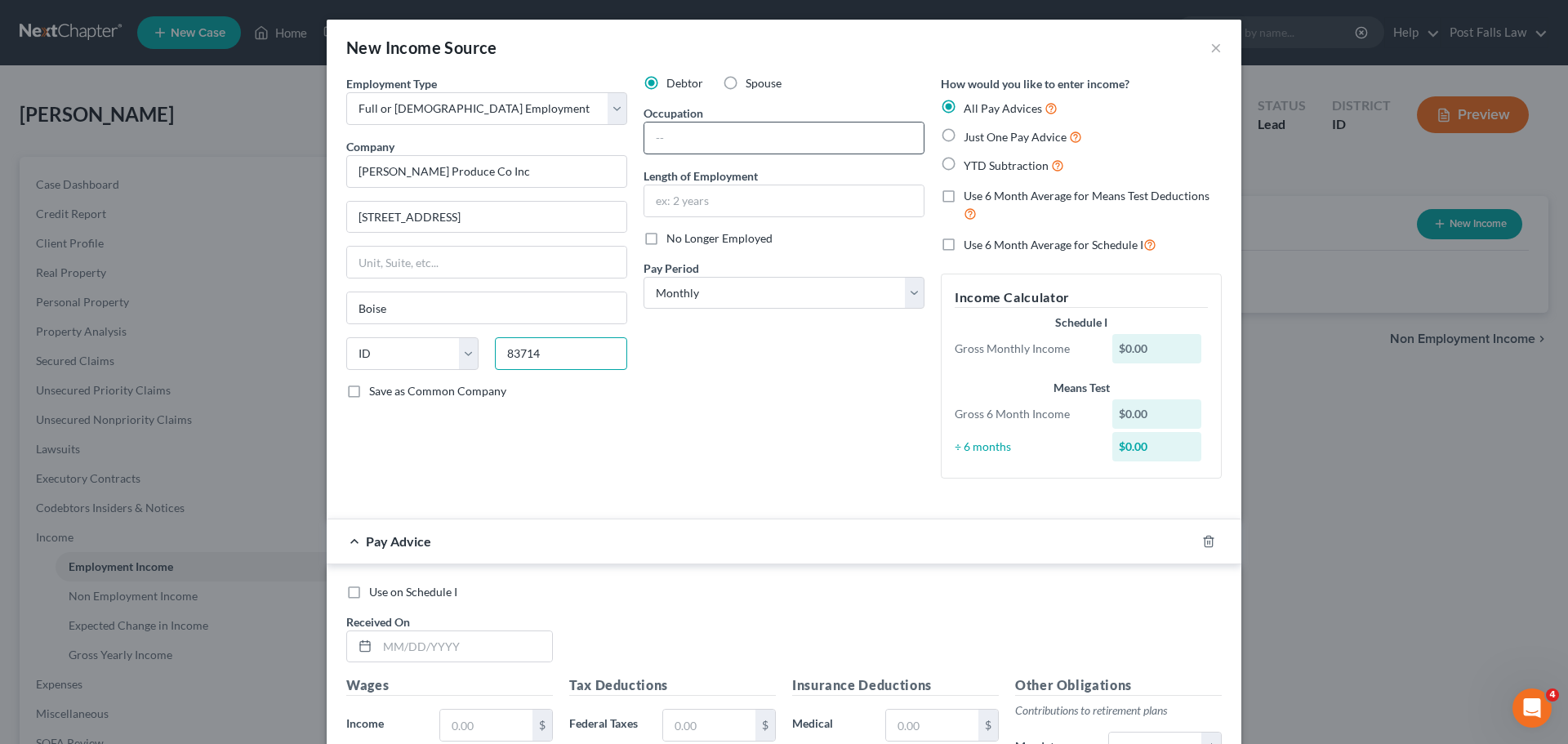
type input "83714"
click at [711, 141] on input "text" at bounding box center [784, 138] width 280 height 31
type input "r"
type input "Truck Driver"
click at [916, 297] on select "Select Monthly Twice Monthly Every Other Week Weekly" at bounding box center [784, 293] width 281 height 33
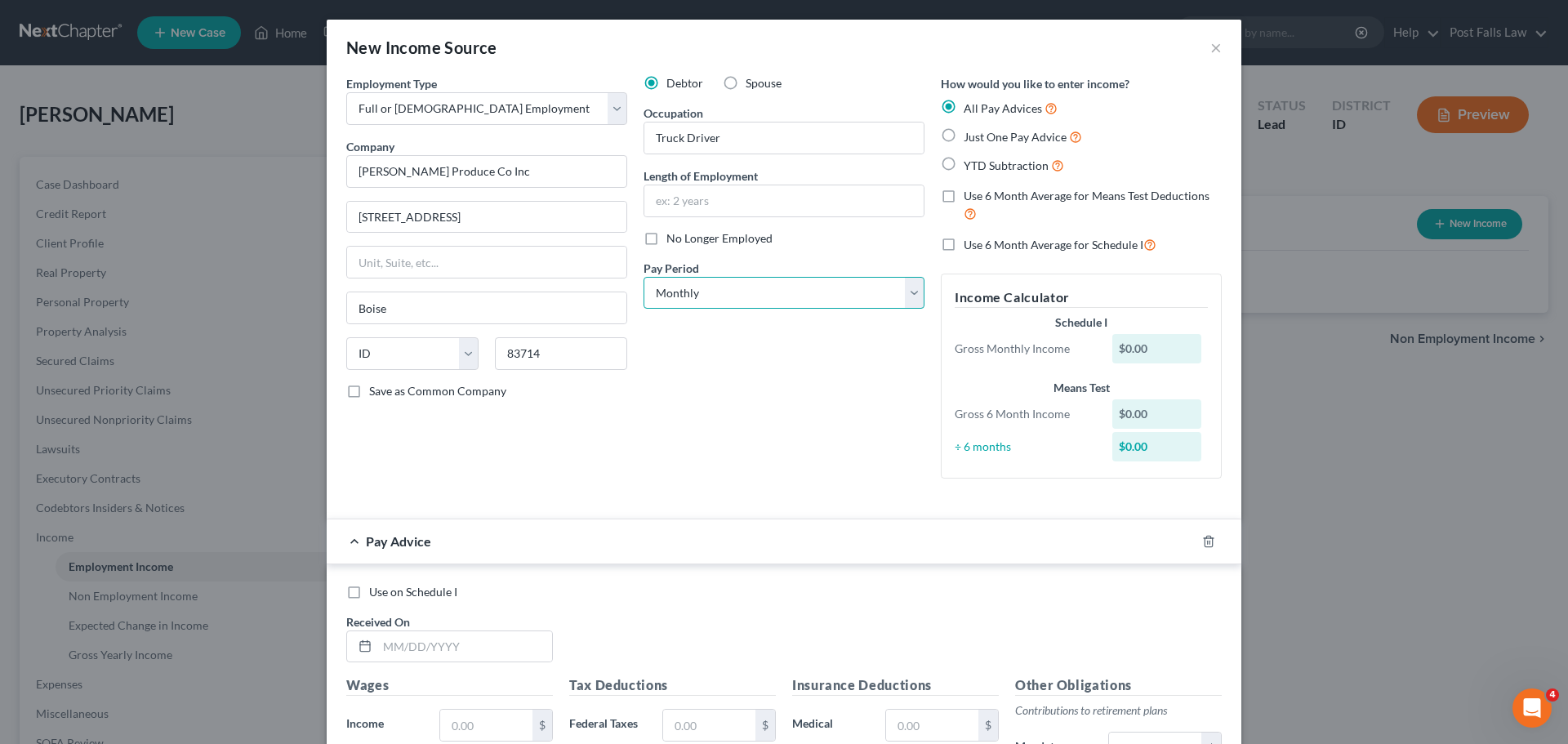
select select "2"
click at [643, 277] on select "Select Monthly Twice Monthly Every Other Week Weekly" at bounding box center [784, 293] width 281 height 33
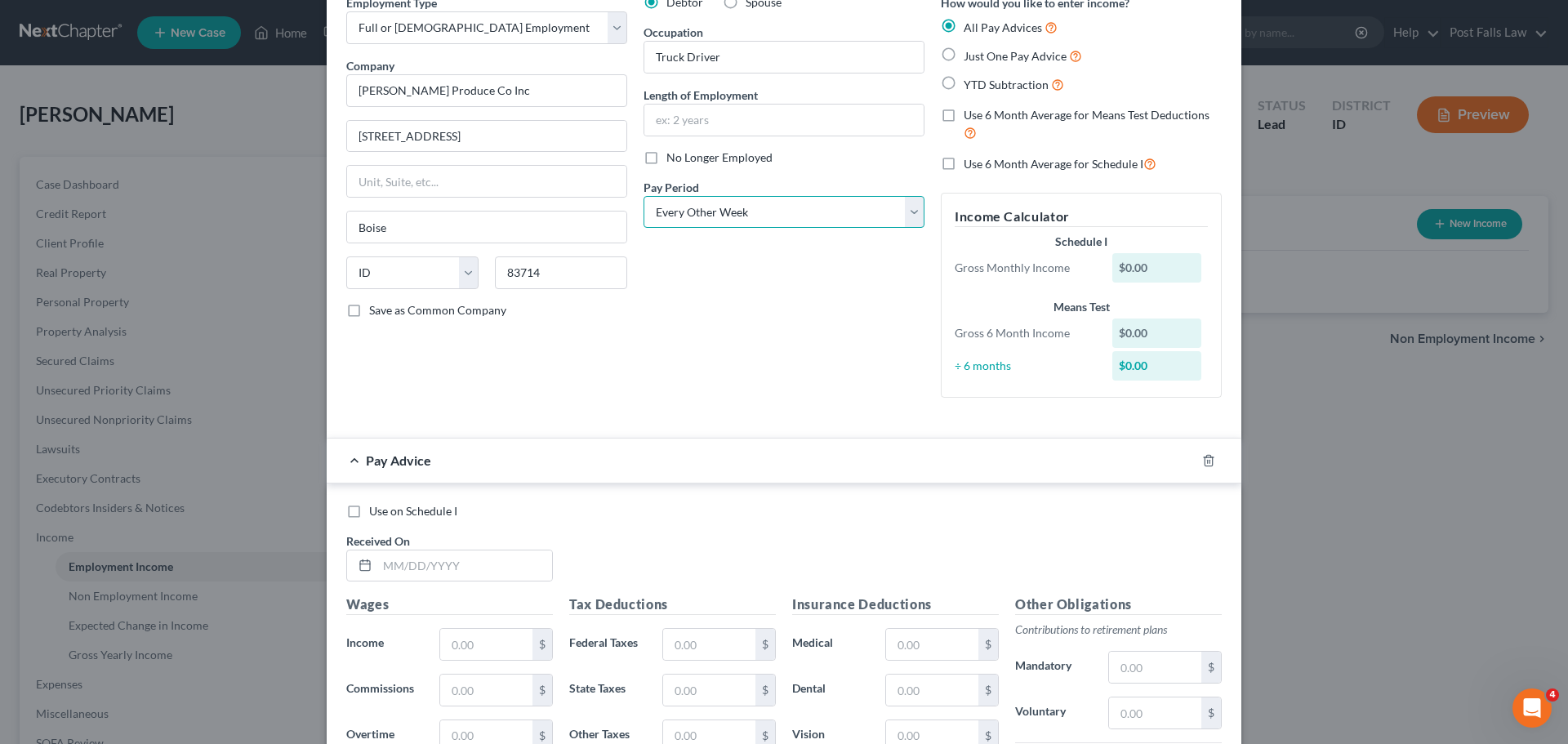
scroll to position [245, 0]
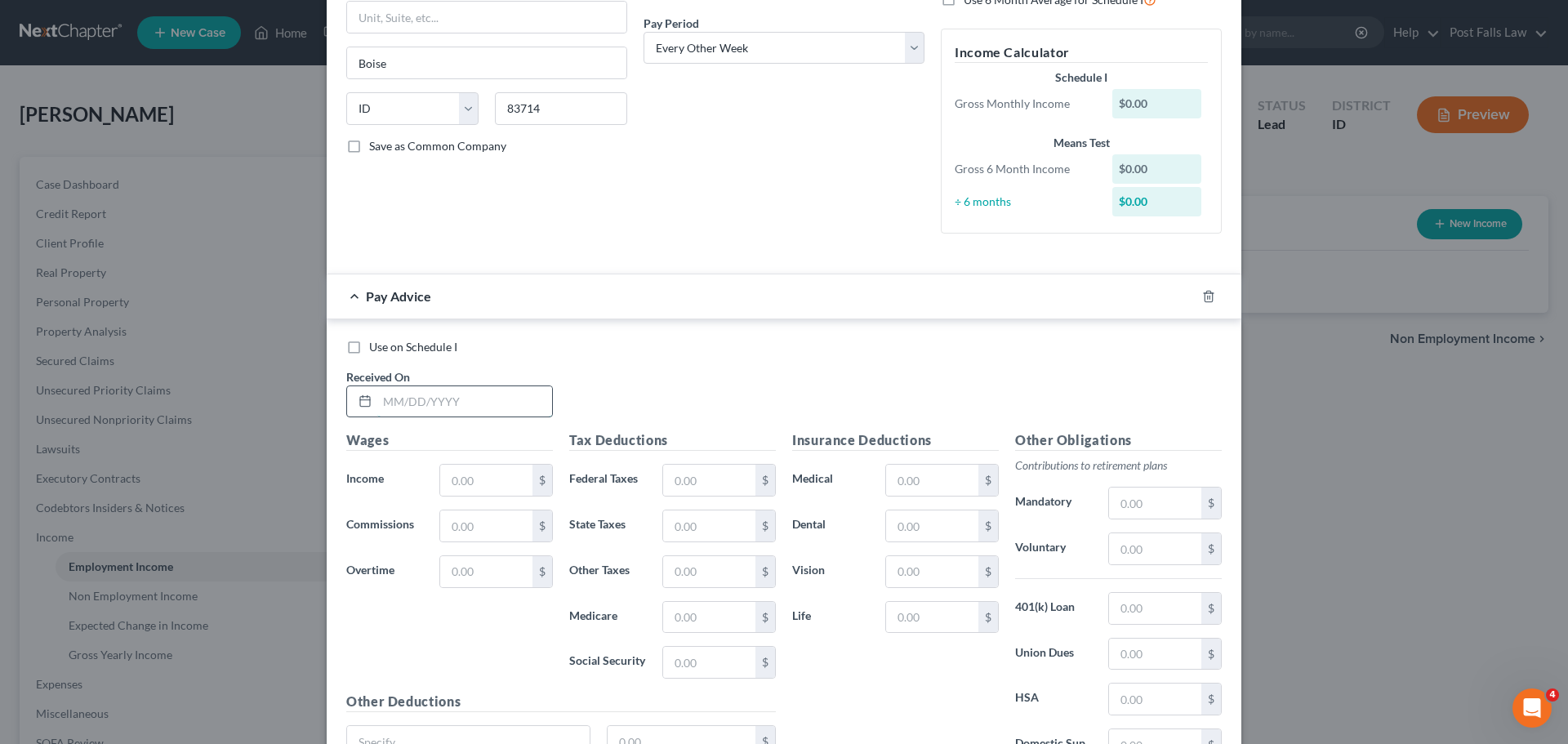
click at [430, 398] on input "text" at bounding box center [464, 401] width 175 height 31
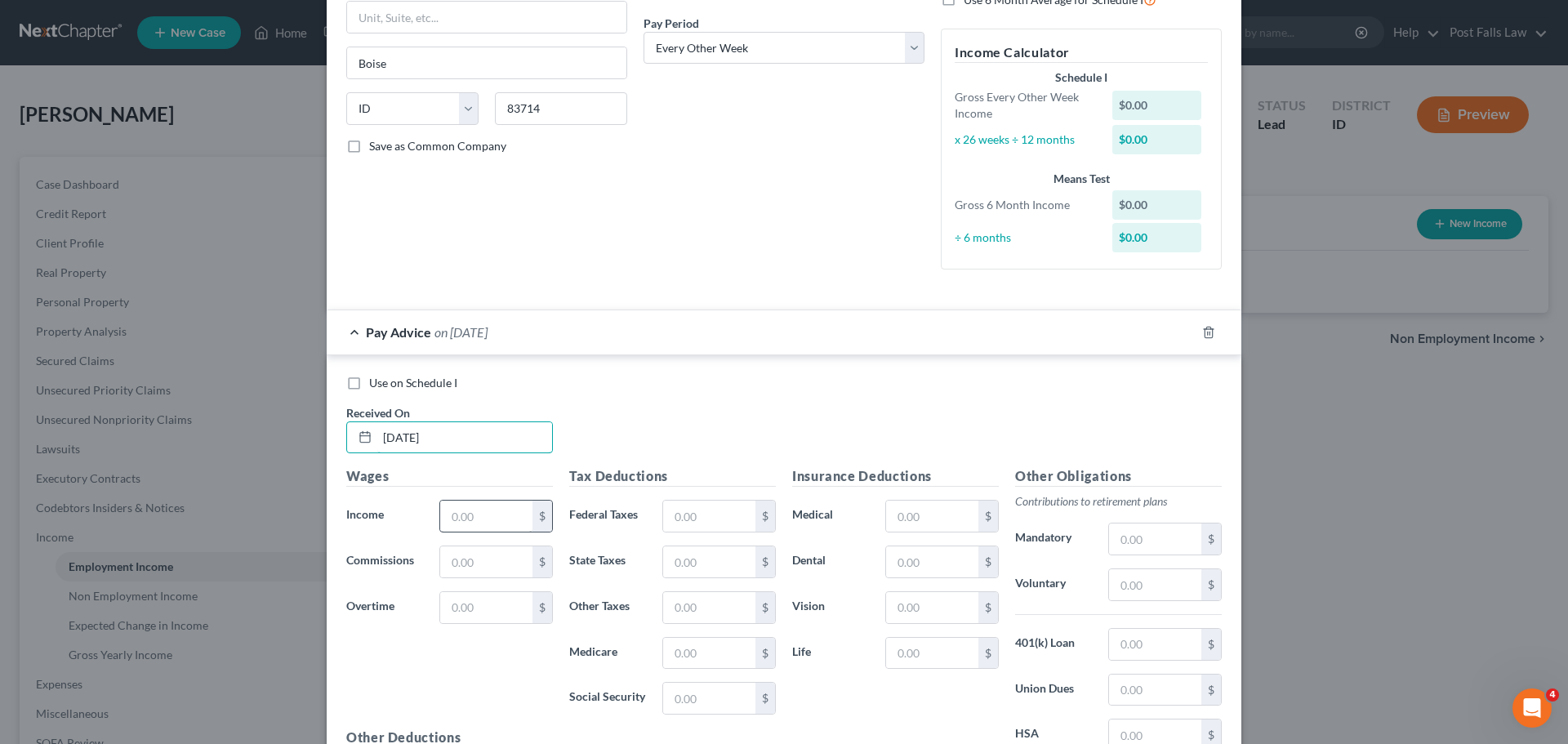
type input "[DATE]"
click at [483, 522] on input "text" at bounding box center [486, 516] width 93 height 31
type input "2,100.00"
click at [688, 520] on input "text" at bounding box center [709, 516] width 93 height 31
type input "162.26"
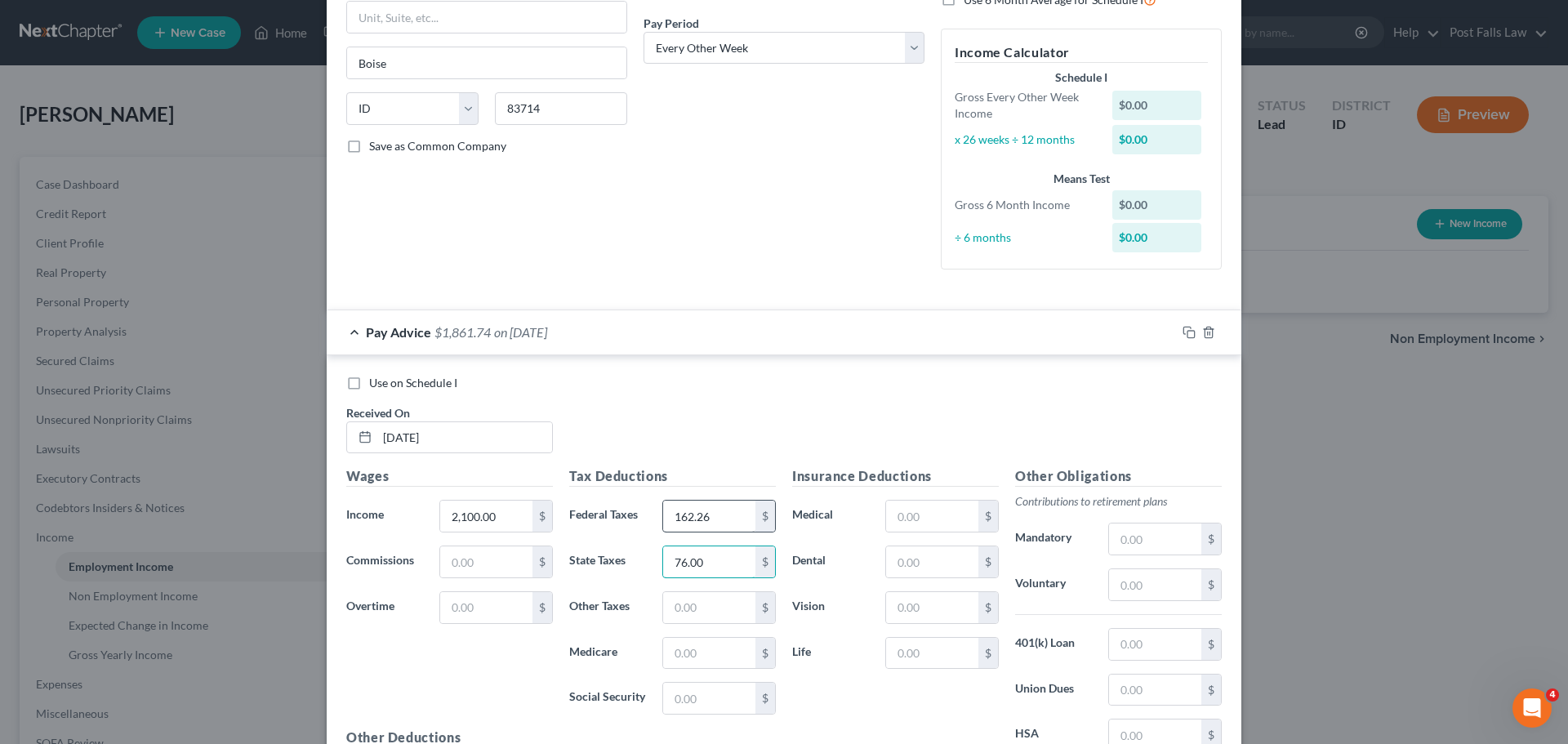
type input "76.00"
type input "29.08"
type input "124.35"
click at [916, 566] on input "text" at bounding box center [932, 562] width 93 height 31
type input "9.41"
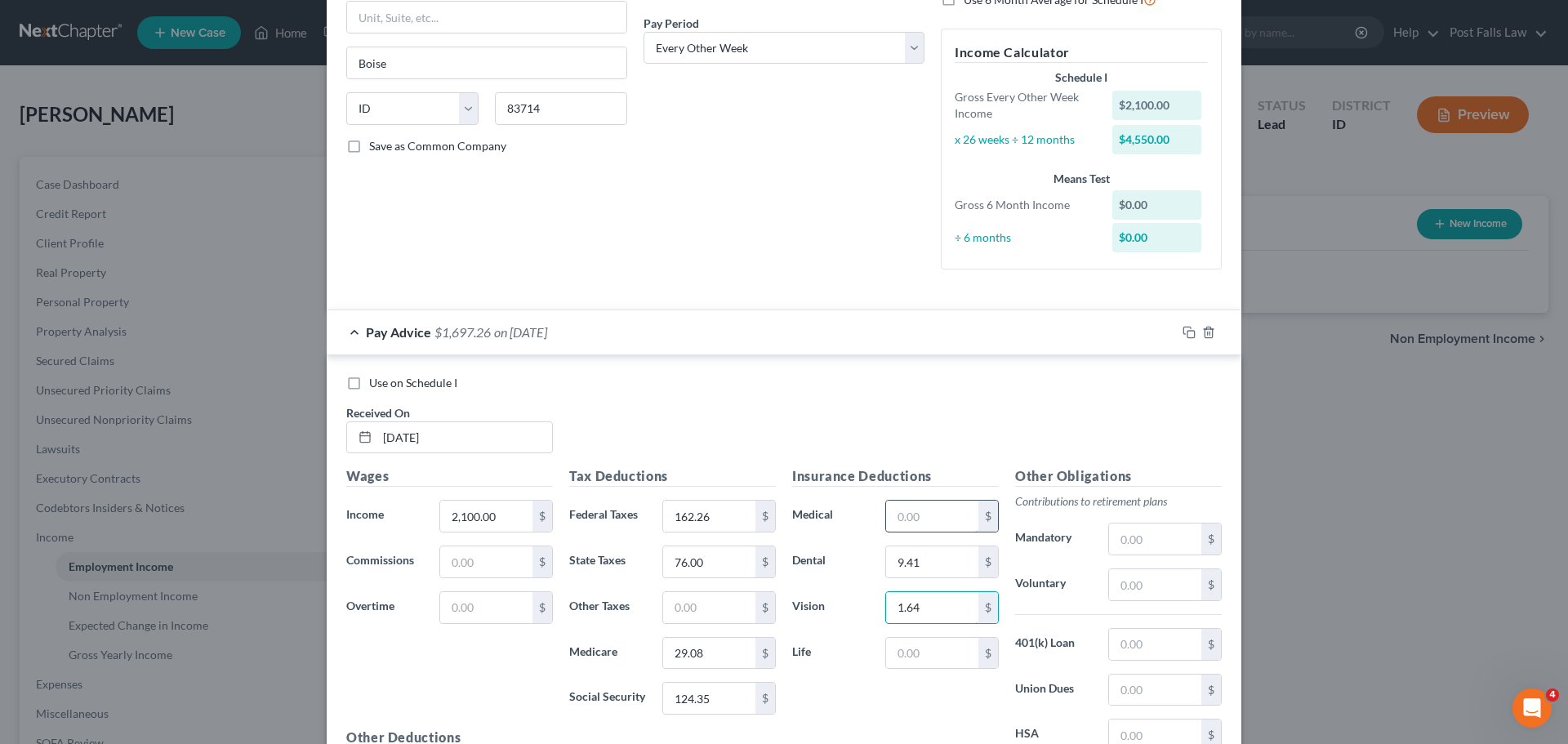
type input "1.64"
click at [902, 519] on input "text" at bounding box center [932, 516] width 93 height 31
type input "83.40"
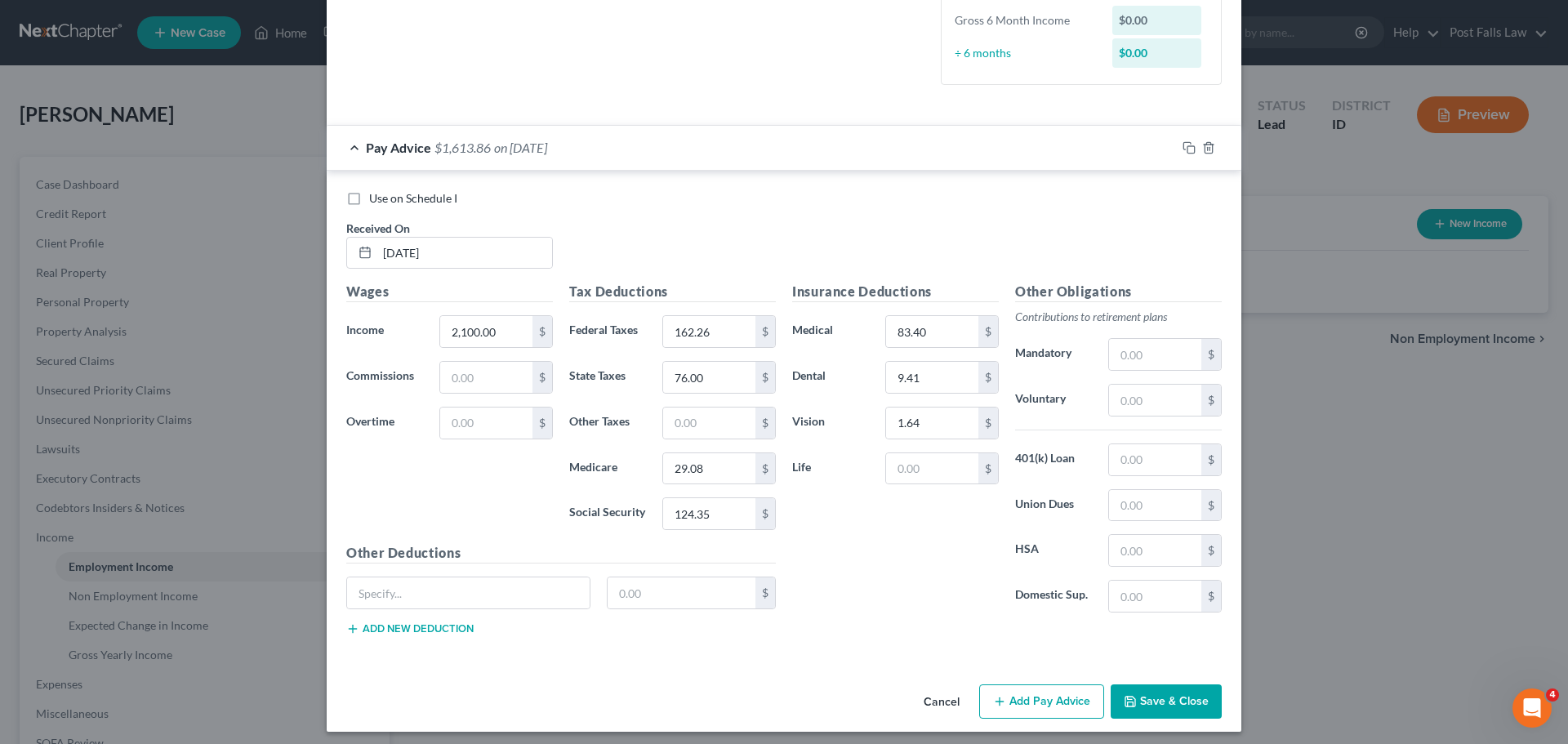
scroll to position [437, 0]
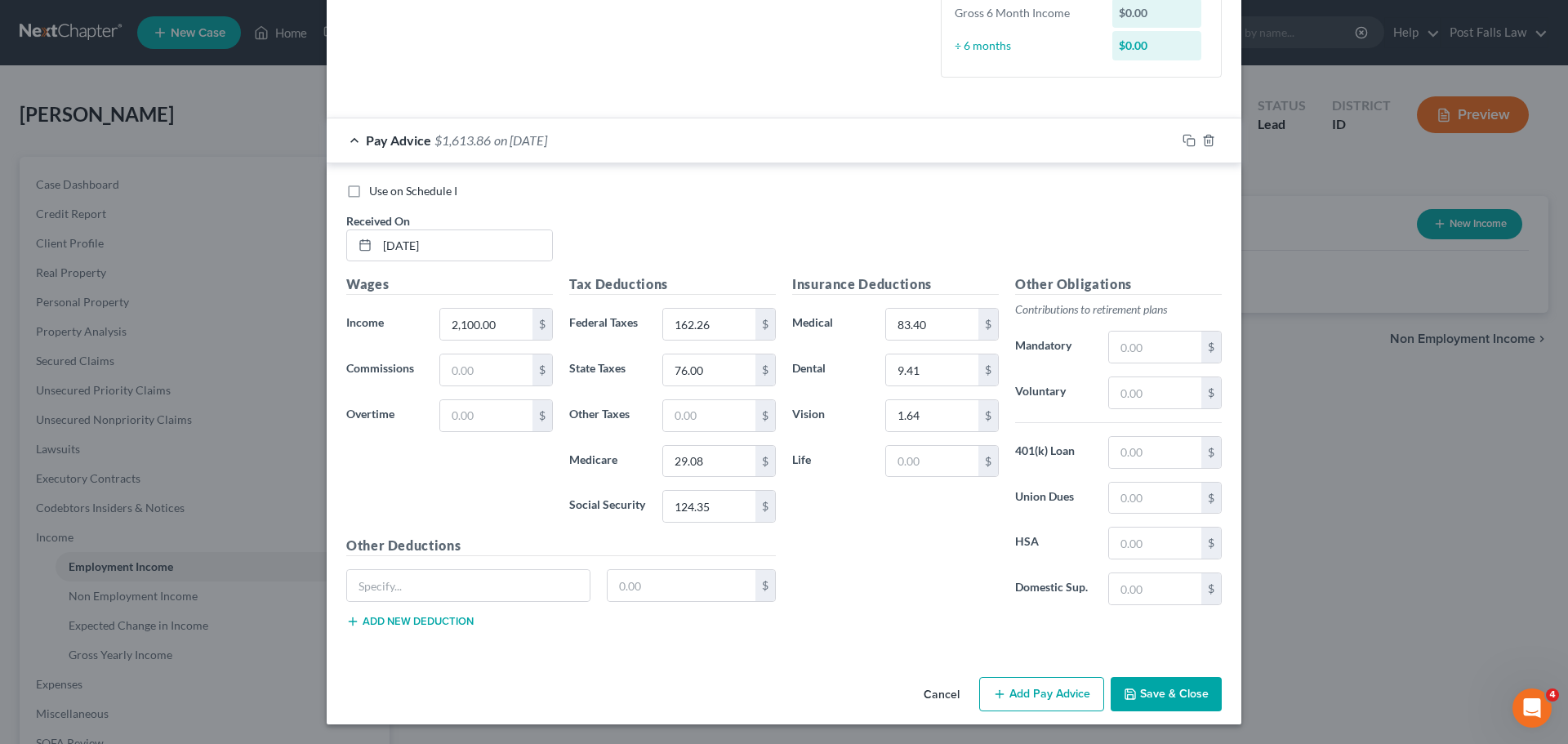
click at [1127, 687] on icon "button" at bounding box center [1130, 694] width 13 height 13
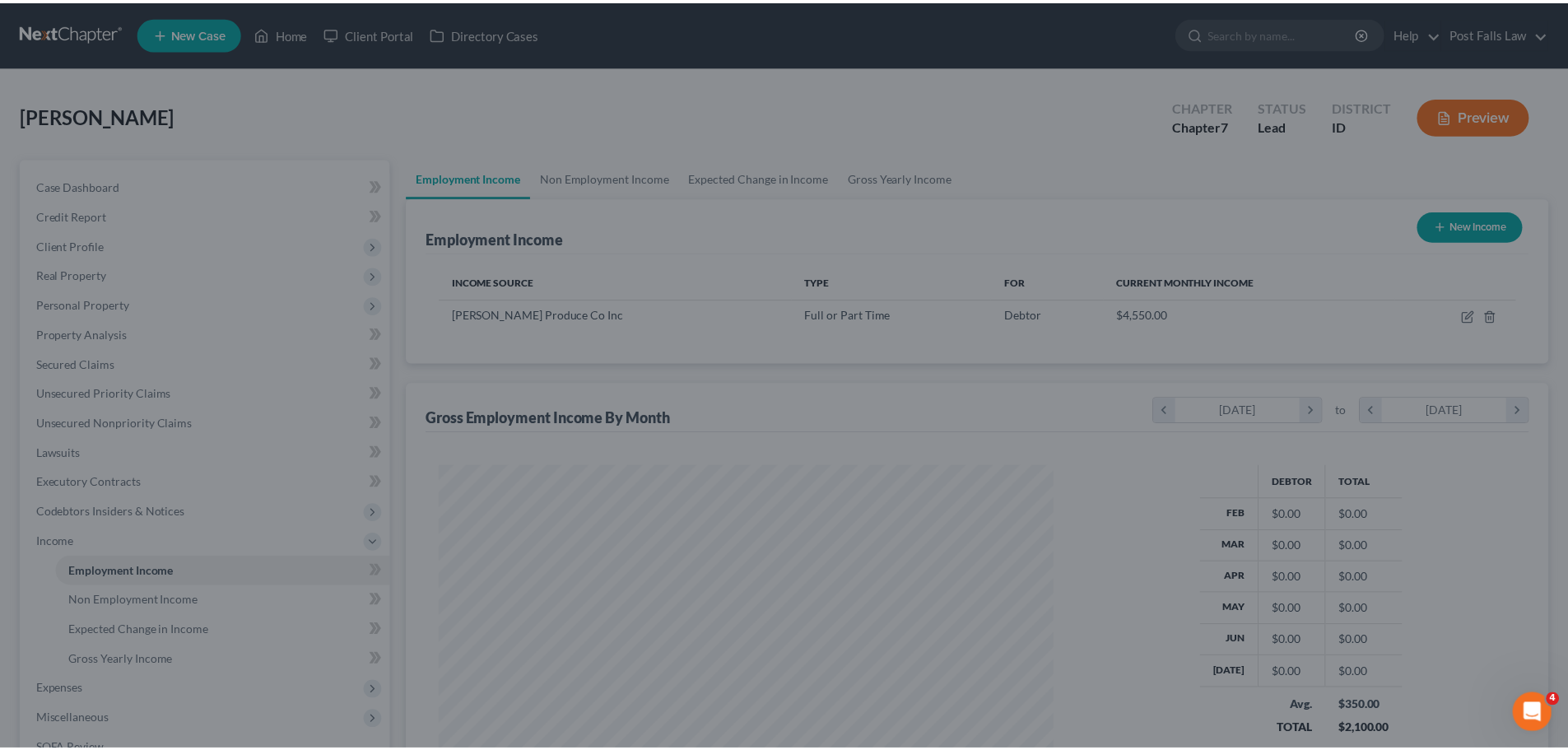
scroll to position [307, 647]
